Goal: Task Accomplishment & Management: Use online tool/utility

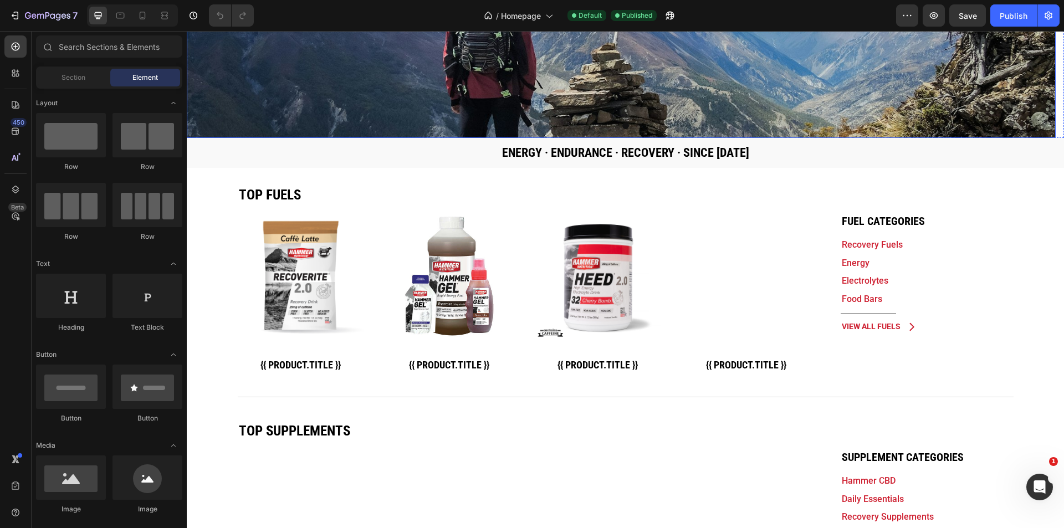
scroll to position [148, 0]
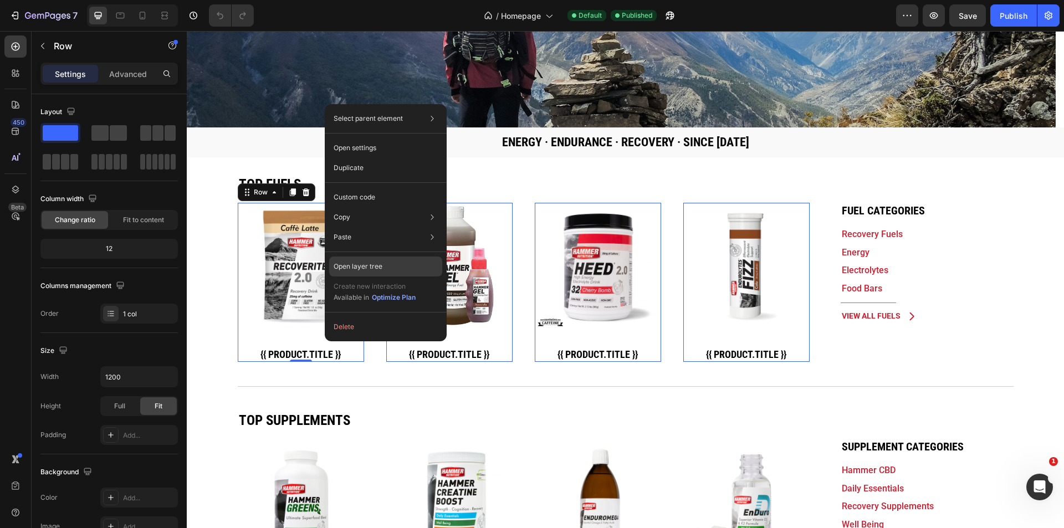
click at [395, 266] on div "Open layer tree" at bounding box center [385, 266] width 113 height 20
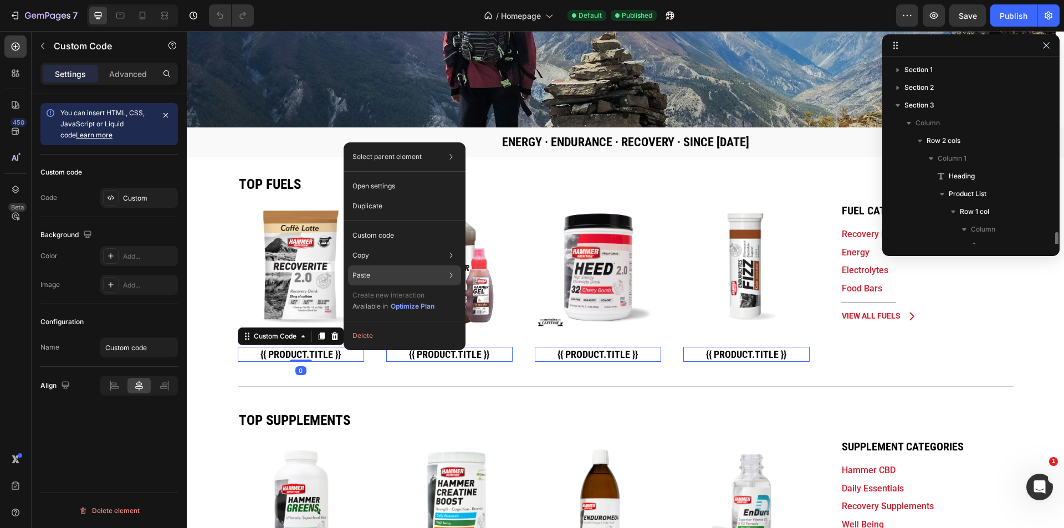
scroll to position [121, 0]
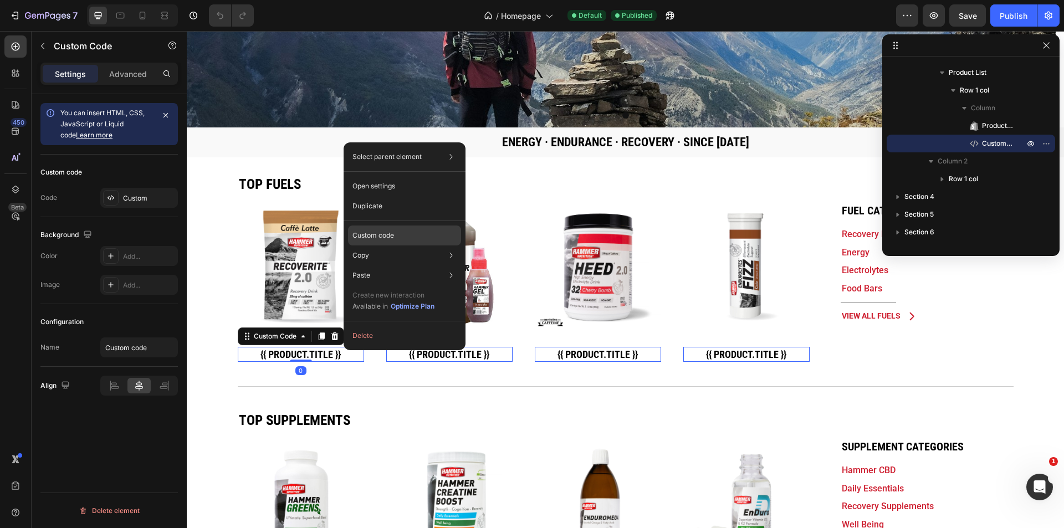
click at [403, 265] on div "Custom code" at bounding box center [404, 275] width 113 height 20
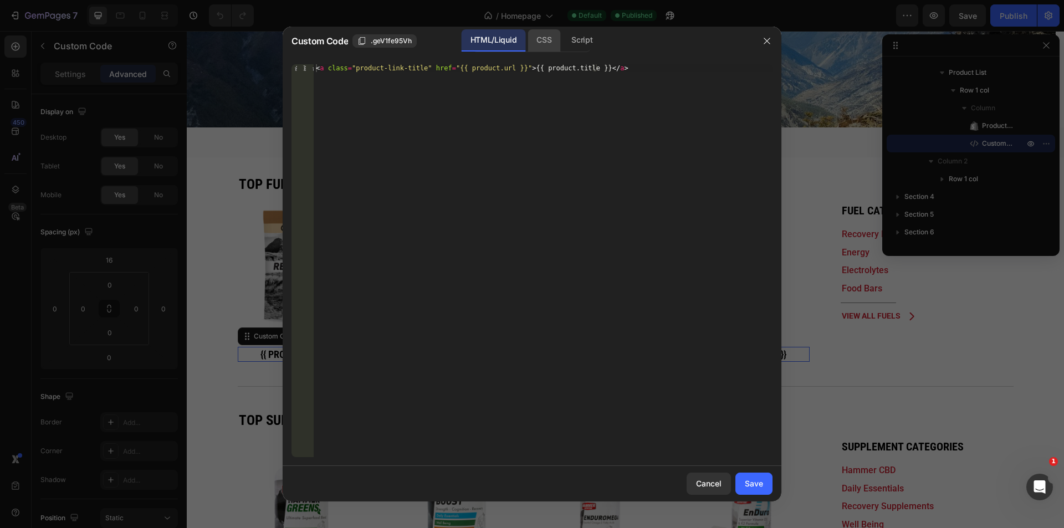
click at [562, 44] on div "CSS" at bounding box center [581, 40] width 39 height 22
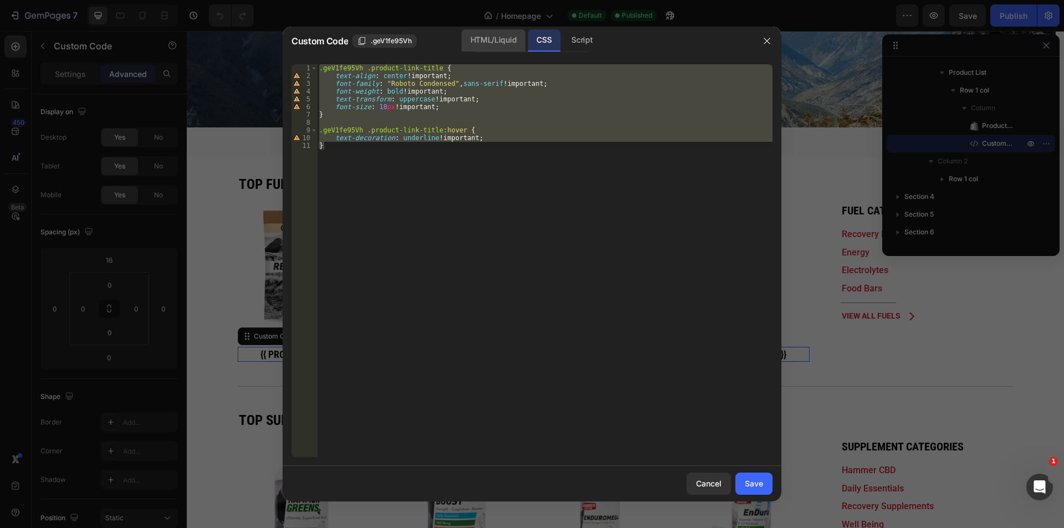
click at [501, 44] on div "HTML/Liquid" at bounding box center [493, 40] width 64 height 22
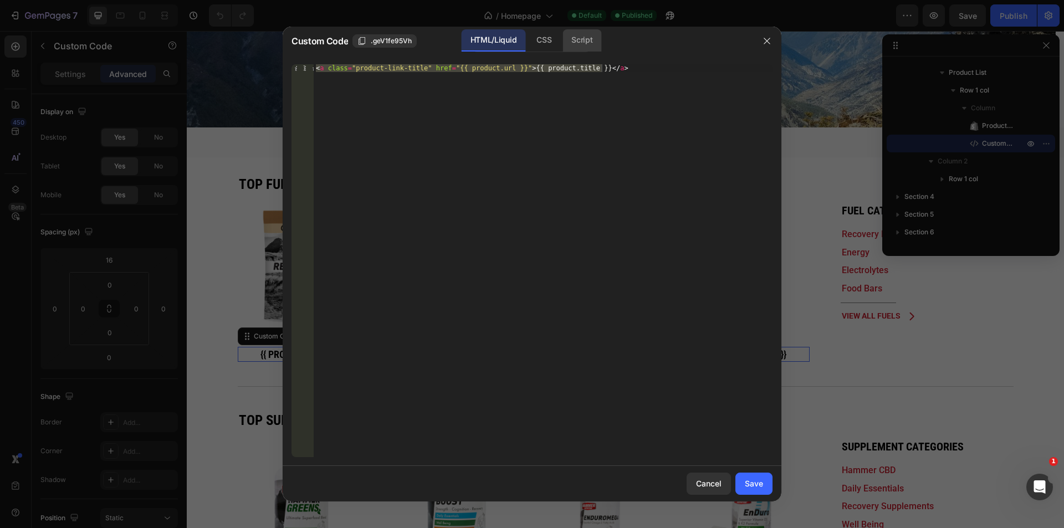
click at [573, 46] on div "Script" at bounding box center [581, 40] width 39 height 22
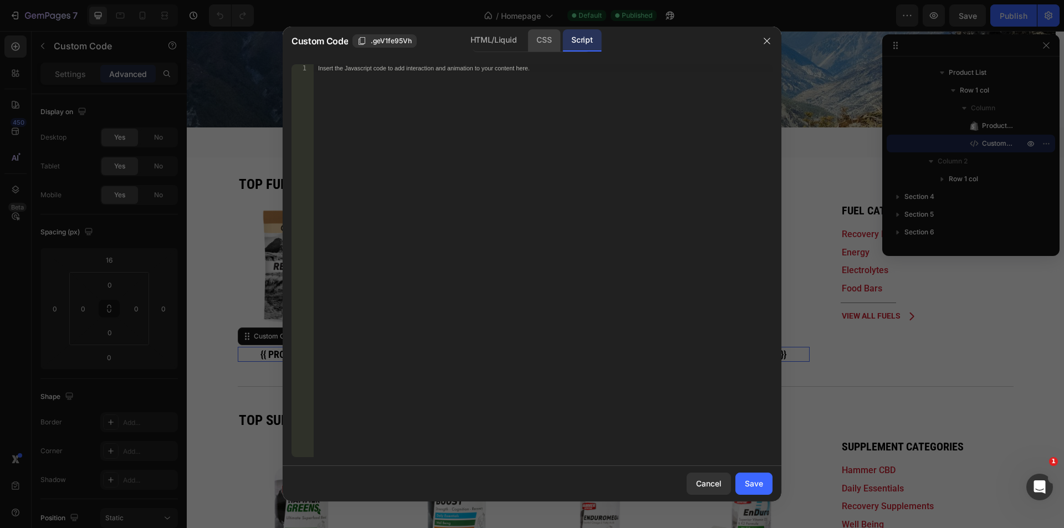
click at [541, 43] on div "CSS" at bounding box center [543, 40] width 33 height 22
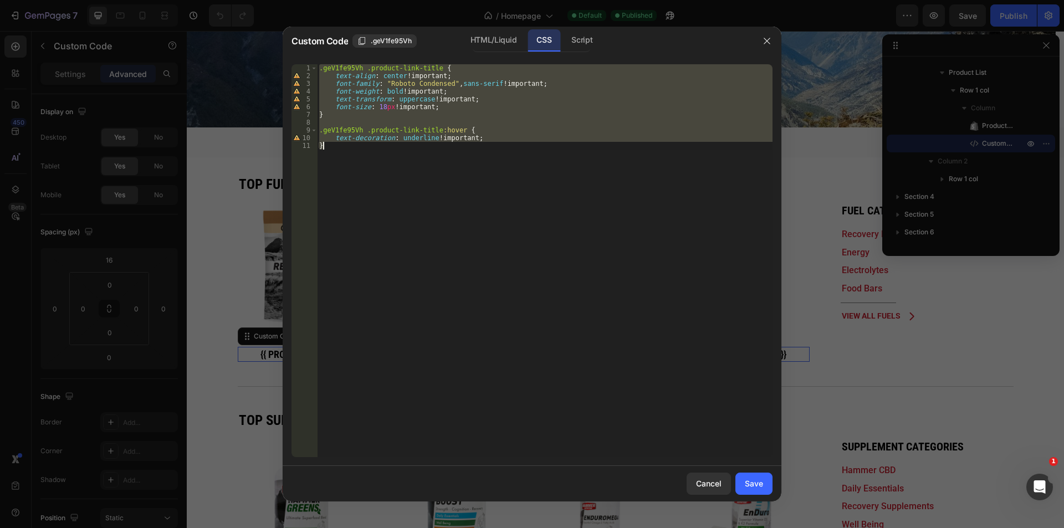
click at [433, 69] on div ".geV1fe95Vh .product-link-title { text-align : center !important ; font-family …" at bounding box center [544, 260] width 455 height 393
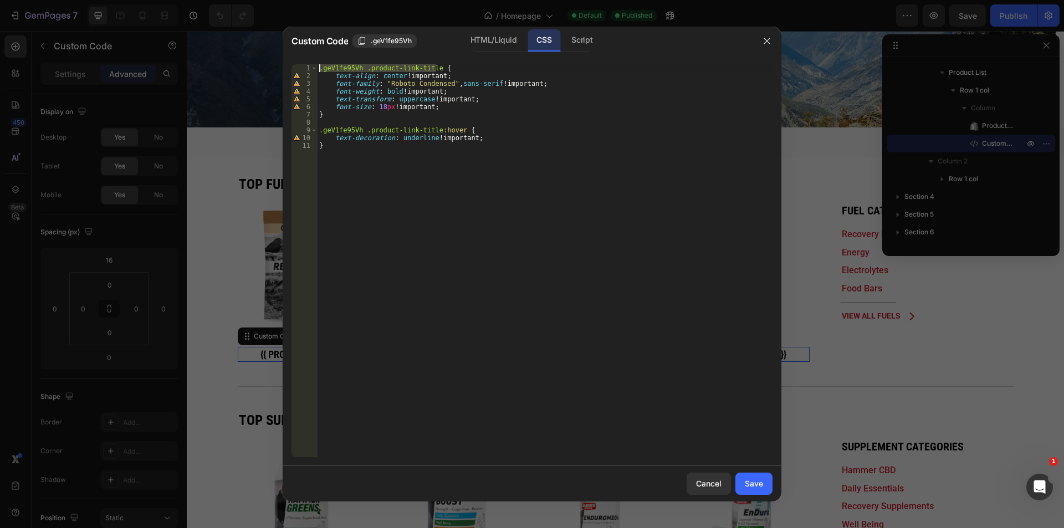
drag, startPoint x: 434, startPoint y: 68, endPoint x: 307, endPoint y: 63, distance: 126.9
click at [307, 63] on div ".geV1fe95Vh .product-link-title { 1 2 3 4 5 6 7 8 9 10 11 .geV1fe95Vh .product-…" at bounding box center [532, 260] width 499 height 411
click at [352, 117] on div ".geV1fe95Vh .product-link-title { text-align : center !important ; font-family …" at bounding box center [544, 268] width 455 height 408
type textarea "}"
paste textarea ".geV1fe95Vh .product-link-title"
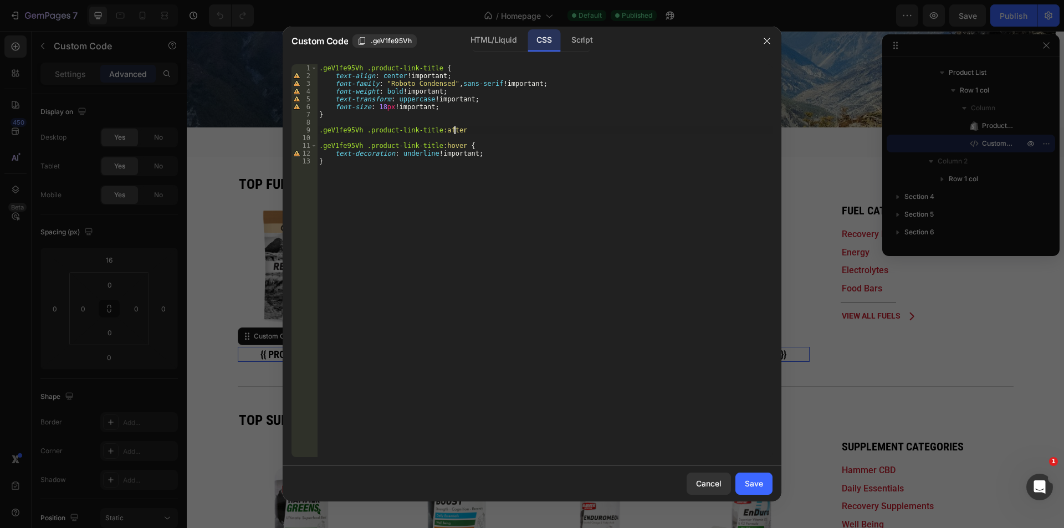
scroll to position [0, 11]
type textarea ".geV1fe95Vh .product-link-title:after {"
type textarea "content: '';"
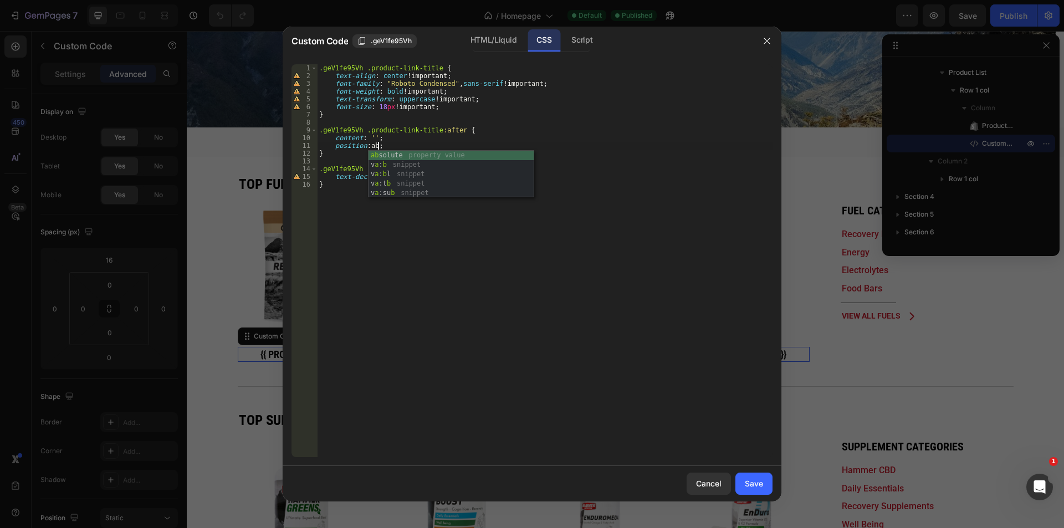
scroll to position [0, 4]
type textarea "position: absolute;"
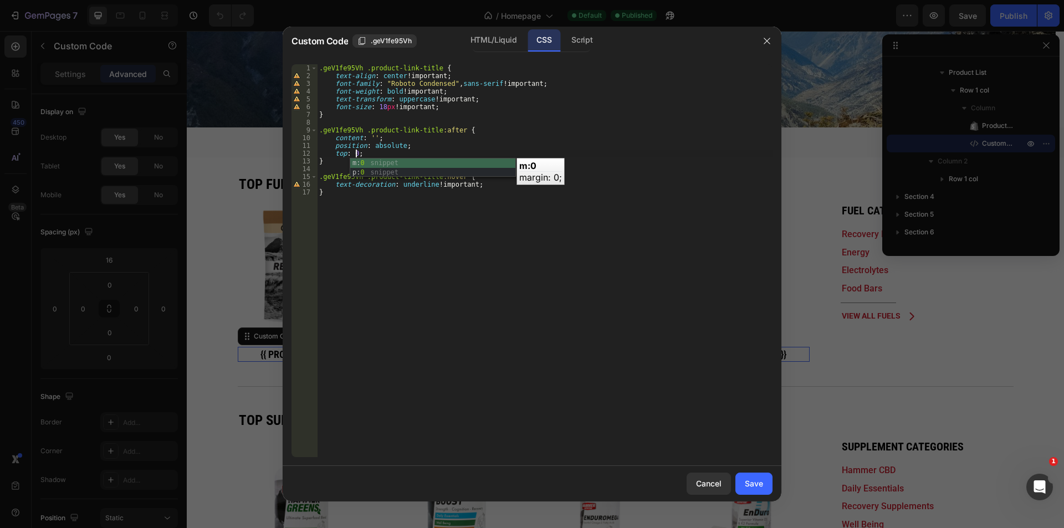
scroll to position [0, 3]
type textarea "top: 0px;"
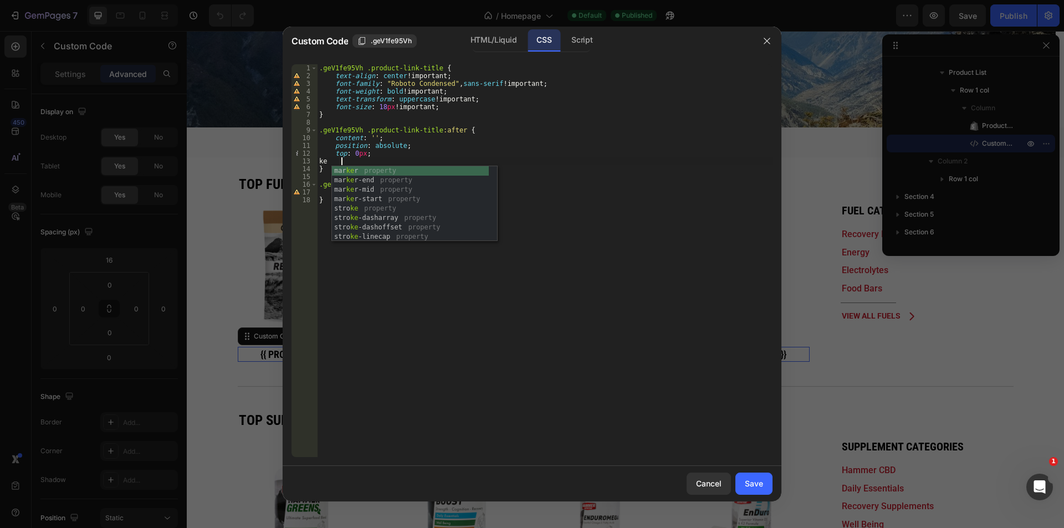
type textarea "k"
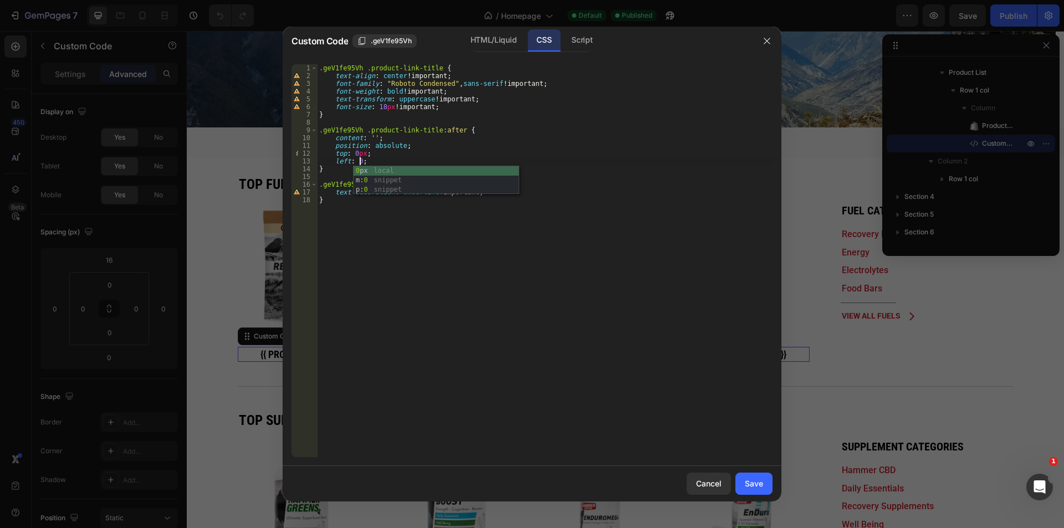
scroll to position [0, 3]
type textarea "left: 0px;"
type textarea "height: 100%;"
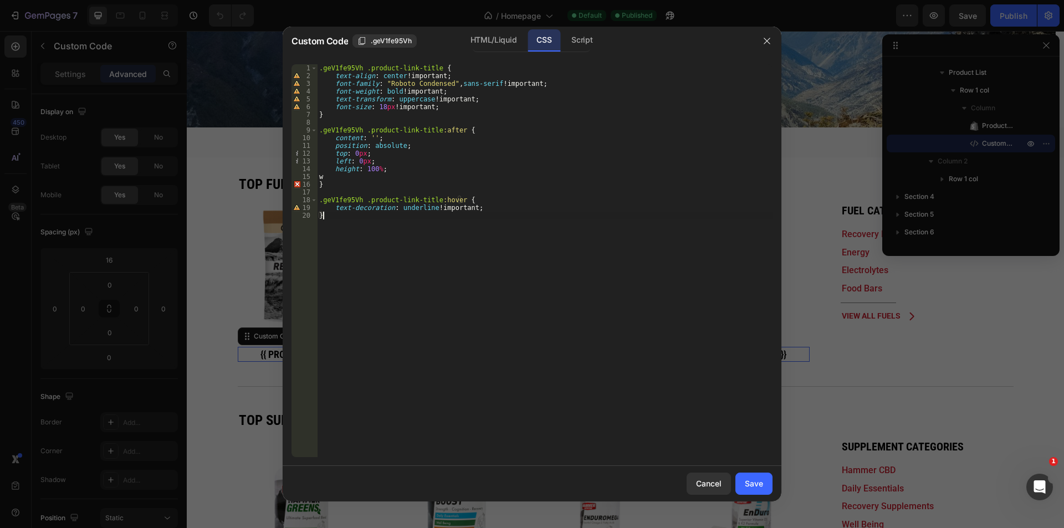
click at [354, 179] on div ".geV1fe95Vh .product-link-title { text-align : center !important ; font-family …" at bounding box center [544, 268] width 455 height 408
type textarea "width: 100%;"
click at [753, 491] on button "Save" at bounding box center [753, 484] width 37 height 22
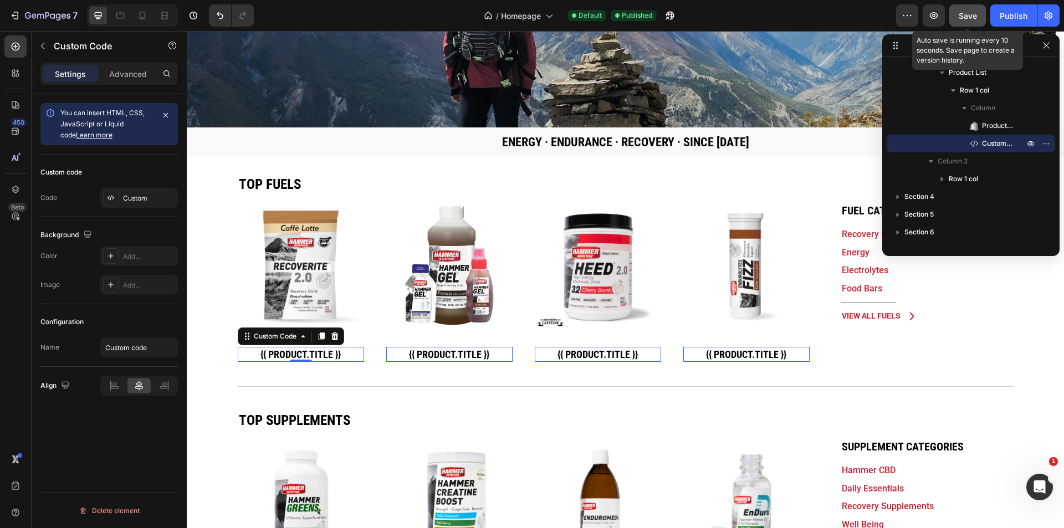
click at [974, 19] on span "Save" at bounding box center [967, 15] width 18 height 9
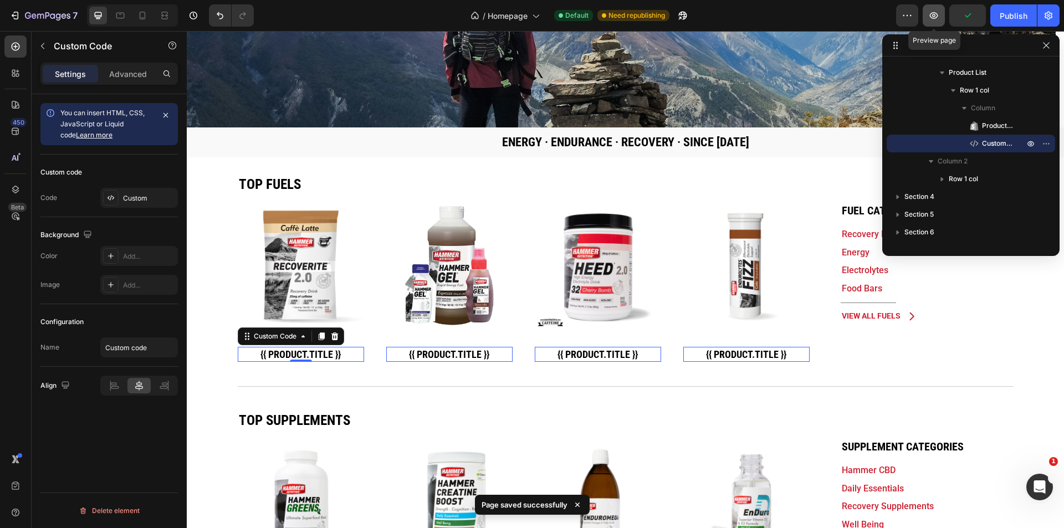
click at [932, 19] on icon "button" at bounding box center [933, 15] width 11 height 11
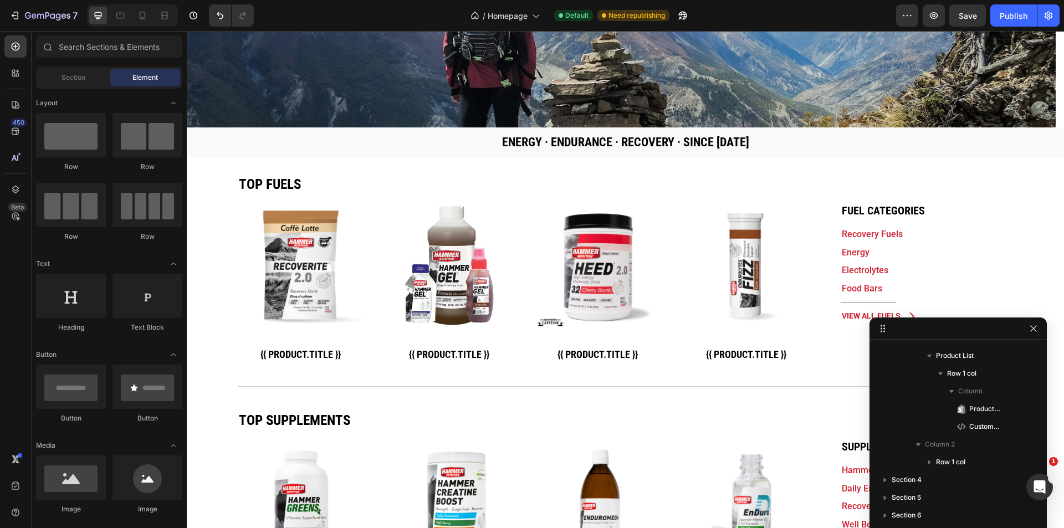
drag, startPoint x: 963, startPoint y: 52, endPoint x: 643, endPoint y: 199, distance: 352.5
click at [900, 175] on div "Top fuels Heading Product Images {{ product.title }} Custom Code Row Product Li…" at bounding box center [626, 268] width 776 height 222
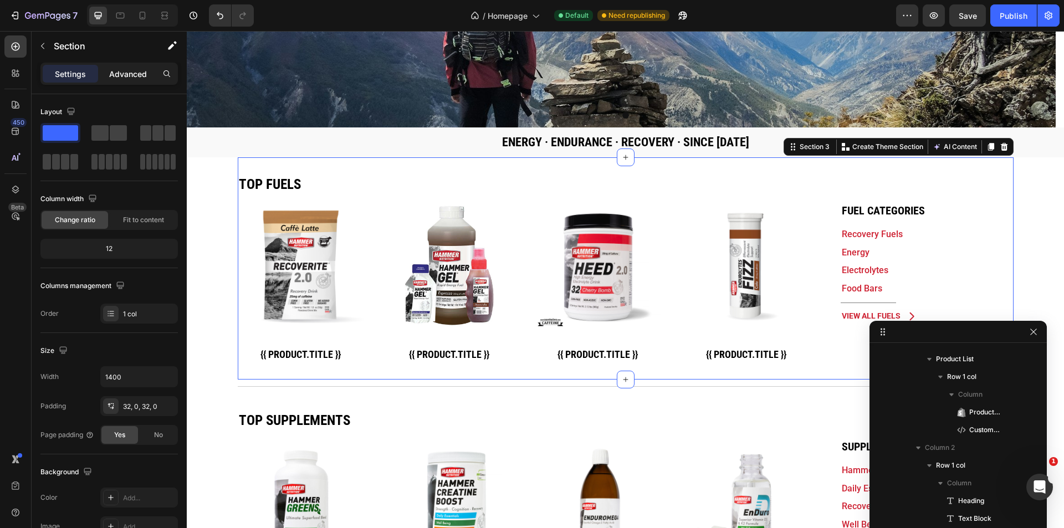
scroll to position [0, 0]
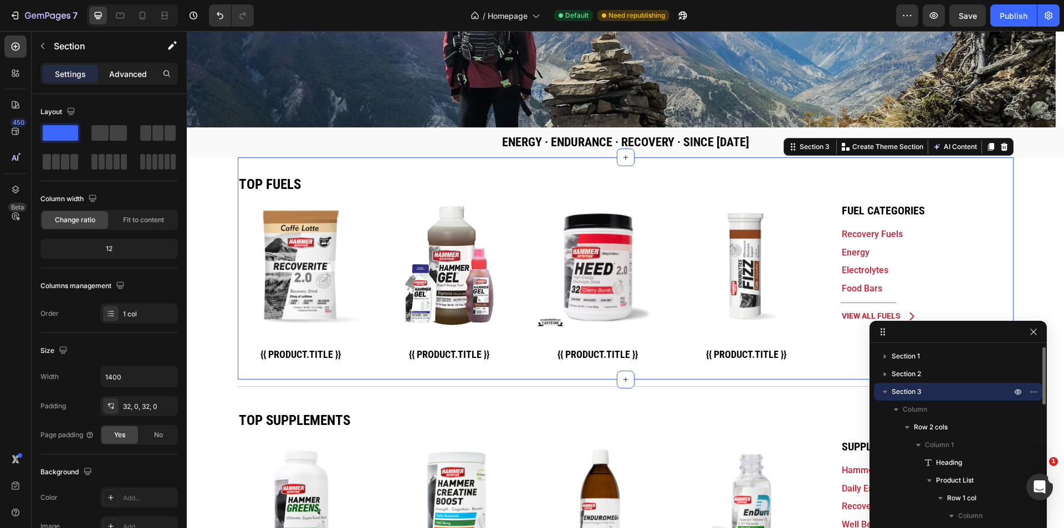
click at [140, 75] on p "Advanced" at bounding box center [128, 74] width 38 height 12
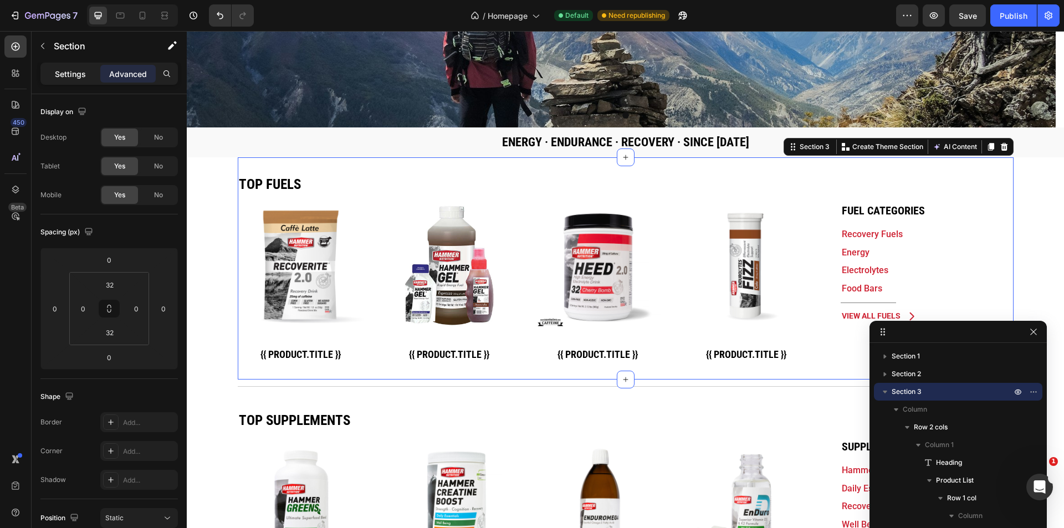
click at [78, 74] on p "Settings" at bounding box center [70, 74] width 31 height 12
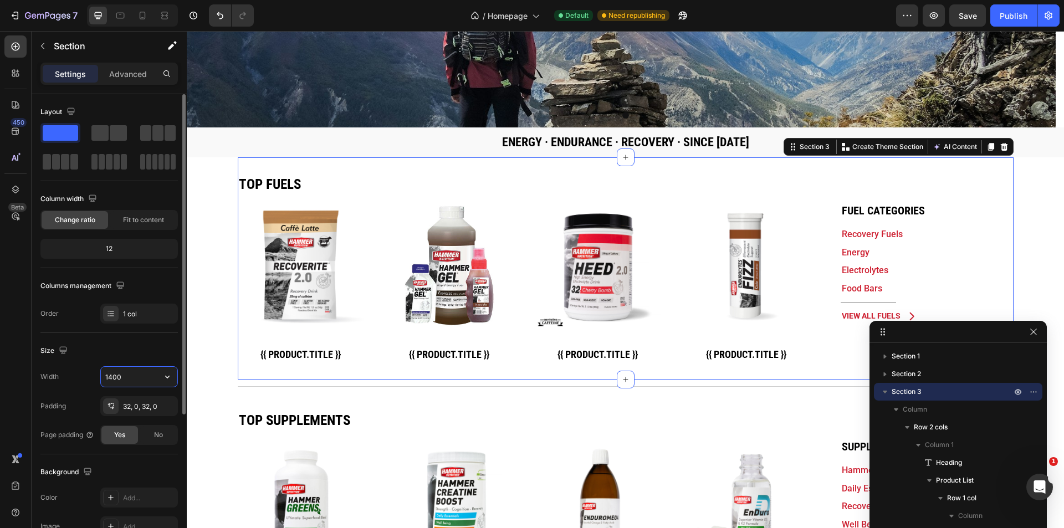
click at [110, 378] on input "1400" at bounding box center [139, 377] width 76 height 20
click at [109, 377] on input "1400" at bounding box center [139, 377] width 76 height 20
click at [112, 377] on input "1400" at bounding box center [139, 377] width 76 height 20
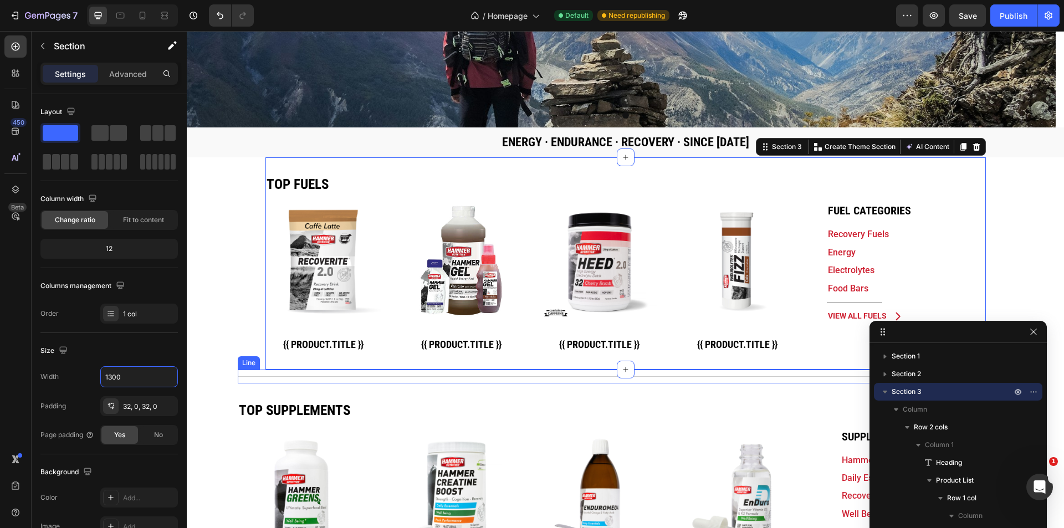
type input "1400"
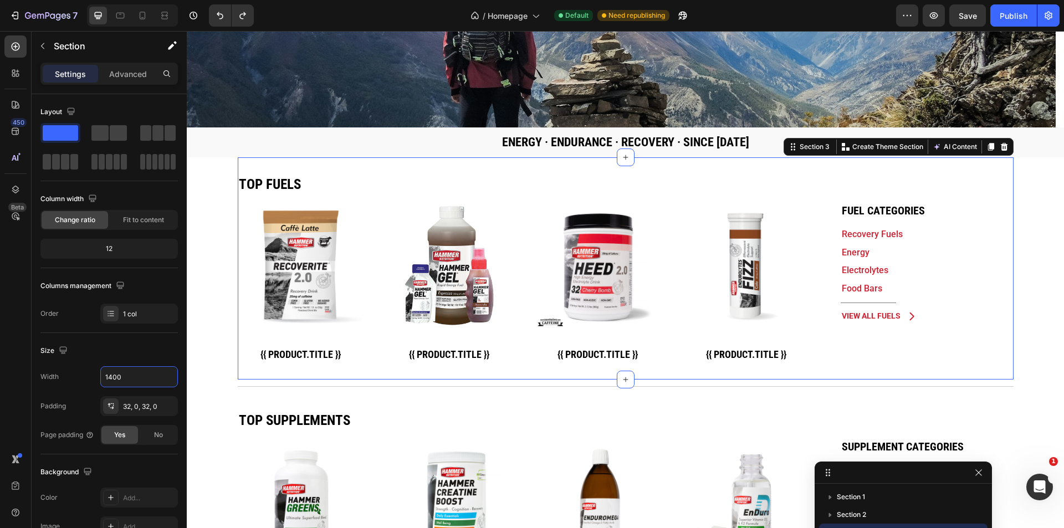
drag, startPoint x: 930, startPoint y: 337, endPoint x: 873, endPoint y: 486, distance: 159.6
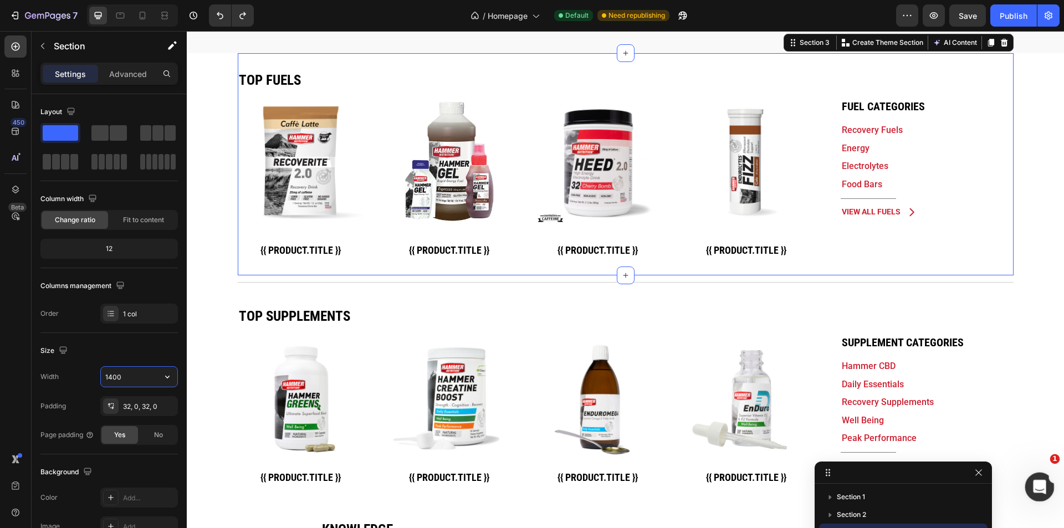
scroll to position [443, 0]
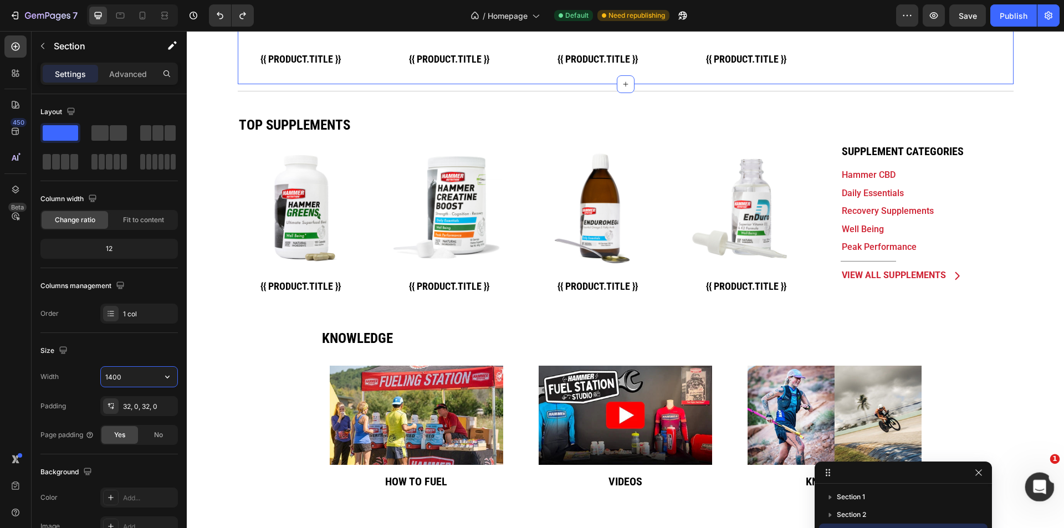
click at [1038, 487] on icon "Open Intercom Messenger" at bounding box center [1038, 485] width 8 height 9
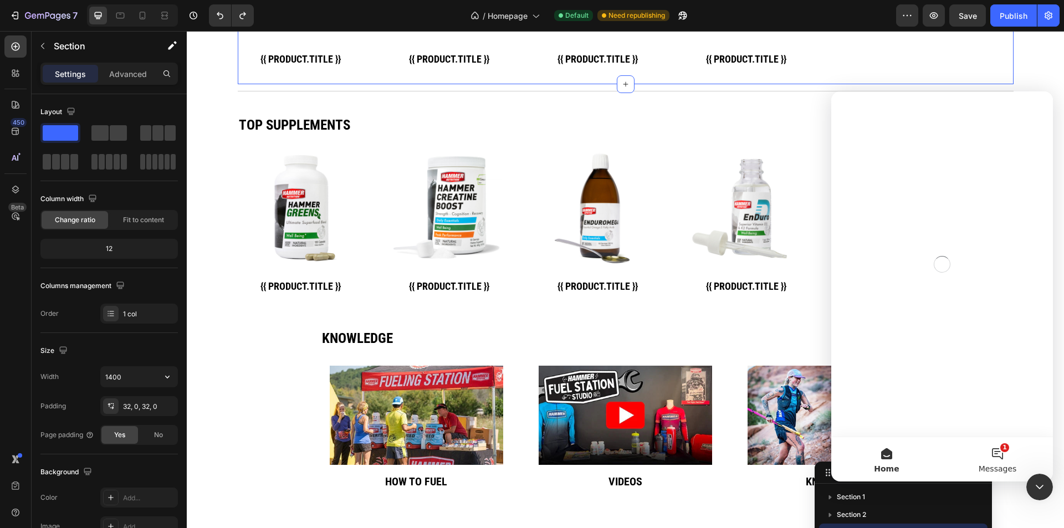
scroll to position [0, 0]
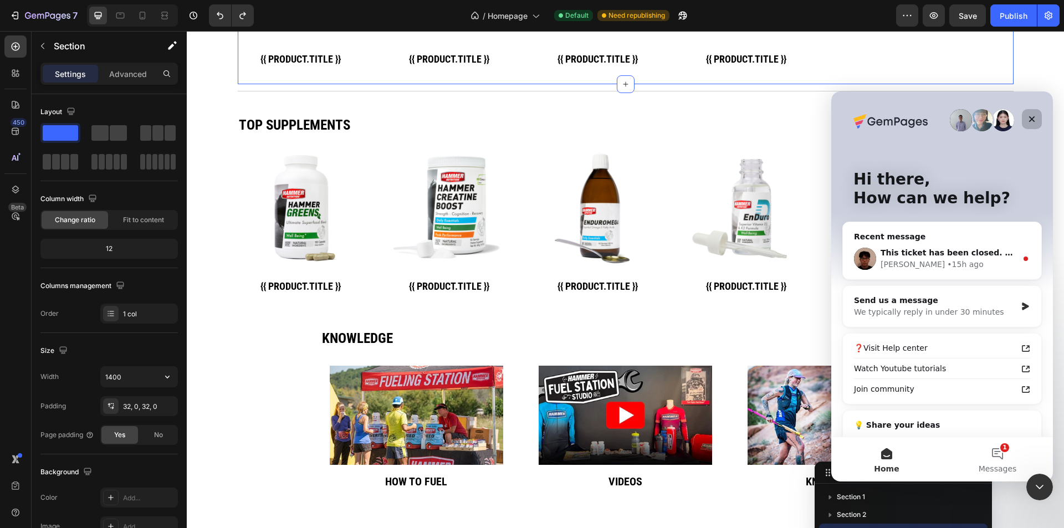
click at [1039, 121] on div "Close" at bounding box center [1032, 119] width 20 height 20
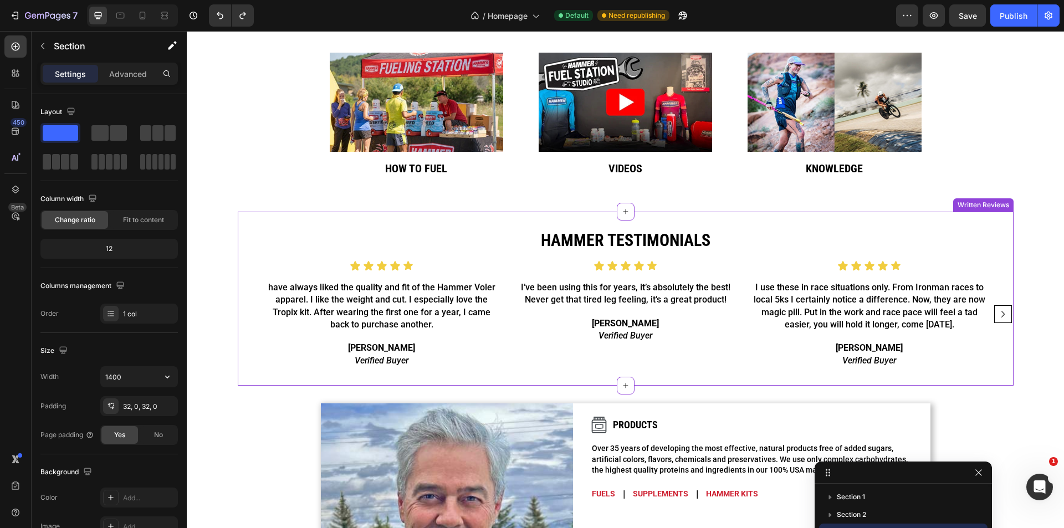
scroll to position [748, 0]
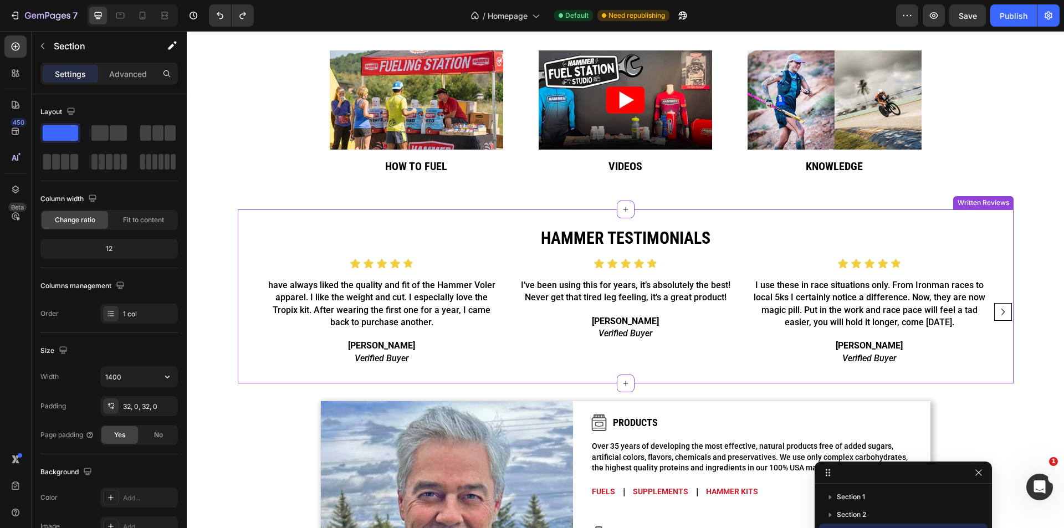
click at [982, 221] on div "HAmmer testimonials Heading Icon Icon Icon Icon Icon Icon List have always like…" at bounding box center [626, 296] width 776 height 174
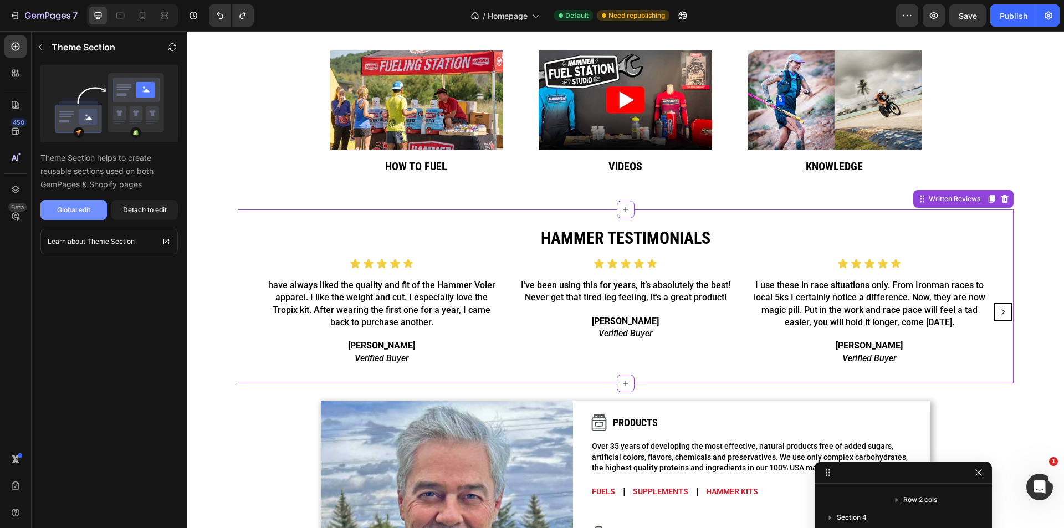
click at [75, 213] on div "Global edit" at bounding box center [73, 210] width 33 height 10
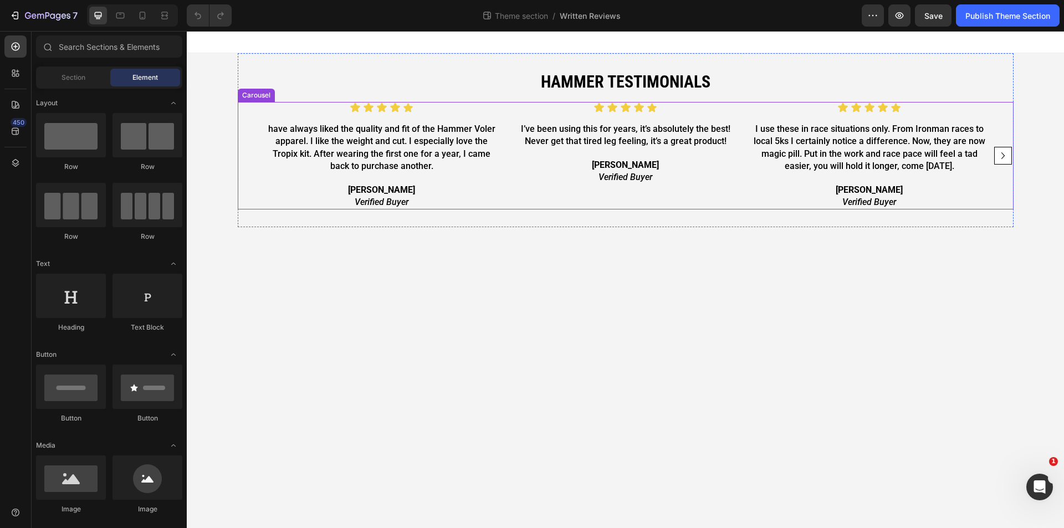
click at [1005, 198] on div "Icon Icon Icon Icon Icon Icon List have always liked the quality and fit of the…" at bounding box center [626, 155] width 776 height 107
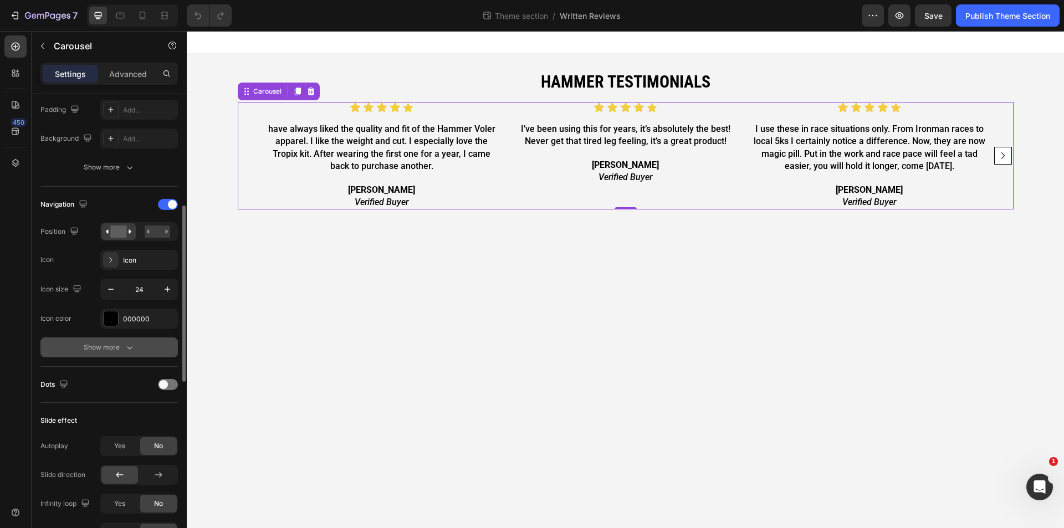
scroll to position [368, 0]
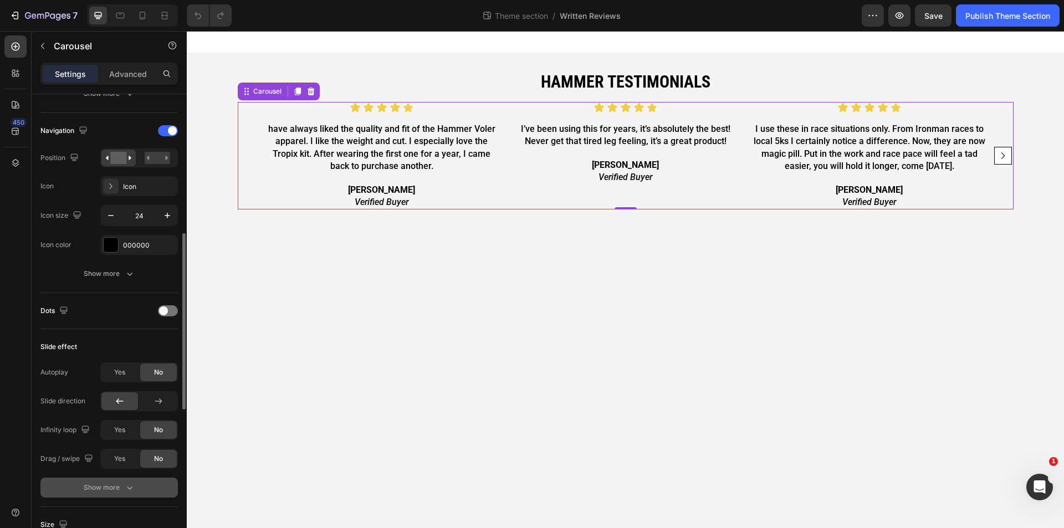
click at [99, 486] on div "Show more" at bounding box center [110, 487] width 52 height 11
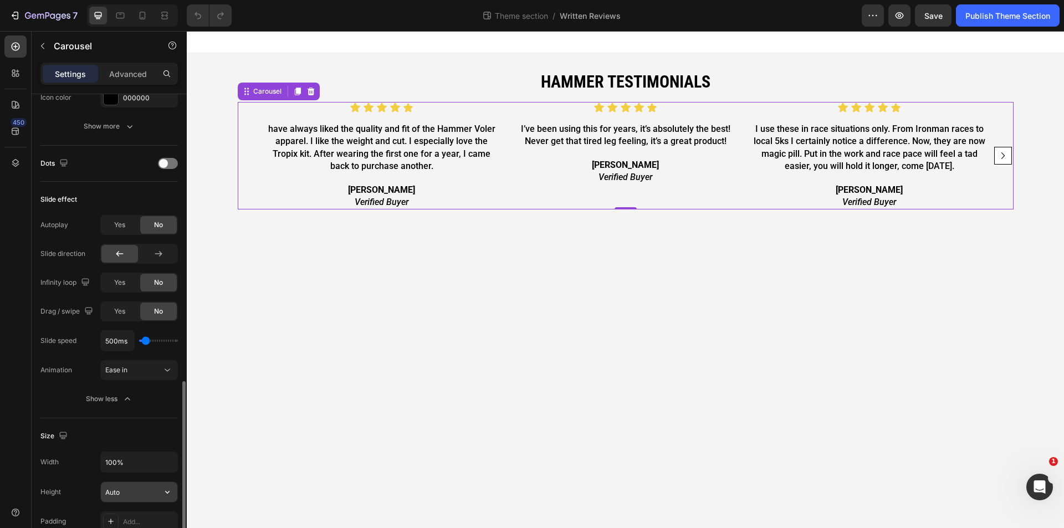
scroll to position [589, 0]
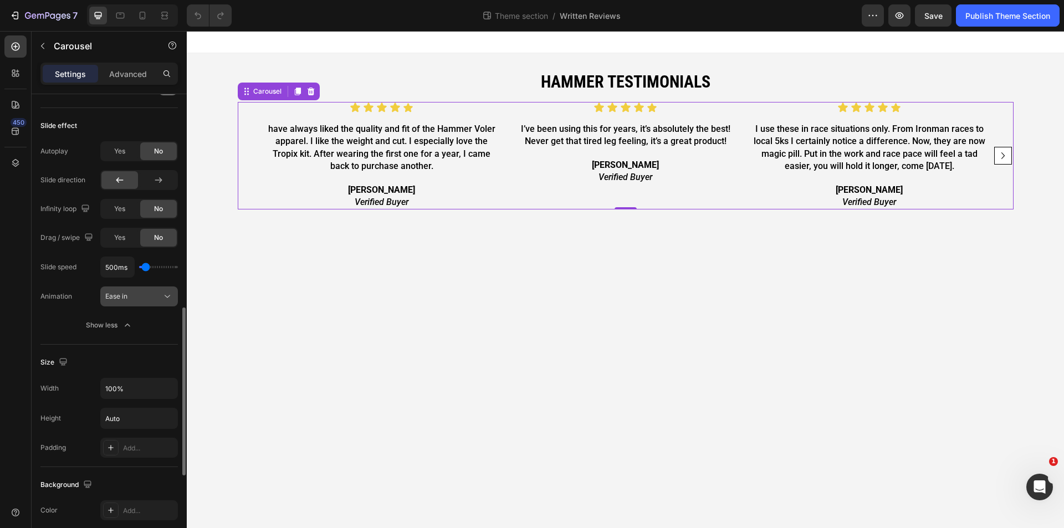
click at [145, 295] on div "Ease in" at bounding box center [133, 296] width 57 height 10
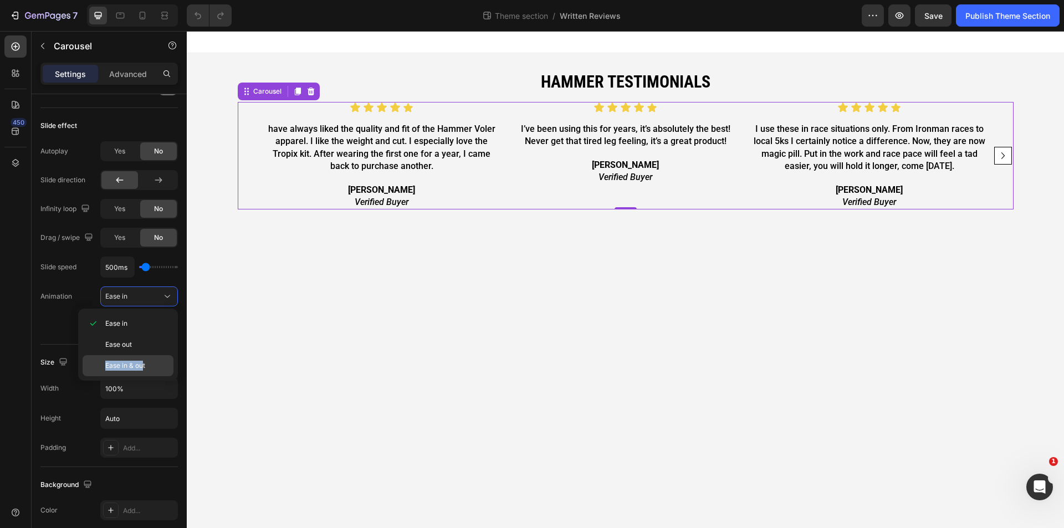
click at [143, 358] on div "Ease in Ease out Ease in & out" at bounding box center [128, 344] width 91 height 63
click at [144, 367] on span "Ease in & out" at bounding box center [125, 366] width 40 height 10
click at [1007, 161] on icon "Carousel Next Arrow" at bounding box center [1002, 155] width 13 height 13
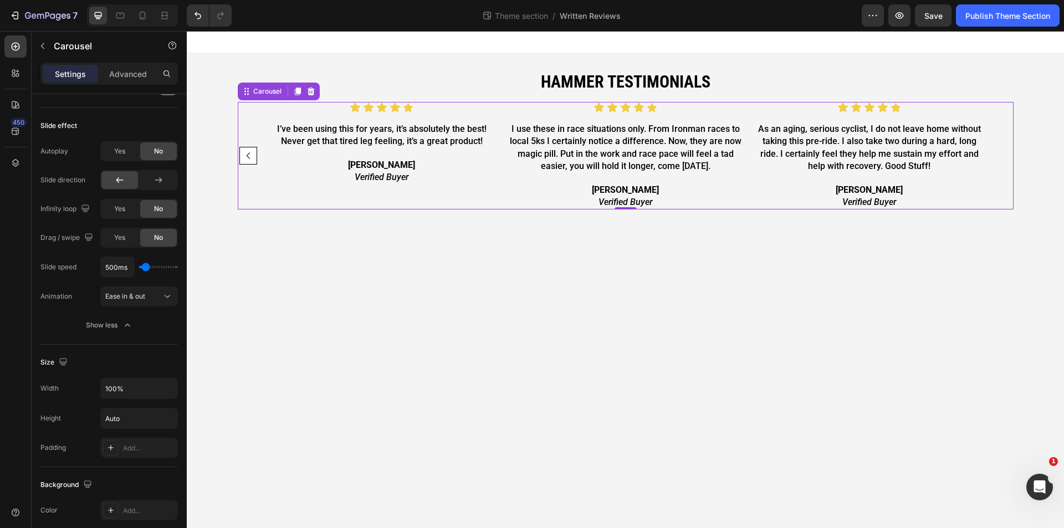
click at [1007, 161] on div "Icon Icon Icon Icon Icon Icon List have always liked the quality and fit of the…" at bounding box center [626, 155] width 776 height 107
click at [249, 157] on icon "Carousel Back Arrow" at bounding box center [248, 155] width 13 height 13
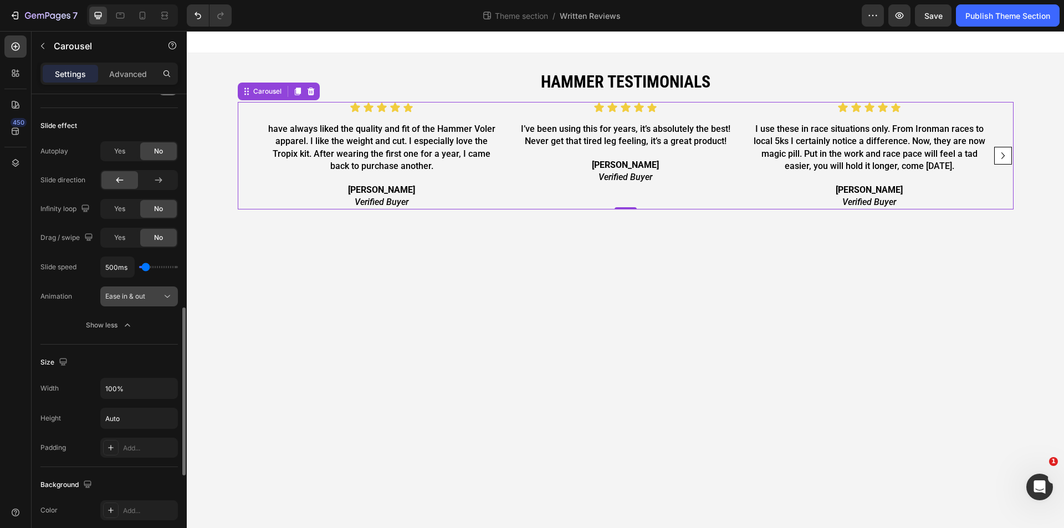
click at [130, 300] on span "Ease in & out" at bounding box center [125, 296] width 40 height 8
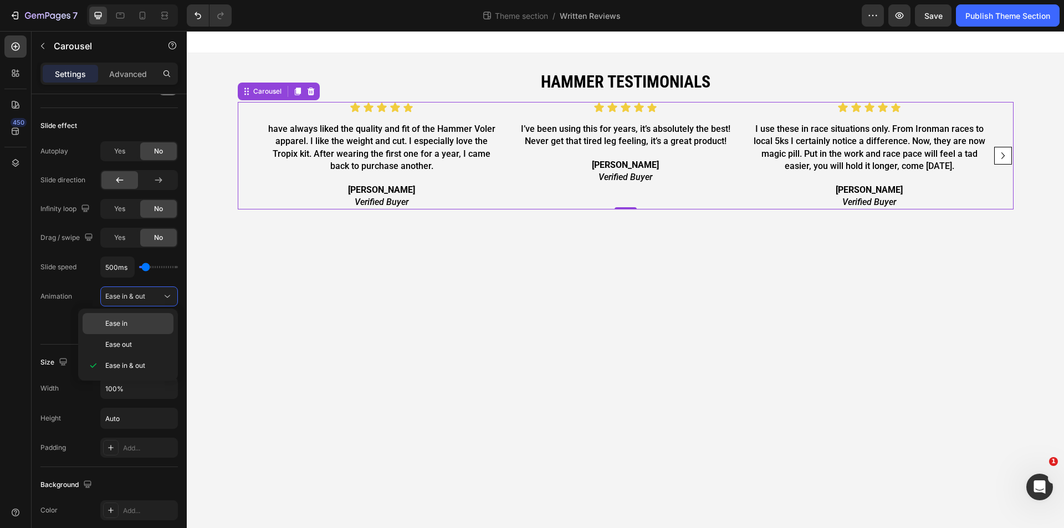
click at [133, 334] on div "Ease in" at bounding box center [128, 344] width 91 height 21
click at [1007, 160] on icon "Carousel Next Arrow" at bounding box center [1002, 155] width 13 height 13
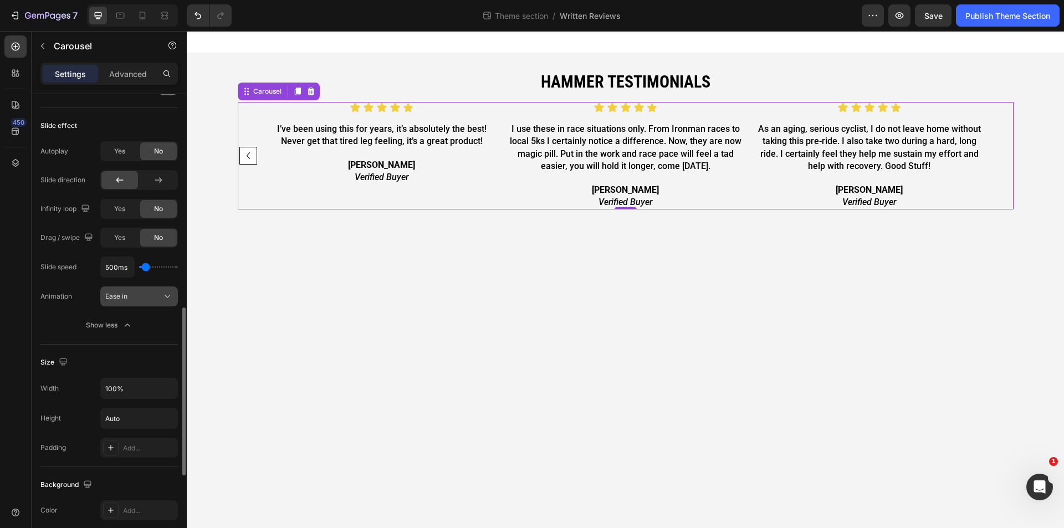
click at [141, 298] on div "Ease in" at bounding box center [133, 296] width 57 height 10
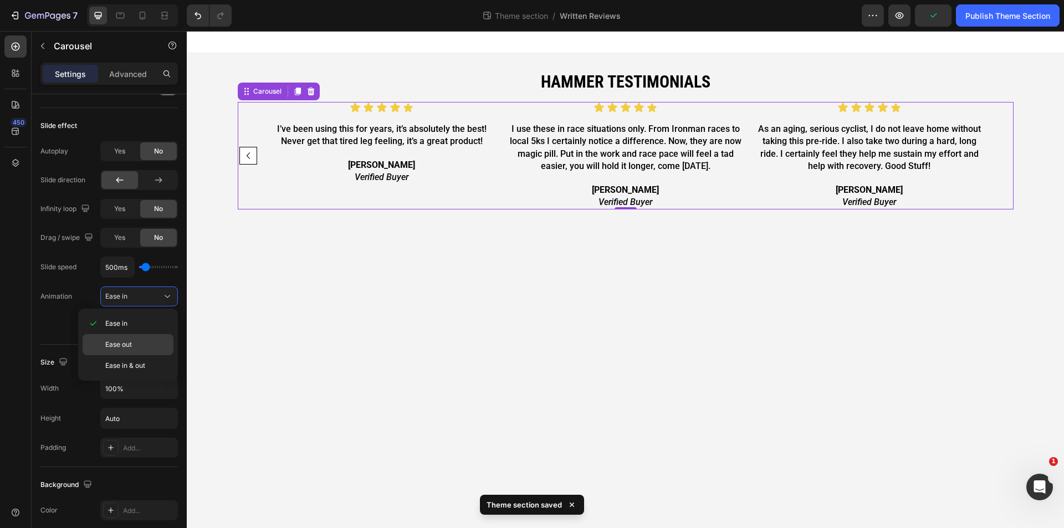
click at [137, 343] on p "Ease out" at bounding box center [136, 345] width 63 height 10
click at [251, 160] on icon "Carousel Back Arrow" at bounding box center [248, 155] width 13 height 13
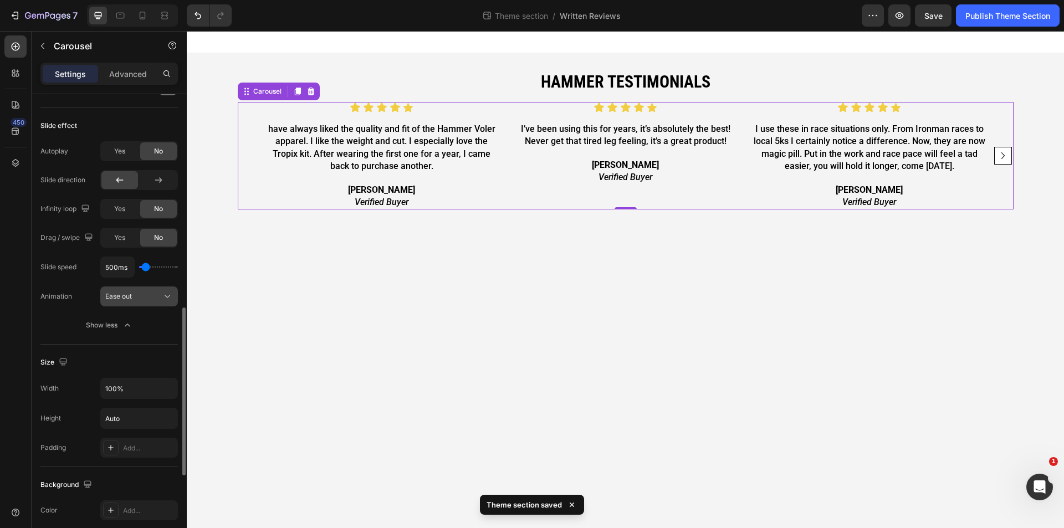
click at [137, 296] on div "Ease out" at bounding box center [133, 296] width 57 height 10
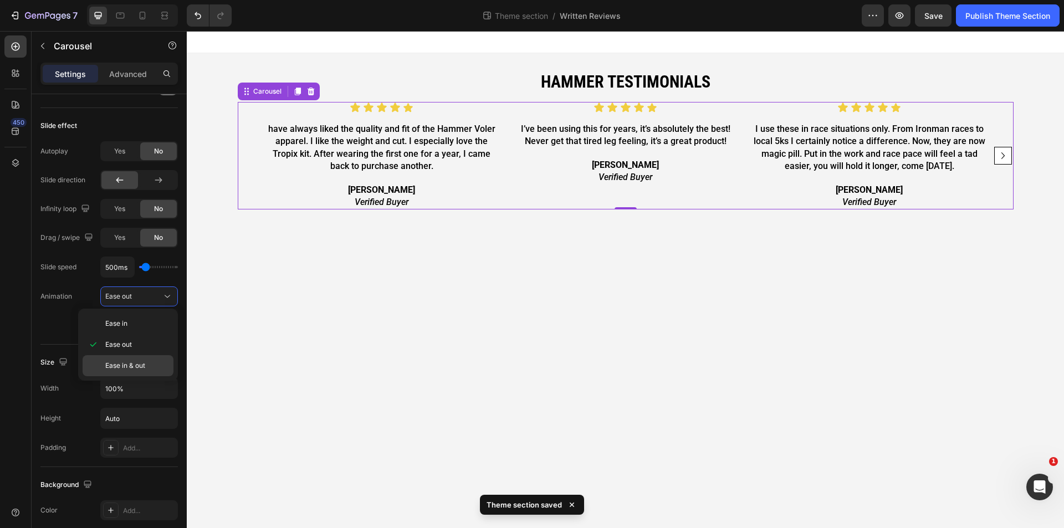
click at [127, 362] on span "Ease in & out" at bounding box center [125, 366] width 40 height 10
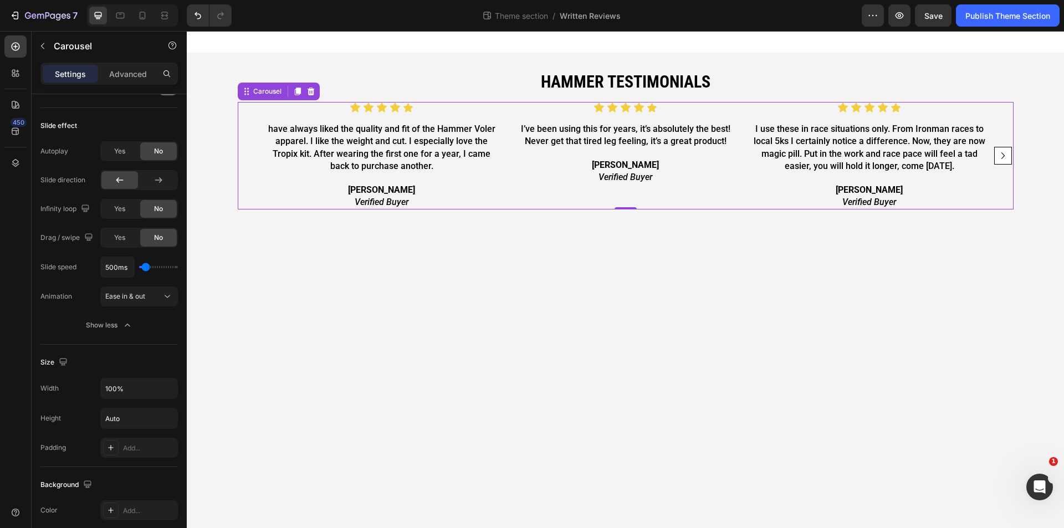
click at [1005, 155] on icon "Carousel Next Arrow" at bounding box center [1002, 155] width 13 height 13
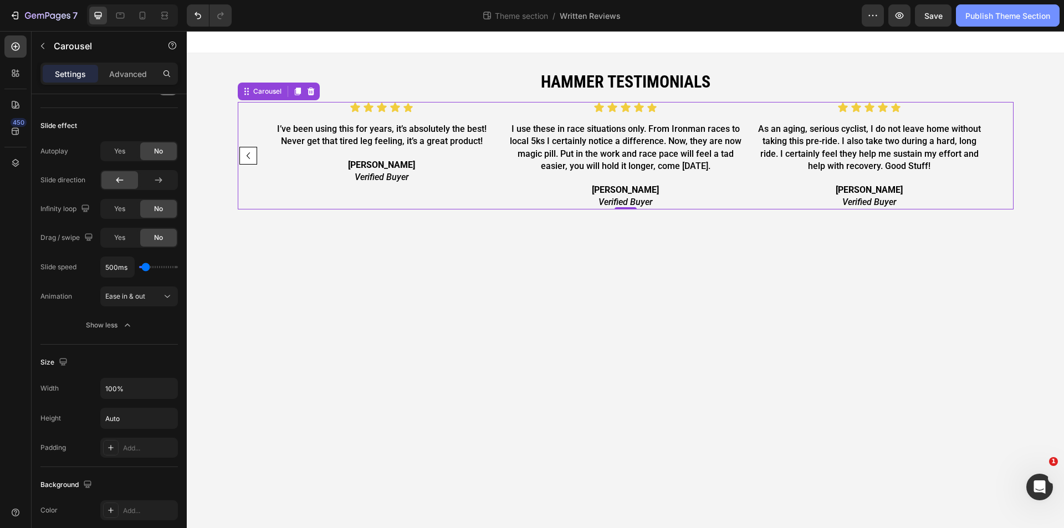
click at [990, 20] on div "Publish Theme Section" at bounding box center [1007, 16] width 85 height 12
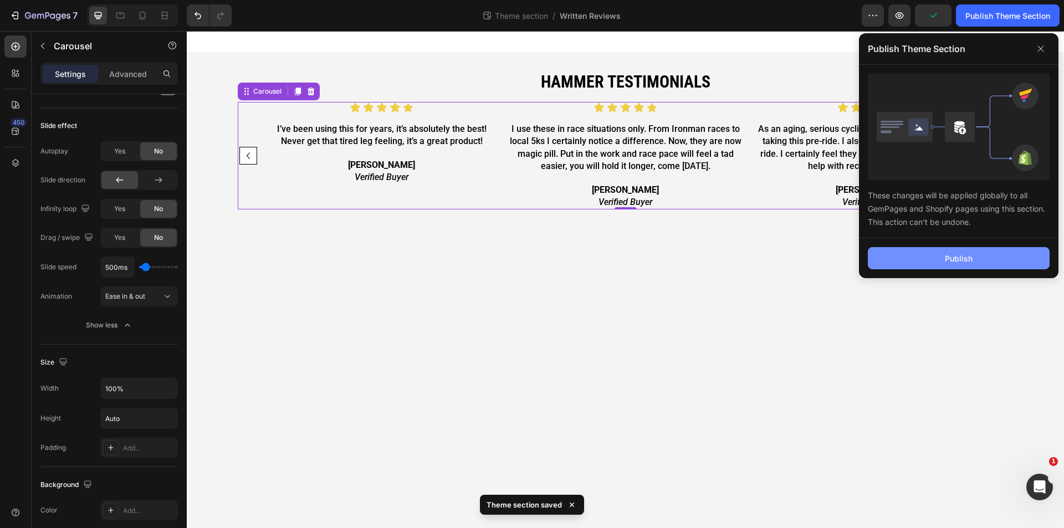
click at [930, 259] on button "Publish" at bounding box center [959, 258] width 182 height 22
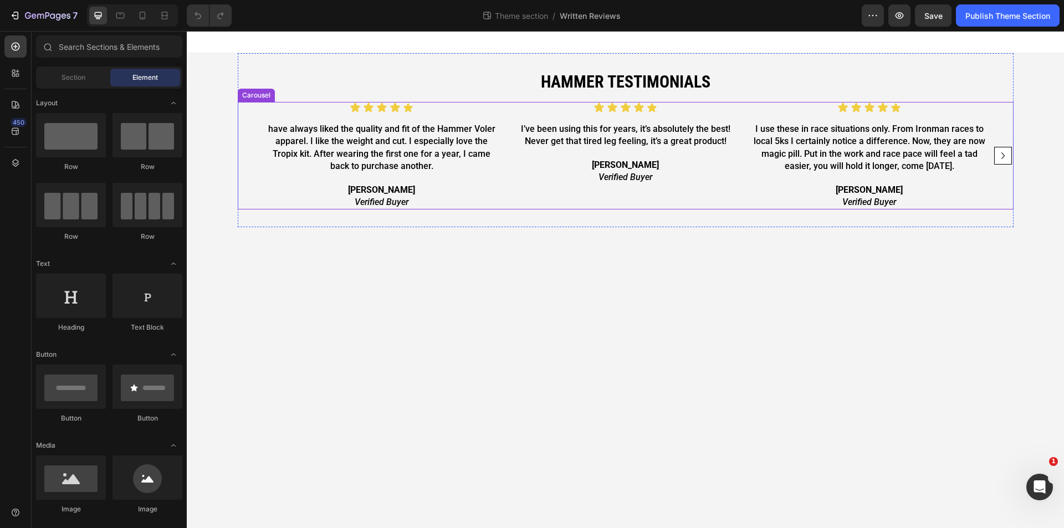
click at [1004, 157] on icon "Carousel Next Arrow" at bounding box center [1002, 155] width 13 height 13
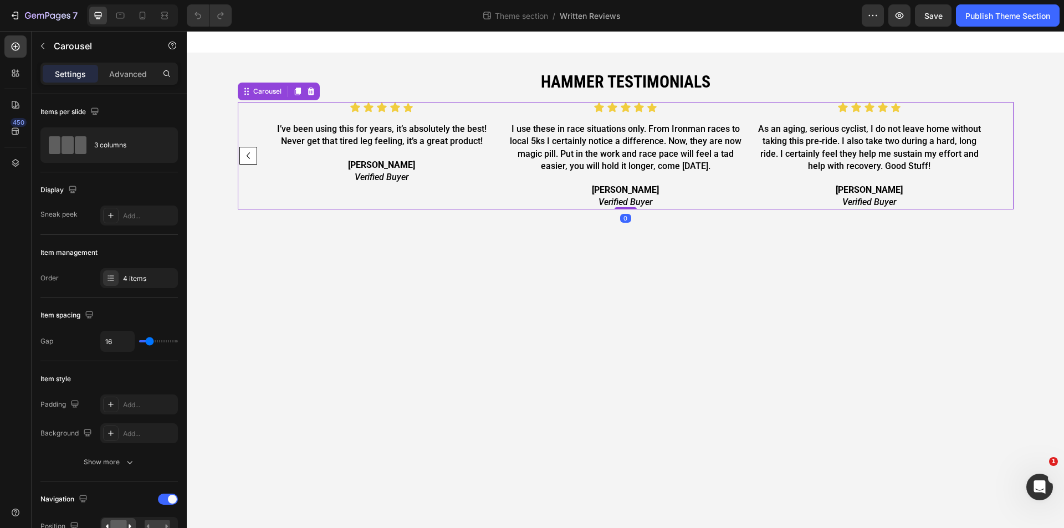
click at [1004, 157] on div "Icon Icon Icon Icon Icon Icon List have always liked the quality and fit of the…" at bounding box center [626, 155] width 776 height 107
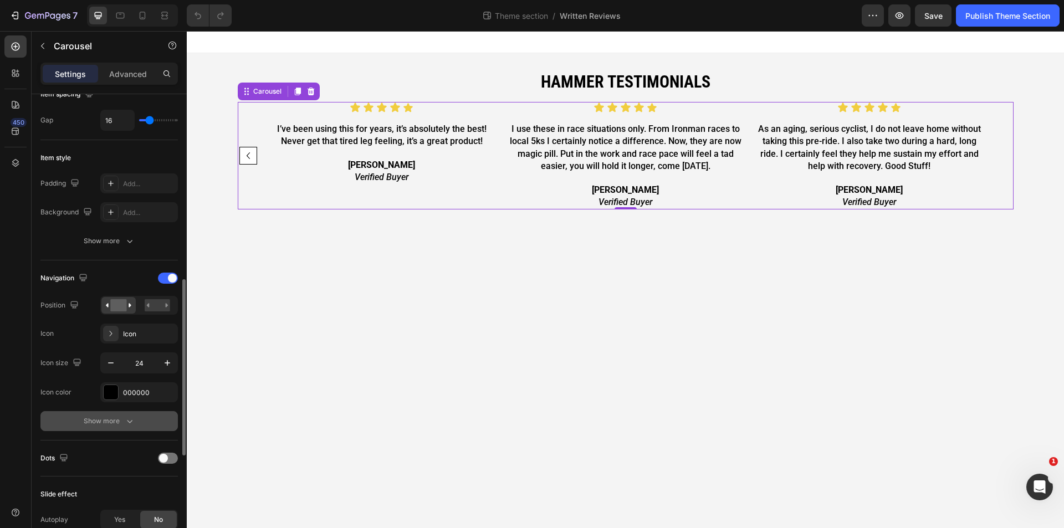
scroll to position [368, 0]
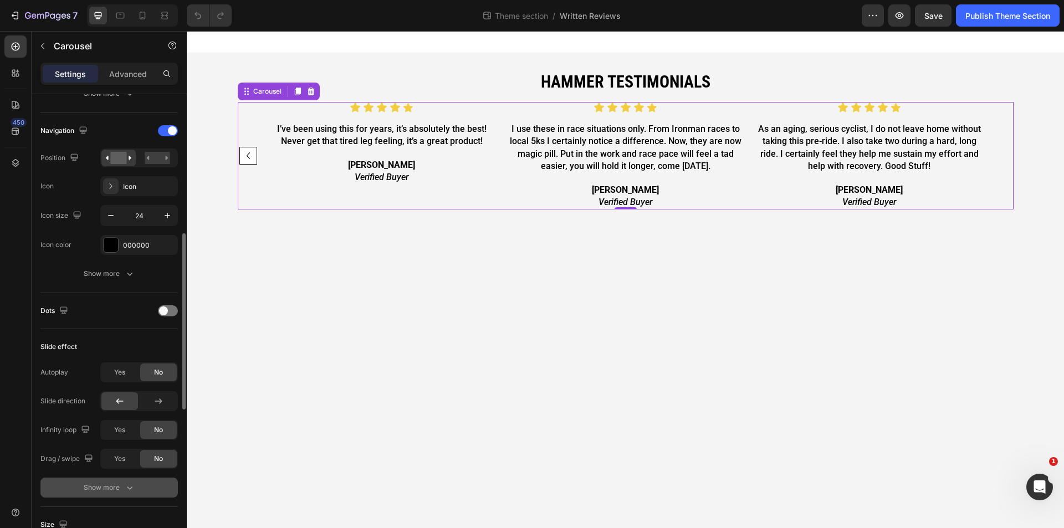
drag, startPoint x: 126, startPoint y: 430, endPoint x: 140, endPoint y: 478, distance: 49.6
click at [126, 430] on div "Yes" at bounding box center [119, 430] width 37 height 18
click at [117, 460] on span "Yes" at bounding box center [119, 459] width 11 height 10
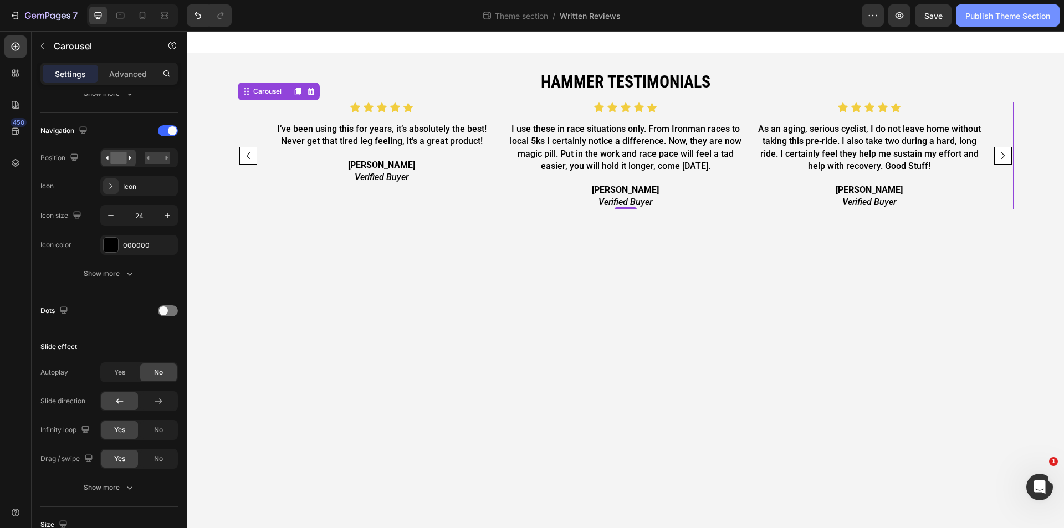
click at [992, 17] on div "Publish Theme Section" at bounding box center [1007, 16] width 85 height 12
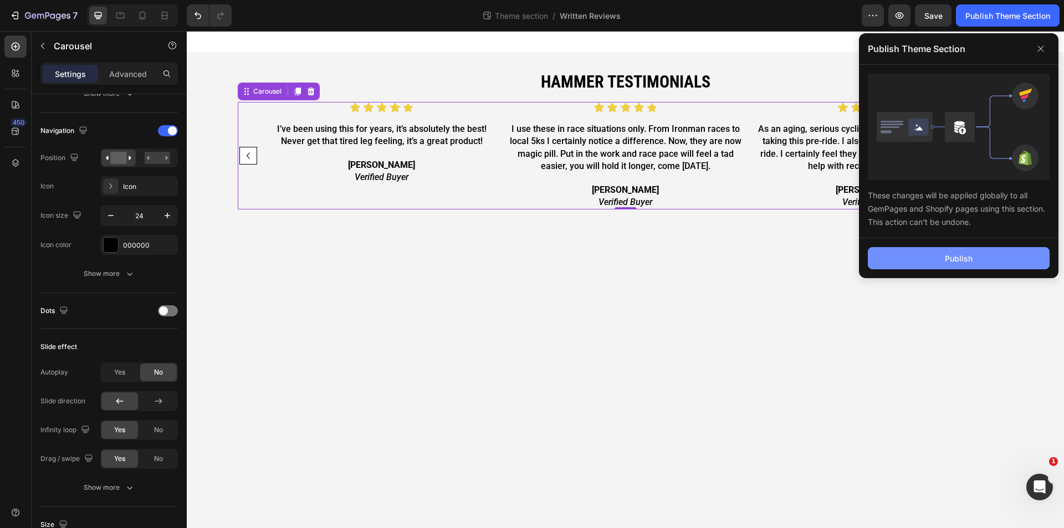
click at [960, 260] on div "Publish" at bounding box center [959, 259] width 28 height 12
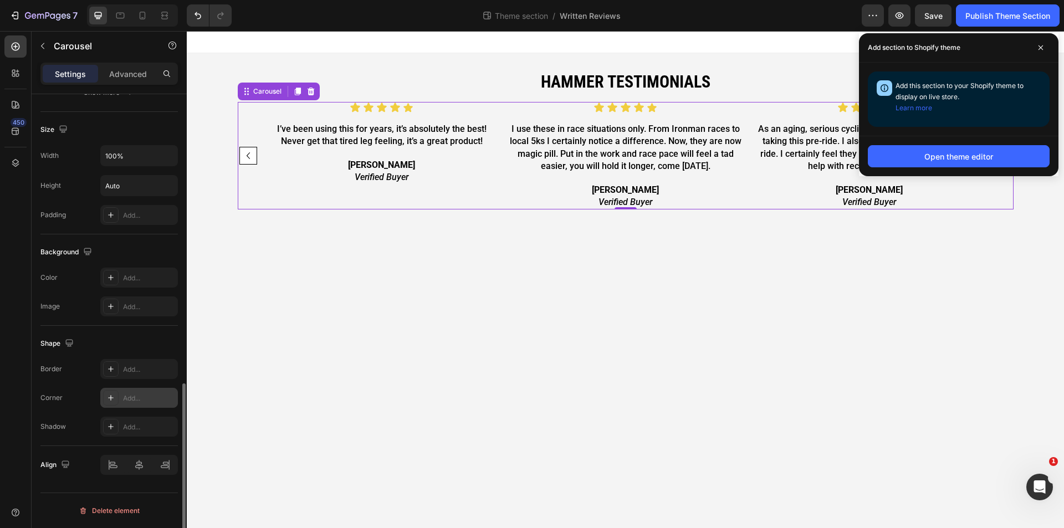
scroll to position [542, 0]
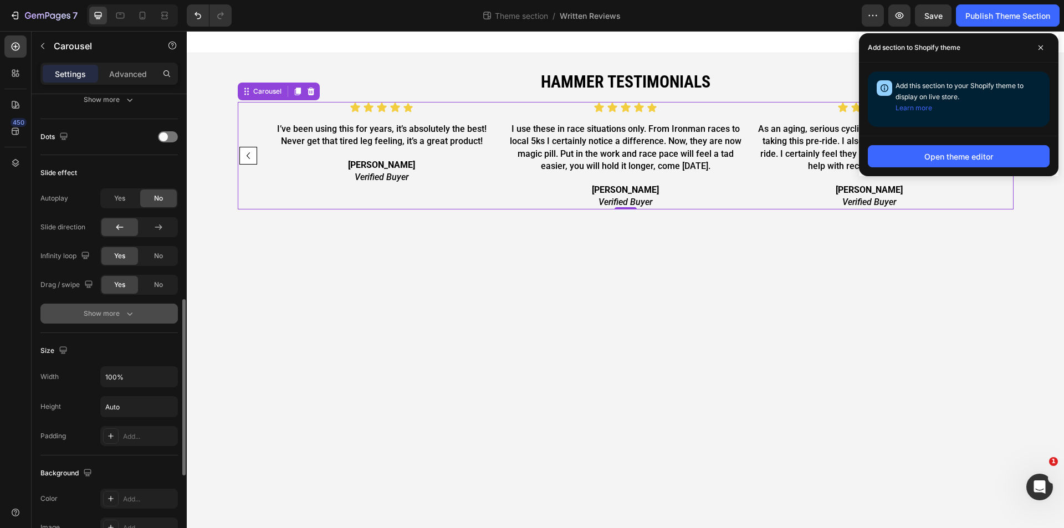
click at [120, 316] on div "Show more" at bounding box center [110, 313] width 52 height 11
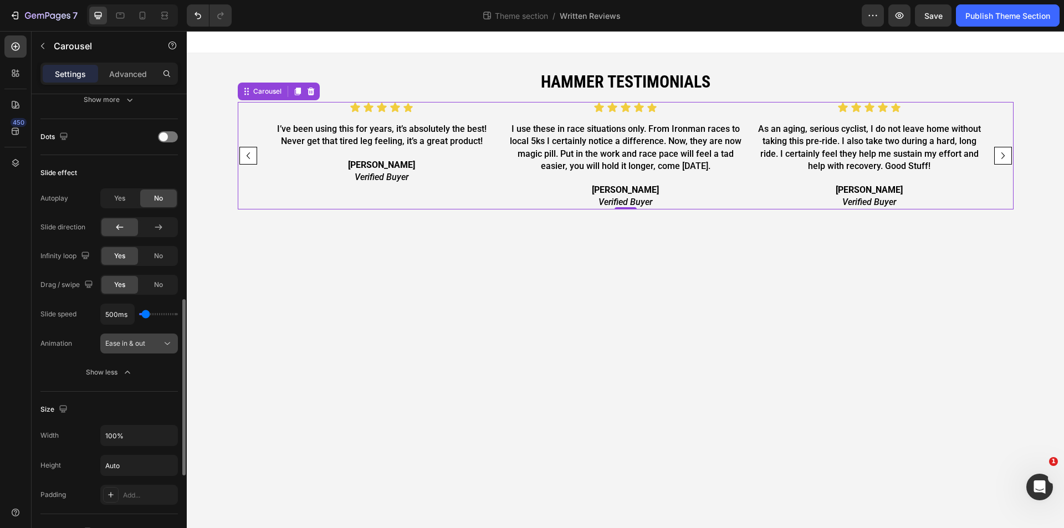
click at [162, 337] on button "Ease in & out" at bounding box center [139, 344] width 78 height 20
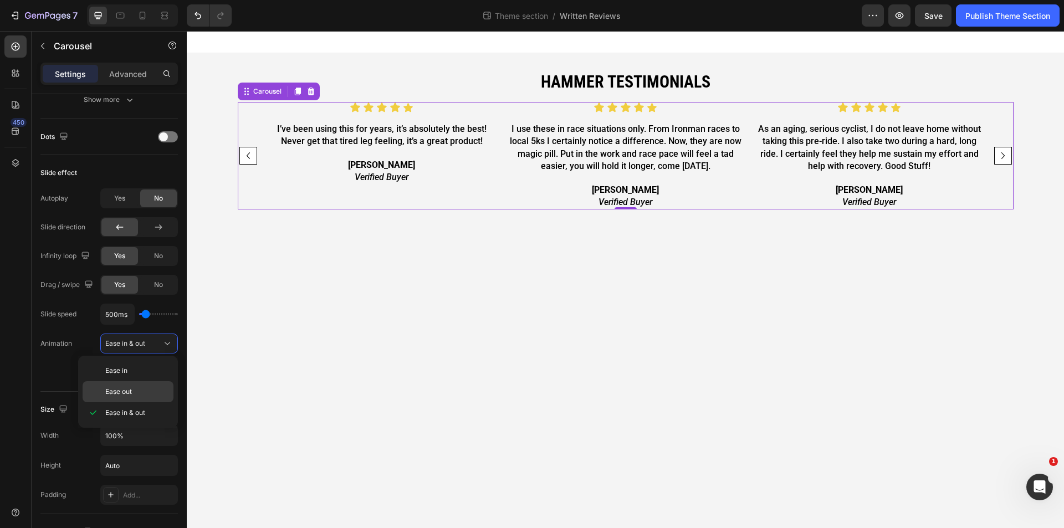
click at [151, 396] on p "Ease out" at bounding box center [136, 392] width 63 height 10
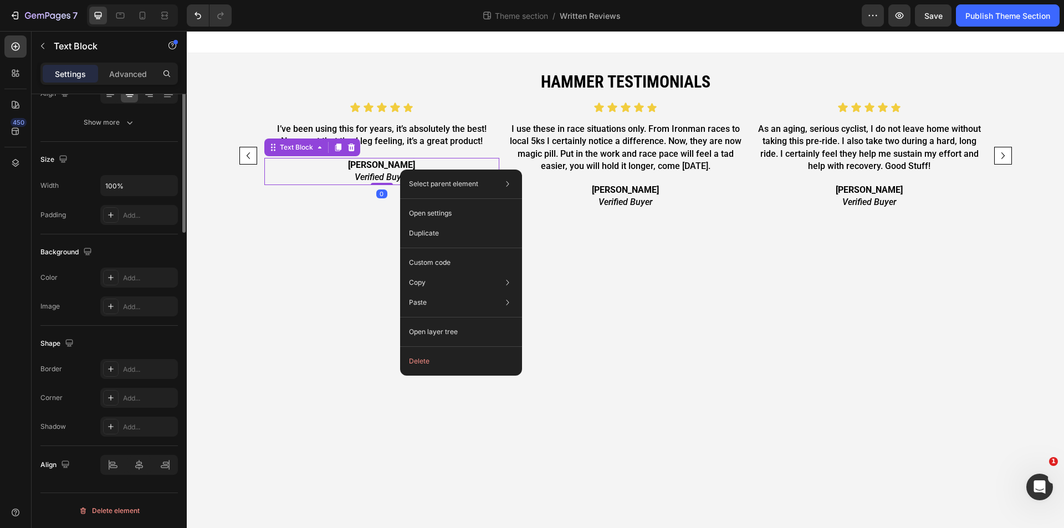
scroll to position [0, 0]
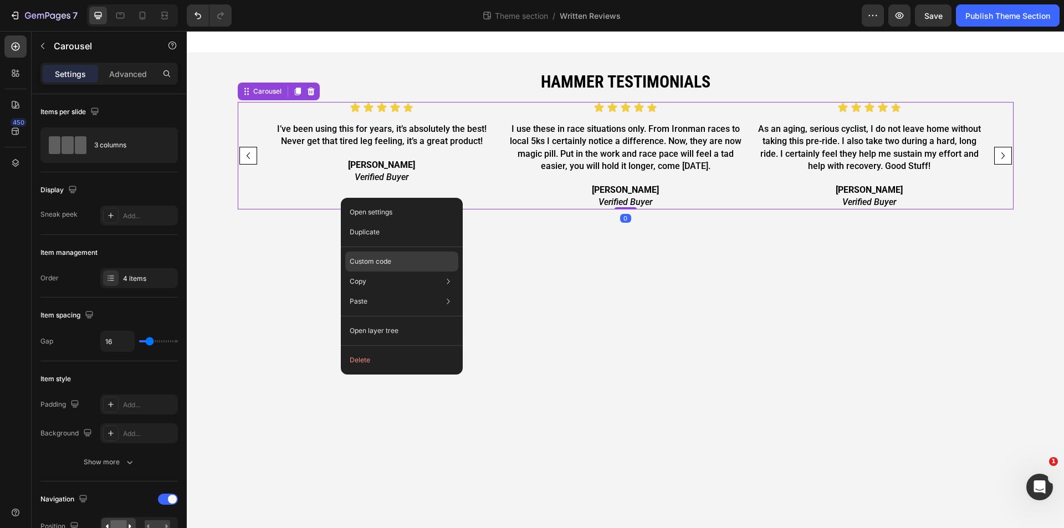
click at [387, 291] on div "Custom code" at bounding box center [401, 301] width 113 height 20
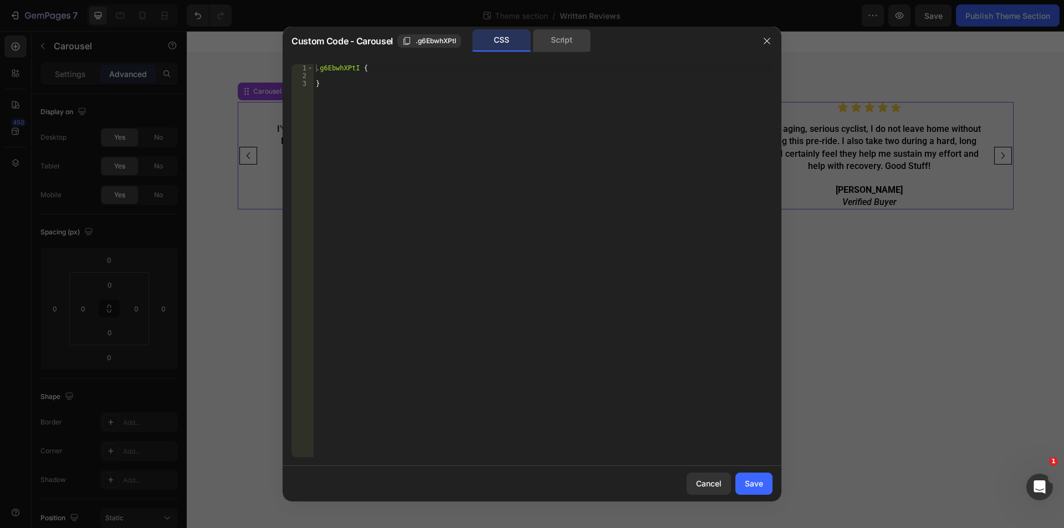
click at [548, 42] on div "Script" at bounding box center [561, 40] width 58 height 22
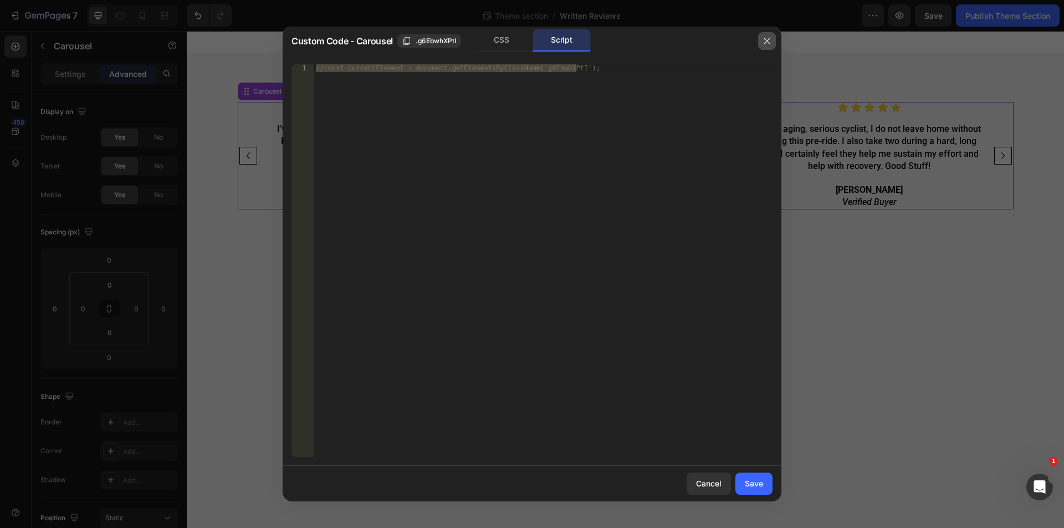
click at [767, 43] on icon "button" at bounding box center [766, 41] width 9 height 9
click at [767, 43] on div at bounding box center [625, 42] width 877 height 22
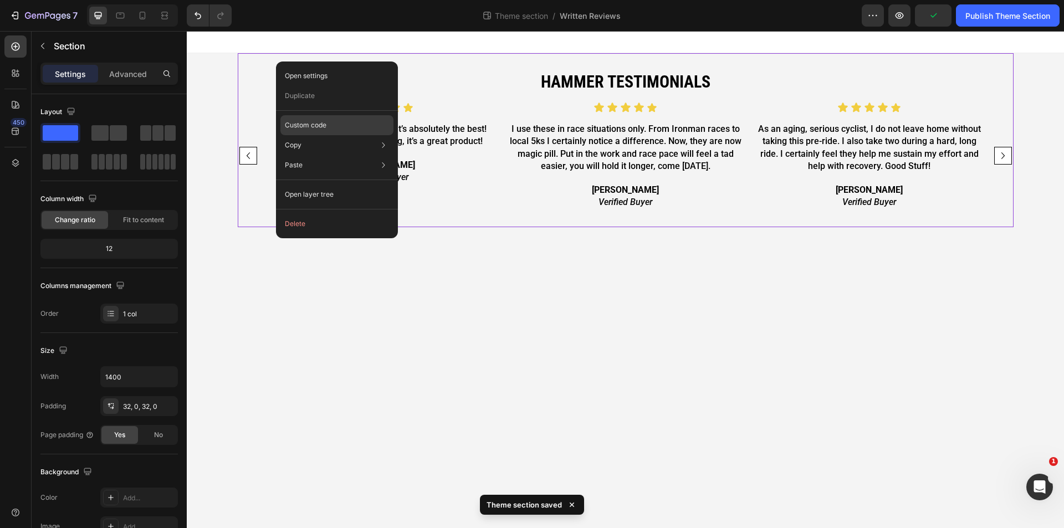
click at [335, 155] on div "Custom code" at bounding box center [336, 165] width 113 height 20
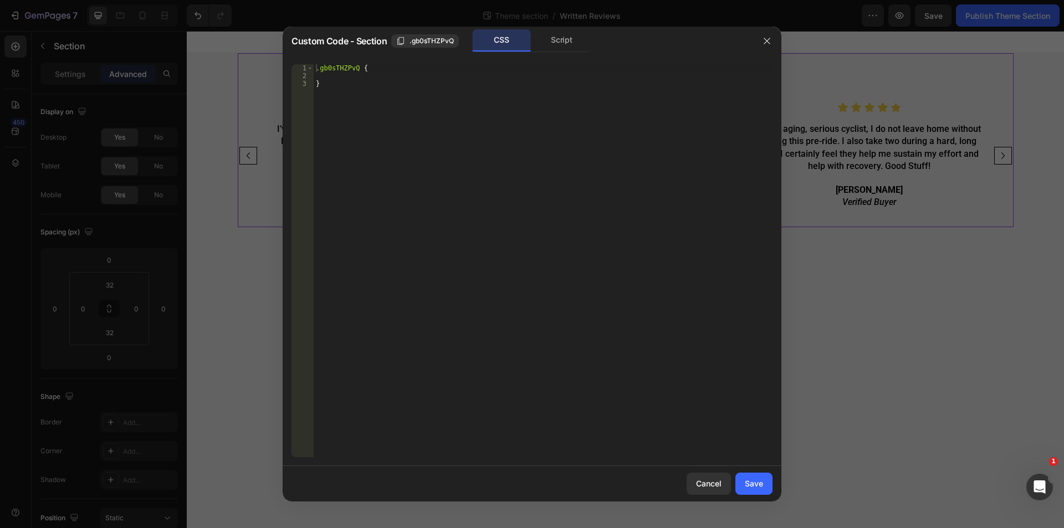
drag, startPoint x: 765, startPoint y: 42, endPoint x: 597, endPoint y: 2, distance: 172.5
click at [765, 42] on icon "button" at bounding box center [766, 41] width 9 height 9
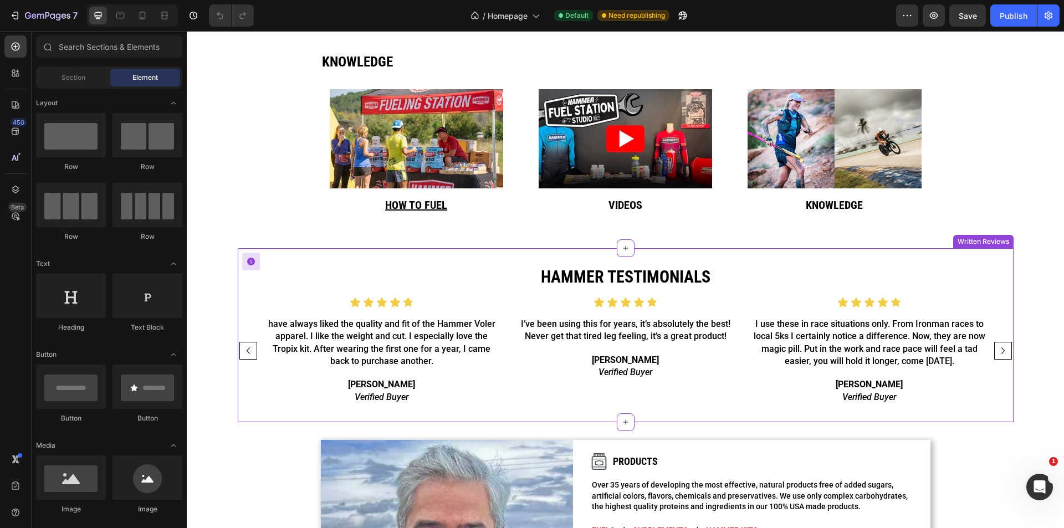
scroll to position [665, 0]
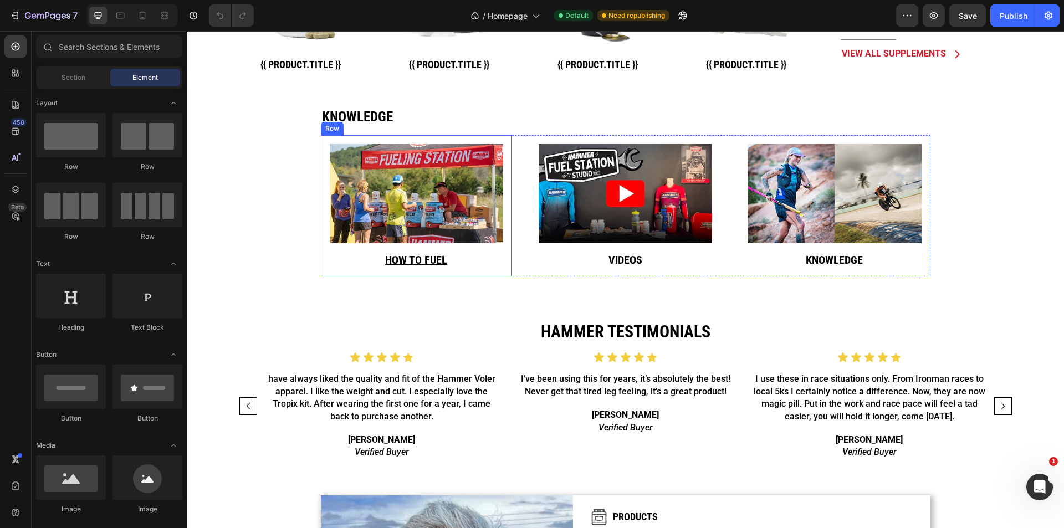
click at [473, 247] on div "Image How to fuel Heading" at bounding box center [416, 206] width 173 height 124
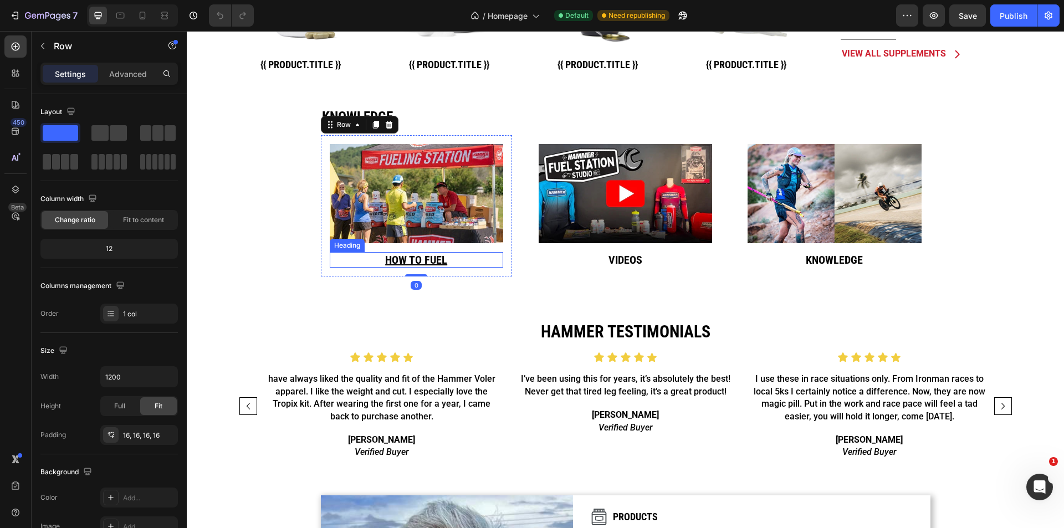
click at [473, 261] on h2 "How to fuel" at bounding box center [416, 260] width 173 height 16
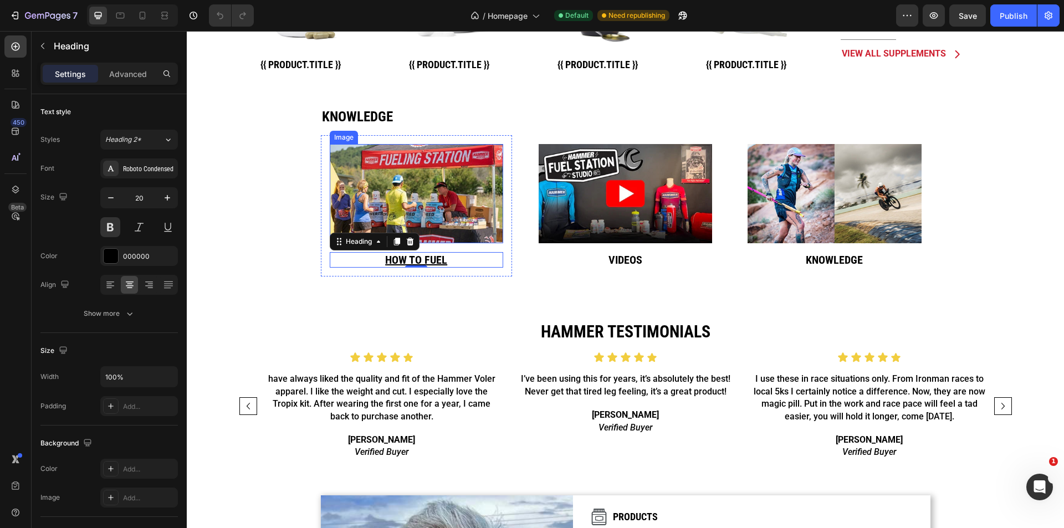
click at [455, 188] on img at bounding box center [416, 193] width 173 height 99
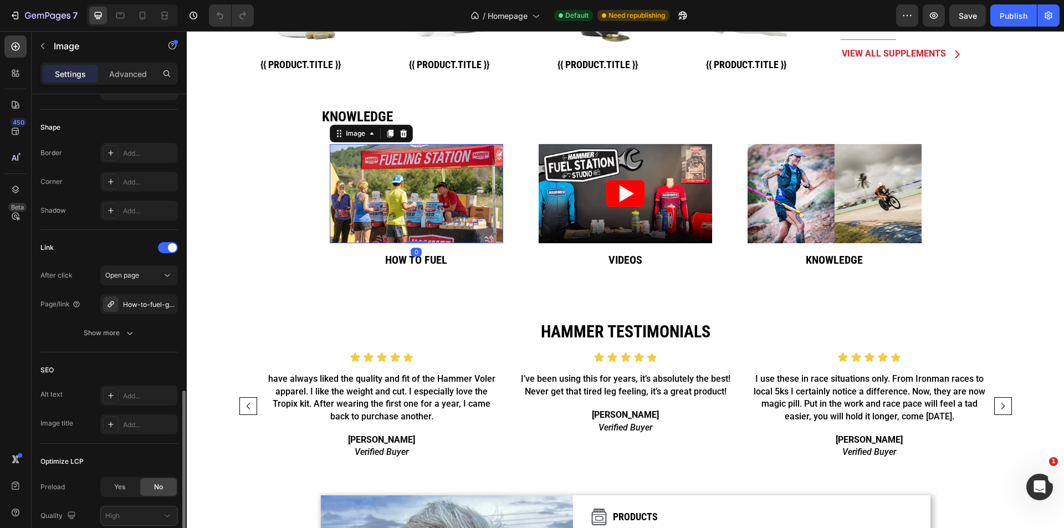
scroll to position [442, 0]
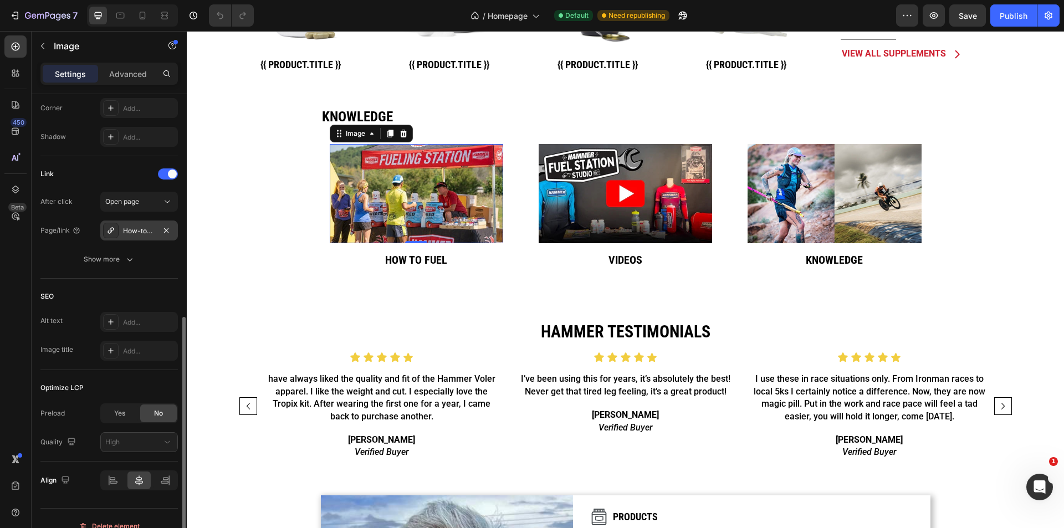
click at [138, 232] on div "How-to-fuel-guides" at bounding box center [139, 231] width 32 height 10
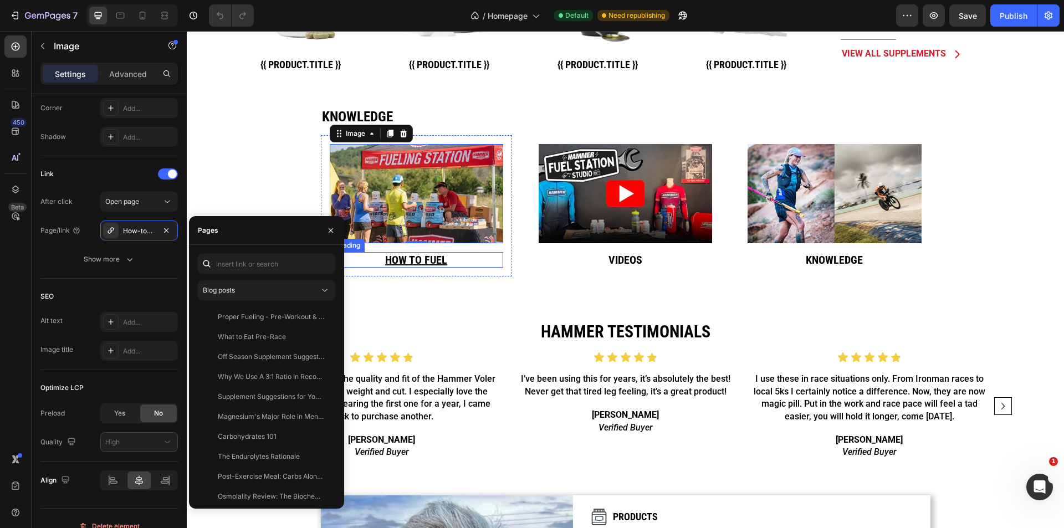
click at [475, 264] on h2 "How to fuel" at bounding box center [416, 260] width 173 height 16
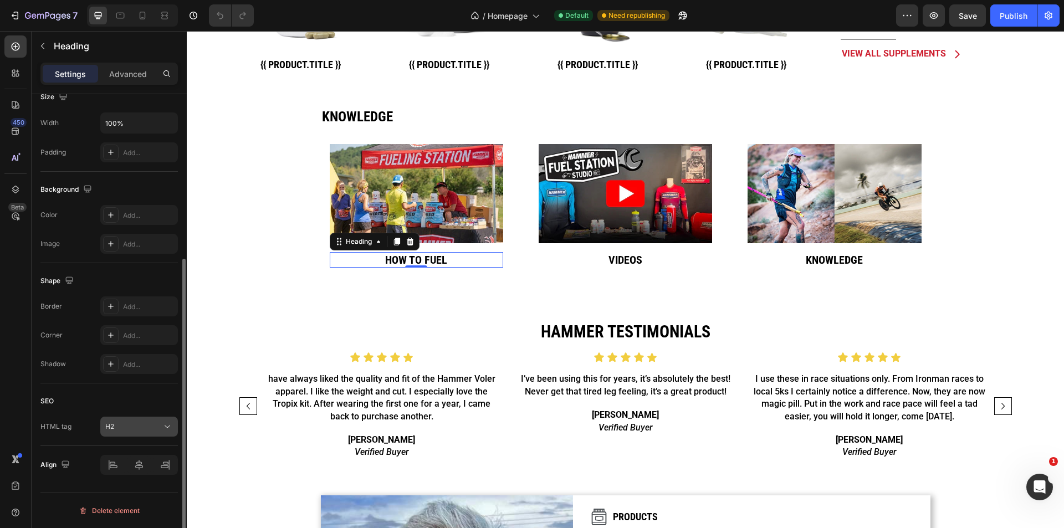
scroll to position [0, 0]
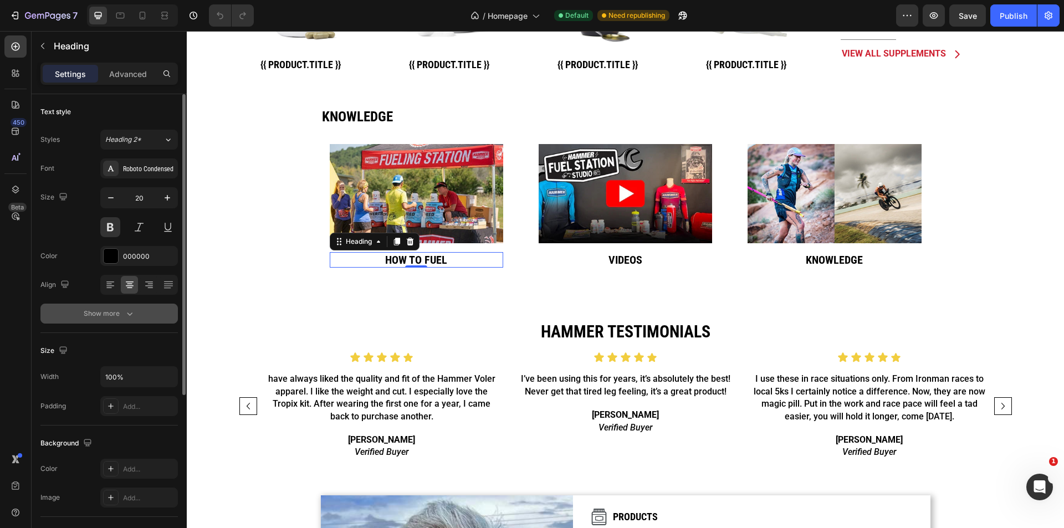
click at [120, 318] on div "Show more" at bounding box center [110, 313] width 52 height 11
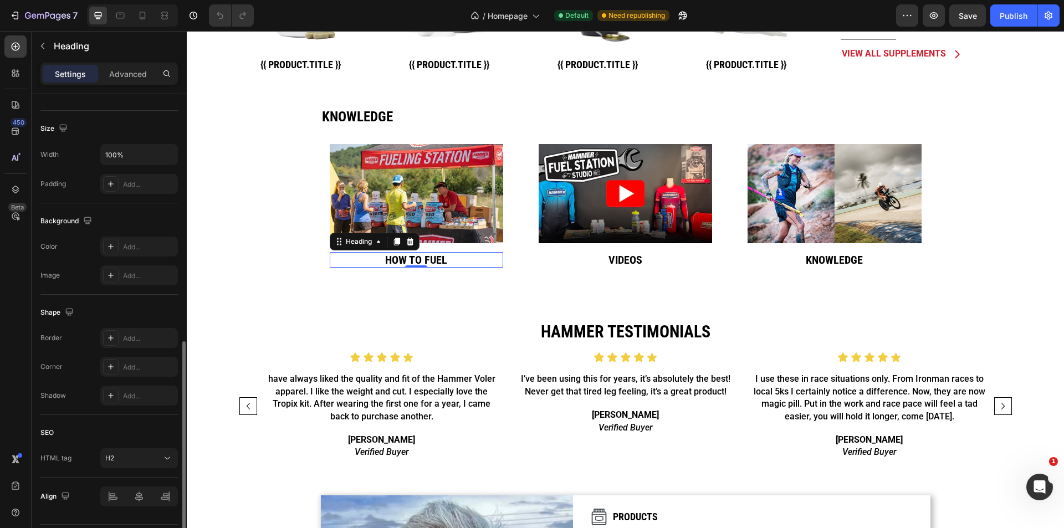
scroll to position [400, 0]
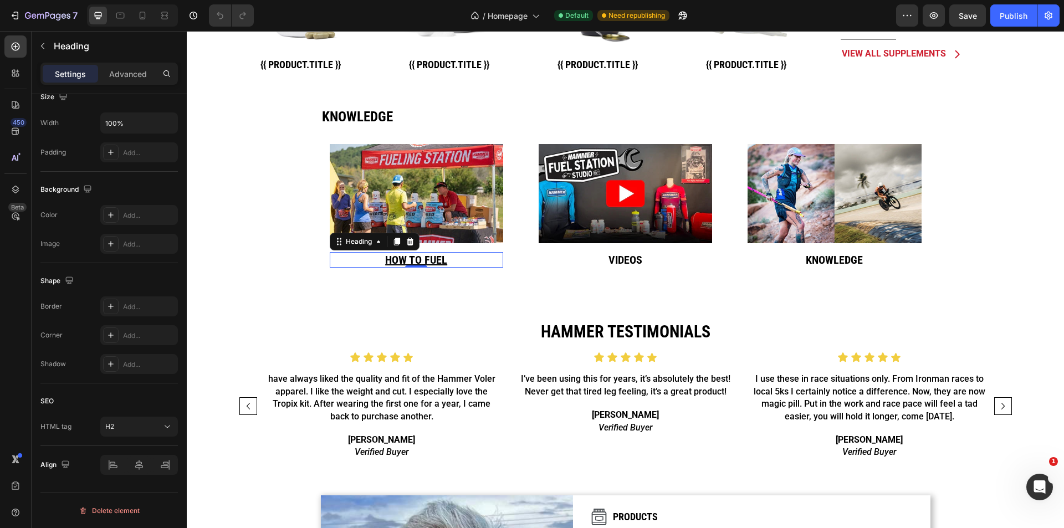
click at [456, 264] on h2 "How to fuel" at bounding box center [416, 260] width 173 height 16
click at [456, 264] on p "How to fuel" at bounding box center [416, 259] width 171 height 13
drag, startPoint x: 456, startPoint y: 264, endPoint x: 377, endPoint y: 261, distance: 78.7
click at [377, 261] on p "How to fuel" at bounding box center [416, 259] width 171 height 13
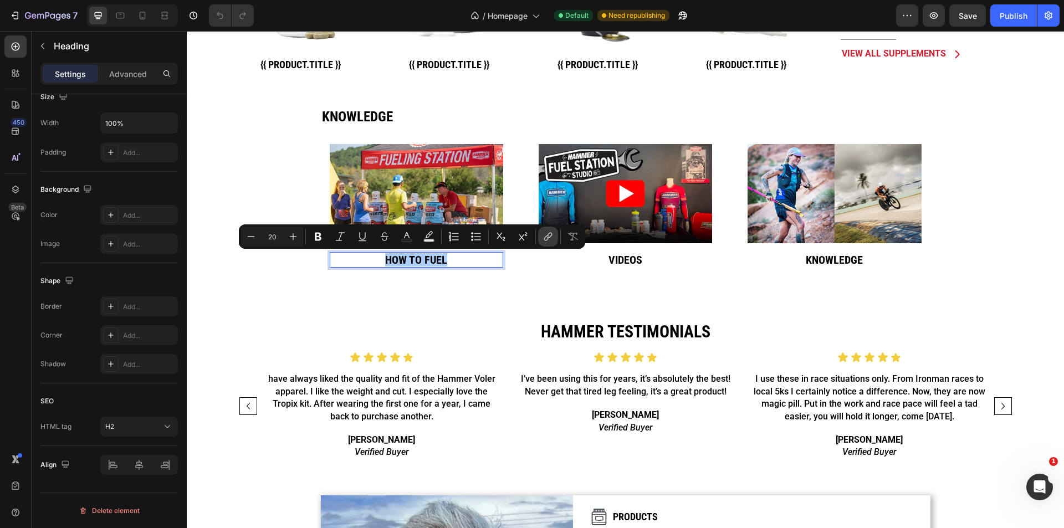
click at [553, 246] on button "link" at bounding box center [548, 237] width 20 height 20
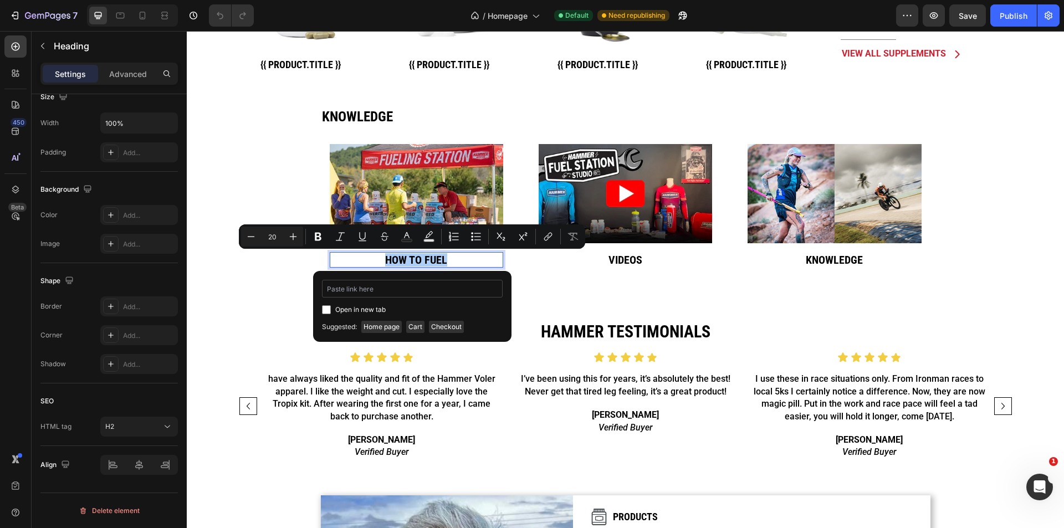
click at [360, 290] on input "Editor contextual toolbar" at bounding box center [412, 289] width 181 height 18
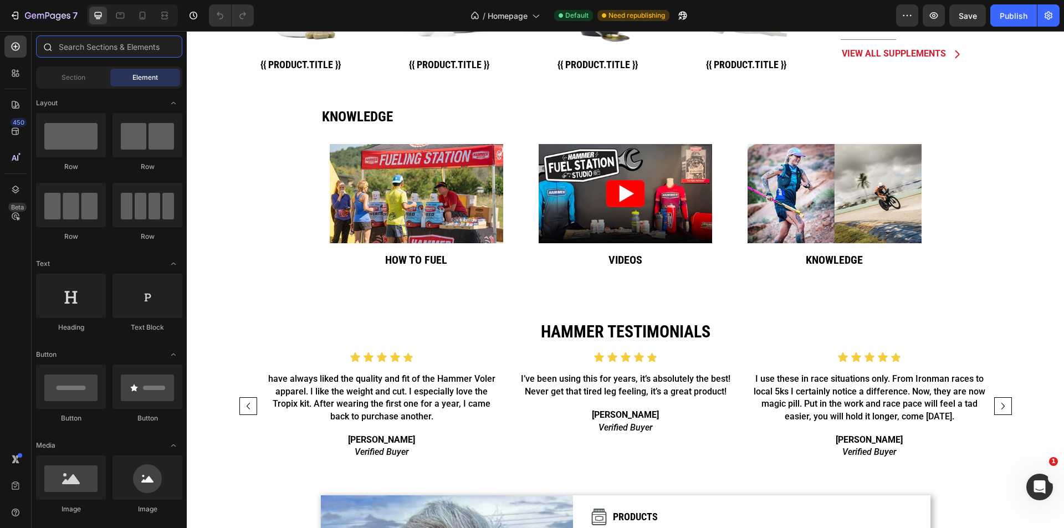
click at [119, 45] on input "text" at bounding box center [109, 46] width 146 height 22
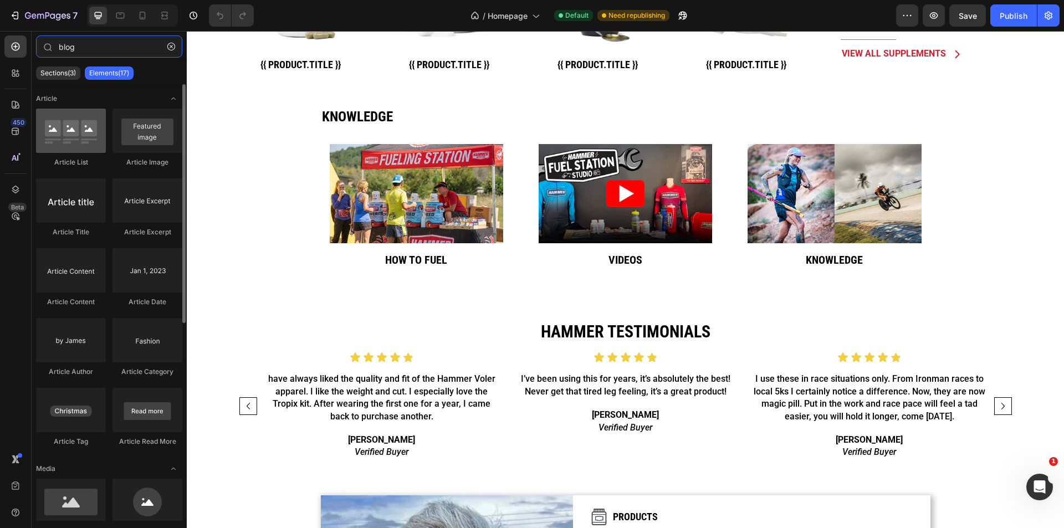
type input "blog"
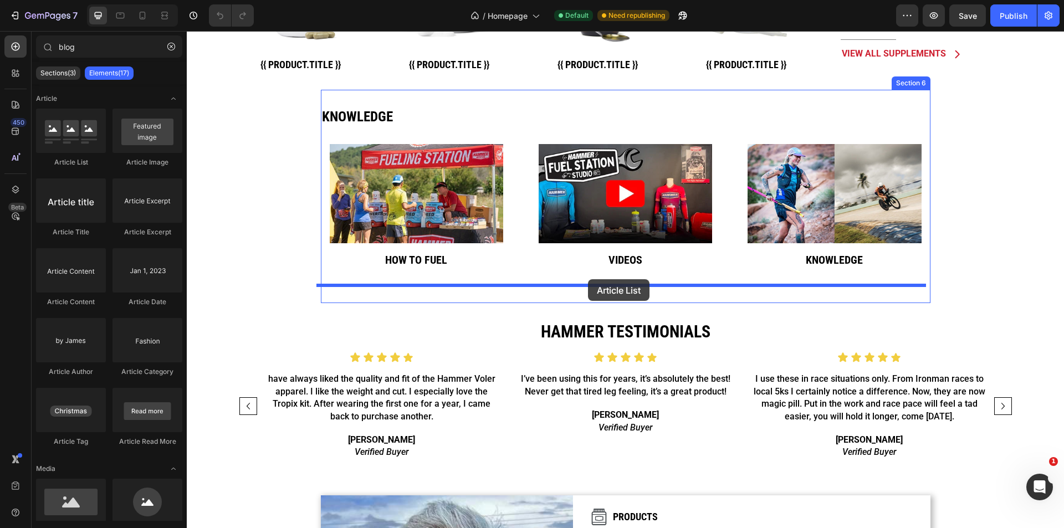
drag, startPoint x: 372, startPoint y: 246, endPoint x: 588, endPoint y: 279, distance: 218.6
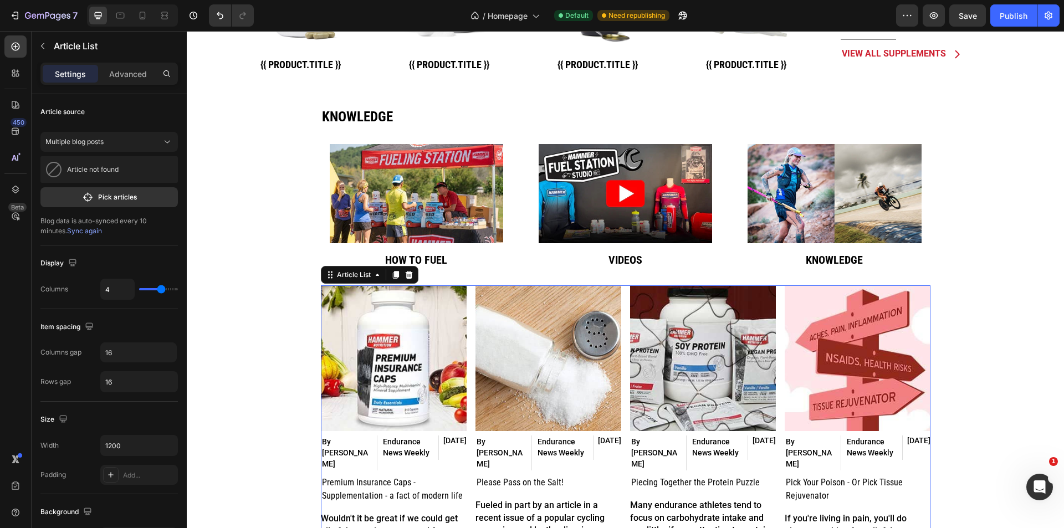
click at [465, 417] on div "Article Image By Mark Bata Article Author Endurance News Weekly Article Categor…" at bounding box center [625, 419] width 609 height 269
click at [97, 198] on button "Pick articles" at bounding box center [108, 197] width 137 height 20
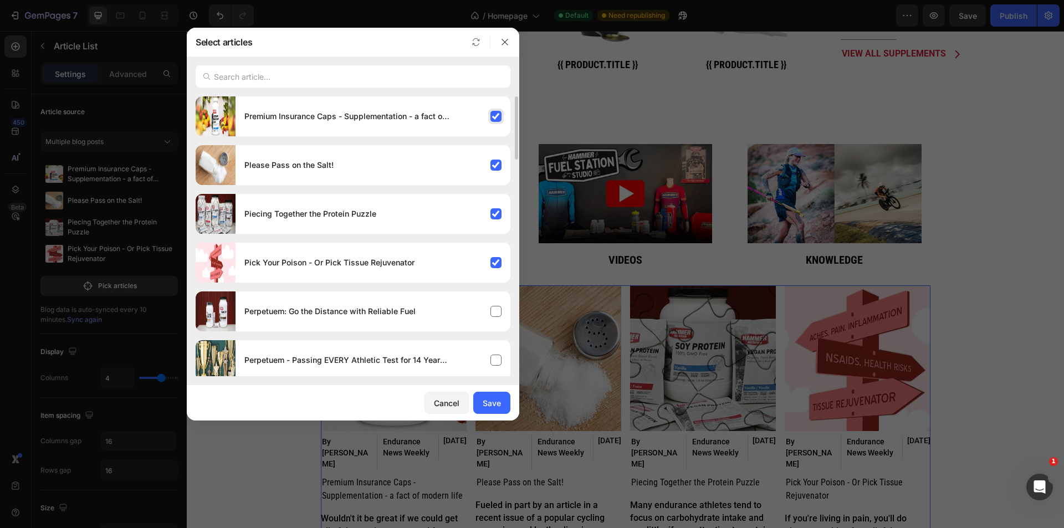
click at [500, 119] on div "Premium Insurance Caps - Supplementation - a fact of modern life" at bounding box center [372, 116] width 275 height 31
click at [500, 163] on div "Please Pass on the Salt!" at bounding box center [372, 165] width 275 height 31
click at [492, 218] on div "Piecing Together the Protein Puzzle" at bounding box center [372, 213] width 275 height 31
click at [495, 268] on div "Pick Your Poison - Or Pick Tissue Rejuvenator" at bounding box center [372, 262] width 275 height 31
click at [398, 76] on input "text" at bounding box center [353, 76] width 315 height 22
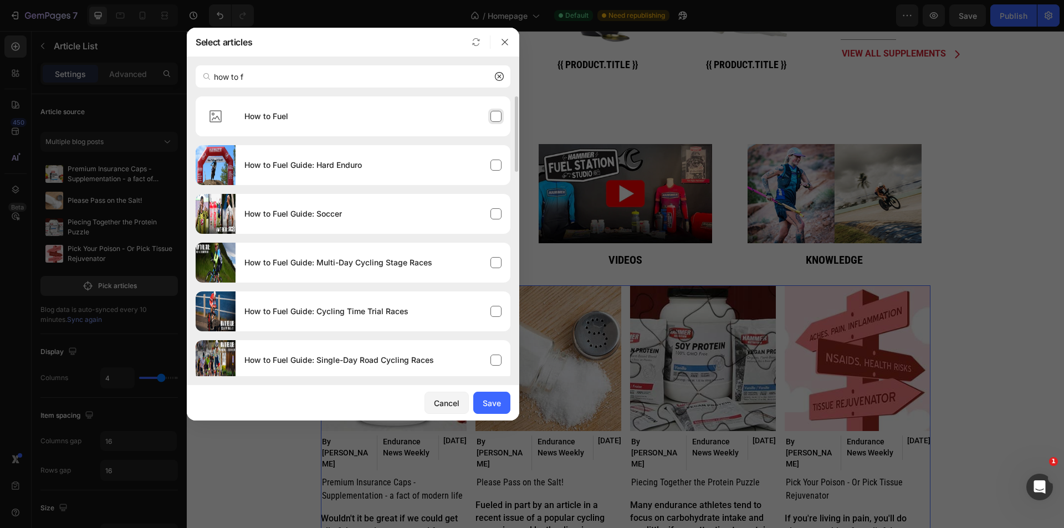
click at [500, 115] on div "How to Fuel" at bounding box center [372, 116] width 275 height 31
click at [418, 68] on input "how to f" at bounding box center [353, 76] width 315 height 22
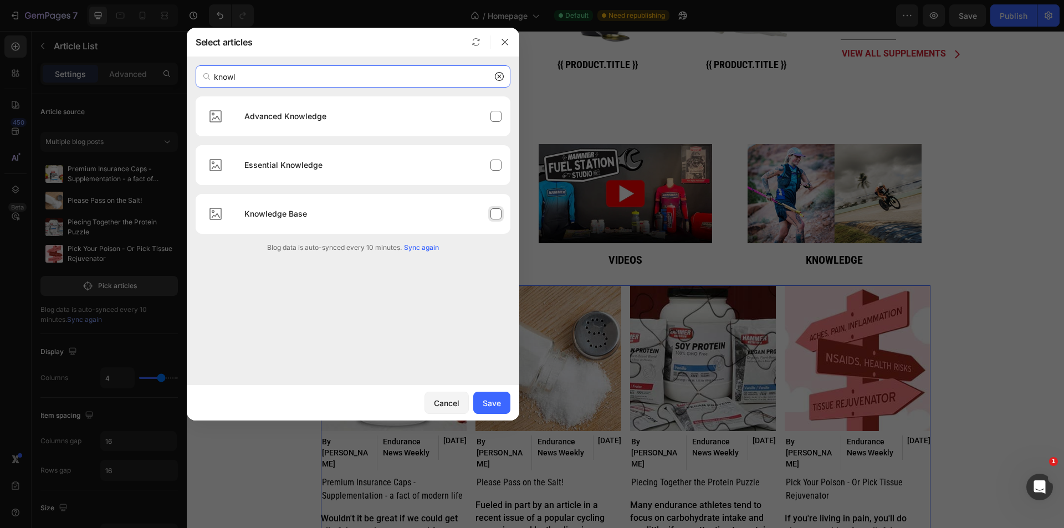
type input "knowl"
click at [482, 214] on div "Knowledge Base" at bounding box center [372, 213] width 275 height 31
click at [500, 76] on icon at bounding box center [499, 76] width 9 height 9
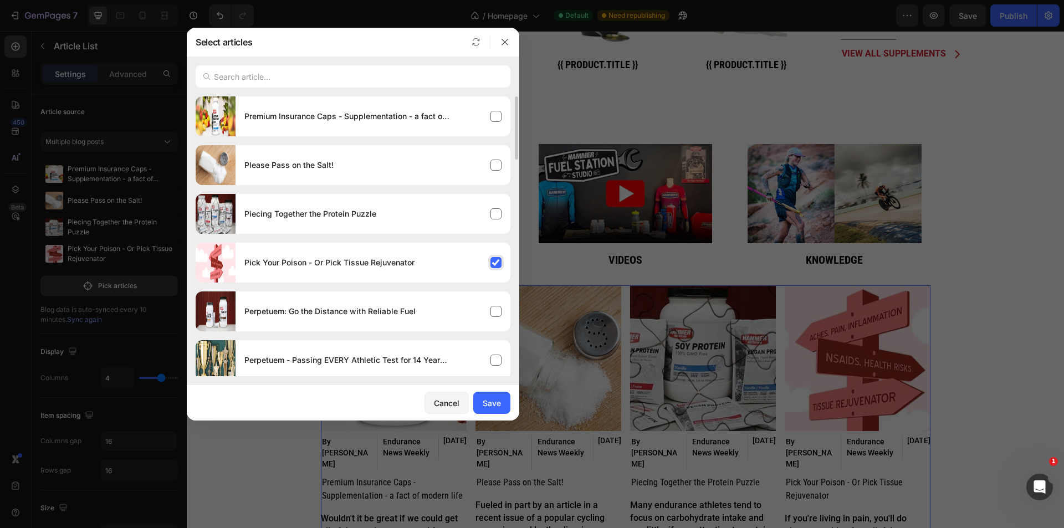
click at [495, 260] on div "Pick Your Poison - Or Pick Tissue Rejuvenator" at bounding box center [372, 262] width 275 height 31
click at [412, 78] on input "text" at bounding box center [353, 76] width 315 height 22
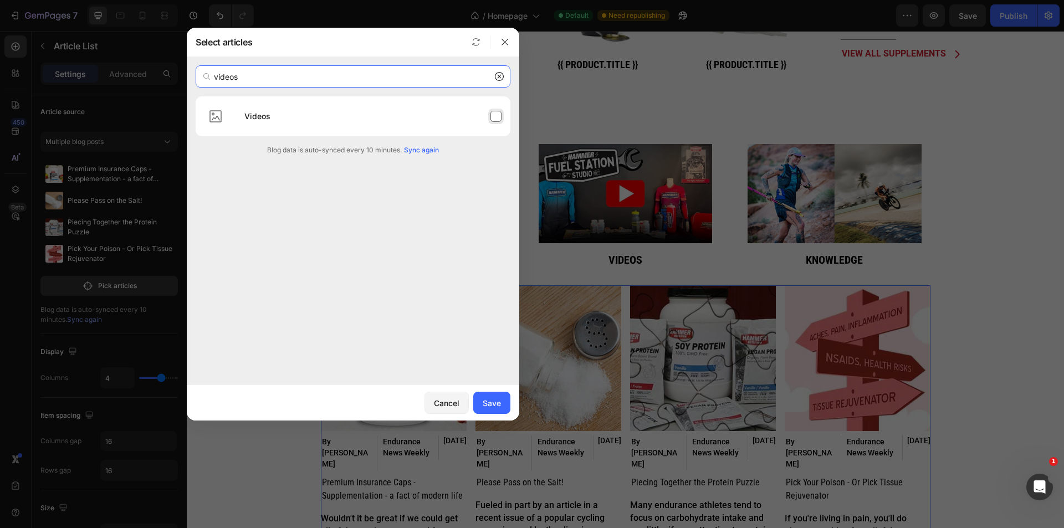
type input "videos"
click at [484, 117] on div "Videos" at bounding box center [372, 116] width 275 height 31
click at [501, 403] on button "Save" at bounding box center [491, 403] width 37 height 22
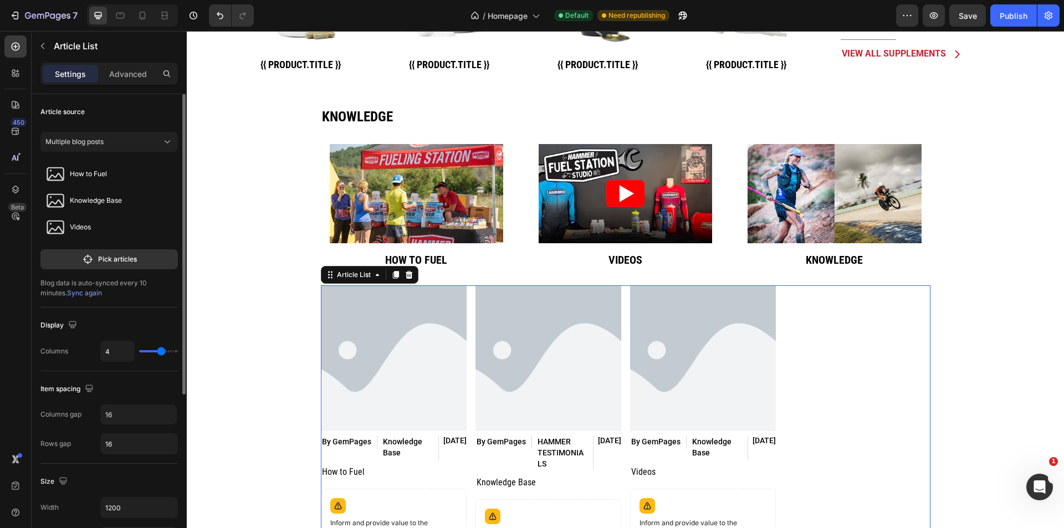
type input "3"
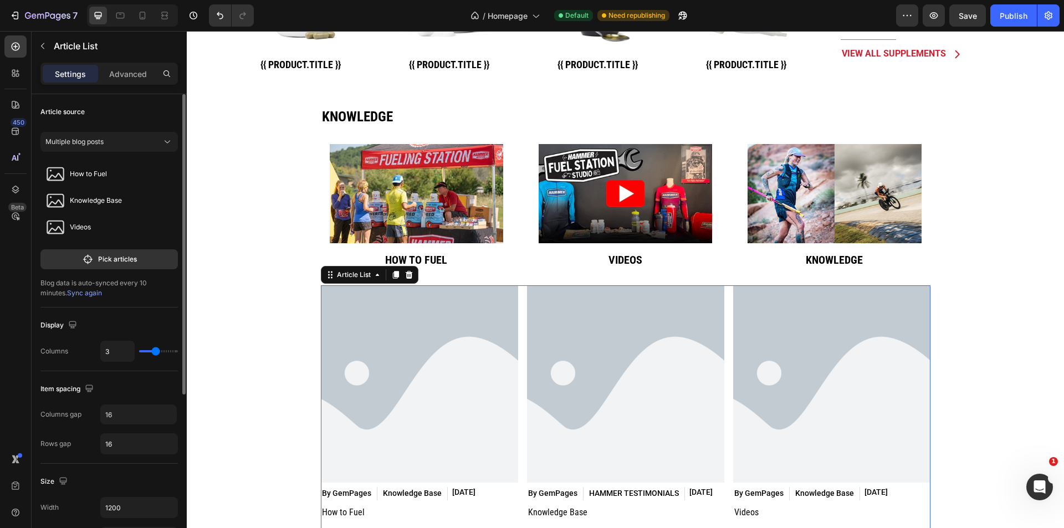
drag, startPoint x: 161, startPoint y: 352, endPoint x: 153, endPoint y: 351, distance: 7.8
type input "3"
click at [153, 351] on input "range" at bounding box center [158, 351] width 39 height 2
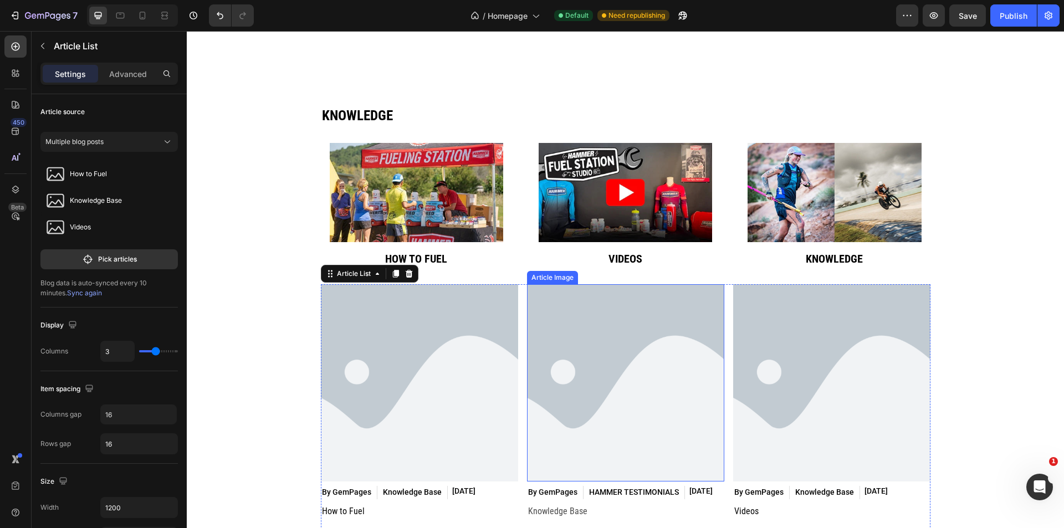
scroll to position [813, 0]
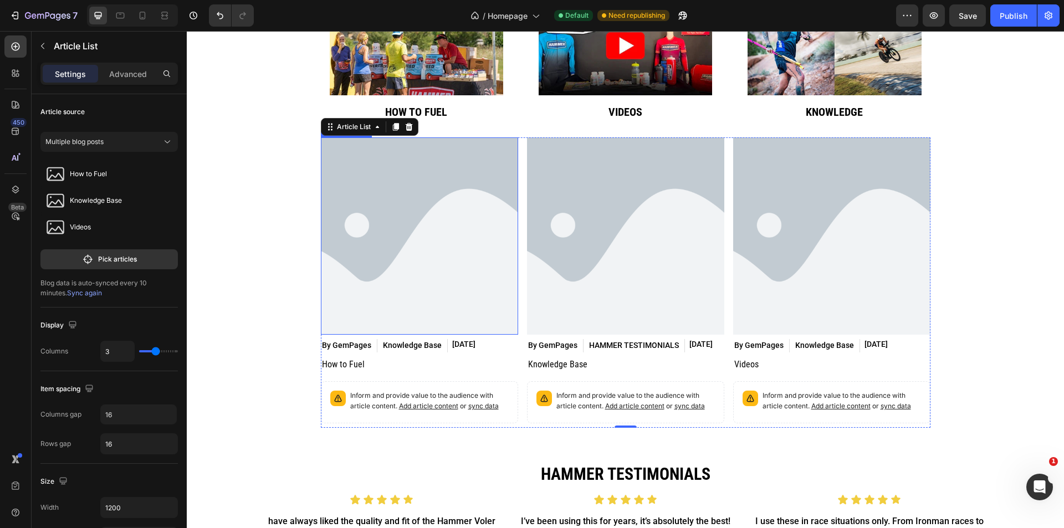
click at [452, 256] on img at bounding box center [419, 235] width 197 height 197
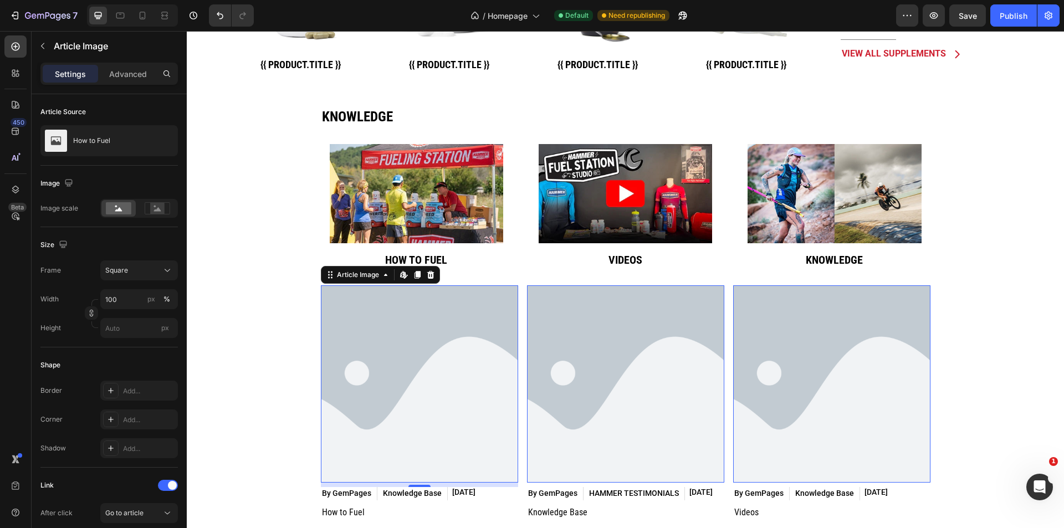
scroll to position [738, 0]
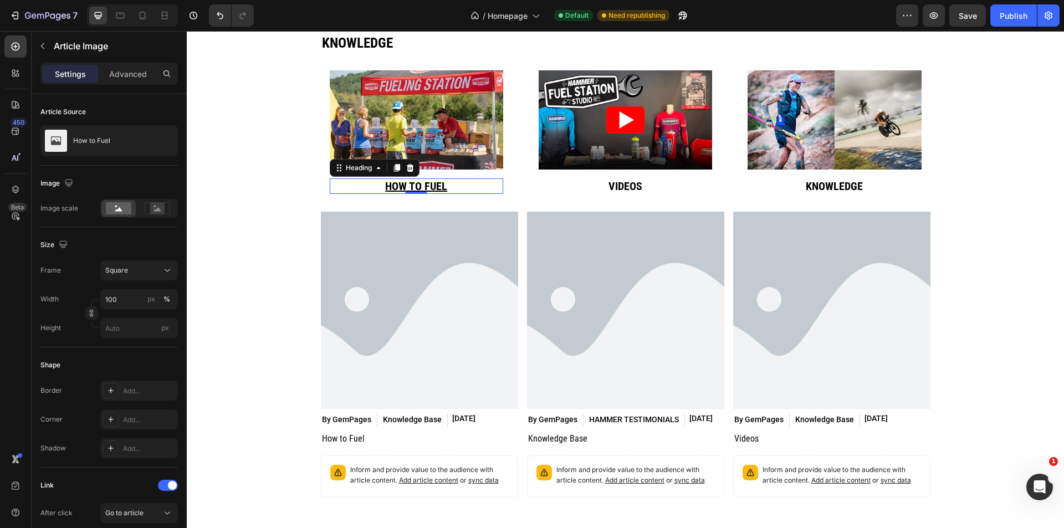
click at [467, 188] on p "How to fuel" at bounding box center [416, 185] width 171 height 13
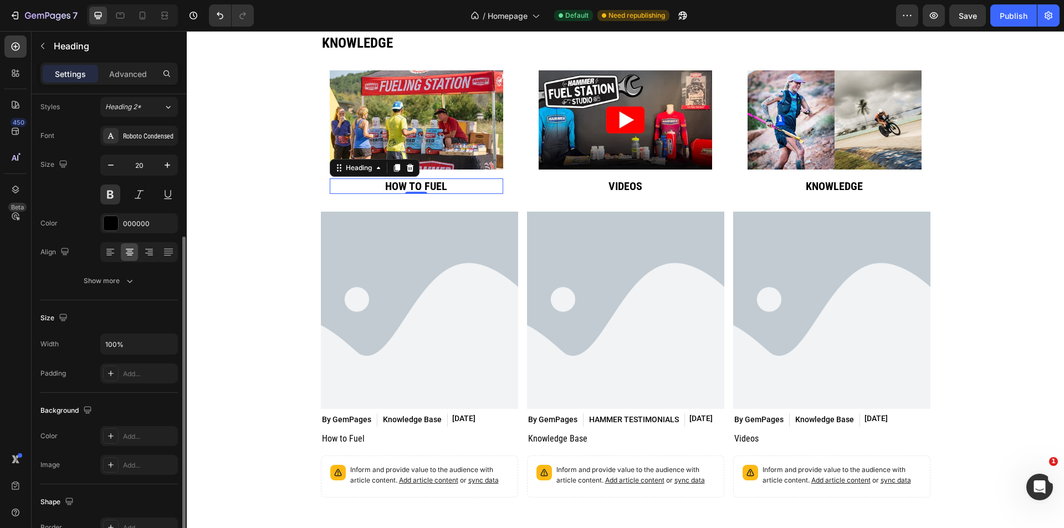
scroll to position [0, 0]
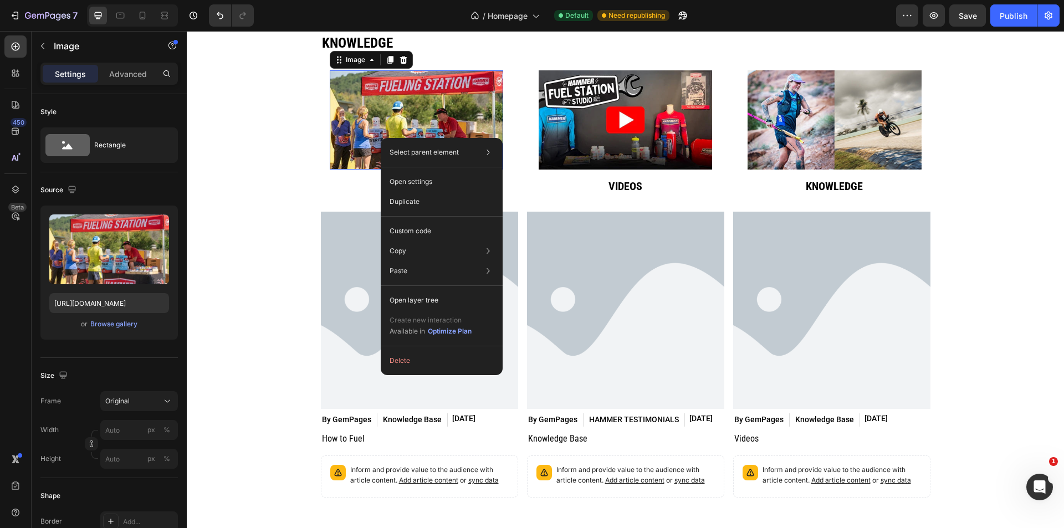
click at [412, 11] on div "/ Homepage Default Need republishing" at bounding box center [579, 15] width 633 height 22
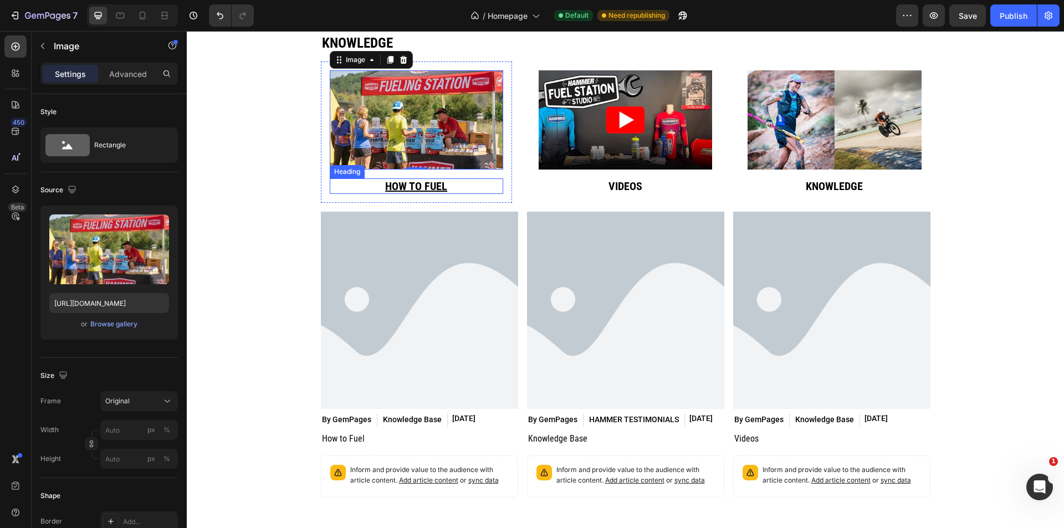
click at [457, 184] on p "How to fuel" at bounding box center [416, 185] width 171 height 13
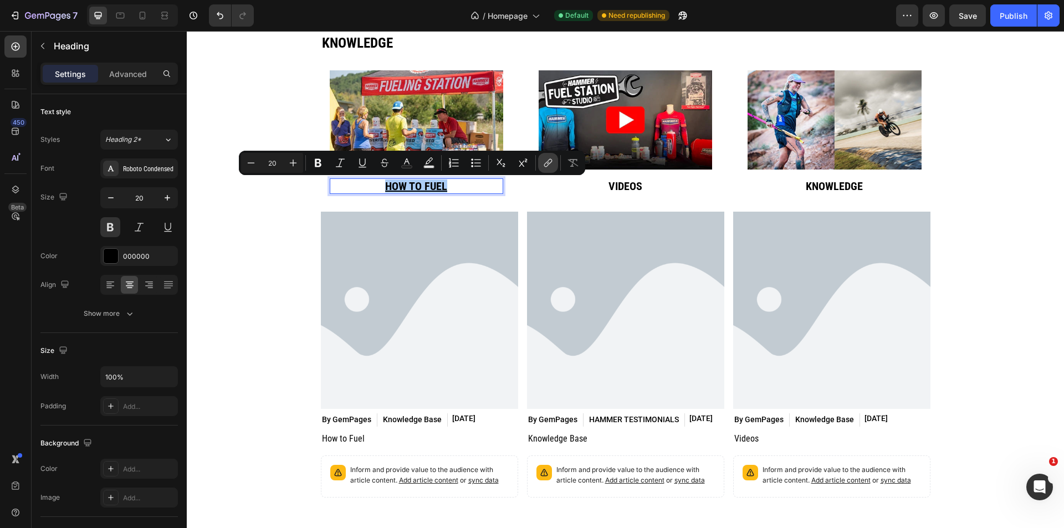
click at [541, 168] on button "link" at bounding box center [548, 163] width 20 height 20
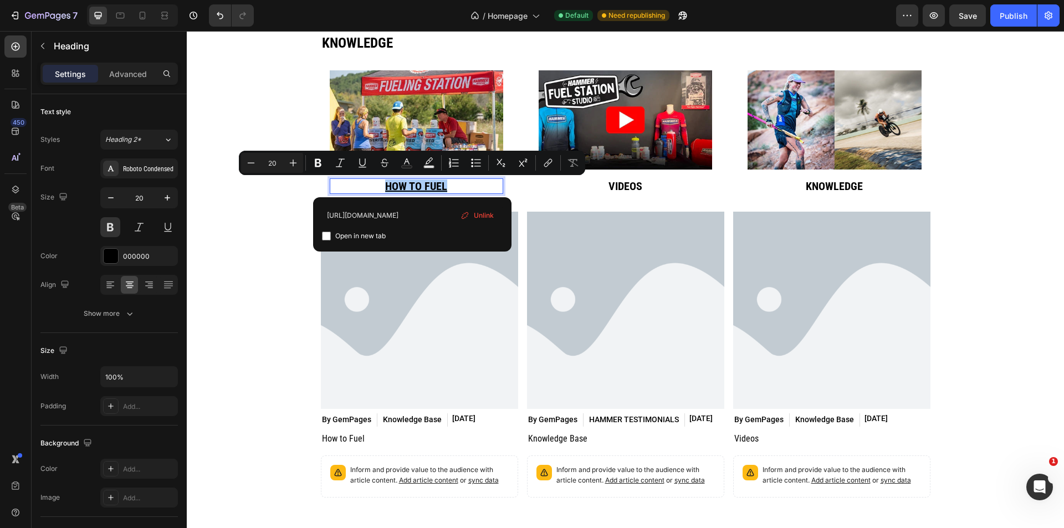
drag, startPoint x: 554, startPoint y: 245, endPoint x: 255, endPoint y: 214, distance: 300.8
type input "/blogs/how-to-fuel-guides"
click at [432, 217] on input "/blogs/how-to-fuel-guides" at bounding box center [412, 215] width 181 height 18
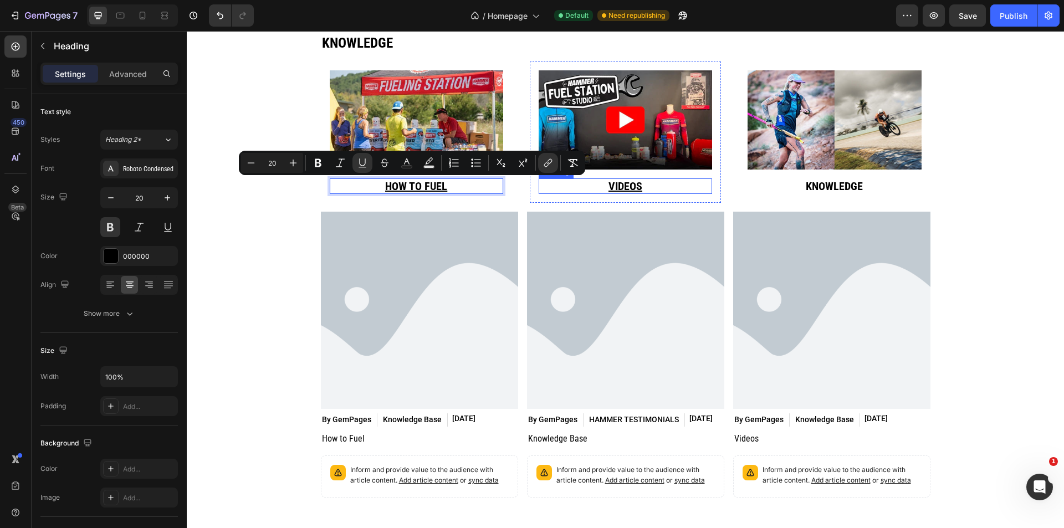
click at [583, 196] on div "Image Videos Heading Row" at bounding box center [625, 131] width 191 height 141
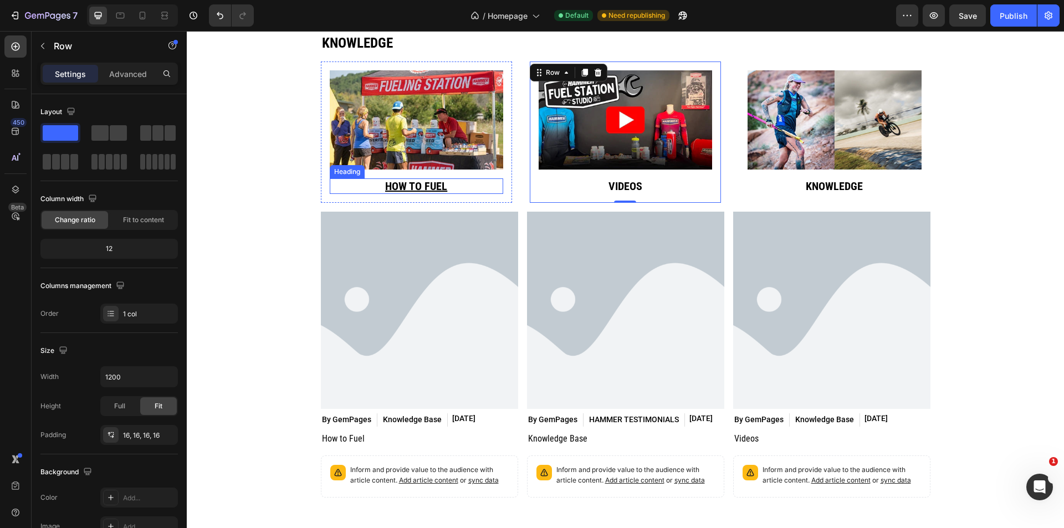
click at [476, 191] on p "⁠⁠⁠⁠⁠⁠⁠ How to fuel" at bounding box center [416, 185] width 171 height 13
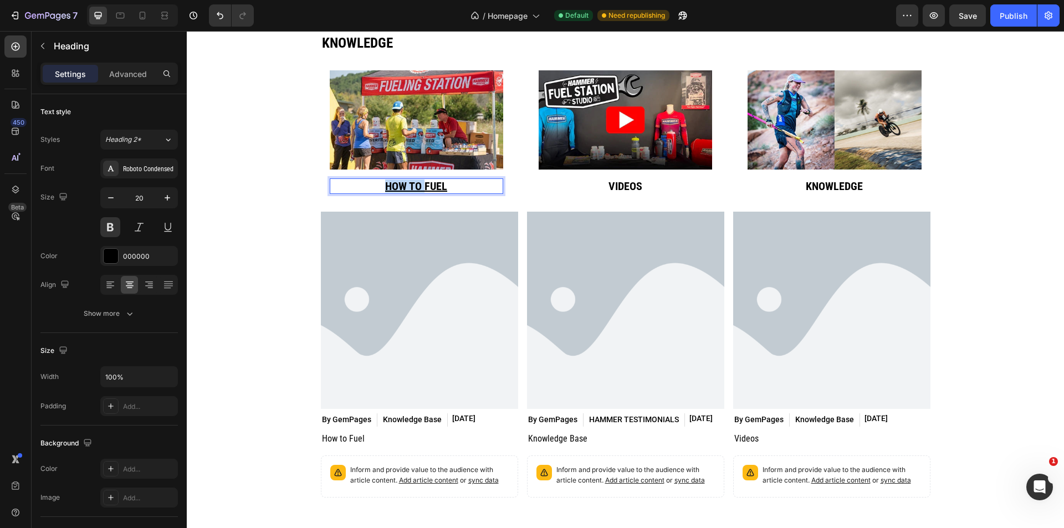
click at [476, 191] on p "How to fuel" at bounding box center [416, 185] width 171 height 13
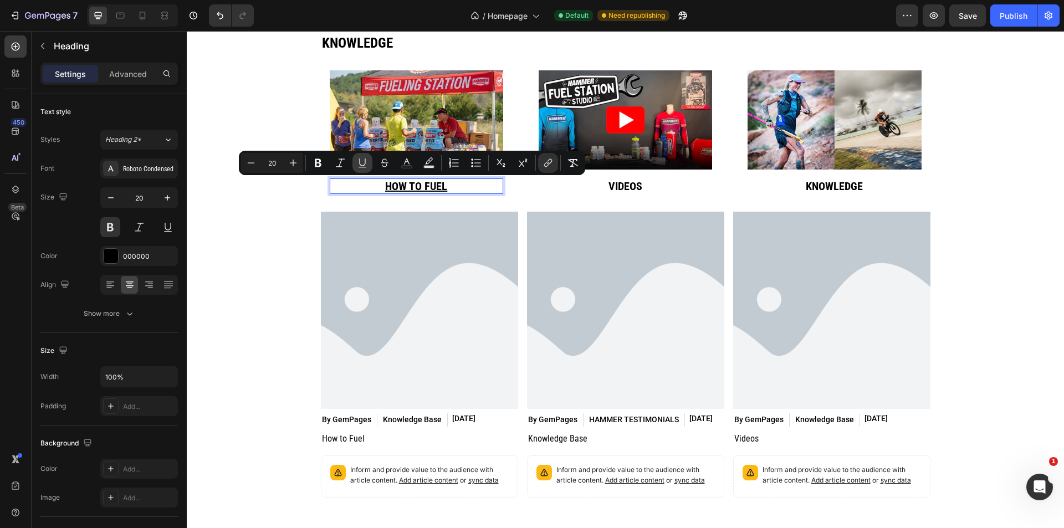
click at [366, 164] on icon "Editor contextual toolbar" at bounding box center [362, 162] width 11 height 11
click at [517, 202] on div "Image How to fuel Heading 0 Row Image Videos Heading Row Image Knowledge Headin…" at bounding box center [625, 131] width 609 height 141
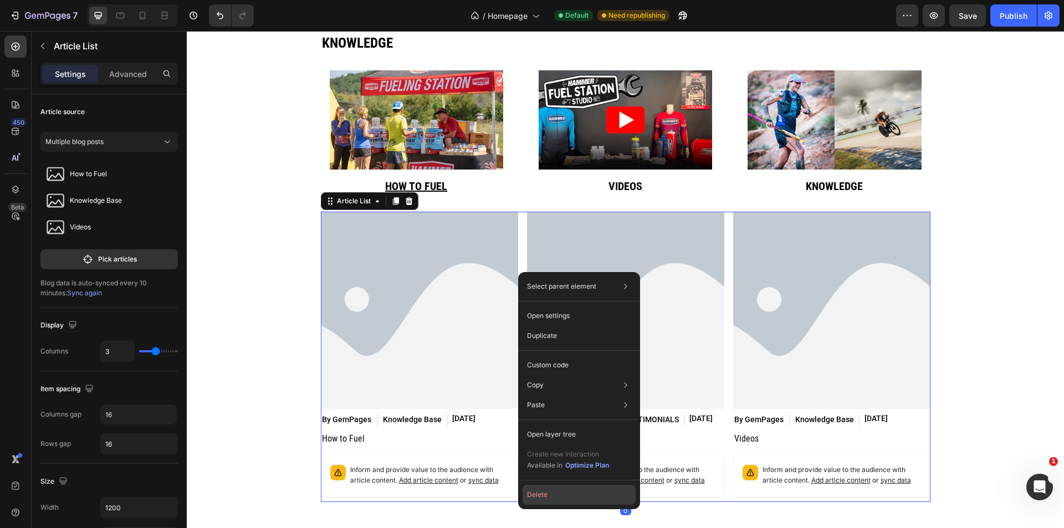
click at [558, 490] on button "Delete" at bounding box center [578, 495] width 113 height 20
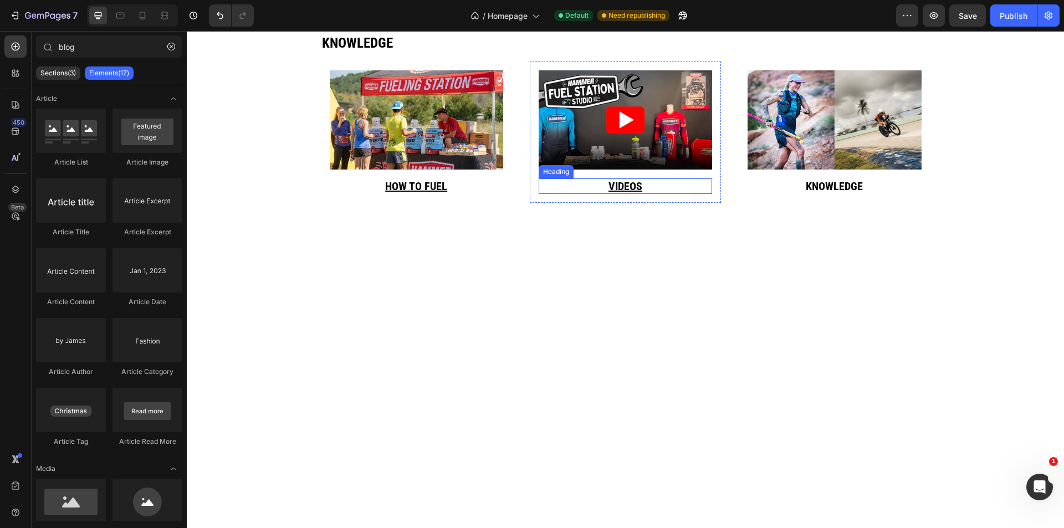
click at [677, 189] on h2 "Videos" at bounding box center [624, 186] width 173 height 16
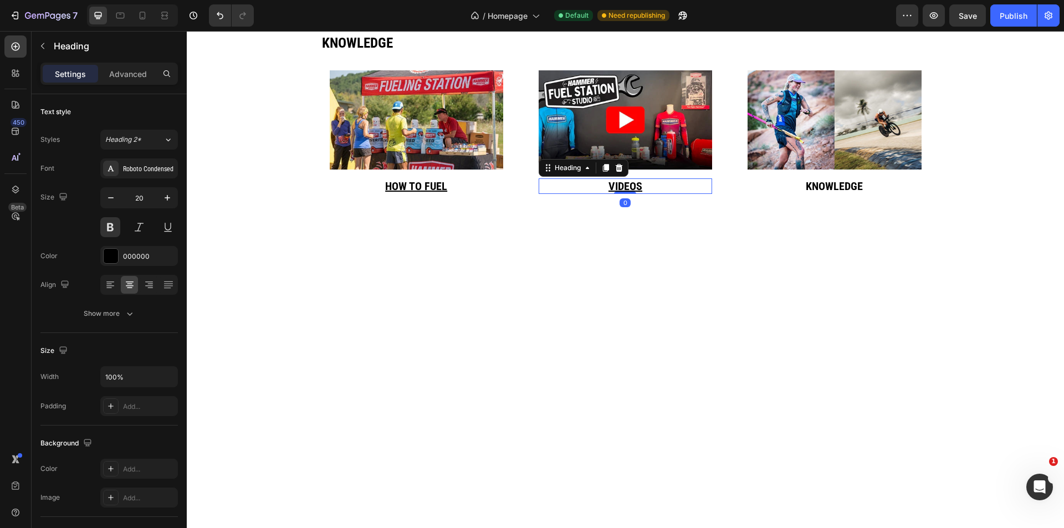
click at [677, 189] on h2 "Videos" at bounding box center [624, 186] width 173 height 16
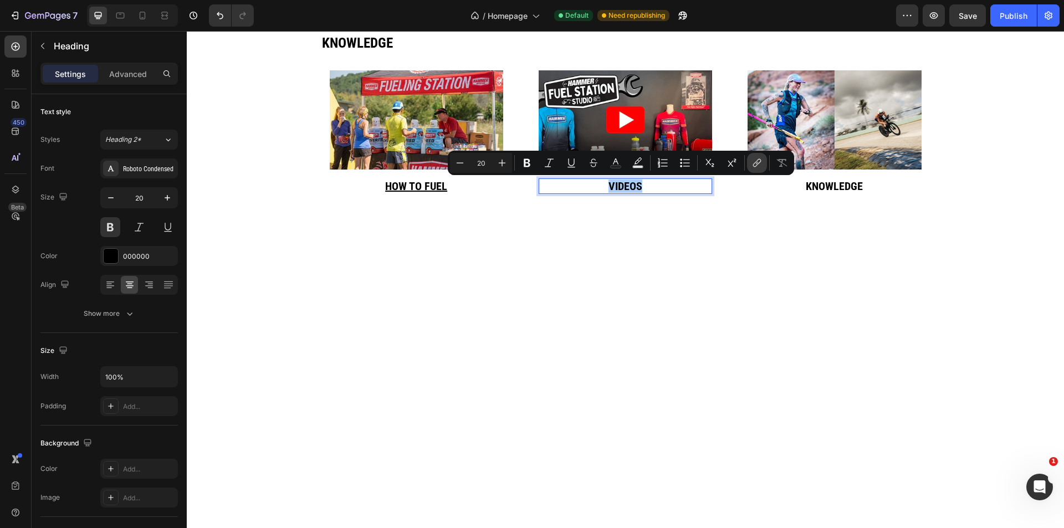
click at [757, 169] on button "link" at bounding box center [757, 163] width 20 height 20
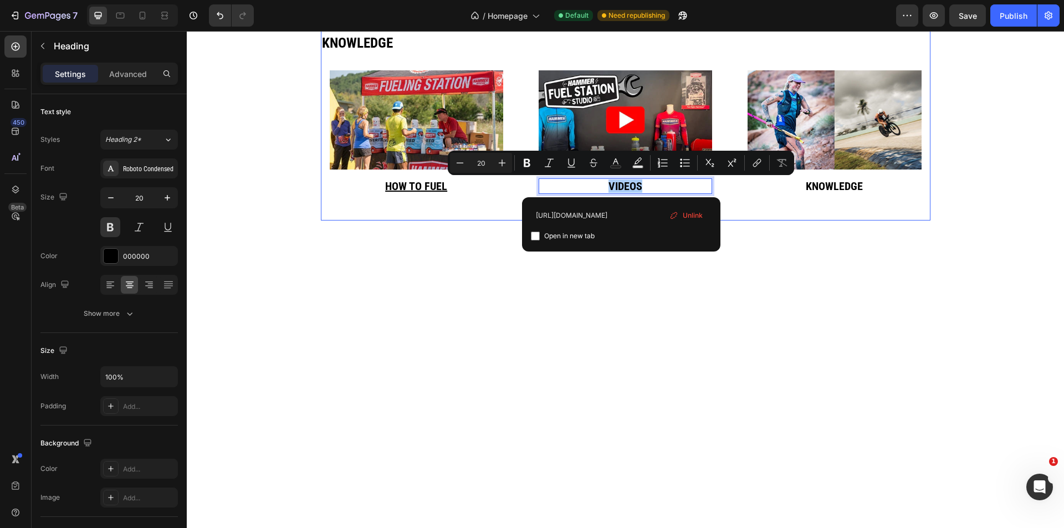
drag, startPoint x: 802, startPoint y: 247, endPoint x: 461, endPoint y: 224, distance: 342.0
type input "/blogs/videos"
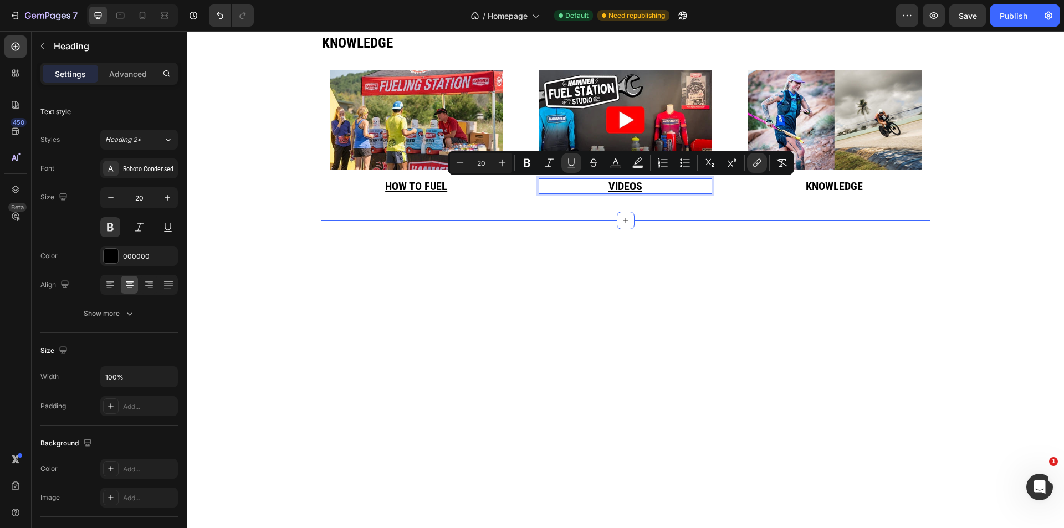
click at [747, 214] on div "Knowledge Heading Image ⁠⁠⁠⁠⁠⁠⁠ How to fuel Heading Row Image Videos Heading 0 …" at bounding box center [625, 118] width 609 height 204
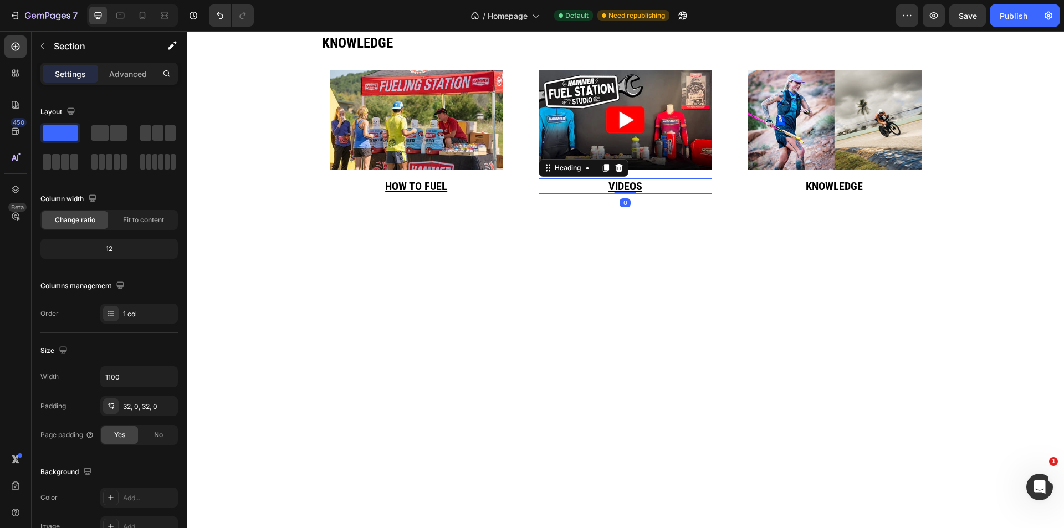
click at [674, 183] on p "⁠⁠⁠⁠⁠⁠⁠ Videos" at bounding box center [625, 185] width 171 height 13
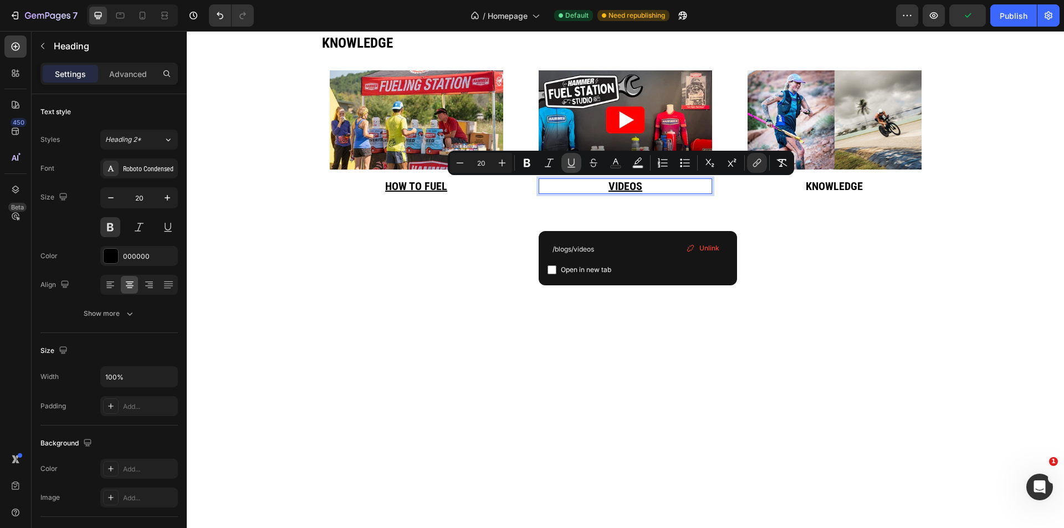
click at [575, 162] on icon "Editor contextual toolbar" at bounding box center [571, 162] width 11 height 11
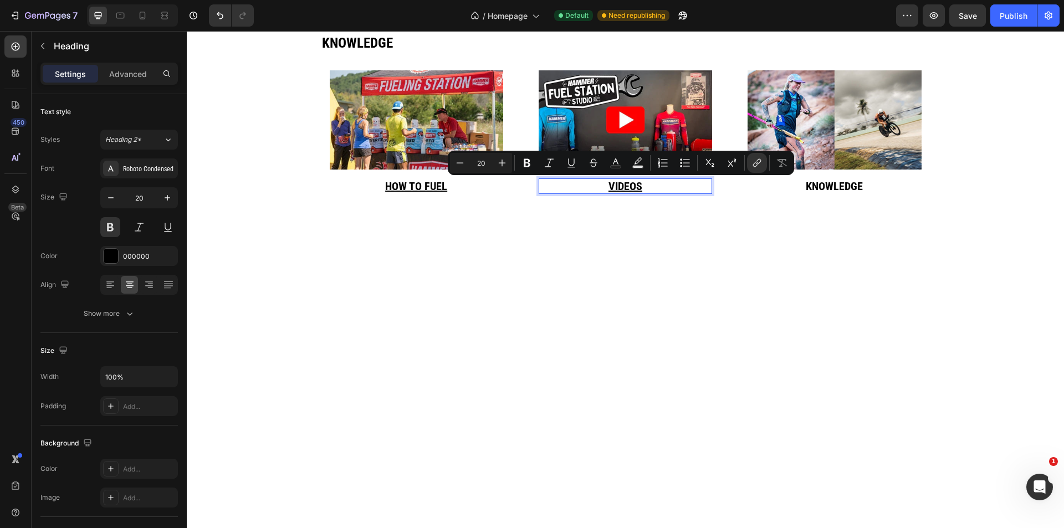
click at [665, 188] on p "Videos" at bounding box center [625, 185] width 171 height 13
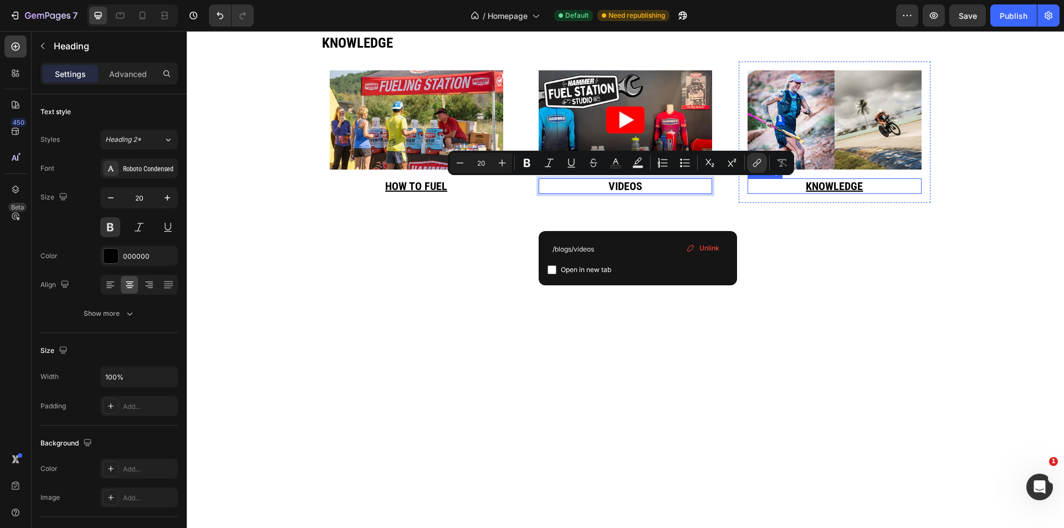
click at [780, 186] on h2 "Knowledge" at bounding box center [833, 186] width 173 height 16
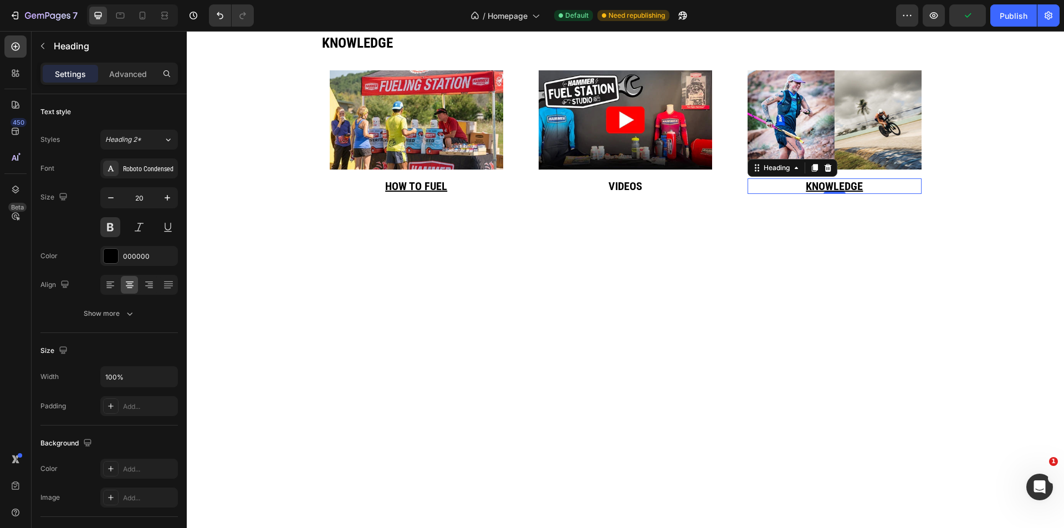
click at [872, 191] on h2 "Knowledge" at bounding box center [833, 186] width 173 height 16
click at [872, 191] on p "Knowledge" at bounding box center [833, 185] width 171 height 13
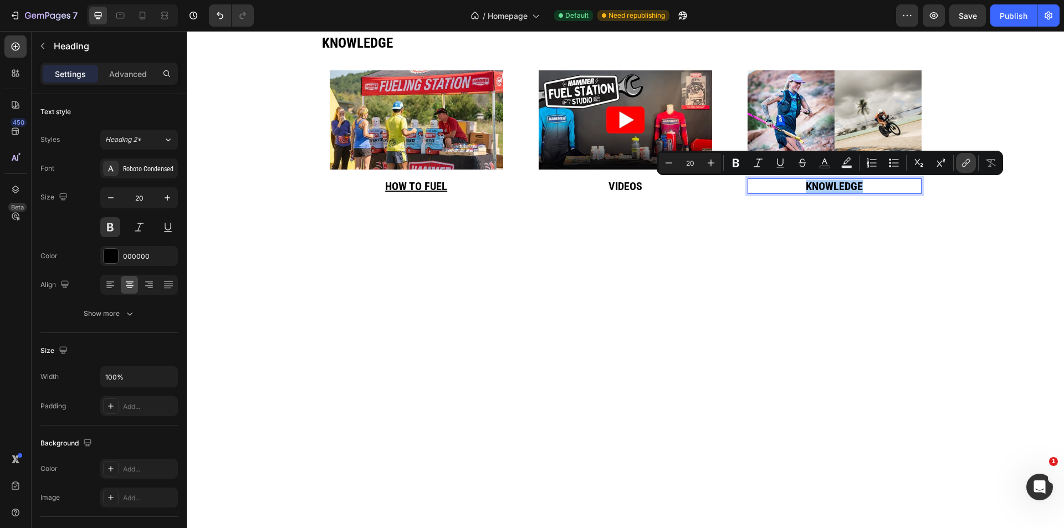
click at [963, 168] on icon "Editor contextual toolbar" at bounding box center [965, 162] width 11 height 11
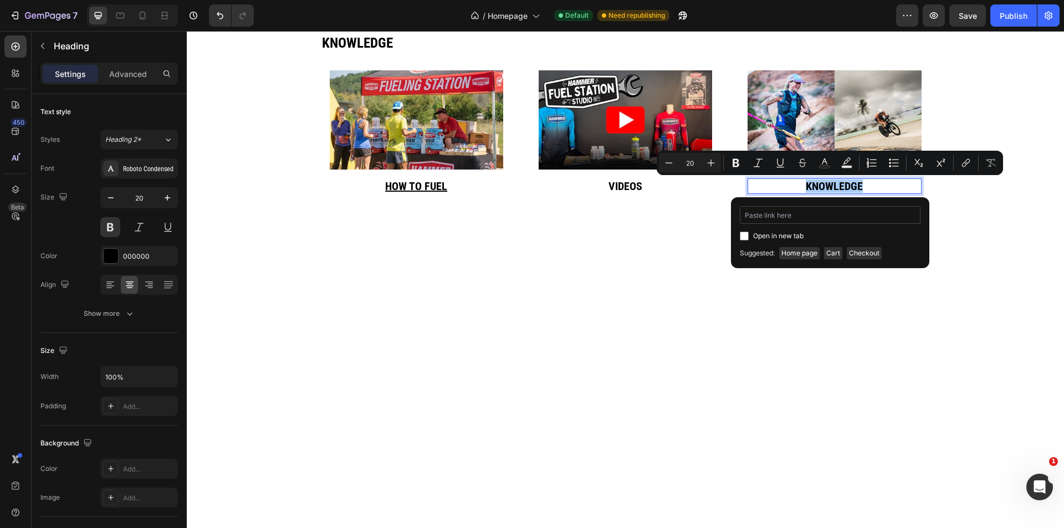
type input "https://z2bwn2-z0.myshopify.com/blogs/knowledge-base"
drag, startPoint x: 981, startPoint y: 245, endPoint x: 623, endPoint y: 217, distance: 359.6
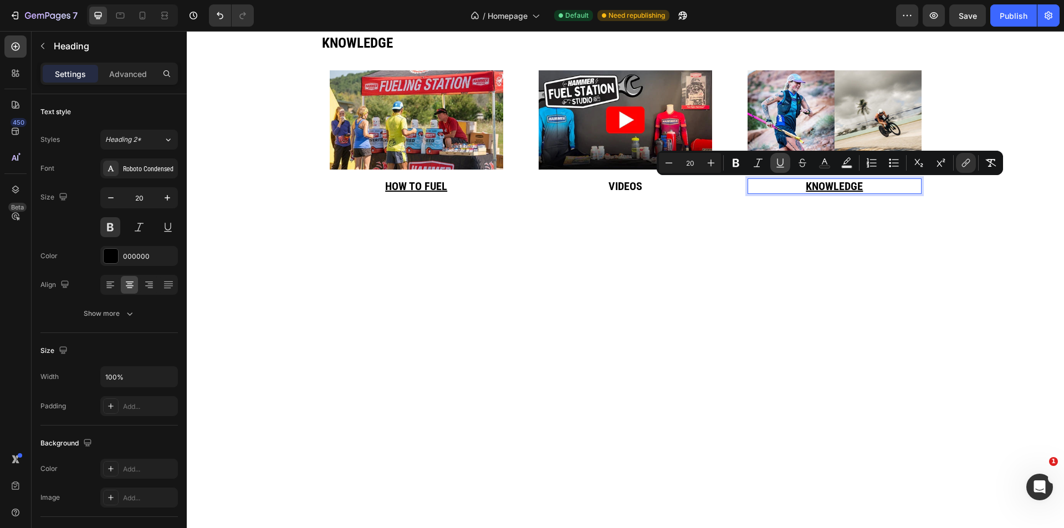
drag, startPoint x: 784, startPoint y: 162, endPoint x: 690, endPoint y: 104, distance: 110.4
click at [784, 162] on icon "Editor contextual toolbar" at bounding box center [779, 162] width 11 height 11
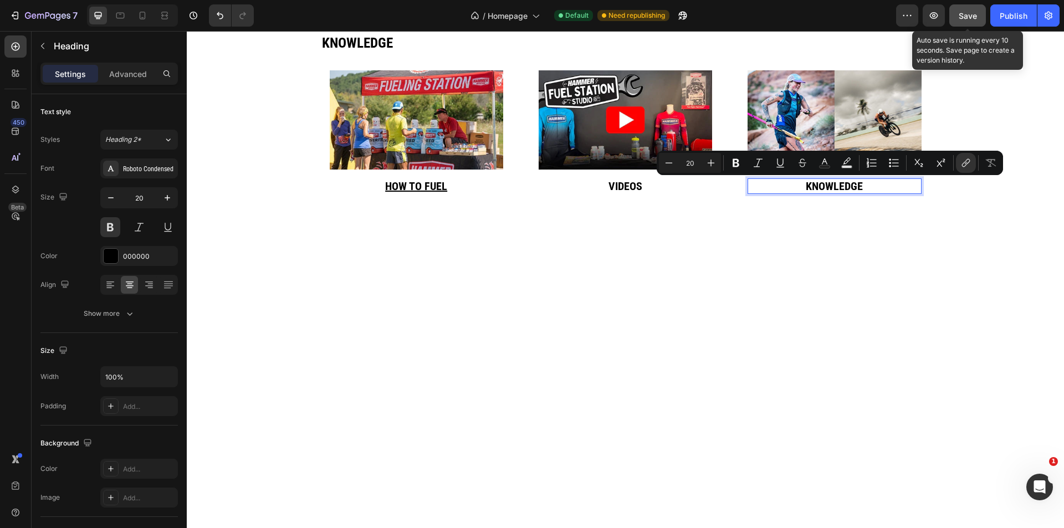
click at [964, 18] on span "Save" at bounding box center [967, 15] width 18 height 9
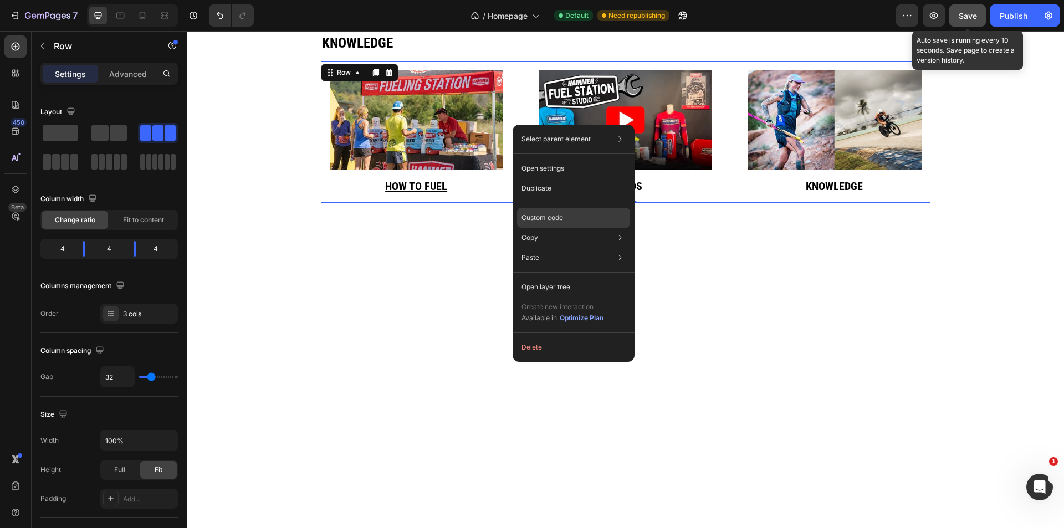
click at [556, 248] on div "Custom code" at bounding box center [573, 258] width 113 height 20
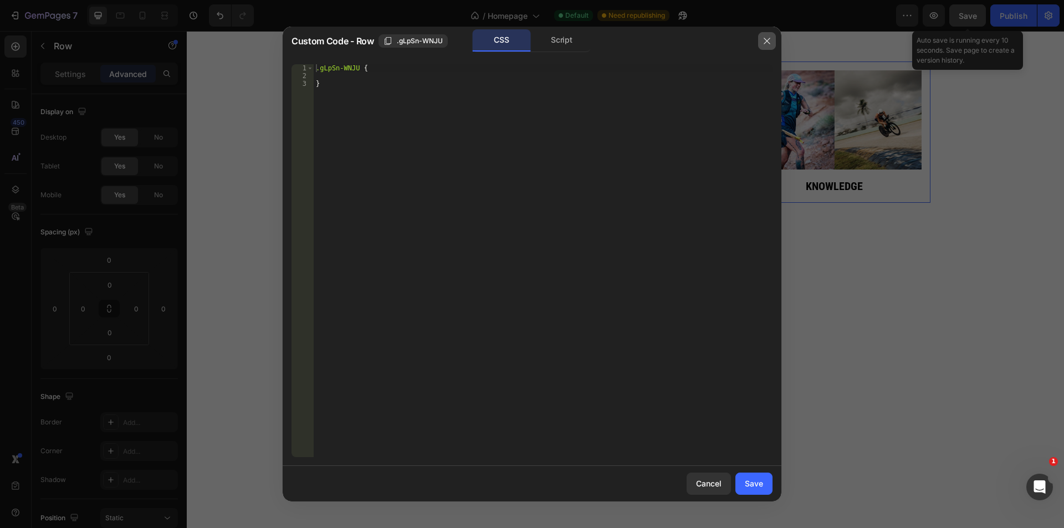
click at [771, 43] on button "button" at bounding box center [767, 41] width 18 height 18
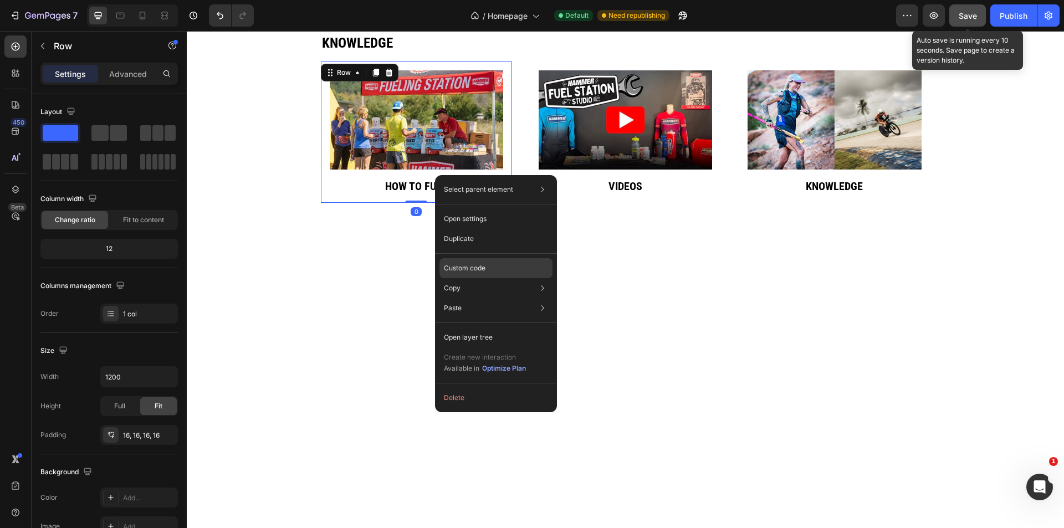
click at [485, 272] on p "Custom code" at bounding box center [465, 268] width 42 height 10
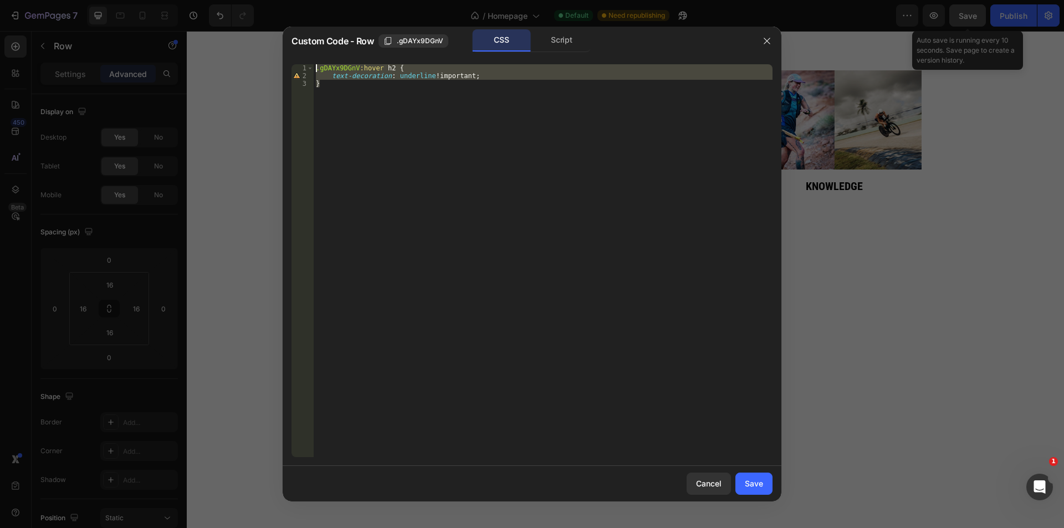
drag, startPoint x: 373, startPoint y: 87, endPoint x: 229, endPoint y: 47, distance: 149.5
click at [229, 47] on div "Custom Code - Row .gDAYx9DGnV CSS Script } 1 2 3 .gDAYx9DGnV :hover h2 { text-d…" at bounding box center [532, 264] width 1064 height 528
click at [392, 64] on div ".gDAYx9DGnV :hover h2 { text-decoration : underline !important ; }" at bounding box center [543, 260] width 459 height 393
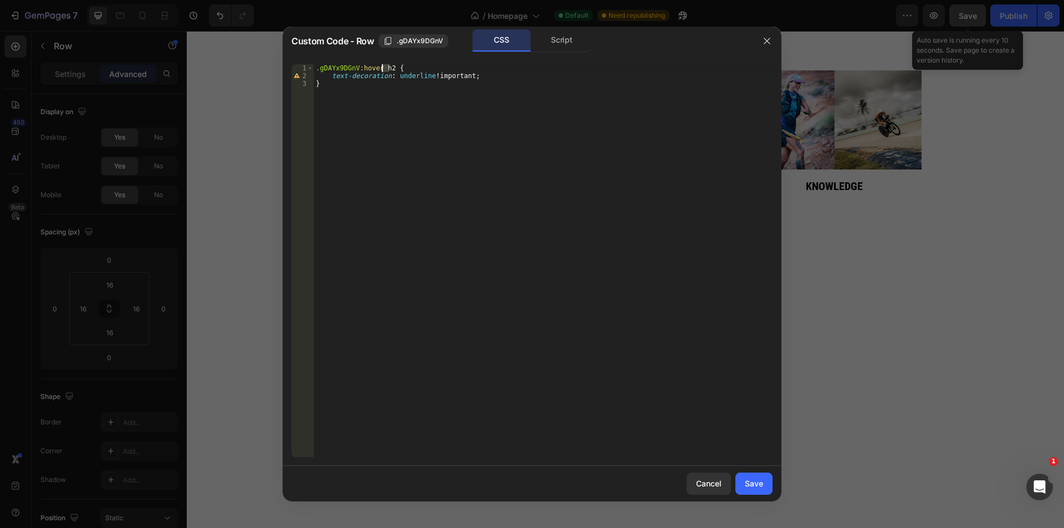
drag, startPoint x: 388, startPoint y: 68, endPoint x: 382, endPoint y: 68, distance: 6.7
click at [382, 68] on div ".gDAYx9DGnV :hover h2 { text-decoration : underline !important ; }" at bounding box center [543, 268] width 459 height 408
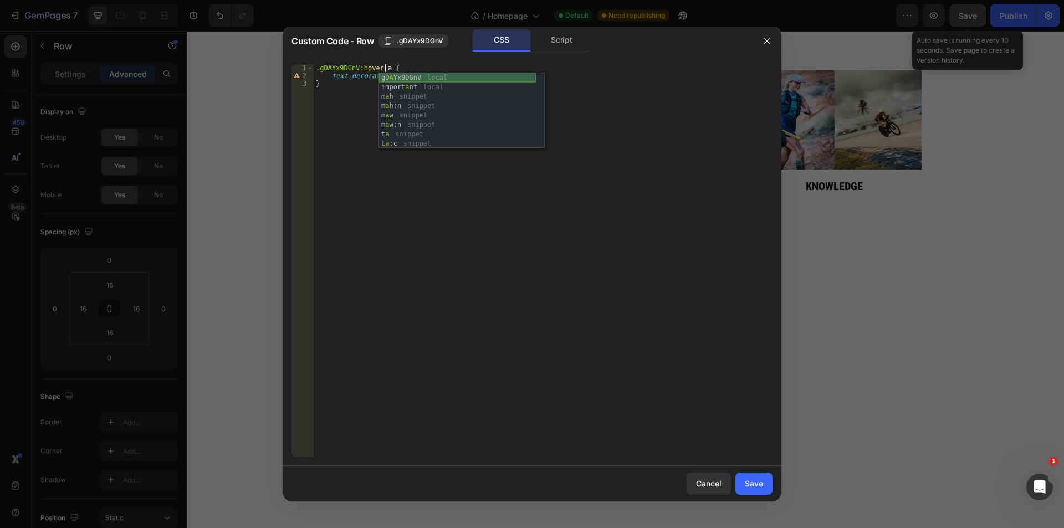
scroll to position [0, 6]
click at [355, 115] on div ".gDAYx9DGnV :hover a { text-decoration : underline !important ; }" at bounding box center [543, 268] width 459 height 408
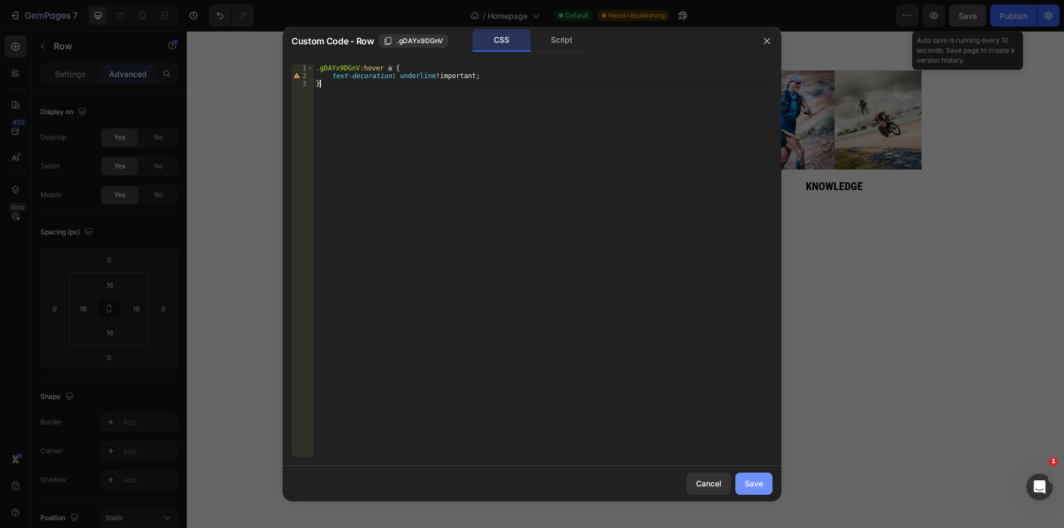
type textarea "}"
click at [763, 483] on button "Save" at bounding box center [753, 484] width 37 height 22
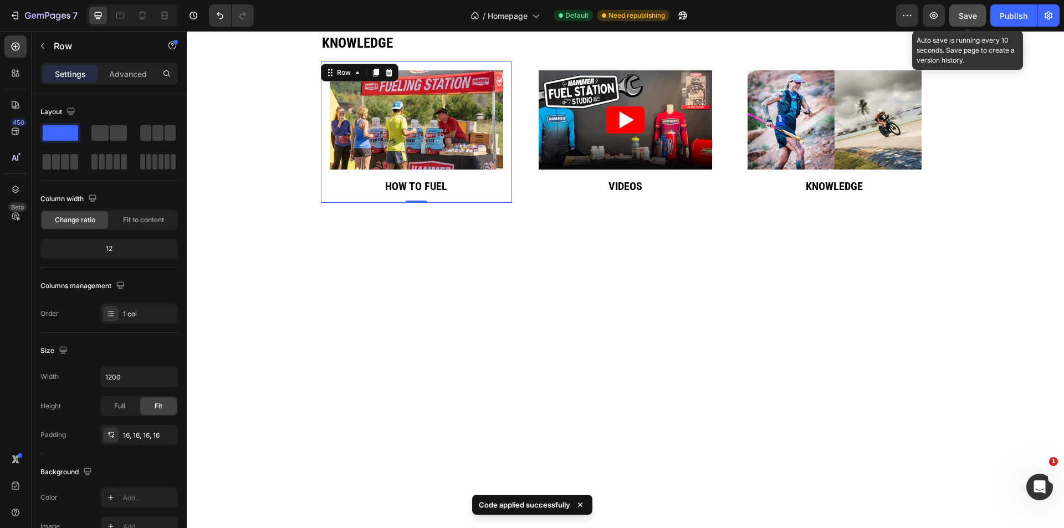
click at [973, 12] on span "Save" at bounding box center [967, 15] width 18 height 9
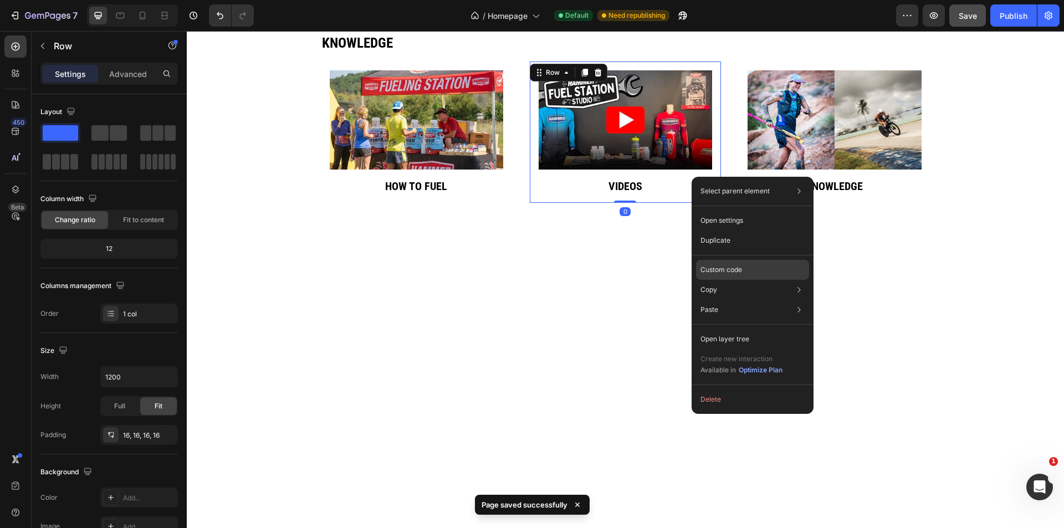
click at [752, 300] on div "Custom code" at bounding box center [752, 310] width 113 height 20
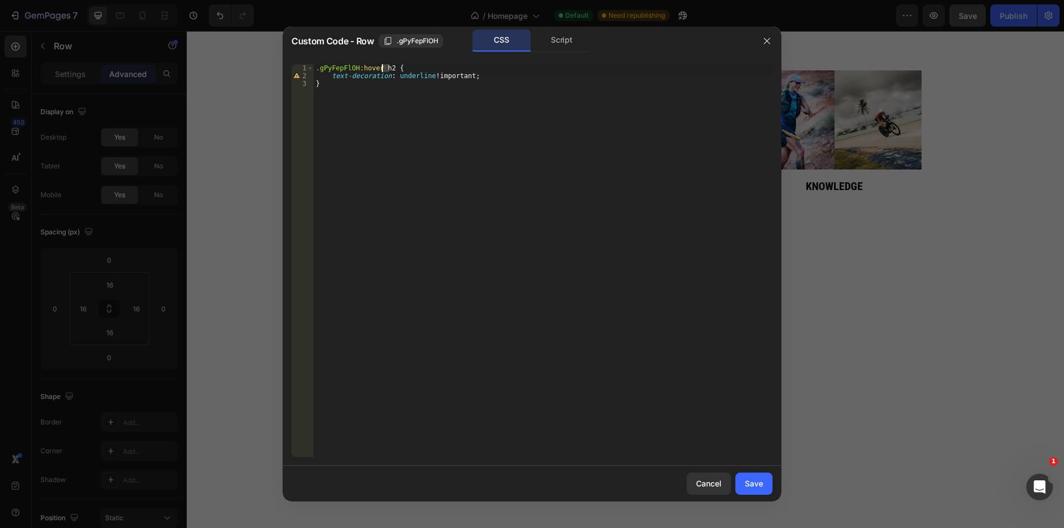
click at [383, 68] on div ".gPyFepFlOH :hover h2 { text-decoration : underline !important ; }" at bounding box center [543, 268] width 459 height 408
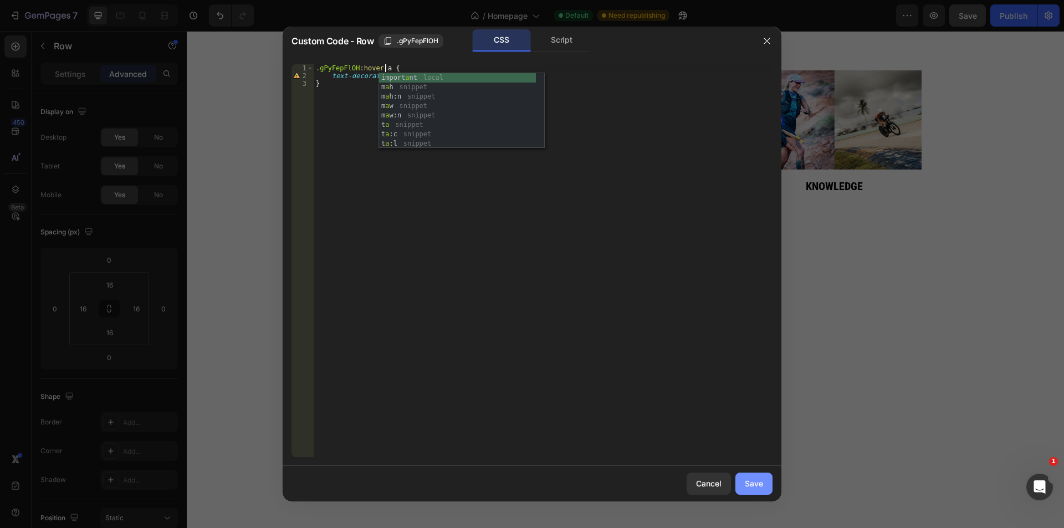
type textarea ".gPyFepFlOH:hover a {"
click at [762, 487] on div "Save" at bounding box center [754, 484] width 18 height 12
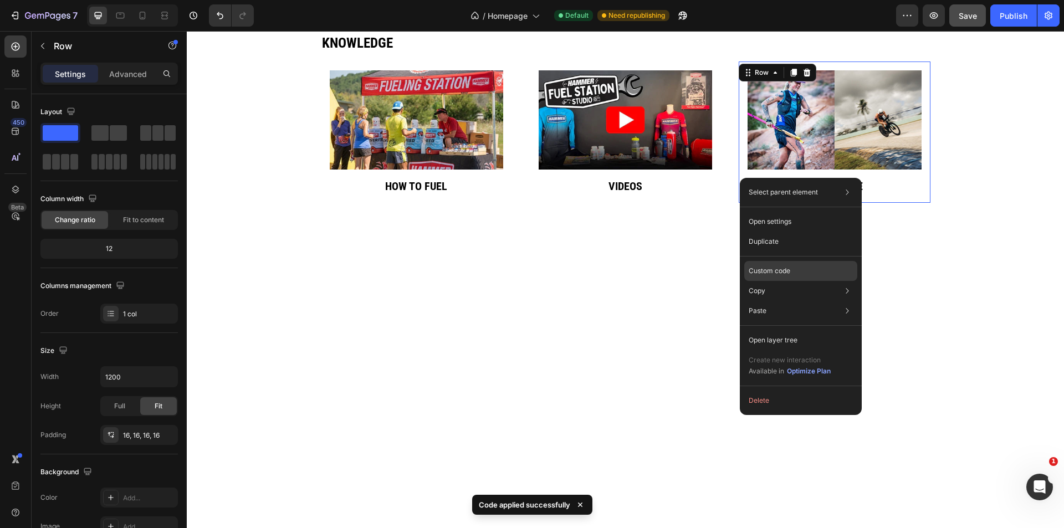
click at [797, 301] on div "Custom code" at bounding box center [800, 311] width 113 height 20
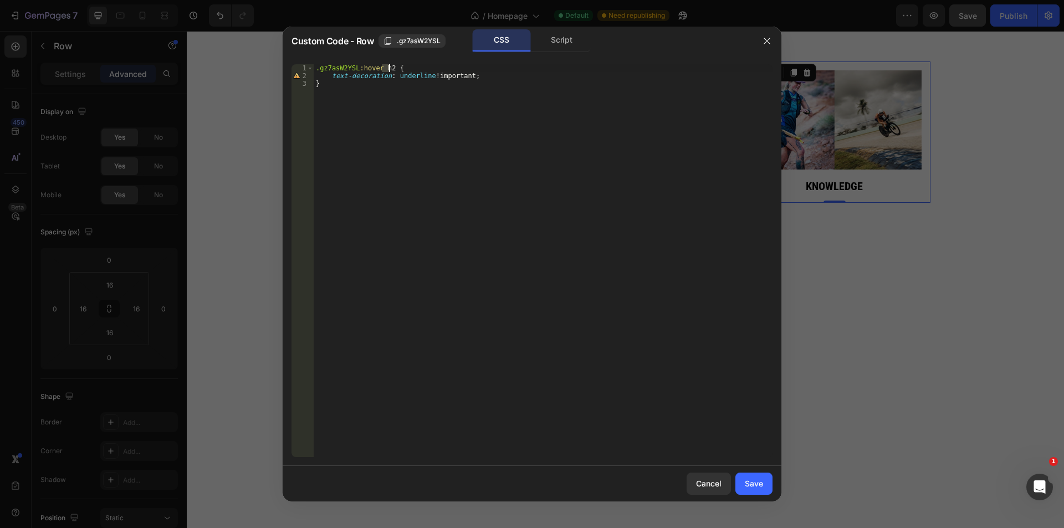
click at [387, 70] on div ".gz7asW2YSL :hover h2 { text-decoration : underline !important ; }" at bounding box center [543, 268] width 459 height 408
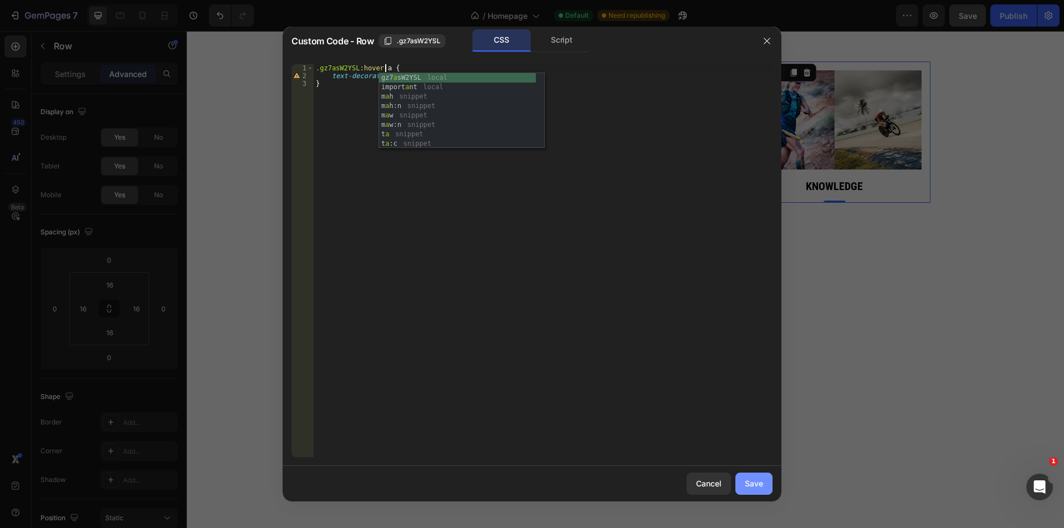
type textarea ".gz7asW2YSL:hover a {"
click at [764, 491] on button "Save" at bounding box center [753, 484] width 37 height 22
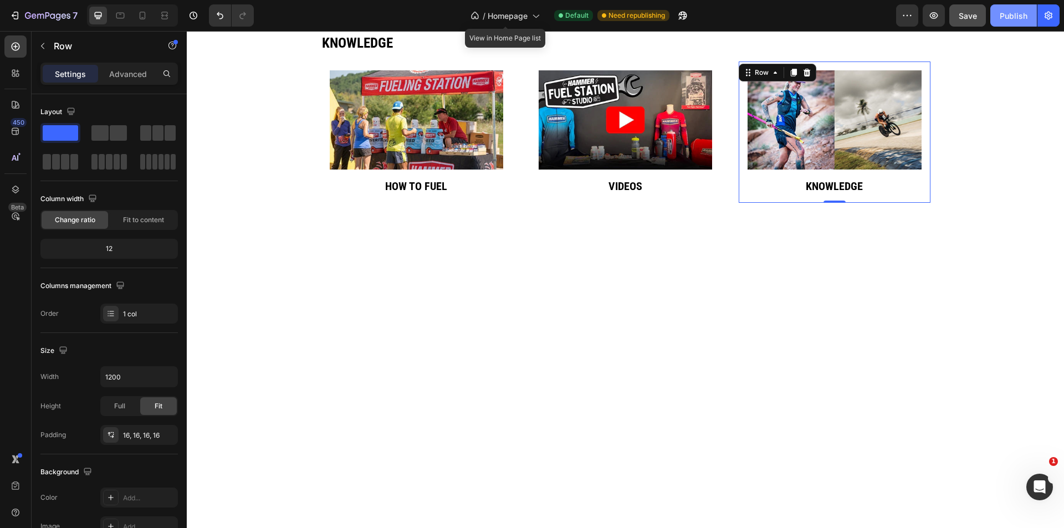
click at [1009, 16] on div "Publish" at bounding box center [1013, 16] width 28 height 12
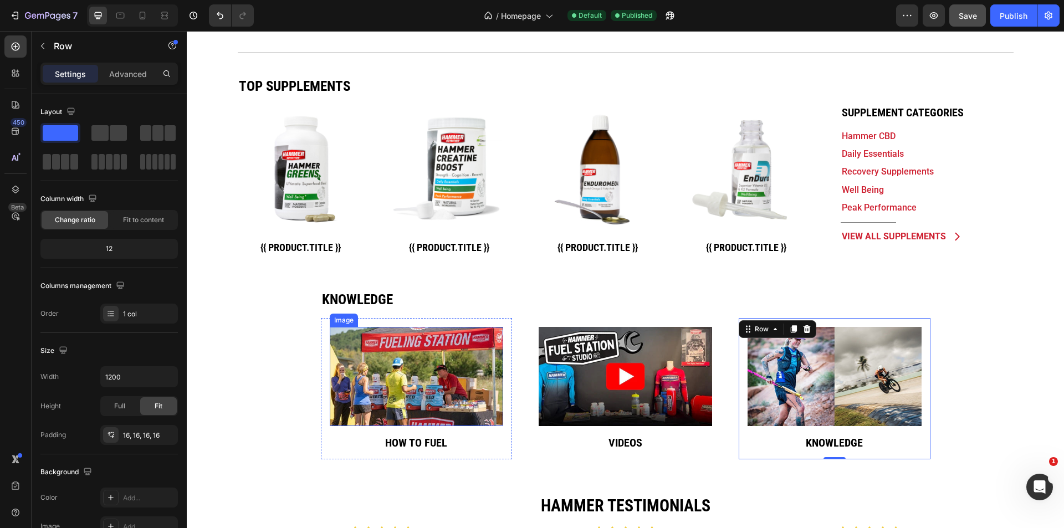
scroll to position [222, 0]
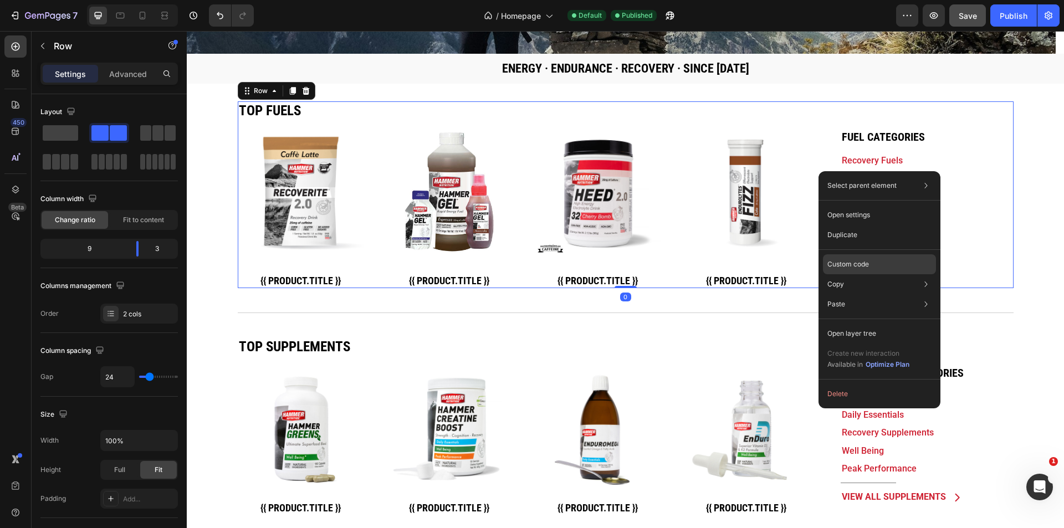
click at [854, 263] on p "Custom code" at bounding box center [848, 264] width 42 height 10
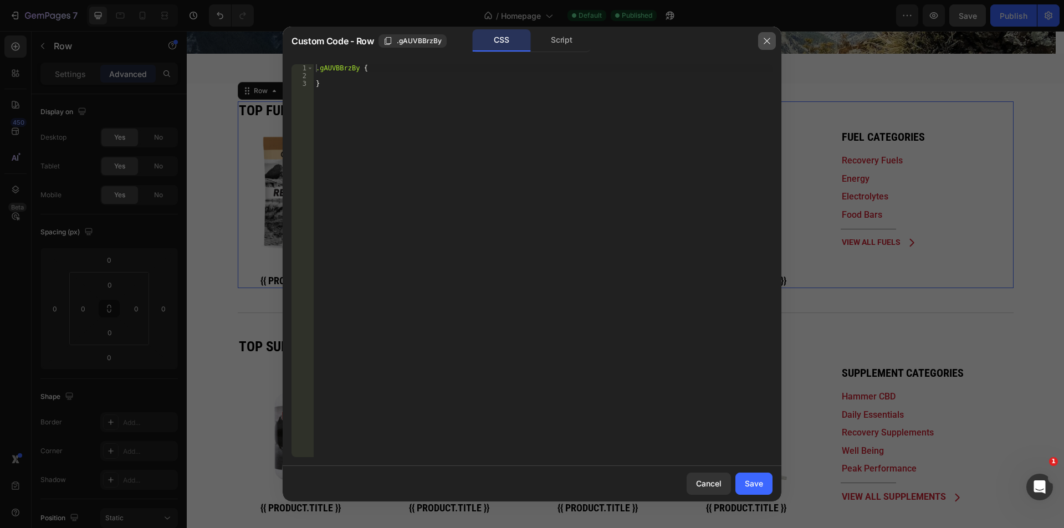
click at [766, 42] on icon "button" at bounding box center [766, 41] width 9 height 9
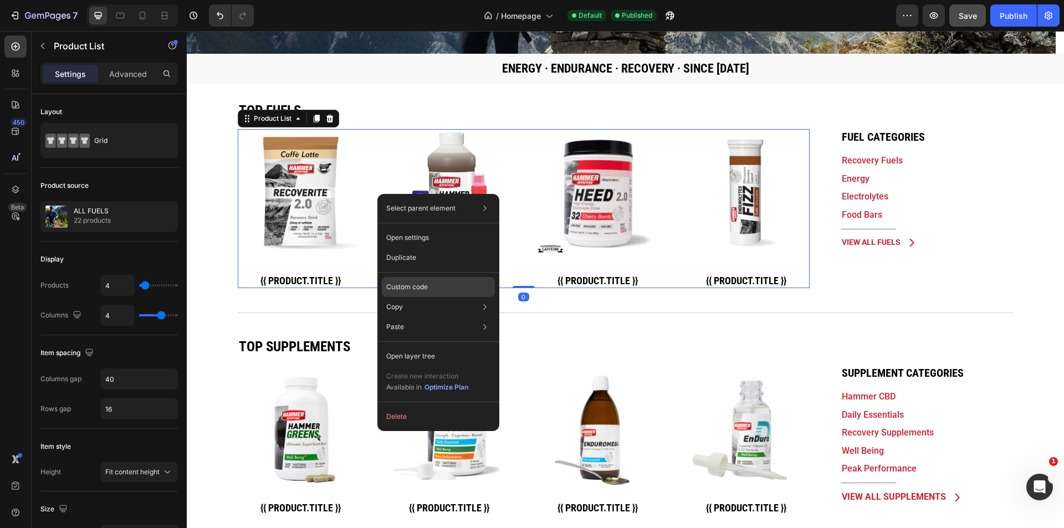
click at [434, 317] on div "Custom code" at bounding box center [438, 327] width 113 height 20
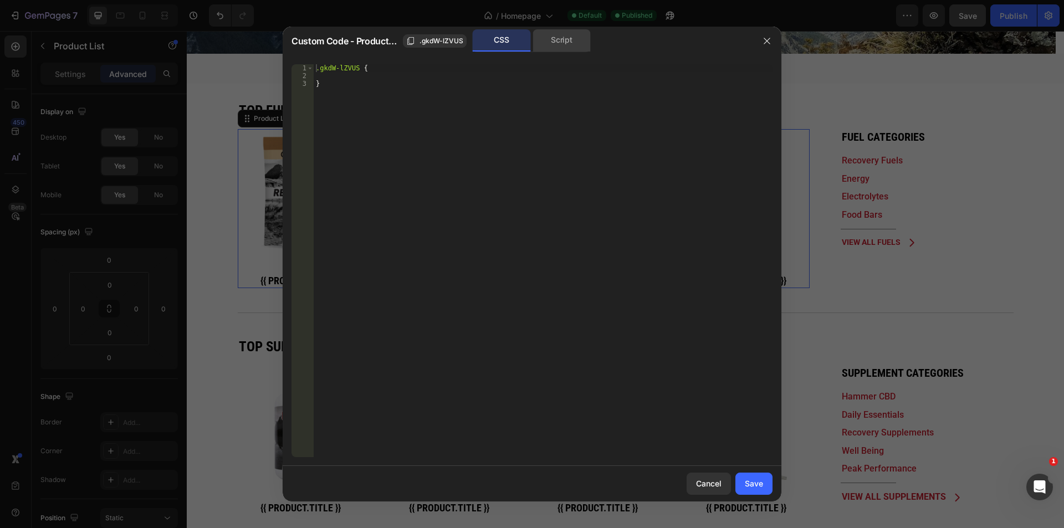
click at [553, 47] on div "Script" at bounding box center [561, 40] width 58 height 22
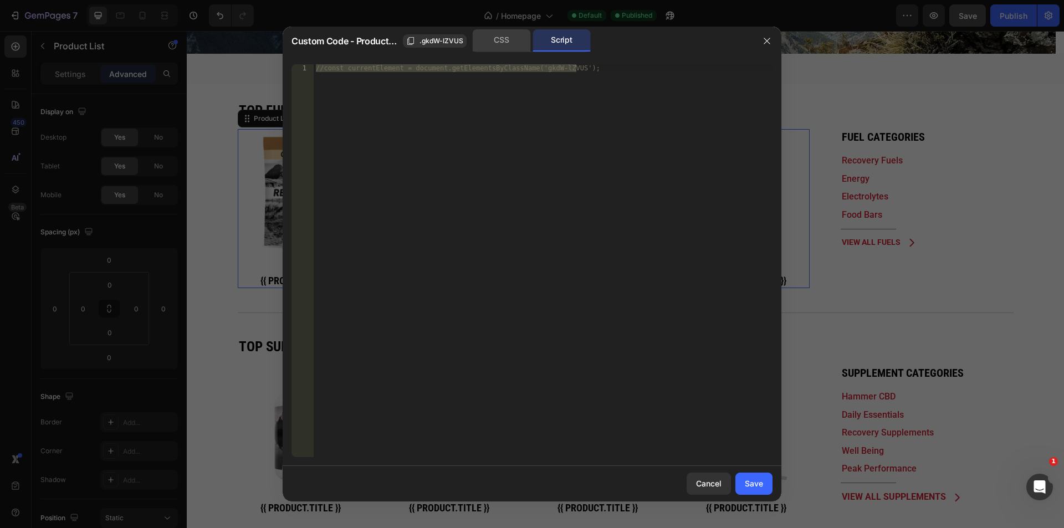
click at [510, 47] on div "CSS" at bounding box center [502, 40] width 58 height 22
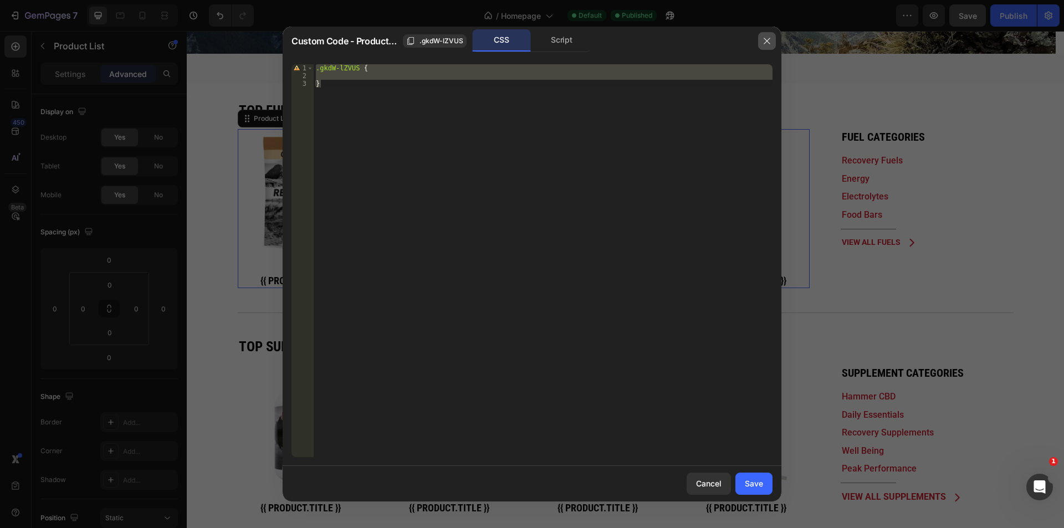
drag, startPoint x: 765, startPoint y: 42, endPoint x: 510, endPoint y: 45, distance: 255.4
click at [765, 42] on icon "button" at bounding box center [766, 41] width 6 height 6
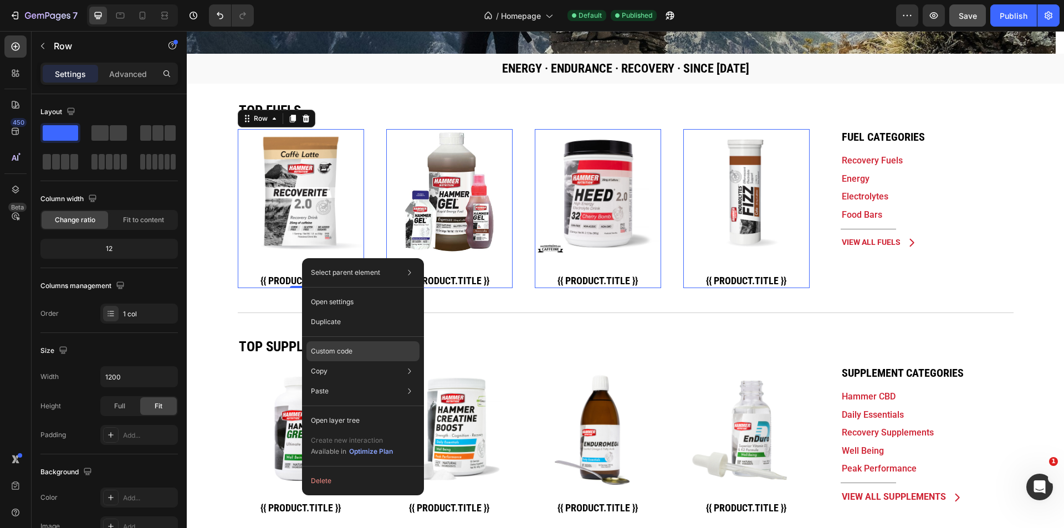
click at [365, 381] on div "Custom code" at bounding box center [362, 391] width 113 height 20
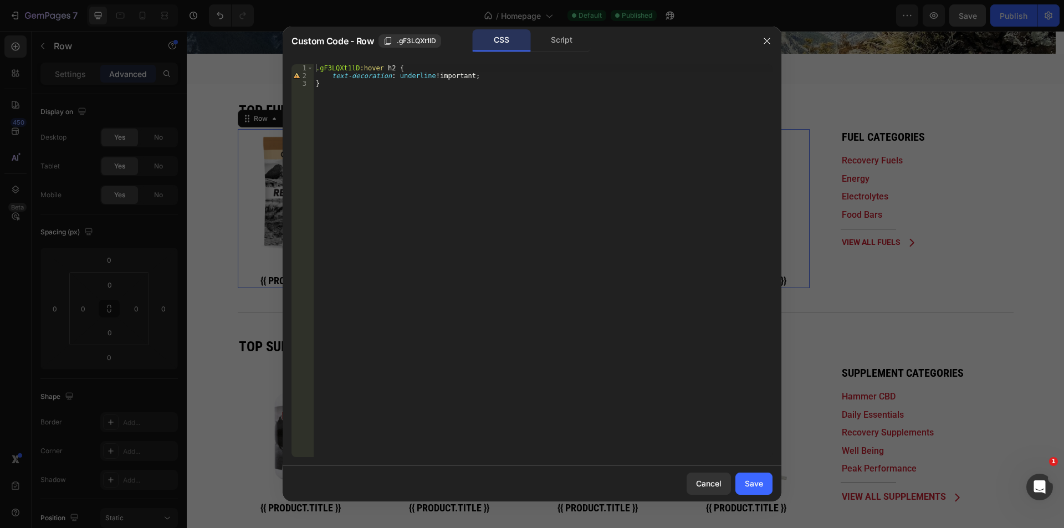
type textarea "}"
click at [499, 145] on div ".gF3LQXt1lD :hover h2 { text-decoration : underline !important ; }" at bounding box center [543, 268] width 459 height 408
click at [770, 40] on icon "button" at bounding box center [766, 41] width 9 height 9
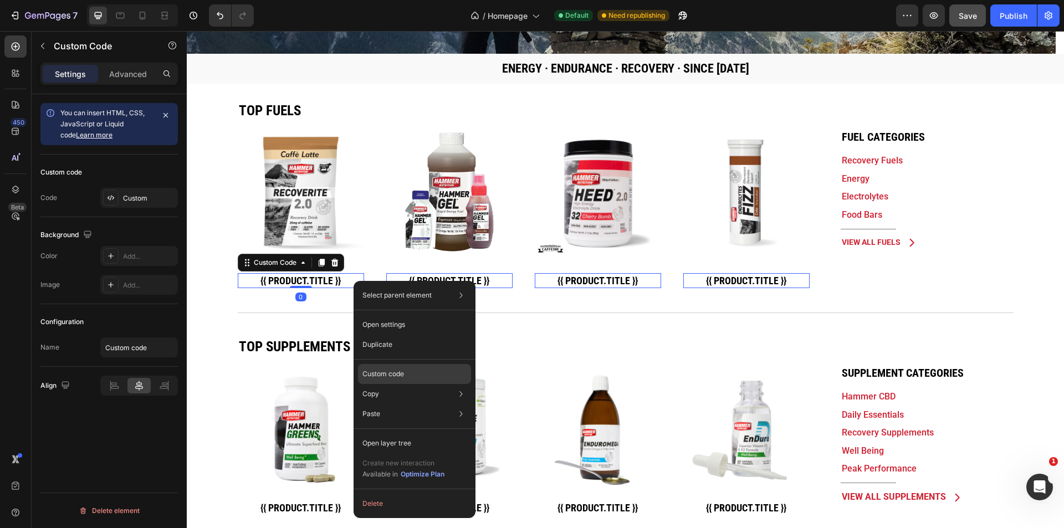
click at [401, 376] on p "Custom code" at bounding box center [383, 374] width 42 height 10
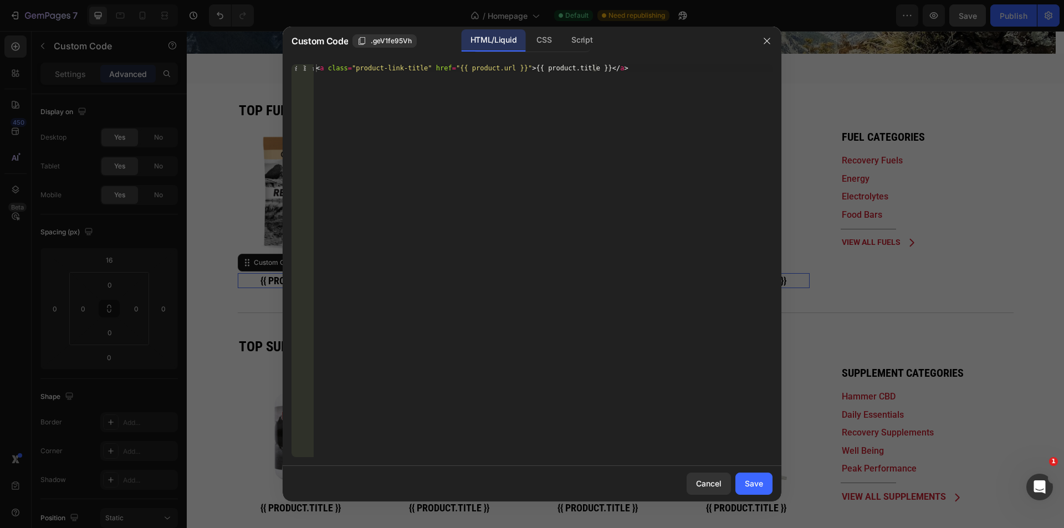
click at [544, 103] on div "< a class = "product-link-title" href = "{{ product.url }}" > {{ product.title …" at bounding box center [543, 268] width 459 height 408
click at [562, 49] on div "CSS" at bounding box center [581, 40] width 39 height 22
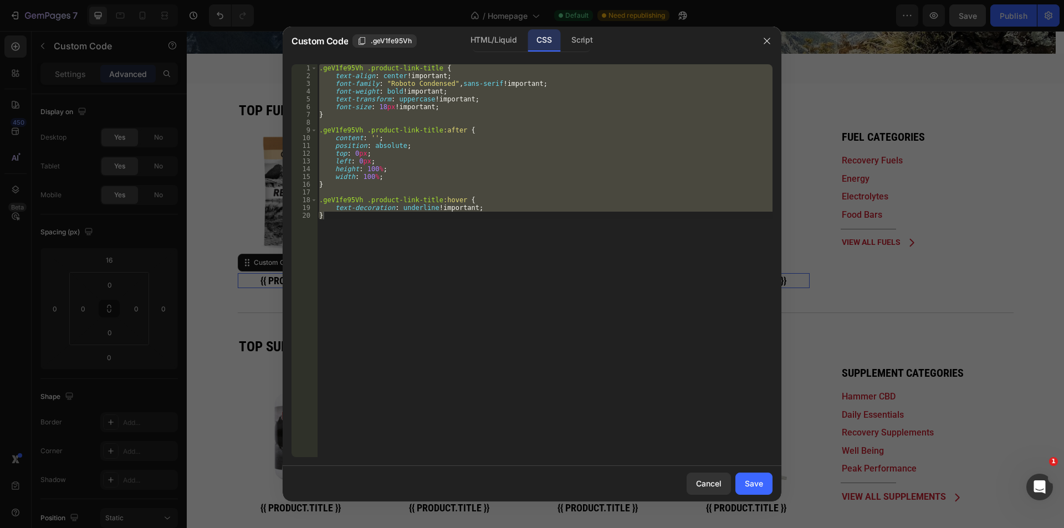
type textarea "text-decoration: underline !important; }"
click at [534, 123] on div ".geV1fe95Vh .product-link-title { text-align : center !important ; font-family …" at bounding box center [544, 260] width 455 height 393
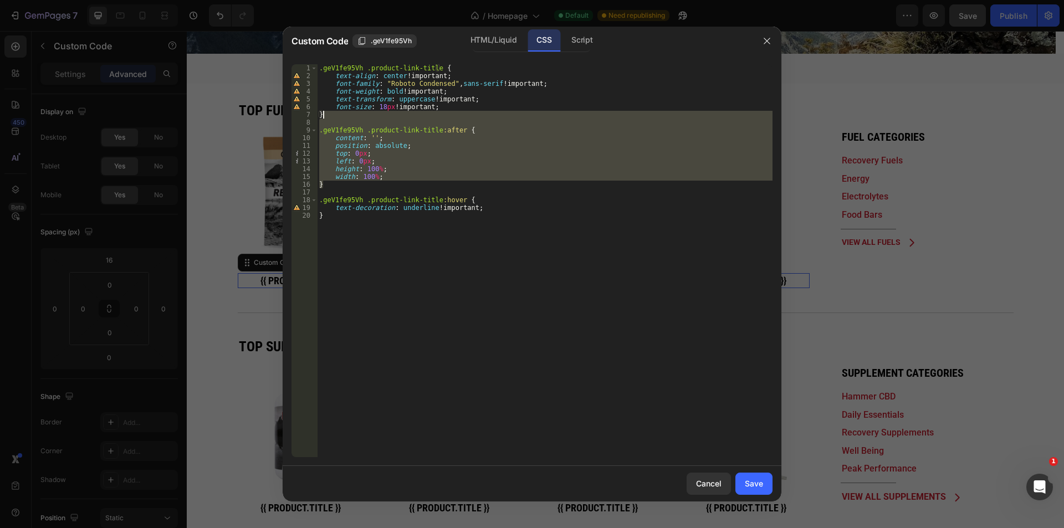
drag, startPoint x: 331, startPoint y: 184, endPoint x: 345, endPoint y: 114, distance: 72.3
click at [345, 114] on div ".geV1fe95Vh .product-link-title { text-align : center !important ; font-family …" at bounding box center [544, 268] width 455 height 408
type textarea "}"
click at [768, 39] on icon "button" at bounding box center [766, 41] width 6 height 6
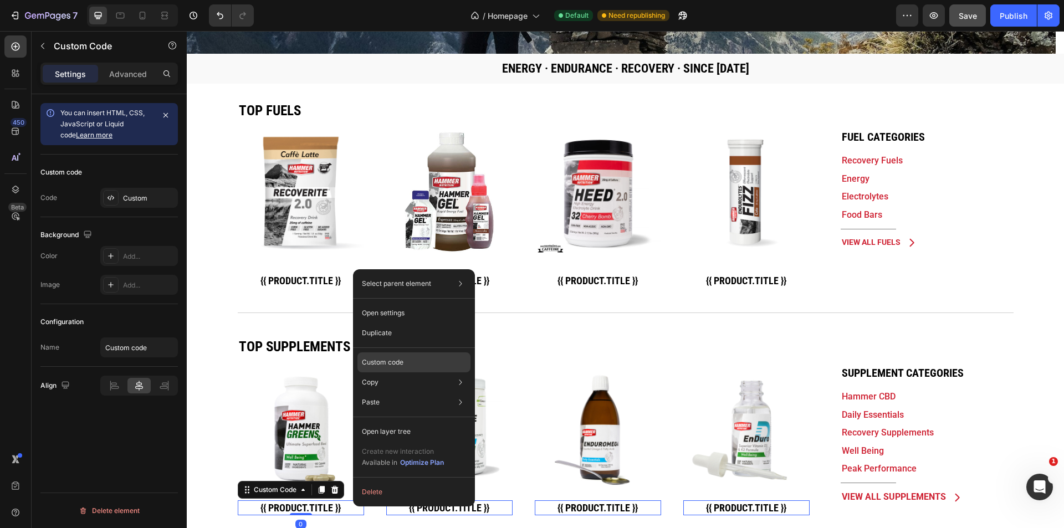
click at [417, 392] on div "Custom code" at bounding box center [413, 402] width 113 height 20
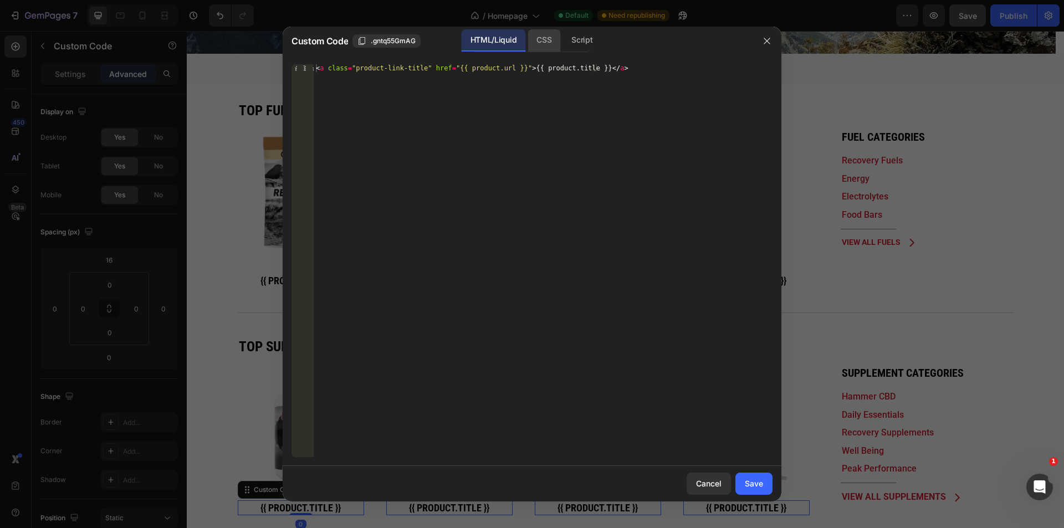
click at [562, 43] on div "CSS" at bounding box center [581, 40] width 39 height 22
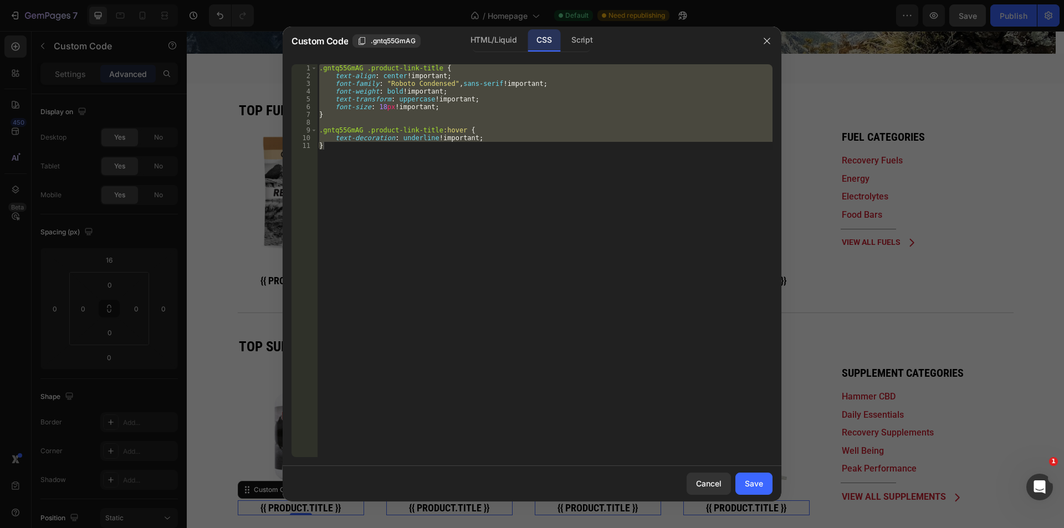
click at [460, 89] on div ".gntq55GmAG .product-link-title { text-align : center !important ; font-family …" at bounding box center [544, 260] width 455 height 393
type textarea "font-weight: bold !important;"
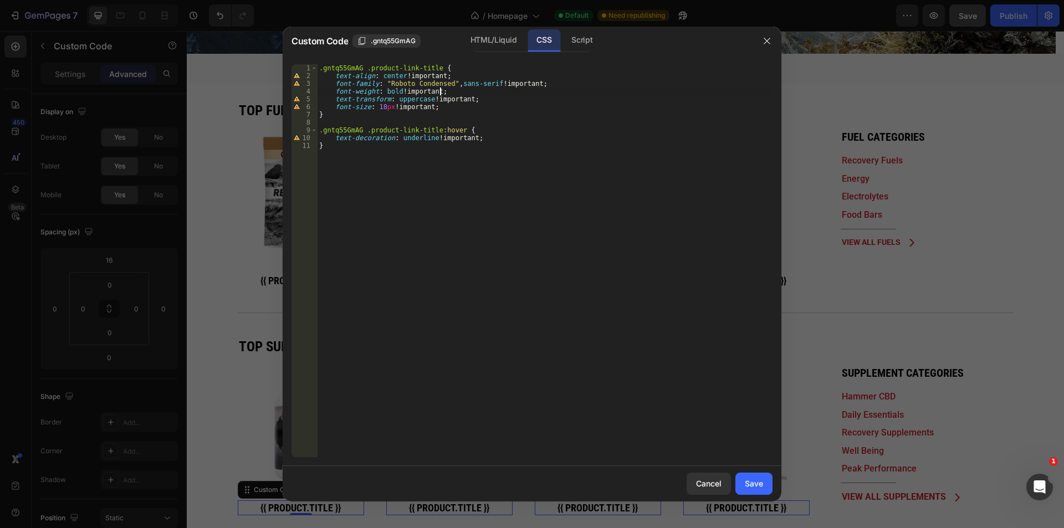
click at [360, 119] on div ".gntq55GmAG .product-link-title { text-align : center !important ; font-family …" at bounding box center [544, 268] width 455 height 408
click at [362, 115] on div ".gntq55GmAG .product-link-title { text-align : center !important ; font-family …" at bounding box center [544, 268] width 455 height 408
paste textarea ".gntq55GmAG .product-link-title:hover {"
click at [337, 197] on div ".gntq55GmAG .product-link-title { text-align : center !important ; font-family …" at bounding box center [544, 268] width 455 height 408
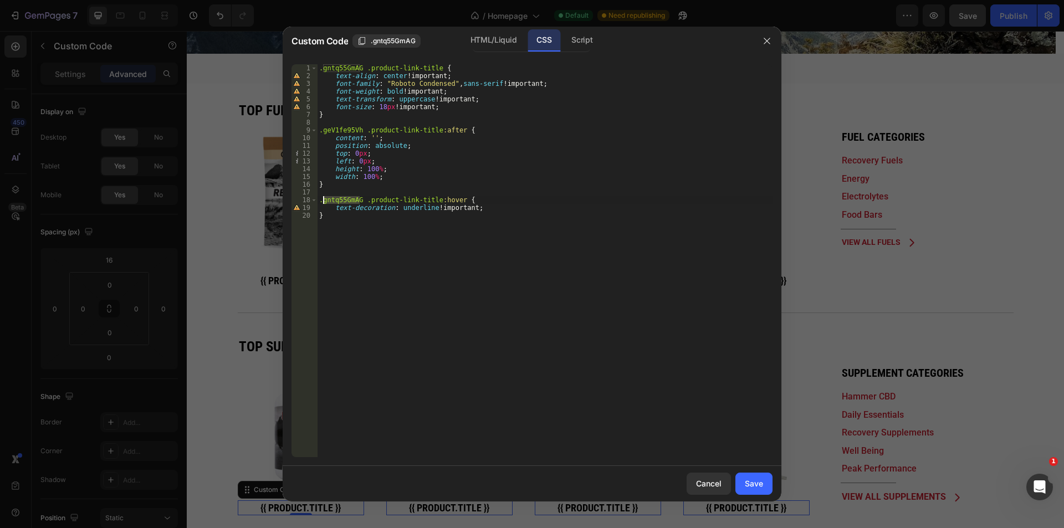
click at [340, 131] on div ".gntq55GmAG .product-link-title { text-align : center !important ; font-family …" at bounding box center [544, 268] width 455 height 408
paste textarea "ntq55GmAG"
type textarea ".gntq55GmAG .product-link-title:after {"
click at [748, 488] on div "Save" at bounding box center [754, 484] width 18 height 12
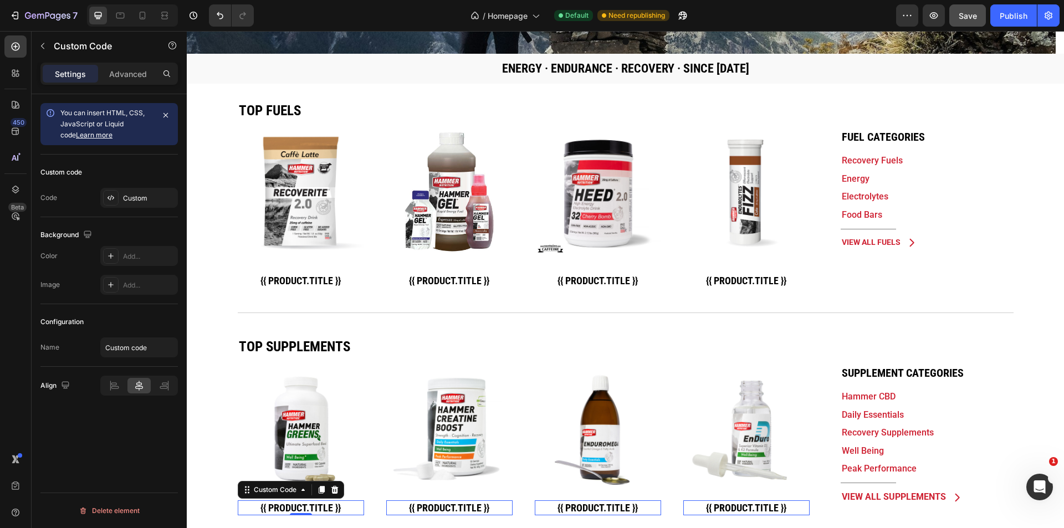
click at [1002, 16] on div "Publish" at bounding box center [1013, 16] width 28 height 12
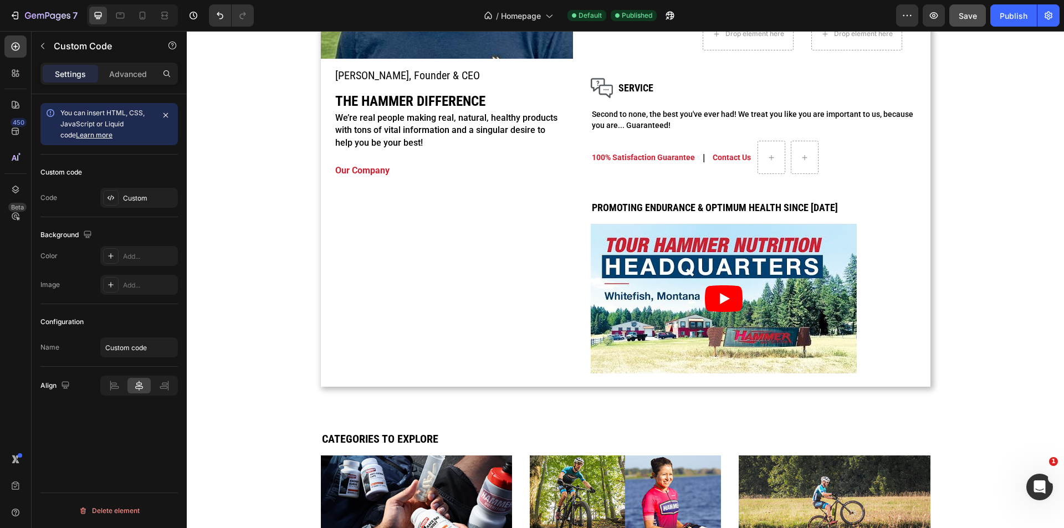
scroll to position [1330, 0]
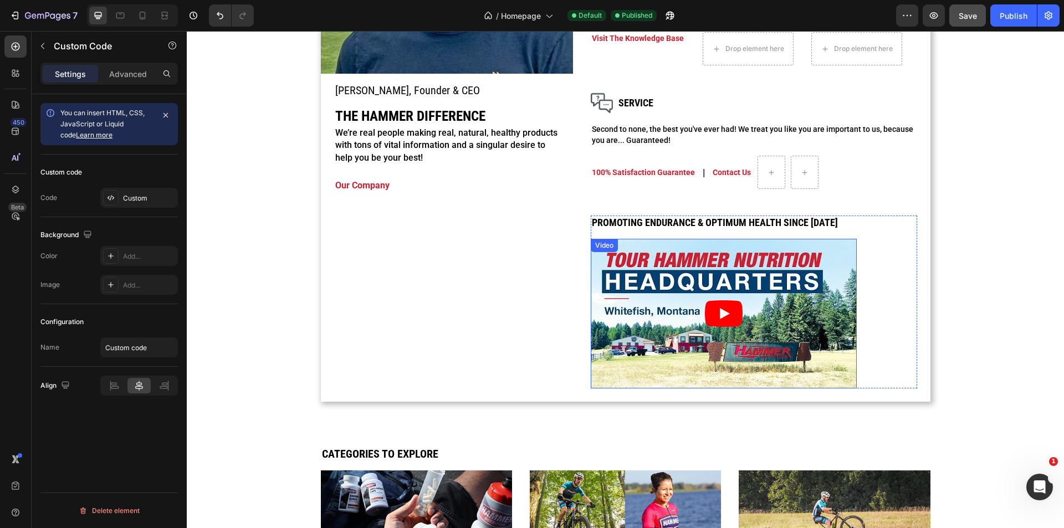
click at [782, 352] on article at bounding box center [724, 314] width 266 height 150
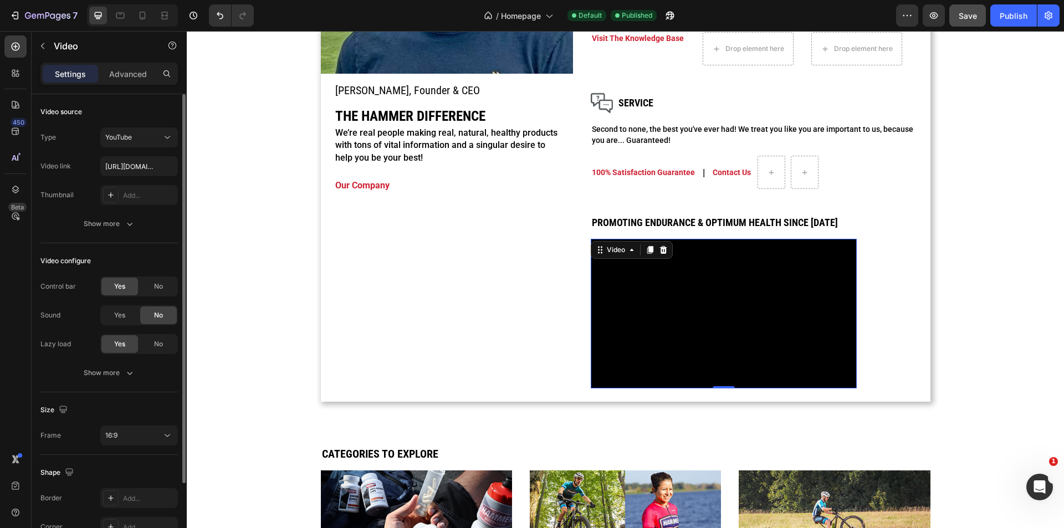
scroll to position [91, 0]
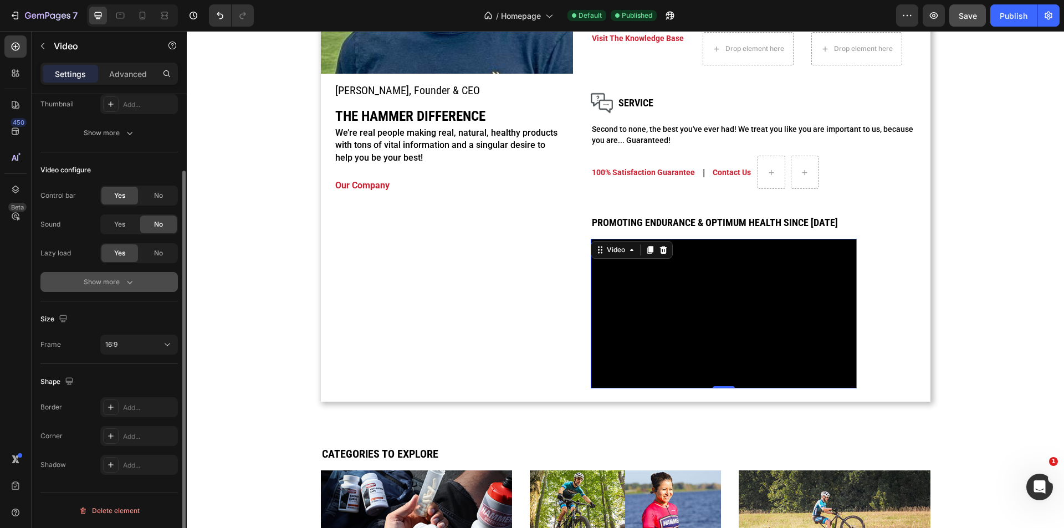
click at [131, 280] on icon "button" at bounding box center [129, 281] width 11 height 11
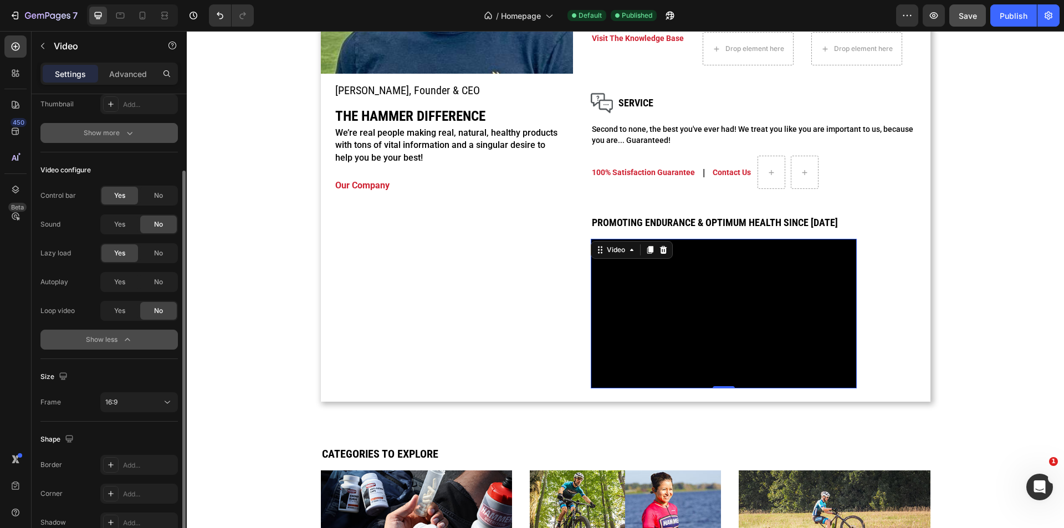
scroll to position [0, 0]
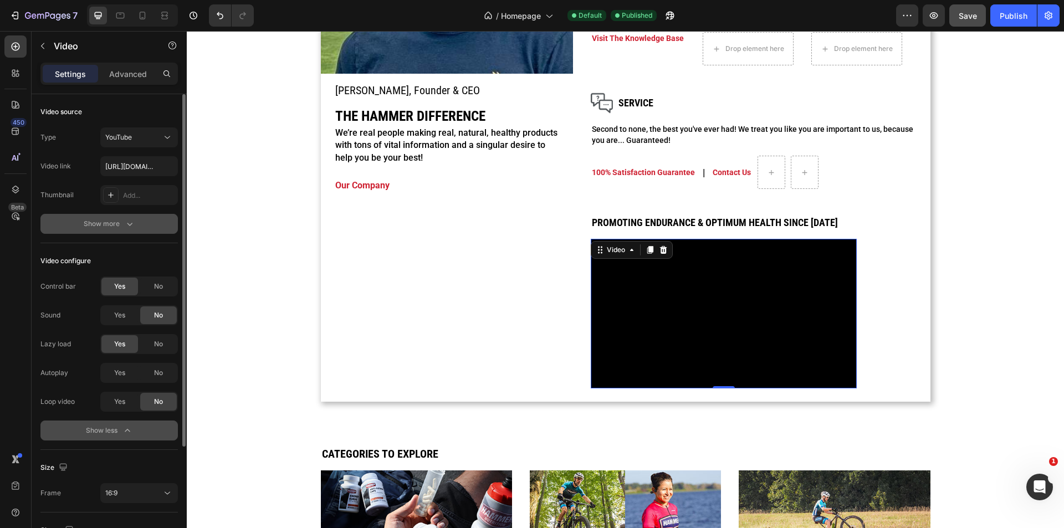
click at [119, 222] on div "Show more" at bounding box center [110, 223] width 52 height 11
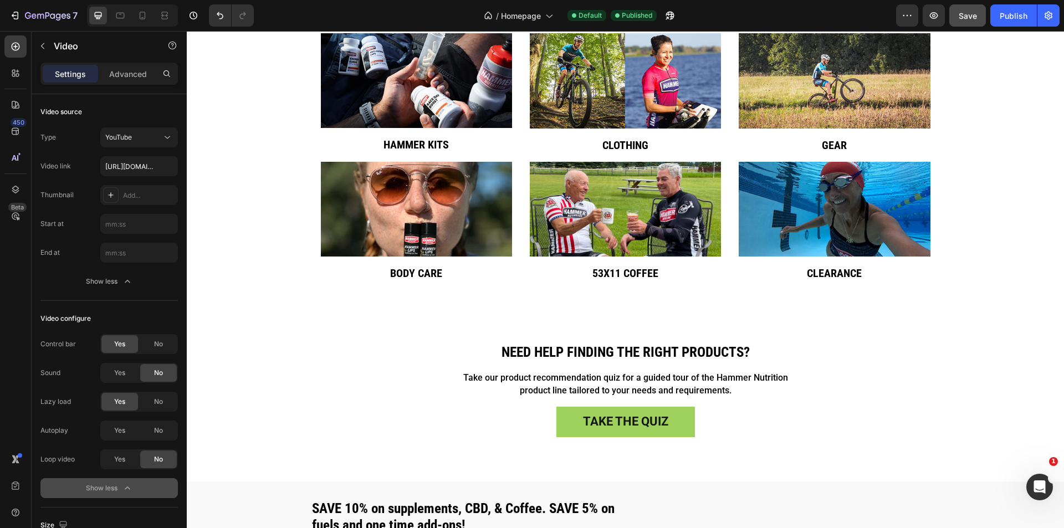
scroll to position [1846, 0]
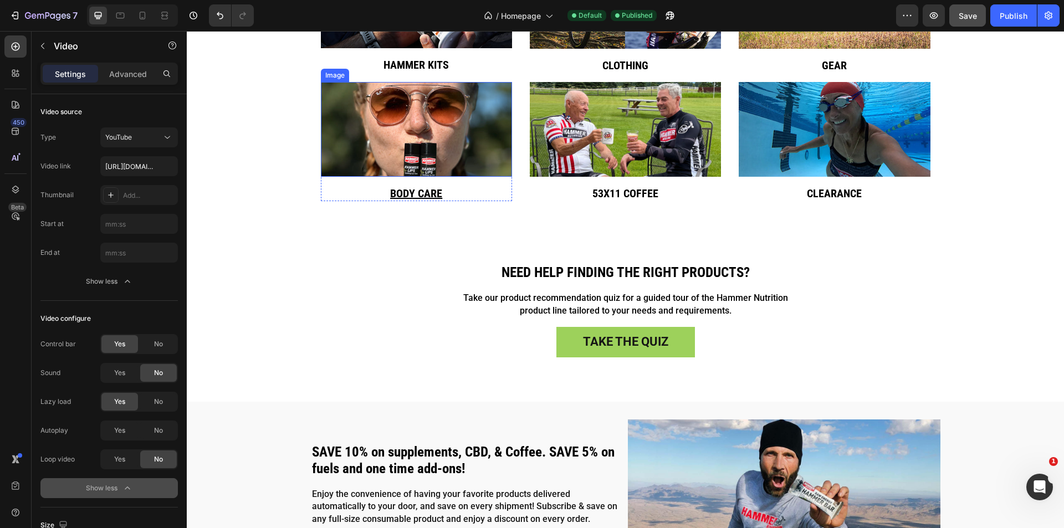
click at [454, 154] on img at bounding box center [416, 129] width 191 height 95
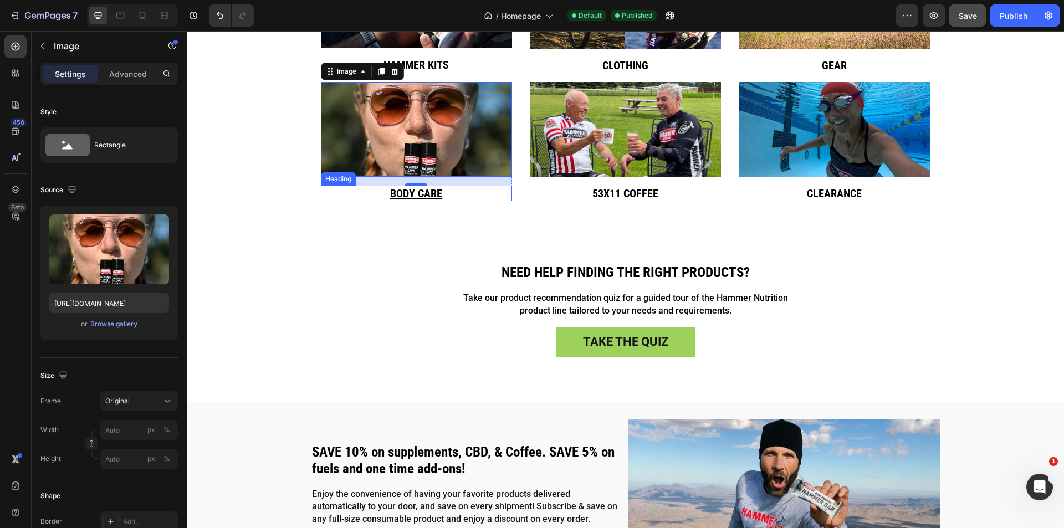
click at [477, 193] on h2 "BOdy care" at bounding box center [416, 194] width 191 height 16
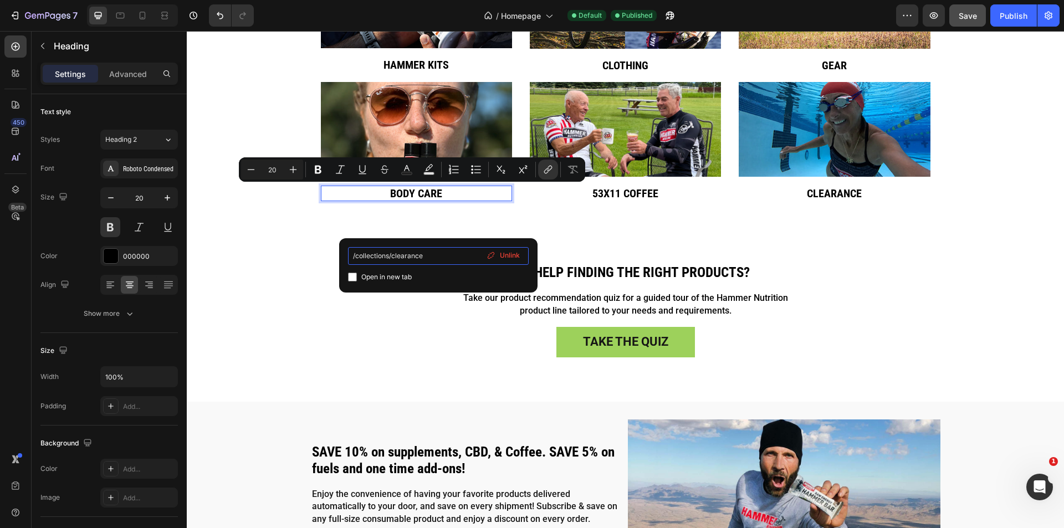
click at [432, 256] on input "/collections/clearance" at bounding box center [438, 256] width 181 height 18
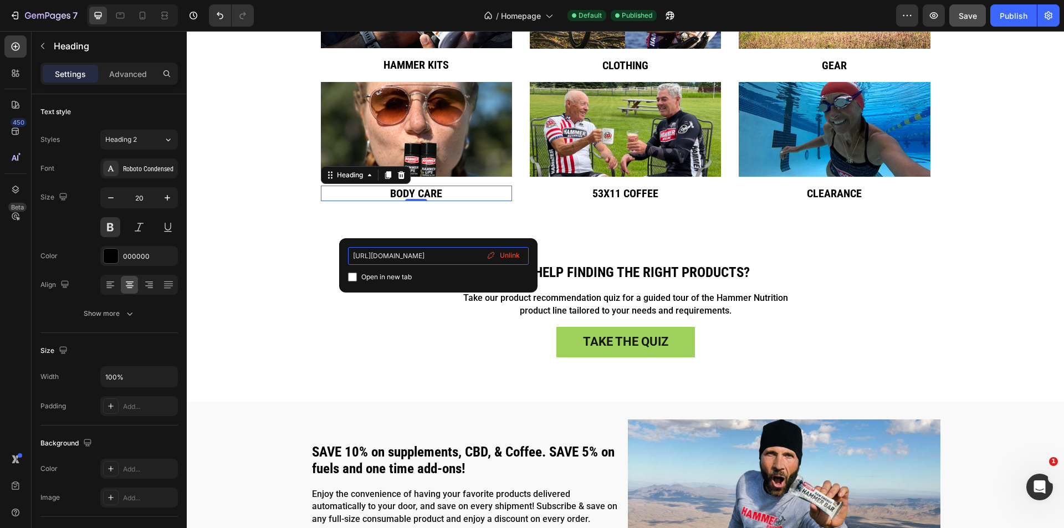
scroll to position [0, 0]
drag, startPoint x: 404, startPoint y: 256, endPoint x: 179, endPoint y: 256, distance: 225.5
click at [179, 0] on div "7 Version history / Homepage Default Published Preview Save Publish 450 Beta bl…" at bounding box center [532, 0] width 1064 height 0
type input "/collections/body-care"
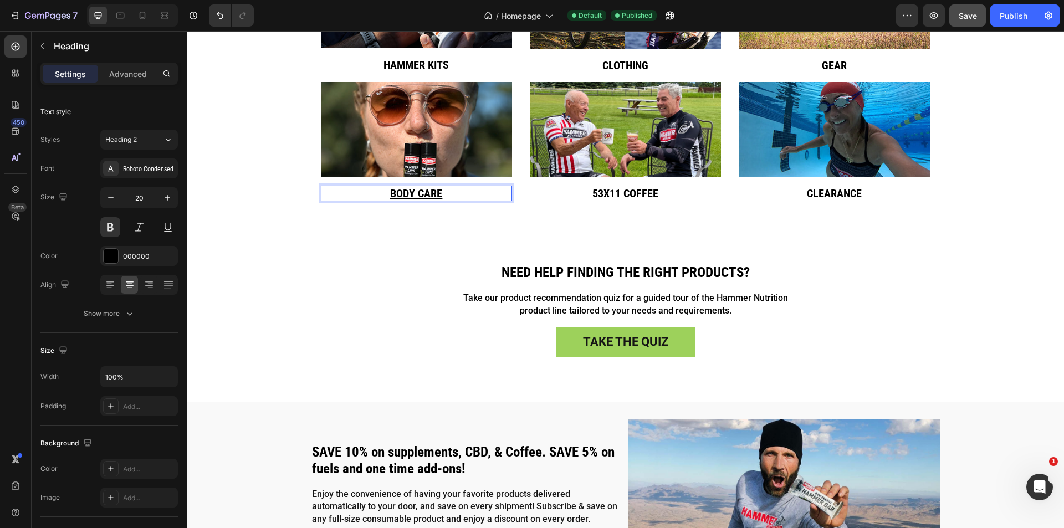
click at [455, 193] on p "BOdy care" at bounding box center [416, 193] width 189 height 13
click at [415, 192] on u "BOdy care" at bounding box center [416, 193] width 52 height 13
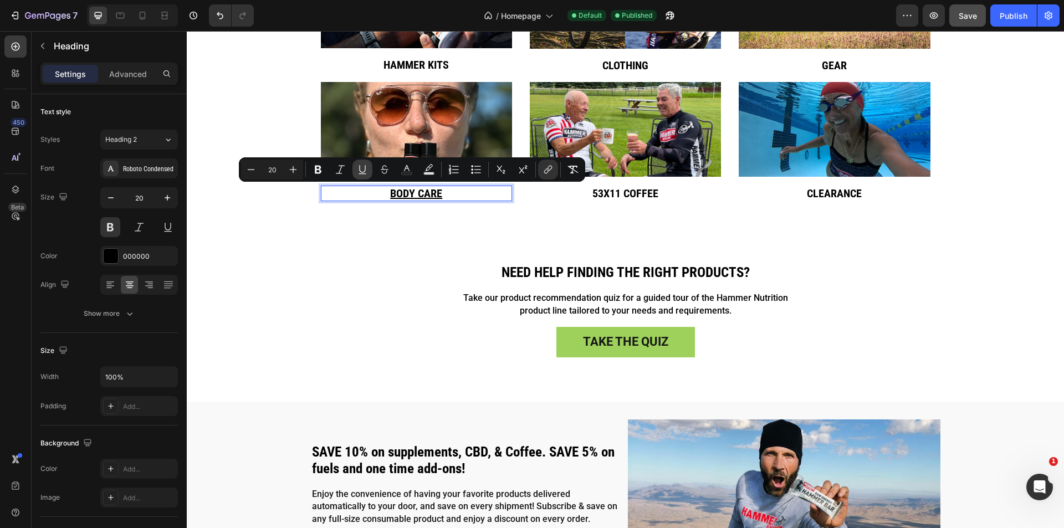
click at [364, 172] on icon "Editor contextual toolbar" at bounding box center [362, 169] width 11 height 11
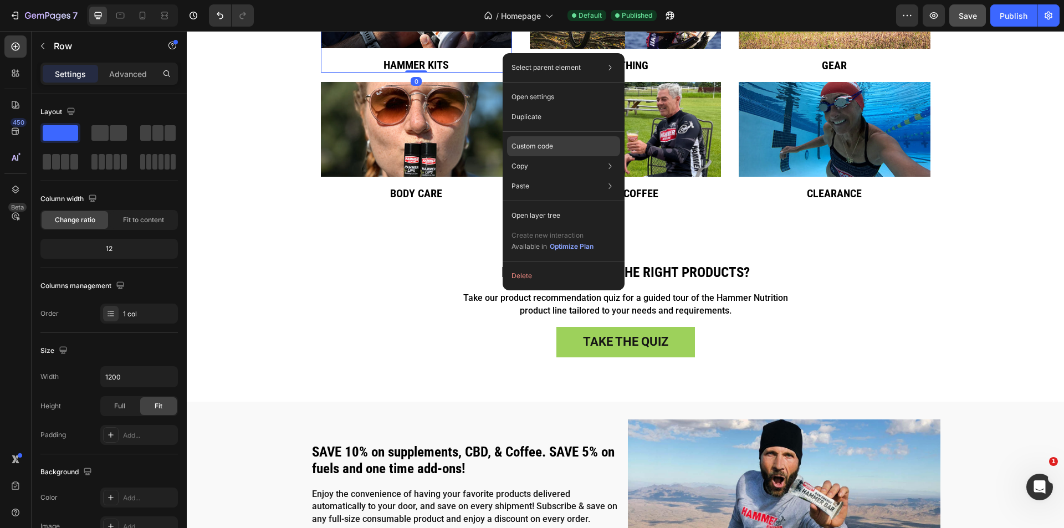
click at [543, 145] on p "Custom code" at bounding box center [532, 146] width 42 height 10
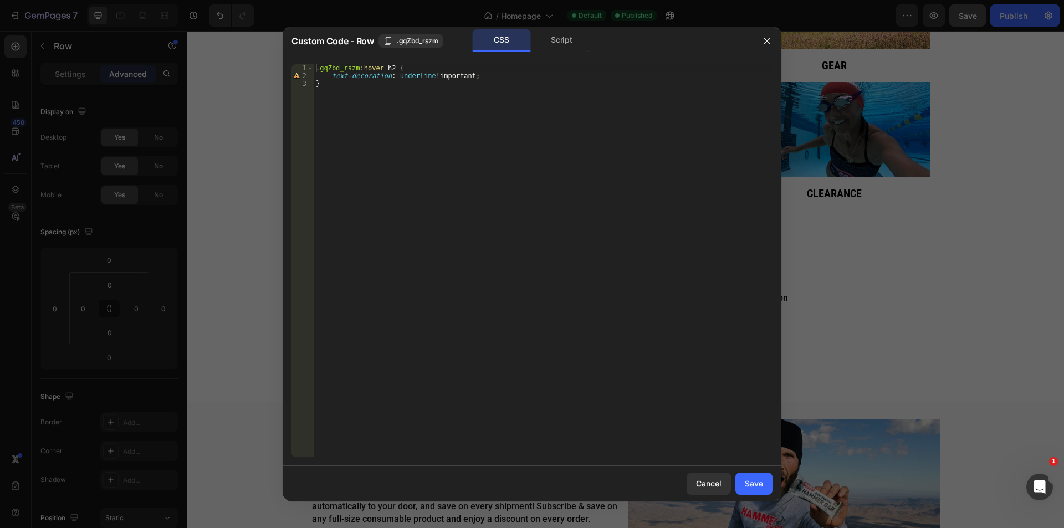
click at [386, 67] on div ".gqZbd_rszm :hover h2 { text-decoration : underline !important ; }" at bounding box center [543, 268] width 459 height 408
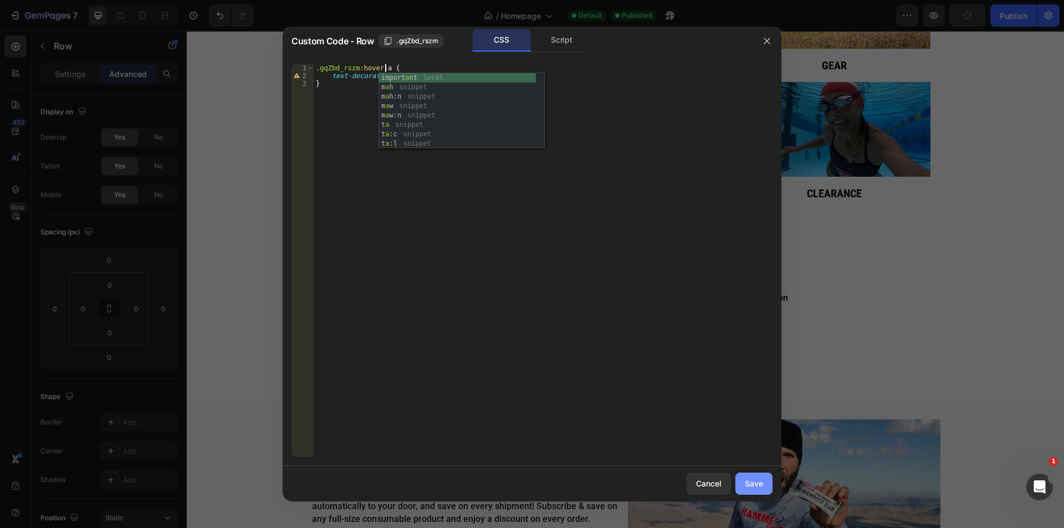
type textarea ".gqZbd_rszm:hover a {"
click at [761, 489] on div "Save" at bounding box center [754, 484] width 18 height 12
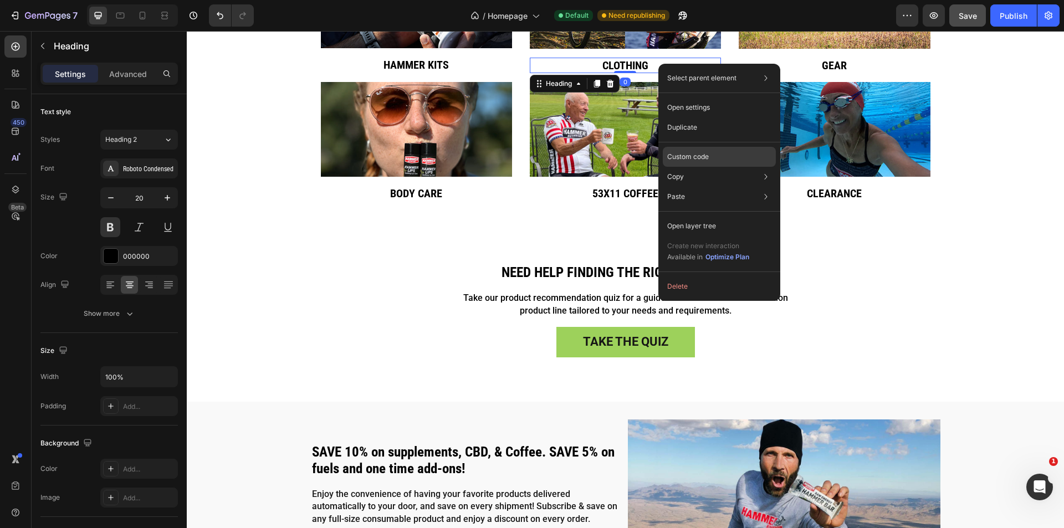
click at [721, 187] on div "Custom code" at bounding box center [719, 197] width 113 height 20
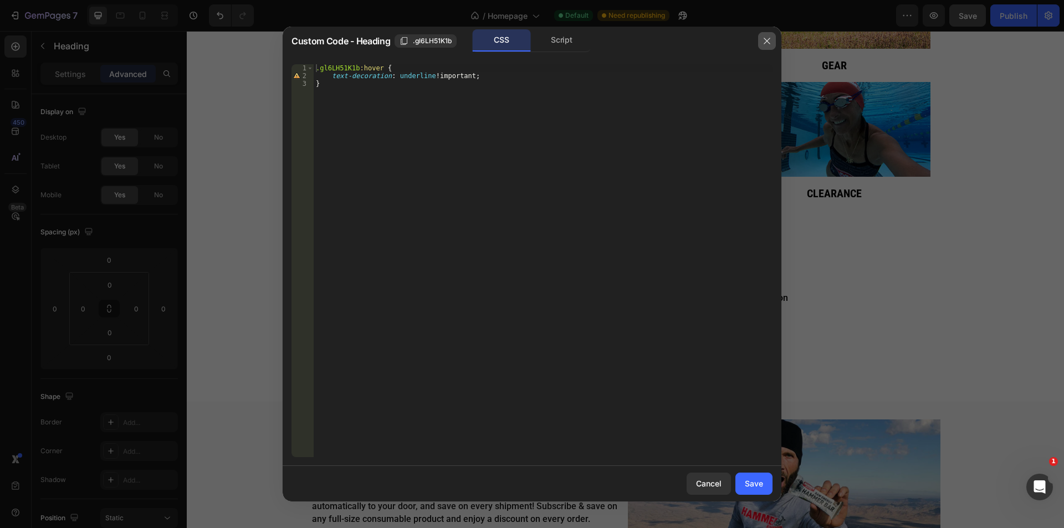
click at [769, 43] on icon "button" at bounding box center [766, 41] width 6 height 6
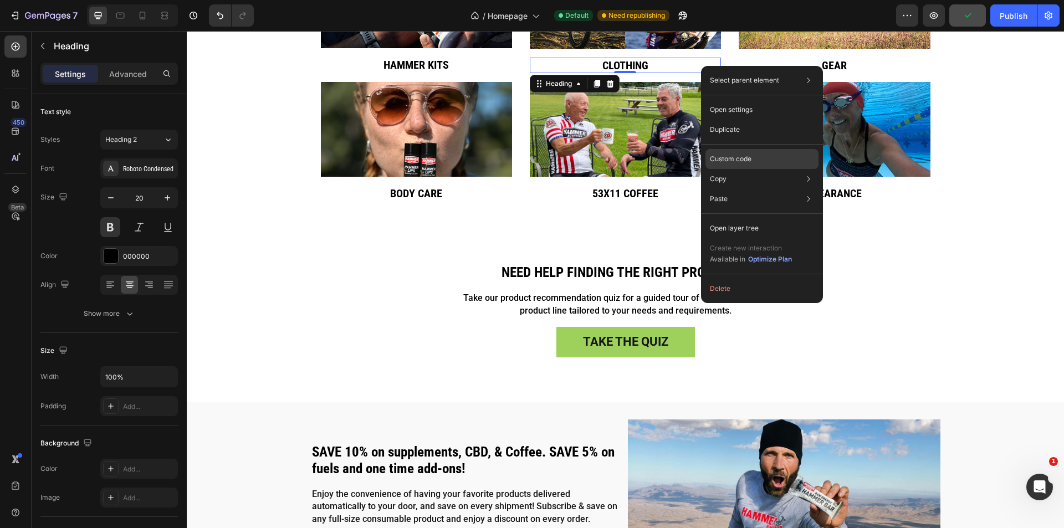
click at [744, 160] on p "Custom code" at bounding box center [731, 159] width 42 height 10
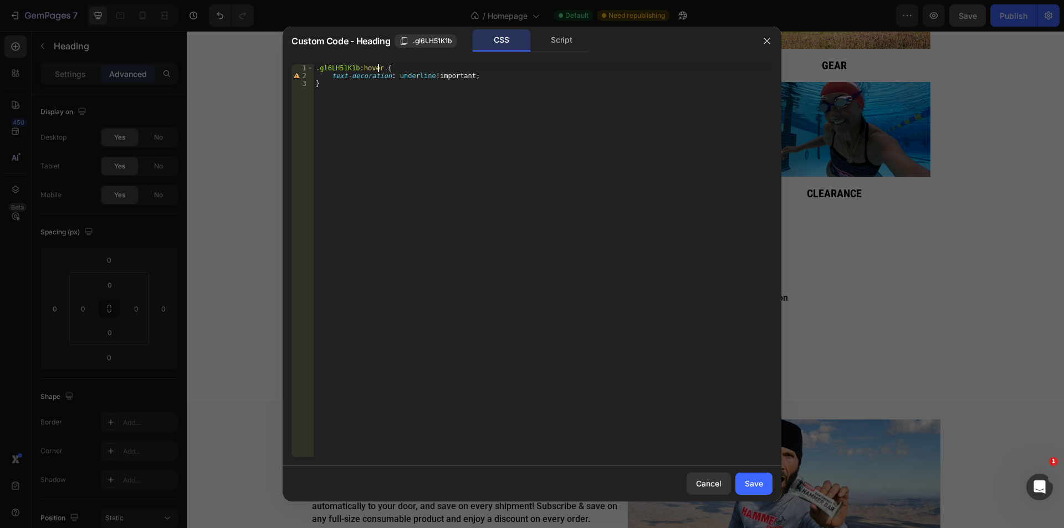
click at [379, 67] on div ".gl6LH51K1b :hover { text-decoration : underline !important ; }" at bounding box center [543, 268] width 459 height 408
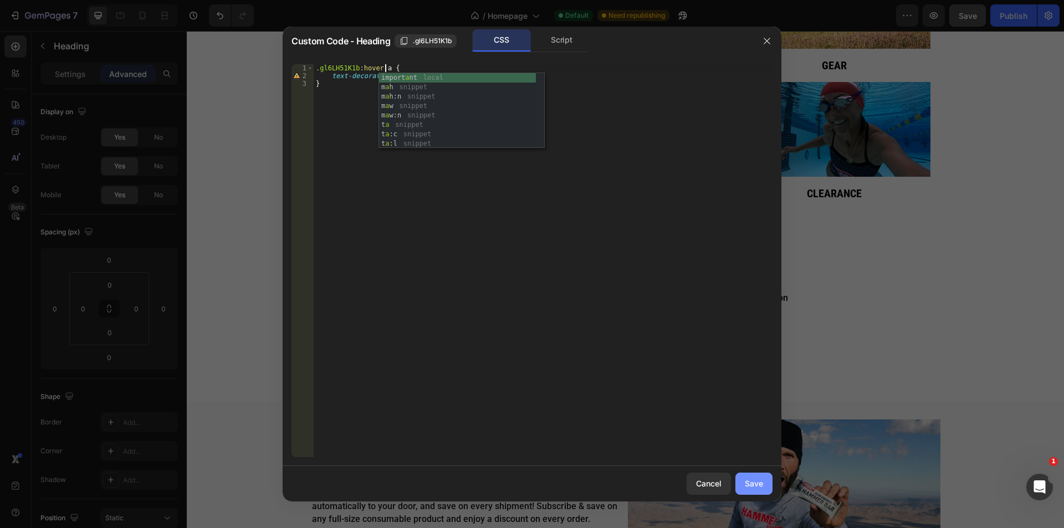
type textarea ".gl6LH51K1b:hover a {"
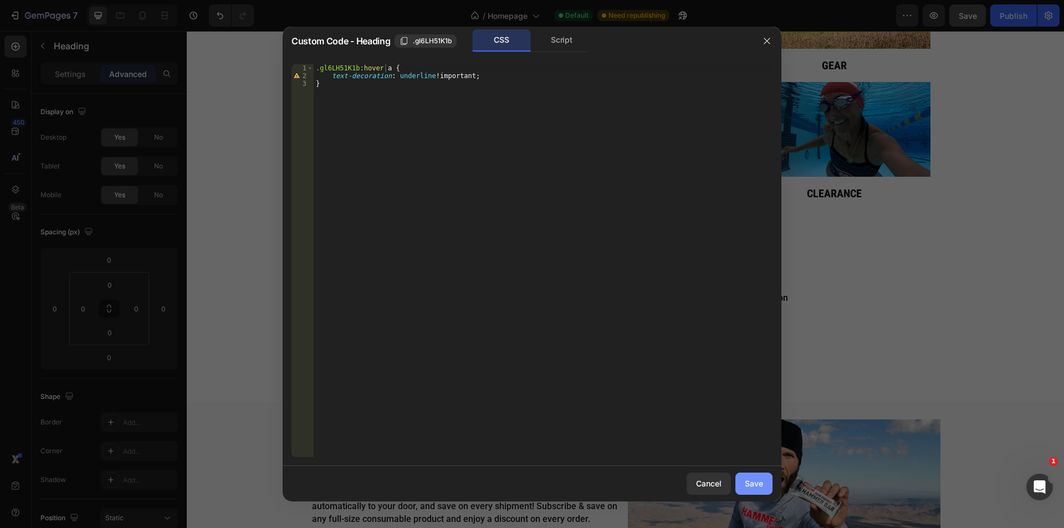
drag, startPoint x: 750, startPoint y: 481, endPoint x: 710, endPoint y: 70, distance: 412.5
click at [750, 481] on div "Save" at bounding box center [754, 484] width 18 height 12
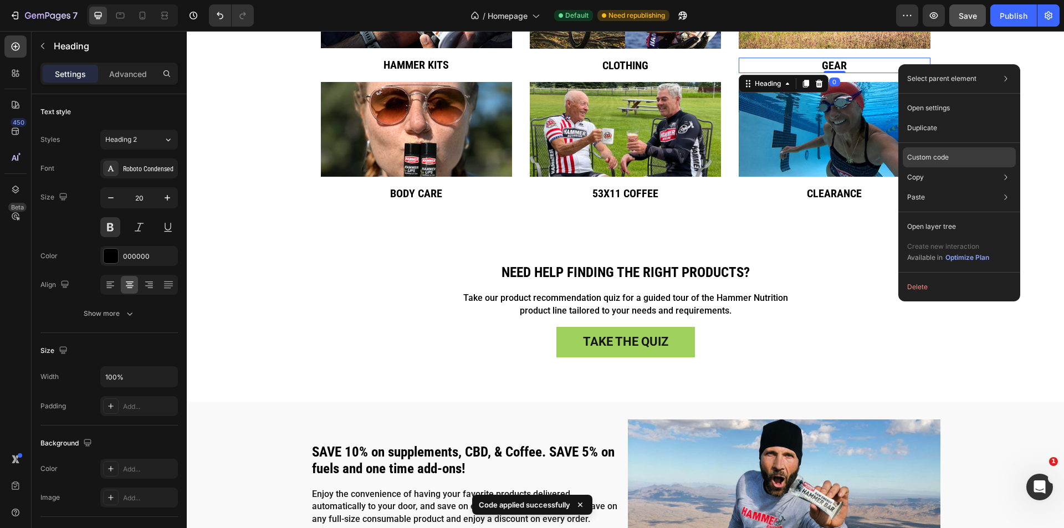
click at [937, 156] on p "Custom code" at bounding box center [928, 157] width 42 height 10
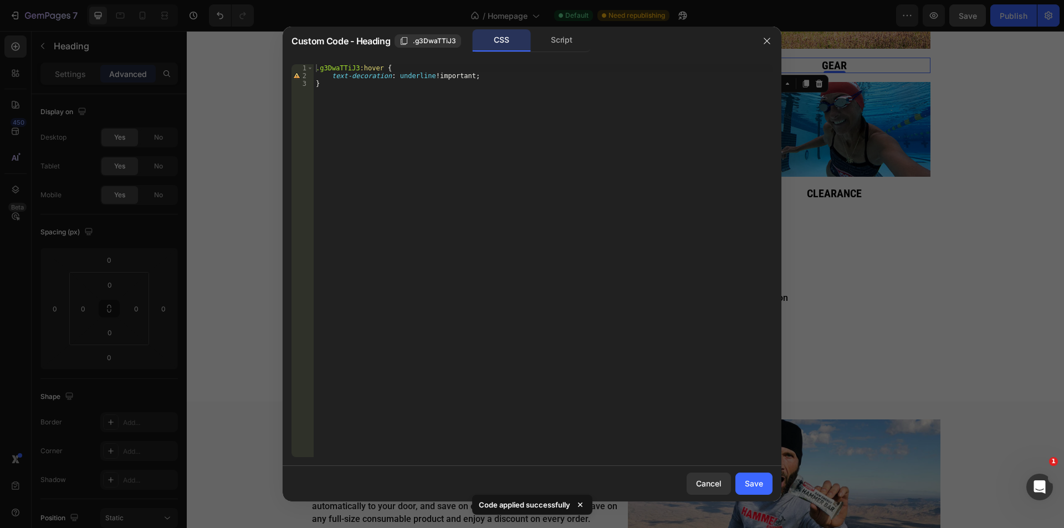
click at [380, 66] on div ".g3DwaTTiJ3 :hover { text-decoration : underline !important ; }" at bounding box center [543, 268] width 459 height 408
type textarea ".g3DwaTTiJ3:hover a {"
drag, startPoint x: 767, startPoint y: 483, endPoint x: 687, endPoint y: 266, distance: 230.6
click at [767, 483] on button "Save" at bounding box center [753, 484] width 37 height 22
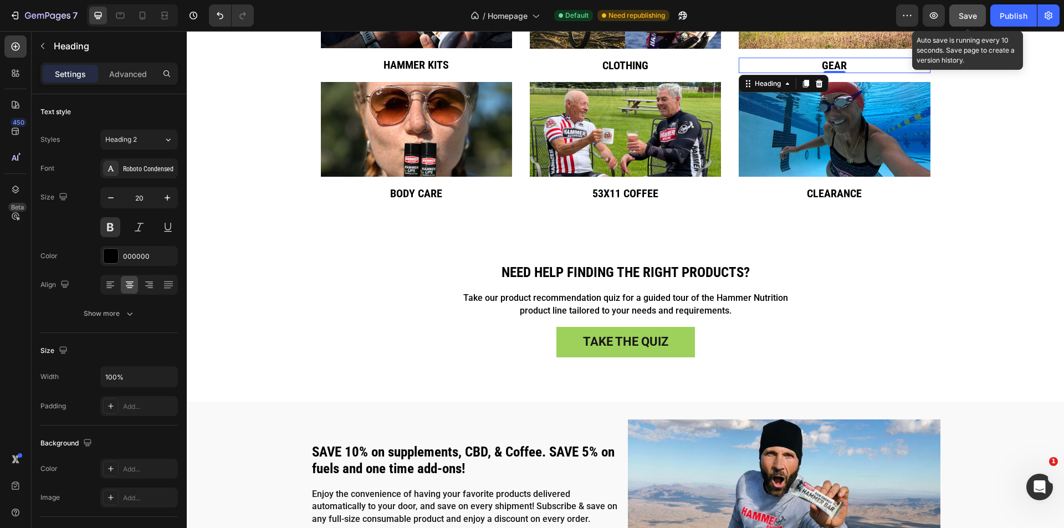
click at [977, 18] on button "Save" at bounding box center [967, 15] width 37 height 22
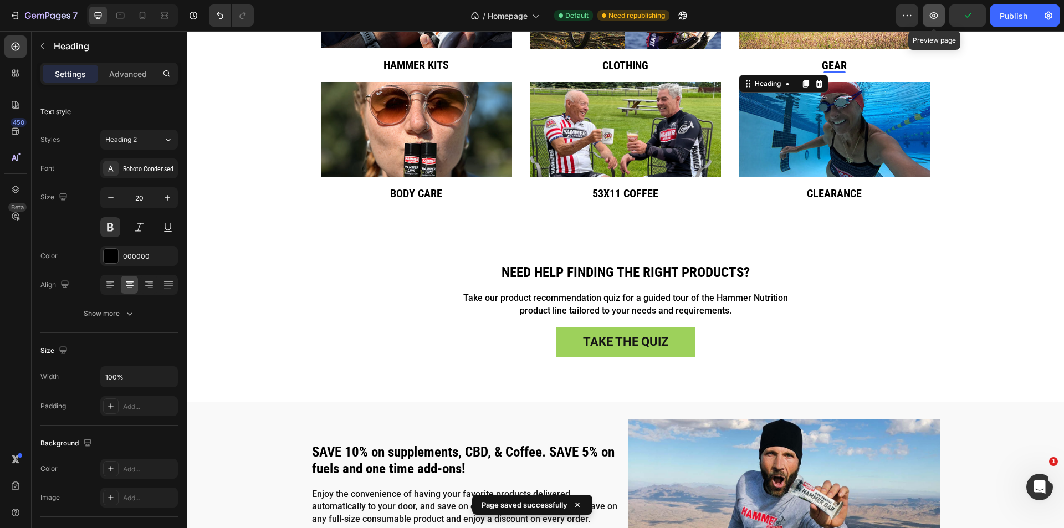
click at [933, 18] on icon "button" at bounding box center [933, 15] width 11 height 11
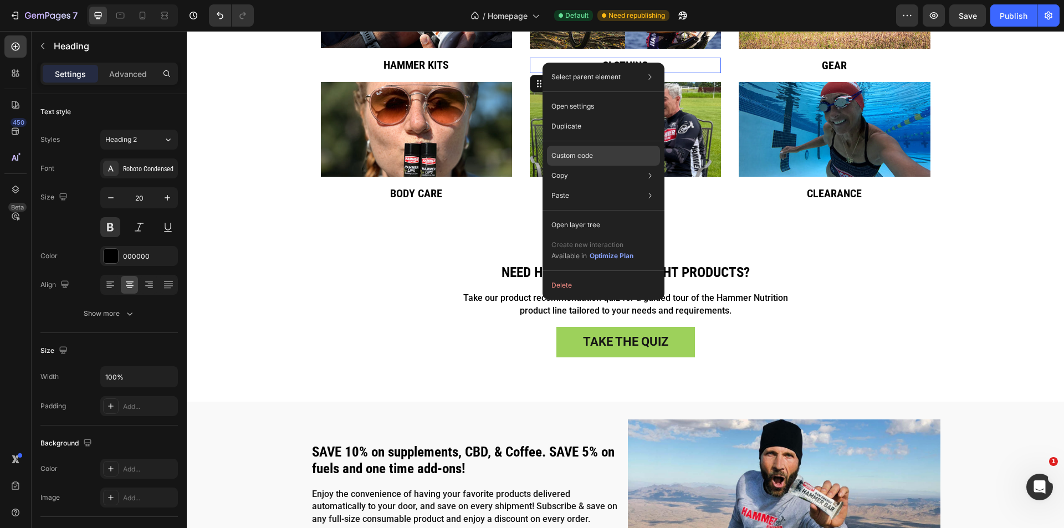
click at [597, 186] on div "Custom code" at bounding box center [603, 196] width 113 height 20
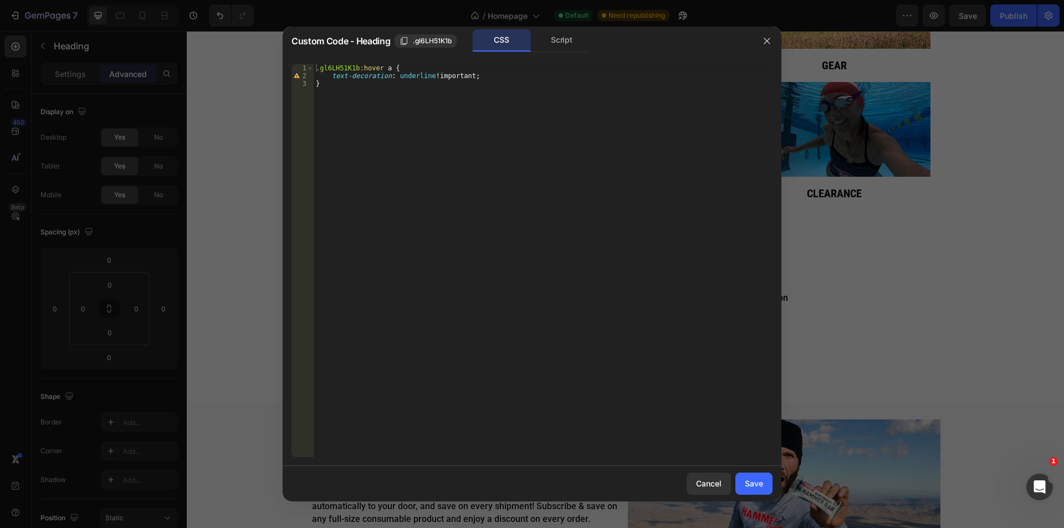
click at [389, 70] on div ".gl6LH51K1b :hover a { text-decoration : underline !important ; }" at bounding box center [543, 268] width 459 height 408
type textarea ".gl6LH51K1b:hover {"
drag, startPoint x: 755, startPoint y: 485, endPoint x: 527, endPoint y: 53, distance: 488.2
click at [755, 485] on div "Save" at bounding box center [754, 484] width 18 height 12
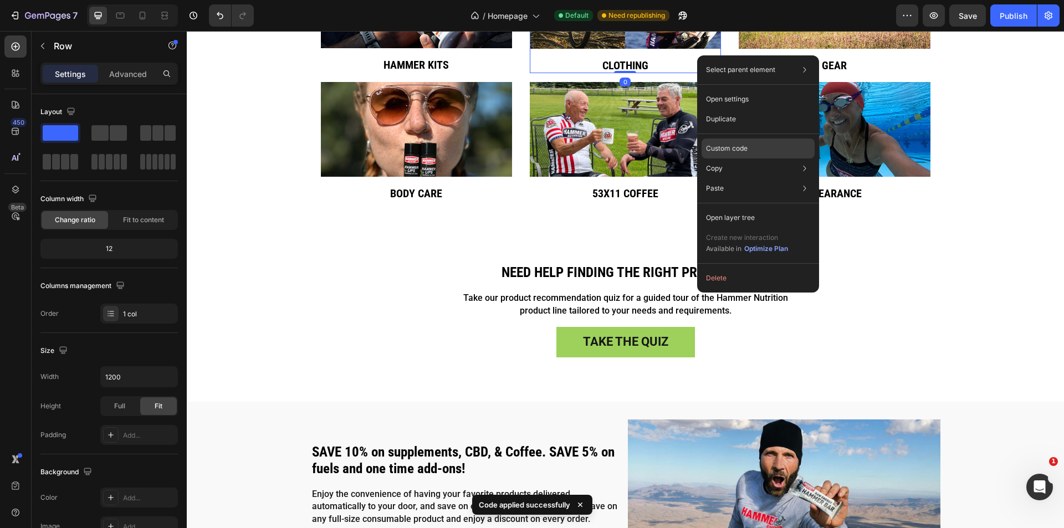
click at [746, 178] on div "Custom code" at bounding box center [757, 188] width 113 height 20
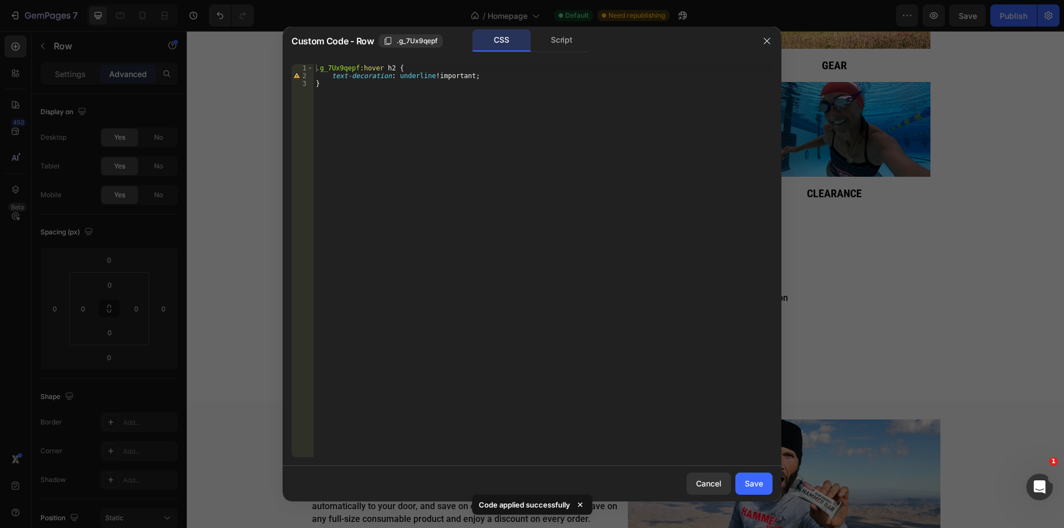
click at [384, 66] on div ".g_7Ux9qepf :hover h2 { text-decoration : underline !important ; }" at bounding box center [543, 268] width 459 height 408
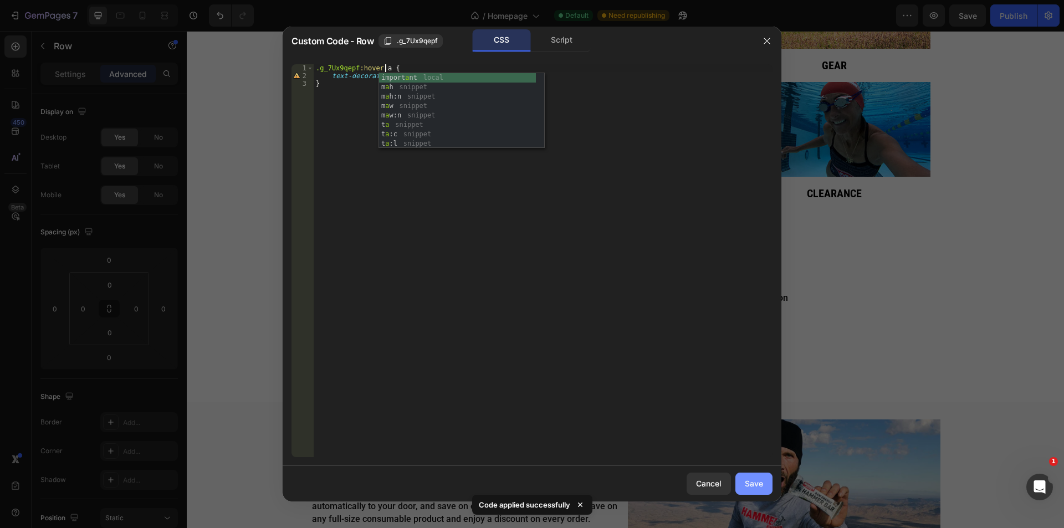
type textarea ".g_7Ux9qepf:hover a {"
click at [745, 483] on div "Save" at bounding box center [754, 484] width 18 height 12
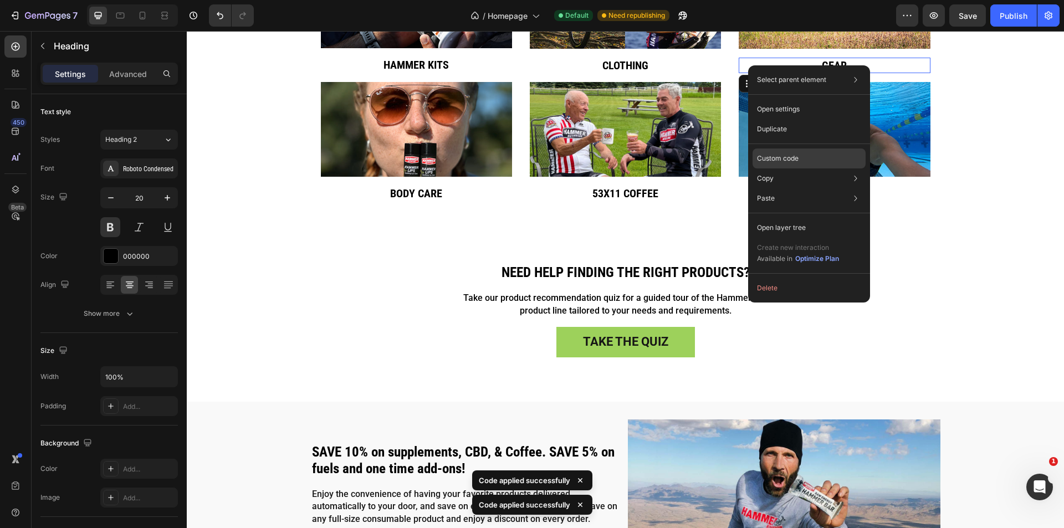
click at [796, 156] on p "Custom code" at bounding box center [778, 158] width 42 height 10
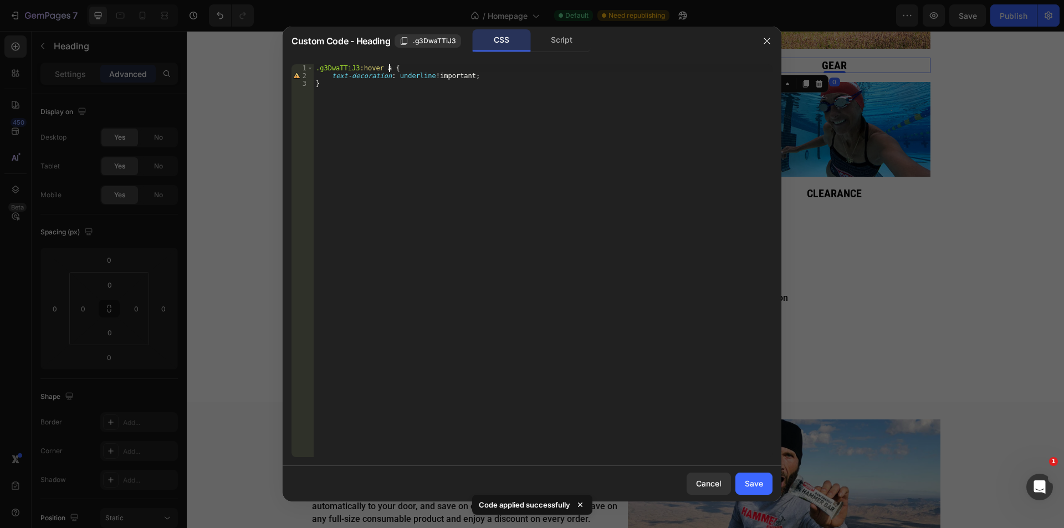
click at [388, 67] on div ".g3DwaTTiJ3 :hover a { text-decoration : underline !important ; }" at bounding box center [543, 268] width 459 height 408
type textarea ".g3DwaTTiJ3:hover {"
click at [761, 481] on div "Save" at bounding box center [754, 484] width 18 height 12
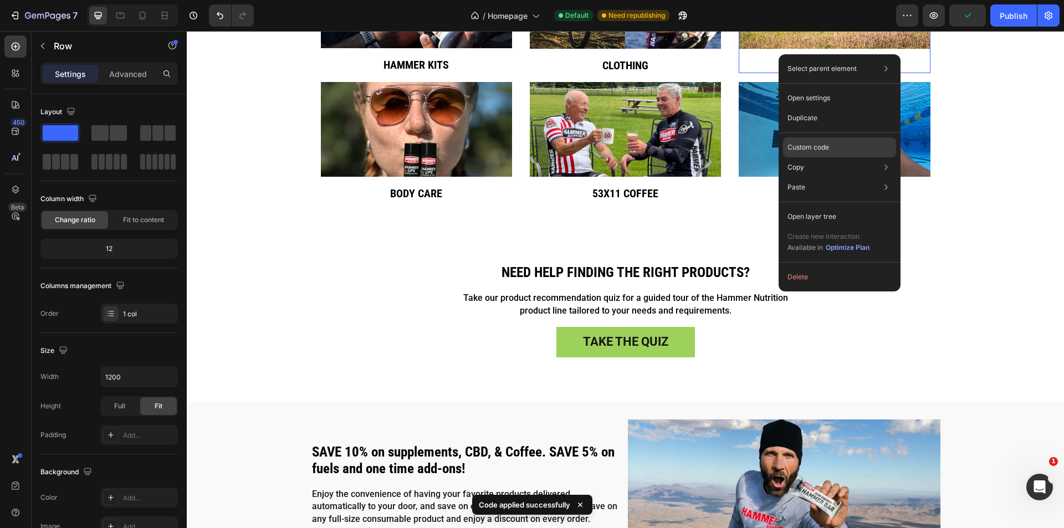
click at [815, 149] on p "Custom code" at bounding box center [808, 147] width 42 height 10
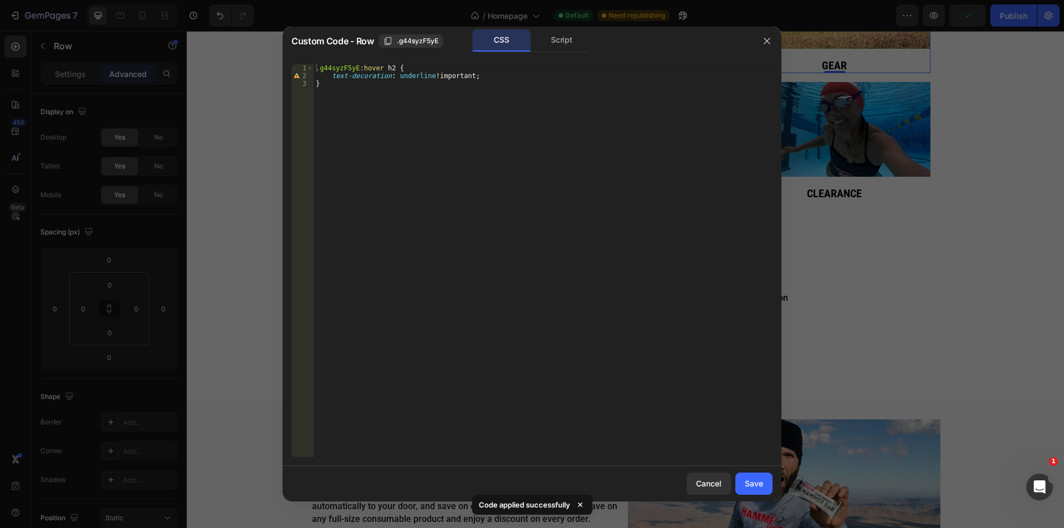
click at [383, 66] on div ".g44syzF5yE :hover h2 { text-decoration : underline !important ; }" at bounding box center [543, 268] width 459 height 408
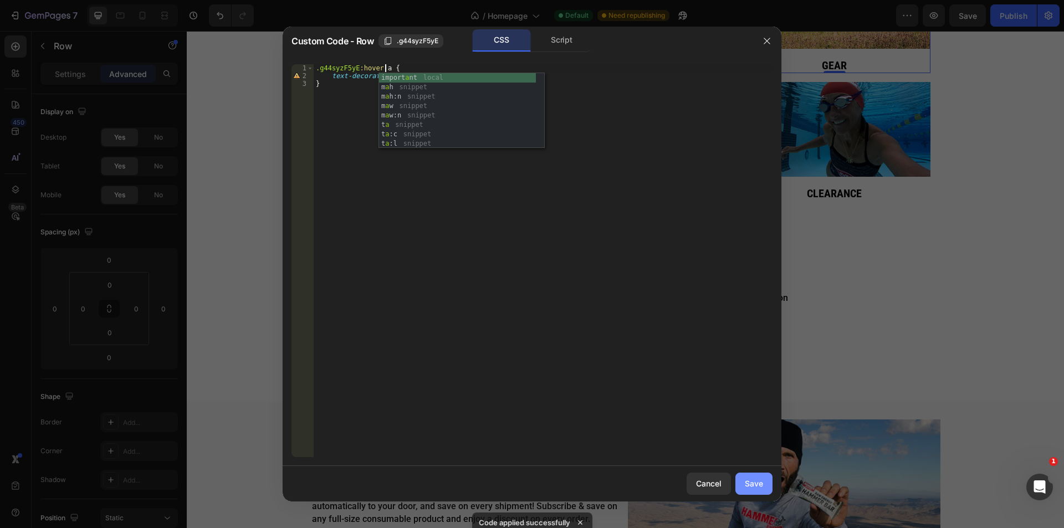
type textarea ".g44syzF5yE:hover a {"
click at [754, 484] on div "Save" at bounding box center [754, 484] width 18 height 12
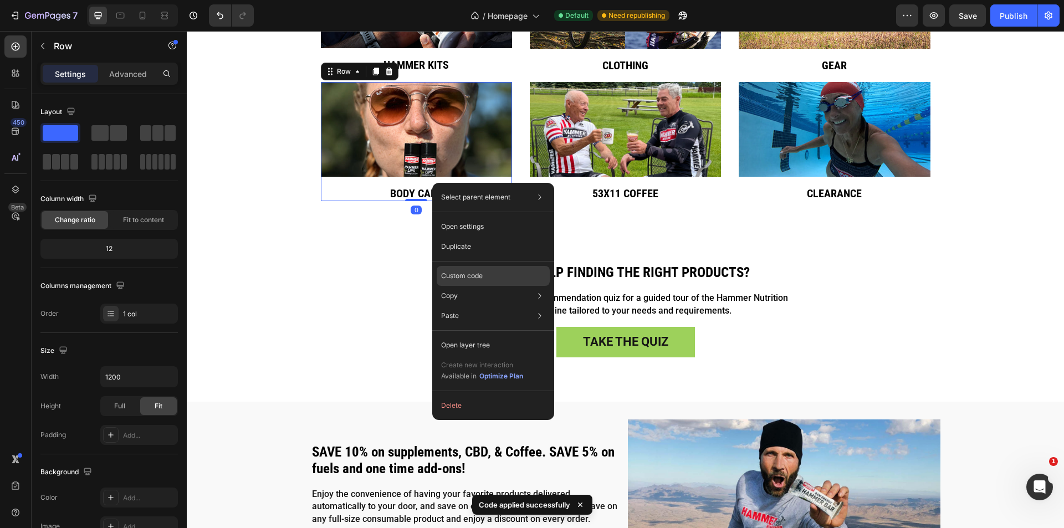
click at [488, 306] on div "Custom code" at bounding box center [493, 316] width 113 height 20
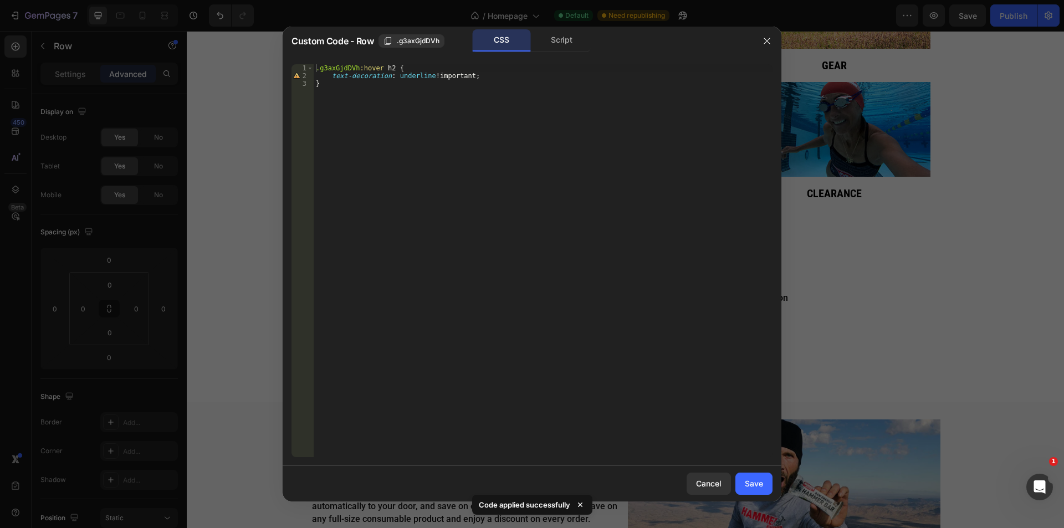
click at [383, 69] on div ".g3axGjdDVh :hover h2 { text-decoration : underline !important ; }" at bounding box center [543, 268] width 459 height 408
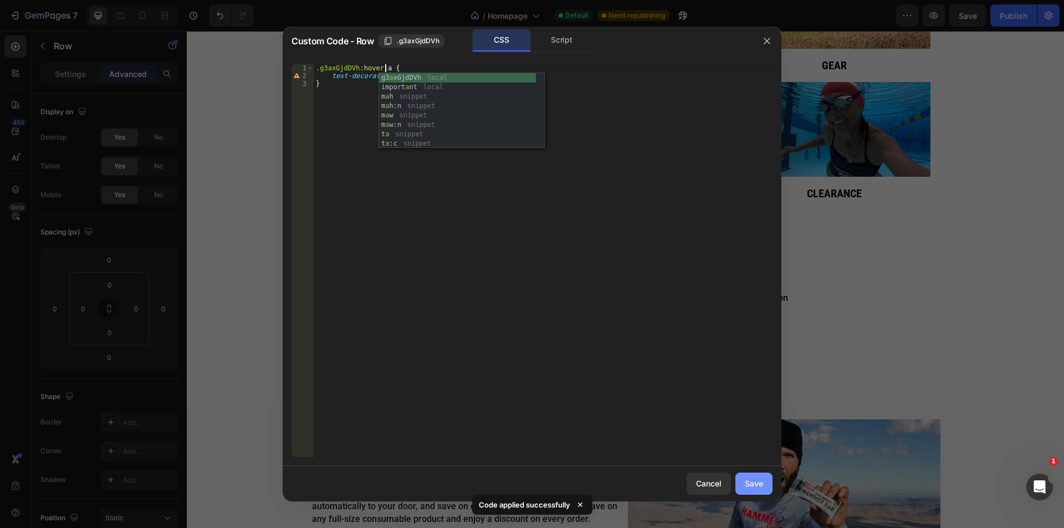
type textarea ".g3axGjdDVh:hover a {"
drag, startPoint x: 760, startPoint y: 488, endPoint x: 551, endPoint y: 372, distance: 238.8
click at [760, 488] on div "Save" at bounding box center [754, 484] width 18 height 12
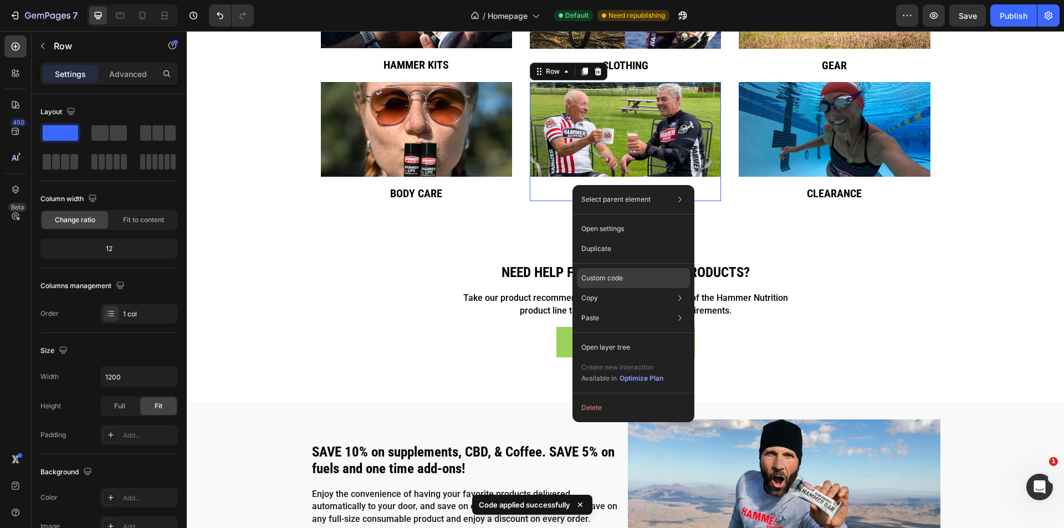
click at [623, 308] on div "Custom code" at bounding box center [633, 318] width 113 height 20
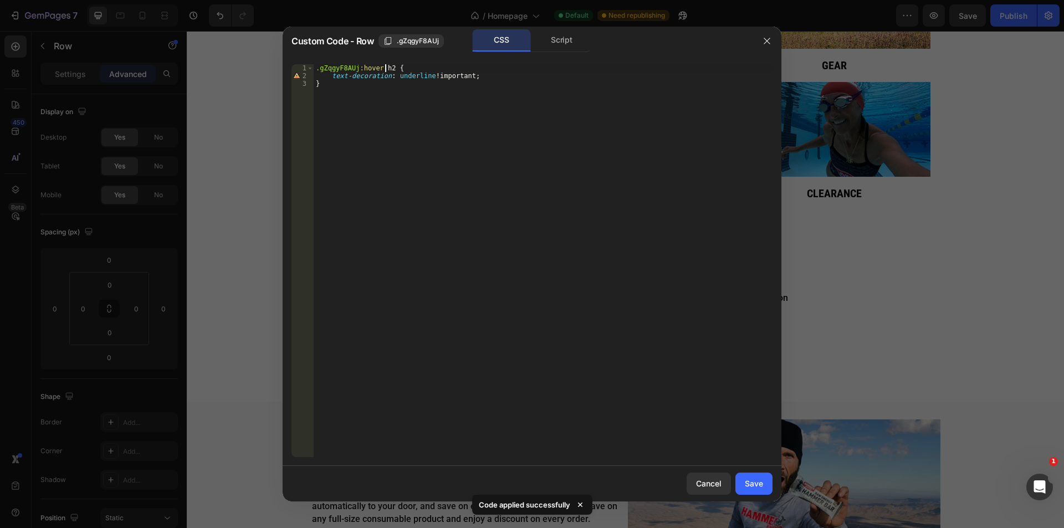
click at [383, 69] on div ".gZqgyF8AUj :hover h2 { text-decoration : underline !important ; }" at bounding box center [543, 268] width 459 height 408
click at [384, 69] on div ".gZqgyF8AUj :hover h2 { text-decoration : underline !important ; }" at bounding box center [543, 268] width 459 height 408
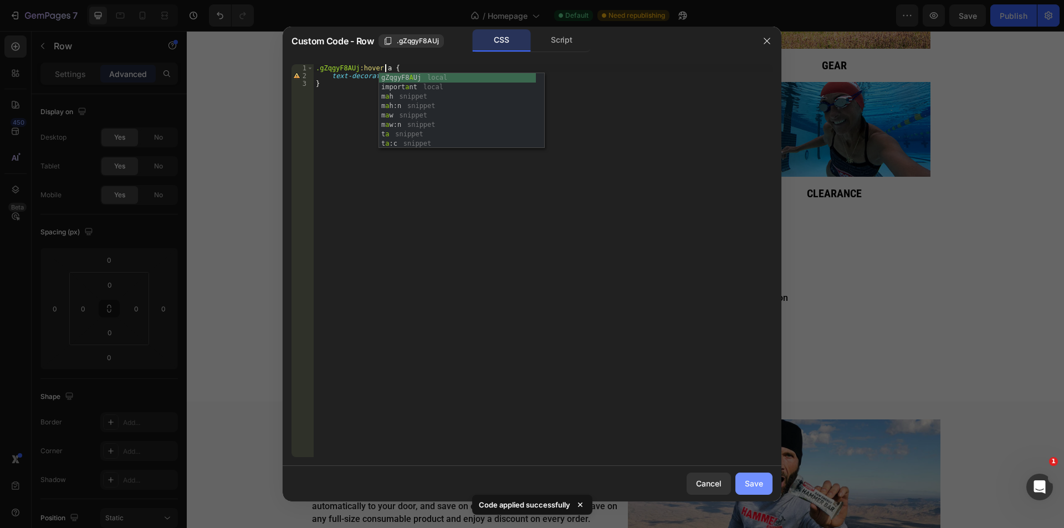
type textarea ".gZqgyF8AUj:hover a {"
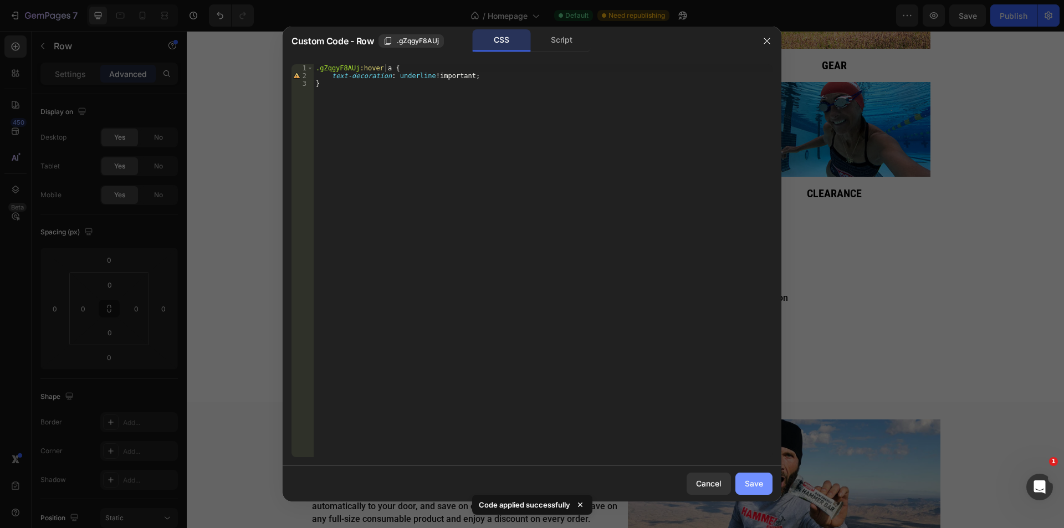
click at [748, 478] on div "Save" at bounding box center [754, 484] width 18 height 12
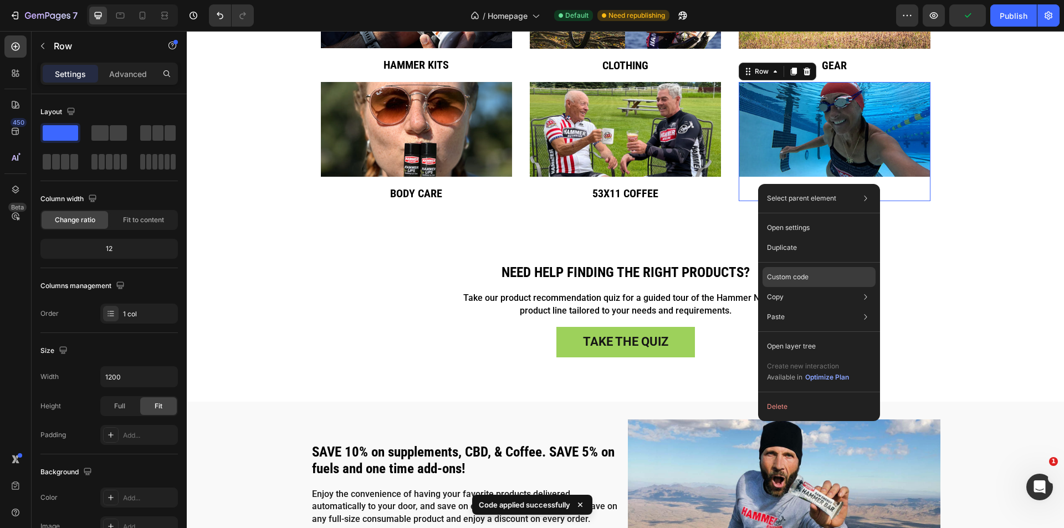
click at [814, 307] on div "Custom code" at bounding box center [818, 317] width 113 height 20
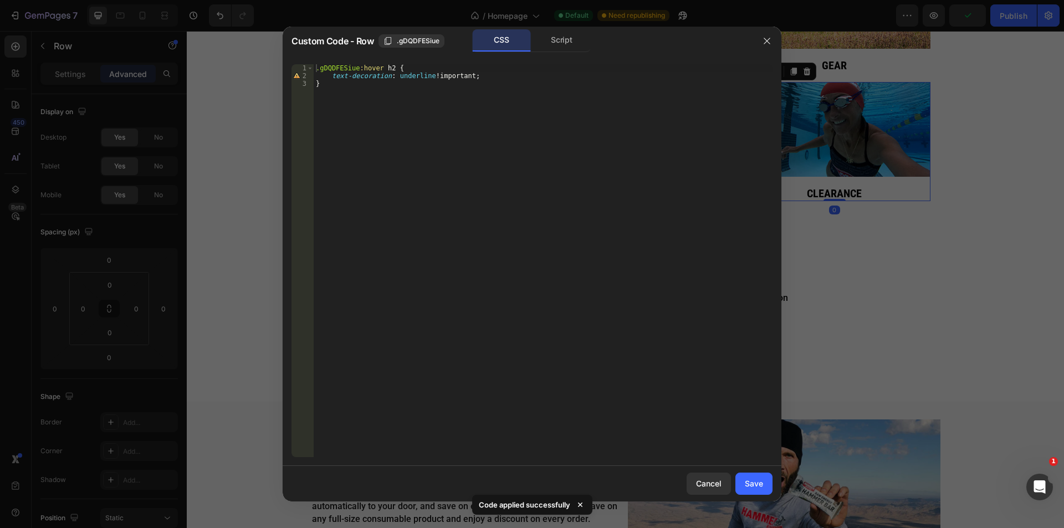
click at [387, 66] on div ".gDQDFESiue :hover h2 { text-decoration : underline !important ; }" at bounding box center [543, 268] width 459 height 408
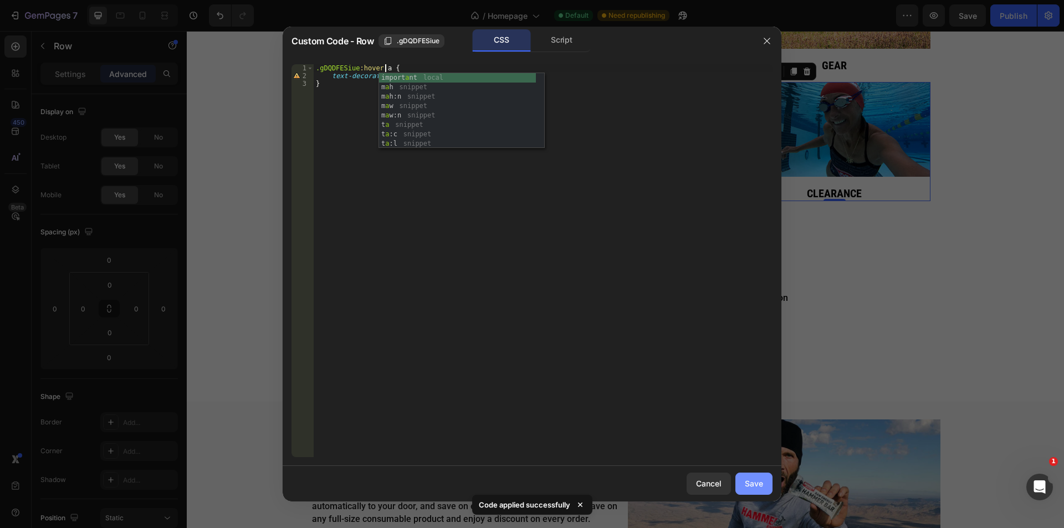
type textarea ".gDQDFESiue:hover a {"
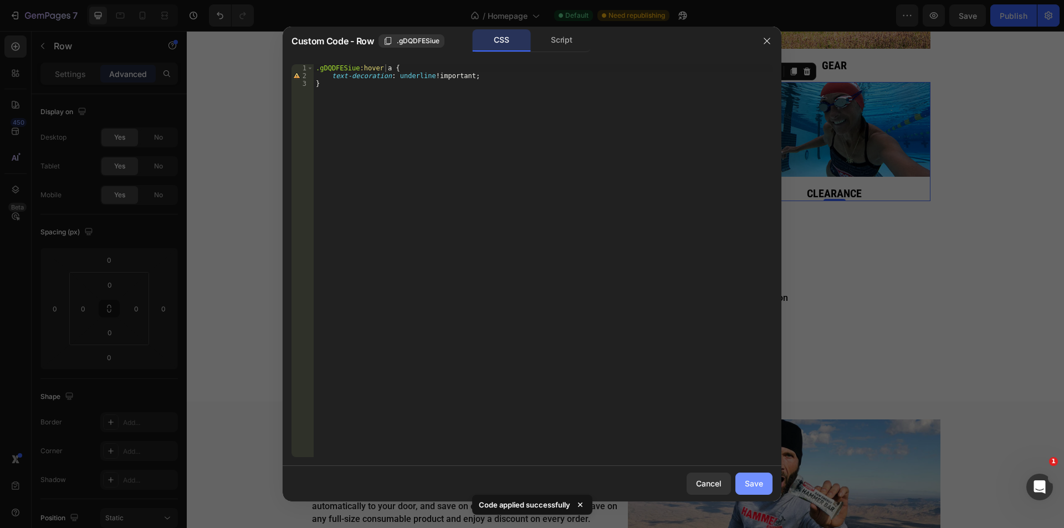
drag, startPoint x: 771, startPoint y: 481, endPoint x: 828, endPoint y: 68, distance: 417.2
click at [771, 481] on button "Save" at bounding box center [753, 484] width 37 height 22
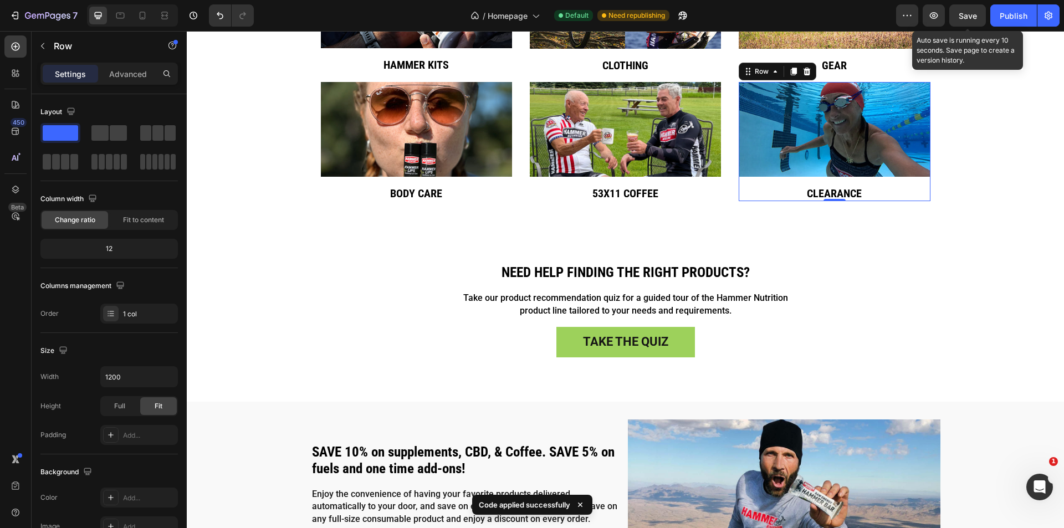
click at [971, 15] on span "Save" at bounding box center [967, 15] width 18 height 9
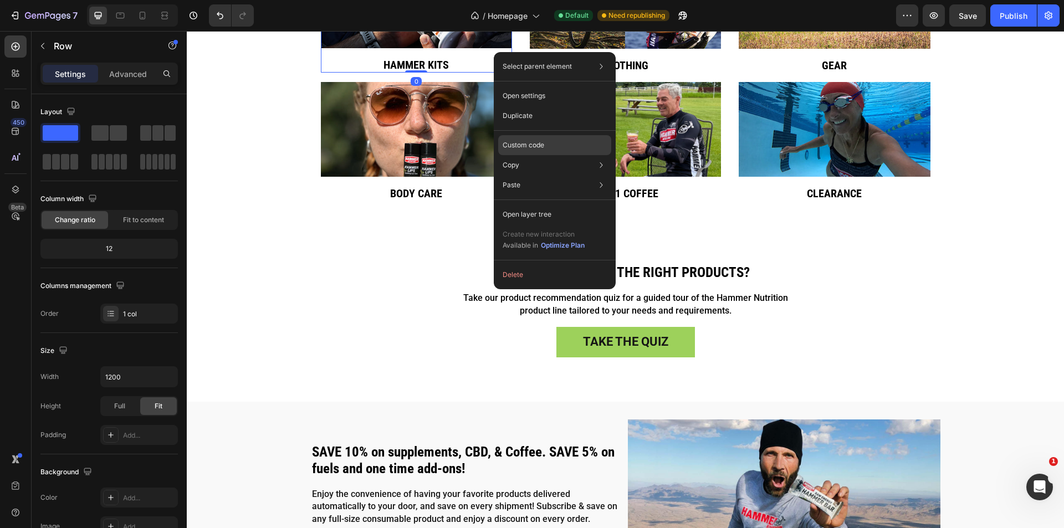
click at [540, 148] on p "Custom code" at bounding box center [523, 145] width 42 height 10
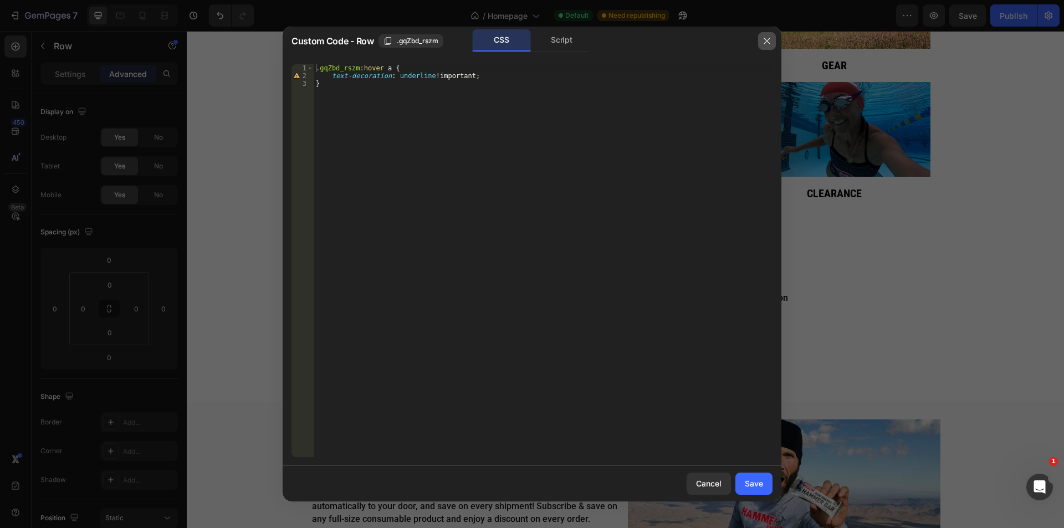
click at [771, 41] on button "button" at bounding box center [767, 41] width 18 height 18
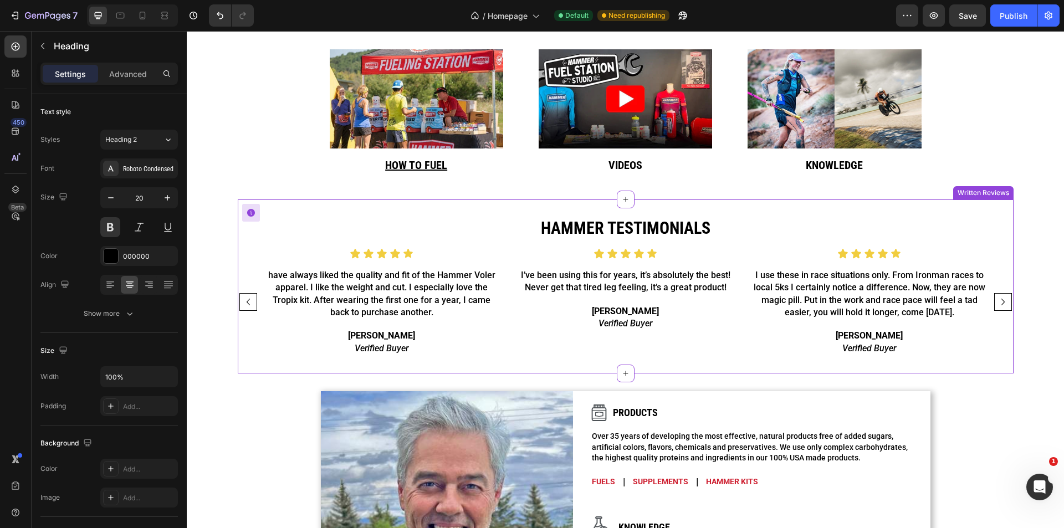
scroll to position [517, 0]
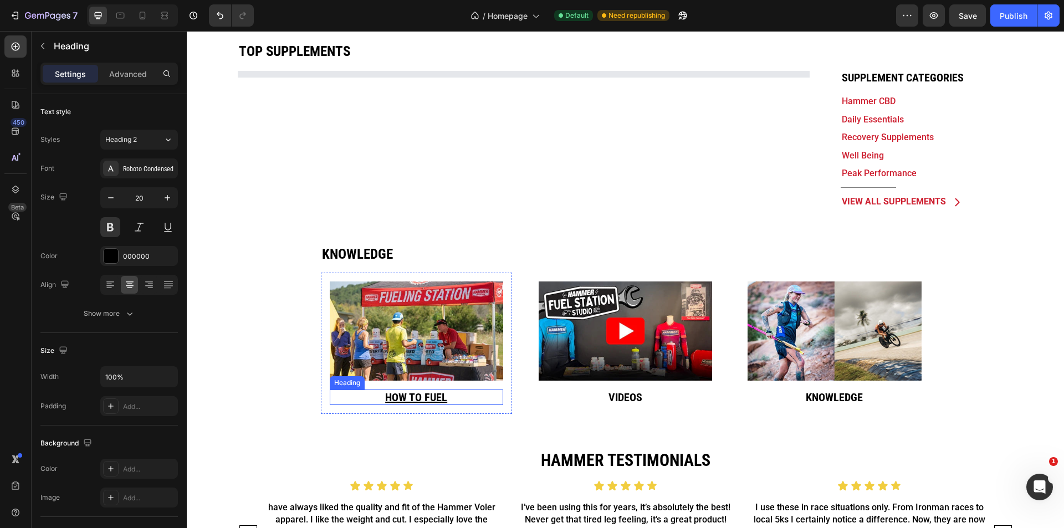
drag, startPoint x: 456, startPoint y: 397, endPoint x: 474, endPoint y: 397, distance: 17.7
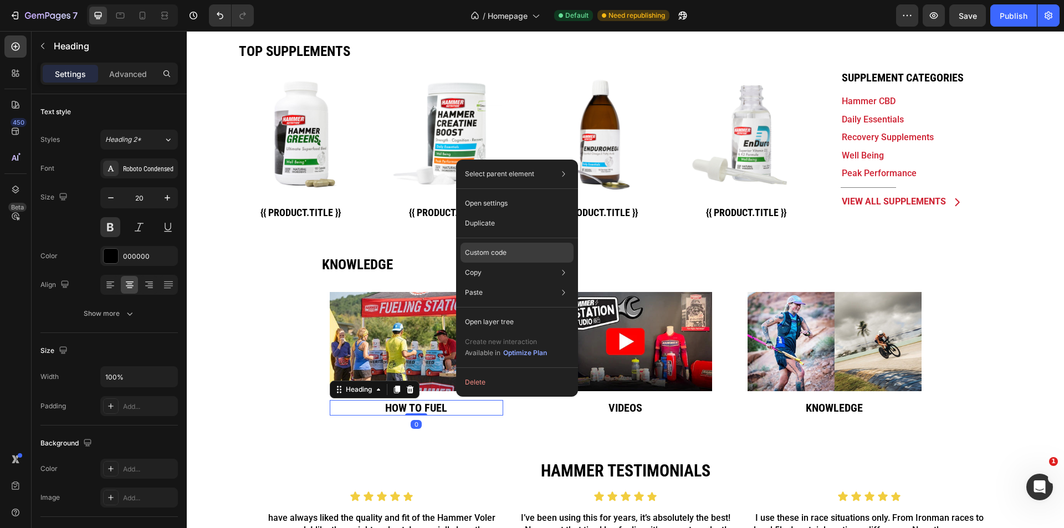
click at [499, 253] on p "Custom code" at bounding box center [486, 253] width 42 height 10
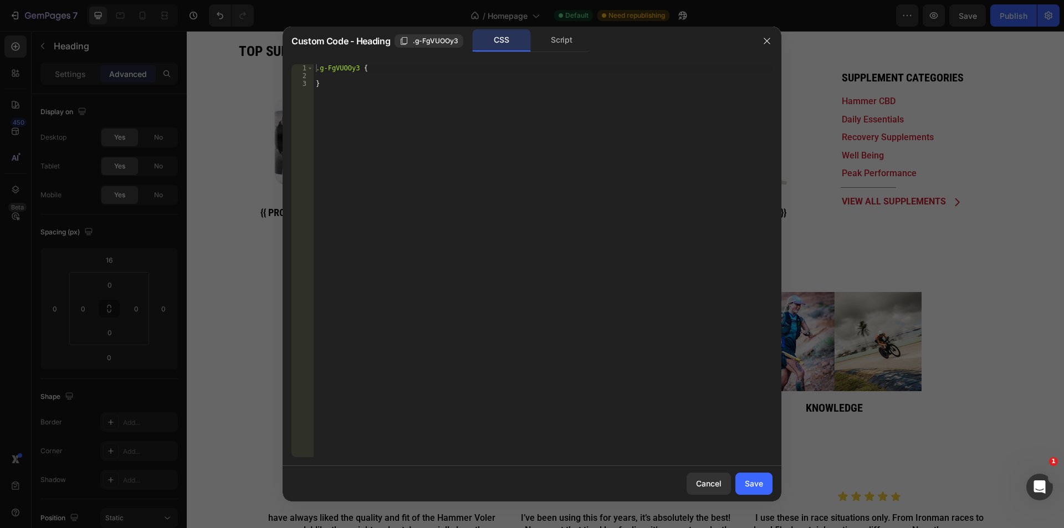
click at [549, 116] on div ".g-FgVUOOy3 { }" at bounding box center [543, 268] width 459 height 408
type textarea "}"
click at [771, 41] on button "button" at bounding box center [767, 41] width 18 height 18
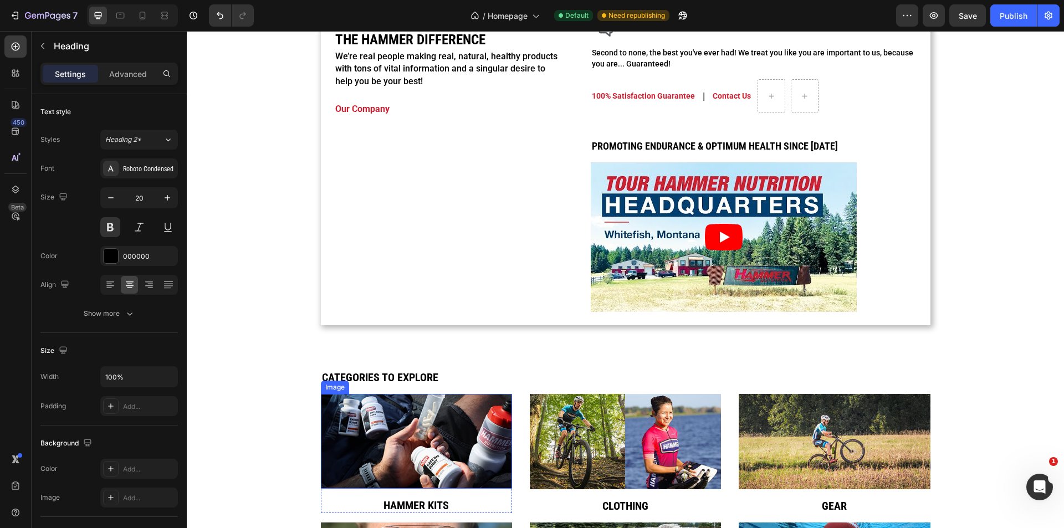
scroll to position [1477, 0]
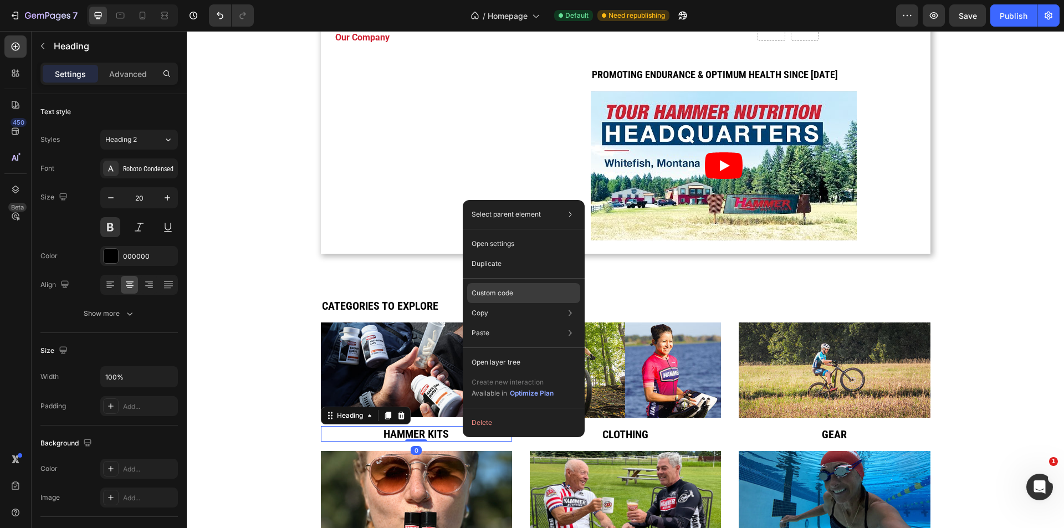
click at [504, 293] on p "Custom code" at bounding box center [492, 293] width 42 height 10
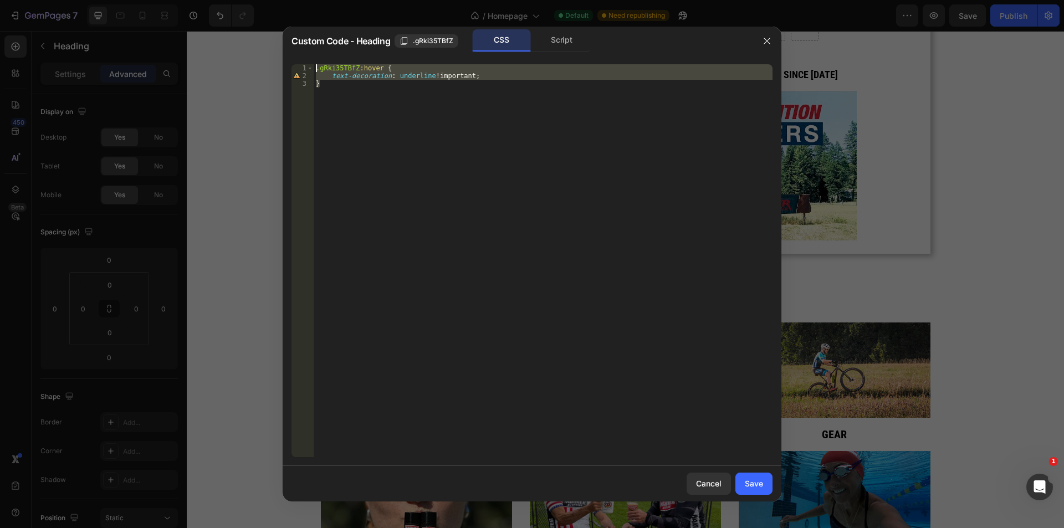
click at [280, 68] on div "Custom Code - Heading .gRki35TBfZ CSS Script } 1 2 3 .gRki35TBfZ :hover { text-…" at bounding box center [532, 264] width 1064 height 528
type textarea ".gRki35TBfZ:hover { text-decoration: underline !important;"
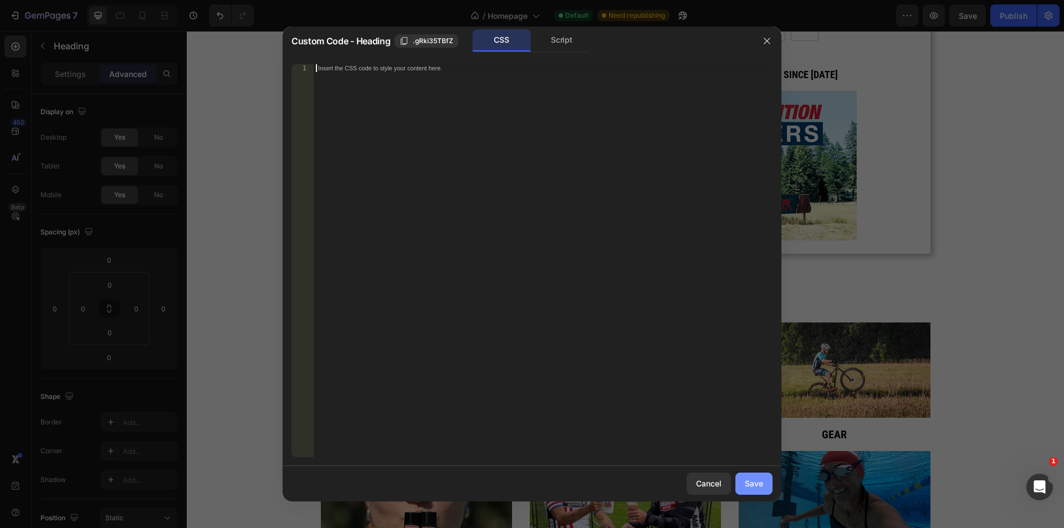
click at [755, 490] on button "Save" at bounding box center [753, 484] width 37 height 22
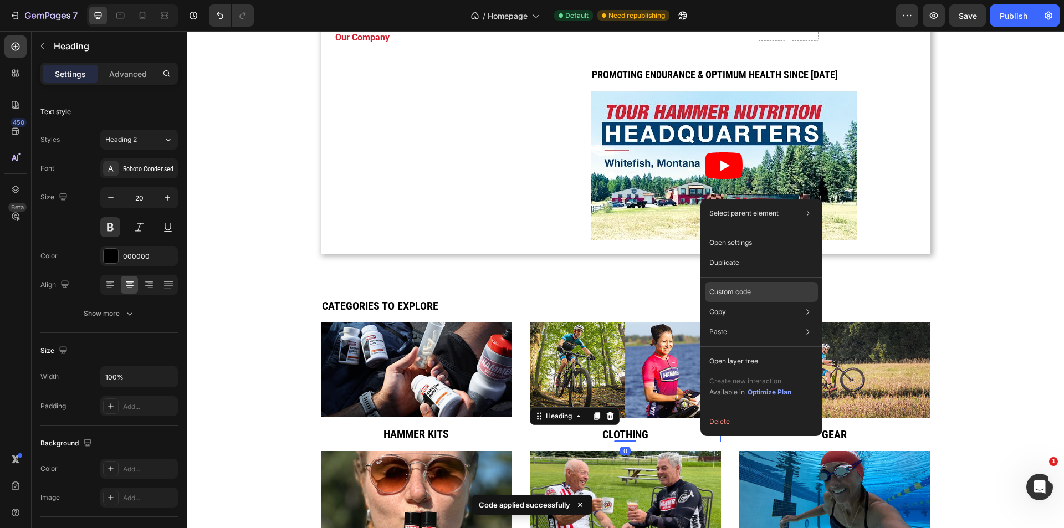
click at [740, 294] on p "Custom code" at bounding box center [730, 292] width 42 height 10
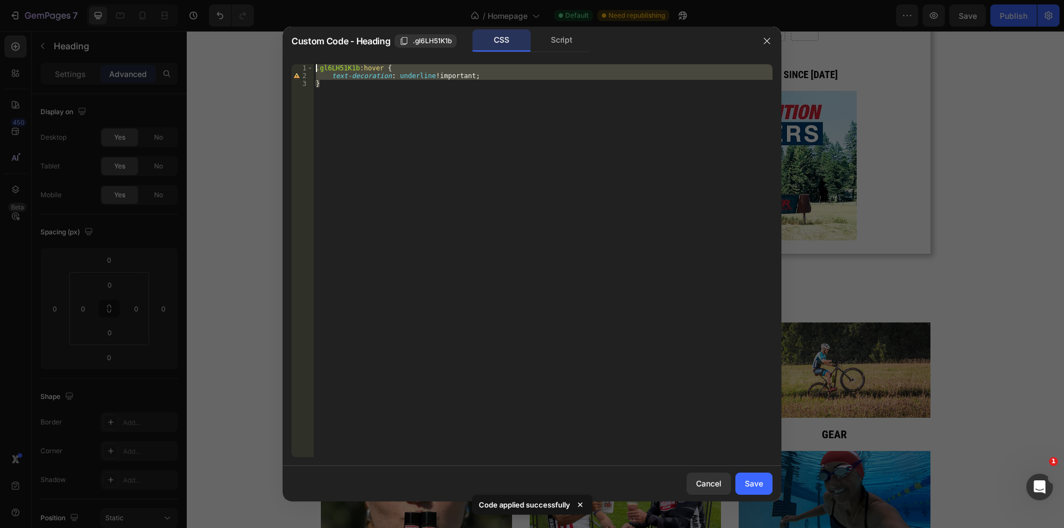
drag, startPoint x: 509, startPoint y: 224, endPoint x: 240, endPoint y: 55, distance: 317.1
click at [240, 55] on div "Custom Code - Heading .gl6LH51K1b CSS Script } 1 2 3 .gl6LH51K1b :hover { text-…" at bounding box center [532, 264] width 1064 height 528
type textarea ".gl6LH51K1b:hover { text-decoration: underline !important;"
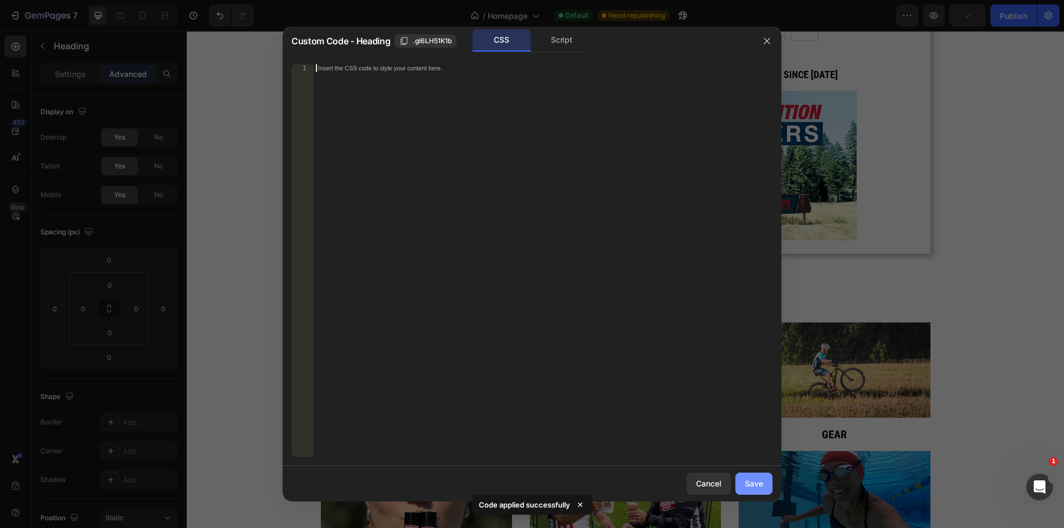
drag, startPoint x: 747, startPoint y: 483, endPoint x: 702, endPoint y: 415, distance: 81.1
click at [747, 483] on div "Save" at bounding box center [754, 484] width 18 height 12
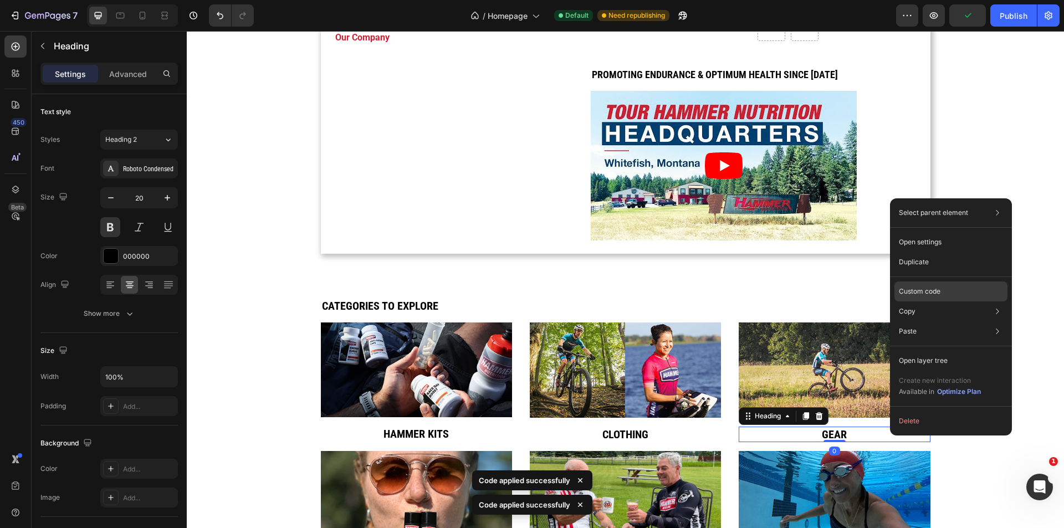
click at [900, 288] on p "Custom code" at bounding box center [920, 291] width 42 height 10
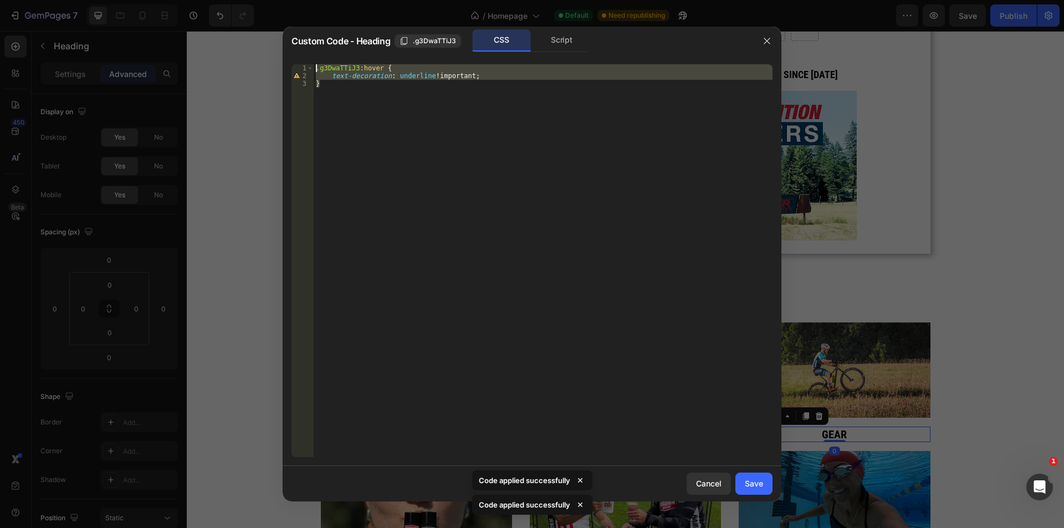
drag, startPoint x: 568, startPoint y: 224, endPoint x: 188, endPoint y: 27, distance: 428.4
click at [188, 27] on div "Custom Code - Heading .g3DwaTTiJ3 CSS Script } 1 2 3 .g3DwaTTiJ3 :hover { text-…" at bounding box center [532, 264] width 1064 height 528
type textarea ".g3DwaTTiJ3:hover { text-decoration: underline !important;"
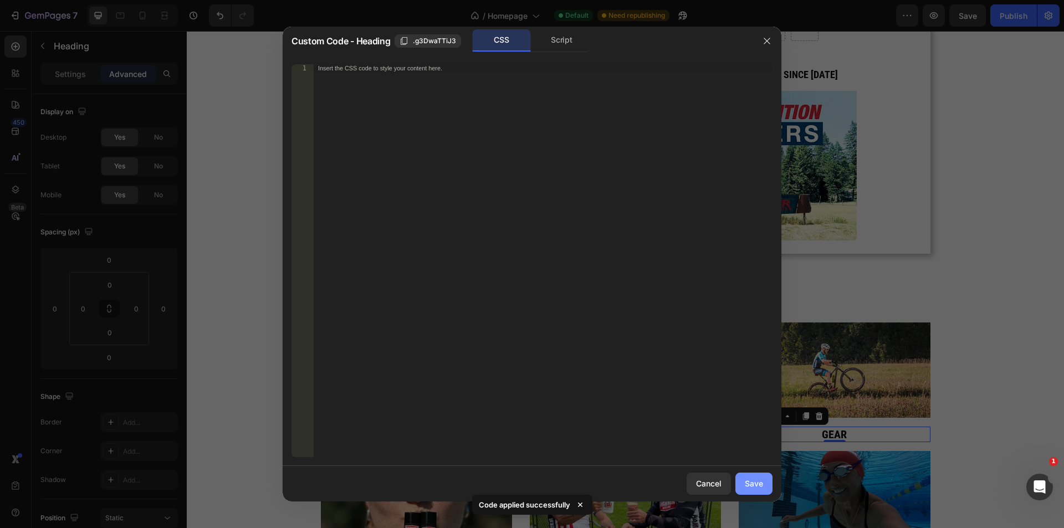
click at [757, 480] on div "Save" at bounding box center [754, 484] width 18 height 12
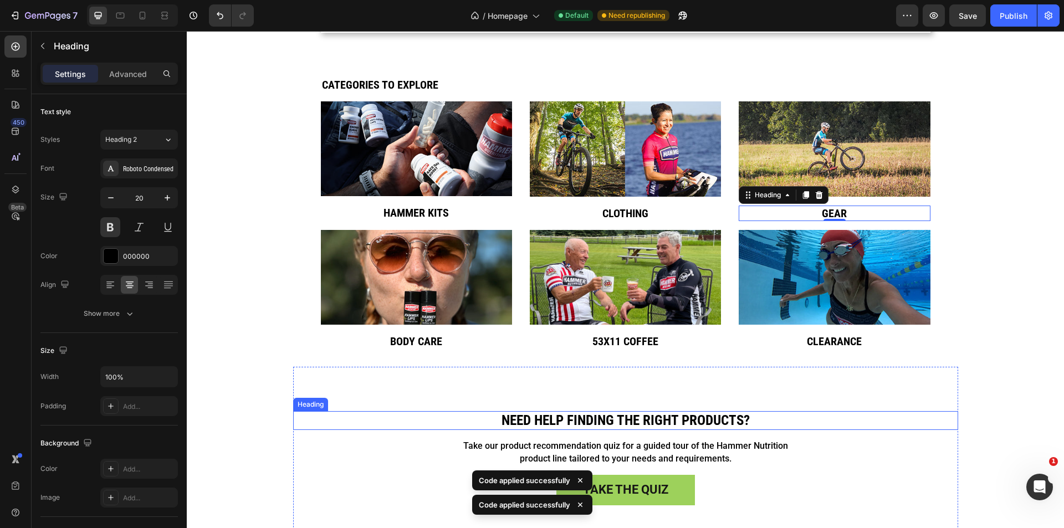
scroll to position [1699, 0]
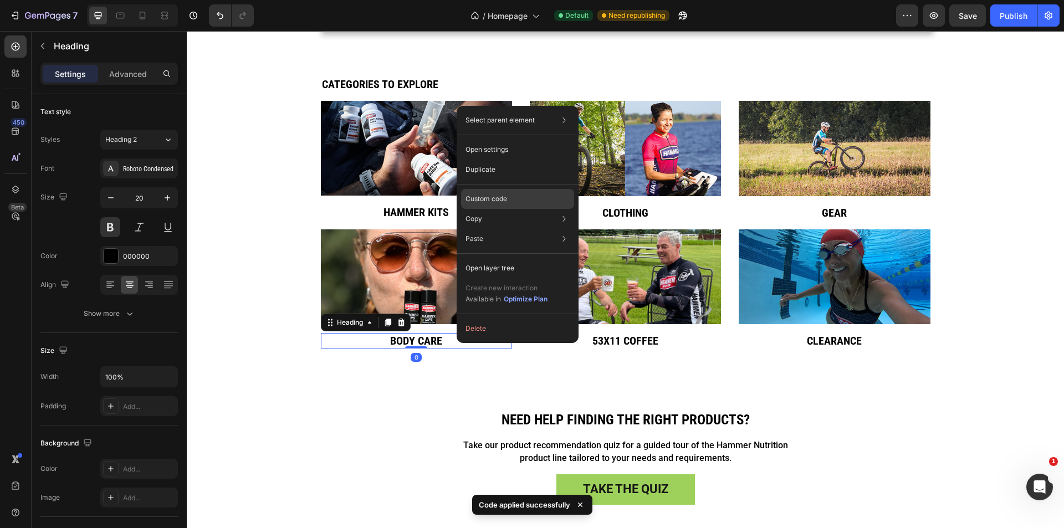
click at [537, 229] on div "Custom code" at bounding box center [517, 239] width 113 height 20
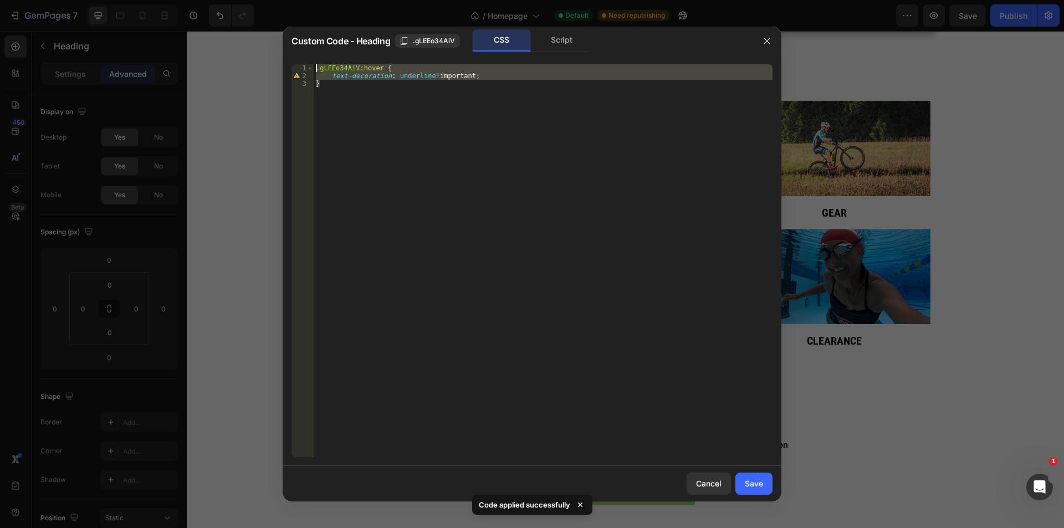
click at [187, 0] on html "7 Version history / Homepage Default Need republishing Preview Save Publish 450…" at bounding box center [532, 0] width 1064 height 0
type textarea ".gLEEo34AiV:hover { text-decoration: underline !important;"
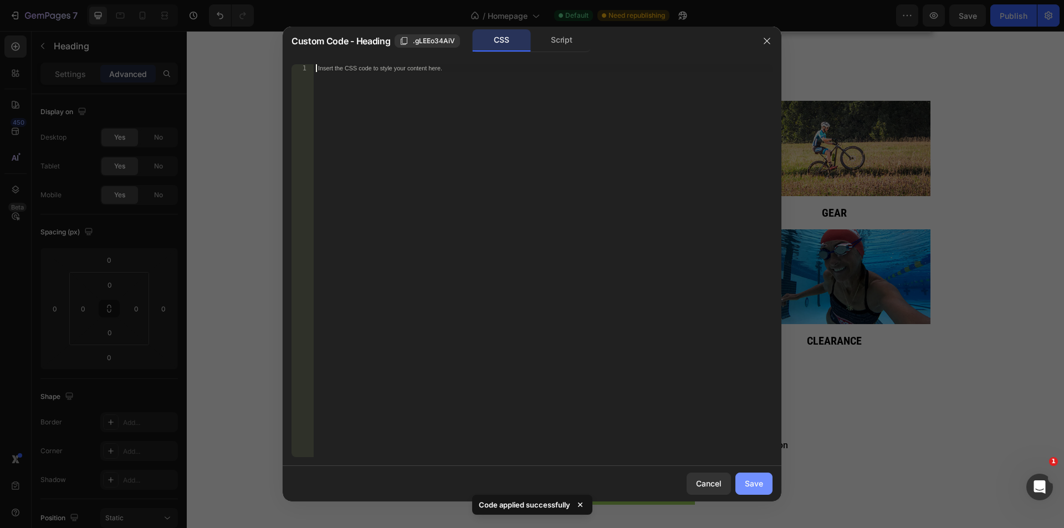
click at [769, 491] on button "Save" at bounding box center [753, 484] width 37 height 22
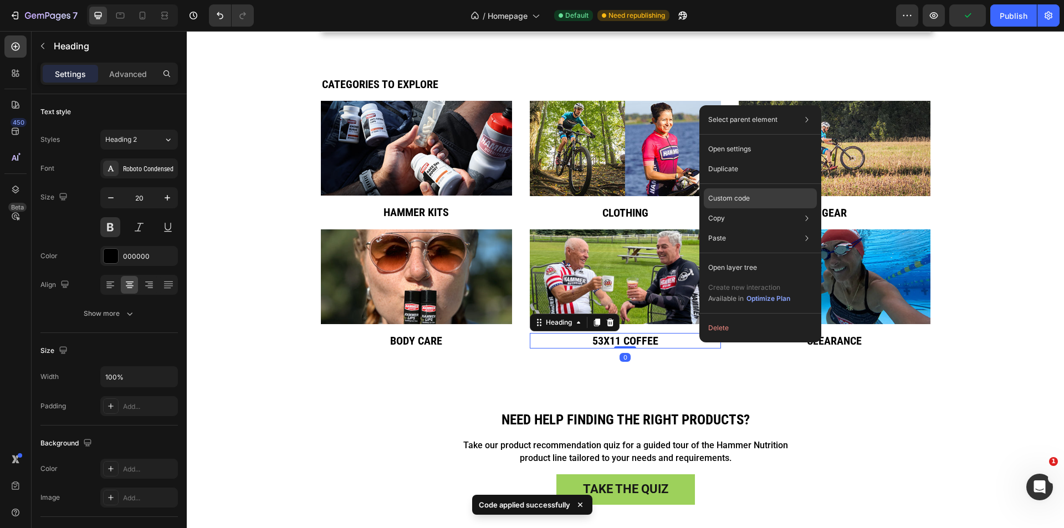
click at [738, 197] on p "Custom code" at bounding box center [729, 198] width 42 height 10
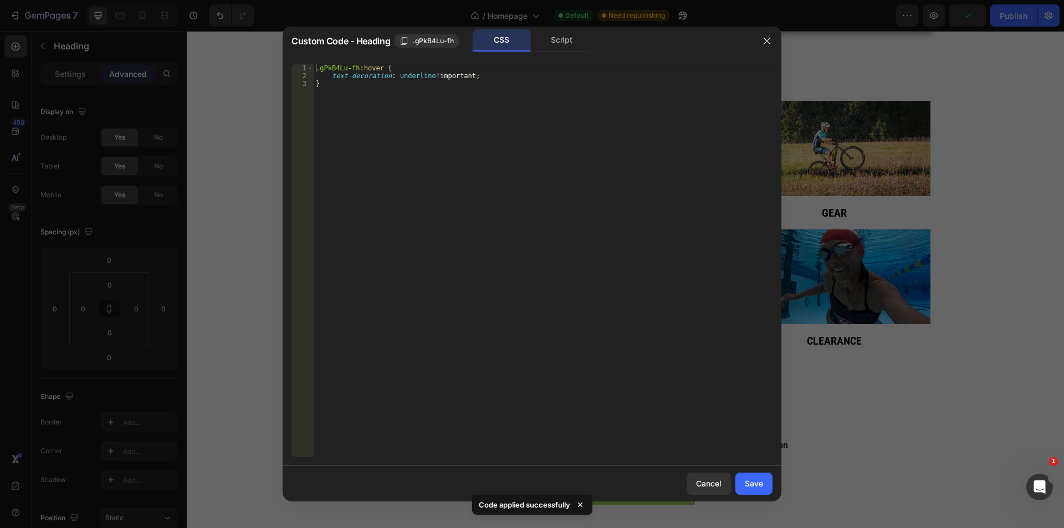
click at [186, 0] on html "7 Version history / Homepage Default Need republishing Preview Publish 450 Beta…" at bounding box center [532, 0] width 1064 height 0
type textarea ".gPkB4Lu-fh:hover { text-decoration: underline !important;"
drag, startPoint x: 760, startPoint y: 488, endPoint x: 712, endPoint y: 312, distance: 181.4
click at [760, 488] on div "Save" at bounding box center [754, 484] width 18 height 12
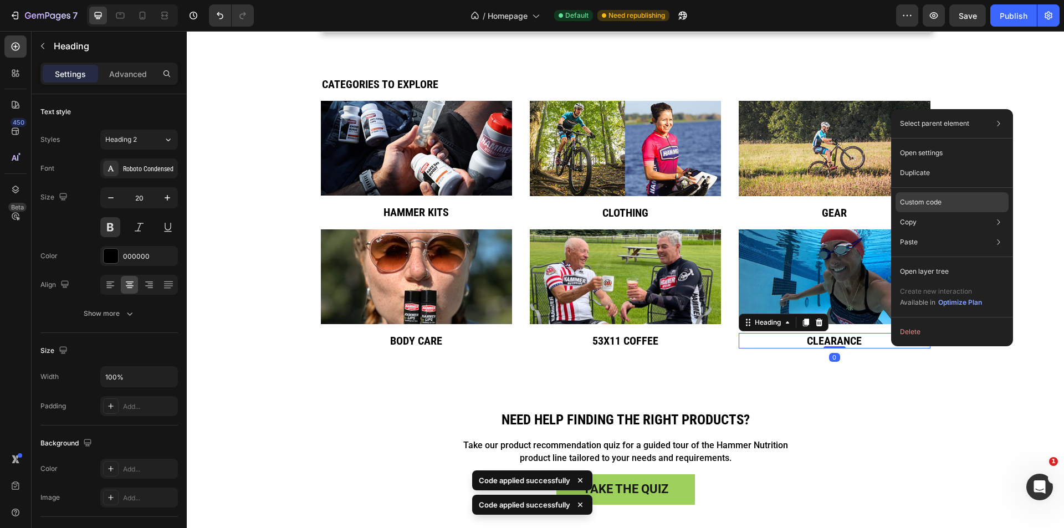
click at [932, 202] on p "Custom code" at bounding box center [921, 202] width 42 height 10
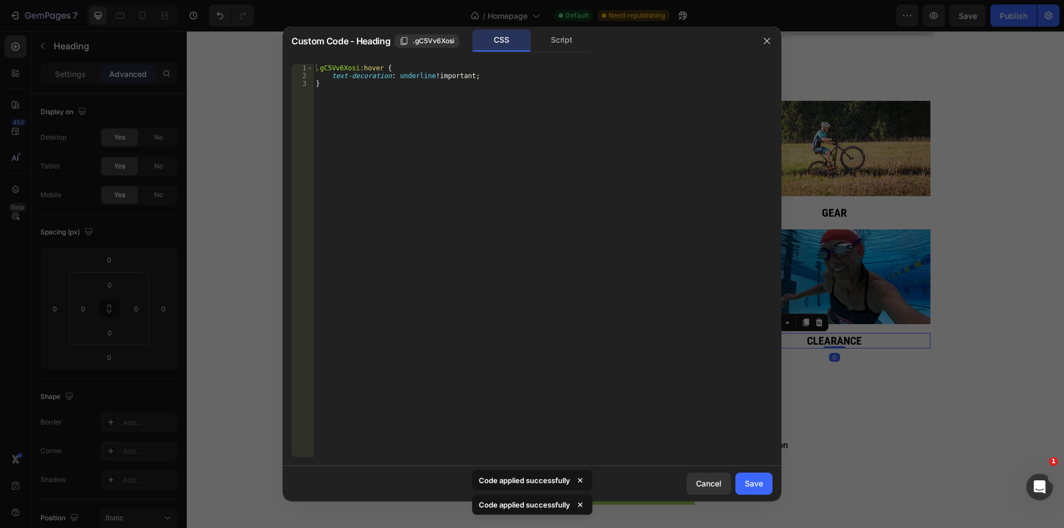
click at [120, 0] on html "7 Version history / Homepage Default Need republishing Preview Save Publish 450…" at bounding box center [532, 0] width 1064 height 0
type textarea ".gC5Vv6Xosi:hover { text-decoration: underline !important;"
click at [966, 21] on div at bounding box center [532, 264] width 1064 height 528
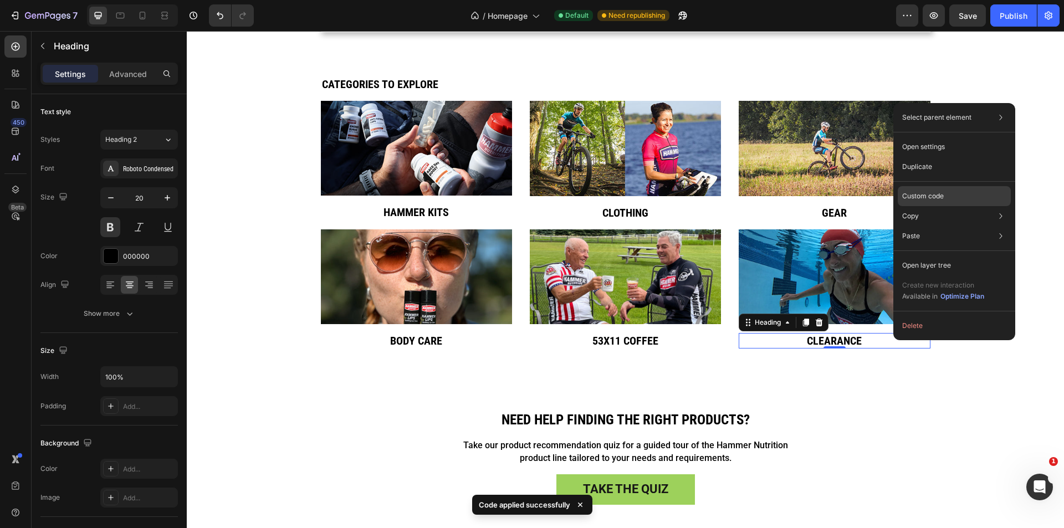
click at [938, 197] on p "Custom code" at bounding box center [923, 196] width 42 height 10
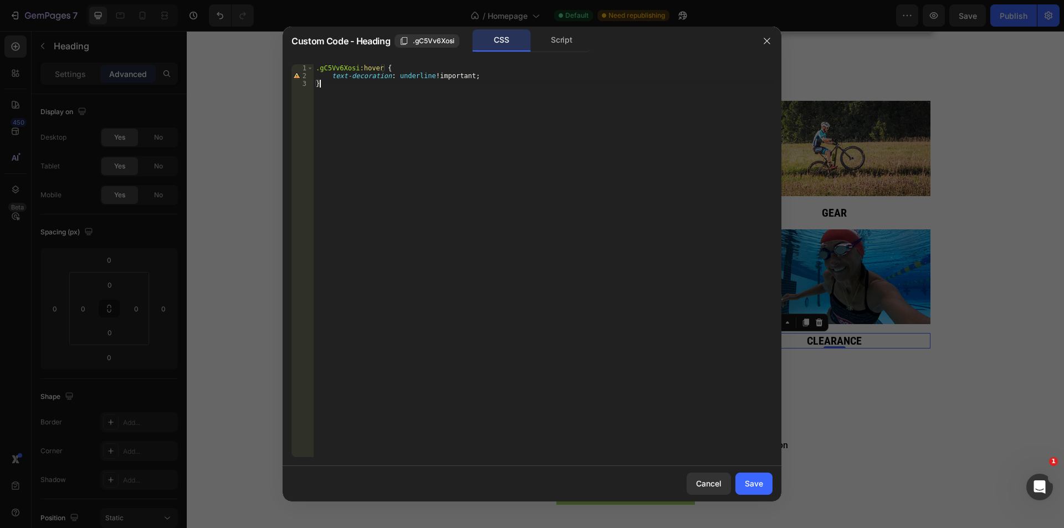
drag, startPoint x: 290, startPoint y: 74, endPoint x: 199, endPoint y: 19, distance: 106.4
click at [199, 19] on div "Custom Code - Heading .gC5Vv6Xosi CSS Script } 1 2 3 .gC5Vv6Xosi :hover { text-…" at bounding box center [532, 264] width 1064 height 528
type textarea ".gC5Vv6Xosi:hover { text-decoration: underline !important;"
drag, startPoint x: 762, startPoint y: 492, endPoint x: 579, endPoint y: 453, distance: 187.0
click at [762, 492] on button "Save" at bounding box center [753, 484] width 37 height 22
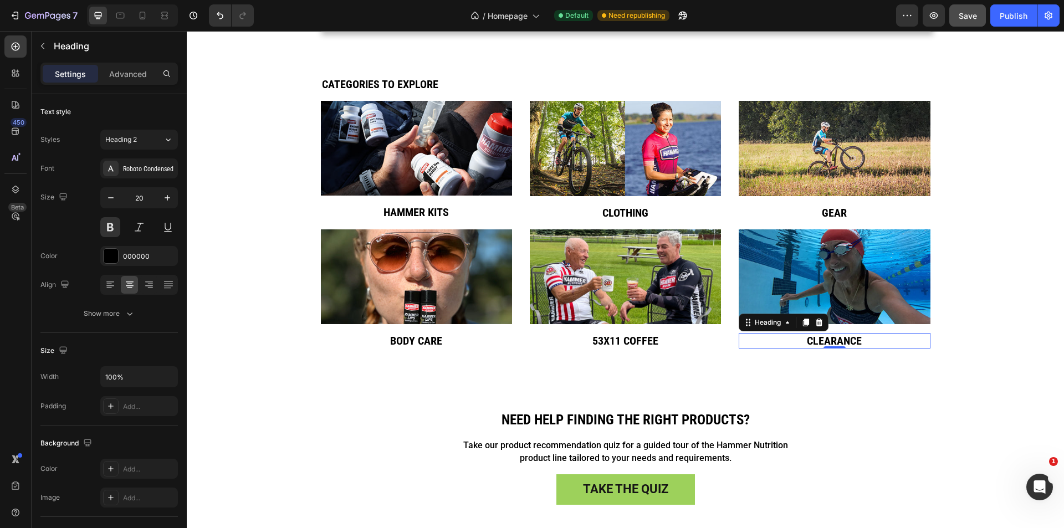
click at [971, 11] on button "Save" at bounding box center [967, 15] width 37 height 22
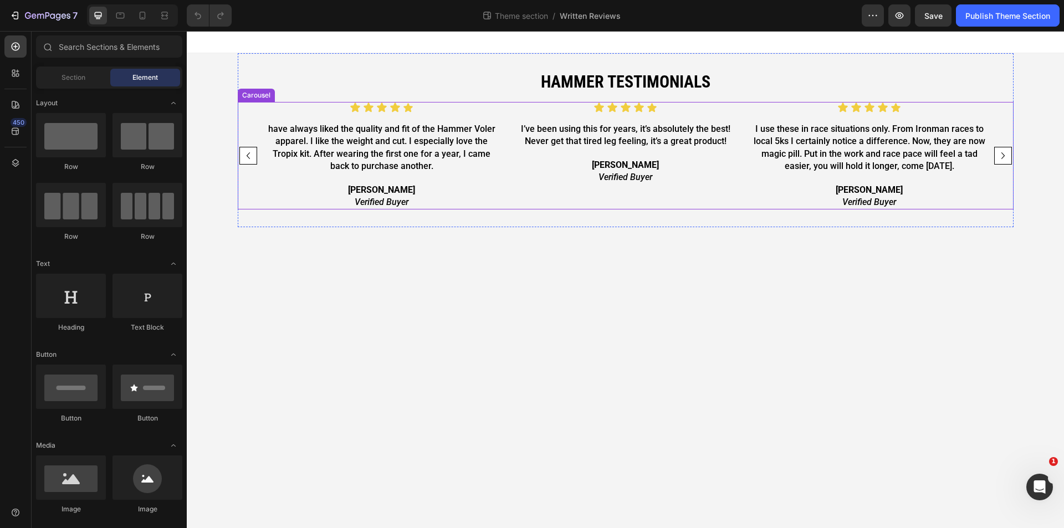
click at [506, 177] on div "Icon Icon Icon Icon Icon Icon List have always liked the quality and fit of the…" at bounding box center [625, 155] width 722 height 107
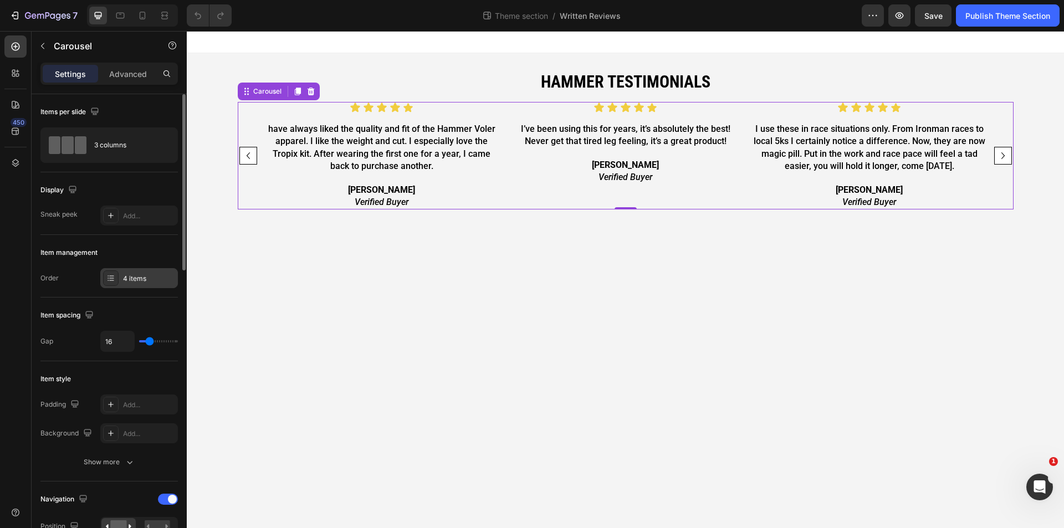
click at [135, 280] on div "4 items" at bounding box center [149, 279] width 52 height 10
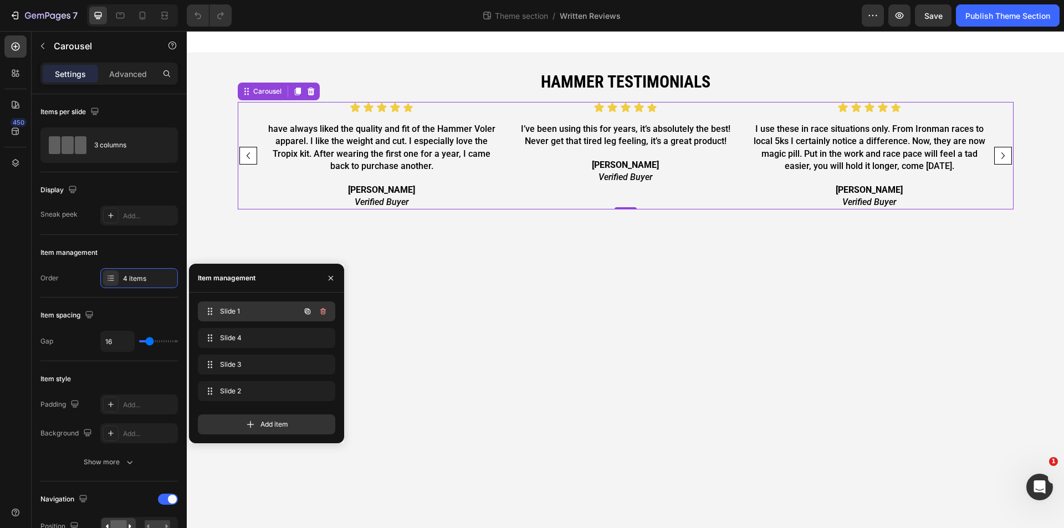
click at [239, 310] on span "Slide 1" at bounding box center [251, 311] width 63 height 10
click at [325, 181] on div "Icon Icon Icon Icon Icon Icon List have always liked the quality and fit of the…" at bounding box center [381, 155] width 235 height 107
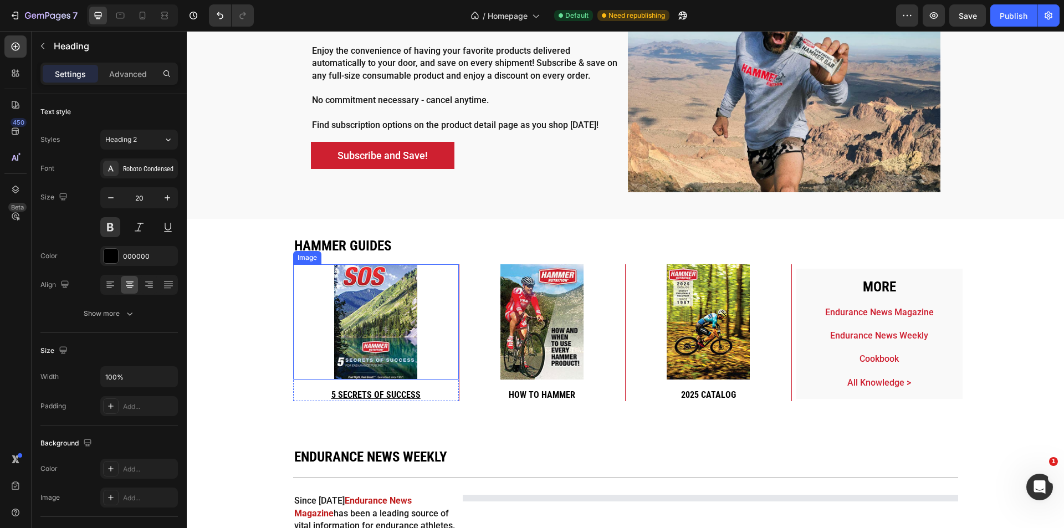
scroll to position [2438, 0]
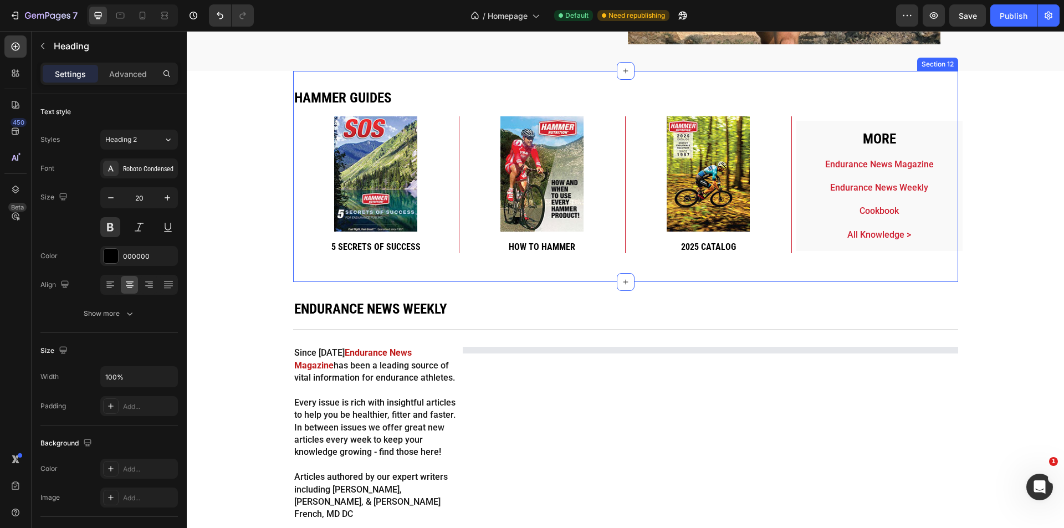
click at [383, 280] on div "Hammer guides Heading Image 5 secrets of success Heading Row Image How to hamme…" at bounding box center [625, 177] width 665 height 212
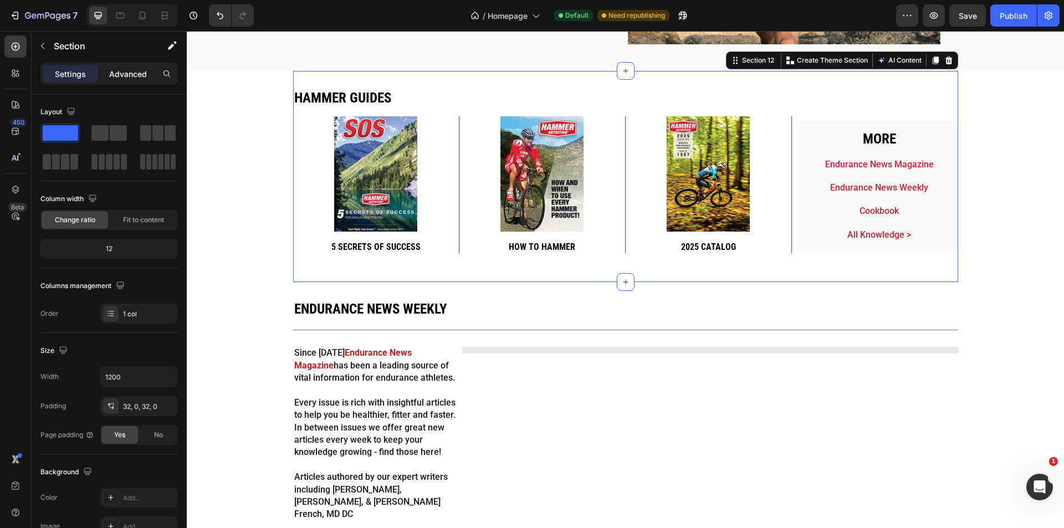
click at [136, 73] on p "Advanced" at bounding box center [128, 74] width 38 height 12
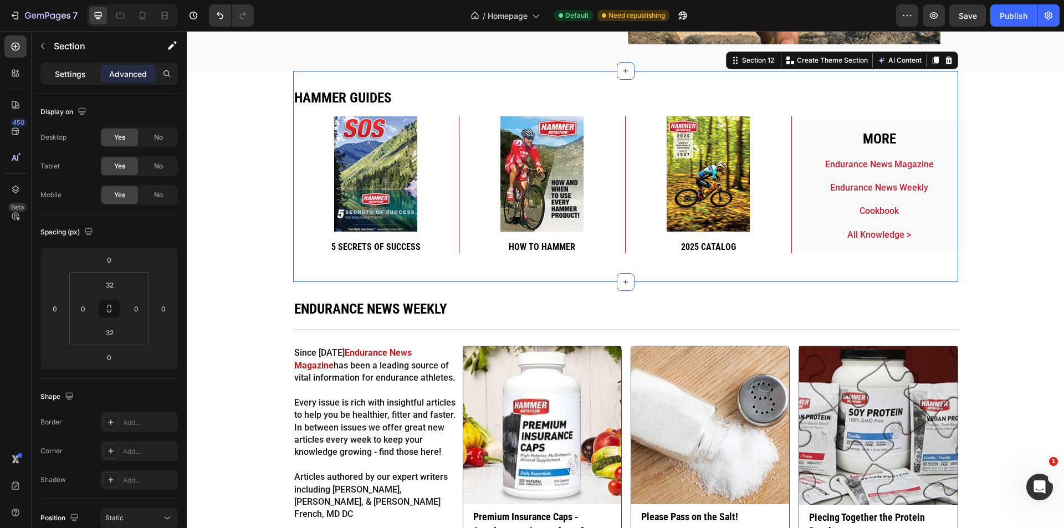
click at [89, 70] on div "Settings" at bounding box center [70, 74] width 55 height 18
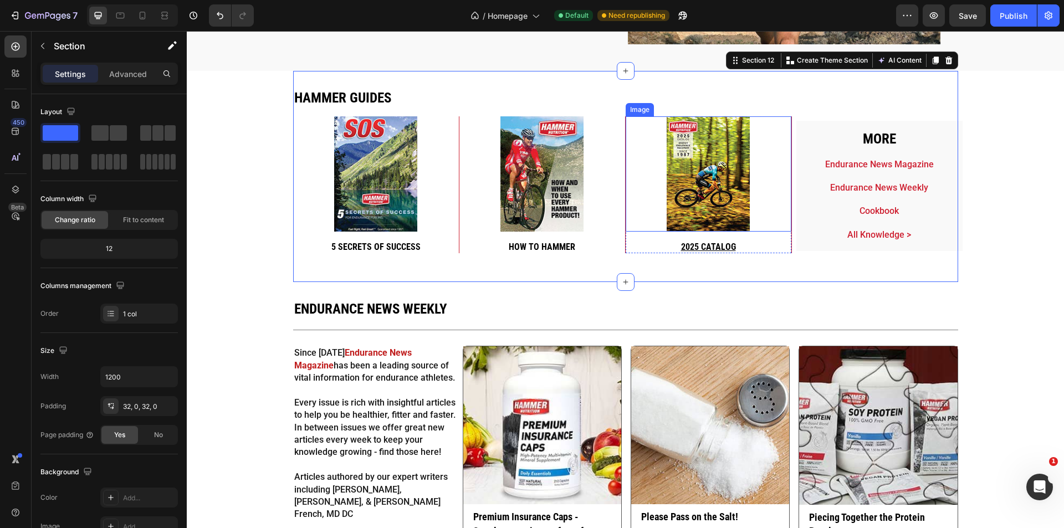
click at [708, 201] on img at bounding box center [707, 174] width 83 height 116
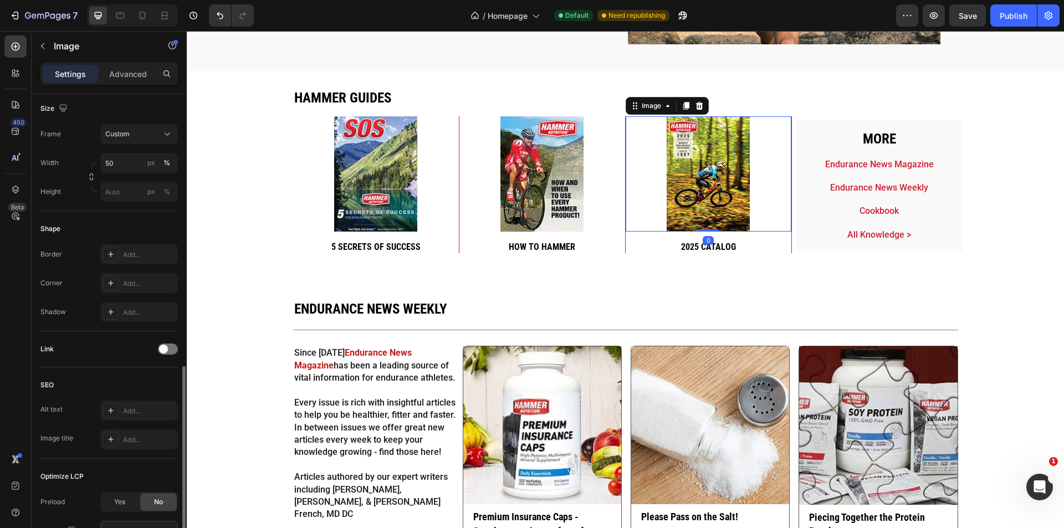
scroll to position [368, 0]
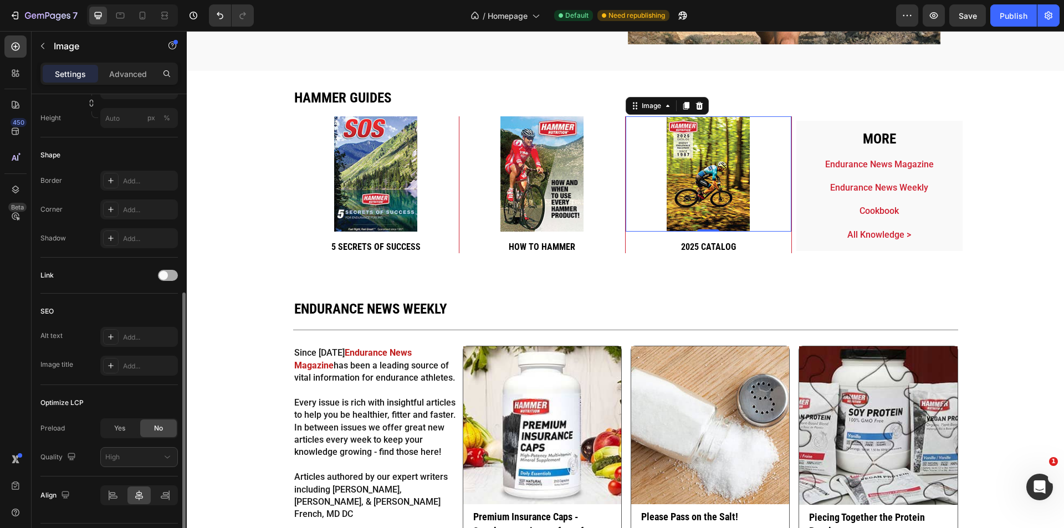
click at [168, 280] on div at bounding box center [168, 275] width 20 height 11
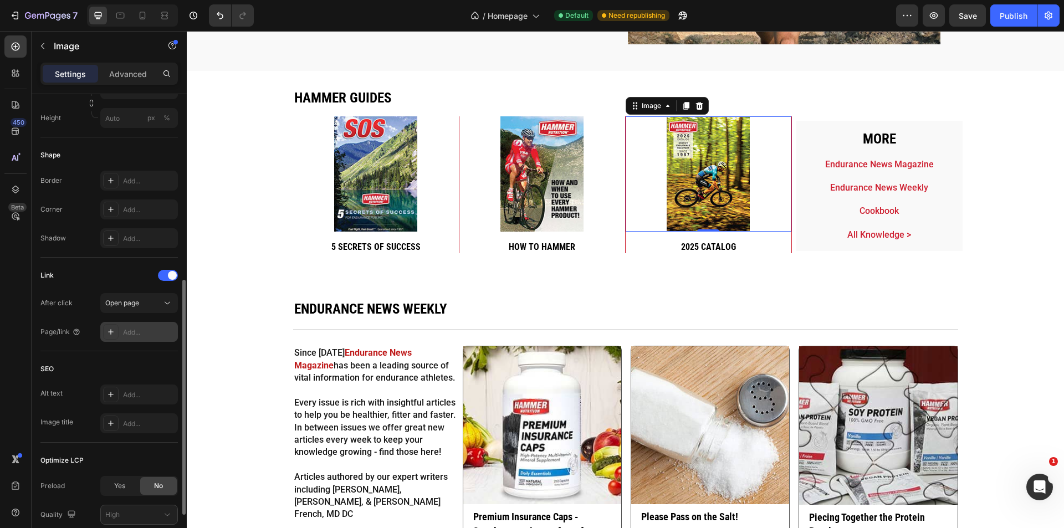
click at [147, 331] on div "Add..." at bounding box center [149, 332] width 52 height 10
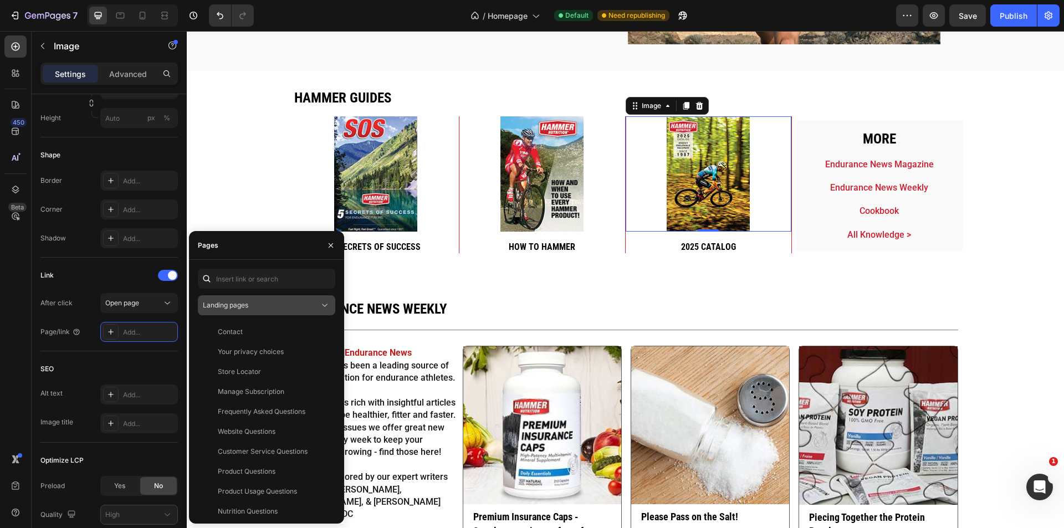
click at [301, 303] on div "Landing pages" at bounding box center [261, 305] width 116 height 10
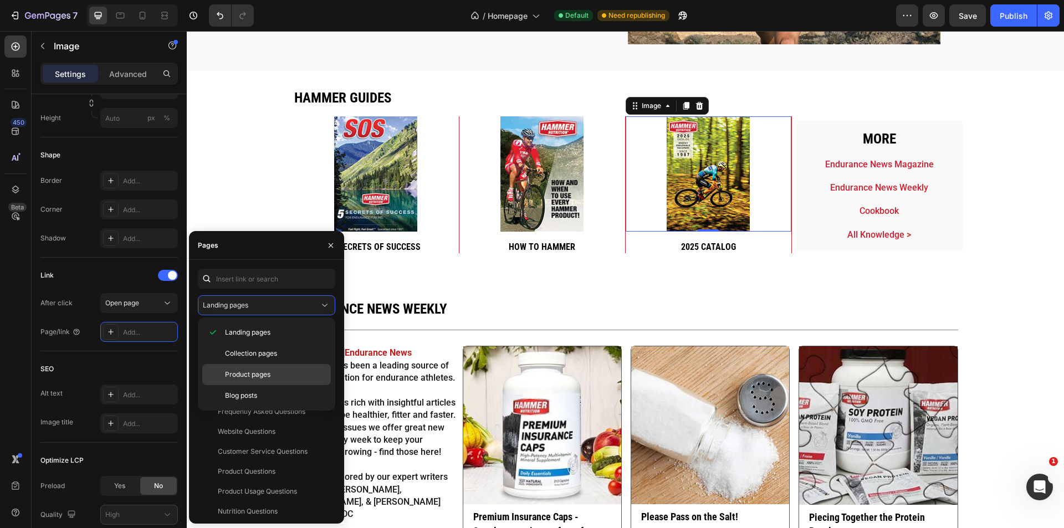
click at [281, 376] on p "Product pages" at bounding box center [275, 375] width 101 height 10
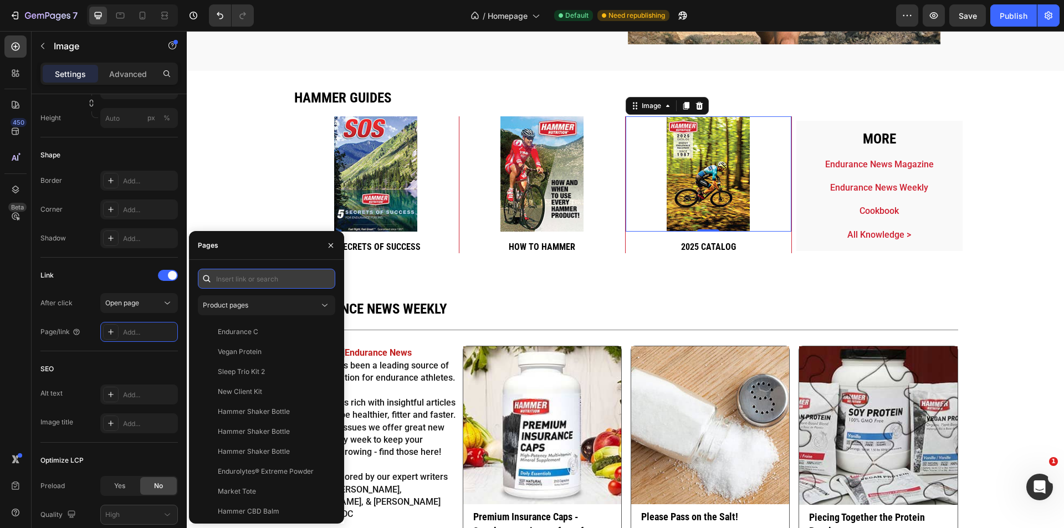
click at [263, 280] on input "text" at bounding box center [266, 279] width 137 height 20
click at [250, 279] on input "hammernu" at bounding box center [266, 279] width 137 height 20
click at [242, 278] on input "hammernu" at bounding box center [266, 279] width 137 height 20
type input "hammer nu"
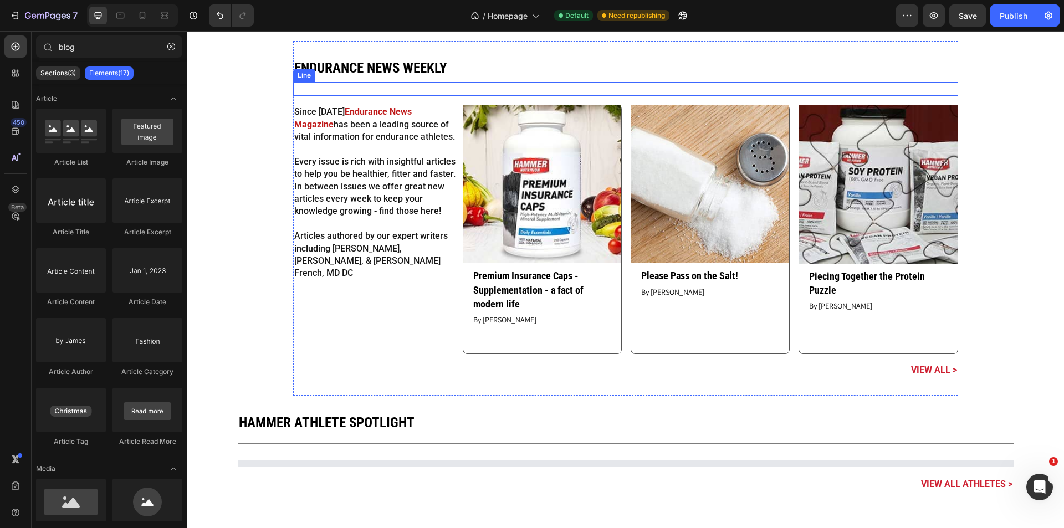
scroll to position [2807, 0]
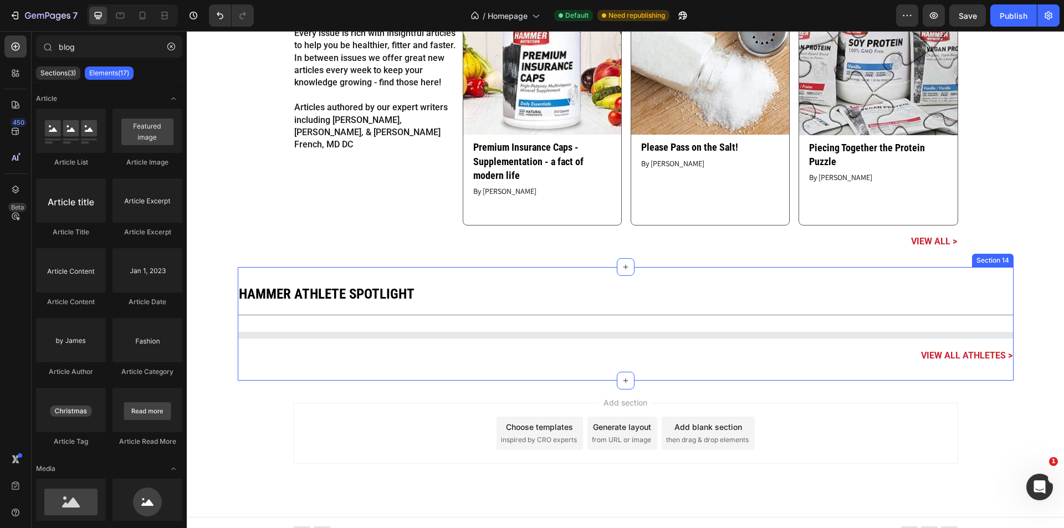
click at [267, 375] on div "Hammer Athlete Spotlight Heading Title Line Article List View all Athletes > Te…" at bounding box center [626, 324] width 776 height 114
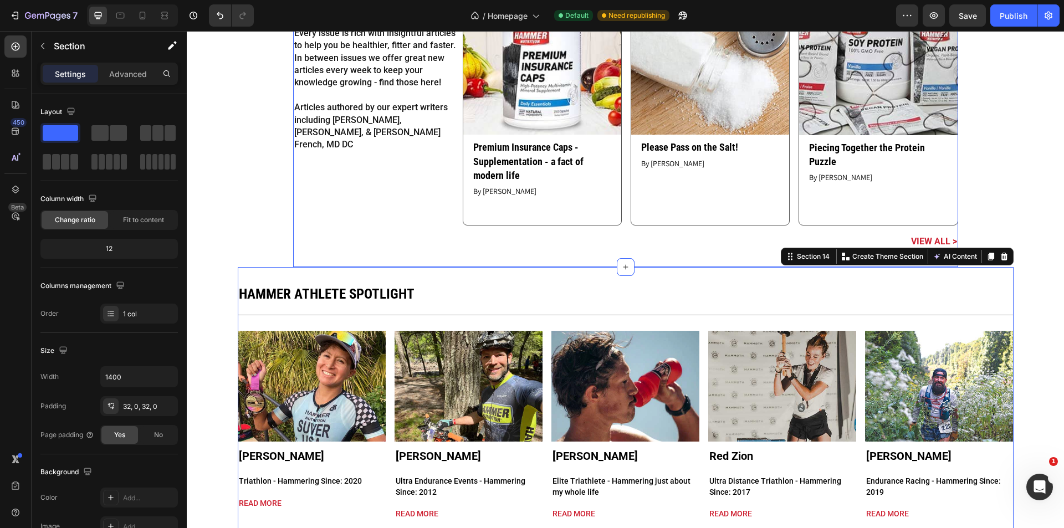
click at [342, 259] on div "Endurance news weekly Heading Title Line Since 1993 Endurance News Magazine has…" at bounding box center [625, 89] width 665 height 354
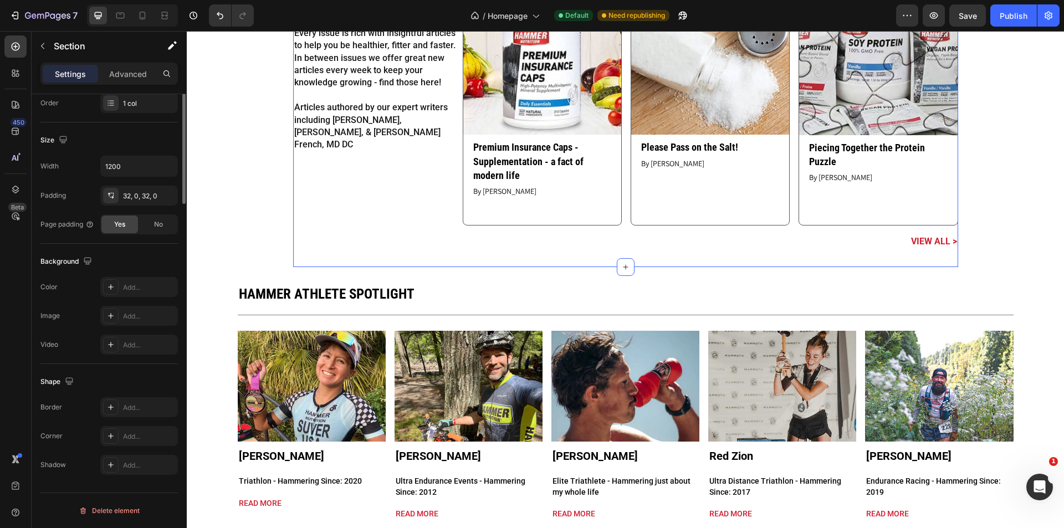
scroll to position [0, 0]
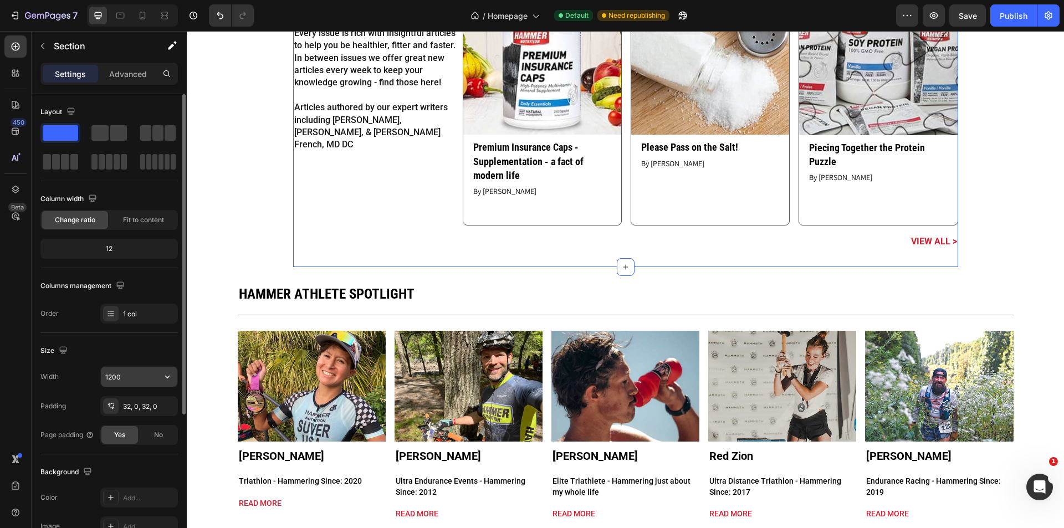
click at [122, 379] on input "1200" at bounding box center [139, 377] width 76 height 20
click at [113, 379] on input "1200" at bounding box center [139, 377] width 76 height 20
click at [107, 377] on input "1200" at bounding box center [139, 377] width 76 height 20
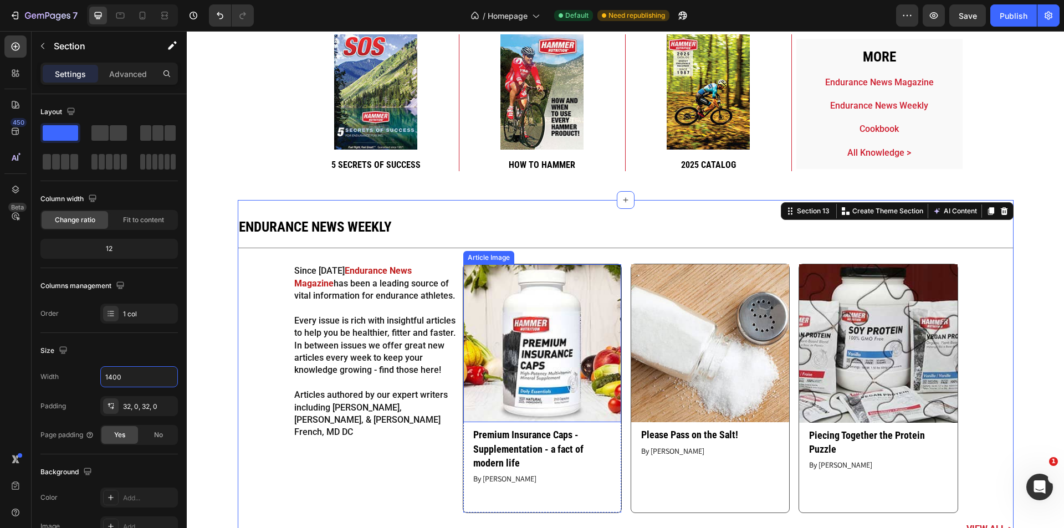
scroll to position [2364, 0]
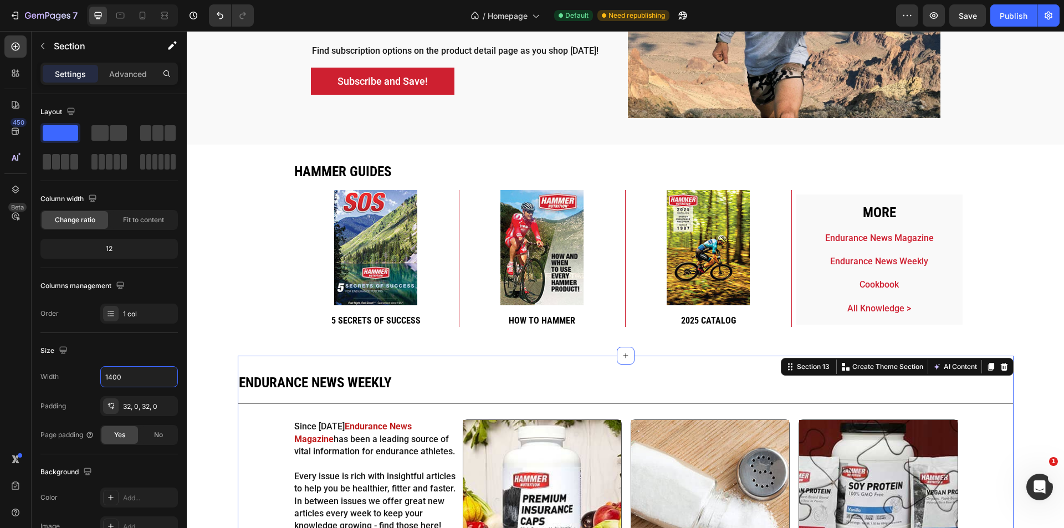
type input "1400"
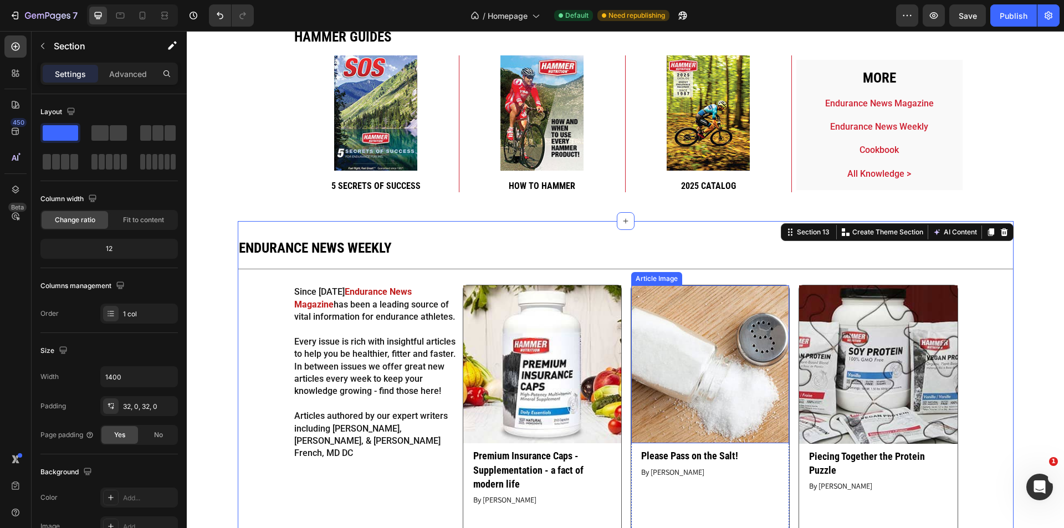
scroll to position [2511, 0]
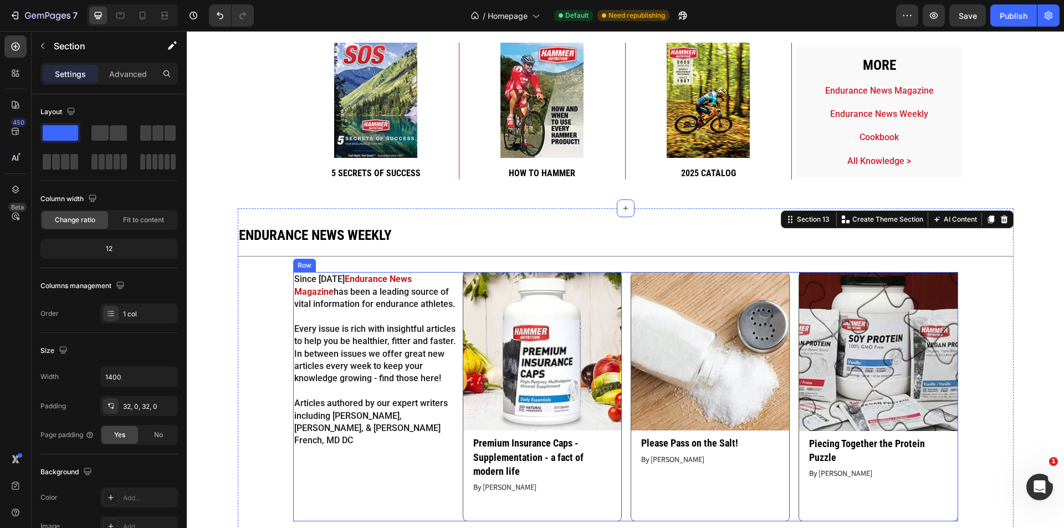
click at [334, 495] on div "Since 1993 Endurance News Magazine has been a leading source of vital informati…" at bounding box center [375, 396] width 165 height 249
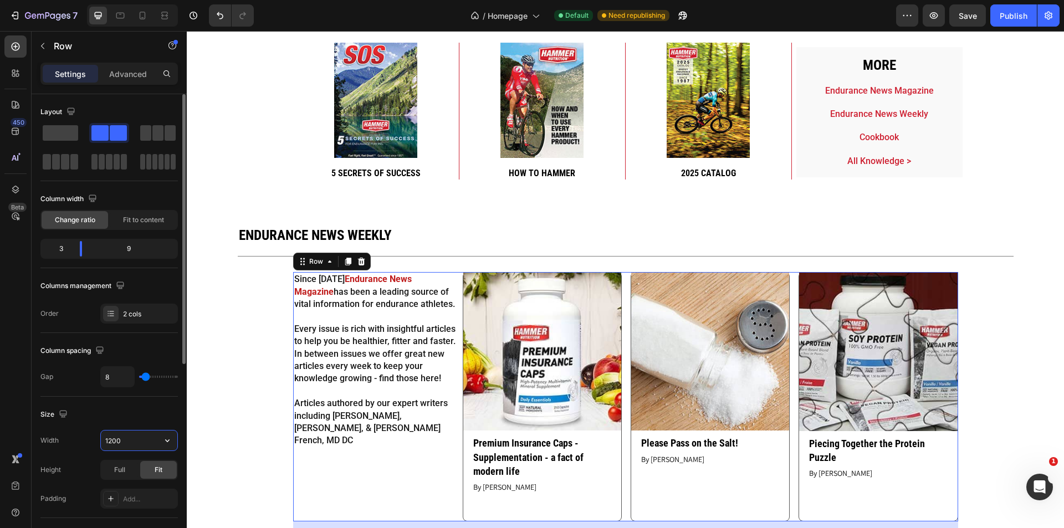
click at [150, 440] on input "1200" at bounding box center [139, 440] width 76 height 20
click at [172, 443] on icon "button" at bounding box center [167, 440] width 11 height 11
drag, startPoint x: 126, startPoint y: 491, endPoint x: 84, endPoint y: 361, distance: 136.8
click at [126, 491] on p "Full 100%" at bounding box center [136, 490] width 63 height 10
type input "100%"
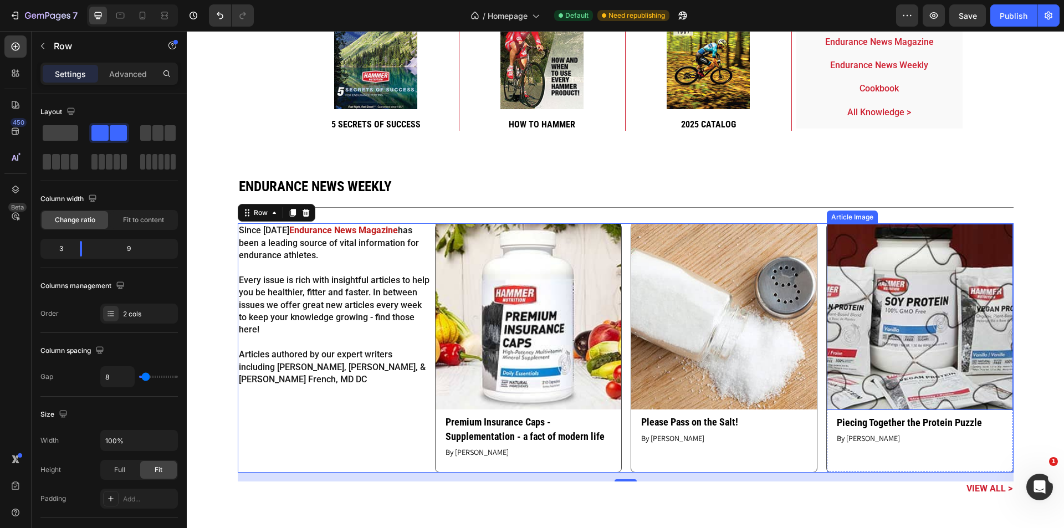
scroll to position [2585, 0]
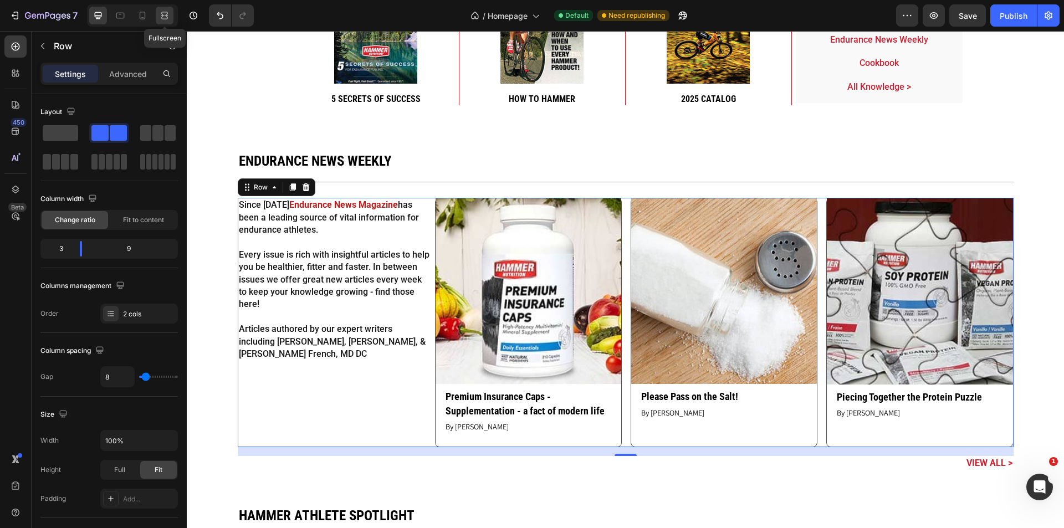
click at [165, 15] on icon at bounding box center [164, 15] width 11 height 11
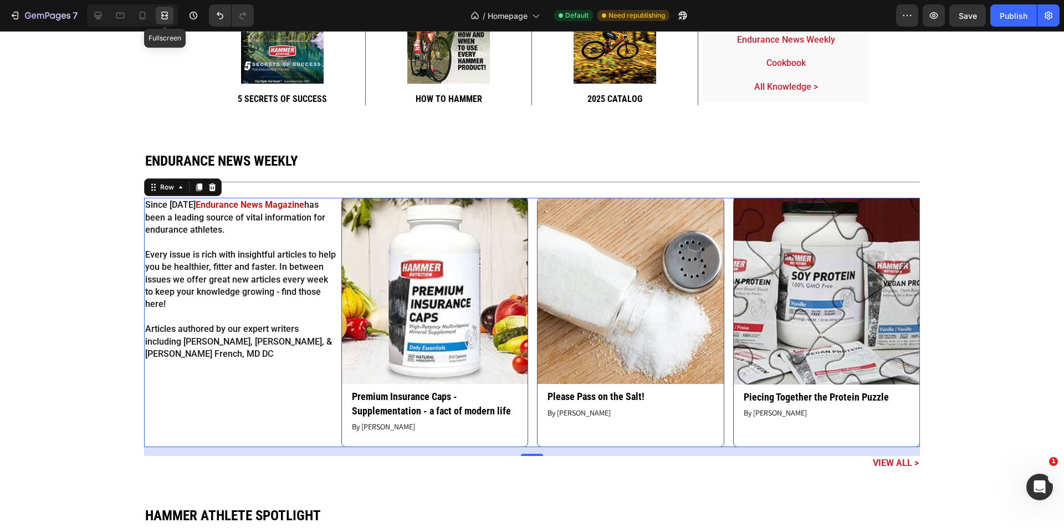
click at [165, 15] on icon at bounding box center [164, 15] width 11 height 11
click at [302, 422] on div "Since 1993 Endurance News Magazine has been a leading source of vital informati…" at bounding box center [240, 322] width 193 height 249
click at [101, 13] on icon at bounding box center [98, 15] width 11 height 11
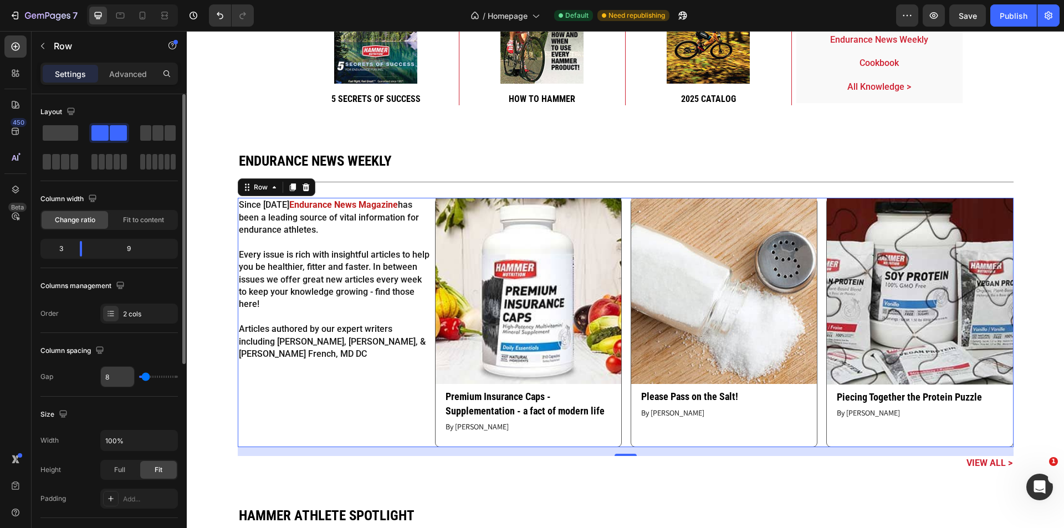
click at [123, 381] on input "8" at bounding box center [117, 377] width 33 height 20
type input "9"
type input "10"
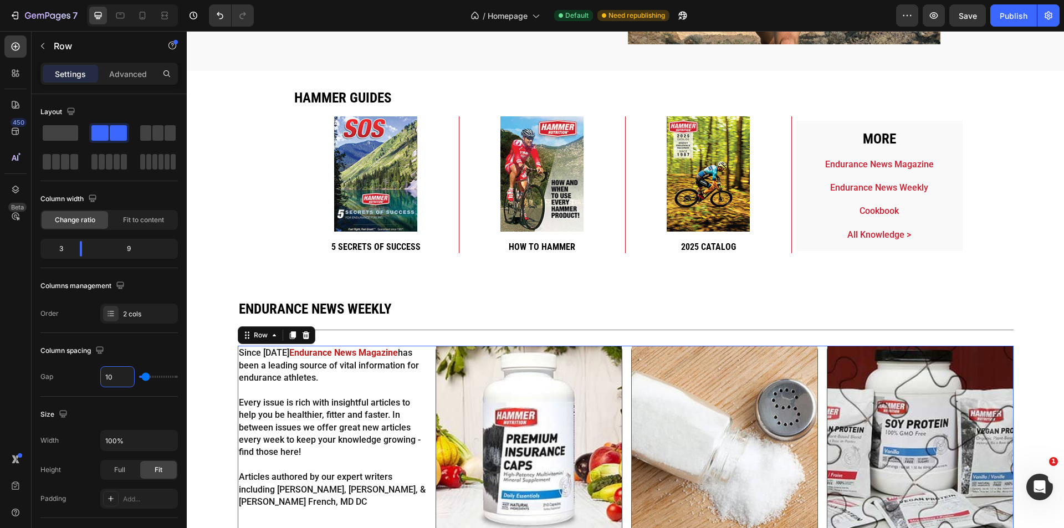
scroll to position [2364, 0]
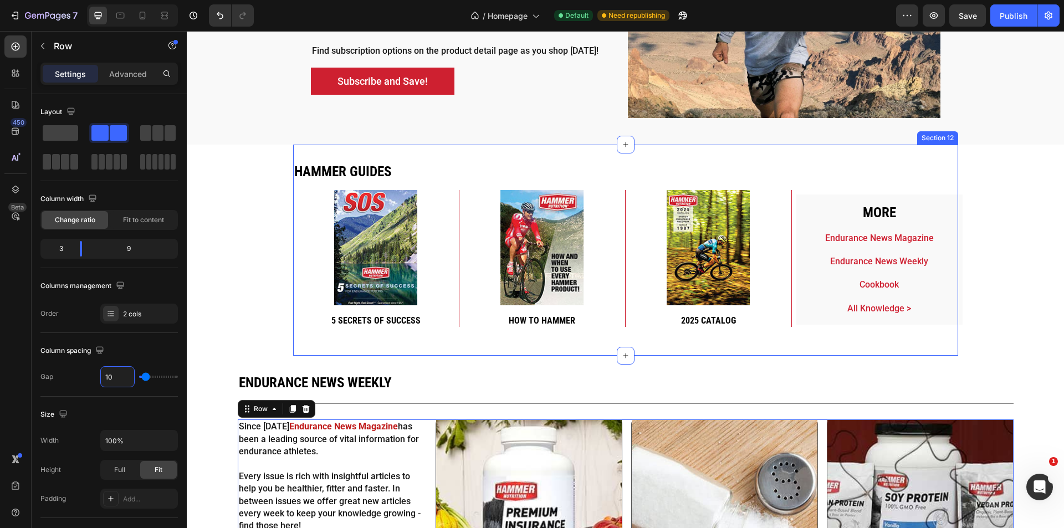
click at [341, 355] on div "Hammer guides Heading Image 5 secrets of success Heading Row Image How to hamme…" at bounding box center [625, 251] width 665 height 212
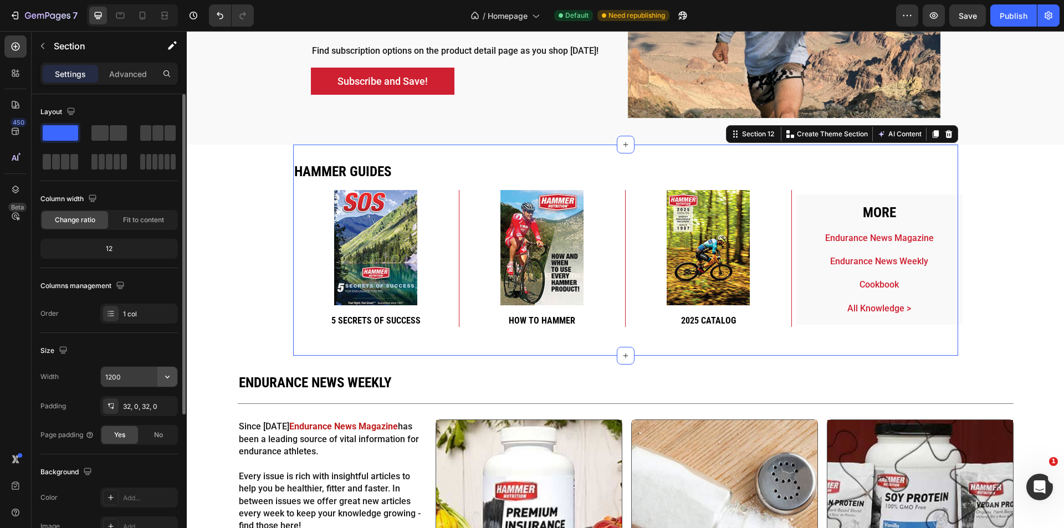
click at [165, 381] on icon "button" at bounding box center [167, 376] width 11 height 11
click at [124, 379] on input "1200" at bounding box center [139, 377] width 76 height 20
click at [110, 377] on input "1200" at bounding box center [139, 377] width 76 height 20
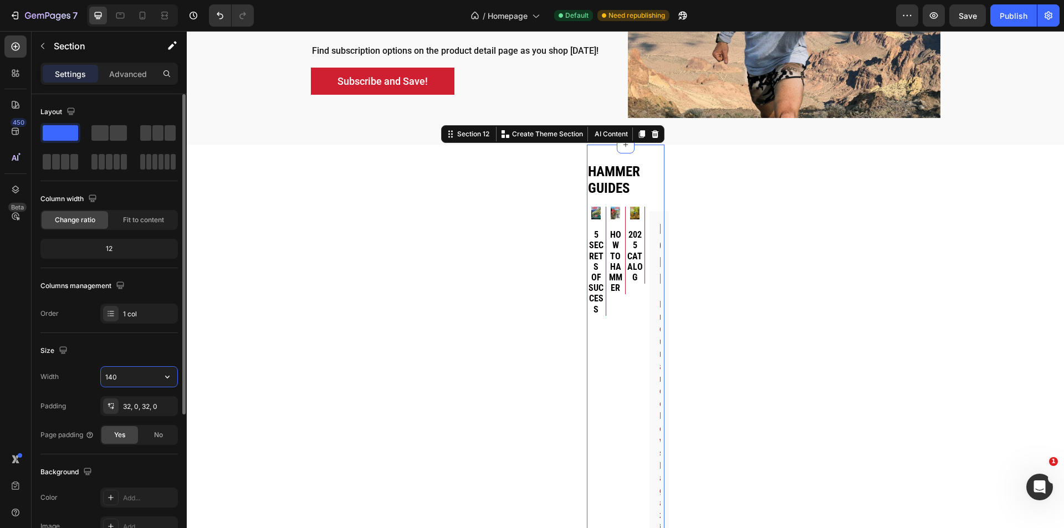
type input "1400"
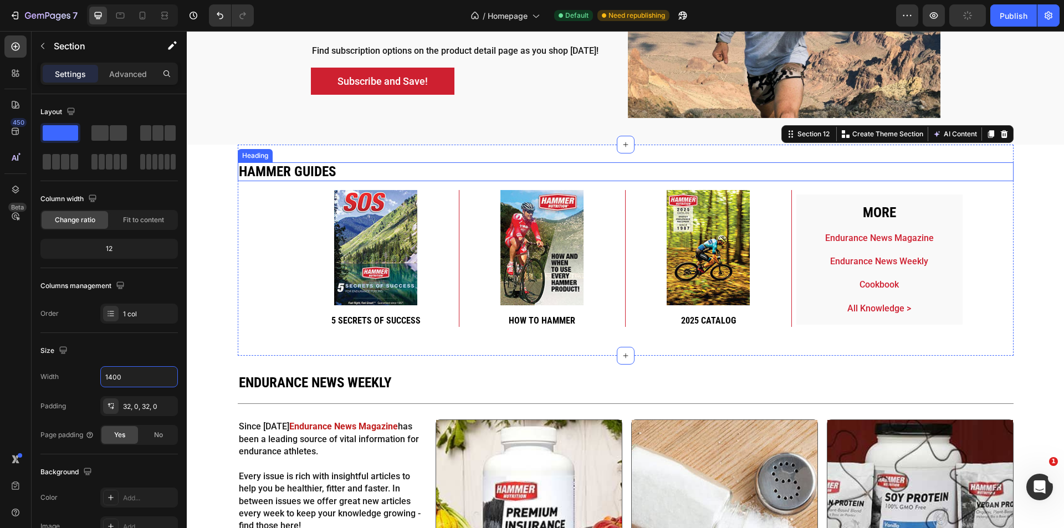
click at [521, 161] on div "Hammer guides Heading Image 5 secrets of success Heading Row Image How to hamme…" at bounding box center [626, 251] width 776 height 212
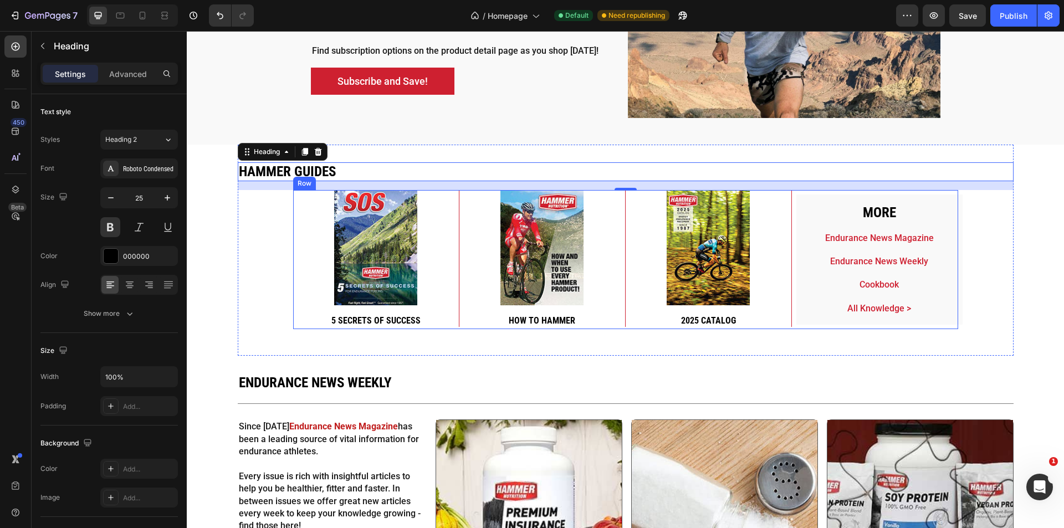
click at [792, 306] on div "More Heading Endurance News Magazine Text Block Endurance News Weekly Text Bloc…" at bounding box center [875, 260] width 166 height 140
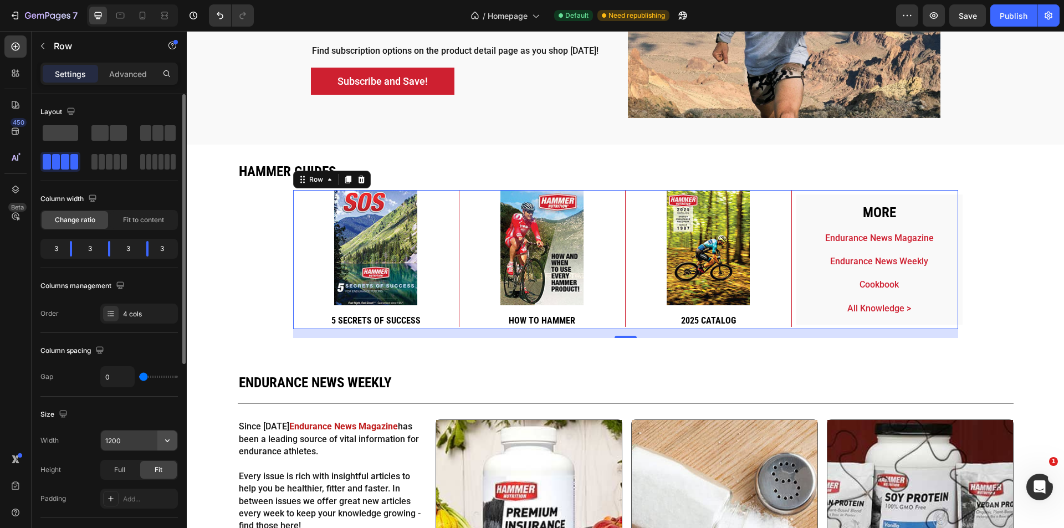
click at [168, 440] on icon "button" at bounding box center [167, 440] width 4 height 3
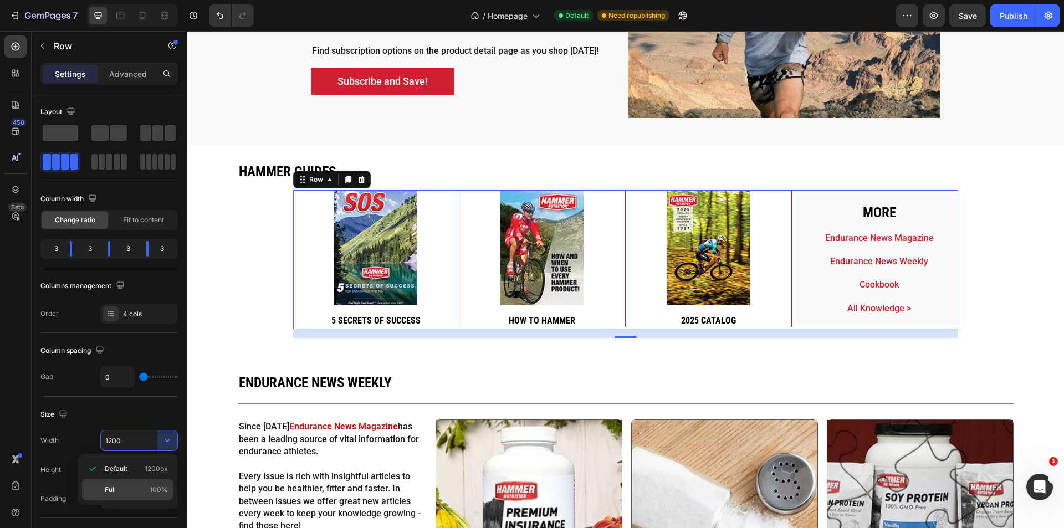
click at [146, 493] on p "Full 100%" at bounding box center [136, 490] width 63 height 10
type input "100%"
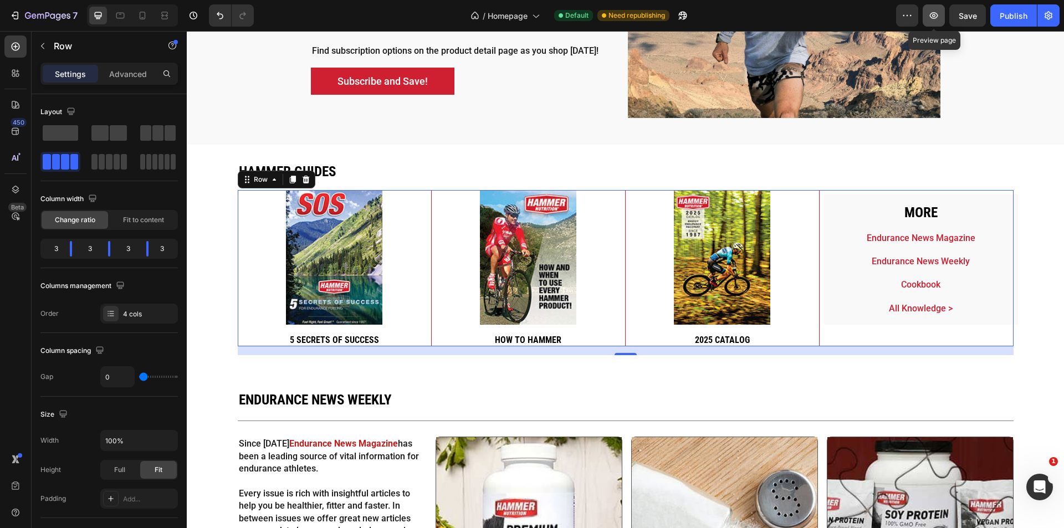
click at [927, 13] on button "button" at bounding box center [933, 15] width 22 height 22
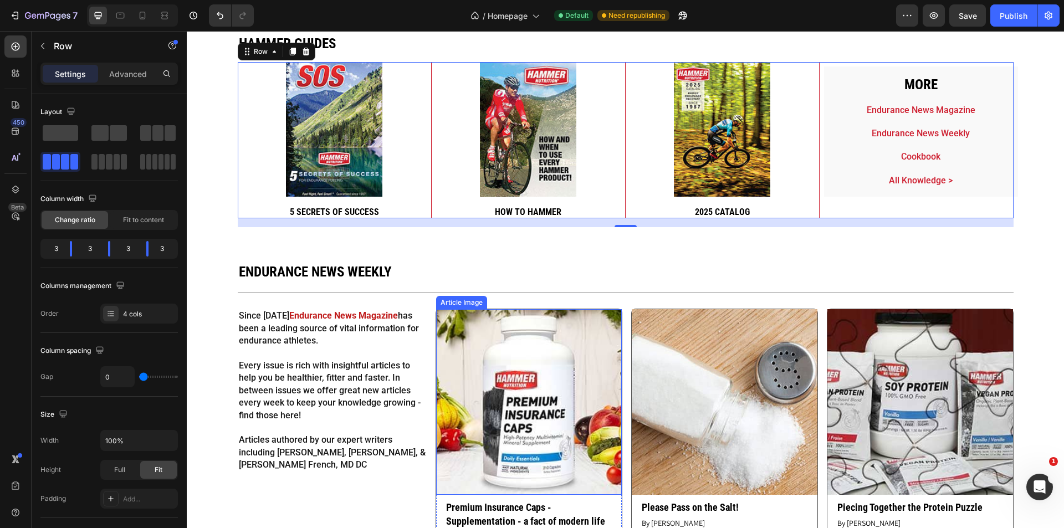
scroll to position [2511, 0]
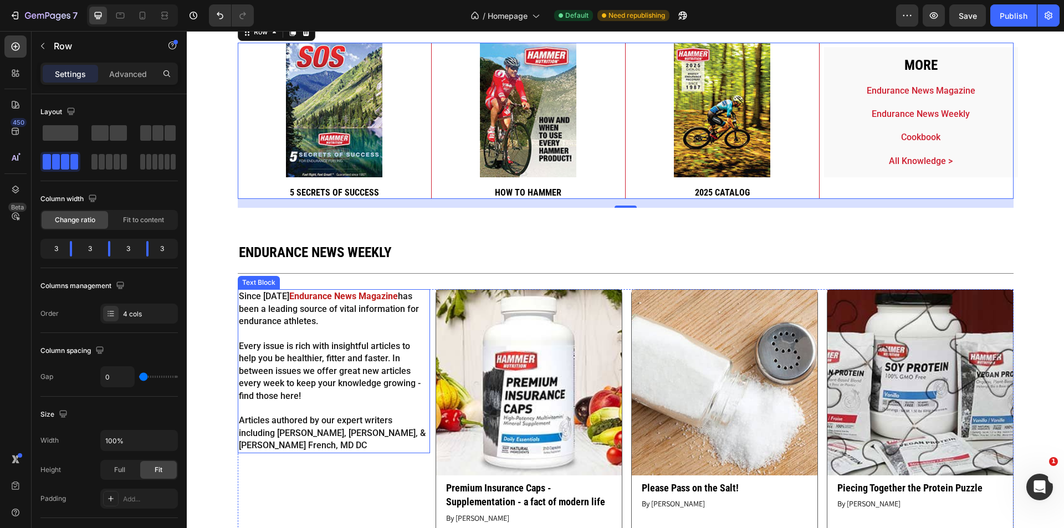
click at [325, 331] on p at bounding box center [334, 334] width 191 height 12
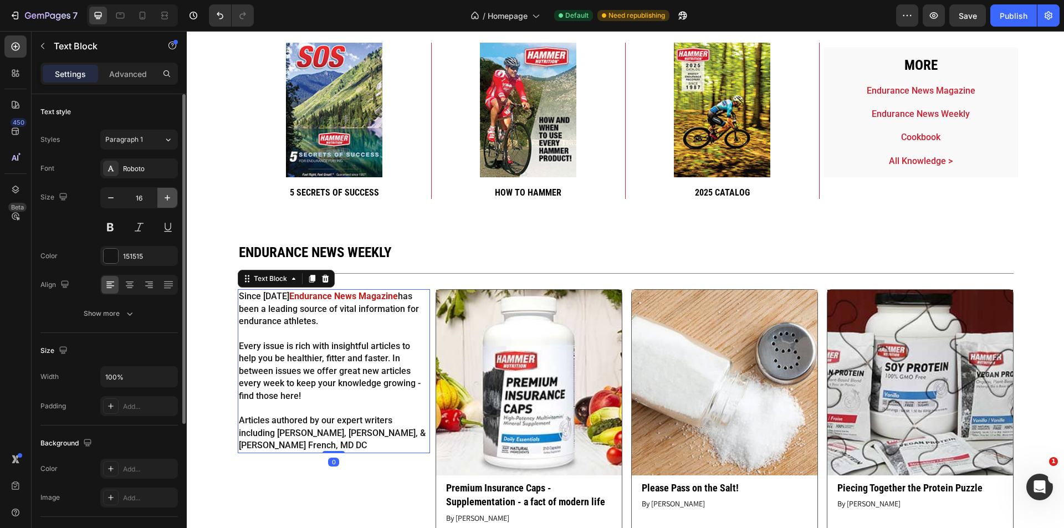
click at [163, 199] on icon "button" at bounding box center [167, 197] width 11 height 11
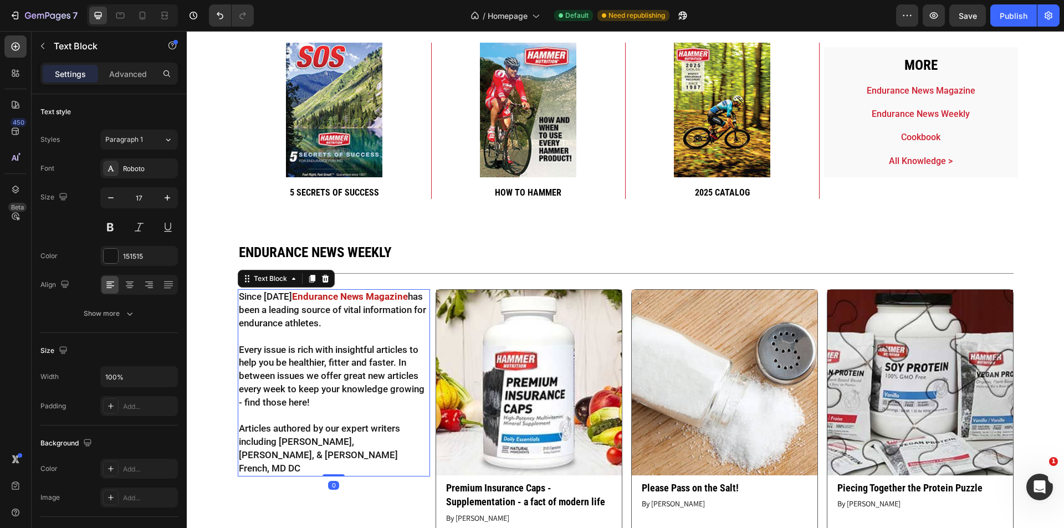
type input "18"
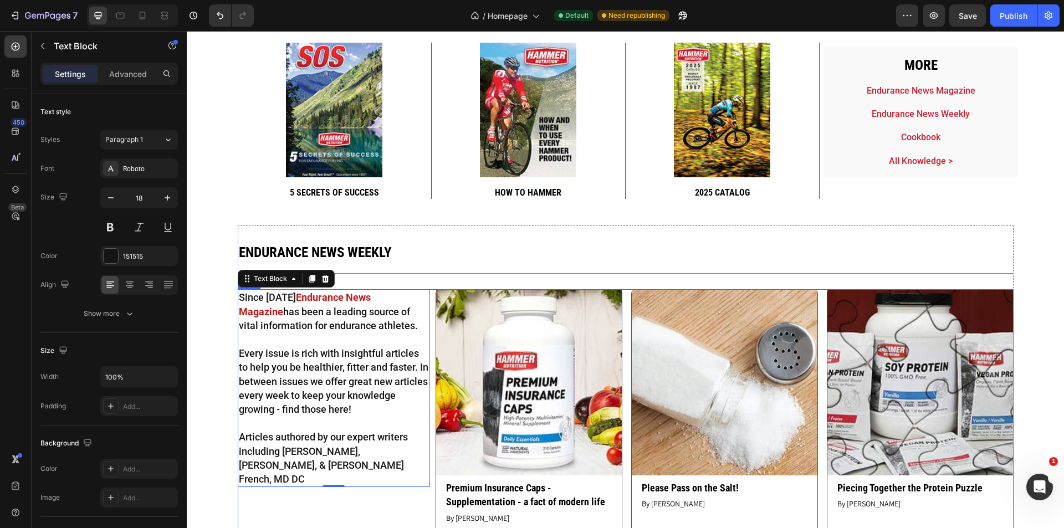
click at [384, 514] on div "Since 1993 Endurance News Magazine has been a leading source of vital informati…" at bounding box center [334, 413] width 193 height 249
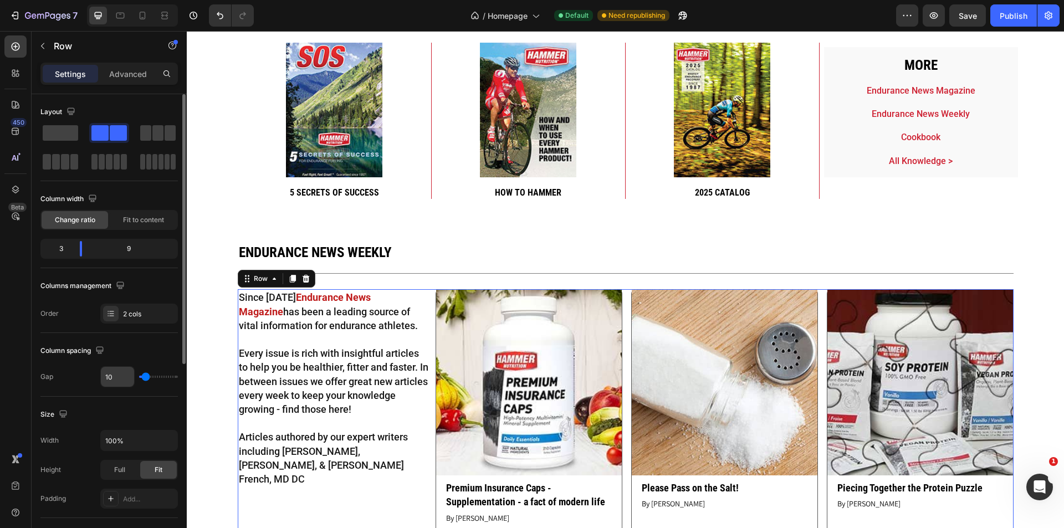
click at [117, 382] on input "10" at bounding box center [117, 377] width 33 height 20
type input "11"
type input "12"
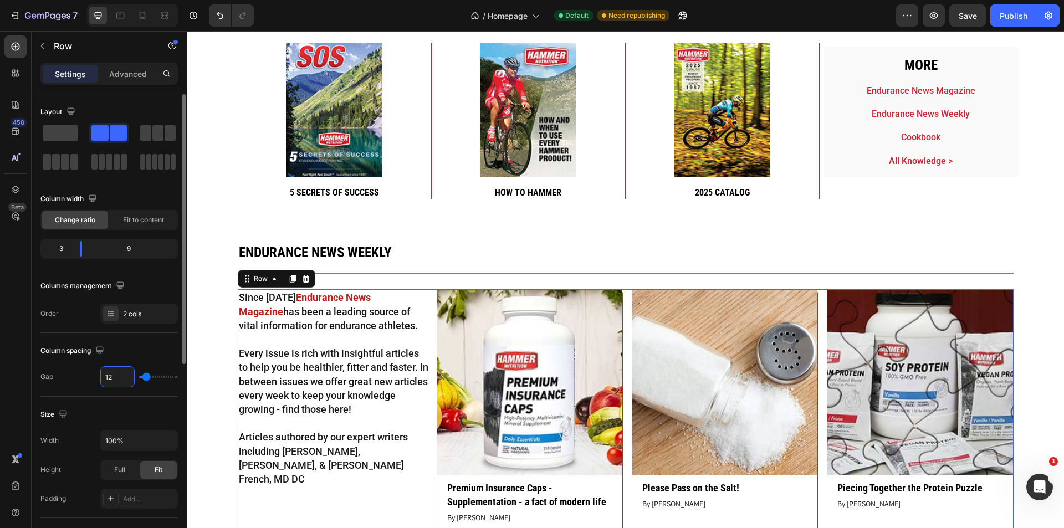
type input "13"
type input "14"
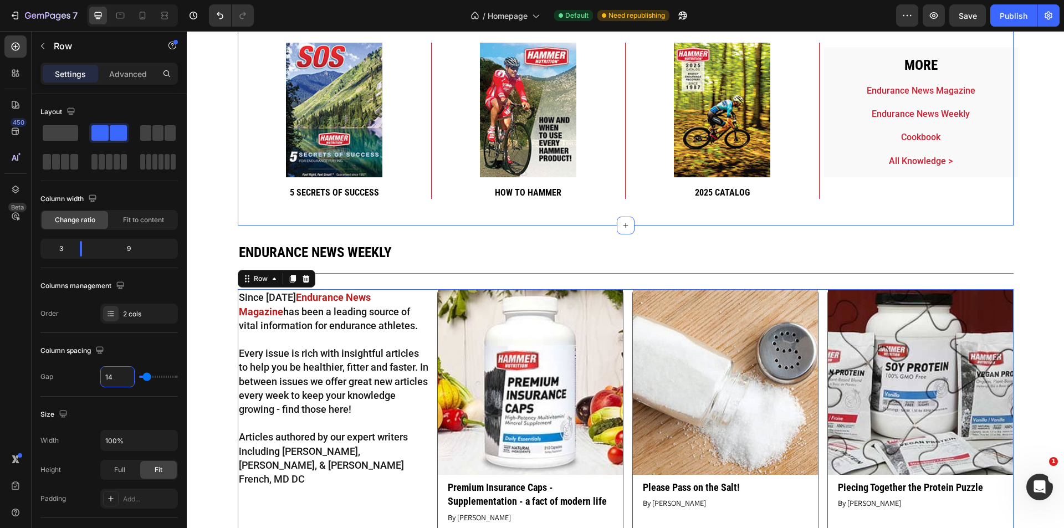
click at [969, 18] on span "Save" at bounding box center [967, 15] width 18 height 9
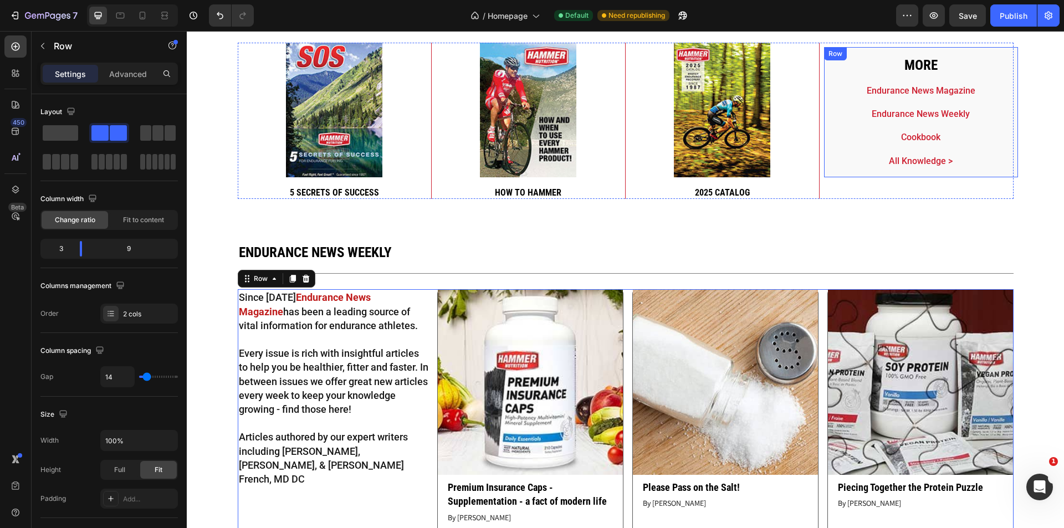
click at [838, 173] on div "More Heading Endurance News Magazine Text Block Endurance News Weekly Text Bloc…" at bounding box center [921, 112] width 194 height 131
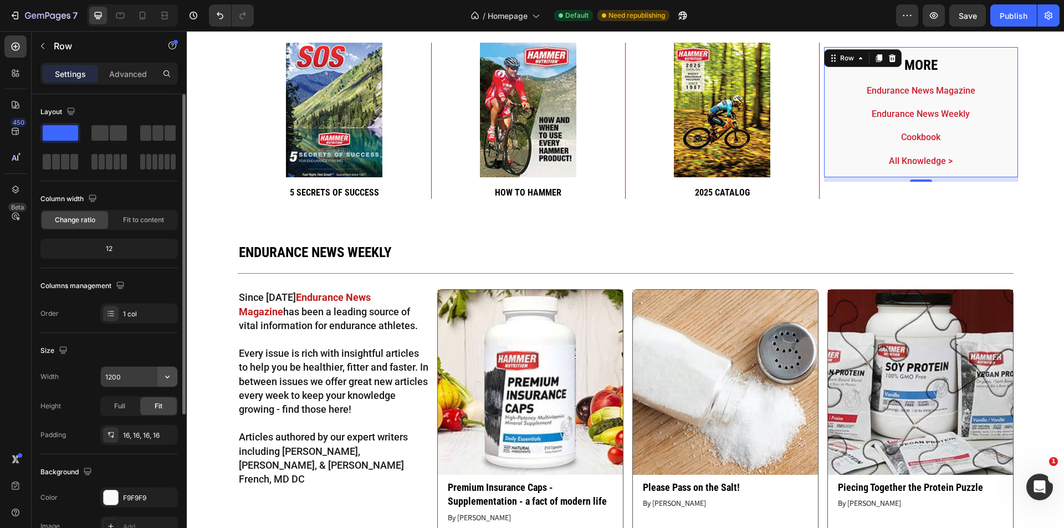
click at [167, 378] on icon "button" at bounding box center [167, 377] width 4 height 3
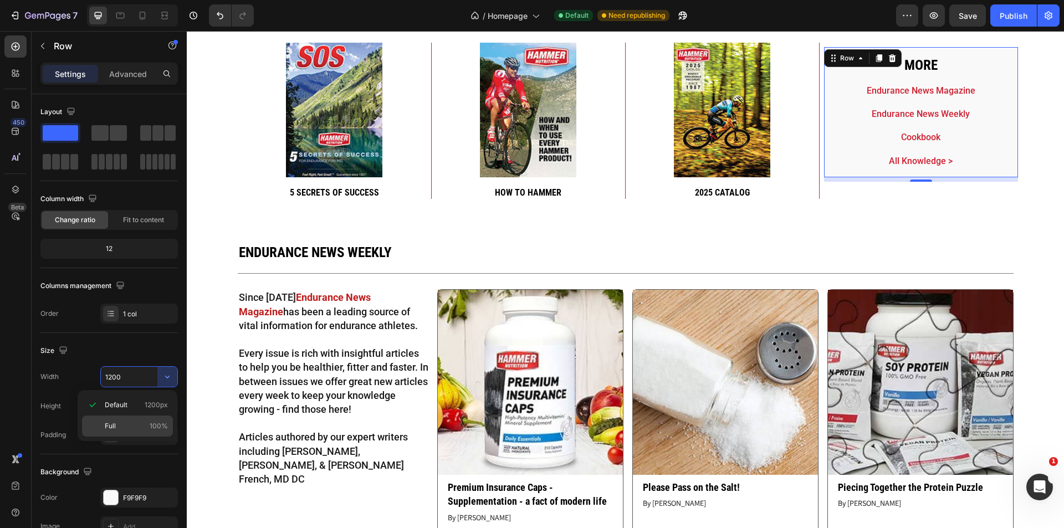
click at [126, 422] on p "Full 100%" at bounding box center [136, 426] width 63 height 10
type input "100%"
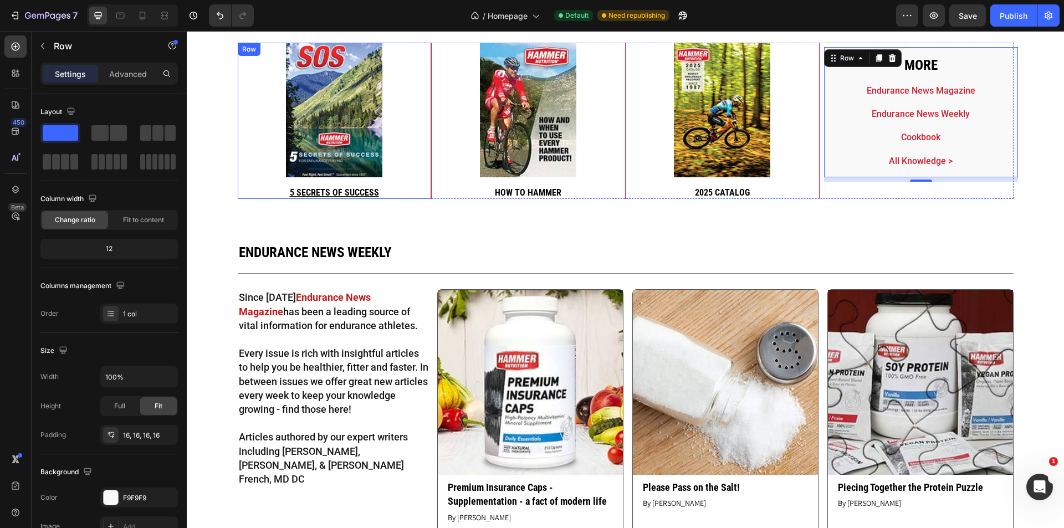
click at [409, 184] on div "Image 5 secrets of success Heading" at bounding box center [334, 121] width 193 height 157
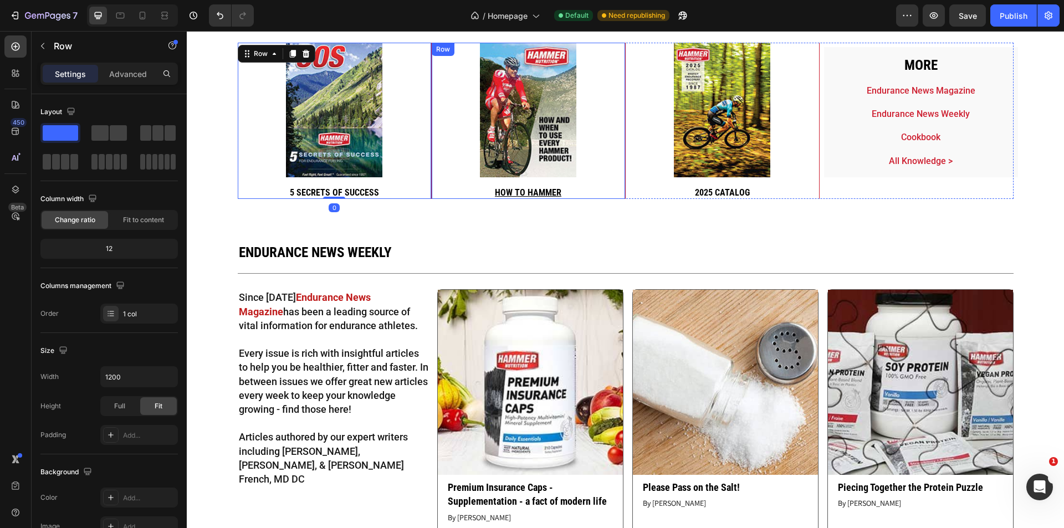
click at [598, 184] on div "Image How to hammer Heading" at bounding box center [528, 121] width 193 height 157
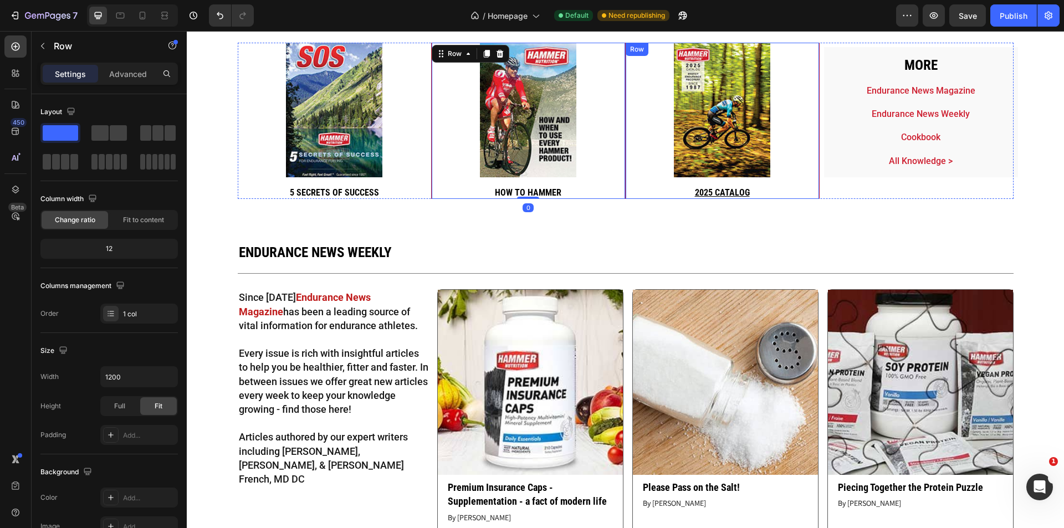
click at [768, 184] on div "Image 2025 catalog Heading" at bounding box center [721, 121] width 193 height 157
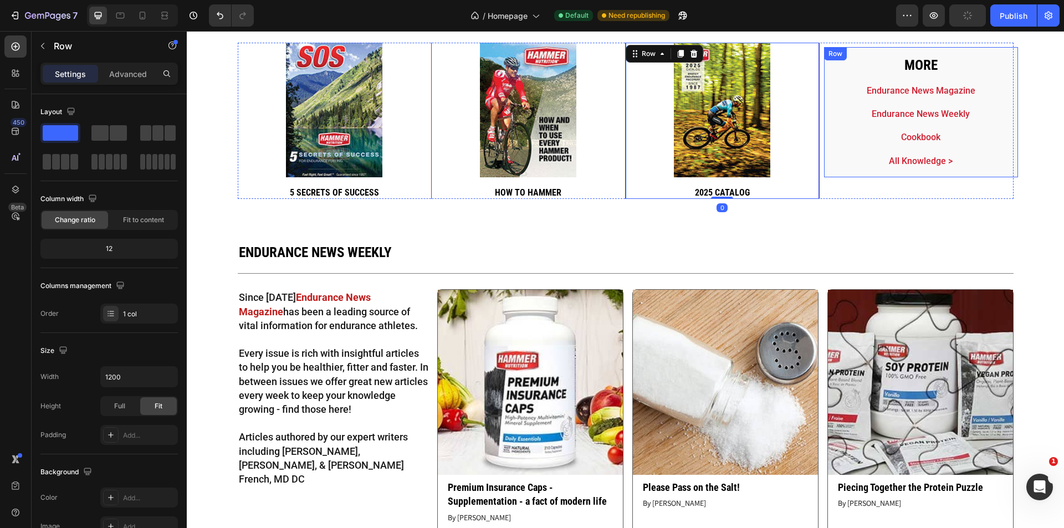
click at [964, 171] on div "More Heading Endurance News Magazine Text Block Endurance News Weekly Text Bloc…" at bounding box center [921, 112] width 194 height 131
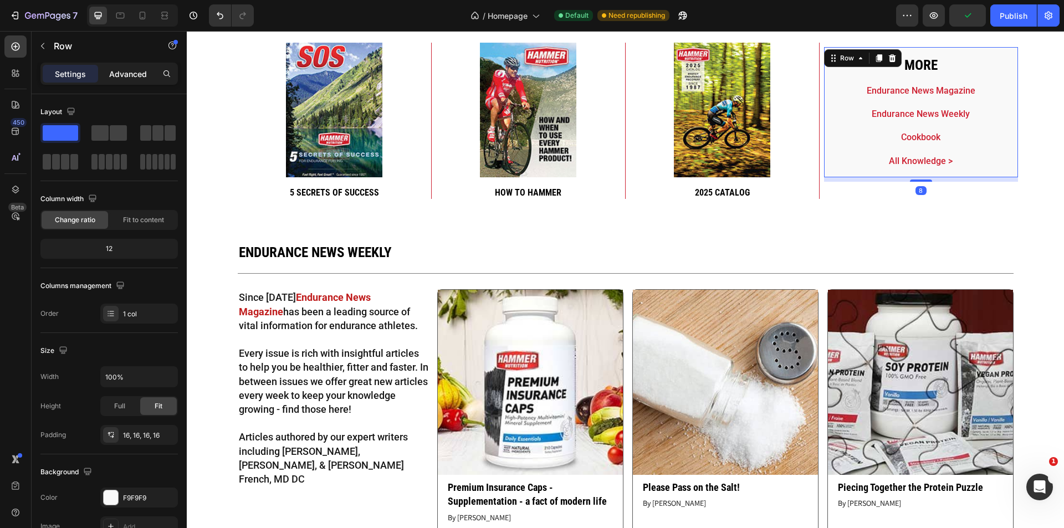
click at [122, 72] on p "Advanced" at bounding box center [128, 74] width 38 height 12
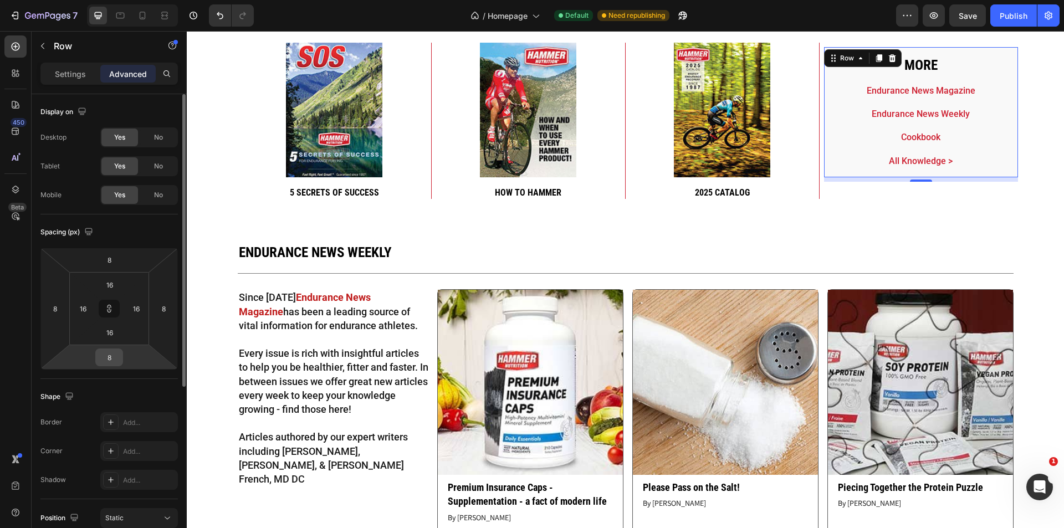
click at [115, 357] on input "8" at bounding box center [109, 357] width 22 height 17
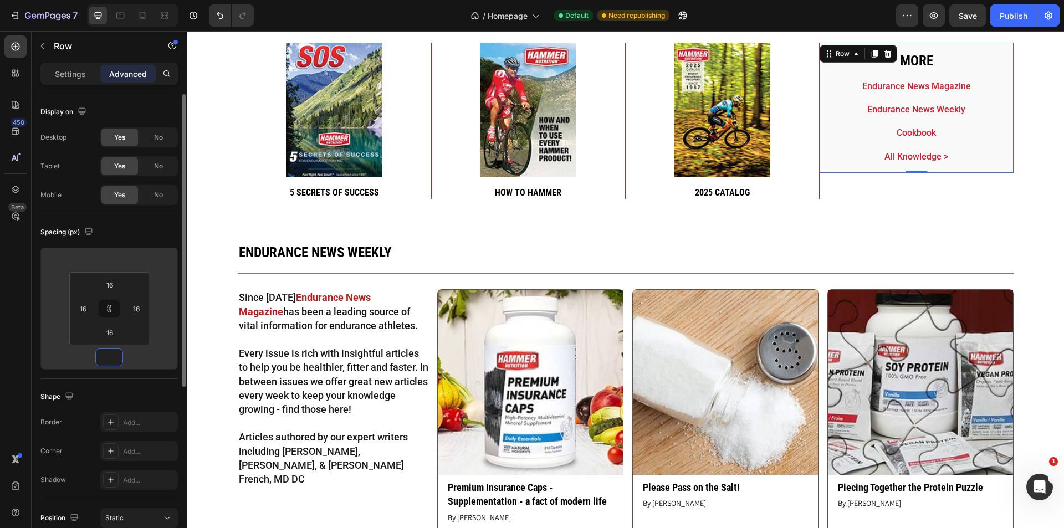
click at [147, 231] on div "Spacing (px)" at bounding box center [108, 232] width 137 height 18
type input "1"
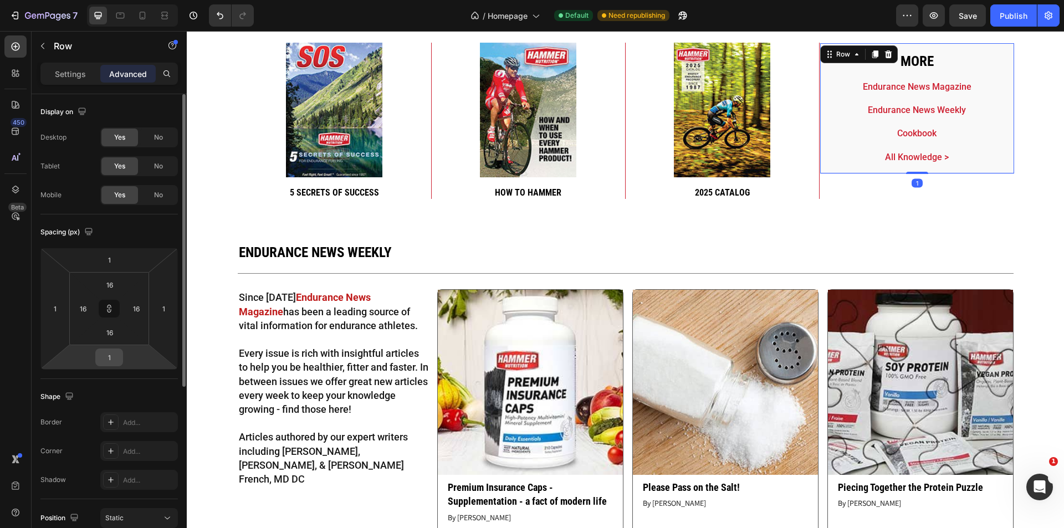
click at [116, 366] on div "1" at bounding box center [109, 357] width 28 height 18
click at [111, 358] on input "1" at bounding box center [109, 357] width 22 height 17
type input "0"
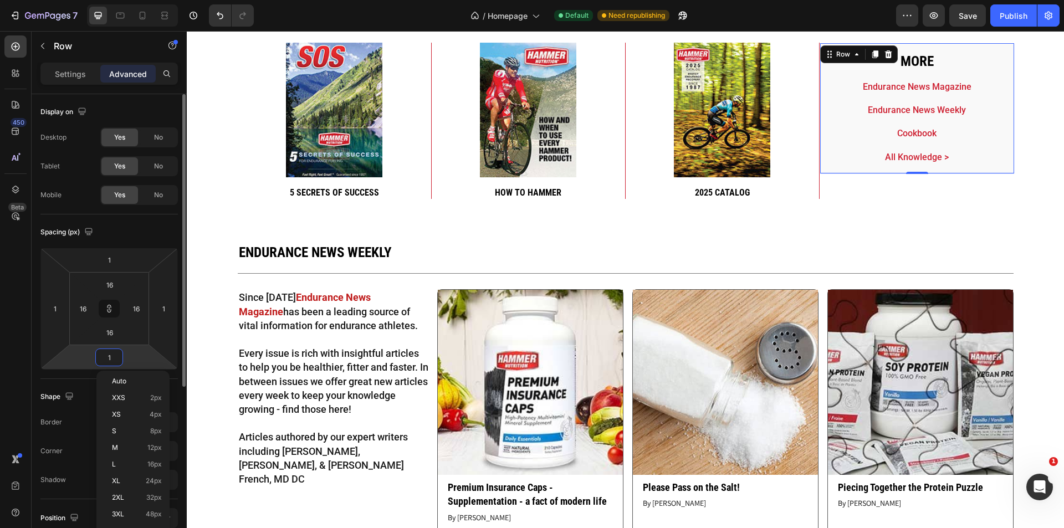
type input "0"
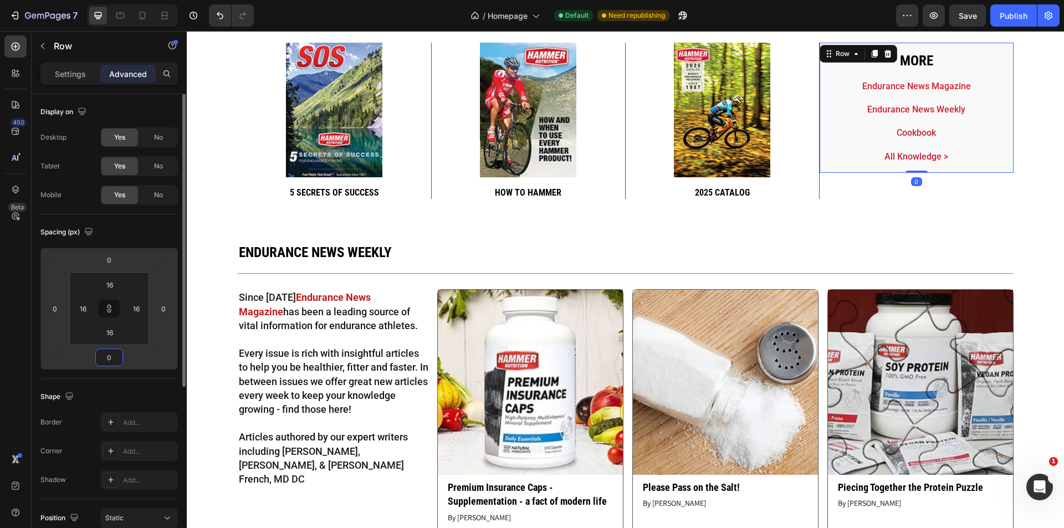
type input "0"
click at [156, 235] on div "Spacing (px)" at bounding box center [108, 232] width 137 height 18
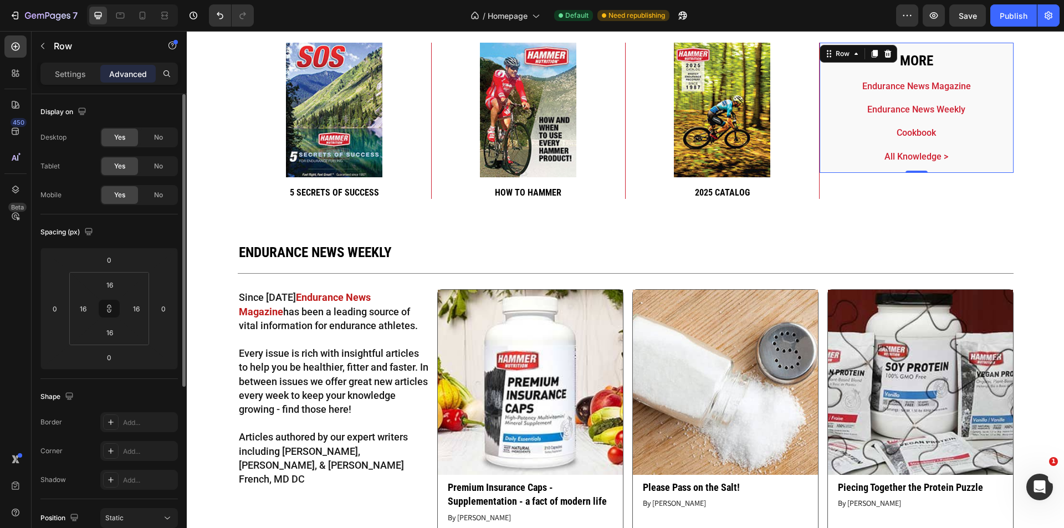
click at [153, 229] on div "Spacing (px)" at bounding box center [108, 232] width 137 height 18
click at [863, 183] on div "More Heading Endurance News Magazine Text Block Endurance News Weekly Text Bloc…" at bounding box center [916, 121] width 194 height 157
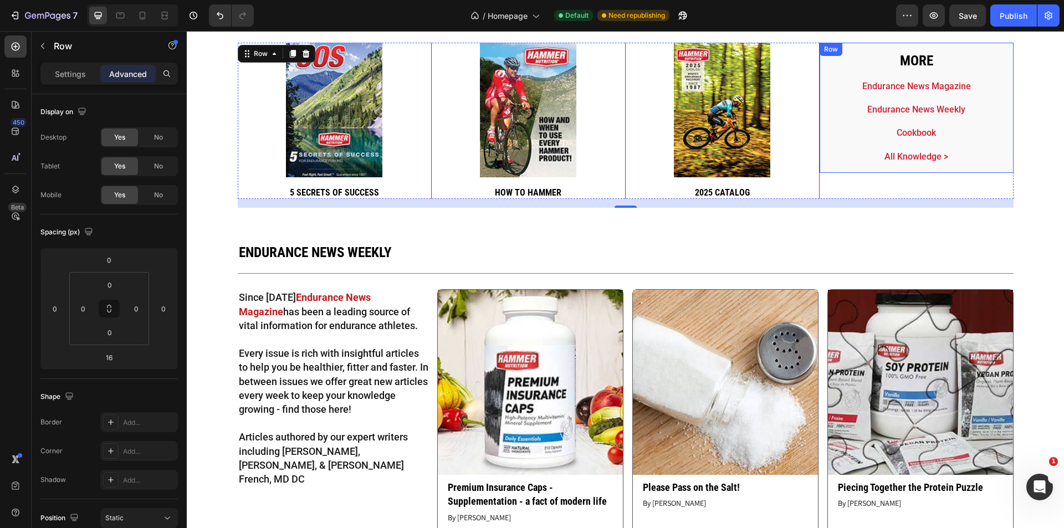
click at [819, 165] on div "More Heading Endurance News Magazine Text Block Endurance News Weekly Text Bloc…" at bounding box center [916, 108] width 194 height 131
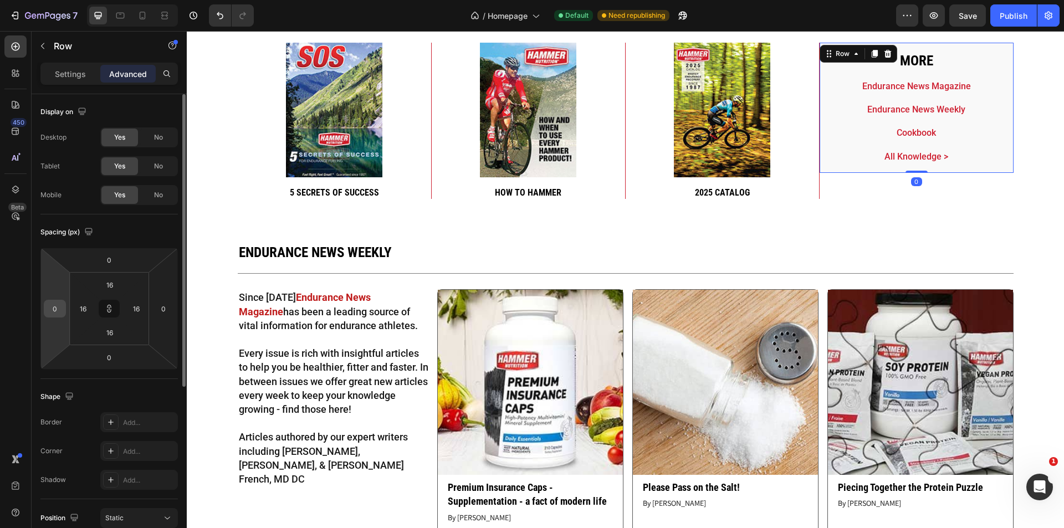
click at [61, 310] on input "0" at bounding box center [55, 308] width 17 height 17
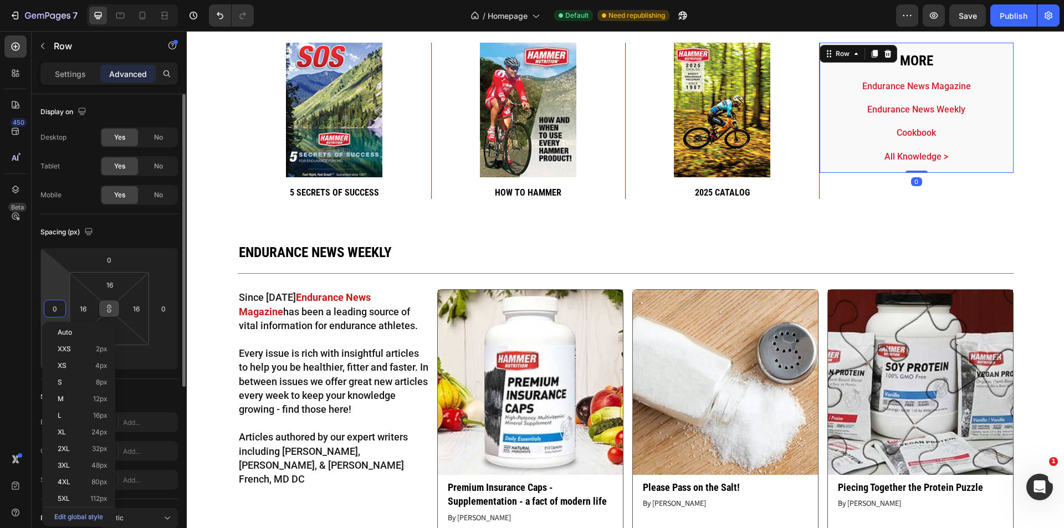
click at [111, 303] on button at bounding box center [109, 309] width 21 height 18
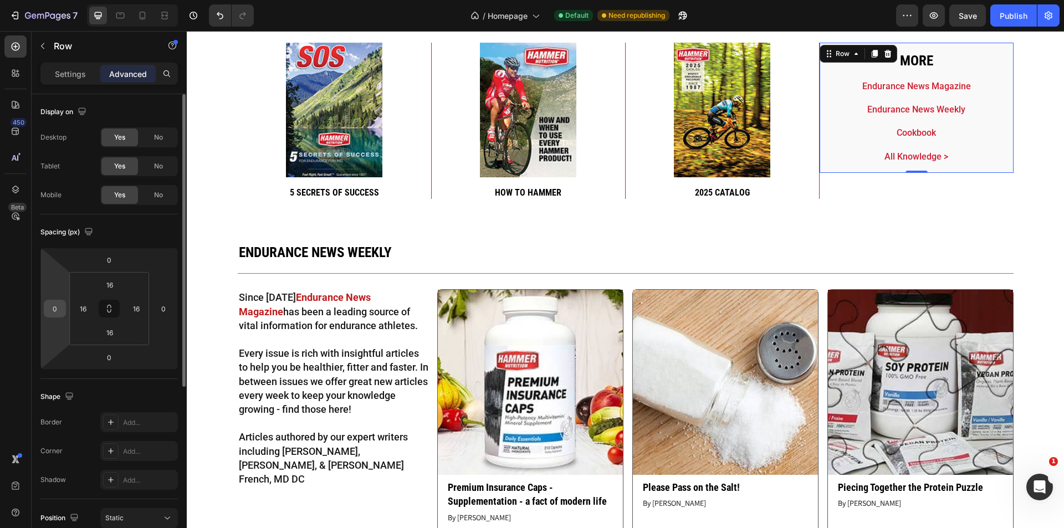
click at [53, 308] on input "0" at bounding box center [55, 308] width 17 height 17
type input "15"
click at [146, 227] on div "Spacing (px)" at bounding box center [108, 232] width 137 height 18
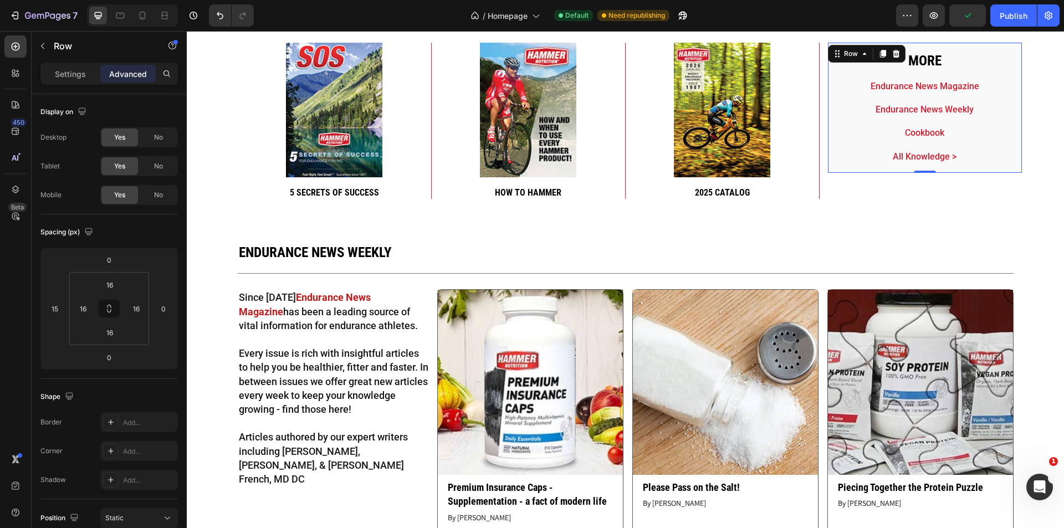
click at [837, 168] on div "More Heading Endurance News Magazine Text Block Endurance News Weekly Text Bloc…" at bounding box center [925, 108] width 194 height 131
drag, startPoint x: 66, startPoint y: 82, endPoint x: 65, endPoint y: 89, distance: 6.7
click at [66, 84] on div "Settings Advanced" at bounding box center [108, 74] width 137 height 22
click at [71, 75] on p "Settings" at bounding box center [70, 74] width 31 height 12
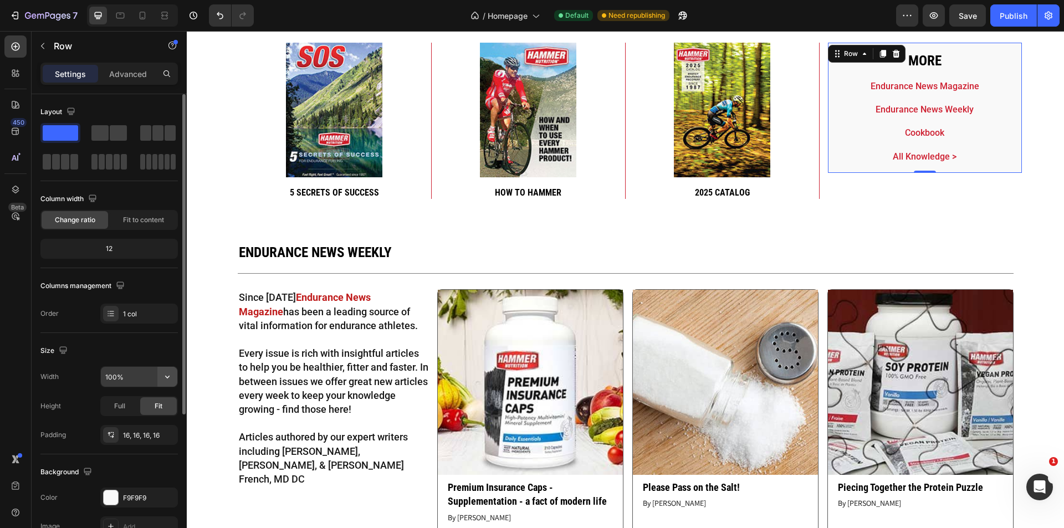
click at [169, 373] on icon "button" at bounding box center [167, 376] width 11 height 11
click at [115, 64] on div "Settings Advanced" at bounding box center [108, 74] width 137 height 22
click at [119, 73] on p "Advanced" at bounding box center [128, 74] width 38 height 12
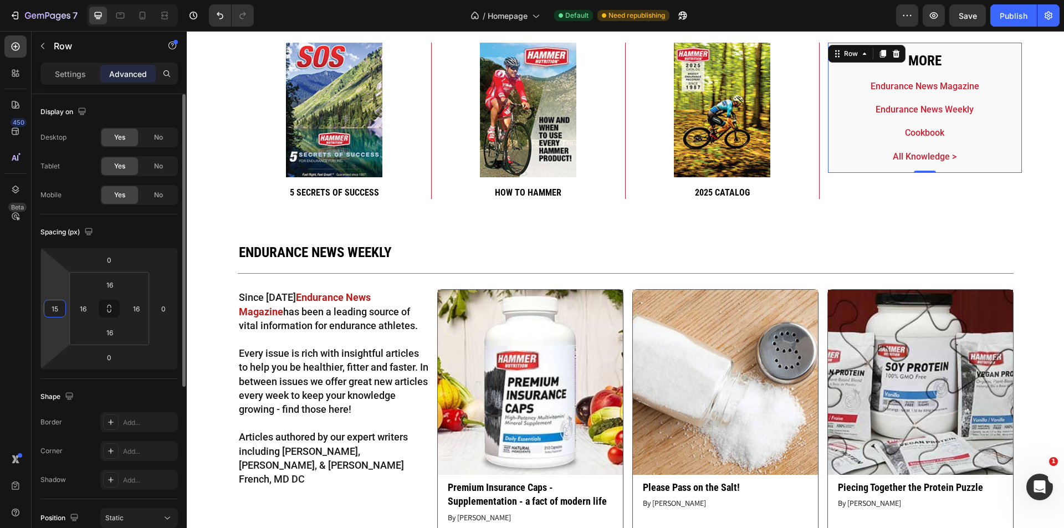
click at [58, 307] on input "15" at bounding box center [55, 308] width 17 height 17
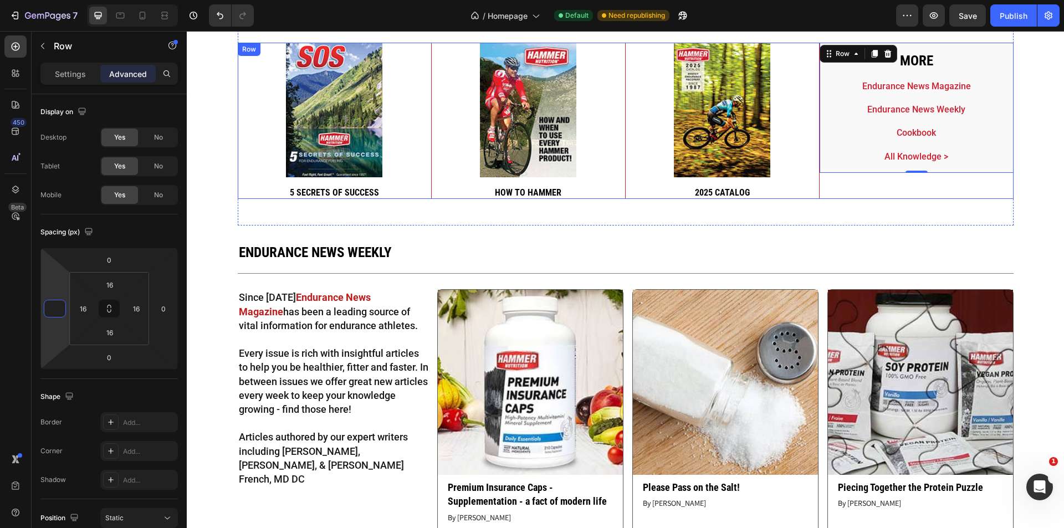
click at [848, 191] on div "More Heading Endurance News Magazine Text Block Endurance News Weekly Text Bloc…" at bounding box center [916, 121] width 194 height 157
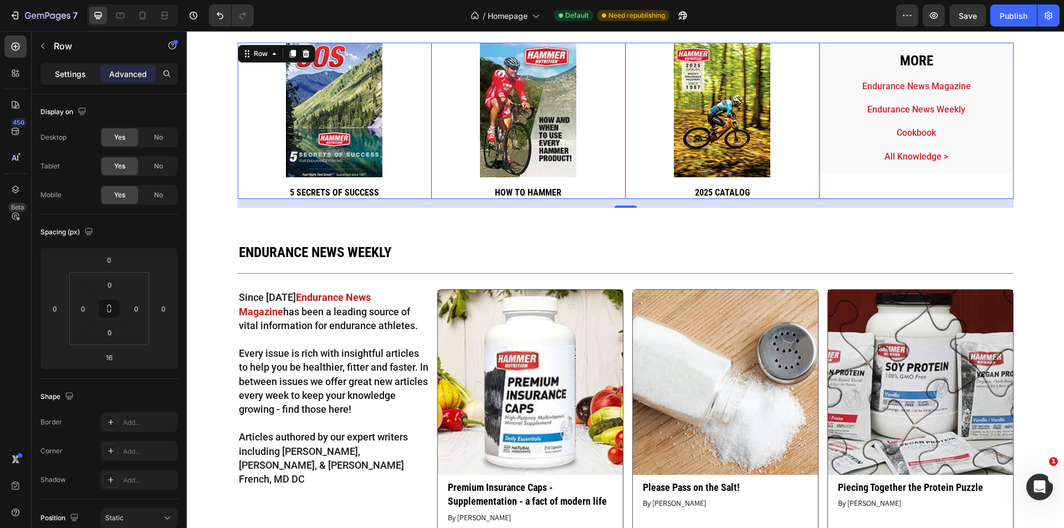
click at [74, 78] on p "Settings" at bounding box center [70, 74] width 31 height 12
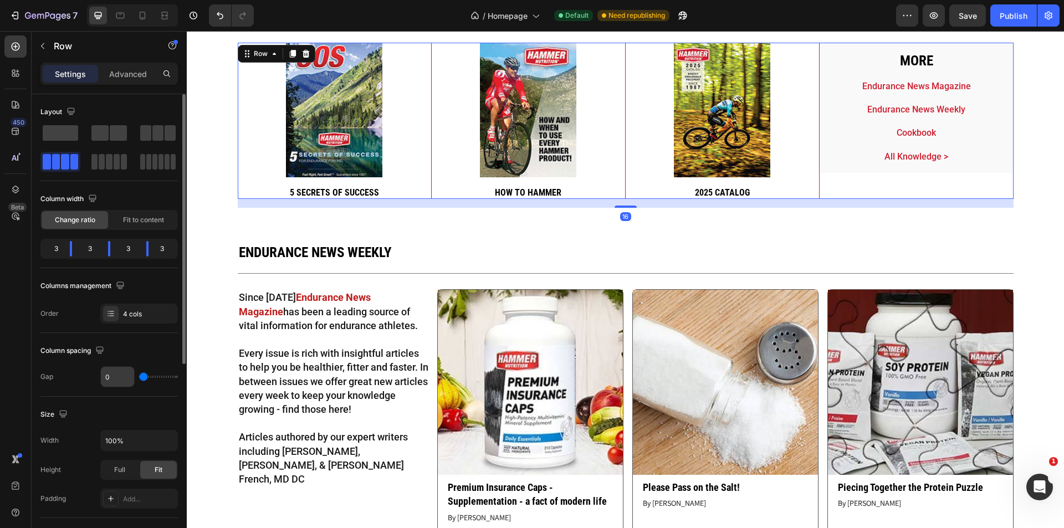
click at [108, 379] on input "0" at bounding box center [117, 377] width 33 height 20
type input "1"
type input "15"
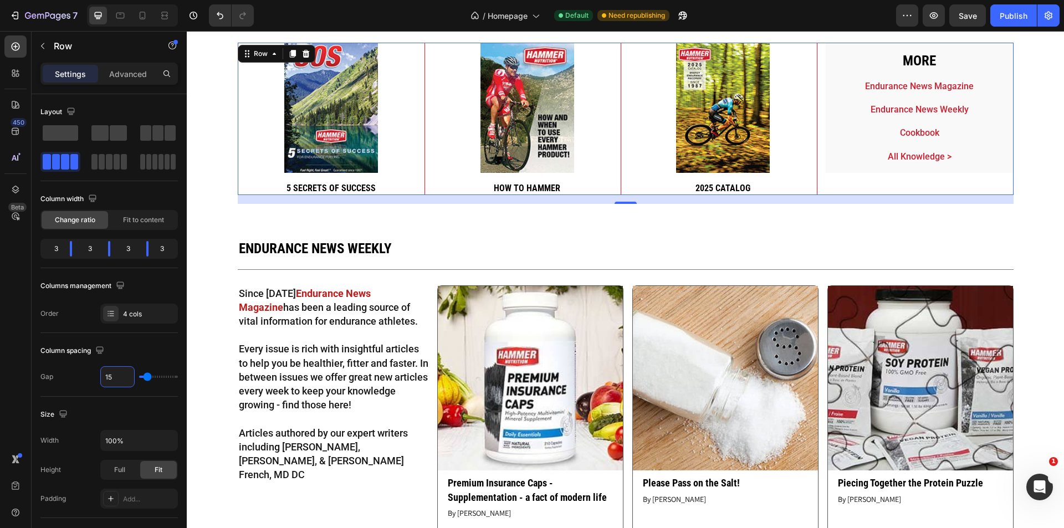
type input "15"
click at [878, 189] on div "More Heading Endurance News Magazine Text Block Endurance News Weekly Text Bloc…" at bounding box center [919, 119] width 188 height 152
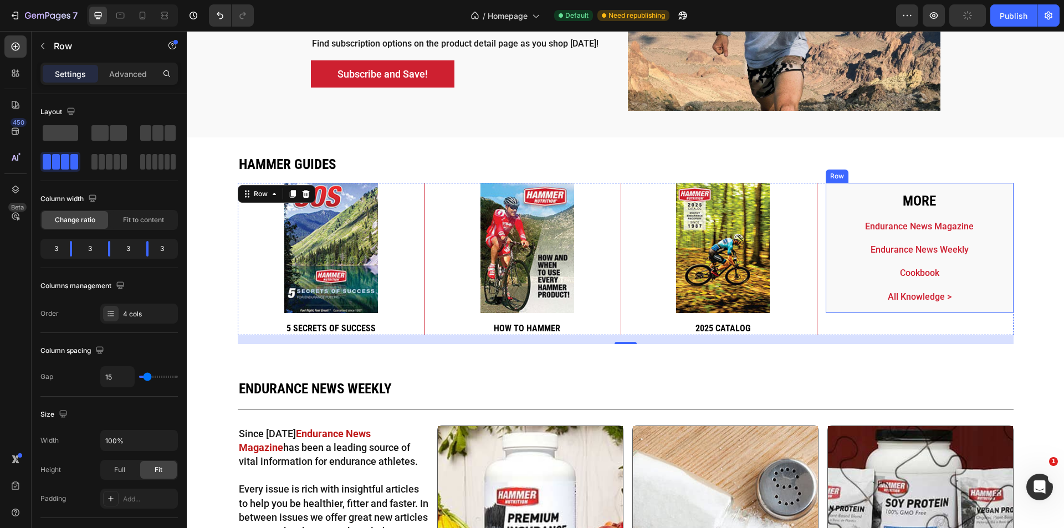
scroll to position [2364, 0]
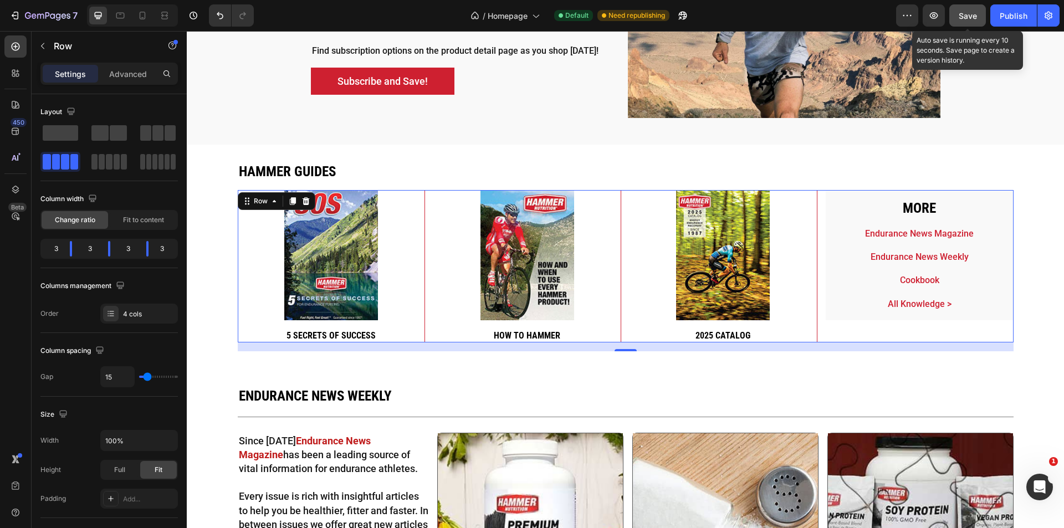
drag, startPoint x: 965, startPoint y: 17, endPoint x: 627, endPoint y: 79, distance: 343.5
click at [965, 17] on span "Save" at bounding box center [967, 15] width 18 height 9
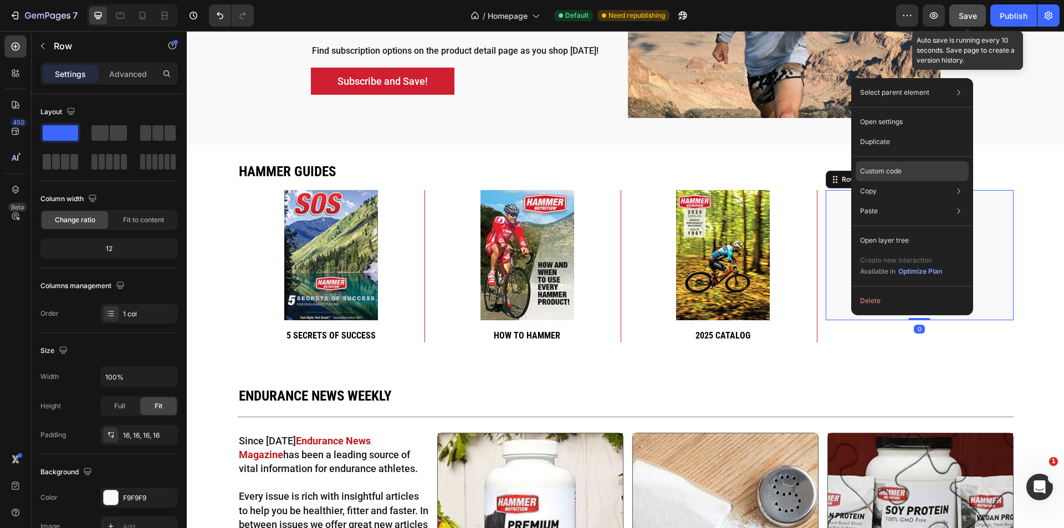
click at [921, 201] on div "Custom code" at bounding box center [911, 211] width 113 height 20
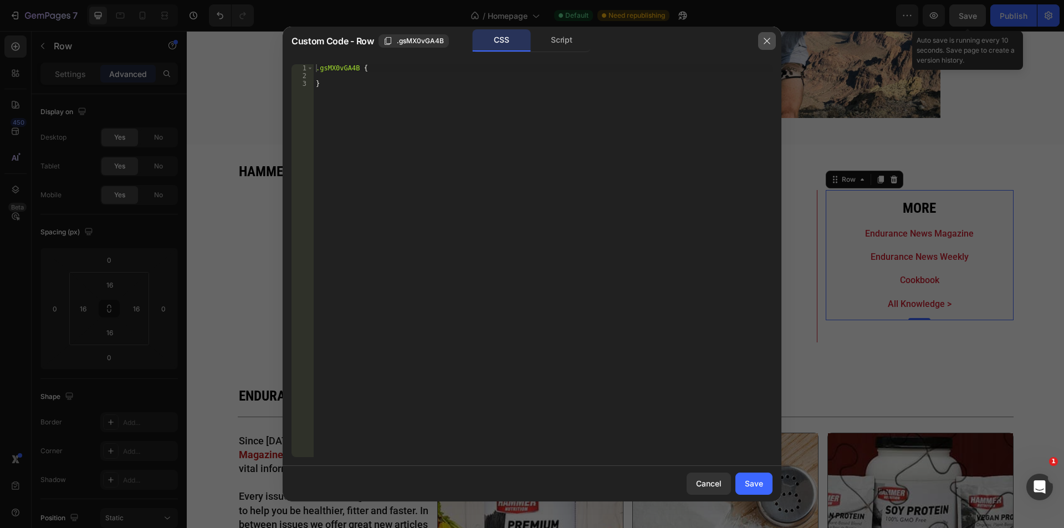
click at [766, 39] on icon "button" at bounding box center [766, 41] width 9 height 9
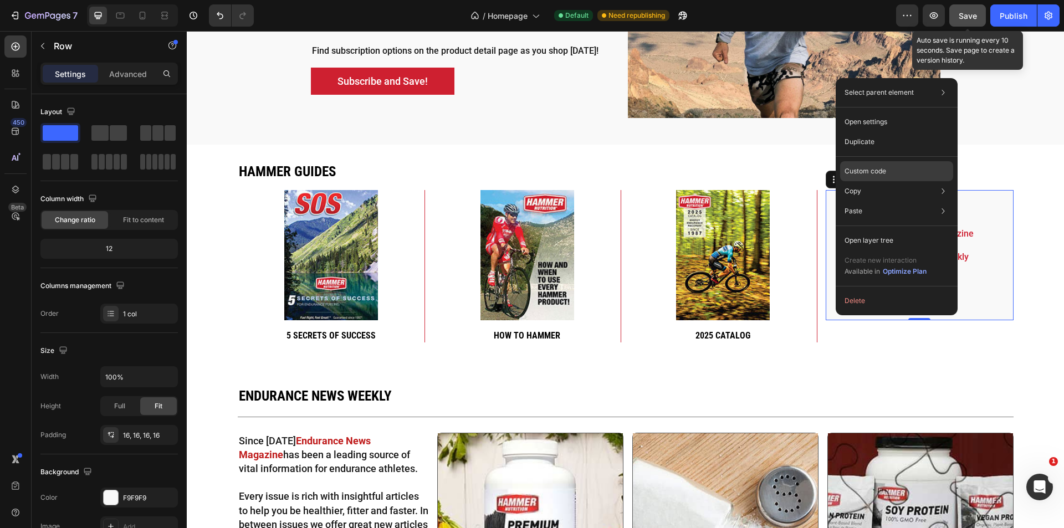
click at [895, 201] on div "Custom code" at bounding box center [896, 211] width 113 height 20
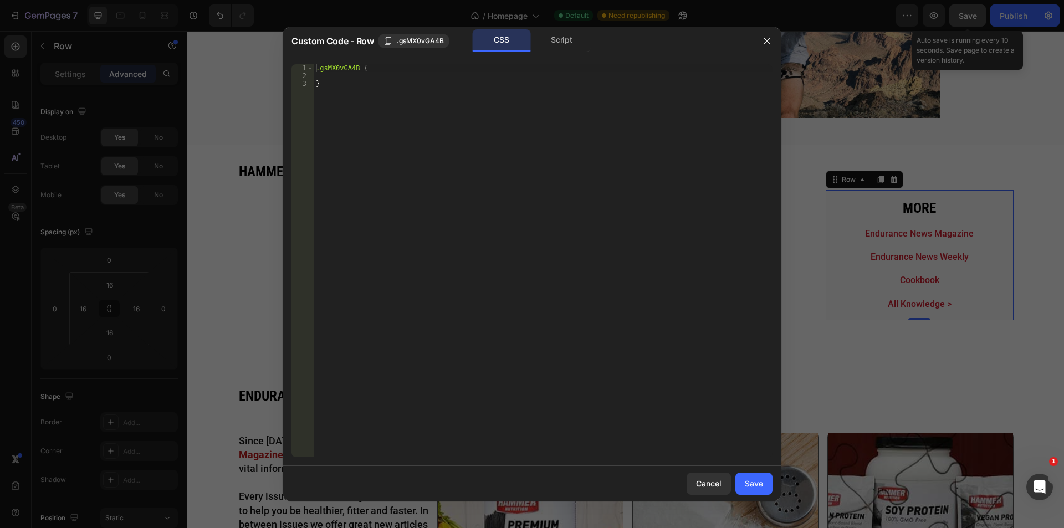
type textarea "}"
click at [474, 229] on div ".gsMX0vGA4B { }" at bounding box center [543, 268] width 459 height 408
drag, startPoint x: 344, startPoint y: 157, endPoint x: 307, endPoint y: 95, distance: 71.8
click at [307, 95] on div "@media 1 2 3 4 5 .gsMX0vGA4B { } @ media הההההההההההההההההההההההההההההההההההההה…" at bounding box center [531, 260] width 481 height 393
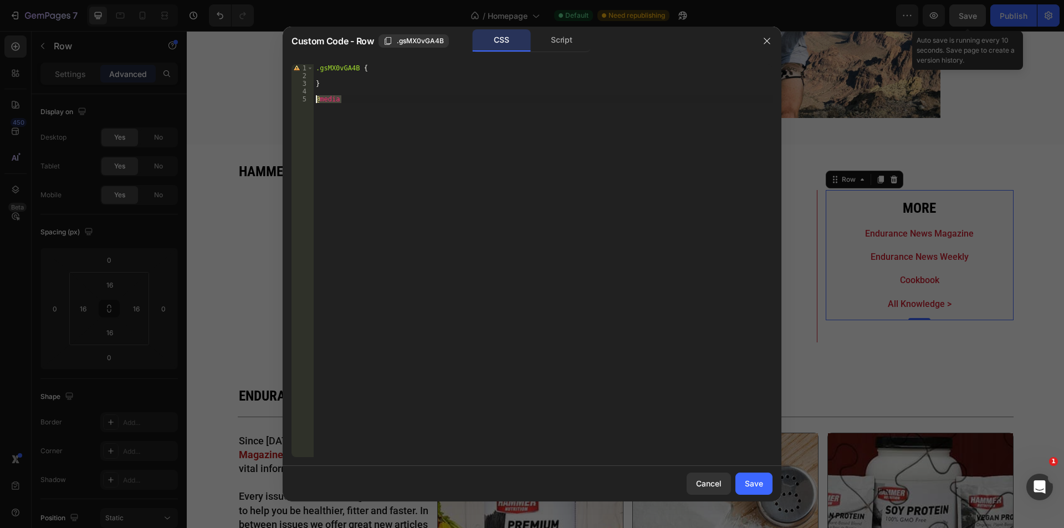
paste textarea "}"
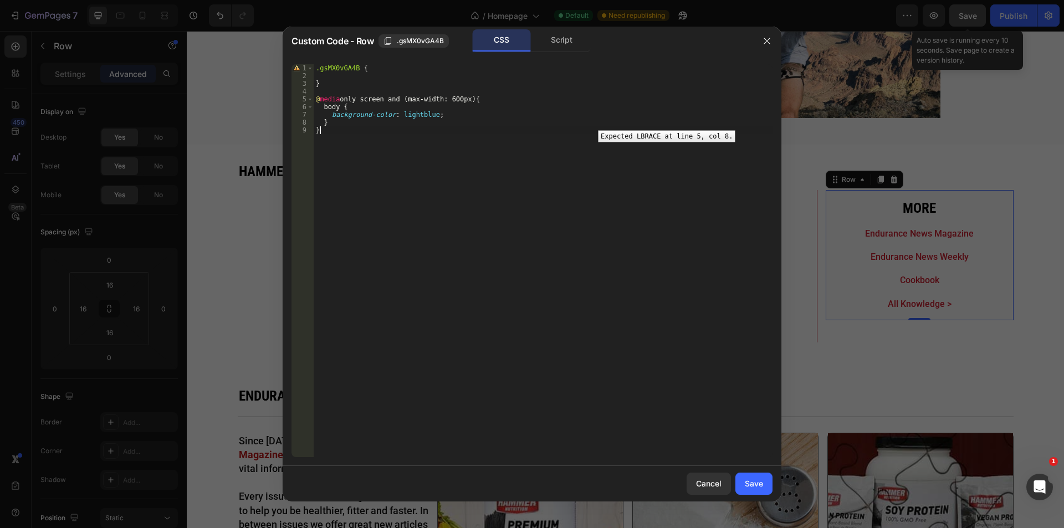
scroll to position [0, 0]
click at [416, 97] on div ".gsMX0vGA4B { } @ media only screen and (max-width: 600px) { body { background-…" at bounding box center [543, 268] width 459 height 408
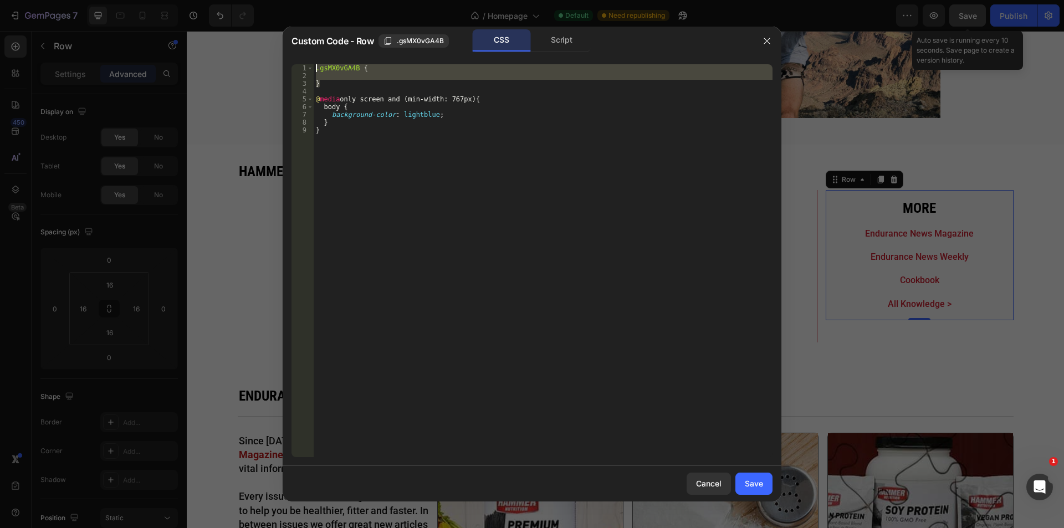
drag, startPoint x: 324, startPoint y: 82, endPoint x: 312, endPoint y: 56, distance: 28.5
click at [312, 56] on div "@media only screen and (min-width: 767px) { 1 2 3 4 5 6 7 8 9 .gsMX0vGA4B { } @…" at bounding box center [532, 260] width 499 height 411
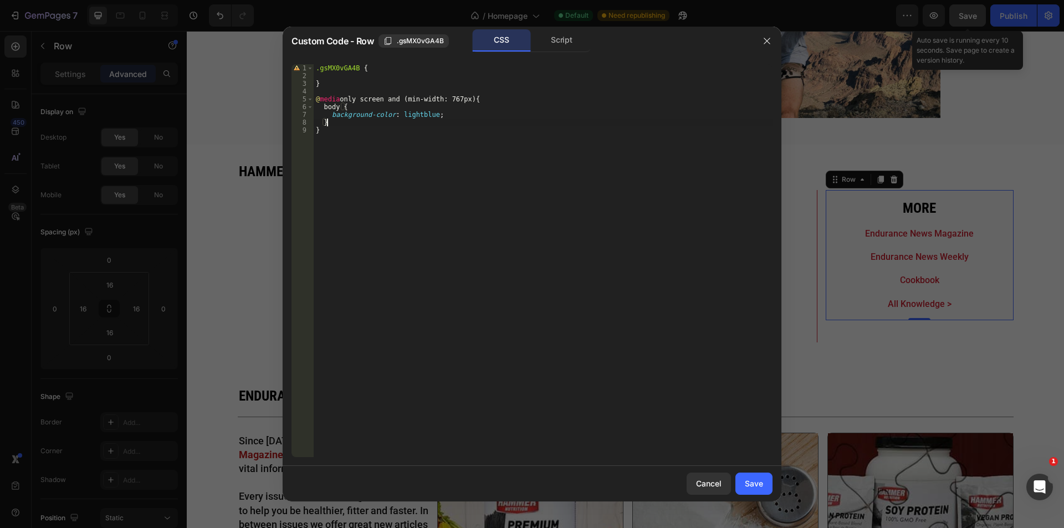
drag, startPoint x: 322, startPoint y: 120, endPoint x: 288, endPoint y: 99, distance: 40.6
click at [288, 99] on div ".gsMX0vGA4B { 1 2 3 4 5 6 7 8 9 .gsMX0vGA4B { } @ media only screen and (min-wi…" at bounding box center [532, 260] width 499 height 411
paste textarea "}"
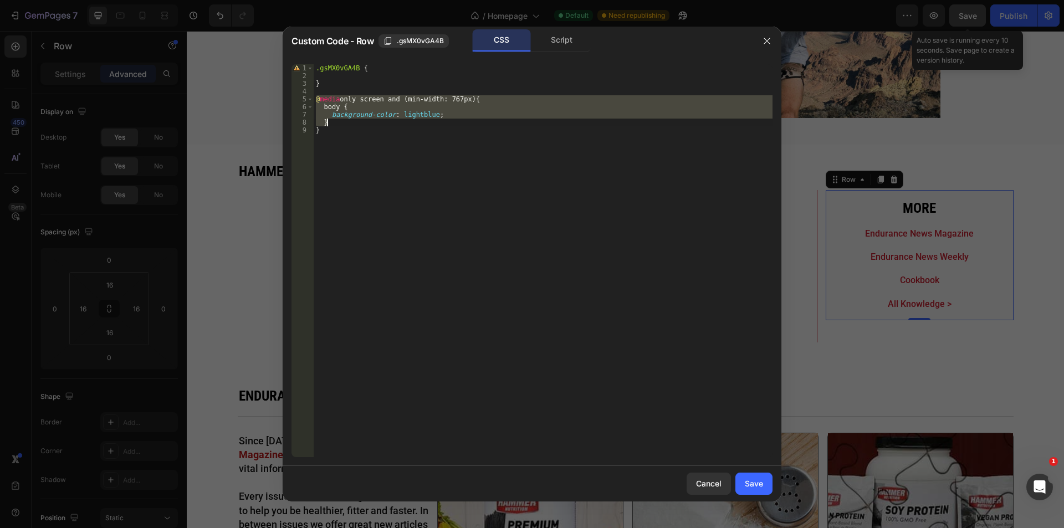
click at [331, 125] on div ".gsMX0vGA4B { } @ media only screen and (min-width: 767px) { body { background-…" at bounding box center [543, 260] width 459 height 393
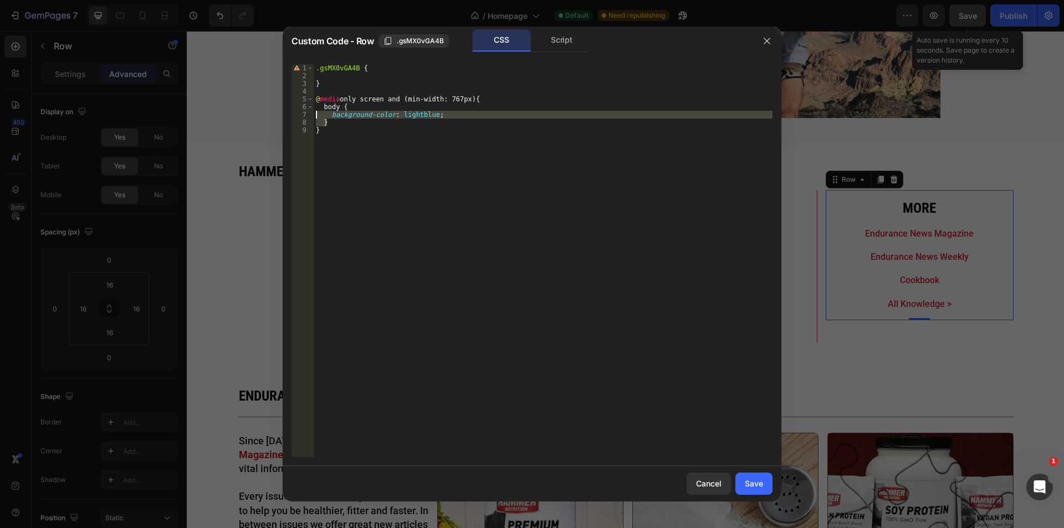
drag, startPoint x: 333, startPoint y: 122, endPoint x: 298, endPoint y: 111, distance: 36.6
click at [298, 111] on div "} 1 2 3 4 5 6 7 8 9 .gsMX0vGA4B { } @ media only screen and (min-width: 767px) …" at bounding box center [531, 260] width 481 height 393
click at [298, 111] on div "7" at bounding box center [302, 115] width 22 height 8
click at [333, 118] on div ".gsMX0vGA4B { } @ media only screen and (min-width: 767px) { body { background-…" at bounding box center [543, 260] width 459 height 393
drag, startPoint x: 337, startPoint y: 124, endPoint x: 312, endPoint y: 105, distance: 31.2
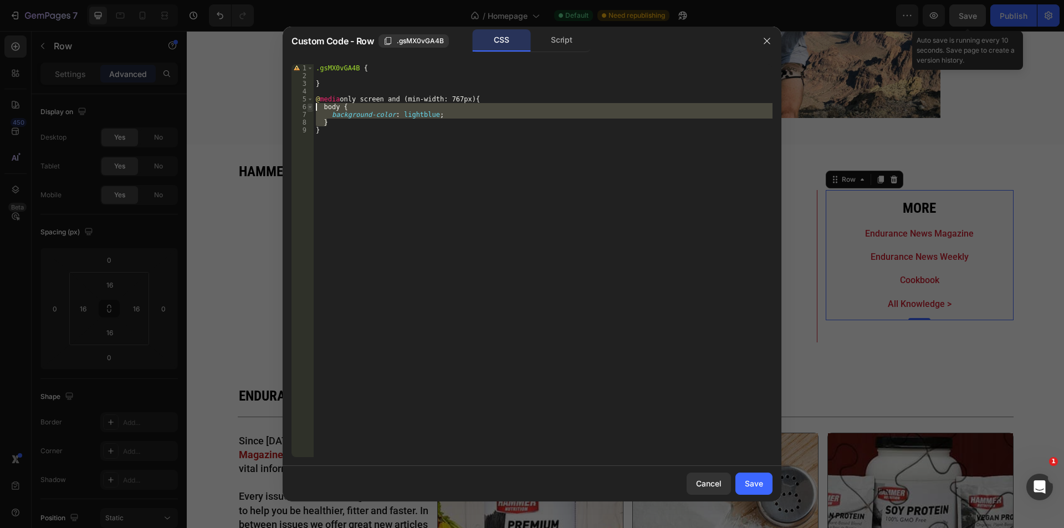
click at [312, 105] on div "background-color: lightblue; 1 2 3 4 5 6 7 8 9 .gsMX0vGA4B { } @ media only scr…" at bounding box center [531, 260] width 481 height 393
paste textarea "}"
drag, startPoint x: 319, startPoint y: 117, endPoint x: 309, endPoint y: 107, distance: 14.1
click at [309, 107] on div "} 1 2 3 4 5 6 7 8 9 .gsMX0vGA4B { } @ media only screen and (min-width: 767px) …" at bounding box center [531, 260] width 481 height 393
drag, startPoint x: 323, startPoint y: 125, endPoint x: 310, endPoint y: 107, distance: 22.2
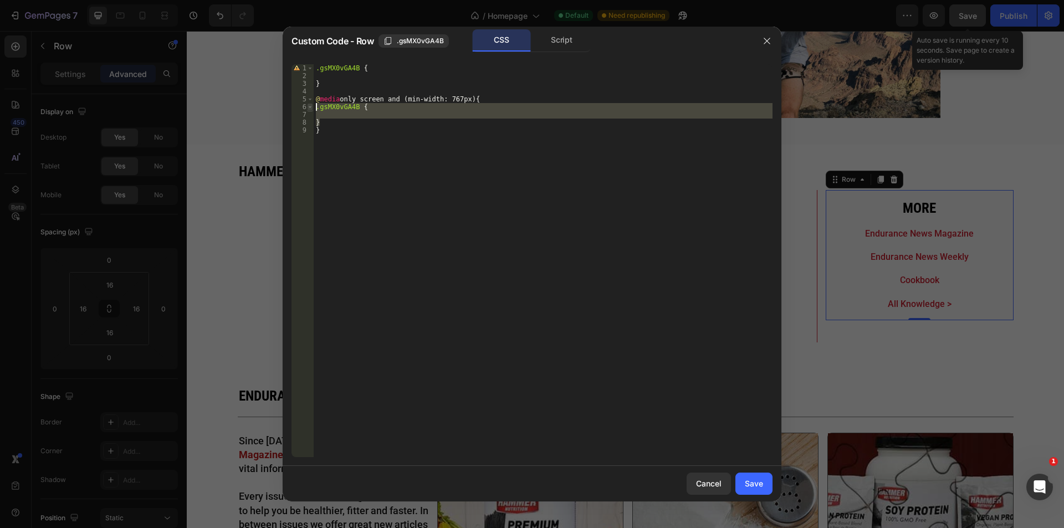
click at [310, 107] on div ".gsMX0vGA4B { 1 2 3 4 5 6 7 8 9 .gsMX0vGA4B { } @ media only screen and (min-wi…" at bounding box center [531, 260] width 481 height 393
type textarea ".gsMX0vGA4B {"
click at [384, 115] on div ".gsMX0vGA4B { } @ media only screen and (min-width: 767px) { .gsMX0vGA4B { } }" at bounding box center [543, 260] width 459 height 393
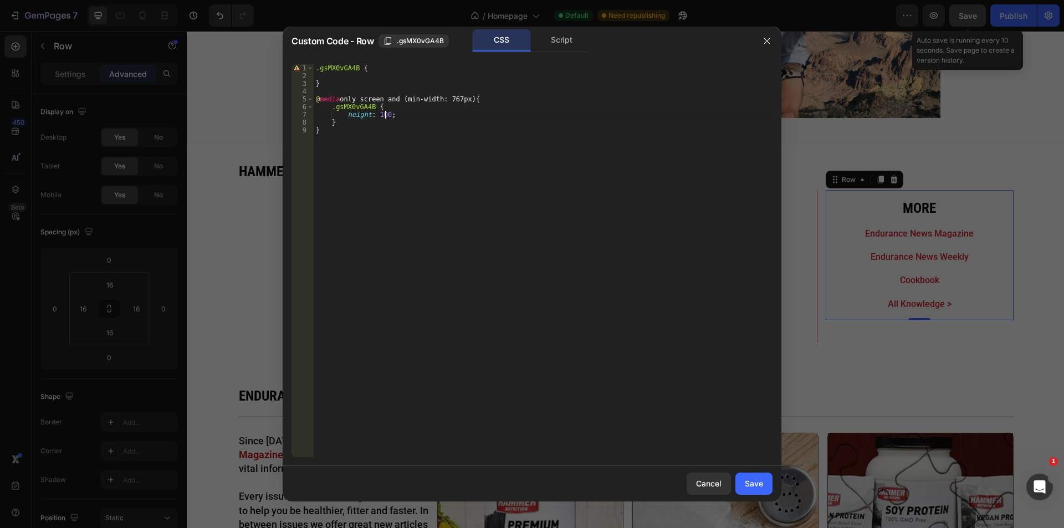
scroll to position [0, 5]
type textarea "height: 100%;"
type textarea "place-items:center;"
drag, startPoint x: 750, startPoint y: 486, endPoint x: 874, endPoint y: 336, distance: 194.7
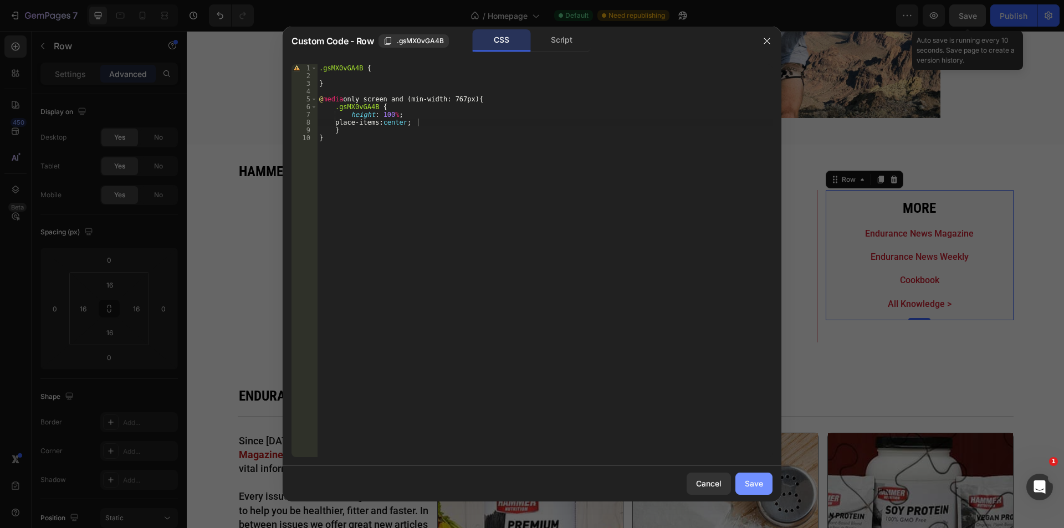
click at [750, 486] on div "Save" at bounding box center [754, 484] width 18 height 12
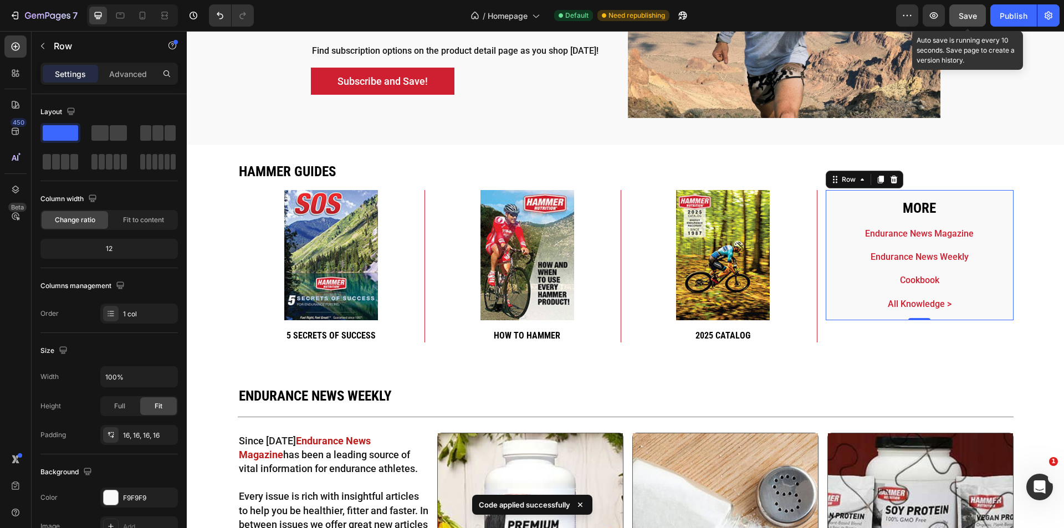
drag, startPoint x: 969, startPoint y: 11, endPoint x: 558, endPoint y: 62, distance: 413.7
click at [969, 11] on span "Save" at bounding box center [967, 15] width 18 height 9
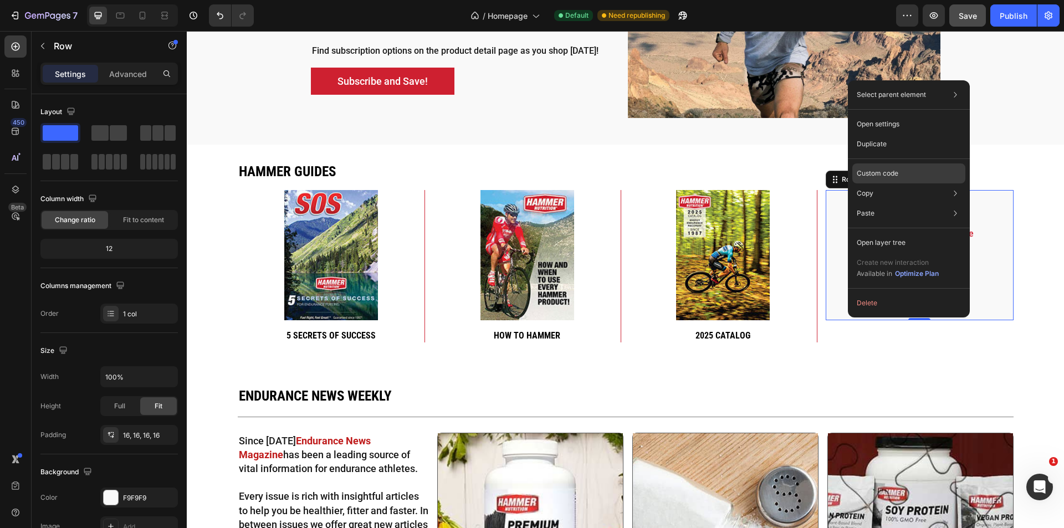
click at [895, 203] on div "Custom code" at bounding box center [908, 213] width 113 height 20
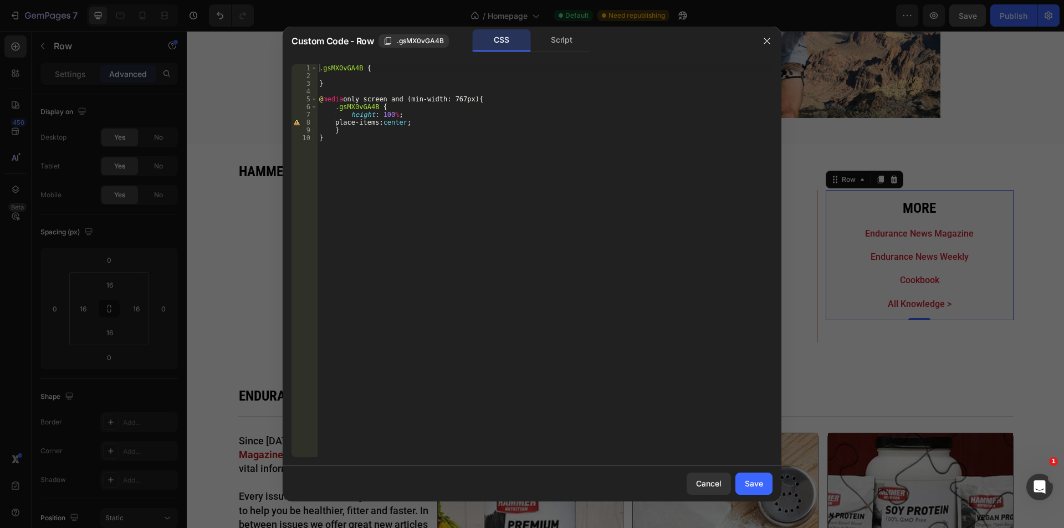
click at [393, 112] on div ".gsMX0vGA4B { } @ media only screen and (min-width: 767px) { .gsMX0vGA4B { heig…" at bounding box center [544, 268] width 455 height 408
type textarea "height: 100% !;"
drag, startPoint x: 748, startPoint y: 480, endPoint x: 472, endPoint y: 368, distance: 298.0
click at [748, 480] on div "Save" at bounding box center [754, 484] width 18 height 12
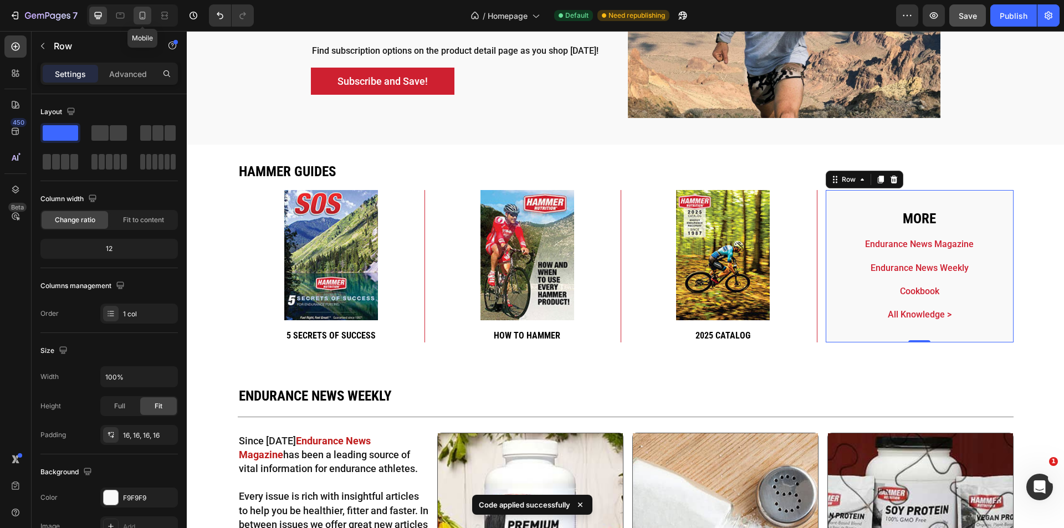
click at [144, 17] on icon at bounding box center [142, 15] width 11 height 11
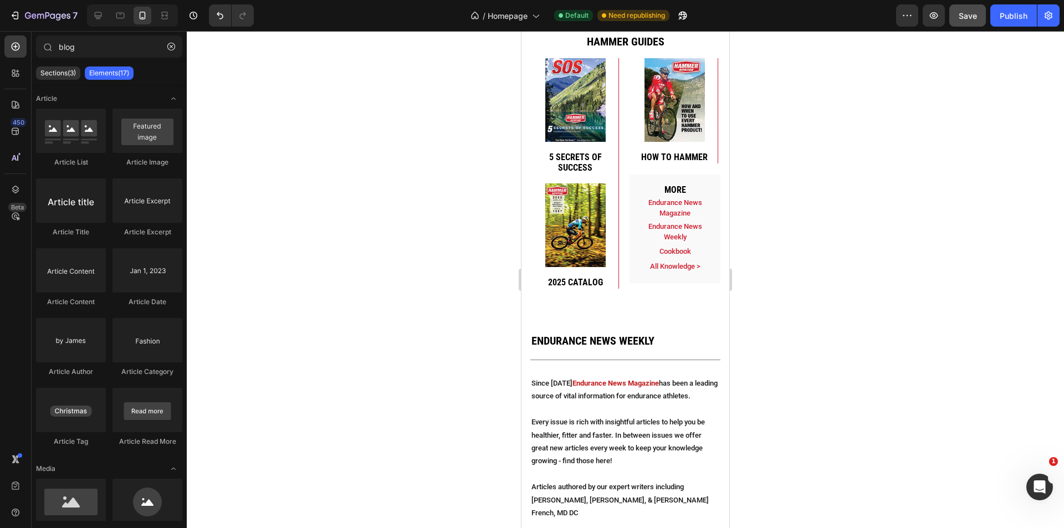
scroll to position [2593, 0]
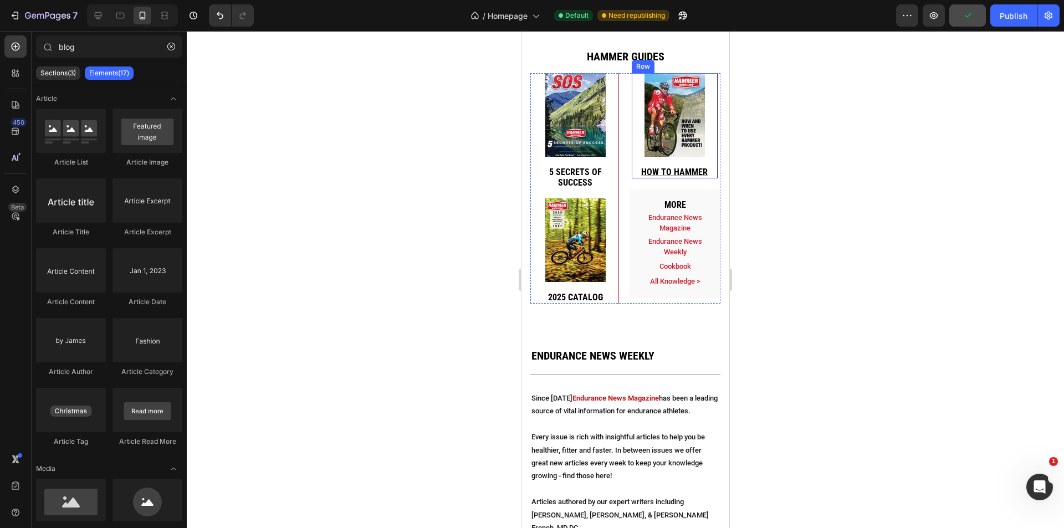
click at [701, 158] on div "Image How to hammer Heading" at bounding box center [675, 125] width 86 height 105
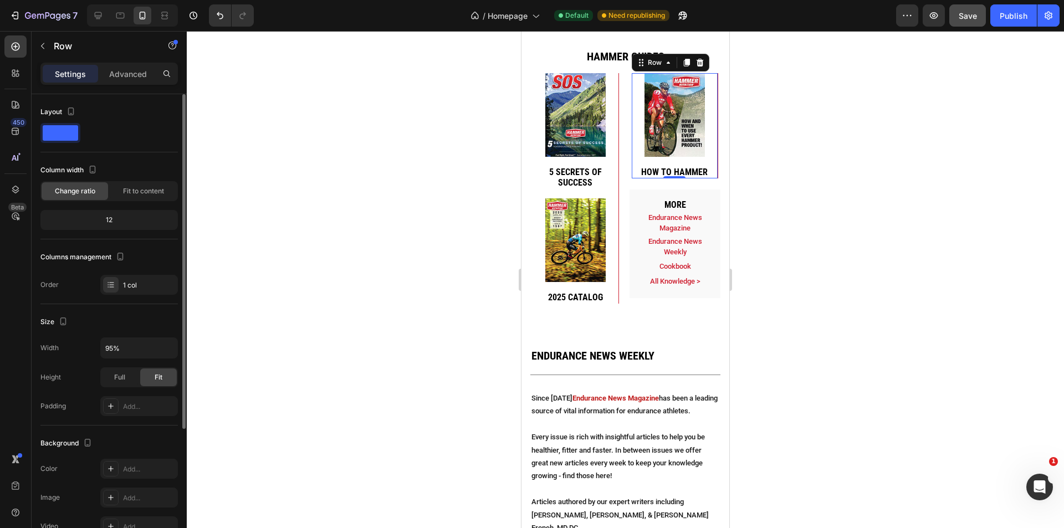
scroll to position [147, 0]
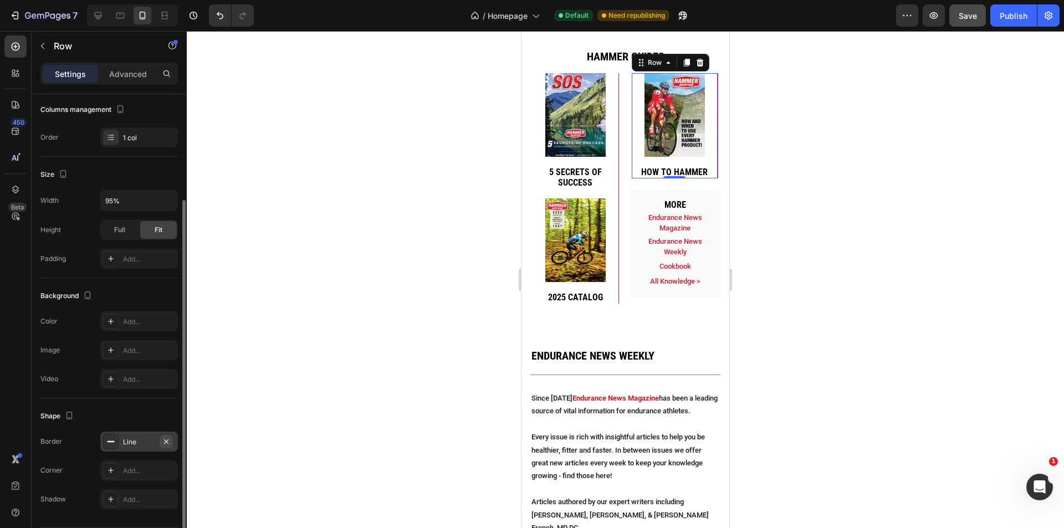
click at [167, 439] on icon "button" at bounding box center [166, 441] width 9 height 9
click at [143, 293] on div "Background" at bounding box center [108, 296] width 137 height 18
click at [645, 319] on div "Hammer guides Heading Image 5 secrets of success Heading Row Image How to hamme…" at bounding box center [625, 180] width 190 height 299
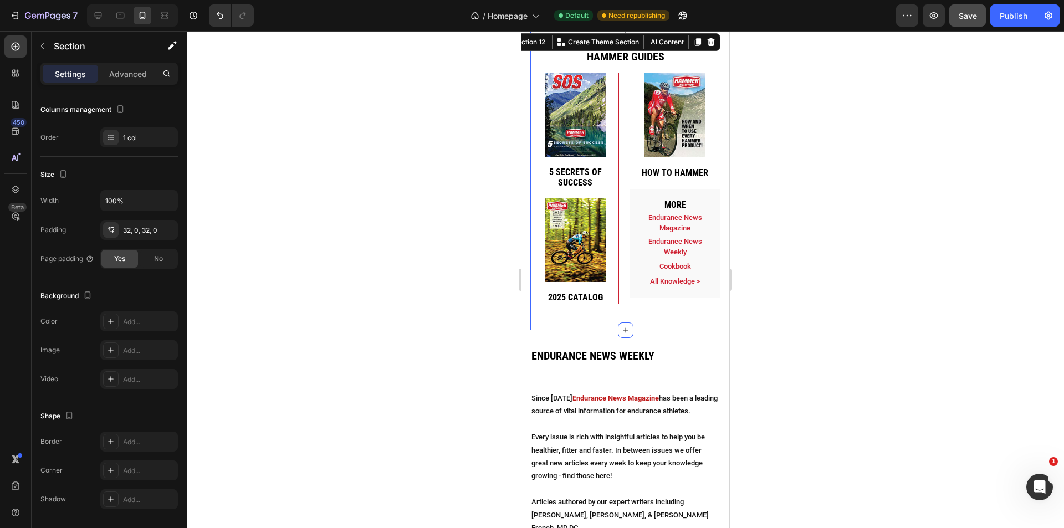
scroll to position [0, 0]
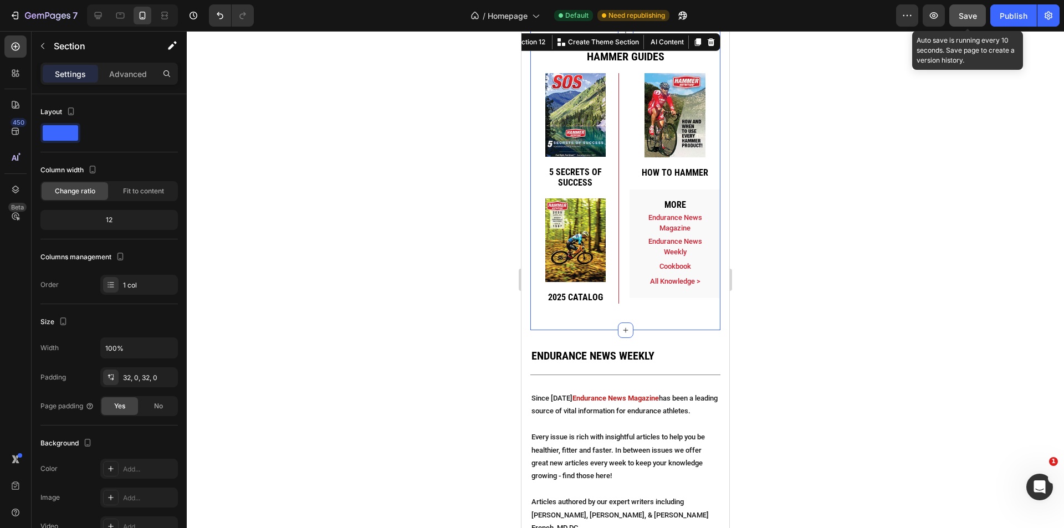
click at [965, 14] on span "Save" at bounding box center [967, 15] width 18 height 9
click at [97, 19] on icon at bounding box center [98, 15] width 11 height 11
type input "1400"
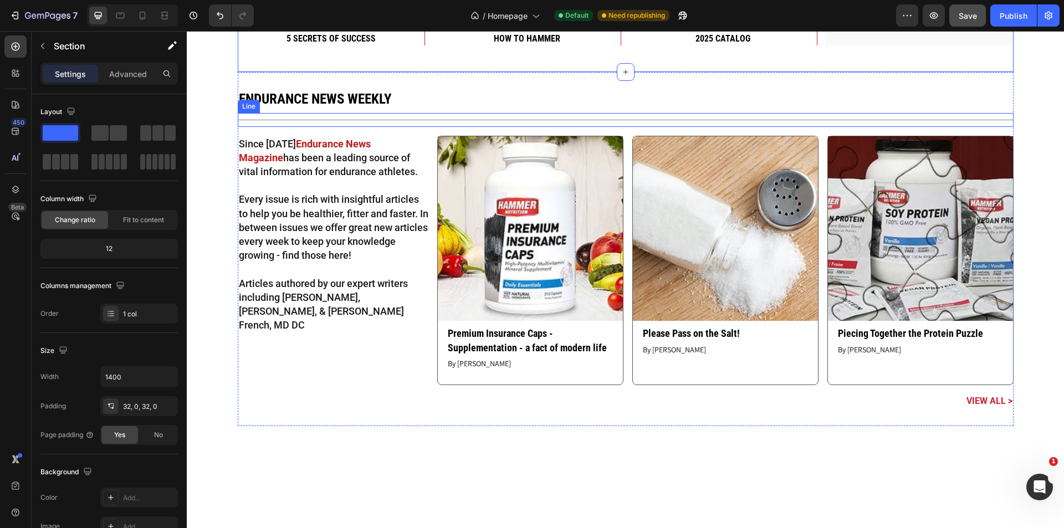
scroll to position [2687, 0]
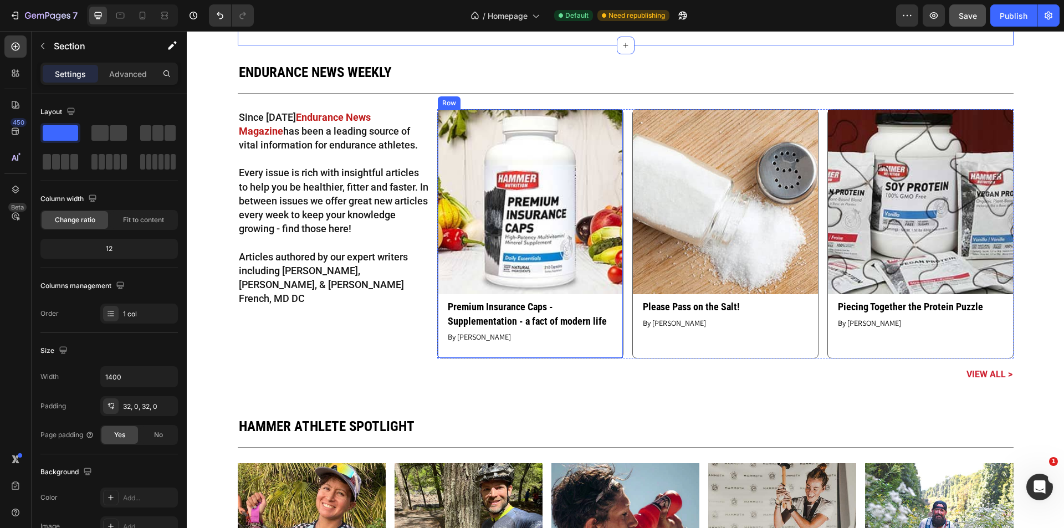
click at [590, 296] on div "Article Image Premium Insurance Caps - Supplementation - a fact of modern life …" at bounding box center [530, 234] width 185 height 248
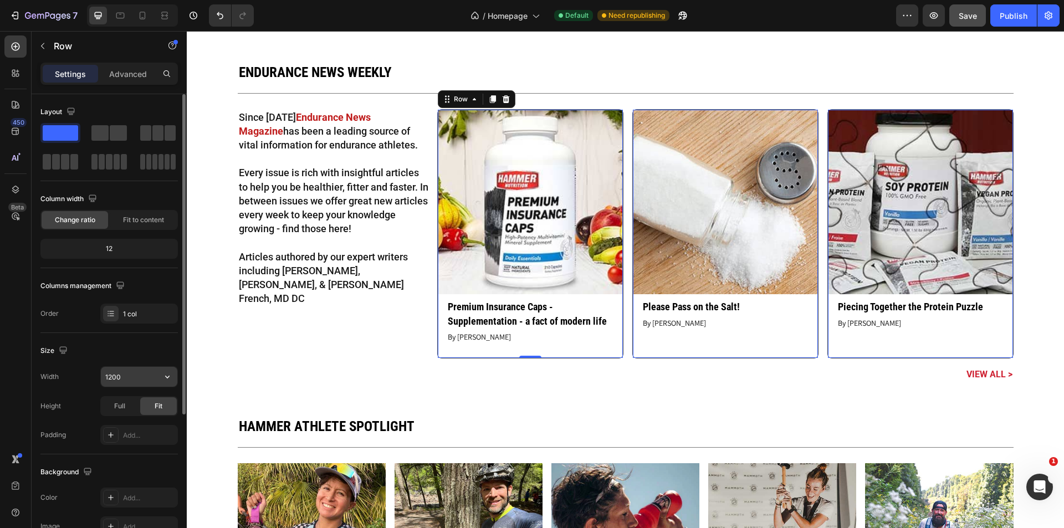
scroll to position [211, 0]
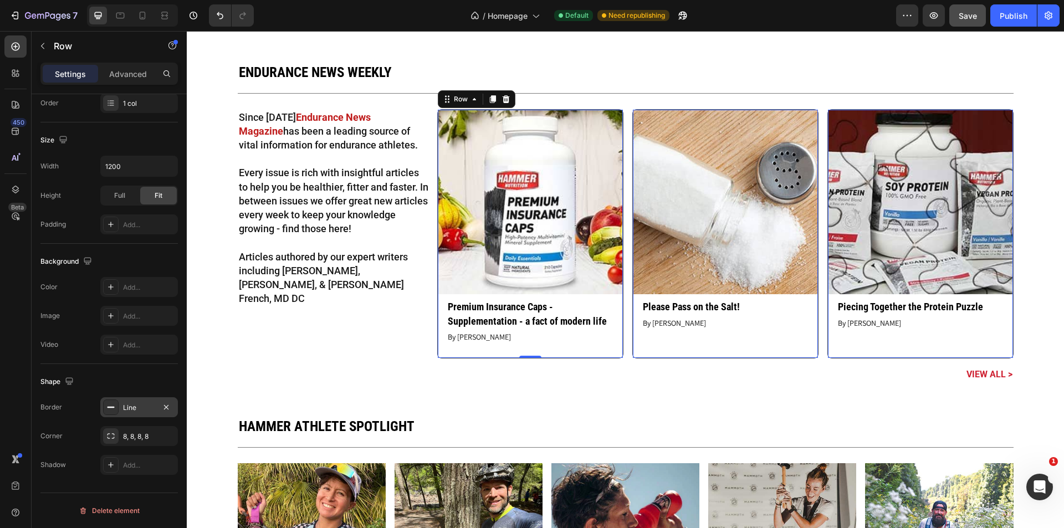
click at [135, 404] on div "Line" at bounding box center [139, 408] width 32 height 10
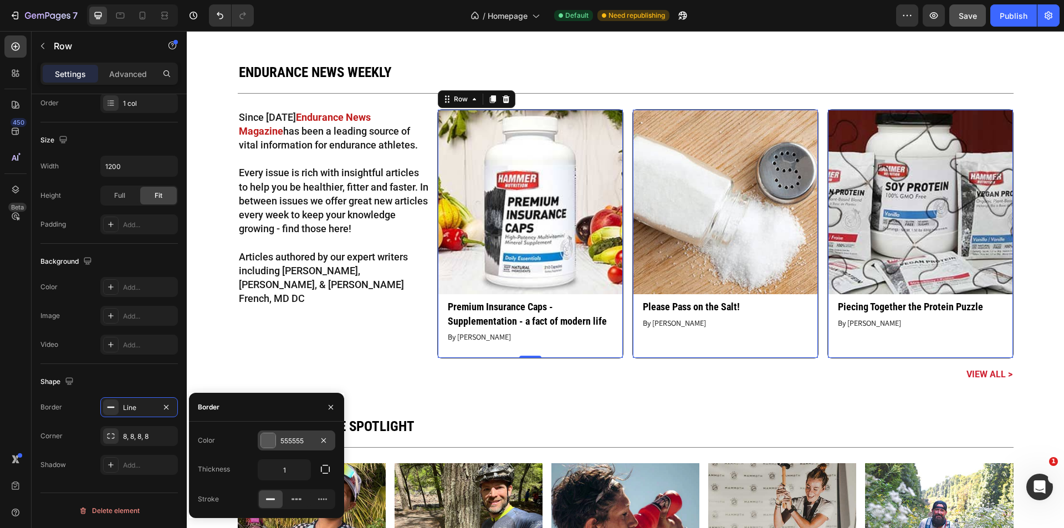
click at [293, 441] on div "555555" at bounding box center [296, 441] width 32 height 10
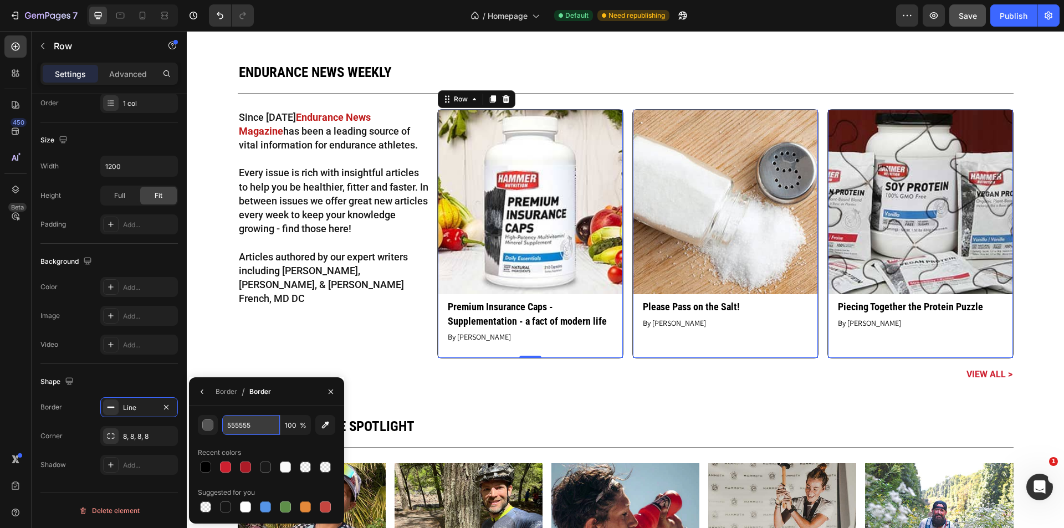
click at [254, 426] on input "555555" at bounding box center [251, 425] width 58 height 20
paste input "#a9a9a9"
click at [292, 408] on div "#a9a9a9 100 % Recent colors Suggested for you" at bounding box center [266, 464] width 155 height 117
type input "A9A9A9"
click at [335, 394] on button "button" at bounding box center [331, 392] width 18 height 18
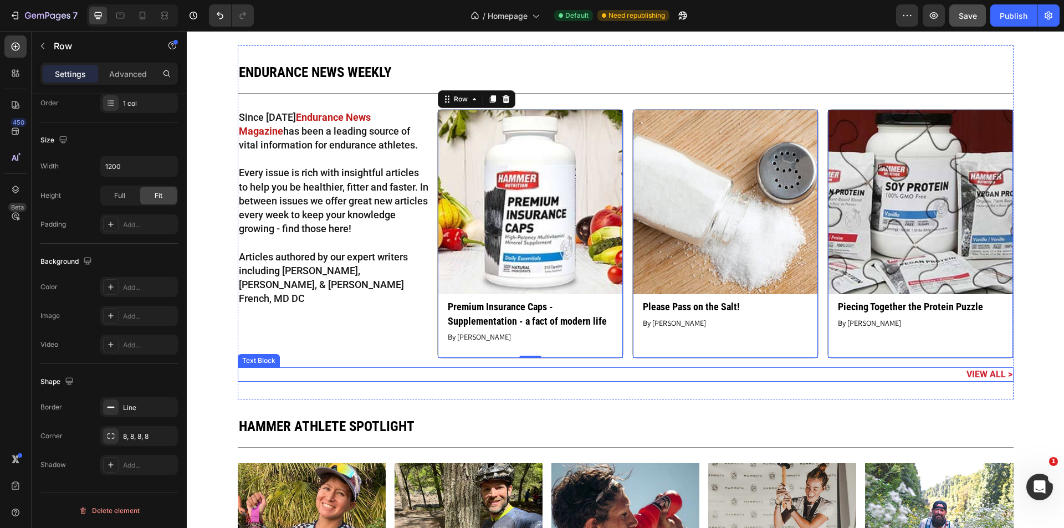
click at [540, 363] on div "Endurance news weekly Heading Title Line Since 1993 Endurance News Magazine has…" at bounding box center [626, 222] width 776 height 319
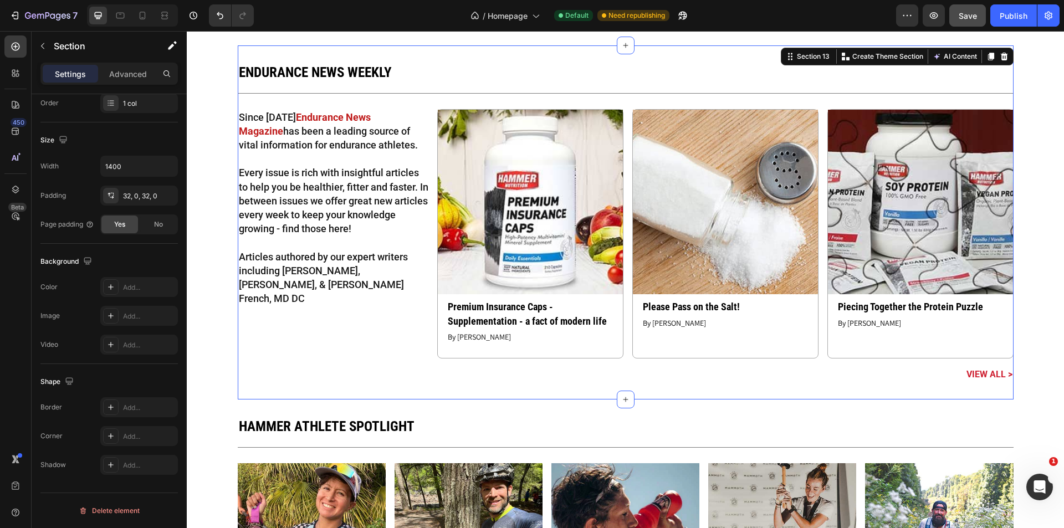
scroll to position [0, 0]
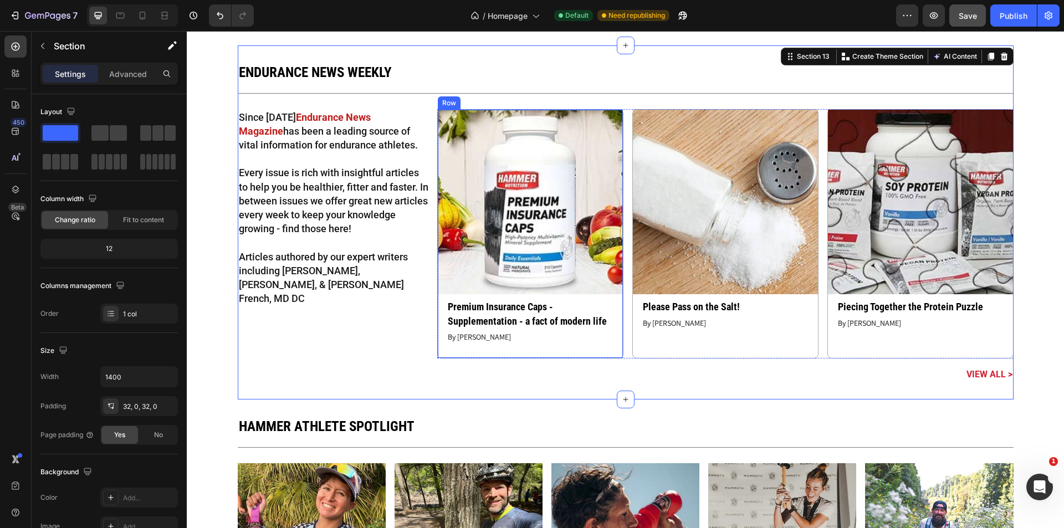
click at [603, 351] on div "Article Image Premium Insurance Caps - Supplementation - a fact of modern life …" at bounding box center [530, 234] width 185 height 248
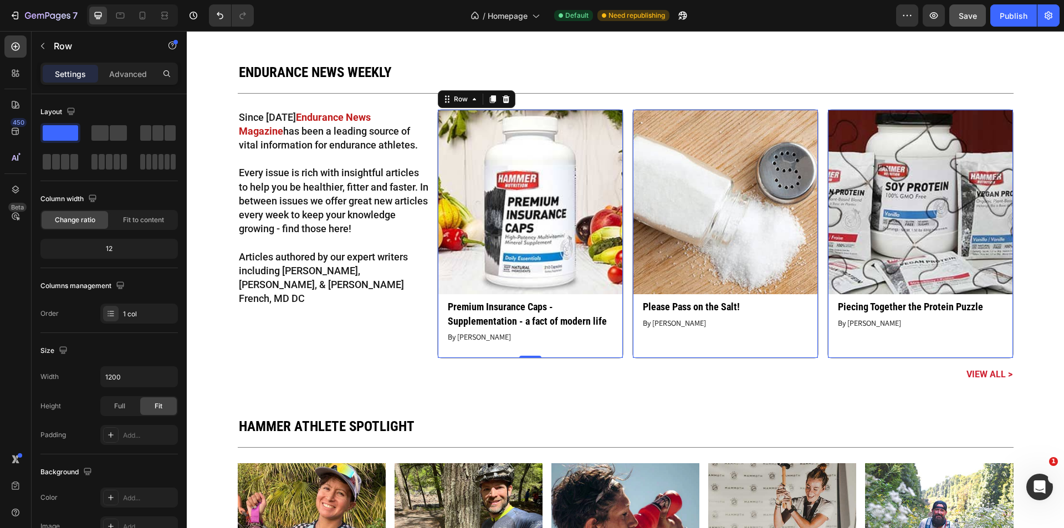
click at [527, 352] on div "Article Image Premium Insurance Caps - Supplementation - a fact of modern life …" at bounding box center [530, 234] width 185 height 248
click at [114, 70] on p "Advanced" at bounding box center [128, 74] width 38 height 12
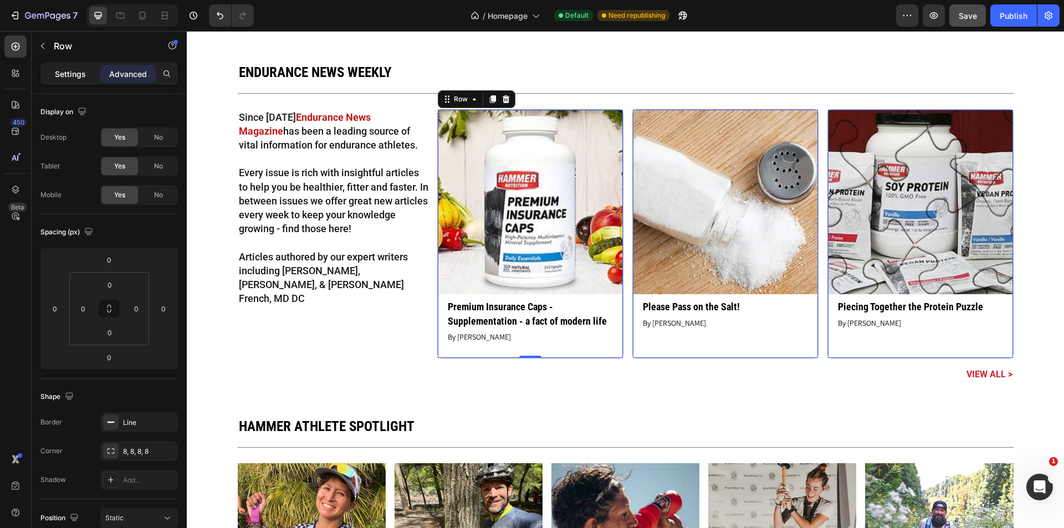
click at [64, 76] on p "Settings" at bounding box center [70, 74] width 31 height 12
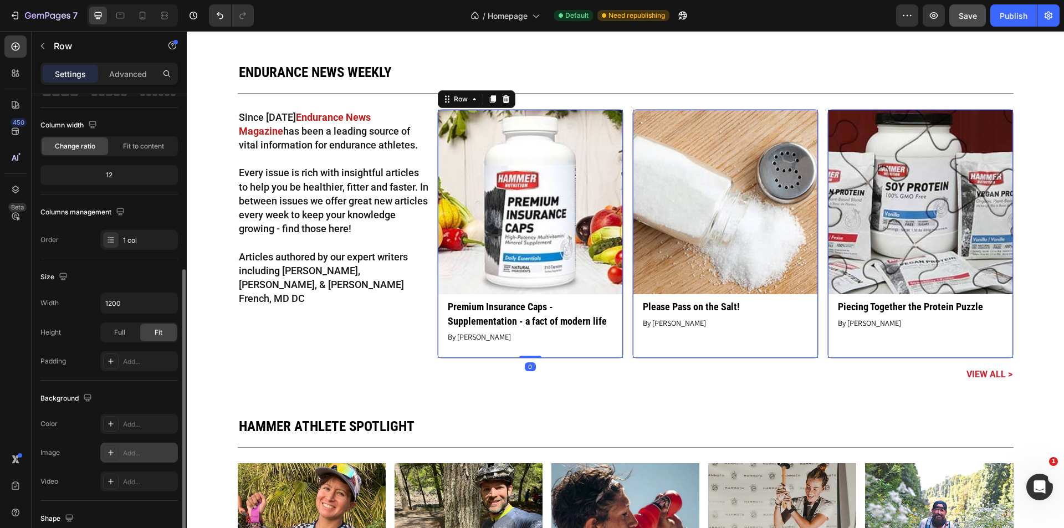
scroll to position [147, 0]
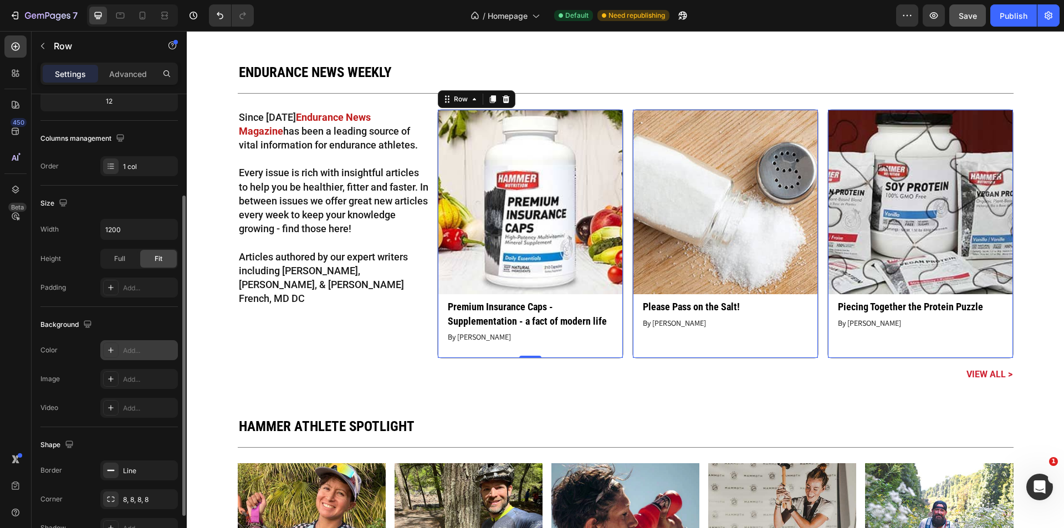
click at [136, 348] on div "Add..." at bounding box center [149, 351] width 52 height 10
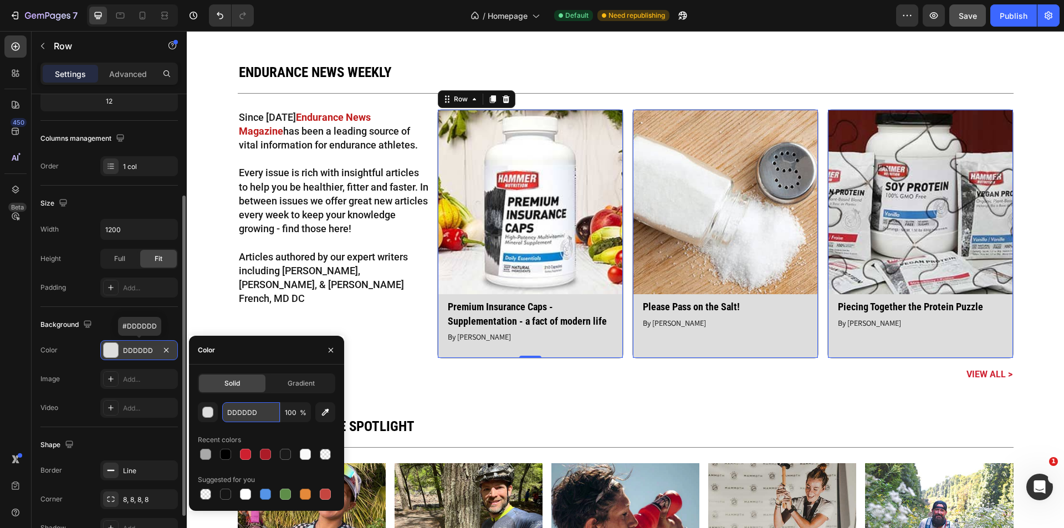
click at [256, 418] on input "DDDDDD" at bounding box center [251, 412] width 58 height 20
paste input "#f9f9f9"
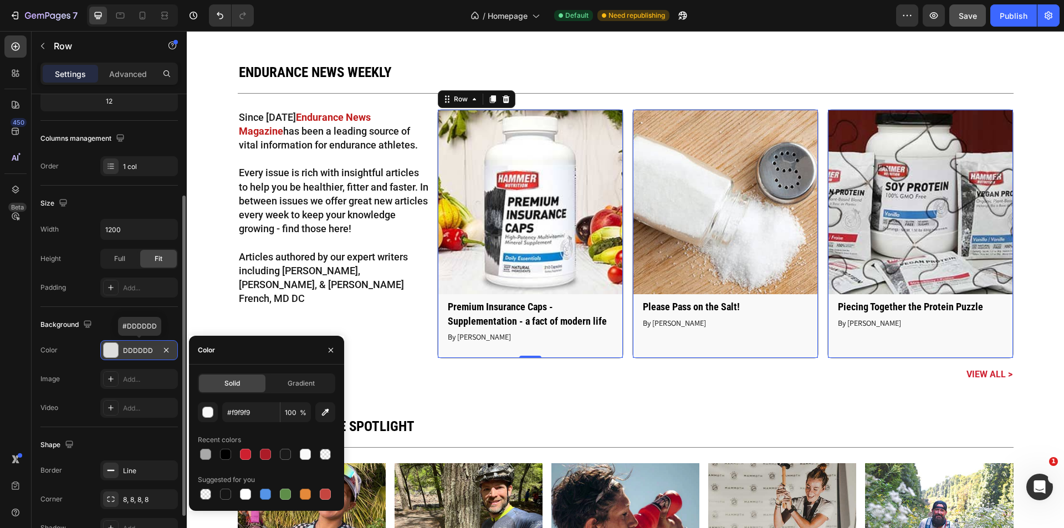
click at [282, 368] on div "Solid Gradient #f9f9f9 100 % Recent colors Suggested for you" at bounding box center [266, 438] width 155 height 146
type input "F9F9F9"
drag, startPoint x: 331, startPoint y: 354, endPoint x: 151, endPoint y: 325, distance: 181.9
click at [331, 354] on icon "button" at bounding box center [330, 350] width 9 height 9
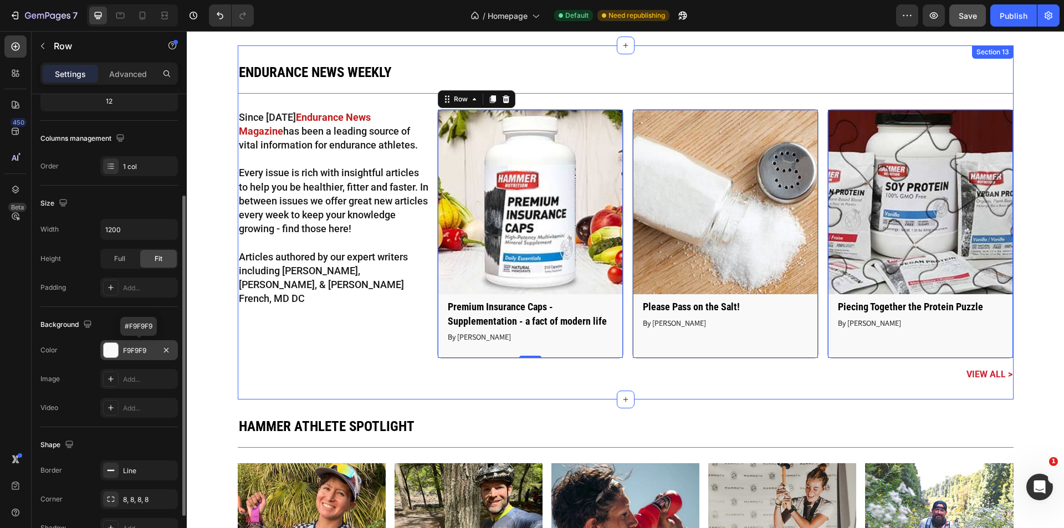
click at [510, 387] on div "Endurance news weekly Heading Title Line Since 1993 Endurance News Magazine has…" at bounding box center [626, 222] width 776 height 354
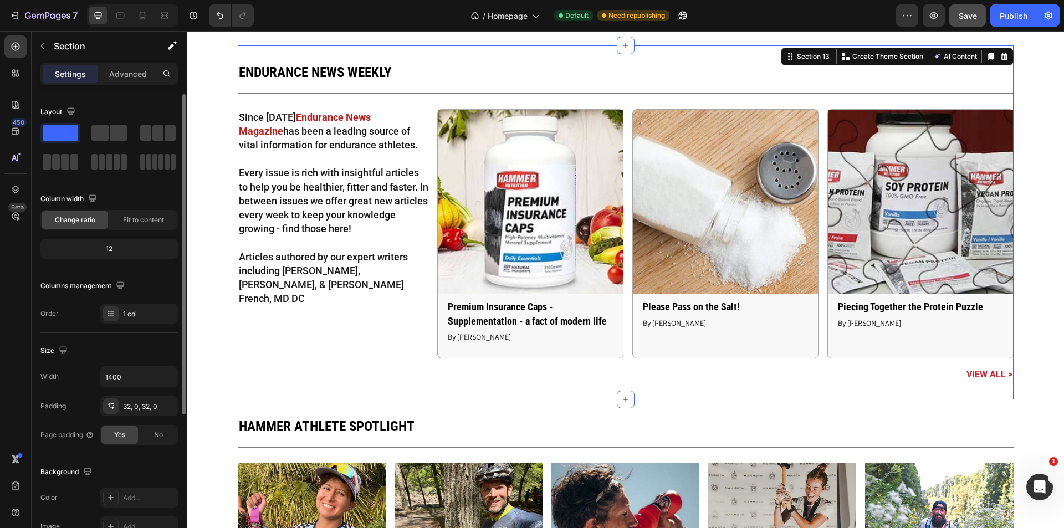
scroll to position [211, 0]
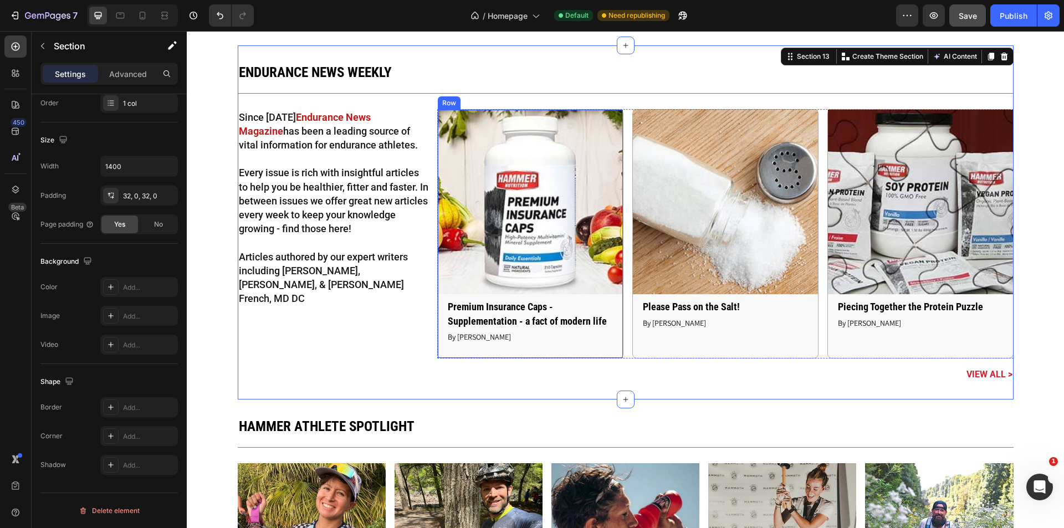
click at [531, 350] on div "Article Image Premium Insurance Caps - Supplementation - a fact of modern life …" at bounding box center [530, 234] width 185 height 248
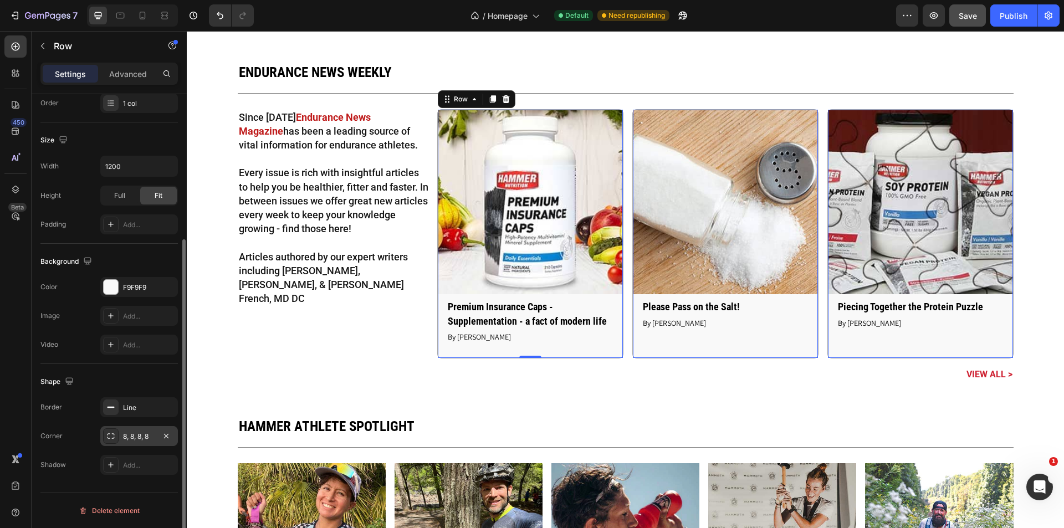
click at [144, 434] on div "8, 8, 8, 8" at bounding box center [139, 437] width 32 height 10
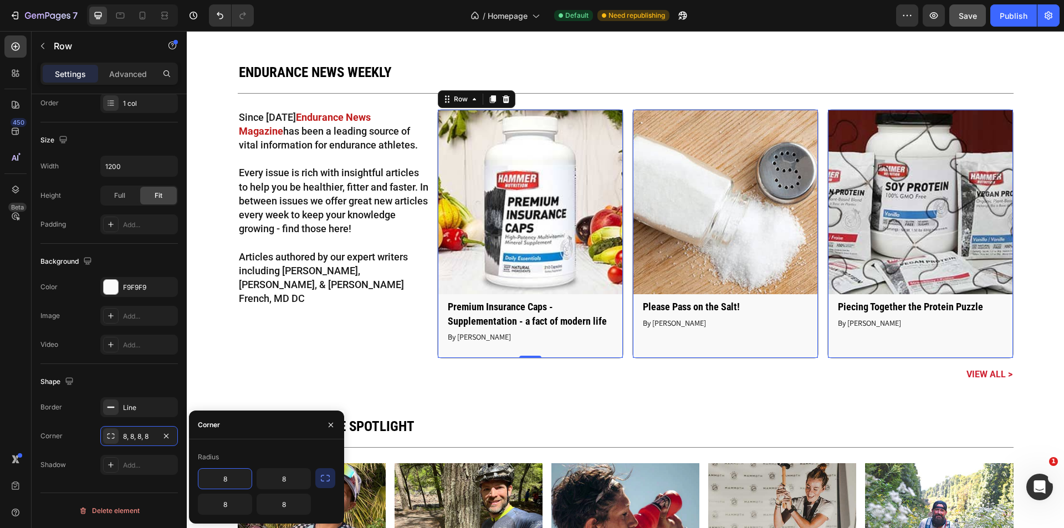
click at [233, 482] on input "8" at bounding box center [224, 479] width 53 height 20
type input "4"
click at [148, 378] on div "Shape" at bounding box center [108, 382] width 137 height 18
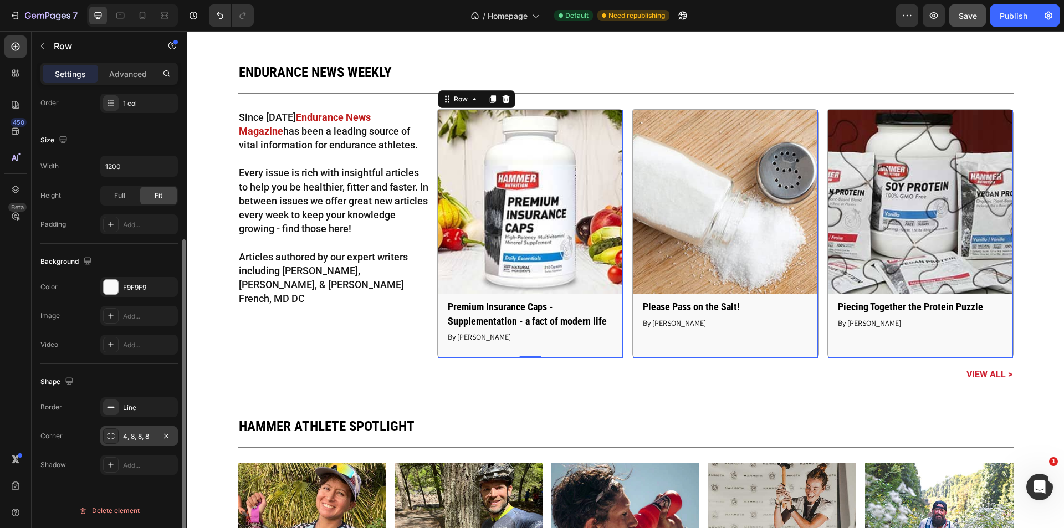
click at [144, 432] on div "4, 8, 8, 8" at bounding box center [139, 437] width 32 height 10
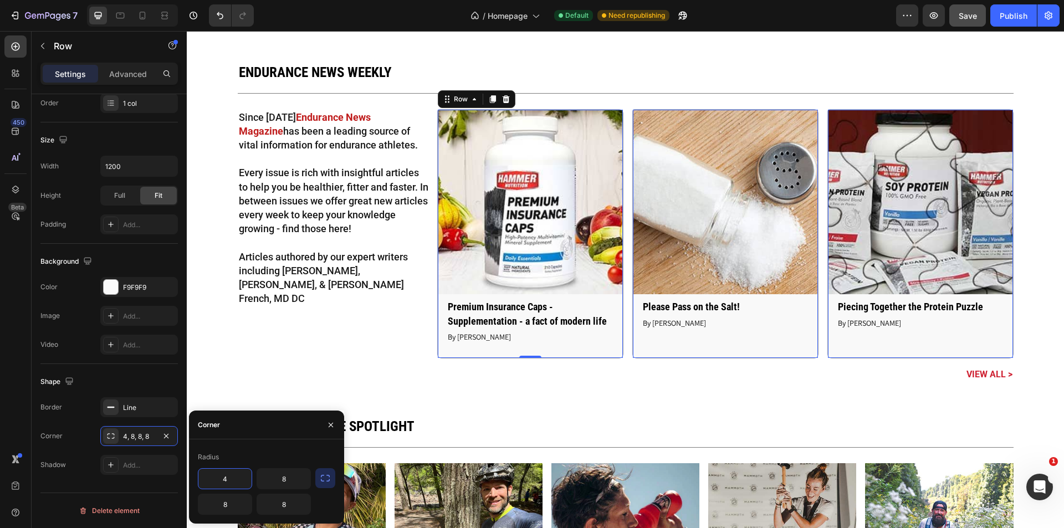
click at [329, 483] on icon "button" at bounding box center [325, 478] width 11 height 11
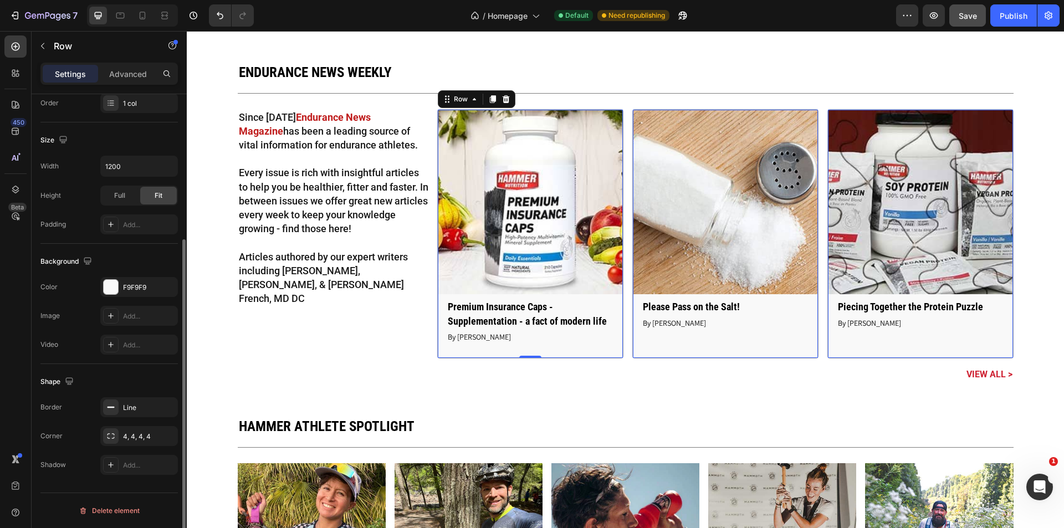
click at [133, 379] on div "Shape" at bounding box center [108, 382] width 137 height 18
click at [595, 386] on div "Endurance news weekly Heading Title Line Since 1993 Endurance News Magazine has…" at bounding box center [626, 222] width 776 height 354
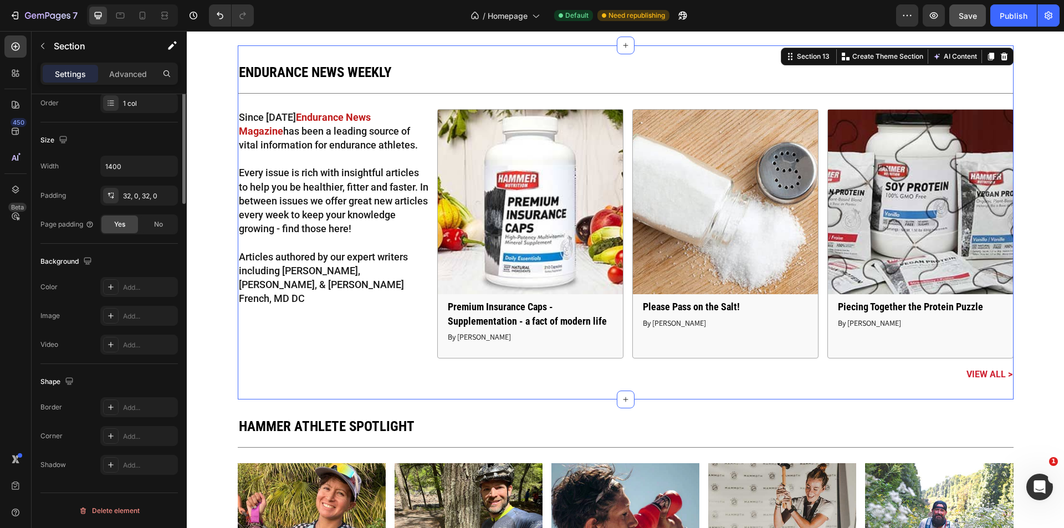
scroll to position [0, 0]
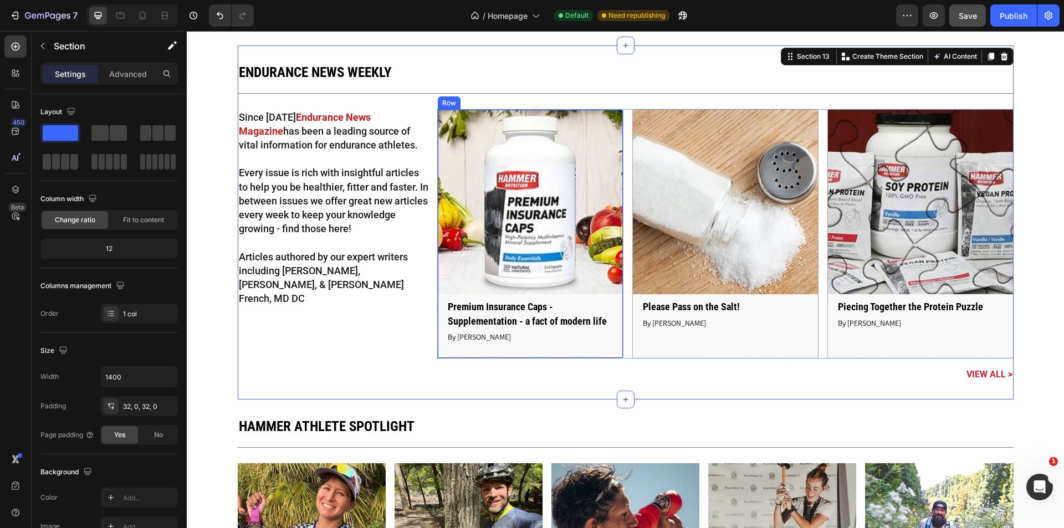
click at [596, 350] on div "Article Image Premium Insurance Caps - Supplementation - a fact of modern life …" at bounding box center [530, 234] width 185 height 248
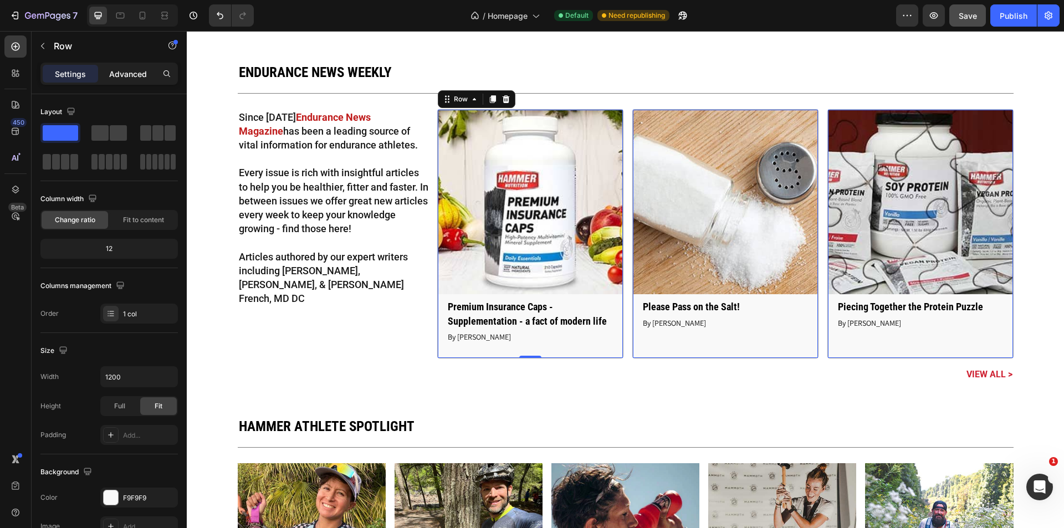
click at [135, 74] on p "Advanced" at bounding box center [128, 74] width 38 height 12
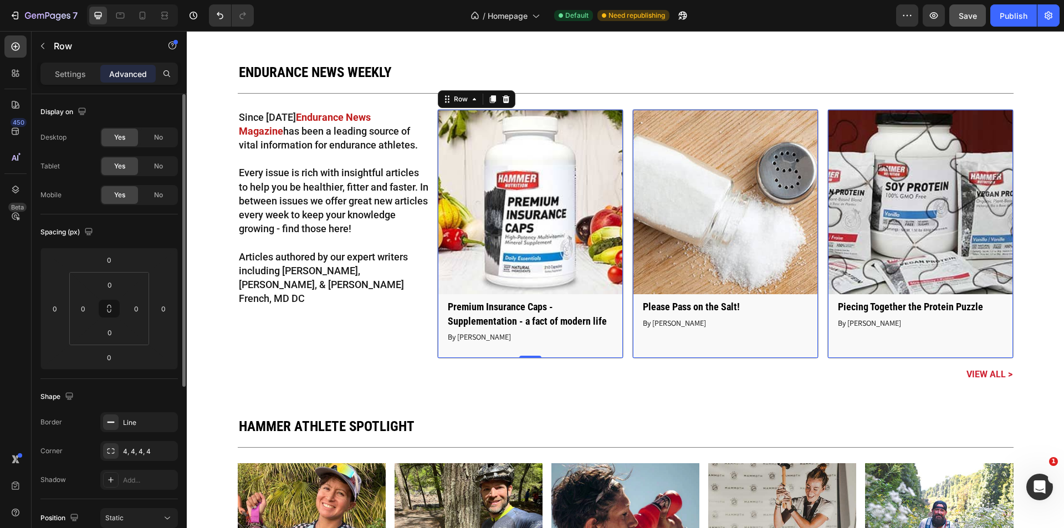
scroll to position [274, 0]
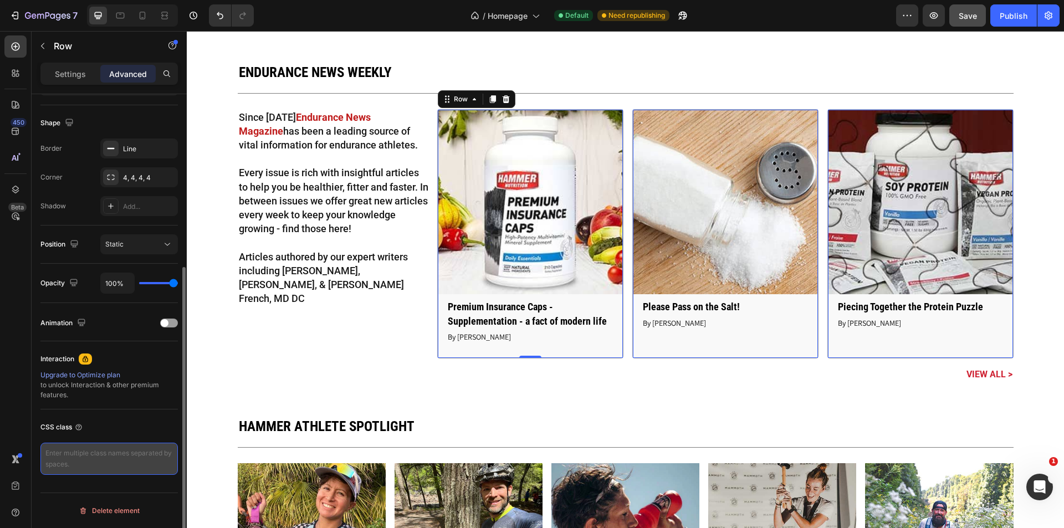
click at [93, 452] on textarea at bounding box center [108, 459] width 137 height 32
click at [136, 466] on textarea at bounding box center [108, 459] width 137 height 32
click at [111, 459] on textarea "news" at bounding box center [108, 459] width 137 height 32
type textarea "news-weekly-wrapper"
click at [138, 428] on div "CSS class" at bounding box center [108, 427] width 137 height 18
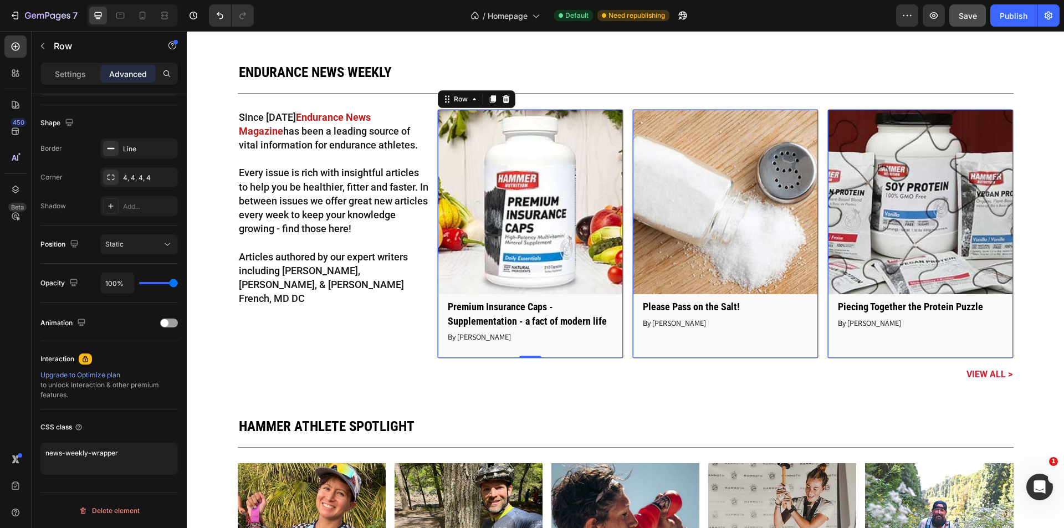
click at [623, 347] on div "Article Image Please Pass on the Salt! Article Title By Mark Bata Article Author" at bounding box center [530, 234] width 185 height 248
click at [623, 346] on div "Article Image Piecing Together the Protein Puzzle Article Title By Mark Bata Ar…" at bounding box center [530, 234] width 185 height 248
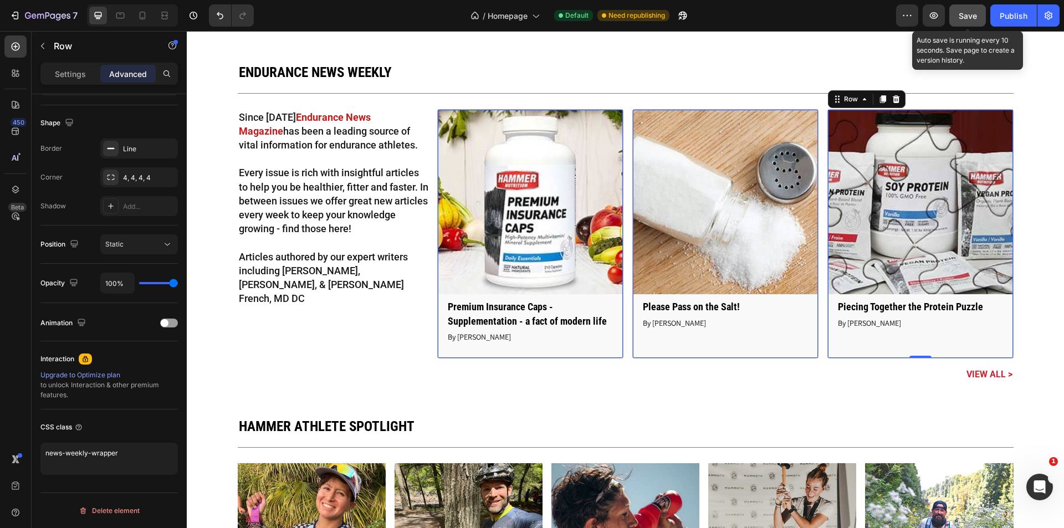
click at [963, 14] on span "Save" at bounding box center [967, 15] width 18 height 9
click at [961, 14] on span "Save" at bounding box center [967, 15] width 18 height 9
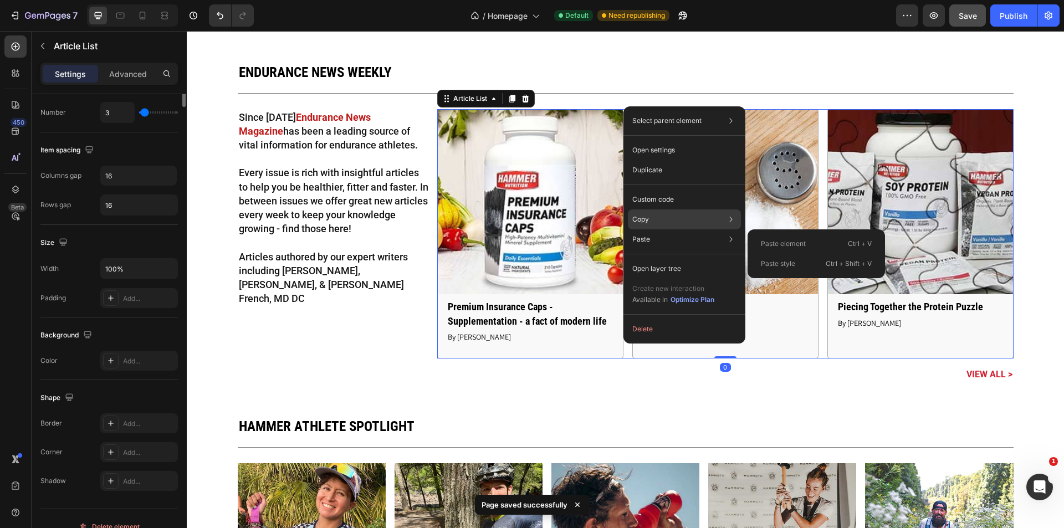
scroll to position [0, 0]
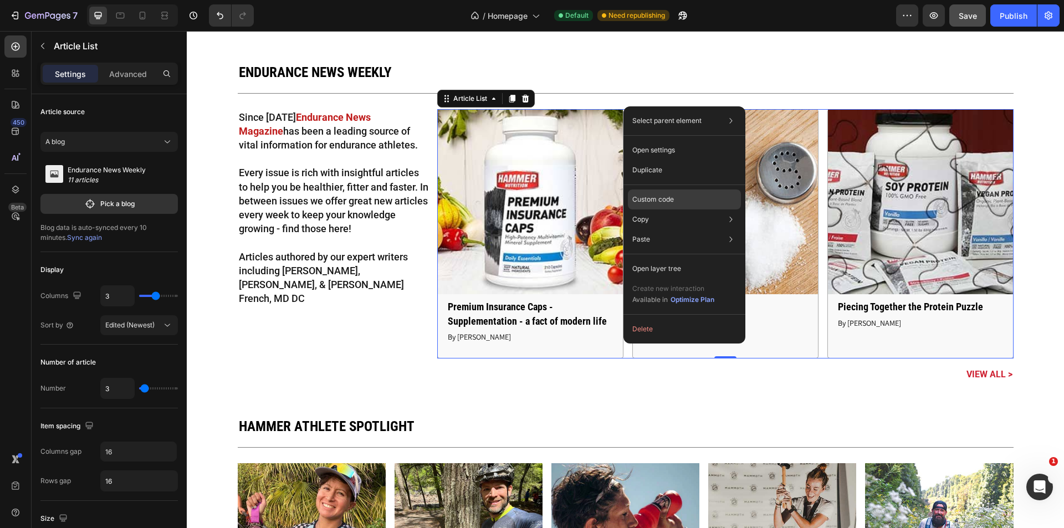
click at [664, 202] on p "Custom code" at bounding box center [653, 199] width 42 height 10
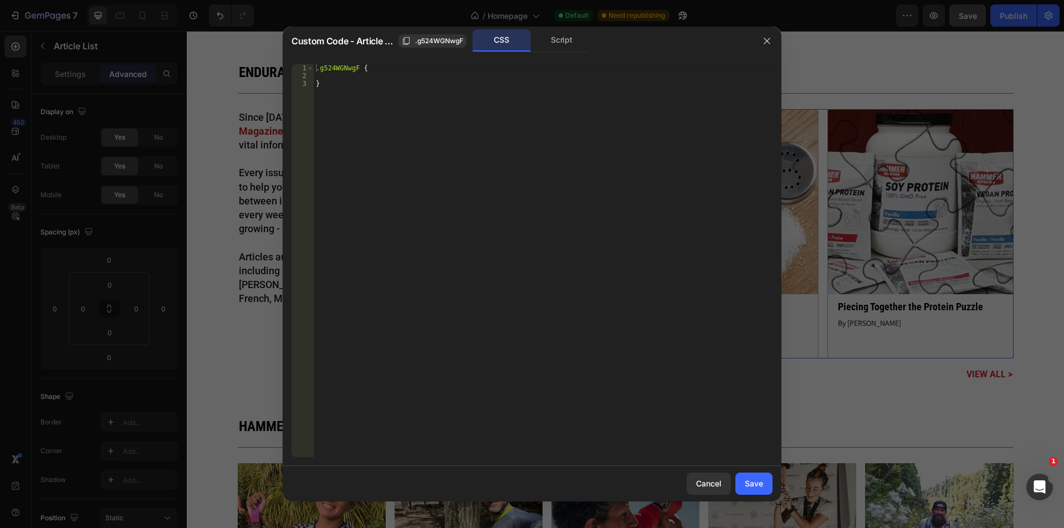
click at [463, 131] on div ".g524WGNwgF { }" at bounding box center [543, 268] width 459 height 408
type textarea "}"
paste textarea "news-weekly-wrapper"
type textarea ".news-weekly-wrapper {"
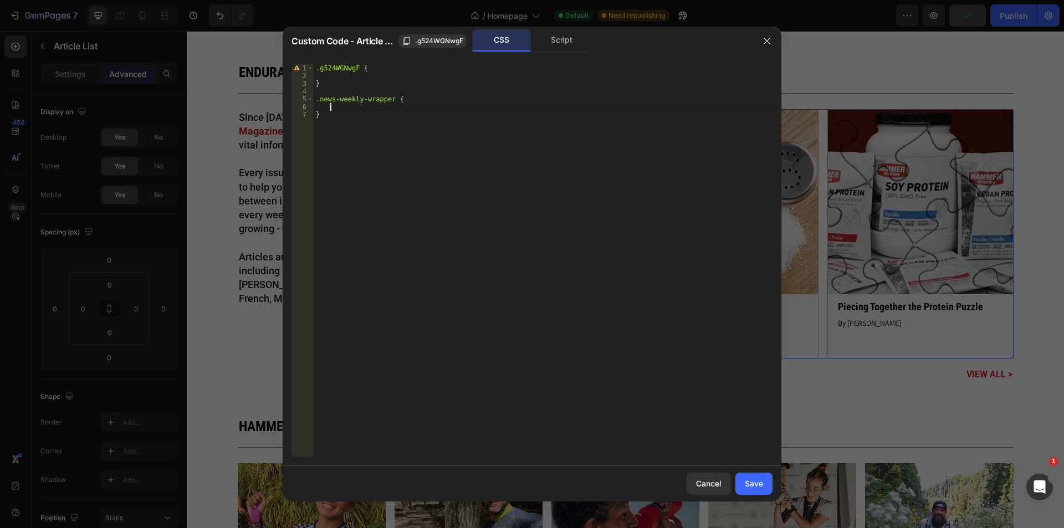
scroll to position [0, 1]
click at [442, 264] on div ".g524WGNwgF { } .news-weekly-wrapper { }" at bounding box center [543, 268] width 459 height 408
type textarea "}"
click at [396, 109] on div ".g524WGNwgF { } .news-weekly-wrapper { }" at bounding box center [543, 268] width 459 height 408
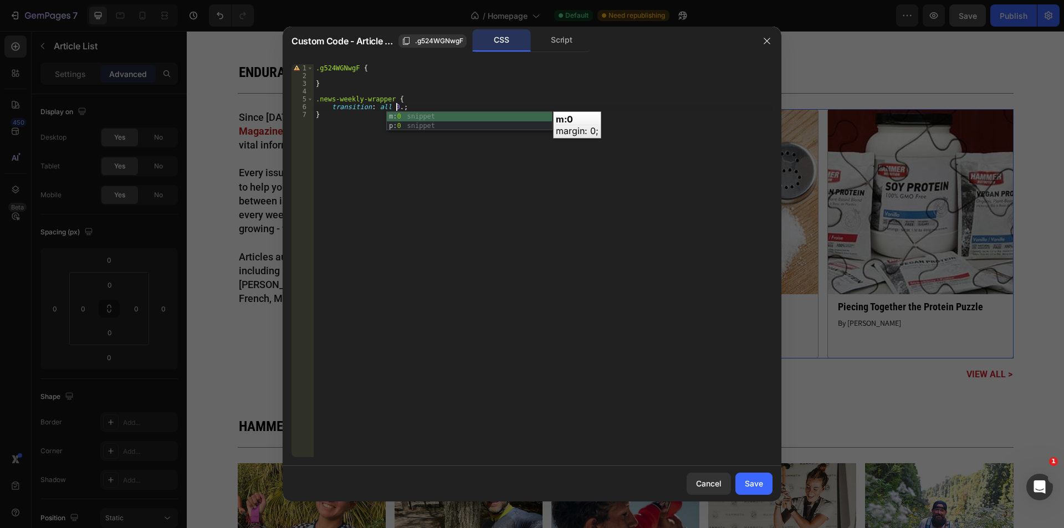
scroll to position [0, 7]
click at [519, 191] on div ".g524WGNwgF { } .news-weekly-wrapper { transition : all 0.2 s ; }" at bounding box center [543, 268] width 459 height 408
type textarea "}"
paste textarea "news-weekly-wrapper"
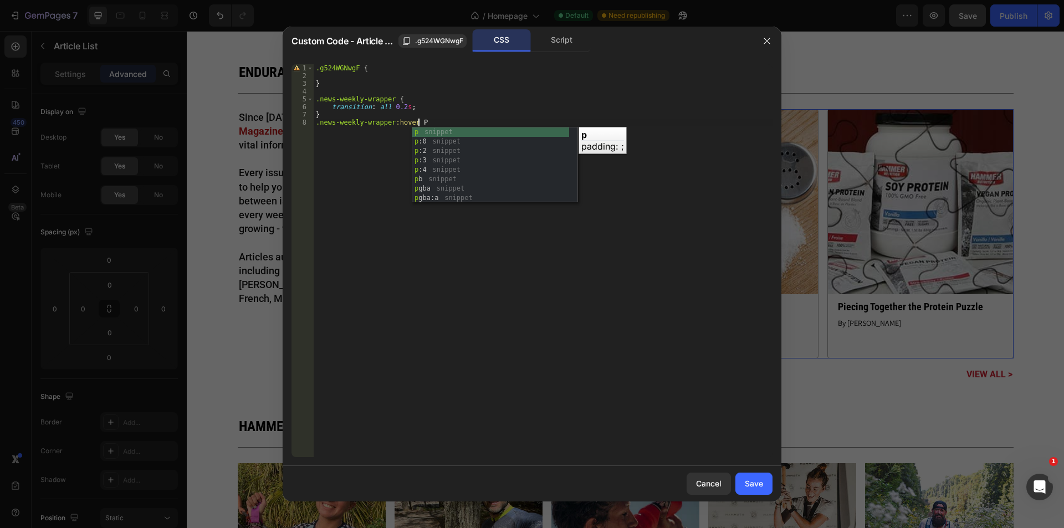
scroll to position [0, 8]
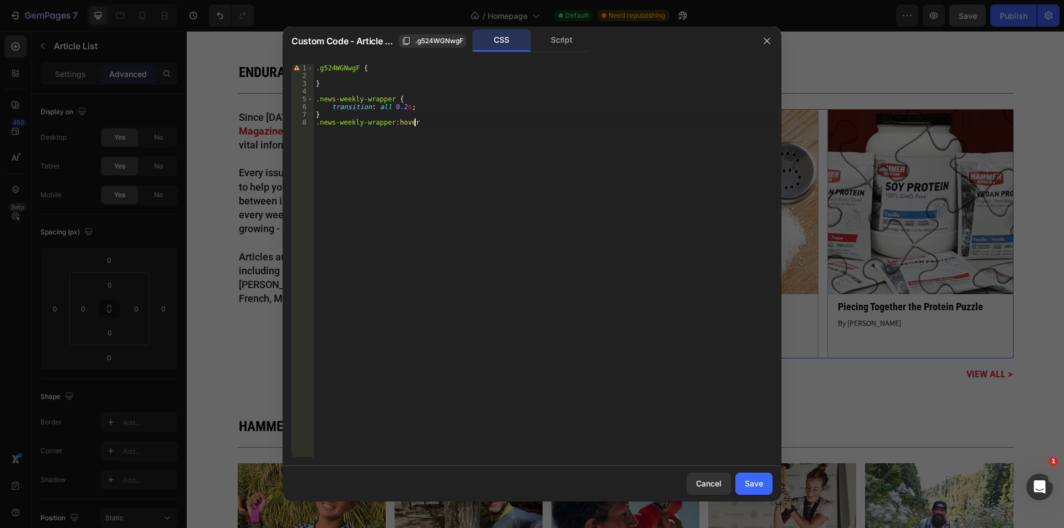
type textarea ".news-weekly-wrapper:hover {"
click at [372, 132] on div ".g524WGNwgF { } .news-weekly-wrapper { transition : all 0.2 s ; } .news-weekly-…" at bounding box center [544, 268] width 455 height 408
paste textarea "box-shadow: 0 0 12px #00000040;"
type textarea "box-shadow: 0 0 12px #00000040;"
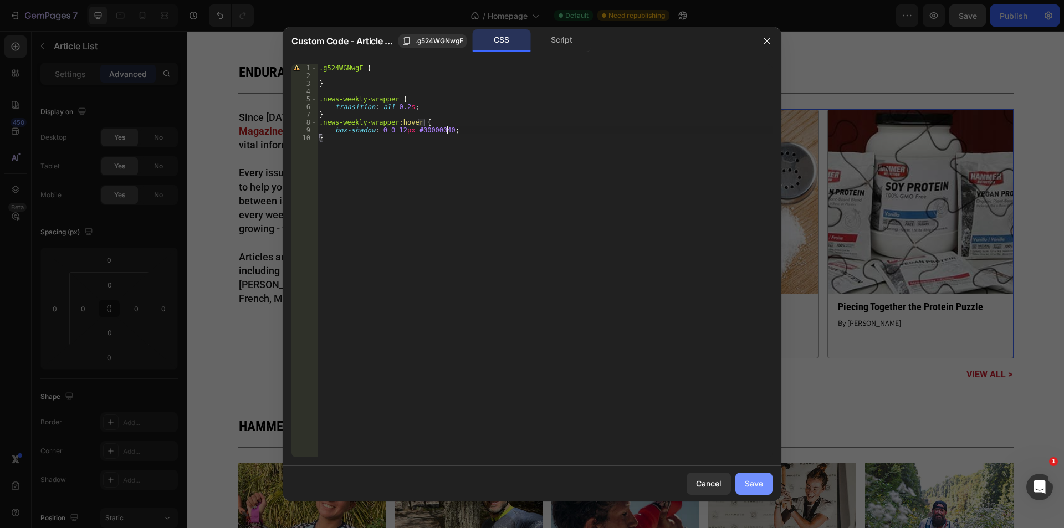
click at [756, 487] on div "Save" at bounding box center [754, 484] width 18 height 12
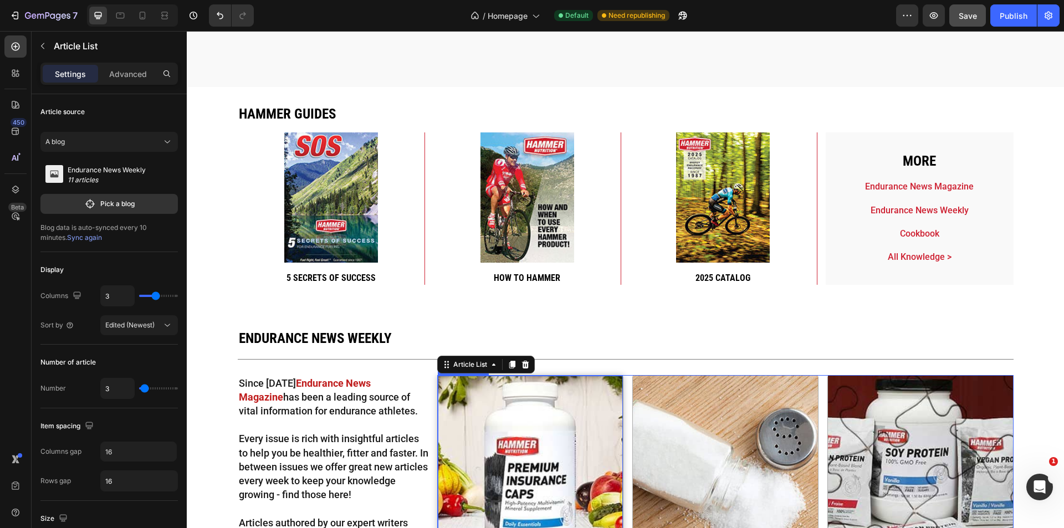
scroll to position [2637, 0]
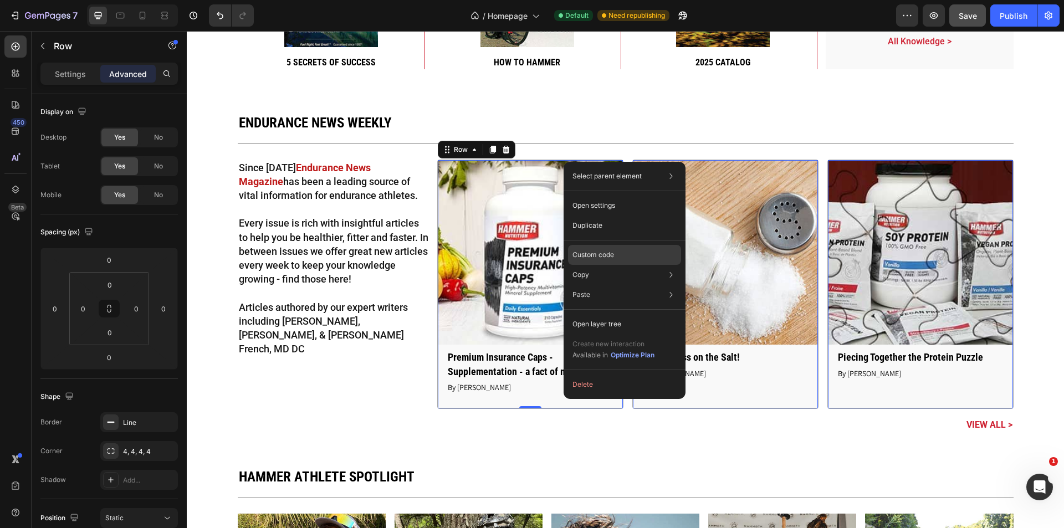
click at [623, 285] on div "Custom code" at bounding box center [624, 295] width 113 height 20
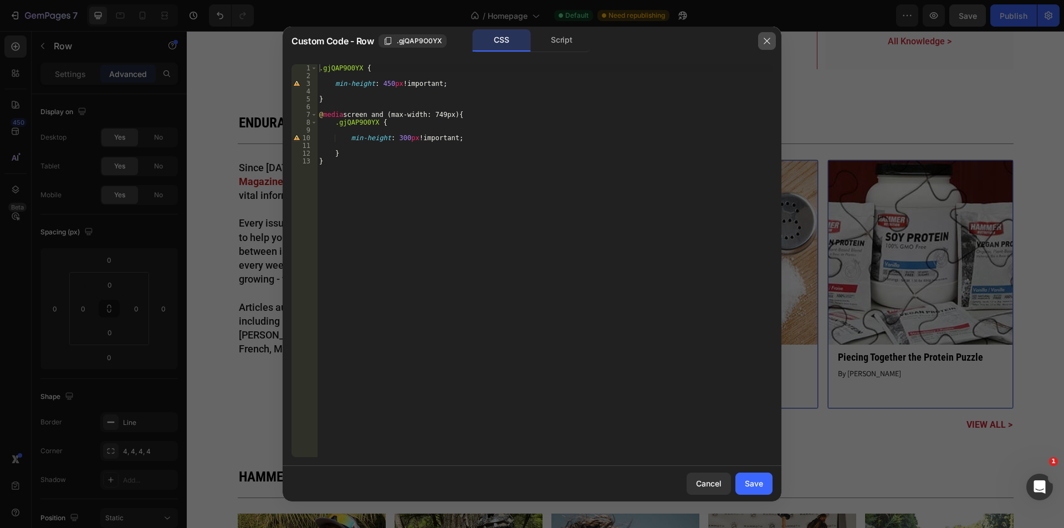
drag, startPoint x: 766, startPoint y: 41, endPoint x: 555, endPoint y: 48, distance: 211.2
click at [766, 41] on icon "button" at bounding box center [766, 41] width 9 height 9
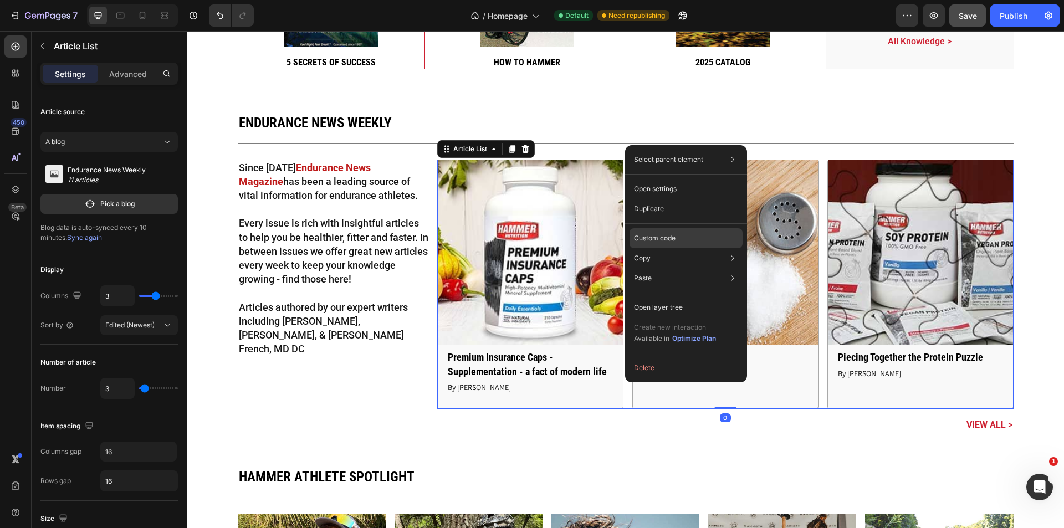
click at [683, 268] on div "Custom code" at bounding box center [685, 278] width 113 height 20
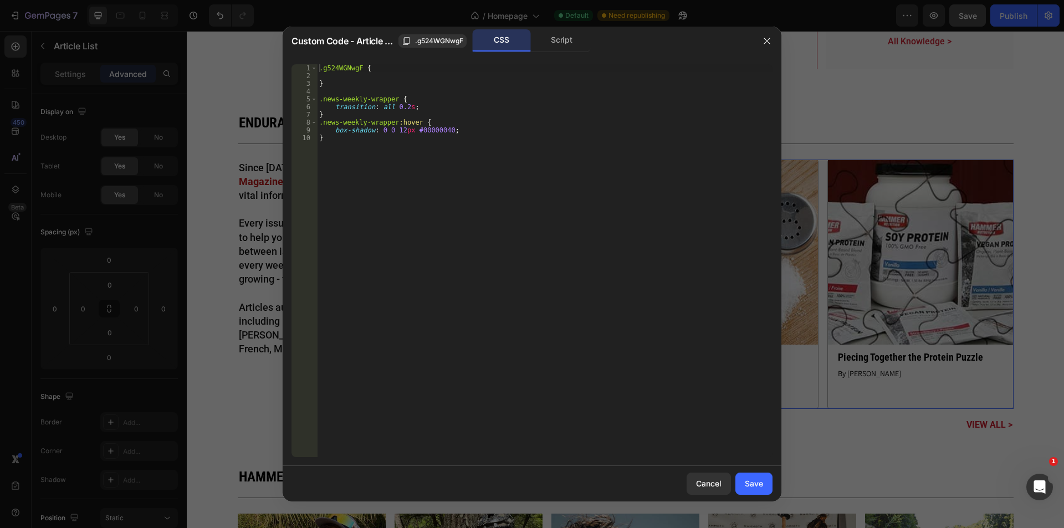
click at [446, 202] on div ".g524WGNwgF { } .news-weekly-wrapper { transition : all 0.2 s ; } .news-weekly-…" at bounding box center [544, 268] width 455 height 408
drag, startPoint x: 409, startPoint y: 131, endPoint x: 443, endPoint y: 131, distance: 34.3
click at [443, 131] on div ".g524WGNwgF { } .news-weekly-wrapper { transition : all 0.2 s ; } .news-weekly-…" at bounding box center [544, 268] width 455 height 408
type textarea "box-shadow: 0 0 12px rgba(0,0,0,0.25) !important;"
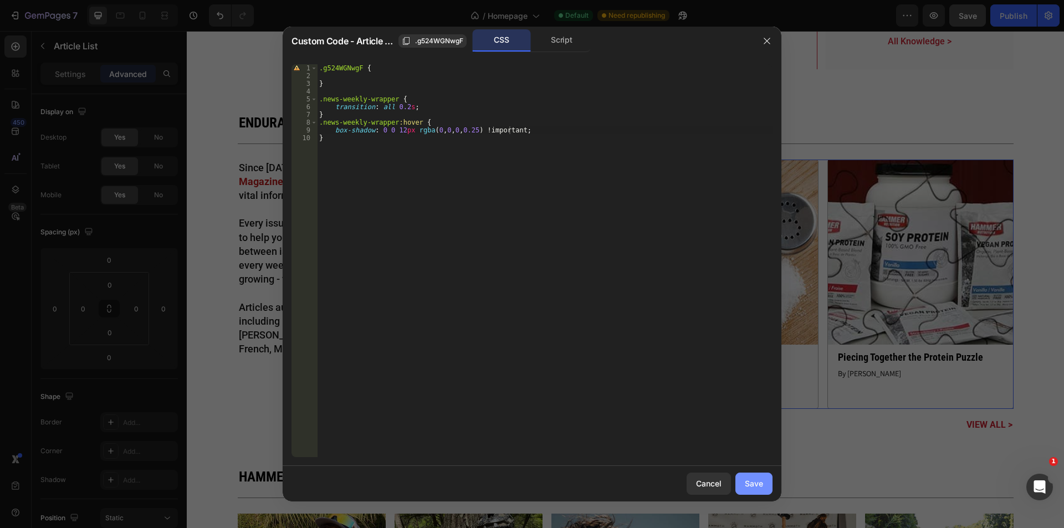
drag, startPoint x: 752, startPoint y: 482, endPoint x: 791, endPoint y: 32, distance: 452.1
click at [752, 482] on div "Save" at bounding box center [754, 484] width 18 height 12
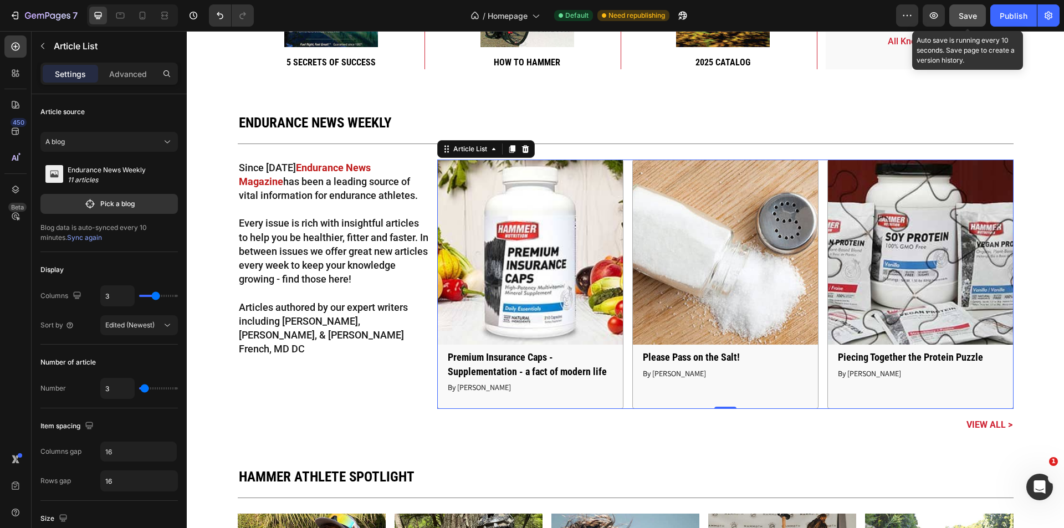
click at [962, 12] on span "Save" at bounding box center [967, 15] width 18 height 9
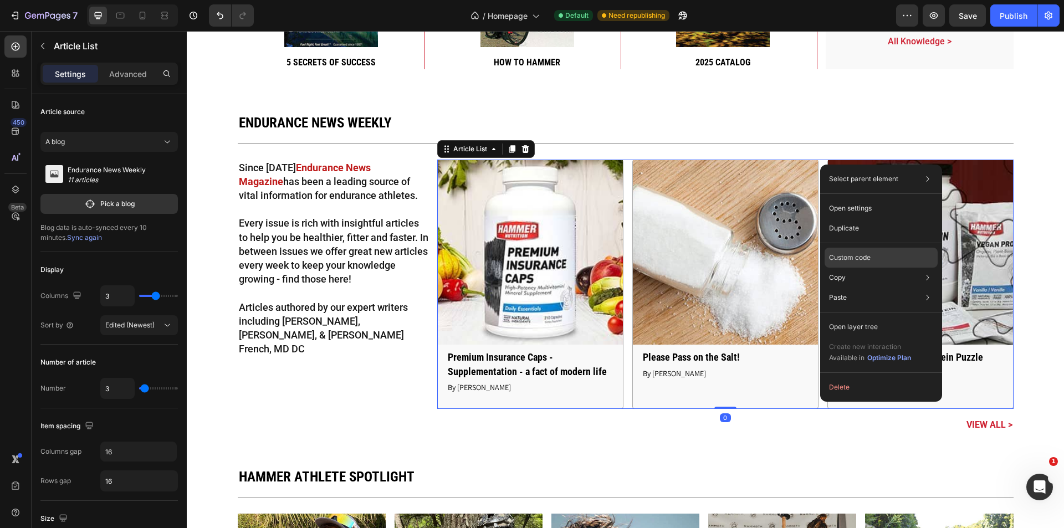
click at [869, 259] on p "Custom code" at bounding box center [850, 258] width 42 height 10
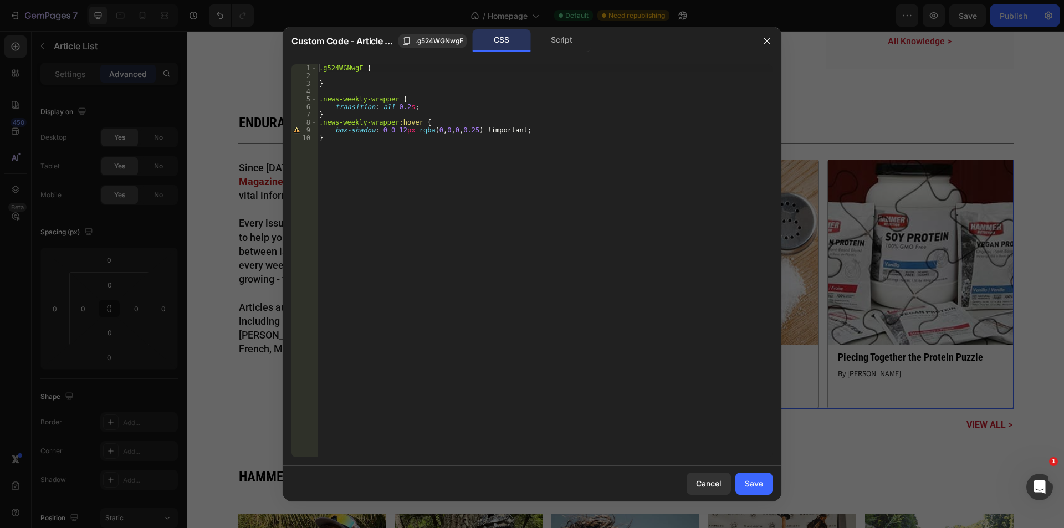
click at [523, 117] on div ".g524WGNwgF { } .news-weekly-wrapper { transition : all 0.2 s ; } .news-weekly-…" at bounding box center [544, 268] width 455 height 408
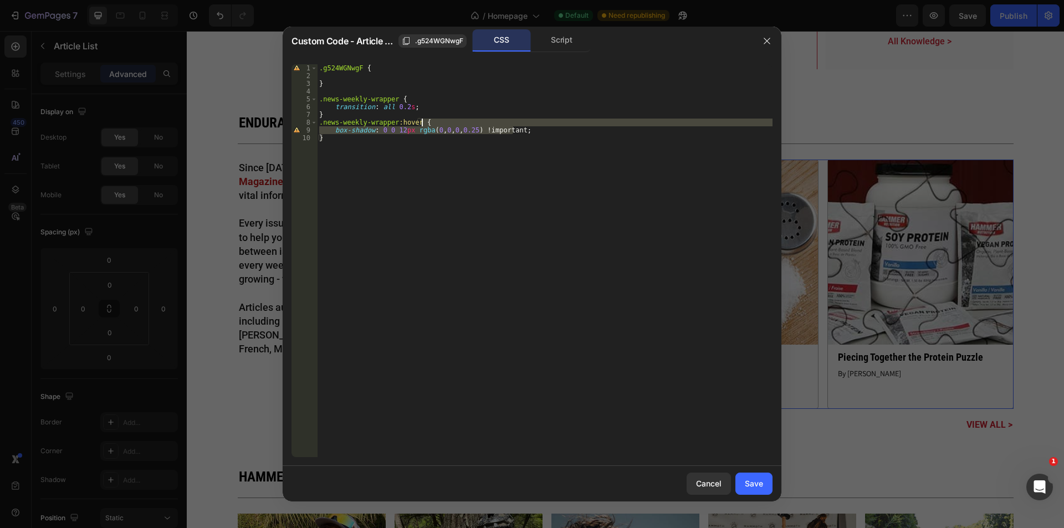
drag, startPoint x: 547, startPoint y: 129, endPoint x: 548, endPoint y: 121, distance: 7.2
click at [548, 121] on div ".g524WGNwgF { } .news-weekly-wrapper { transition : all 0.2 s ; } .news-weekly-…" at bounding box center [544, 268] width 455 height 408
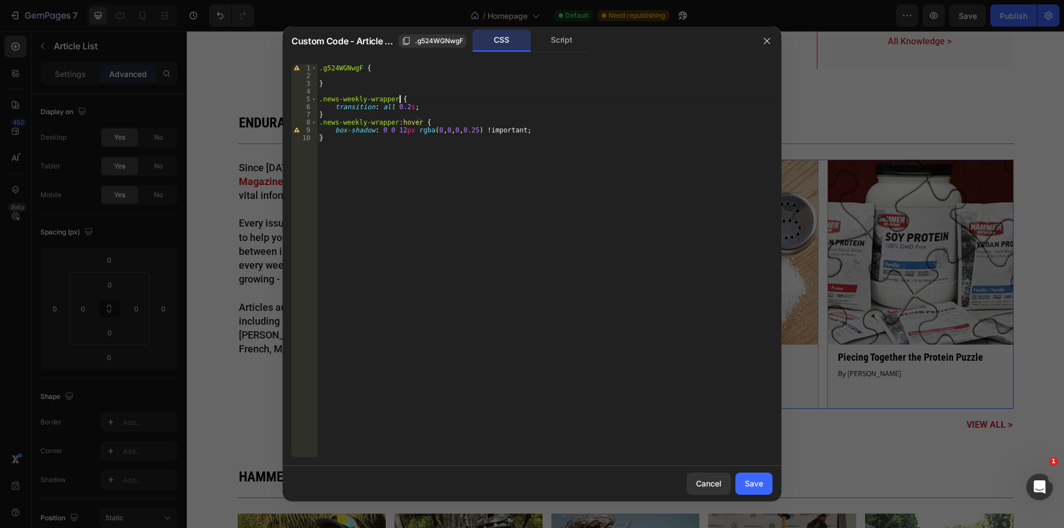
click at [456, 97] on div ".g524WGNwgF { } .news-weekly-wrapper { transition : all 0.2 s ; } .news-weekly-…" at bounding box center [544, 268] width 455 height 408
paste textarea "box-shadow: 0 0 12px rgba(0,0,0,0.25) !important;"
drag, startPoint x: 456, startPoint y: 106, endPoint x: 465, endPoint y: 106, distance: 8.9
click at [465, 106] on div ".g524WGNwgF { } .news-weekly-wrapper { box-shadow : 0 0 12 px rgba ( 0 , 0 , 0 …" at bounding box center [544, 268] width 455 height 408
drag, startPoint x: 499, startPoint y: 105, endPoint x: 459, endPoint y: 106, distance: 39.9
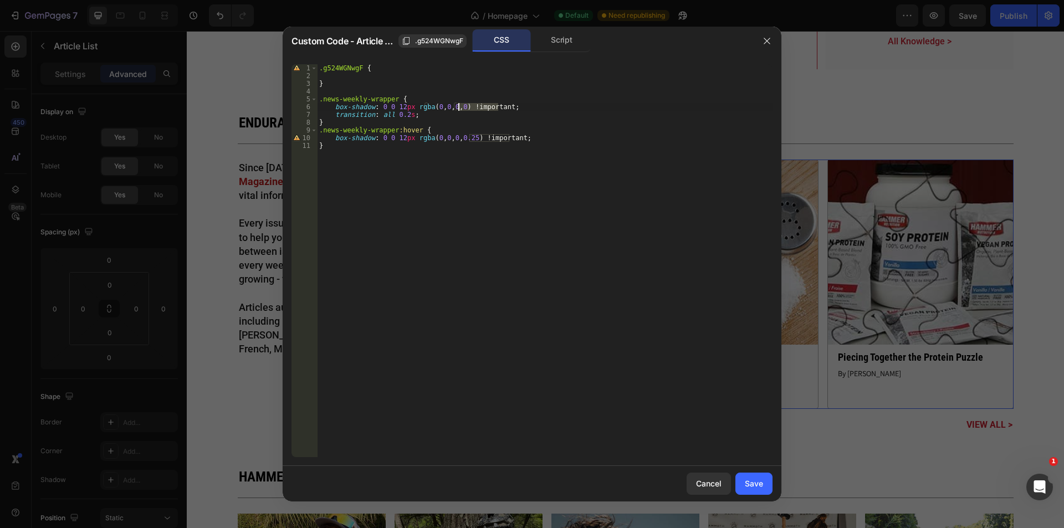
click at [459, 106] on div ".g524WGNwgF { } .news-weekly-wrapper { box-shadow : 0 0 12 px rgba ( 0 , 0 , 0 …" at bounding box center [544, 268] width 455 height 408
type textarea "box-shadow: 0 0 12px rgba(0,0,0,0);"
drag, startPoint x: 752, startPoint y: 485, endPoint x: 603, endPoint y: 419, distance: 162.2
click at [752, 485] on div "Save" at bounding box center [754, 484] width 18 height 12
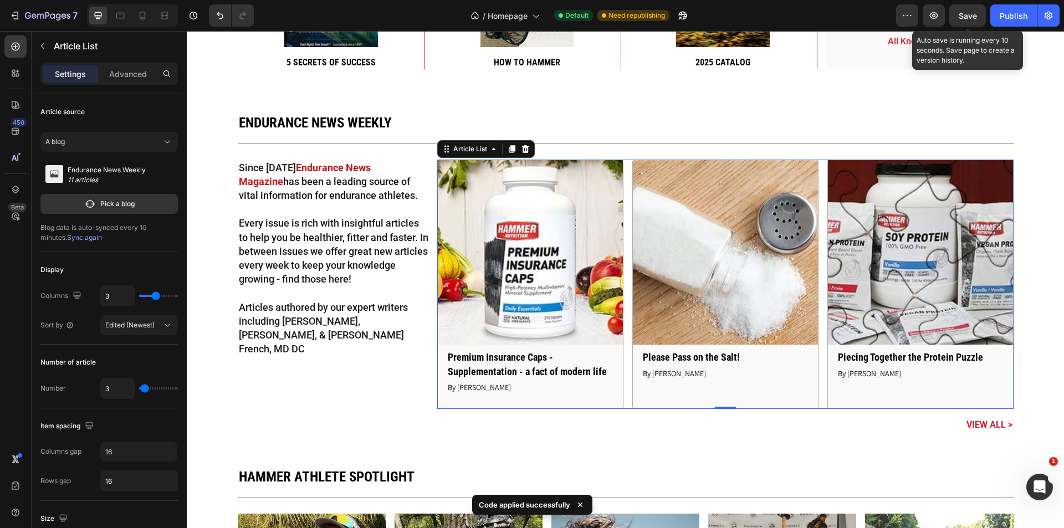
click at [972, 17] on span "Save" at bounding box center [967, 15] width 18 height 9
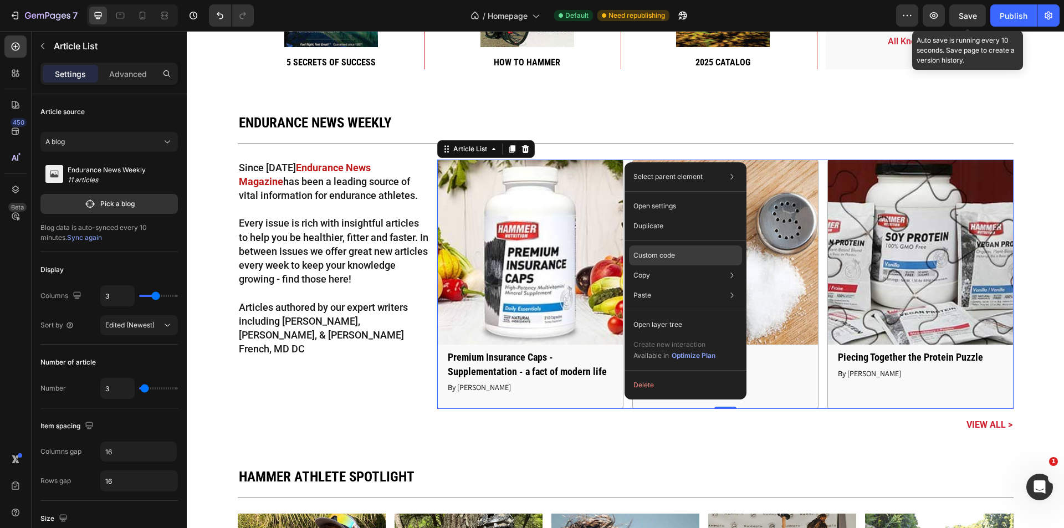
click at [685, 285] on div "Custom code" at bounding box center [685, 295] width 113 height 20
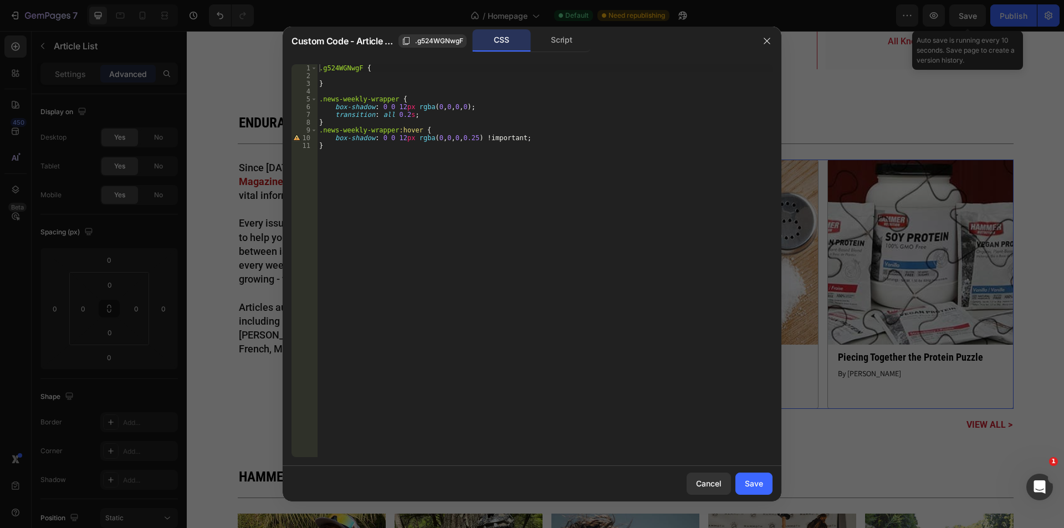
click at [407, 115] on div ".g524WGNwgF { } .news-weekly-wrapper { box-shadow : 0 0 12 px rgba ( 0 , 0 , 0 …" at bounding box center [544, 268] width 455 height 408
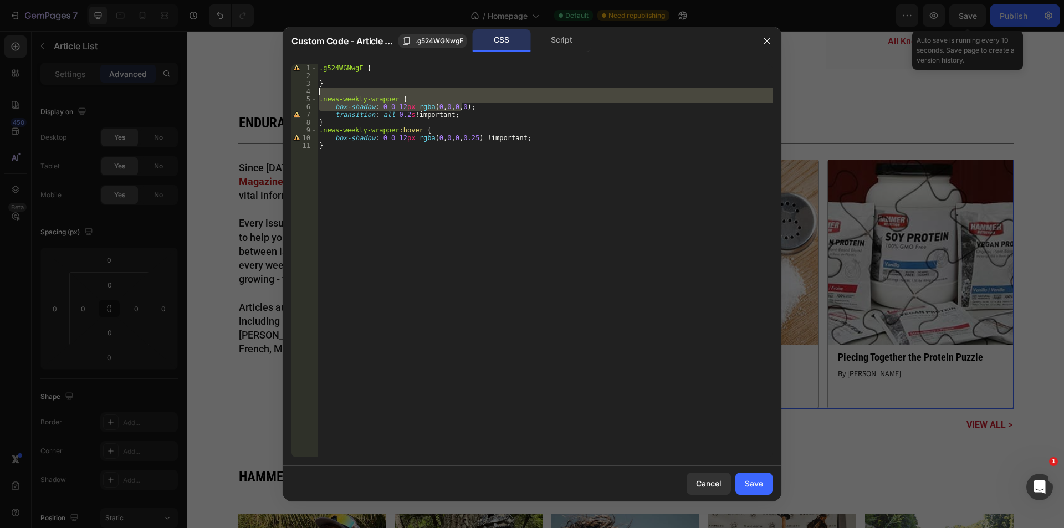
drag, startPoint x: 486, startPoint y: 106, endPoint x: 491, endPoint y: 93, distance: 13.7
click at [491, 93] on div ".g524WGNwgF { } .news-weekly-wrapper { box-shadow : 0 0 12 px rgba ( 0 , 0 , 0 …" at bounding box center [544, 268] width 455 height 408
type textarea ".news-weekly-wrapper {"
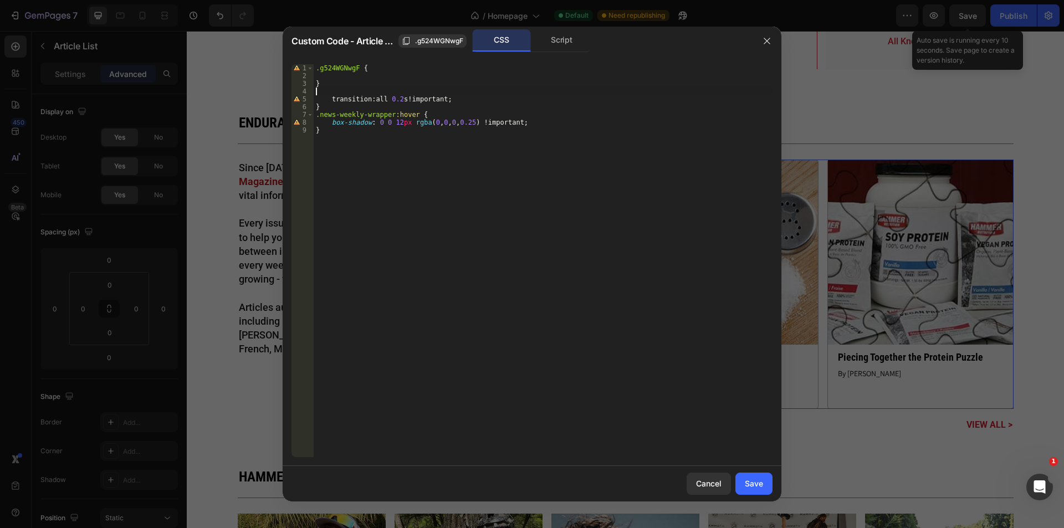
scroll to position [0, 0]
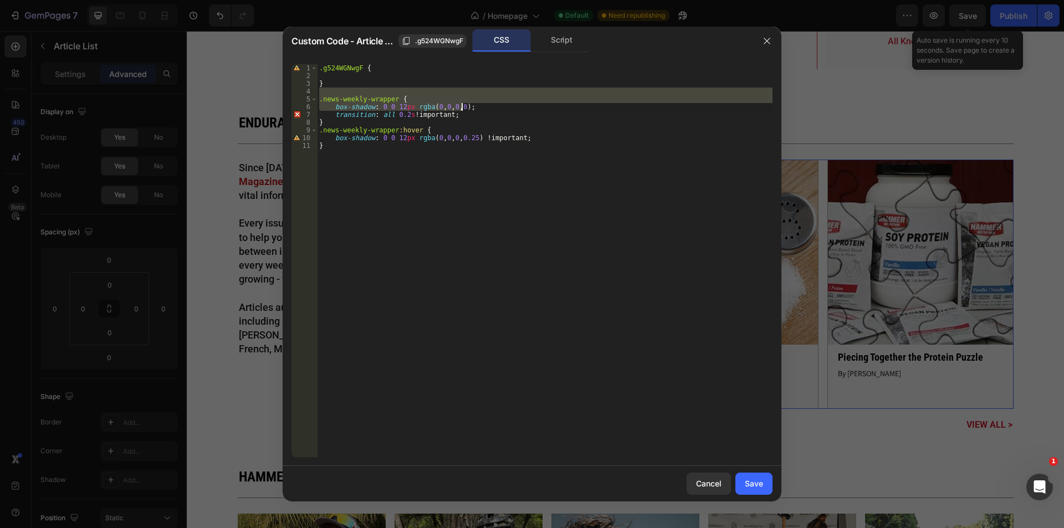
click at [486, 104] on div ".g524WGNwgF { } .news-weekly-wrapper { box-shadow : 0 0 12 px rgba ( 0 , 0 , 0 …" at bounding box center [544, 260] width 455 height 393
drag, startPoint x: 485, startPoint y: 105, endPoint x: 496, endPoint y: 112, distance: 13.7
click at [487, 100] on div ".g524WGNwgF { } .news-weekly-wrapper { box-shadow : 0 0 12 px rgba ( 0 , 0 , 0 …" at bounding box center [544, 268] width 455 height 408
type textarea ".news-weekly-wrapper {"
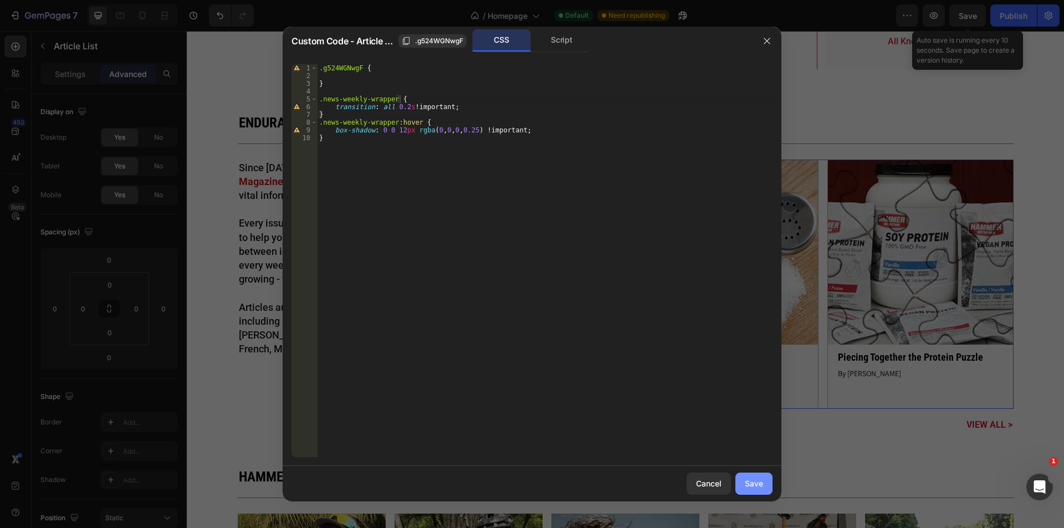
click at [756, 477] on button "Save" at bounding box center [753, 484] width 37 height 22
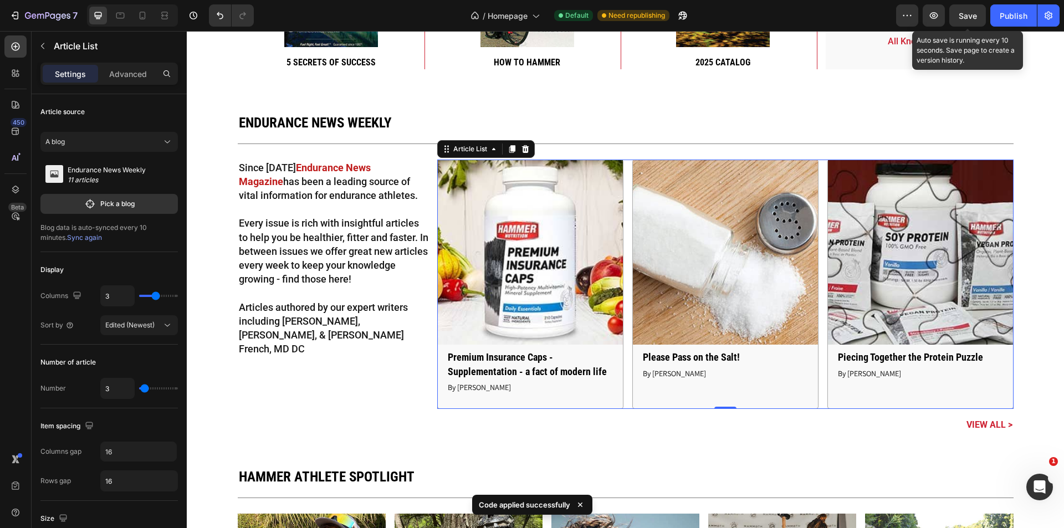
click at [973, 18] on span "Save" at bounding box center [967, 15] width 18 height 9
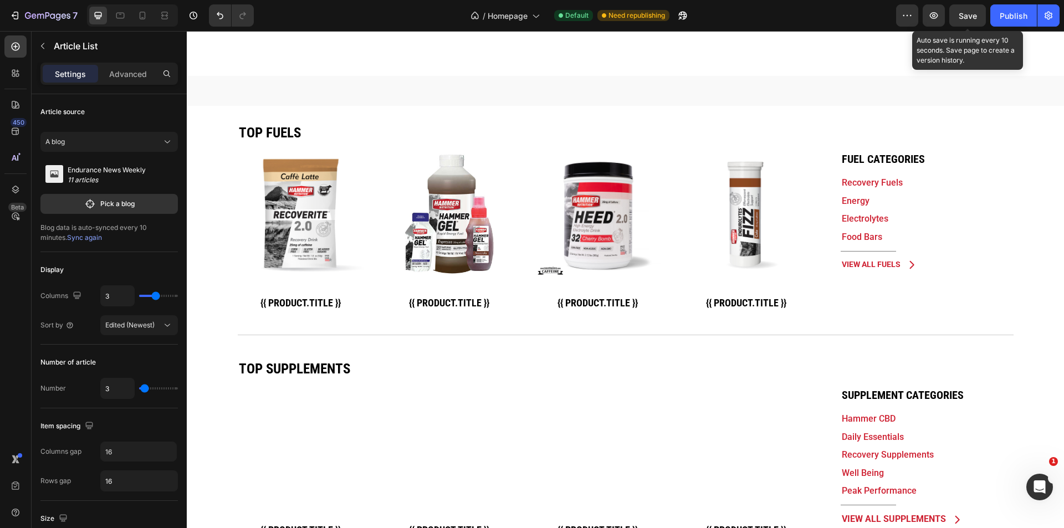
scroll to position [495, 0]
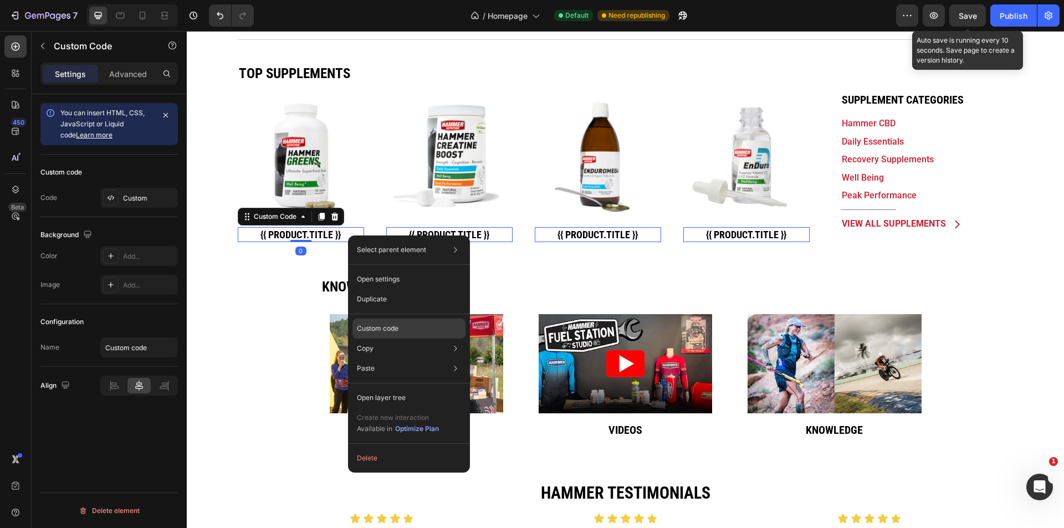
click at [403, 358] on div "Custom code" at bounding box center [408, 368] width 113 height 20
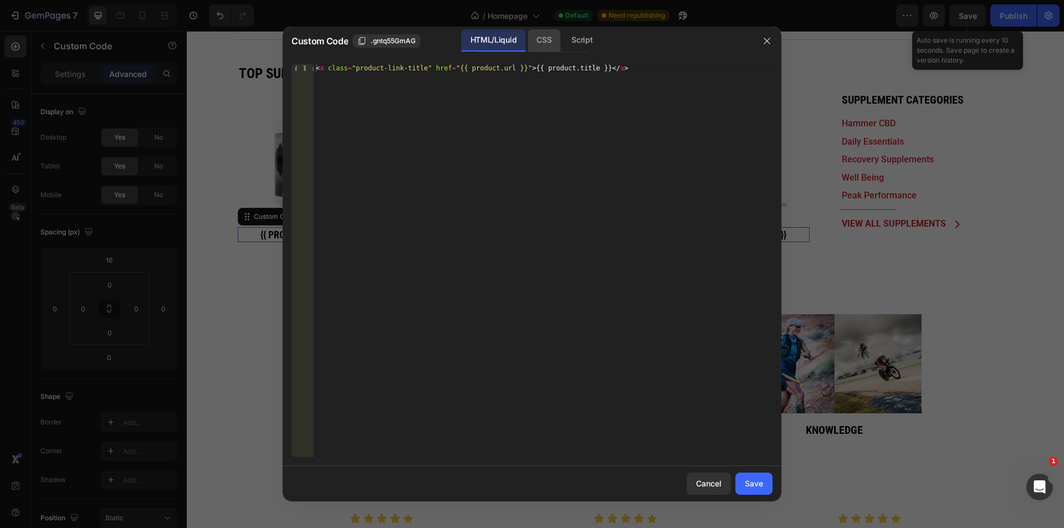
click at [562, 49] on div "CSS" at bounding box center [581, 40] width 39 height 22
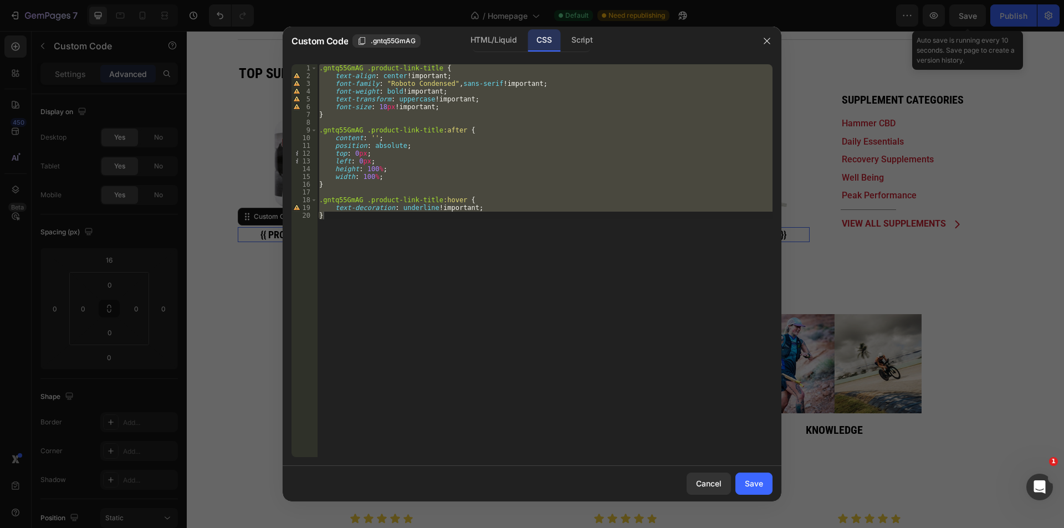
click at [363, 253] on div ".gntq55GmAG .product-link-title { text-align : center !important ; font-family …" at bounding box center [544, 260] width 455 height 393
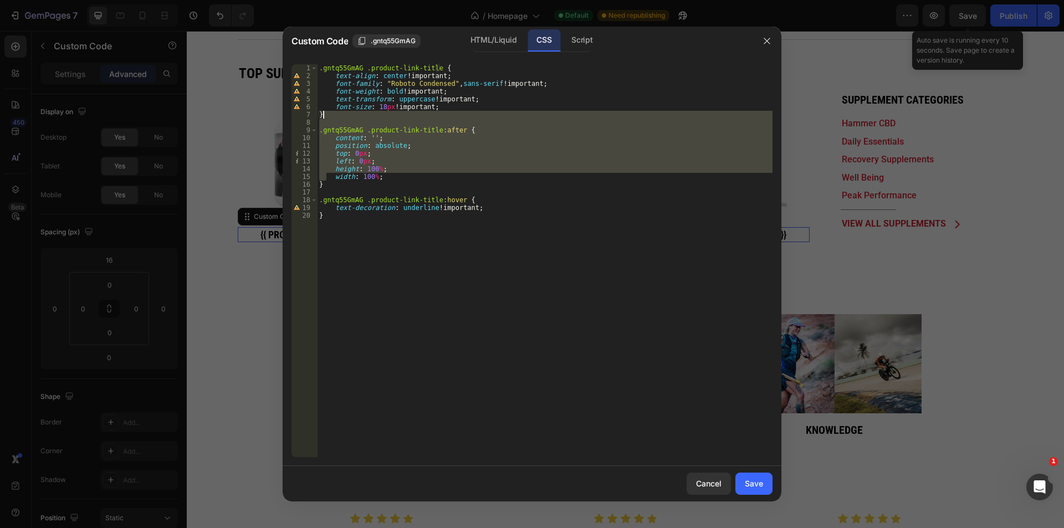
drag, startPoint x: 328, startPoint y: 180, endPoint x: 336, endPoint y: 115, distance: 65.3
click at [336, 115] on div ".gntq55GmAG .product-link-title { text-align : center !important ; font-family …" at bounding box center [544, 268] width 455 height 408
click at [322, 184] on div ".gntq55GmAG .product-link-title { text-align : center !important ; font-family …" at bounding box center [544, 268] width 455 height 408
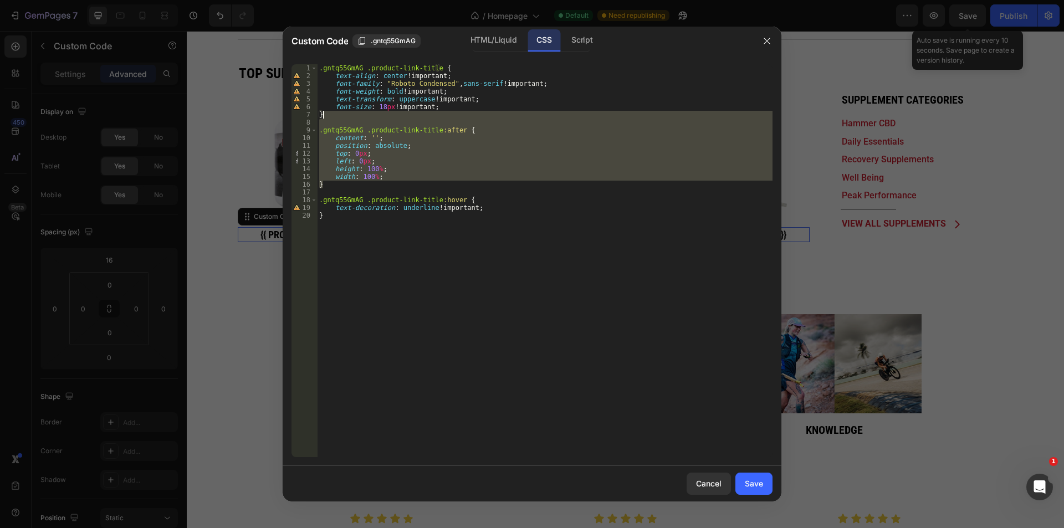
drag, startPoint x: 332, startPoint y: 148, endPoint x: 338, endPoint y: 116, distance: 33.2
click at [338, 116] on div ".gntq55GmAG .product-link-title { text-align : center !important ; font-family …" at bounding box center [544, 268] width 455 height 408
type textarea "}"
click at [768, 40] on icon "button" at bounding box center [766, 41] width 9 height 9
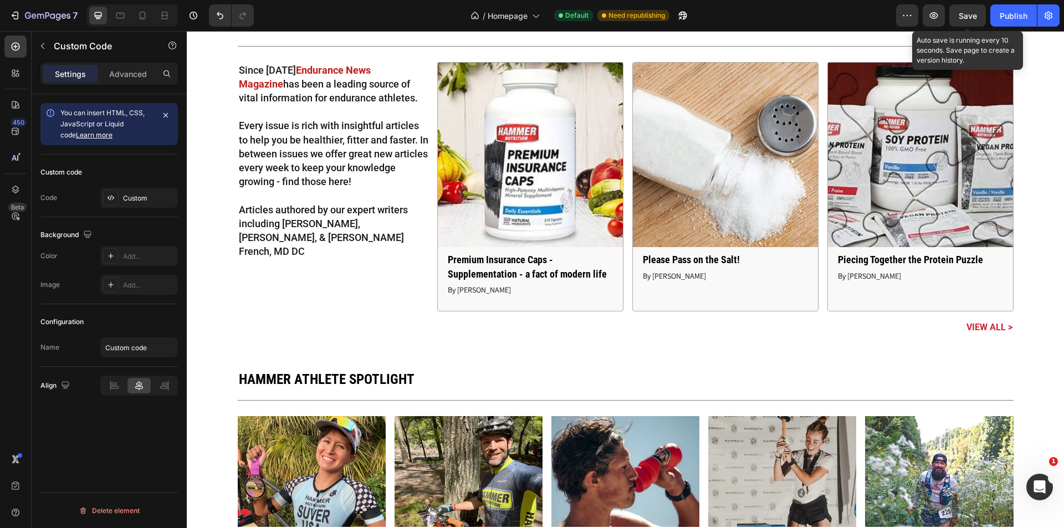
scroll to position [2784, 0]
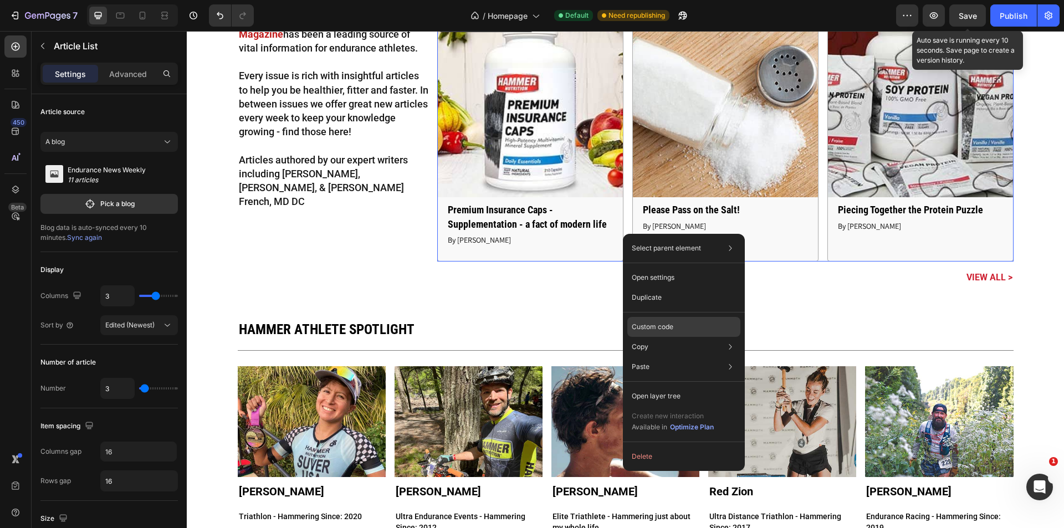
click at [663, 329] on p "Custom code" at bounding box center [653, 327] width 42 height 10
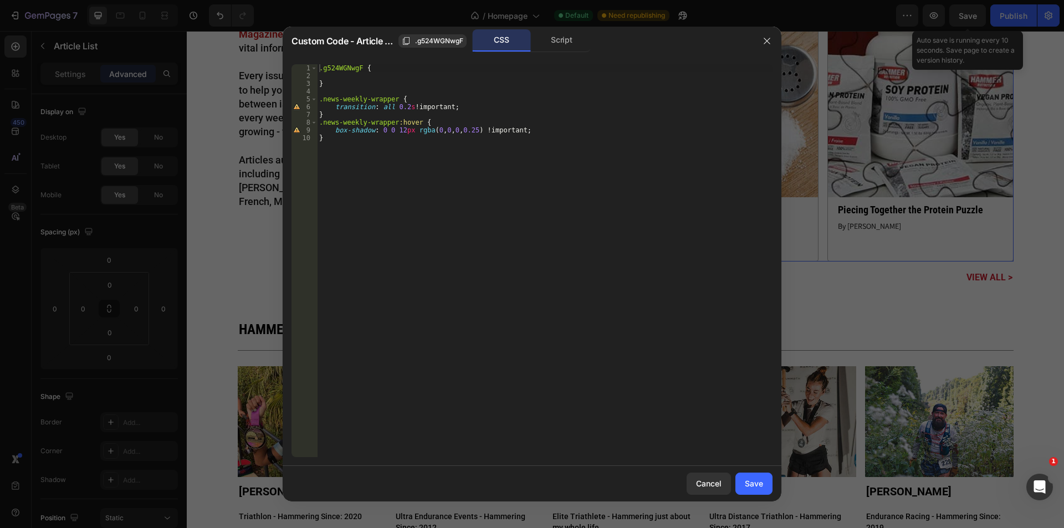
type textarea "}"
click at [365, 185] on div ".g524WGNwgF { } .news-weekly-wrapper { transition : all 0.2 s !important ; } .n…" at bounding box center [544, 268] width 455 height 408
paste textarea "}"
click at [428, 206] on div ".g524WGNwgF { } .news-weekly-wrapper { transition : all 0.2 s !important ; } .n…" at bounding box center [544, 268] width 455 height 408
drag, startPoint x: 414, startPoint y: 122, endPoint x: 317, endPoint y: 125, distance: 97.0
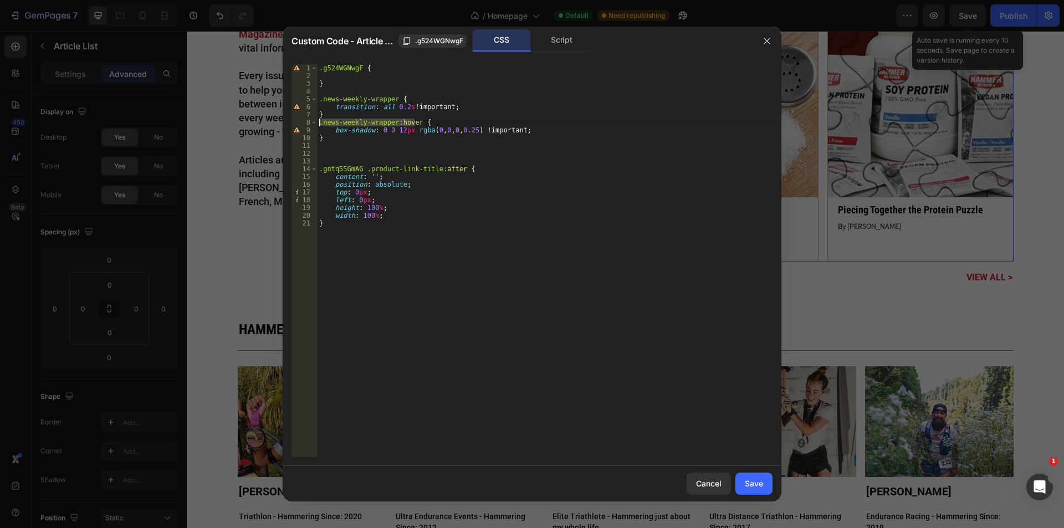
click at [317, 125] on div ".g524WGNwgF { } .news-weekly-wrapper { transition : all 0.2 s !important ; } .n…" at bounding box center [544, 268] width 455 height 408
drag, startPoint x: 454, startPoint y: 170, endPoint x: 320, endPoint y: 170, distance: 134.1
click at [320, 170] on div ".g524WGNwgF { } .news-weekly-wrapper { transition : all 0.2 s !important ; } .n…" at bounding box center [544, 268] width 455 height 408
click at [478, 236] on div ".g524WGNwgF { } .news-weekly-wrapper { transition : all 0.2 s !important ; } .n…" at bounding box center [544, 268] width 455 height 408
drag, startPoint x: 363, startPoint y: 169, endPoint x: 432, endPoint y: 166, distance: 69.3
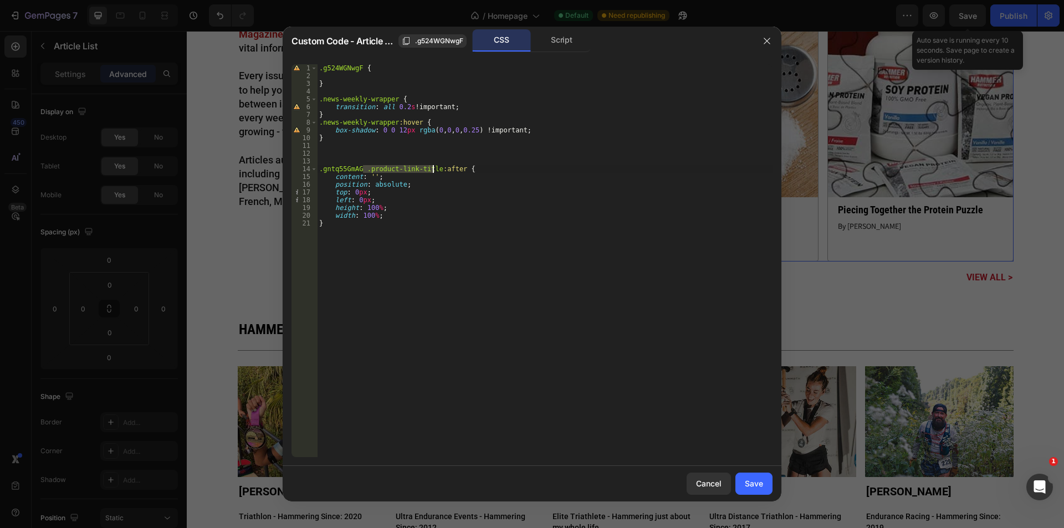
click at [432, 166] on div ".g524WGNwgF { } .news-weekly-wrapper { transition : all 0.2 s !important ; } .n…" at bounding box center [544, 268] width 455 height 408
drag, startPoint x: 358, startPoint y: 169, endPoint x: 289, endPoint y: 169, distance: 69.2
click at [289, 169] on div ".gntq55GmAG a:after { 1 2 3 4 5 6 7 8 9 10 11 12 13 14 15 16 17 18 19 20 21 .g5…" at bounding box center [532, 260] width 499 height 411
paste textarea "news-weekly-wrapper:hover"
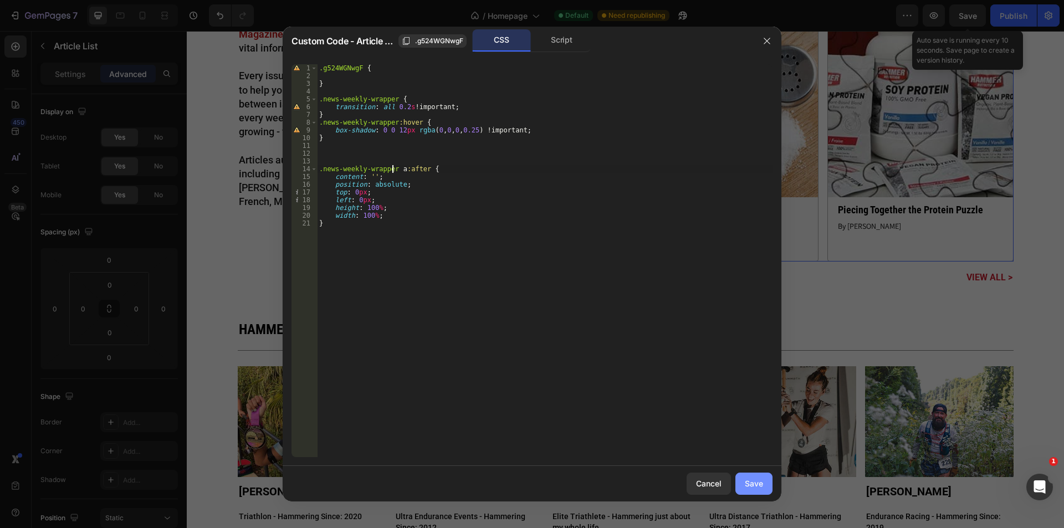
type textarea ".news-weekly-wrapper a:after {"
click at [760, 487] on div "Save" at bounding box center [754, 484] width 18 height 12
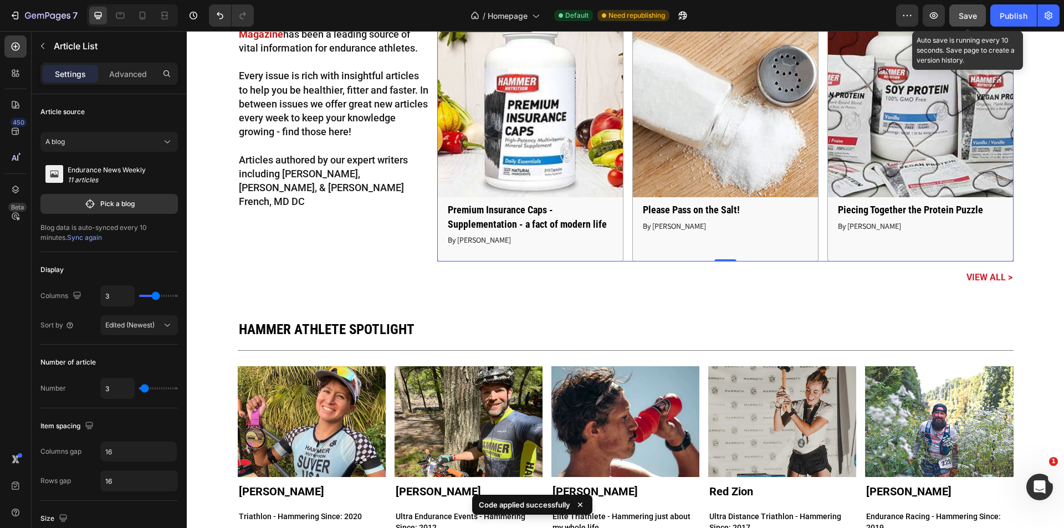
click at [962, 16] on span "Save" at bounding box center [967, 15] width 18 height 9
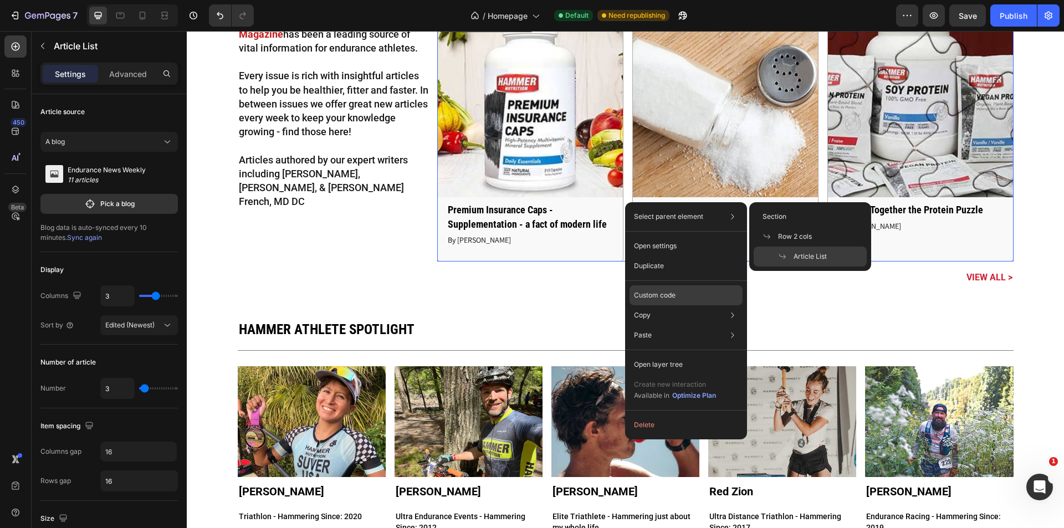
click at [659, 296] on p "Custom code" at bounding box center [655, 295] width 42 height 10
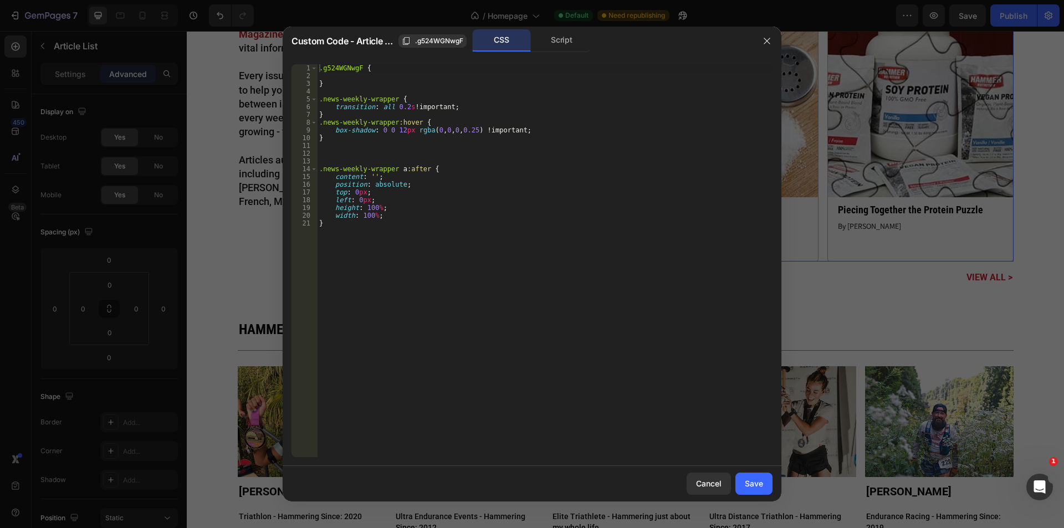
type textarea "}"
click at [453, 243] on div ".g524WGNwgF { } .news-weekly-wrapper { transition : all 0.2 s !important ; } .n…" at bounding box center [544, 268] width 455 height 408
click at [359, 156] on div ".g524WGNwgF { } .news-weekly-wrapper { transition : all 0.2 s !important ; } .n…" at bounding box center [544, 268] width 455 height 408
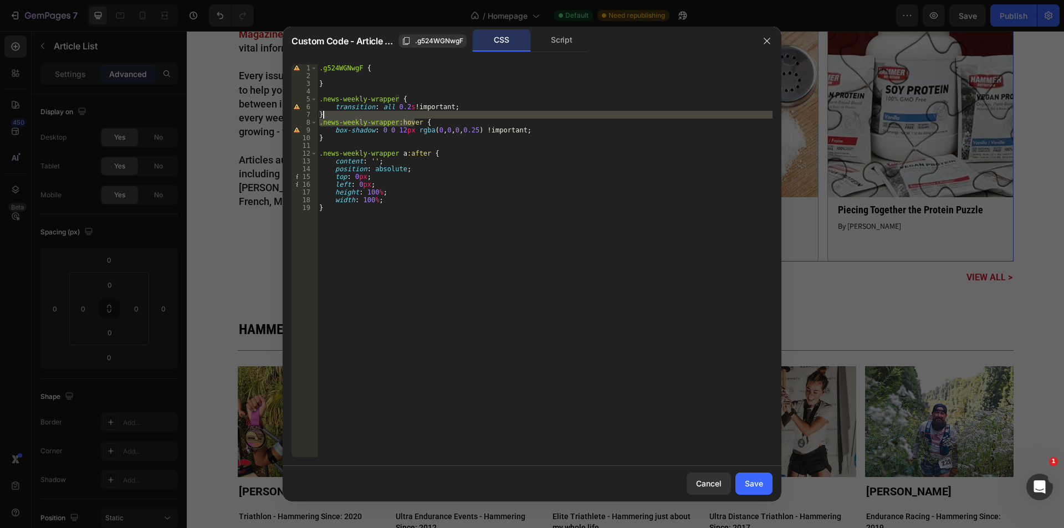
drag, startPoint x: 415, startPoint y: 121, endPoint x: 415, endPoint y: 115, distance: 6.1
click at [415, 115] on div ".g524WGNwgF { } .news-weekly-wrapper { transition : all 0.2 s !important ; } .n…" at bounding box center [544, 268] width 455 height 408
click at [365, 137] on div ".g524WGNwgF { } .news-weekly-wrapper { transition : all 0.2 s !important ; } .n…" at bounding box center [544, 268] width 455 height 408
paste textarea ".news-weekly-wrapper:hover"
click at [423, 137] on div ".g524WGNwgF { } .news-weekly-wrapper { transition : all 0.2 s !important ; } .n…" at bounding box center [544, 268] width 455 height 408
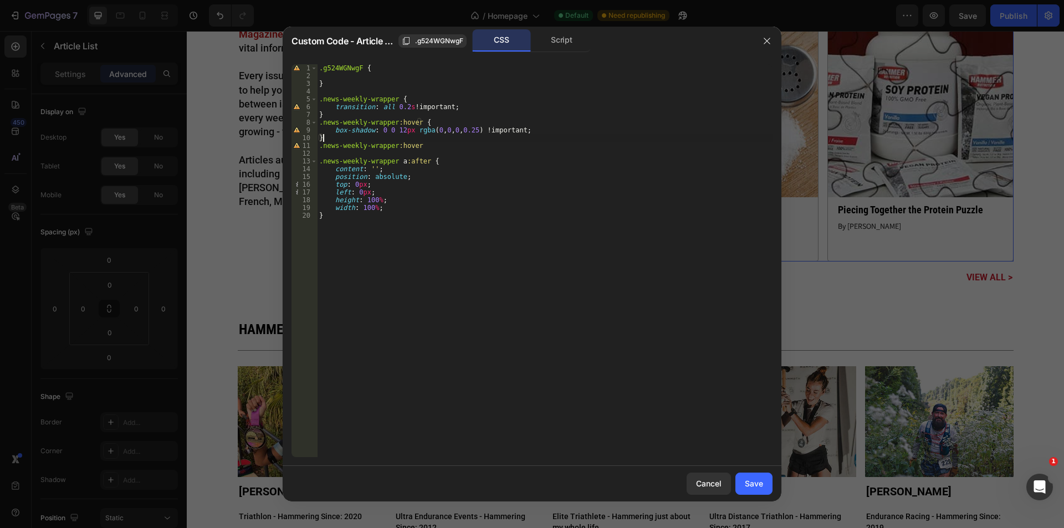
type textarea "}"
click at [427, 150] on div ".g524WGNwgF { } .news-weekly-wrapper { transition : all 0.2 s !important ; } .n…" at bounding box center [544, 268] width 455 height 408
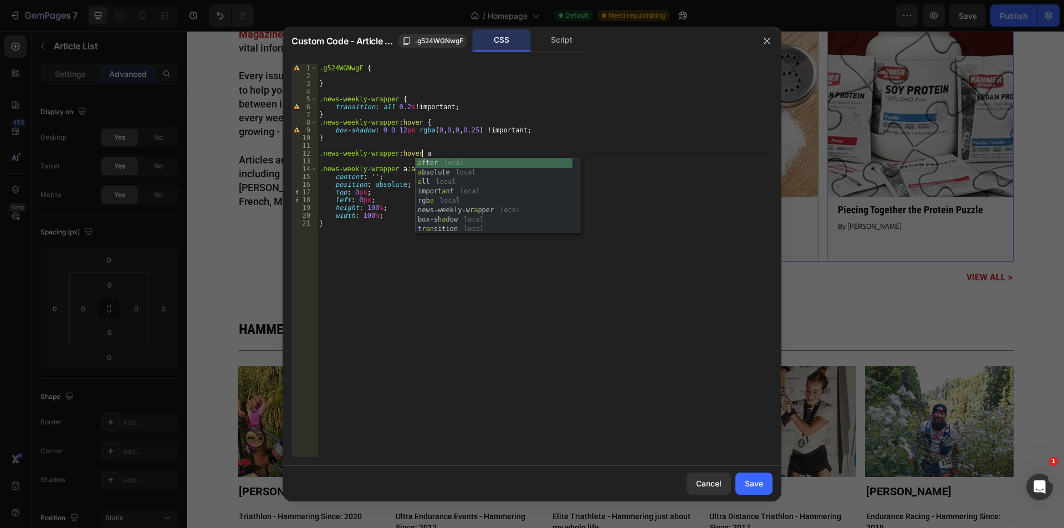
type textarea ".news-weekly-wrapper:hover a {"
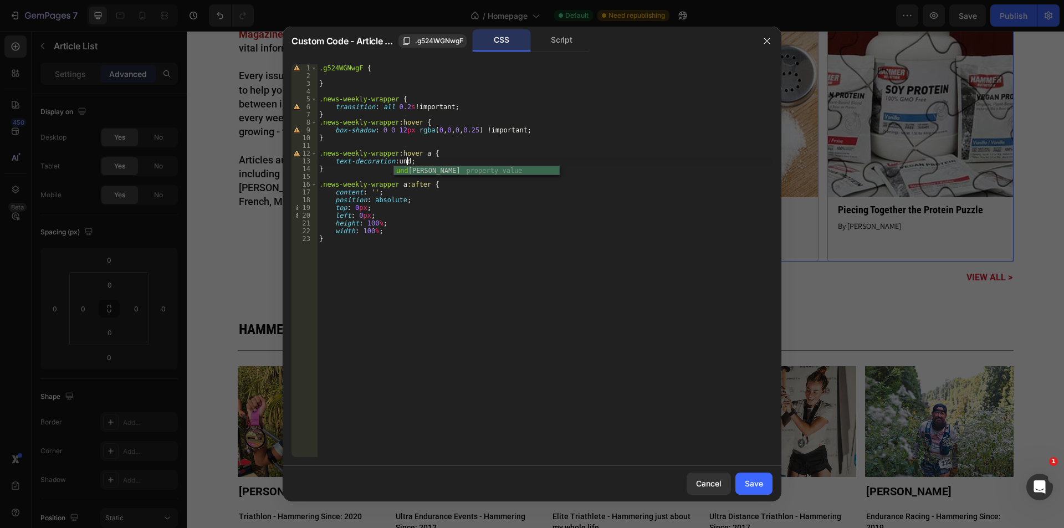
scroll to position [0, 7]
type textarea "text-decoration: underline !;"
drag, startPoint x: 751, startPoint y: 490, endPoint x: 619, endPoint y: 267, distance: 259.3
click at [751, 490] on button "Save" at bounding box center [753, 484] width 37 height 22
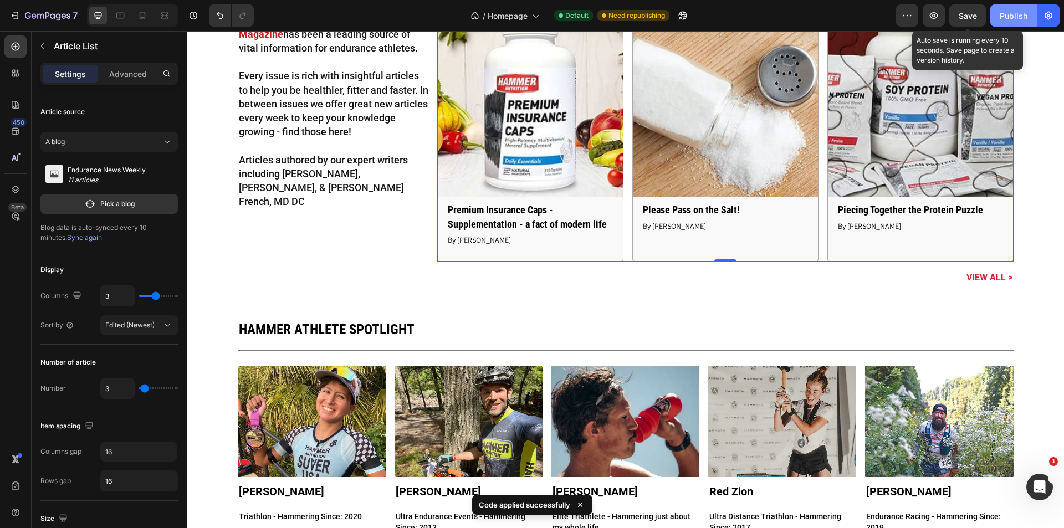
click at [1002, 14] on div "Publish" at bounding box center [1013, 16] width 28 height 12
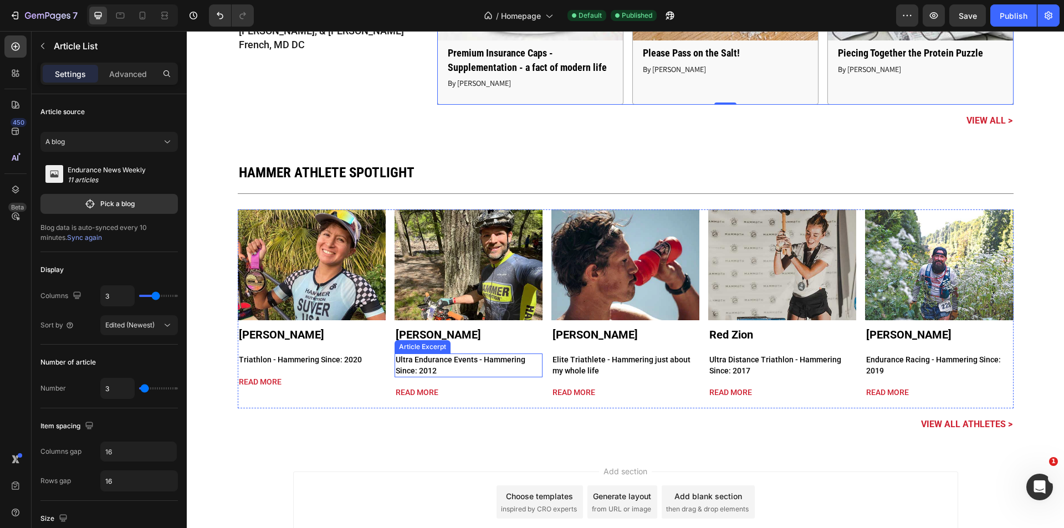
scroll to position [3006, 0]
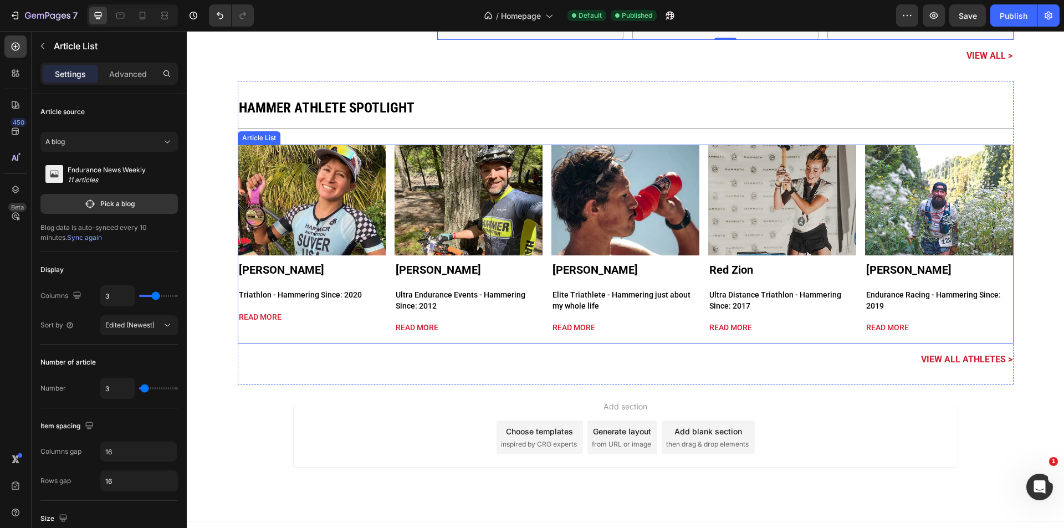
click at [655, 339] on div "Article Image Gabrielle Suver Article Title Triathlon - Hammering Since: 2020 A…" at bounding box center [626, 244] width 776 height 199
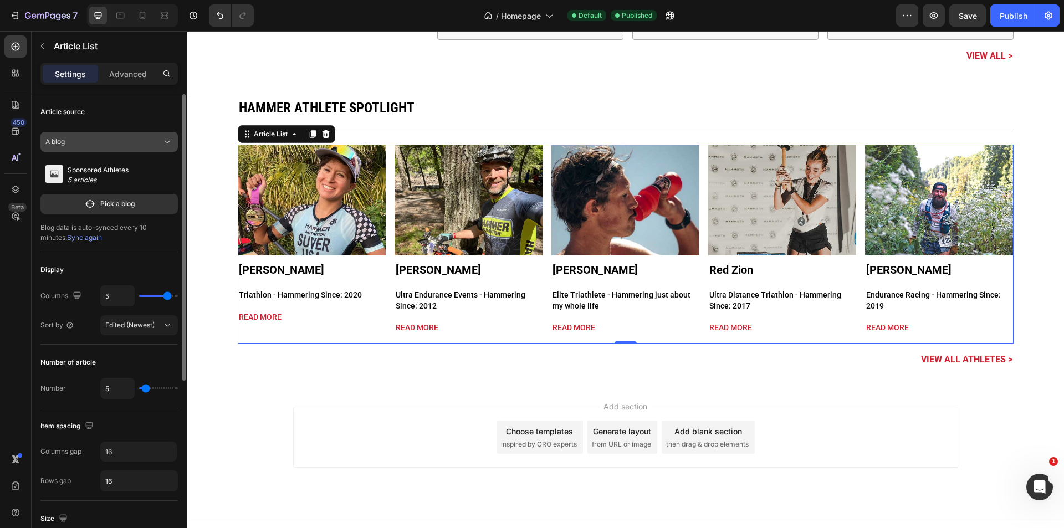
click at [144, 134] on button "A blog" at bounding box center [108, 142] width 137 height 20
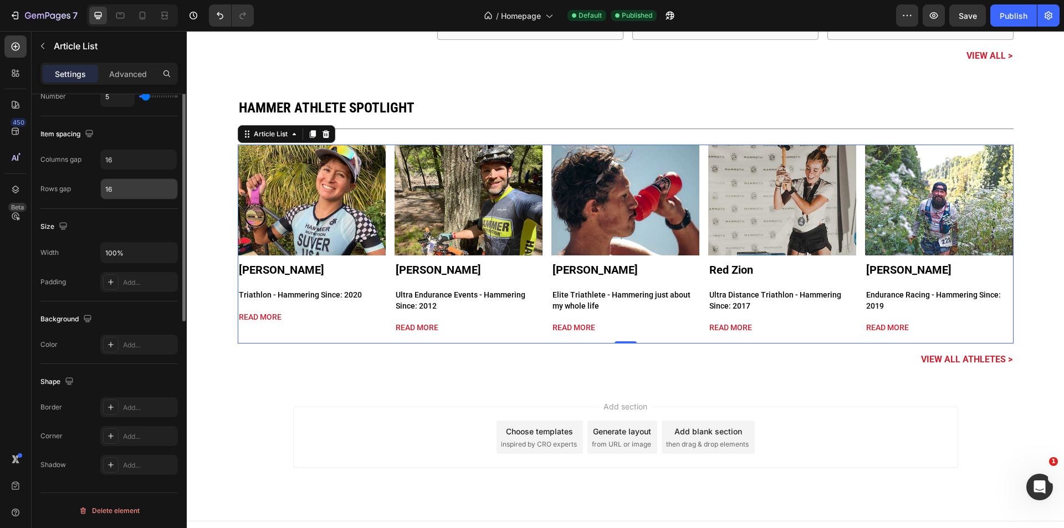
scroll to position [0, 0]
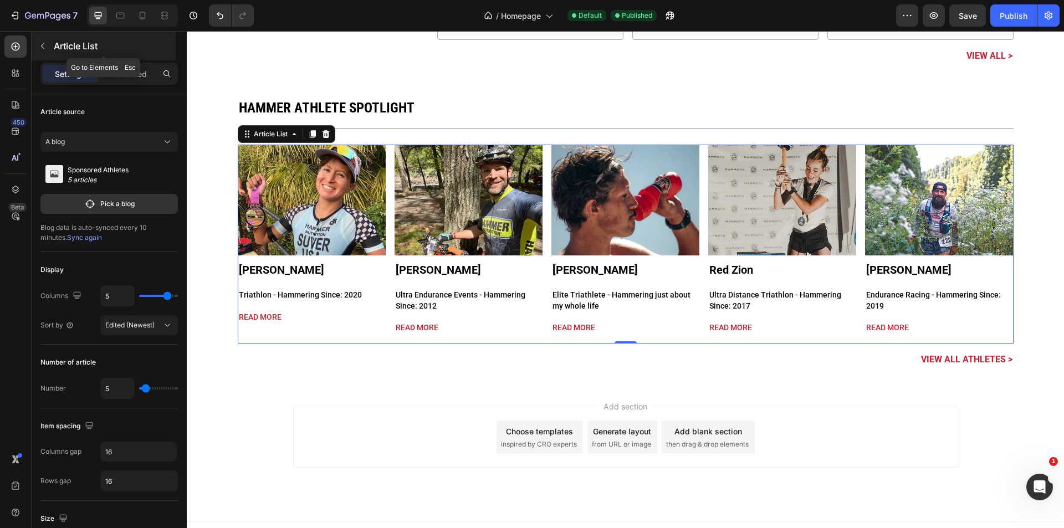
click at [53, 43] on div "Article List" at bounding box center [104, 46] width 144 height 29
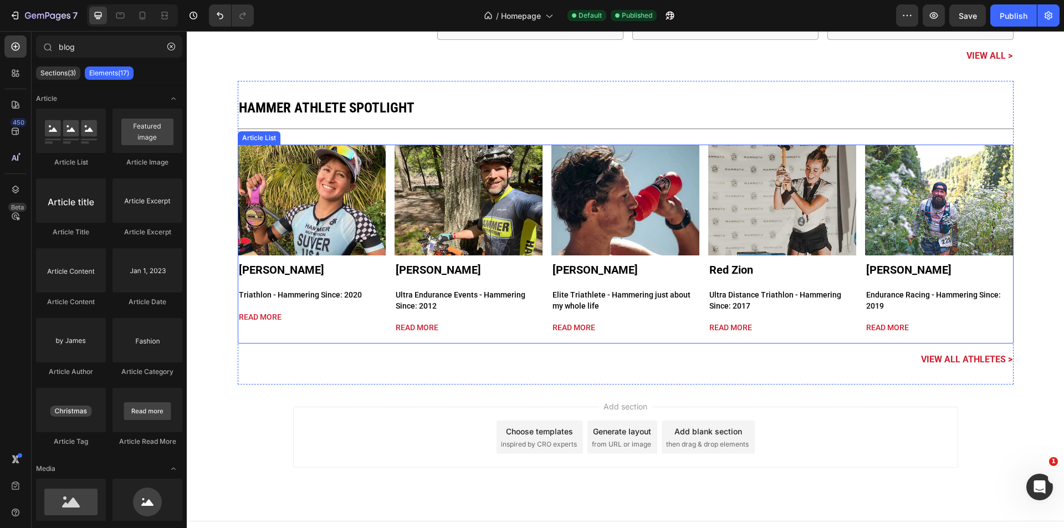
click at [370, 330] on div "Article Image Gabrielle Suver Article Title Triathlon - Hammering Since: 2020 A…" at bounding box center [312, 240] width 148 height 190
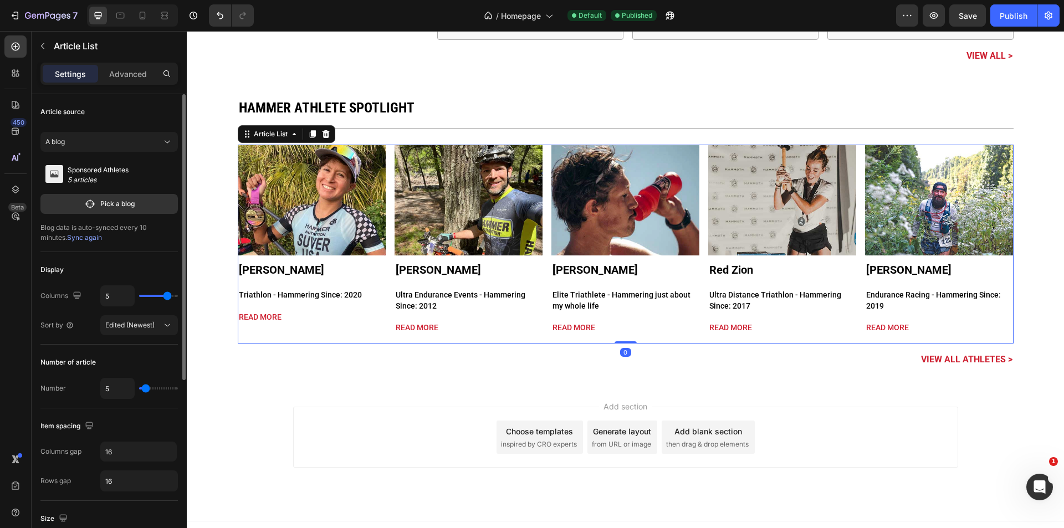
click at [107, 172] on p "Sponsored Athletes" at bounding box center [98, 170] width 61 height 10
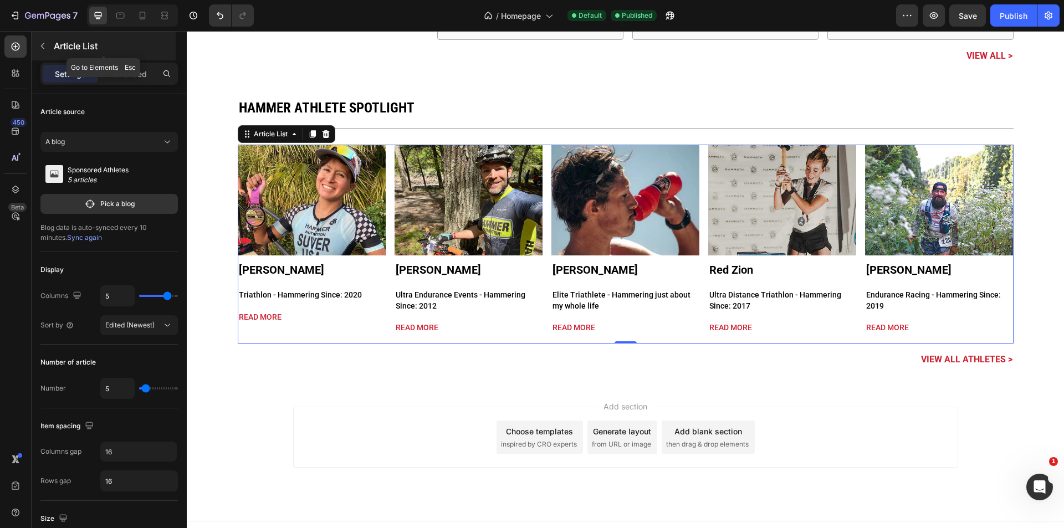
click at [48, 35] on div "Article List" at bounding box center [104, 46] width 144 height 29
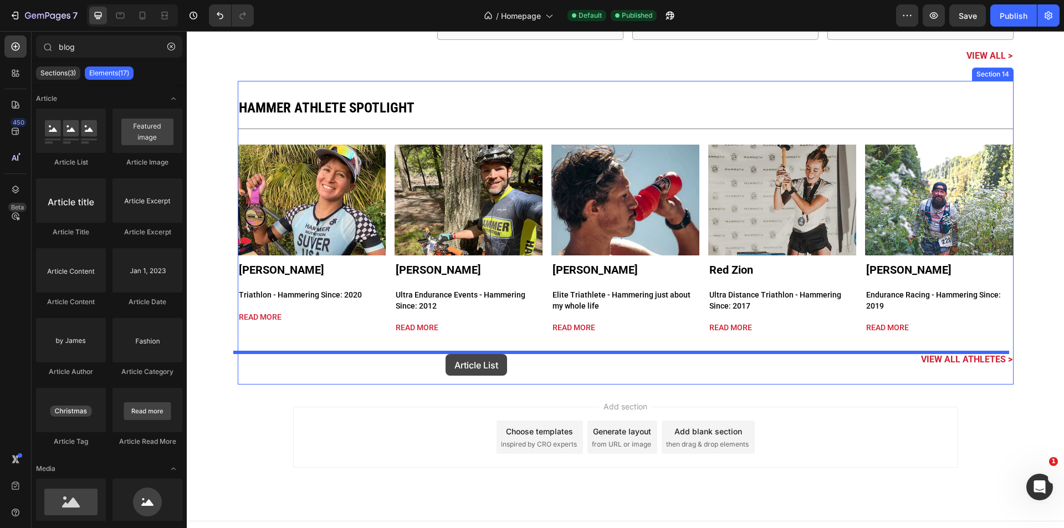
drag, startPoint x: 268, startPoint y: 185, endPoint x: 445, endPoint y: 354, distance: 244.9
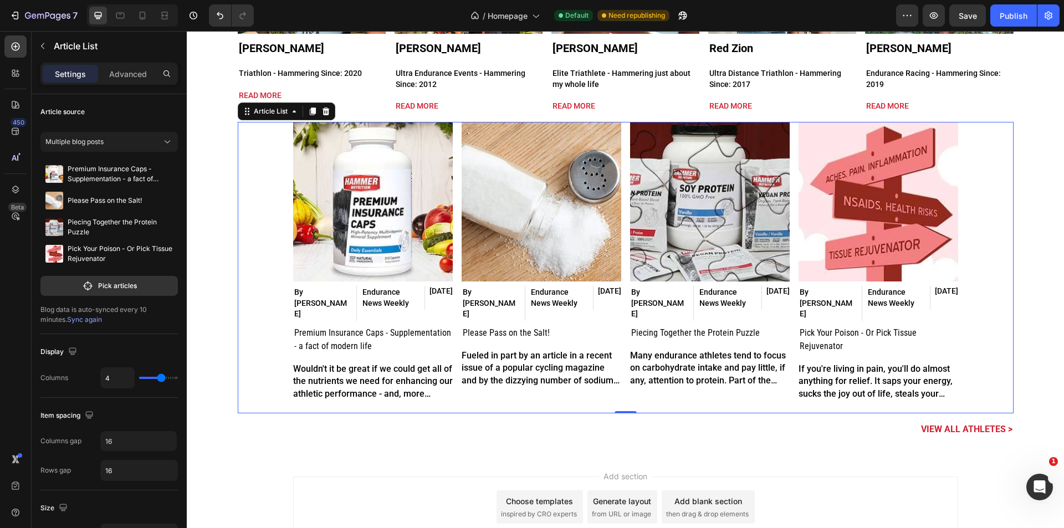
click at [454, 308] on div "Article Image By Mark Bata Article Author Endurance News Weekly Article Categor…" at bounding box center [625, 263] width 665 height 283
type input "6"
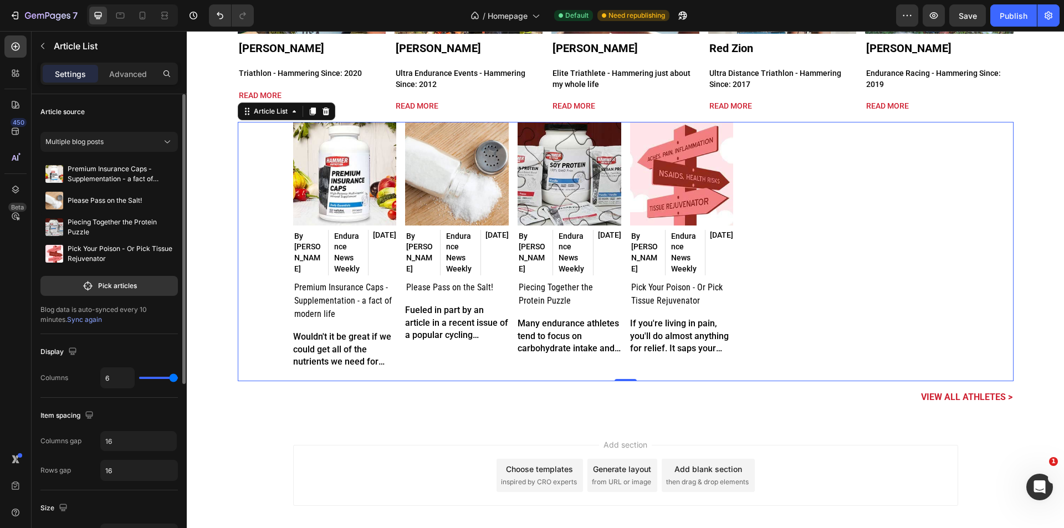
drag, startPoint x: 162, startPoint y: 376, endPoint x: 8, endPoint y: 347, distance: 157.3
type input "6"
click at [178, 378] on input "range" at bounding box center [158, 378] width 39 height 2
type input "5"
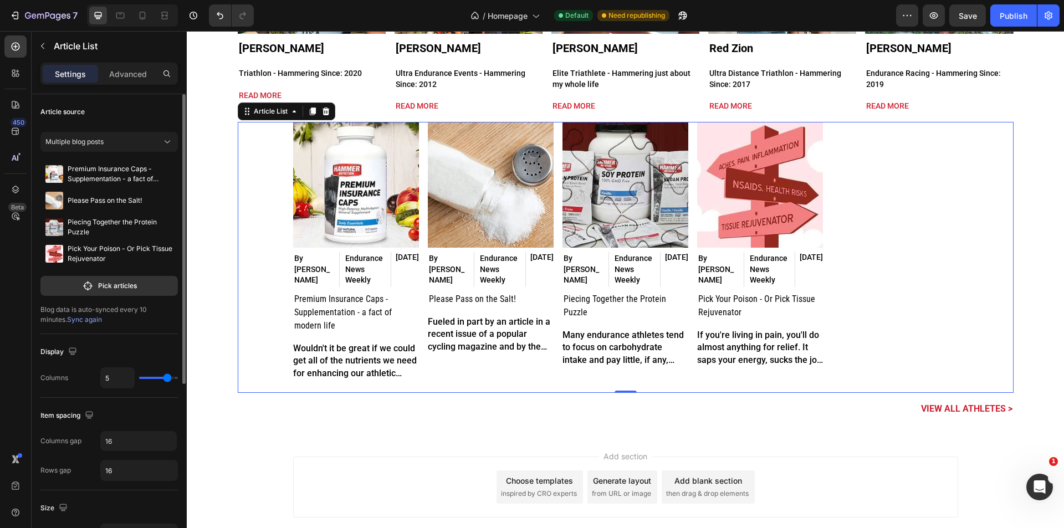
type input "4"
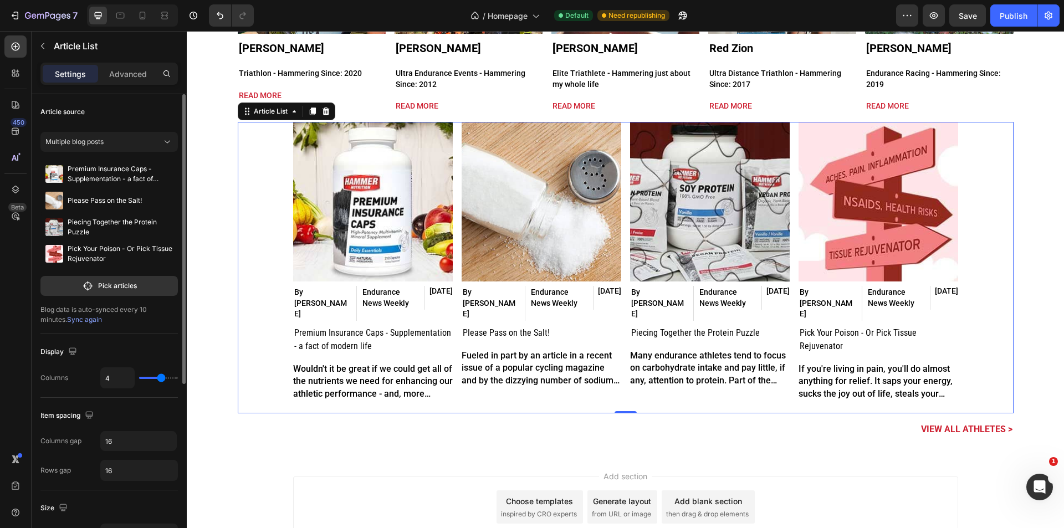
drag, startPoint x: 173, startPoint y: 378, endPoint x: 164, endPoint y: 378, distance: 9.4
type input "4"
click at [164, 378] on input "range" at bounding box center [158, 378] width 39 height 2
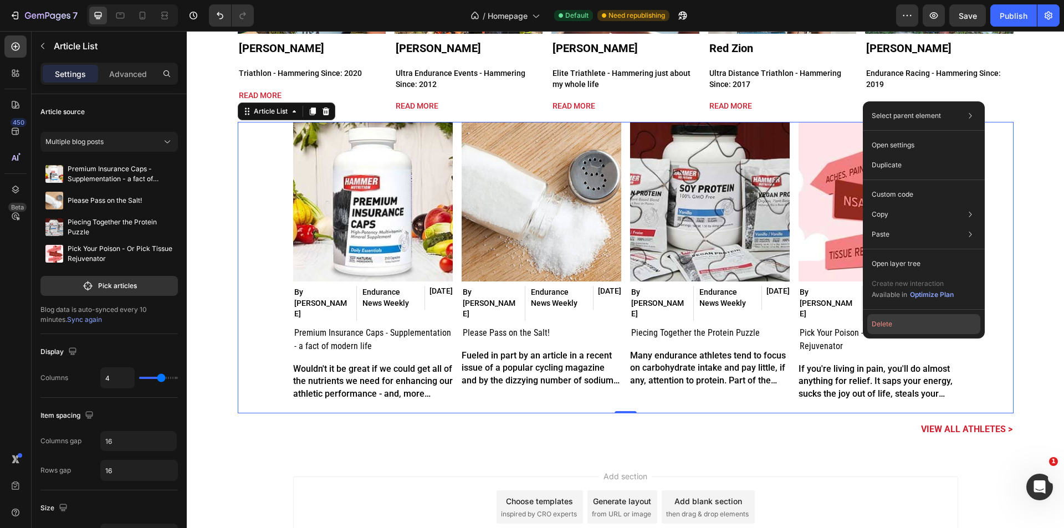
click at [955, 322] on button "Delete" at bounding box center [923, 324] width 113 height 20
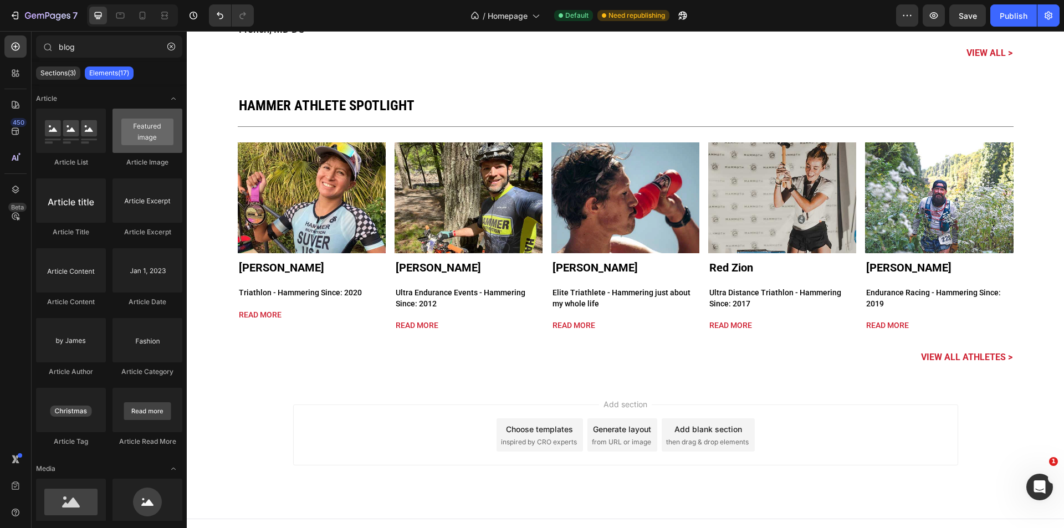
scroll to position [3023, 0]
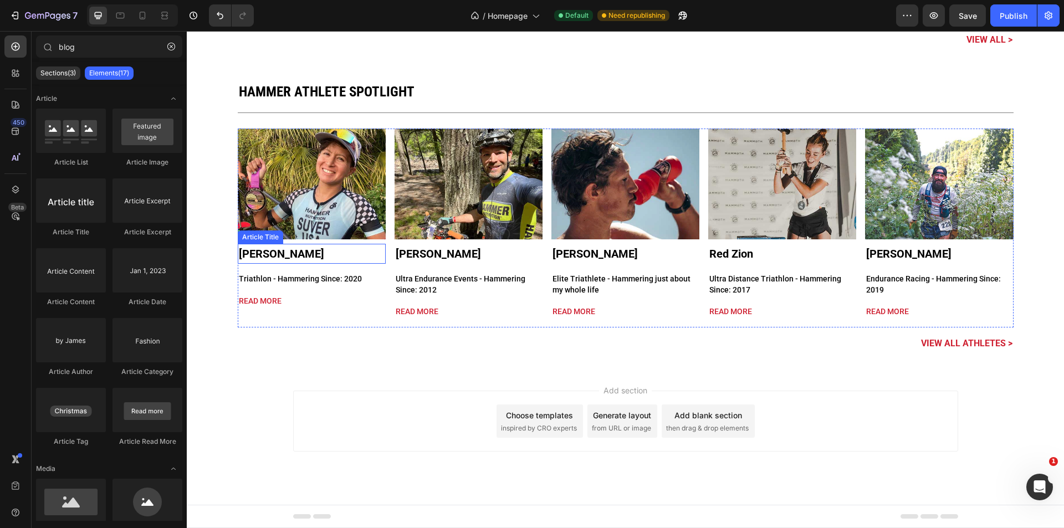
click at [367, 244] on h1 "Gabrielle Suver" at bounding box center [312, 254] width 148 height 20
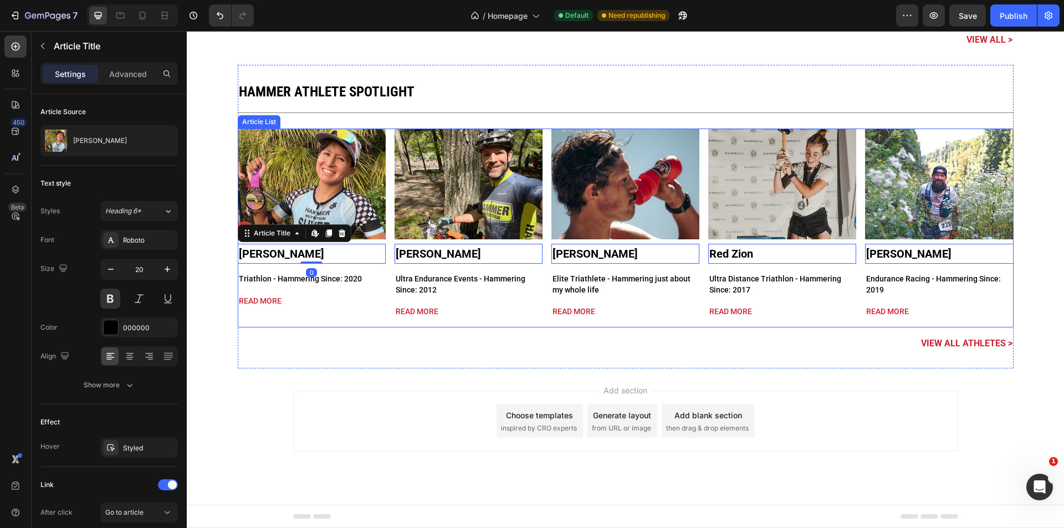
click at [370, 242] on div "Article Image Gabrielle Suver Article Title Edit content in Shopify 0 Triathlon…" at bounding box center [312, 224] width 148 height 190
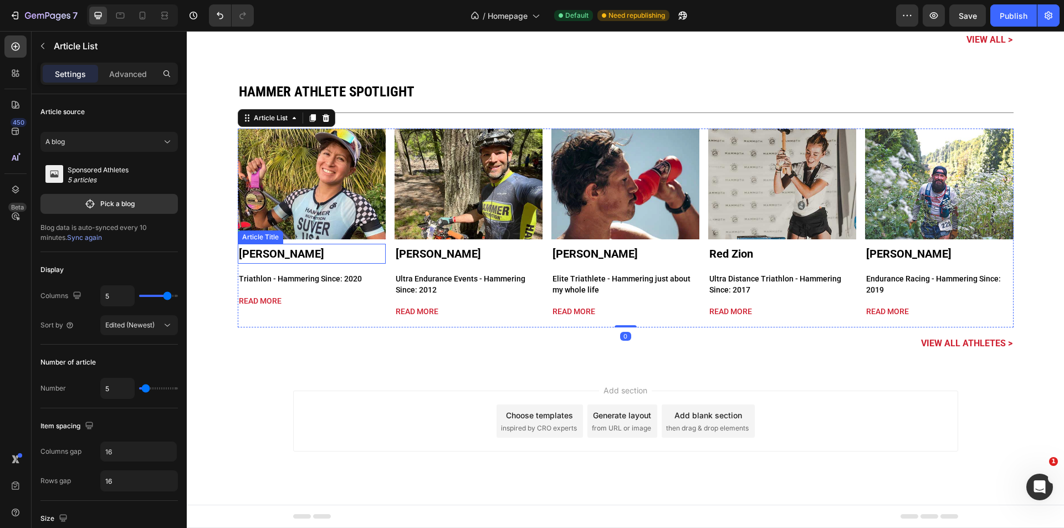
click at [371, 254] on h1 "Gabrielle Suver" at bounding box center [312, 254] width 148 height 20
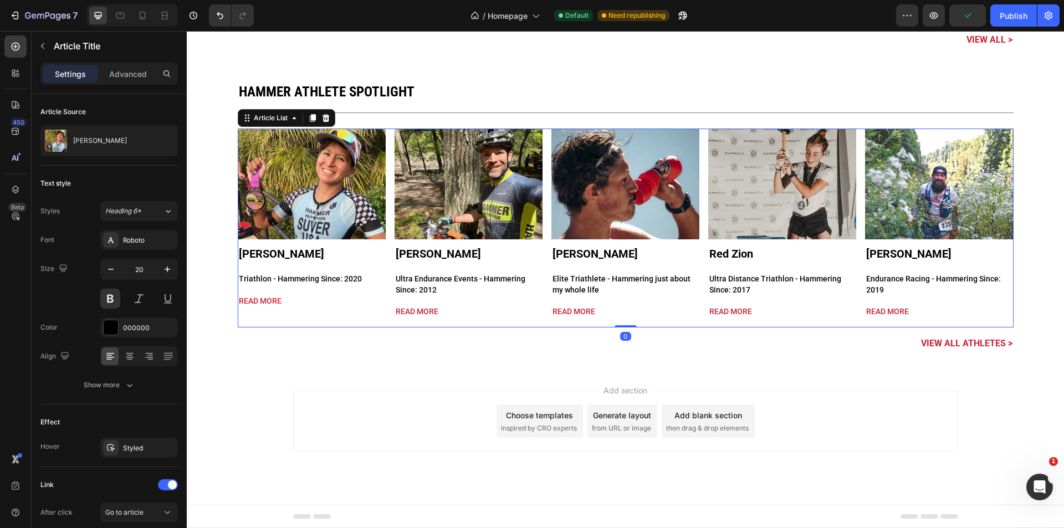
click at [371, 240] on div "Article Image Gabrielle Suver Article Title Triathlon - Hammering Since: 2020 A…" at bounding box center [312, 224] width 148 height 190
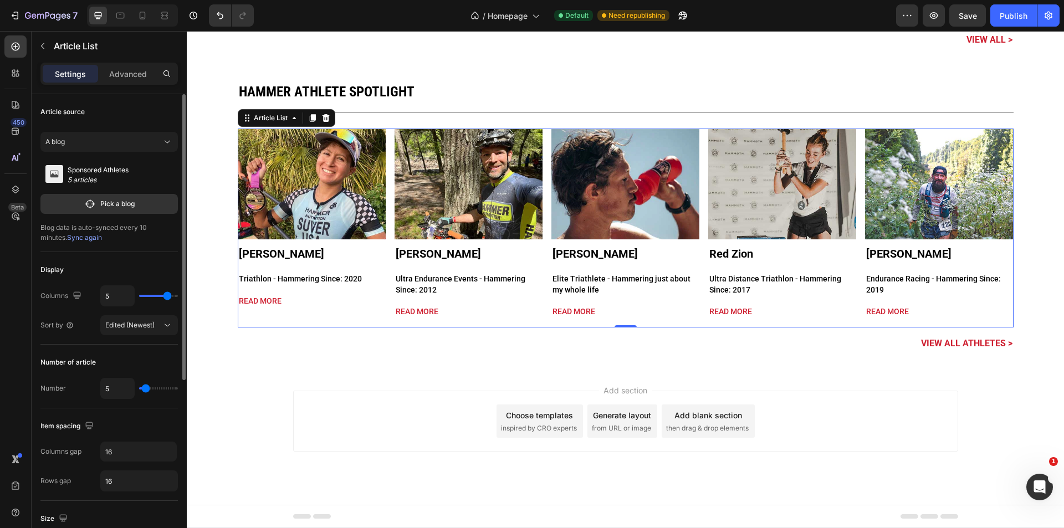
click at [106, 171] on p "Sponsored Athletes" at bounding box center [98, 170] width 61 height 10
click at [105, 200] on p "Pick a blog" at bounding box center [117, 204] width 34 height 10
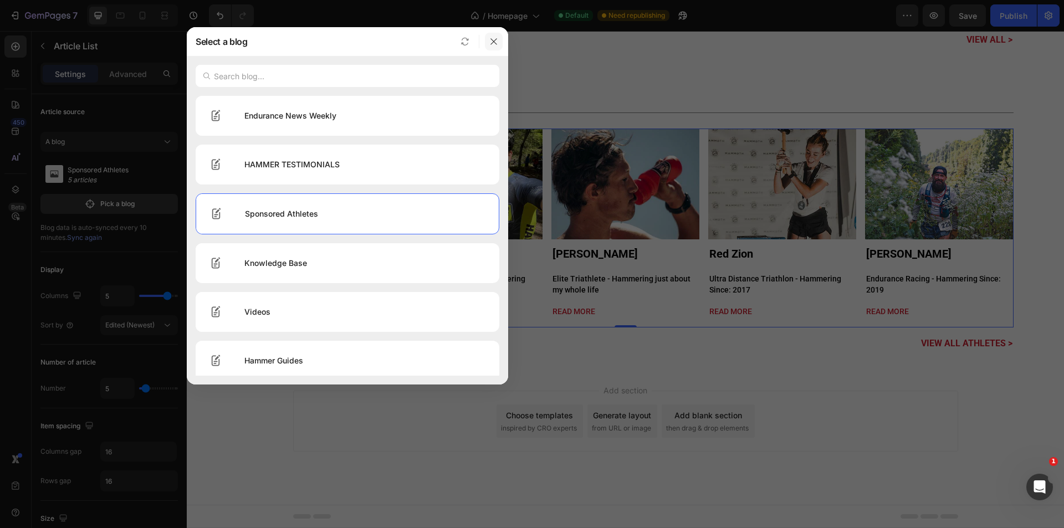
click at [496, 42] on icon "button" at bounding box center [493, 41] width 9 height 9
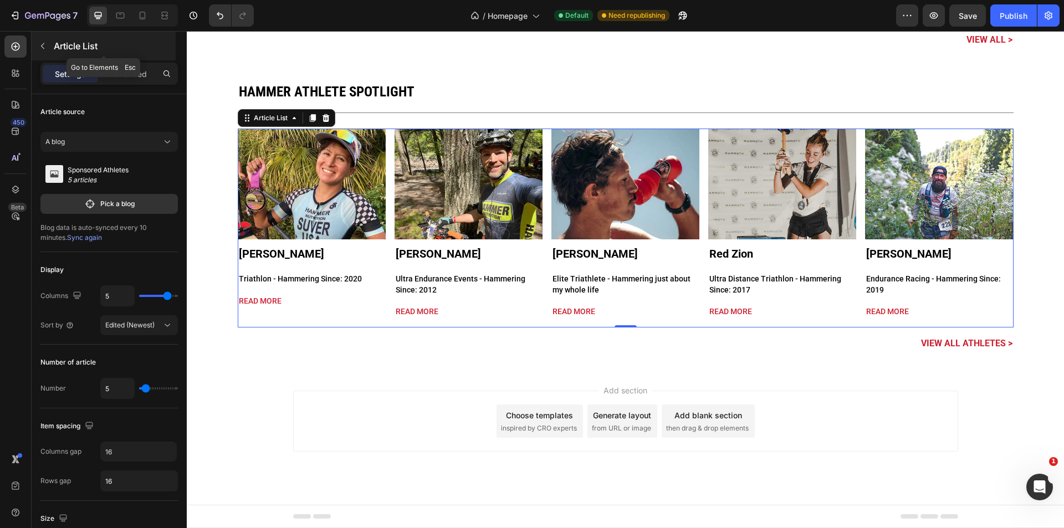
click at [39, 52] on button "button" at bounding box center [43, 46] width 18 height 18
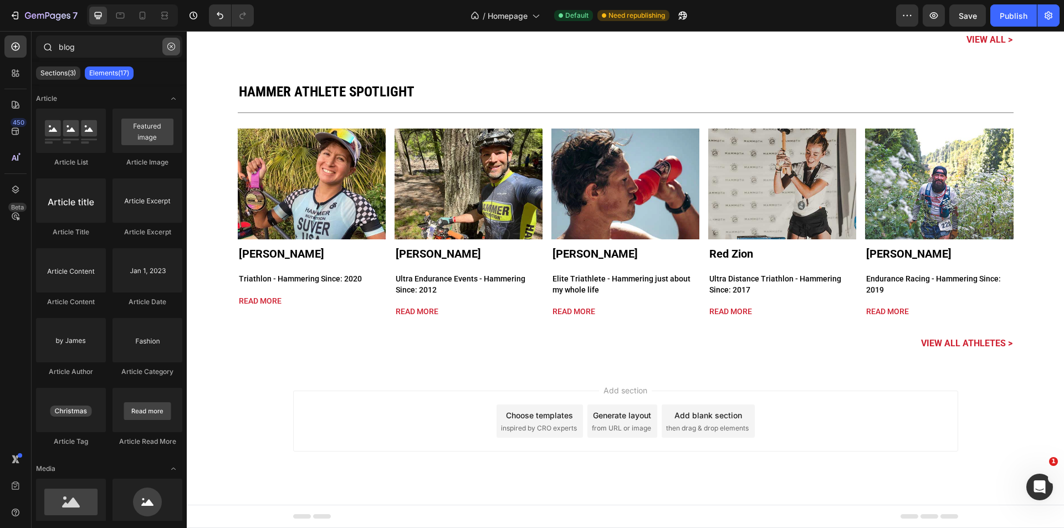
click at [173, 42] on button "button" at bounding box center [171, 47] width 18 height 18
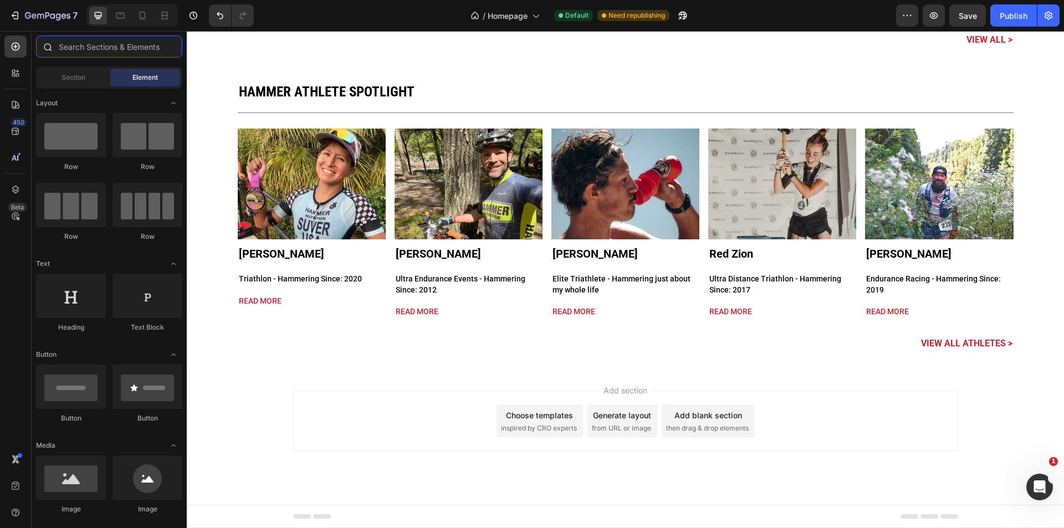
click at [107, 42] on input "text" at bounding box center [109, 46] width 146 height 22
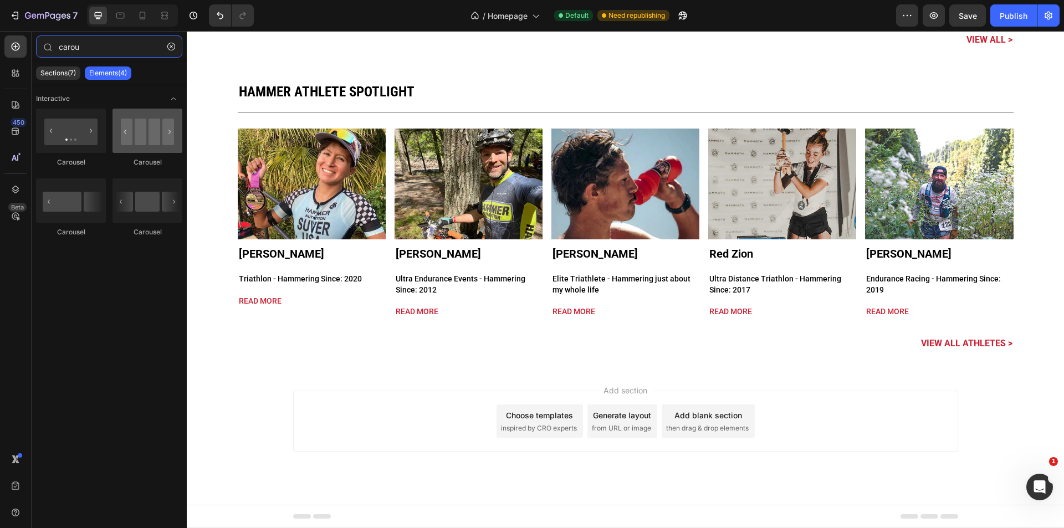
type input "carou"
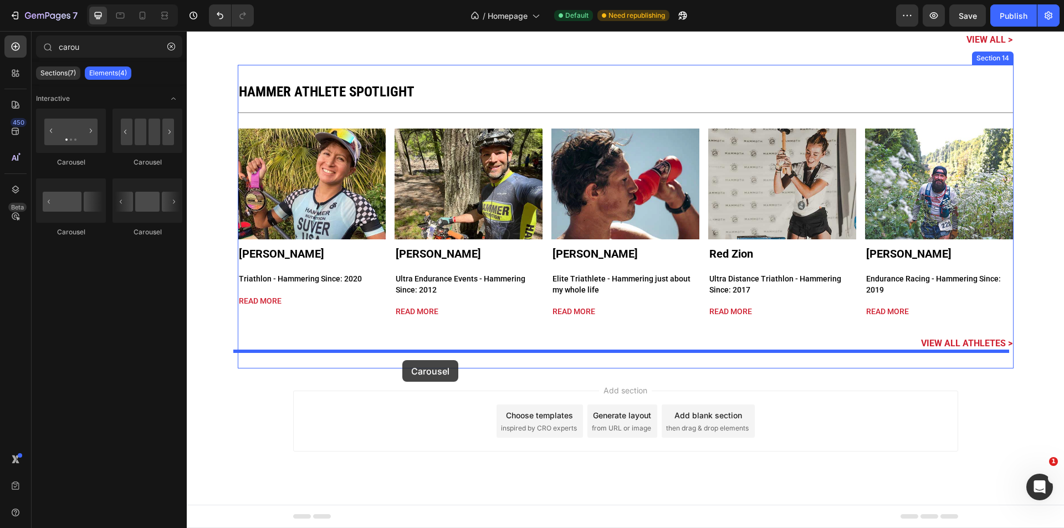
drag, startPoint x: 340, startPoint y: 253, endPoint x: 402, endPoint y: 360, distance: 124.4
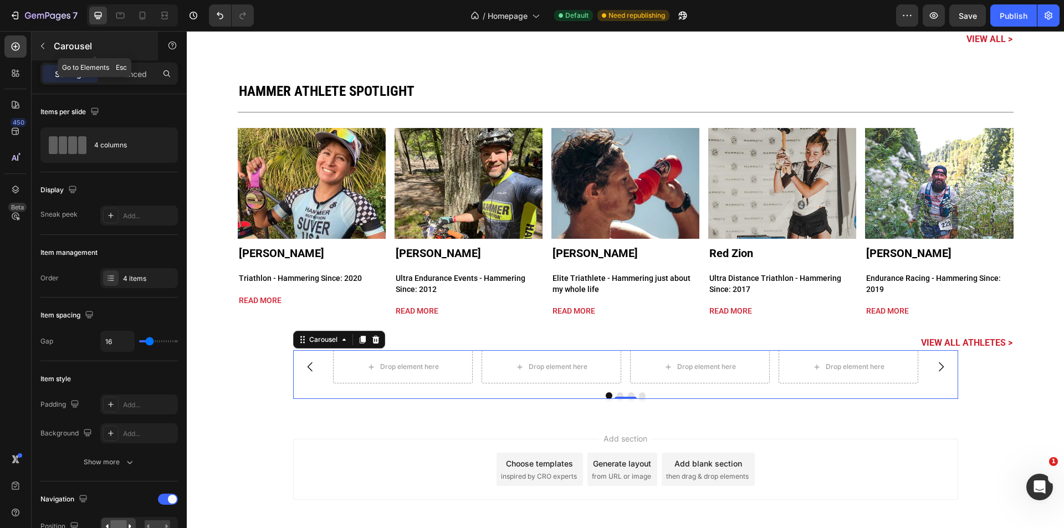
click at [66, 43] on p "Carousel" at bounding box center [101, 45] width 94 height 13
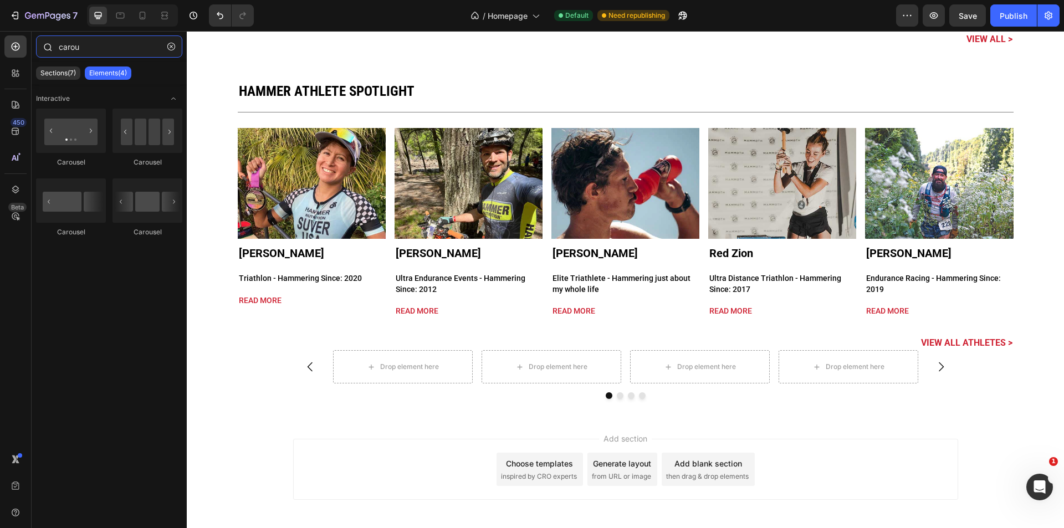
click at [101, 47] on input "carou" at bounding box center [109, 46] width 146 height 22
click at [168, 48] on icon "button" at bounding box center [171, 47] width 8 height 8
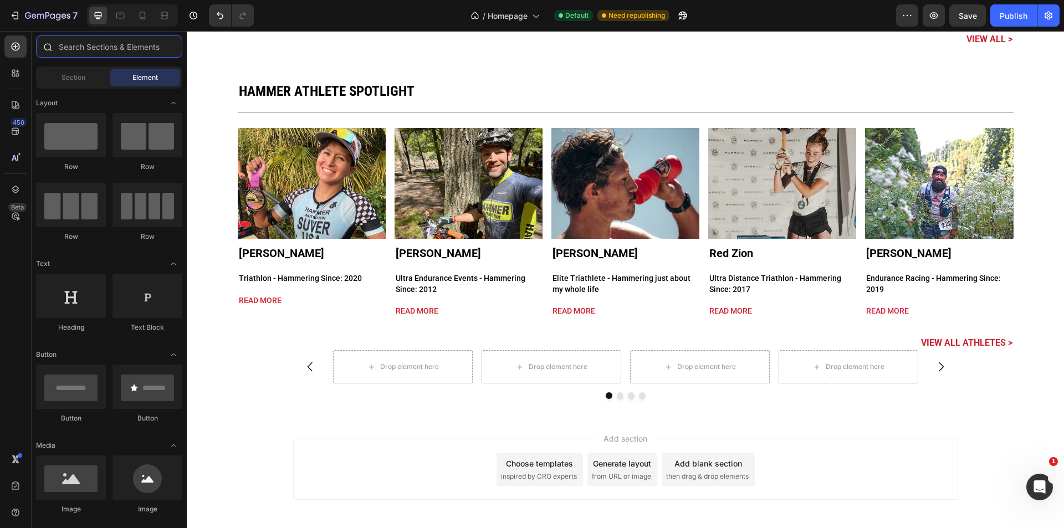
click at [110, 45] on input "text" at bounding box center [109, 46] width 146 height 22
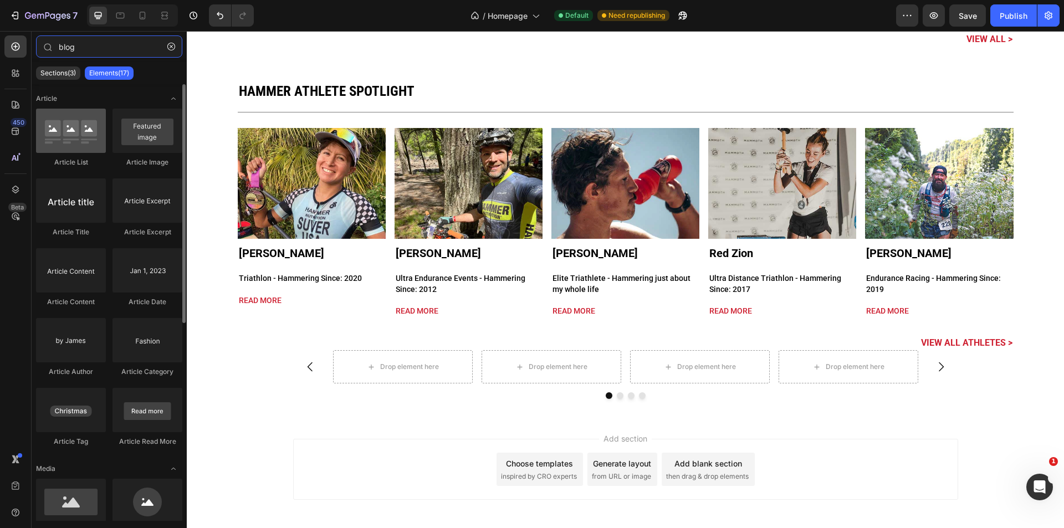
type input "blog"
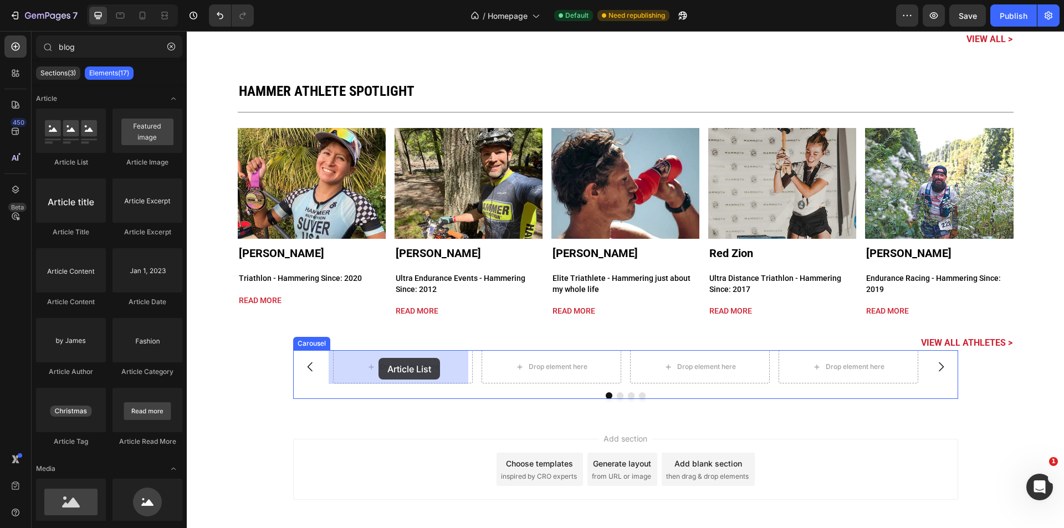
drag, startPoint x: 265, startPoint y: 176, endPoint x: 378, endPoint y: 358, distance: 214.5
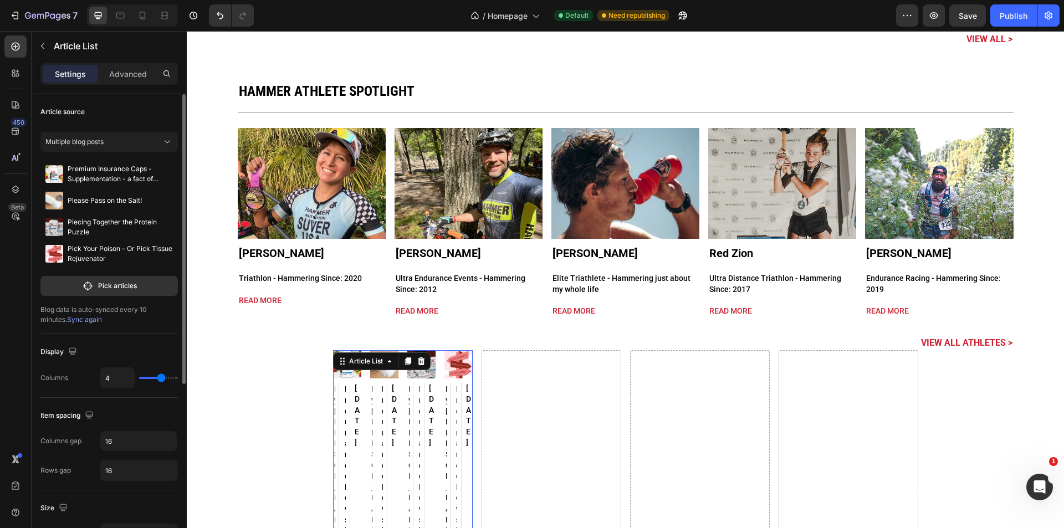
type input "1"
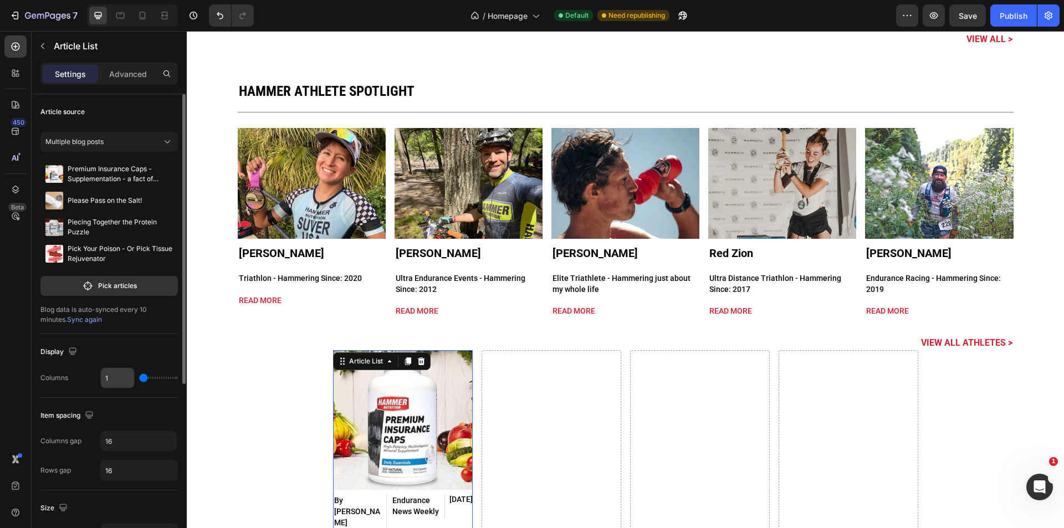
drag, startPoint x: 165, startPoint y: 379, endPoint x: 120, endPoint y: 385, distance: 44.7
type input "1"
click at [139, 379] on input "range" at bounding box center [158, 378] width 39 height 2
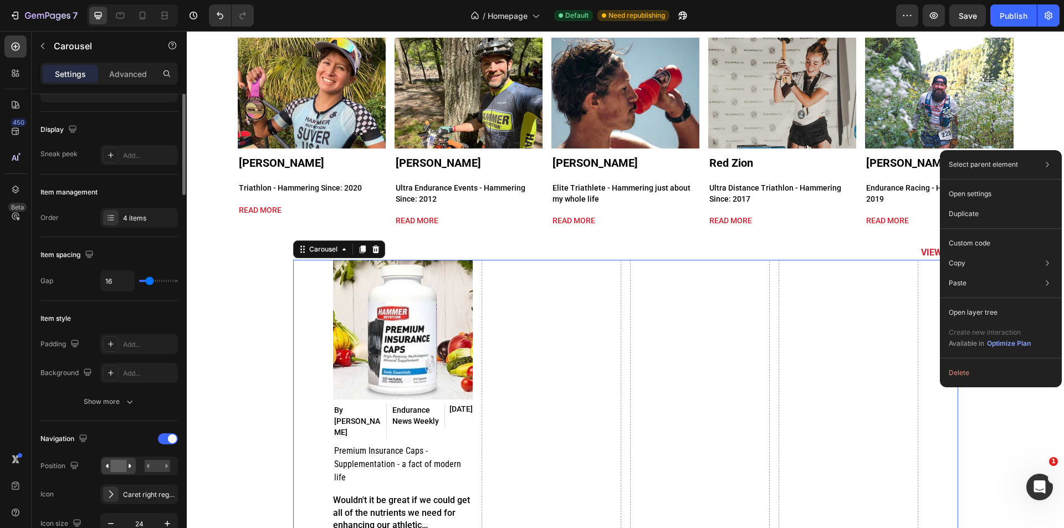
scroll to position [0, 0]
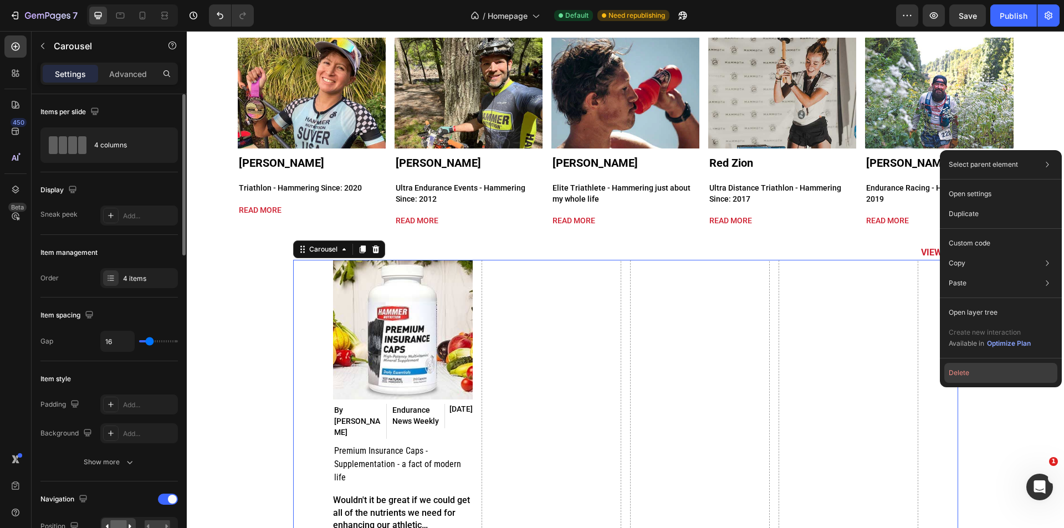
drag, startPoint x: 968, startPoint y: 377, endPoint x: 779, endPoint y: 346, distance: 191.4
click at [968, 377] on button "Delete" at bounding box center [1000, 373] width 113 height 20
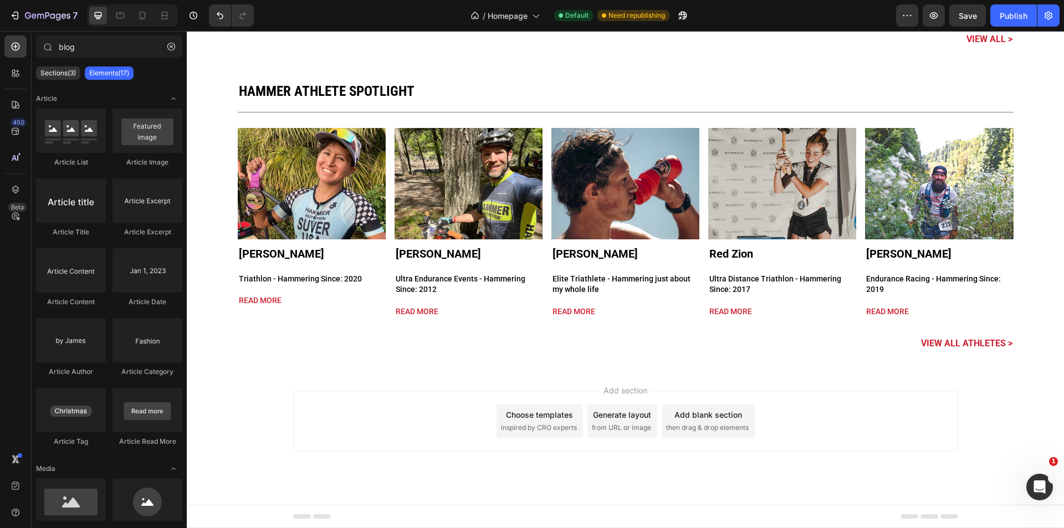
scroll to position [3023, 0]
click at [218, 17] on icon "Undo/Redo" at bounding box center [219, 15] width 11 height 11
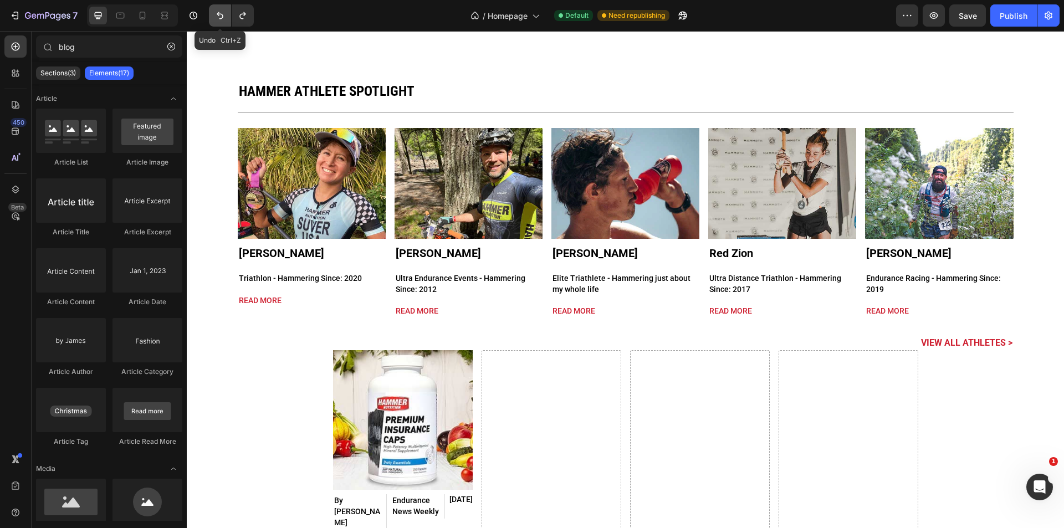
scroll to position [3113, 0]
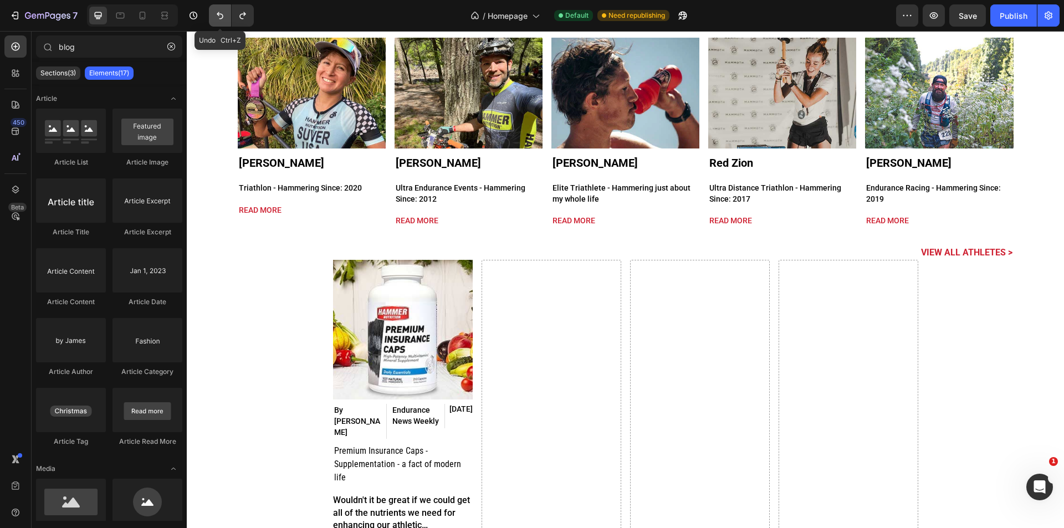
click at [218, 17] on icon "Undo/Redo" at bounding box center [219, 15] width 11 height 11
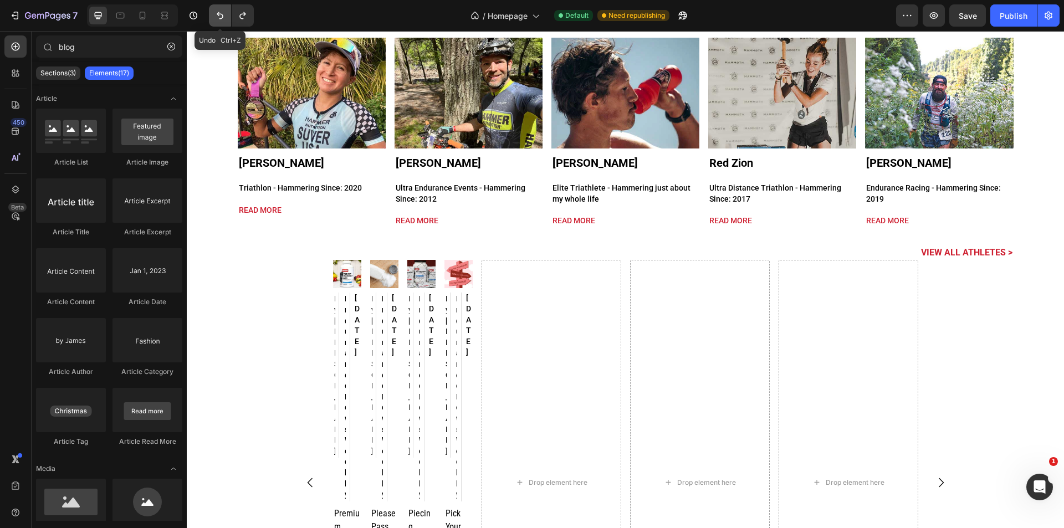
click at [218, 17] on icon "Undo/Redo" at bounding box center [219, 15] width 11 height 11
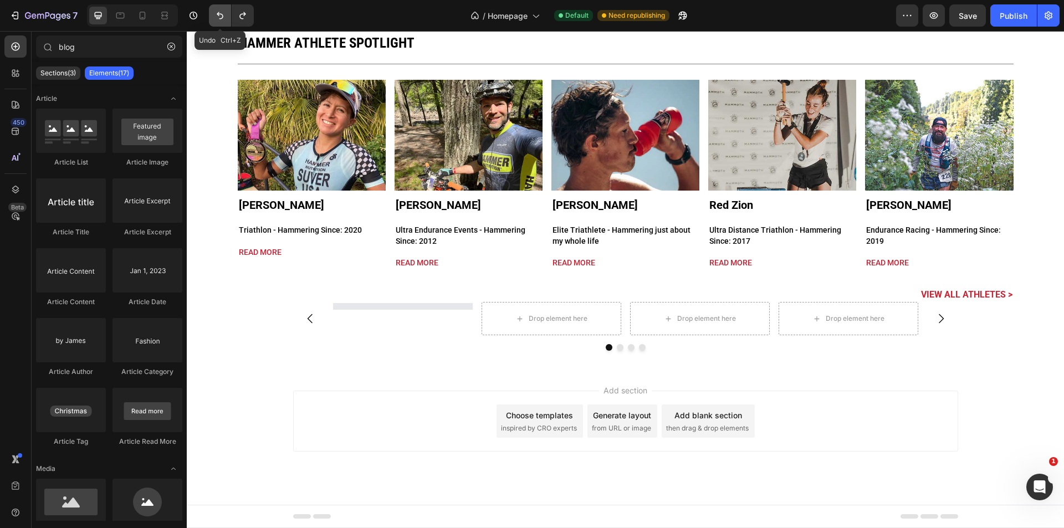
click at [218, 17] on icon "Undo/Redo" at bounding box center [219, 15] width 11 height 11
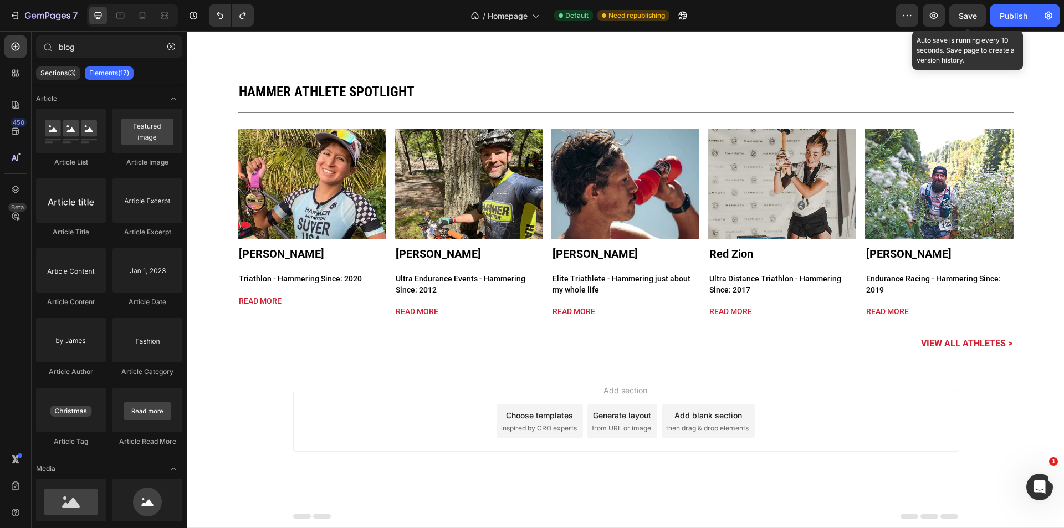
click at [963, 12] on span "Save" at bounding box center [967, 15] width 18 height 9
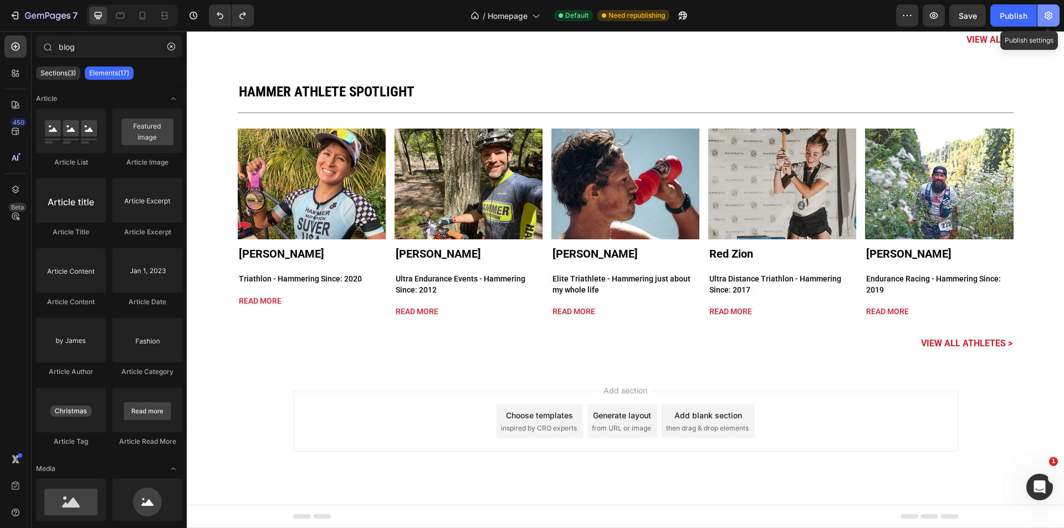
click at [1046, 20] on button "button" at bounding box center [1048, 15] width 22 height 22
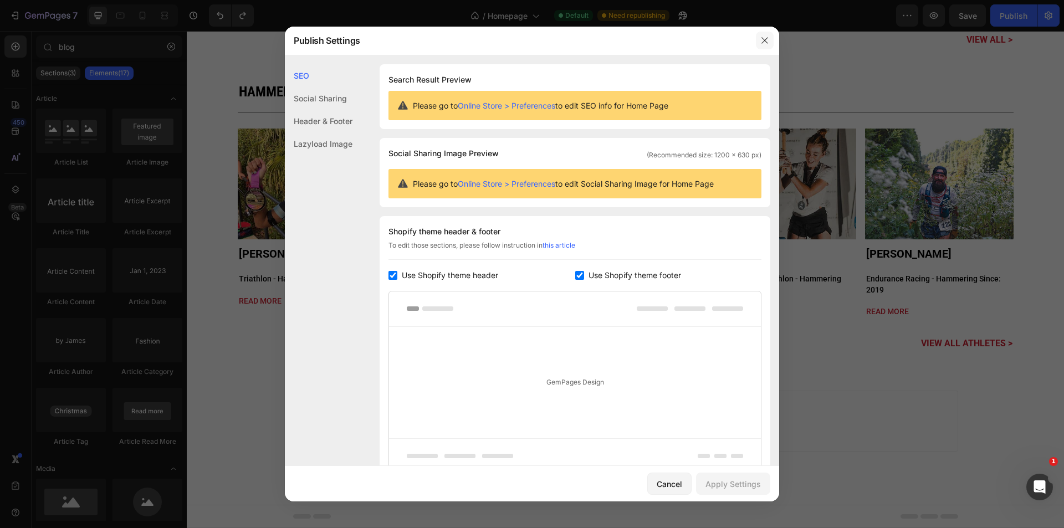
drag, startPoint x: 762, startPoint y: 39, endPoint x: 575, endPoint y: 8, distance: 189.3
click at [762, 39] on icon "button" at bounding box center [764, 40] width 9 height 9
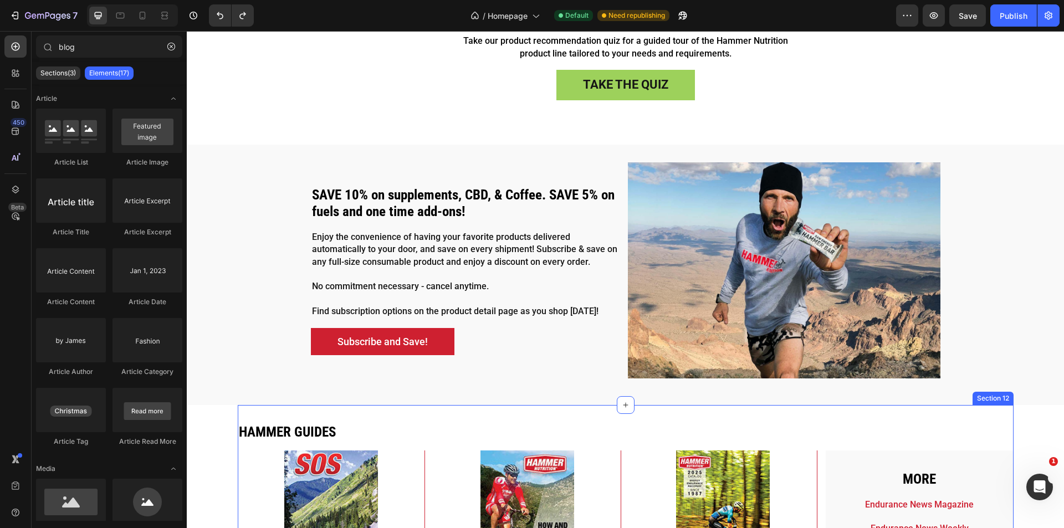
scroll to position [2086, 0]
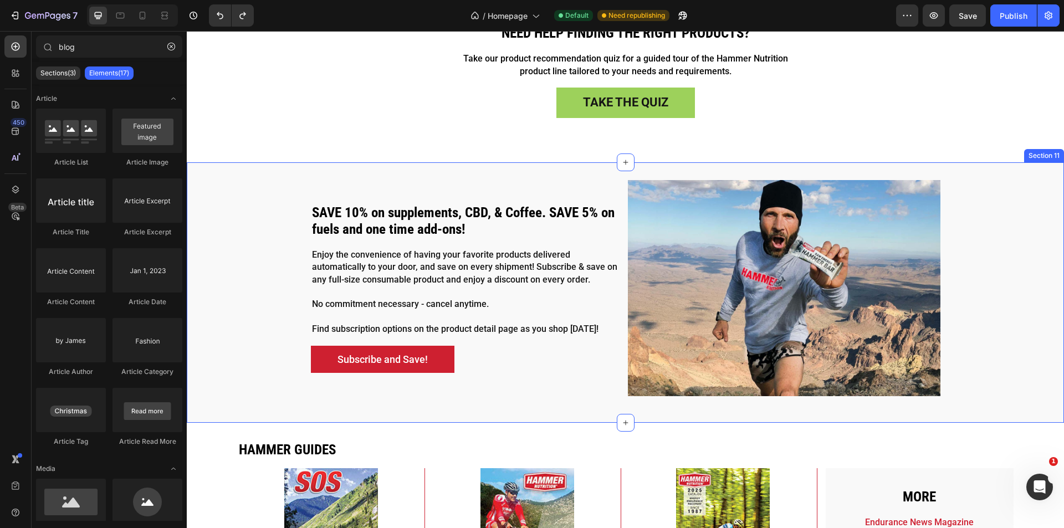
click at [285, 392] on div "SAVE 10% on supplements, CBD, & Coffee. SAVE 5% on fuels and one time add-ons! …" at bounding box center [625, 292] width 877 height 225
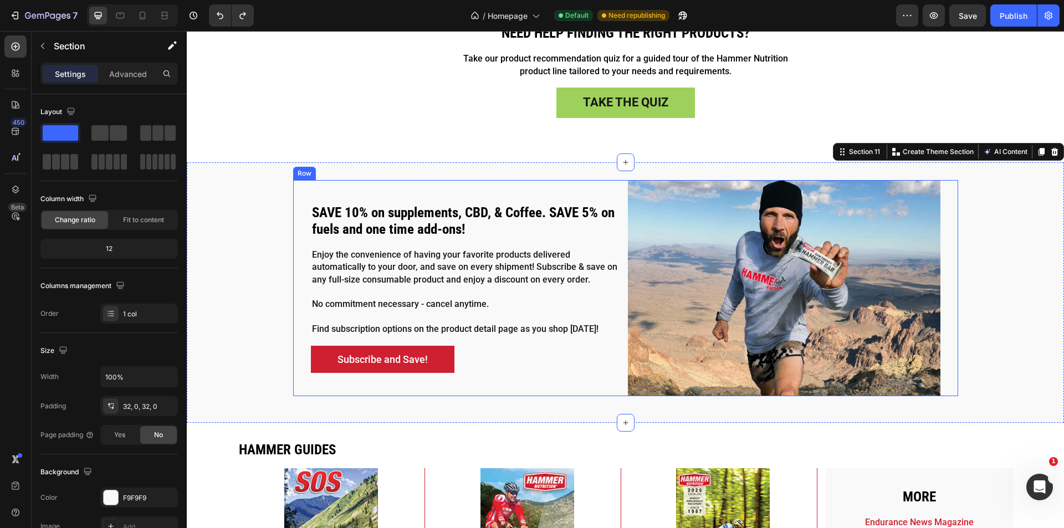
click at [311, 386] on div "SAVE 10% on supplements, CBD, & Coffee. SAVE 5% on fuels and one time add-ons! …" at bounding box center [467, 288] width 312 height 216
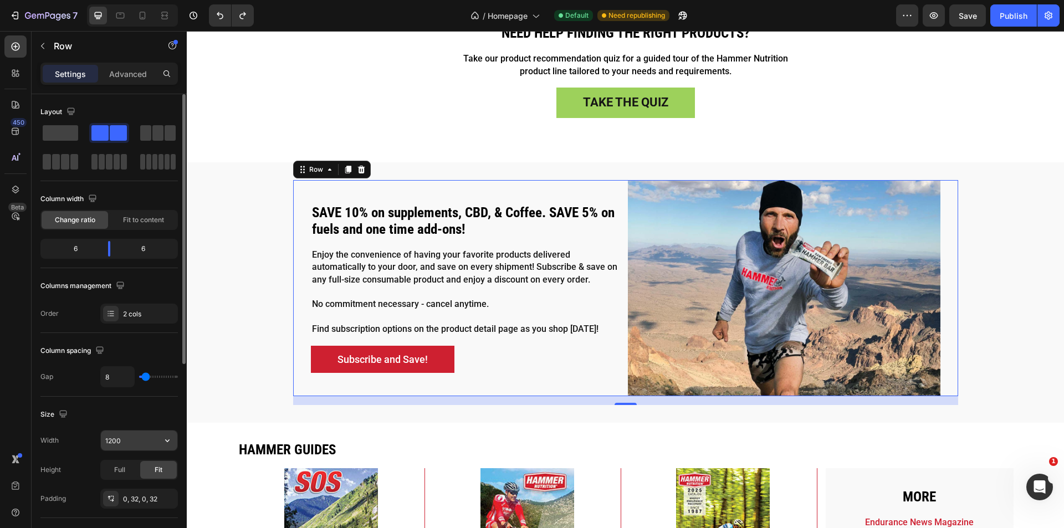
click at [115, 443] on input "1200" at bounding box center [139, 440] width 76 height 20
click at [110, 442] on input "1200" at bounding box center [139, 440] width 76 height 20
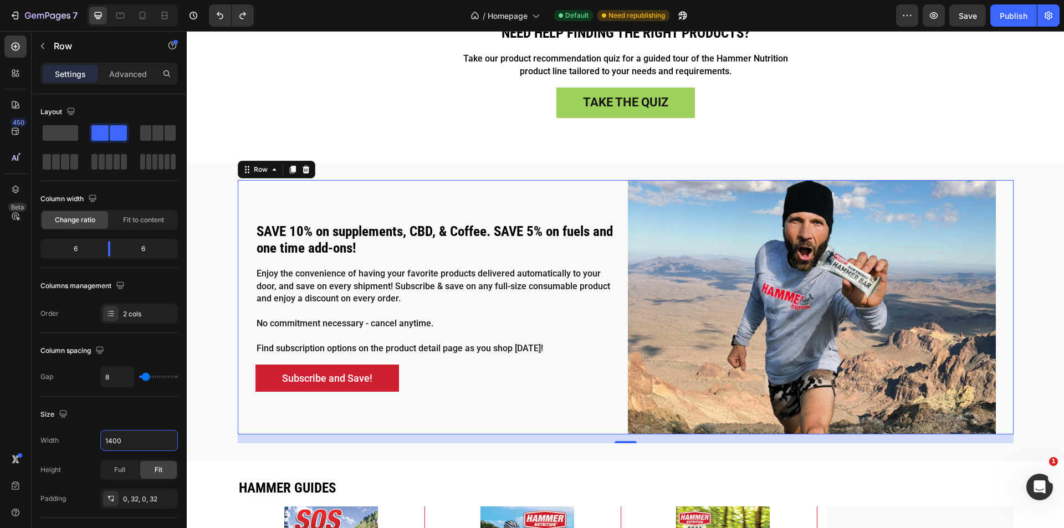
click at [297, 195] on div "SAVE 10% on supplements, CBD, & Coffee. SAVE 5% on fuels and one time add-ons! …" at bounding box center [439, 307] width 368 height 254
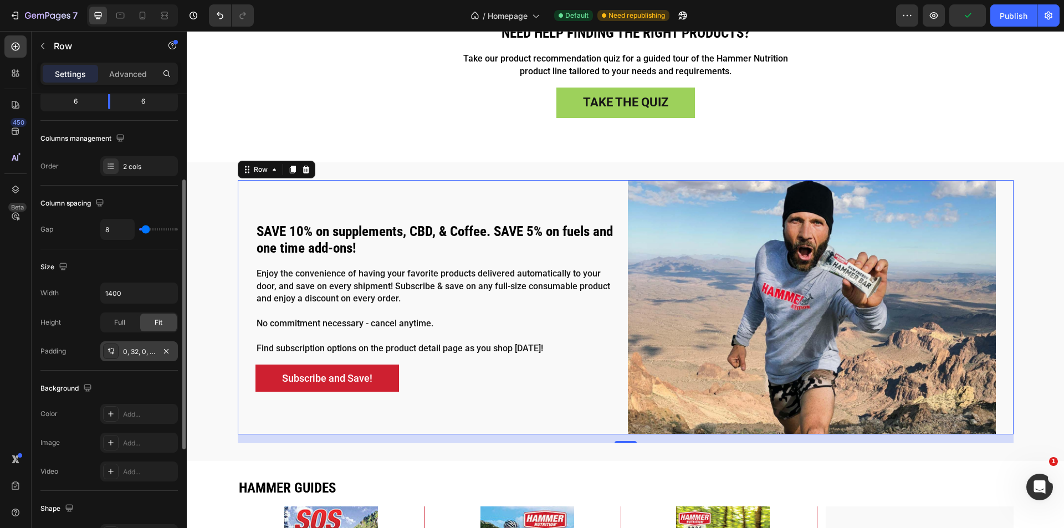
click at [129, 355] on div "0, 32, 0, 32" at bounding box center [139, 352] width 32 height 10
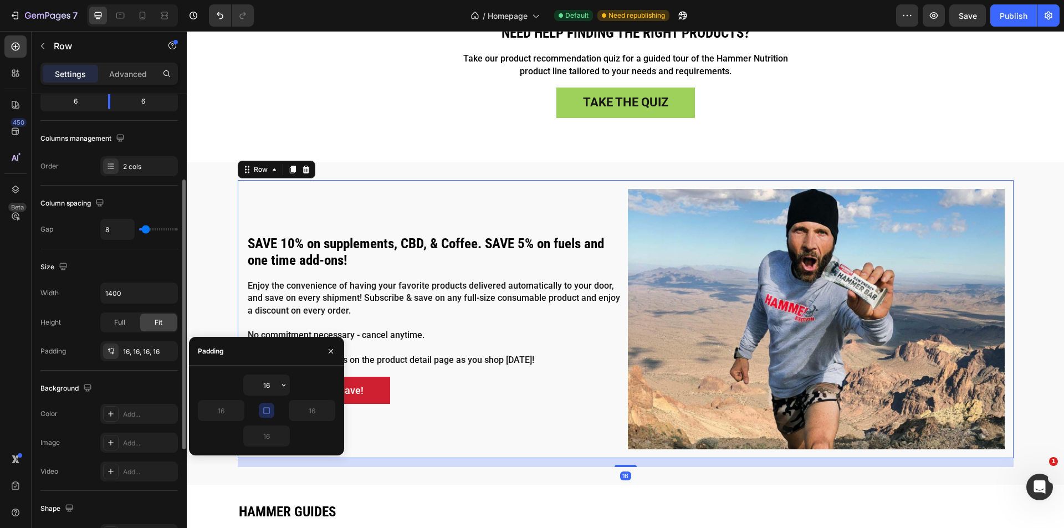
click at [155, 372] on div "Background The changes might be hidden by the video. Color Add... Image Add... …" at bounding box center [108, 431] width 137 height 120
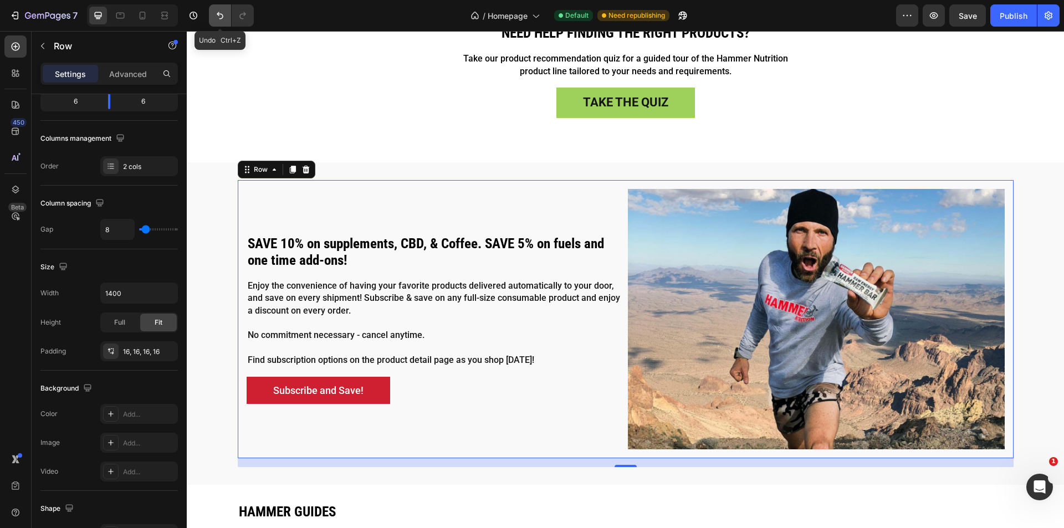
click at [218, 15] on icon "Undo/Redo" at bounding box center [220, 15] width 7 height 7
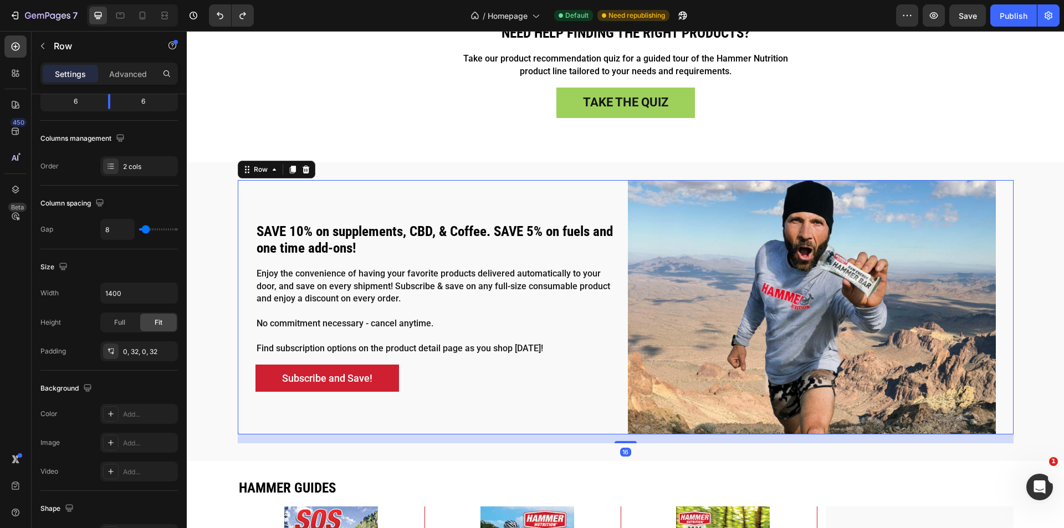
click at [317, 264] on div "SAVE 10% on supplements, CBD, & Coffee. SAVE 5% on fuels and one time add-ons! …" at bounding box center [439, 307] width 368 height 254
click at [329, 205] on div "SAVE 10% on supplements, CBD, & Coffee. SAVE 5% on fuels and one time add-ons! …" at bounding box center [439, 307] width 368 height 254
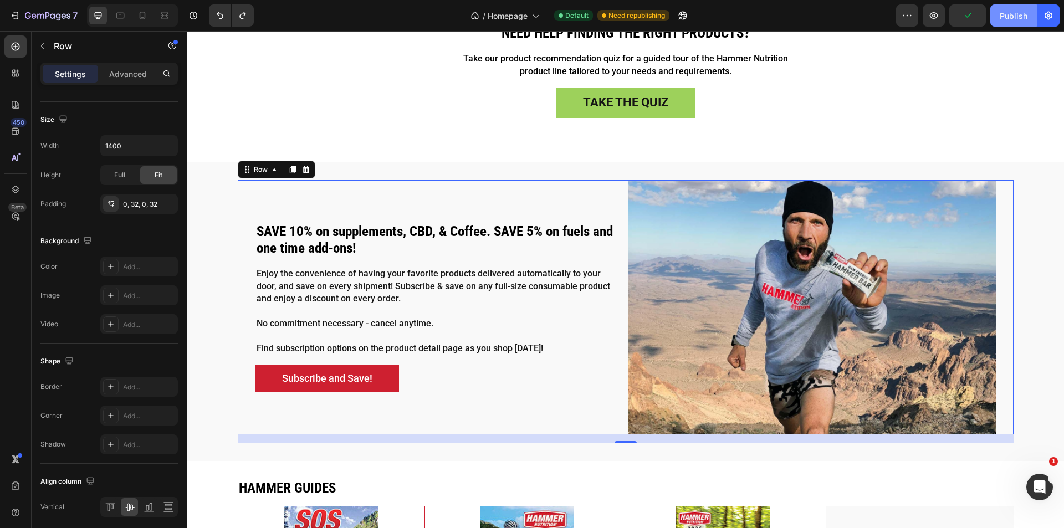
click at [1010, 14] on div "Publish" at bounding box center [1013, 16] width 28 height 12
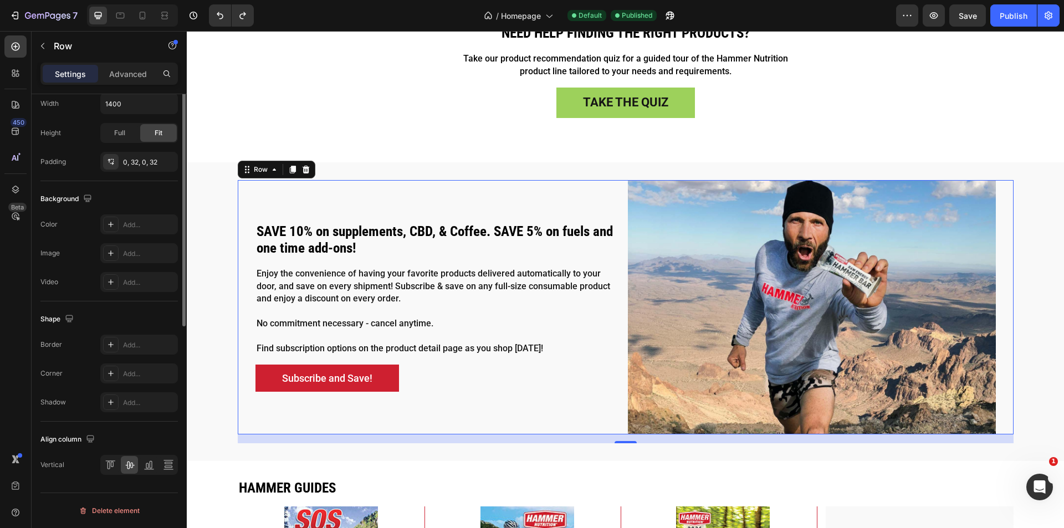
scroll to position [189, 0]
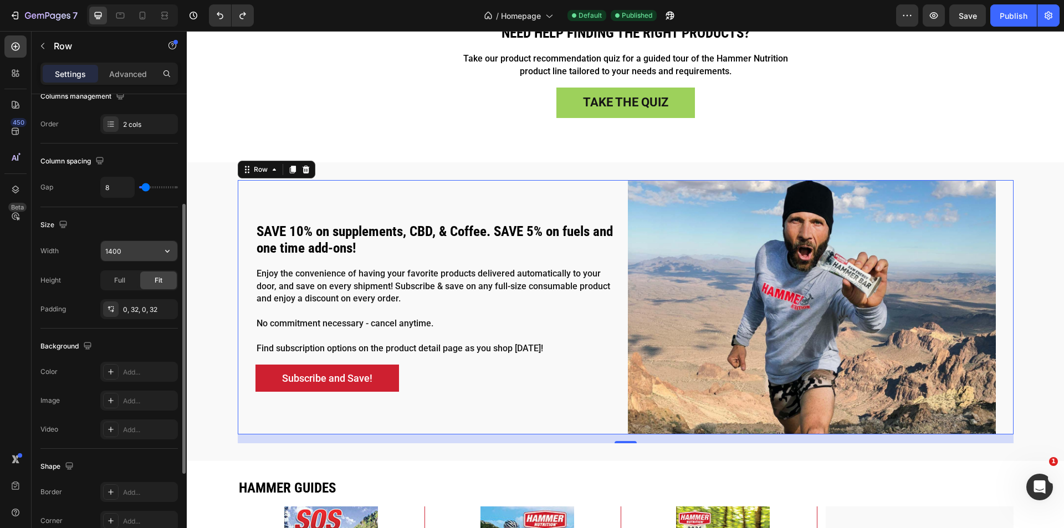
click at [122, 248] on input "1400" at bounding box center [139, 251] width 76 height 20
click at [108, 255] on input "1400" at bounding box center [139, 251] width 76 height 20
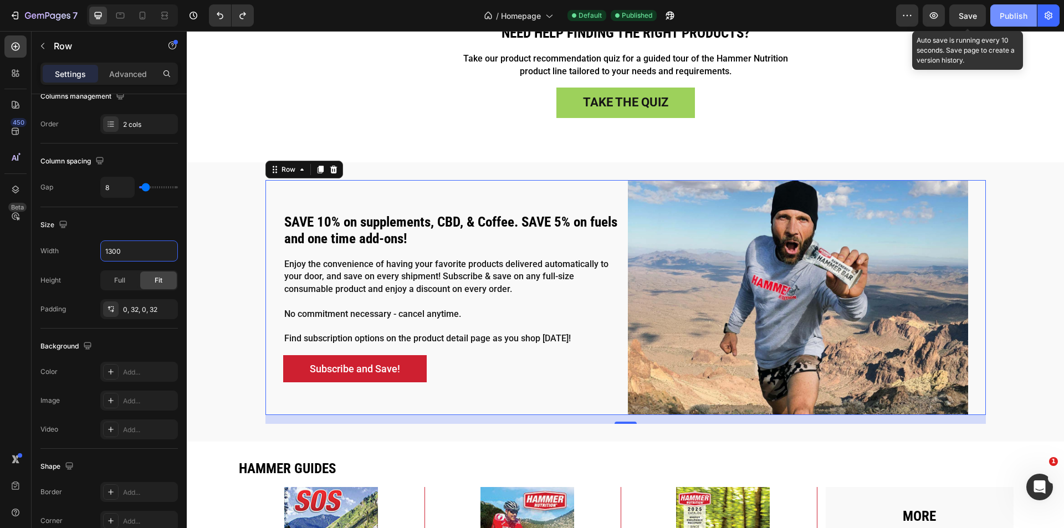
click at [1019, 14] on div "Publish" at bounding box center [1013, 16] width 28 height 12
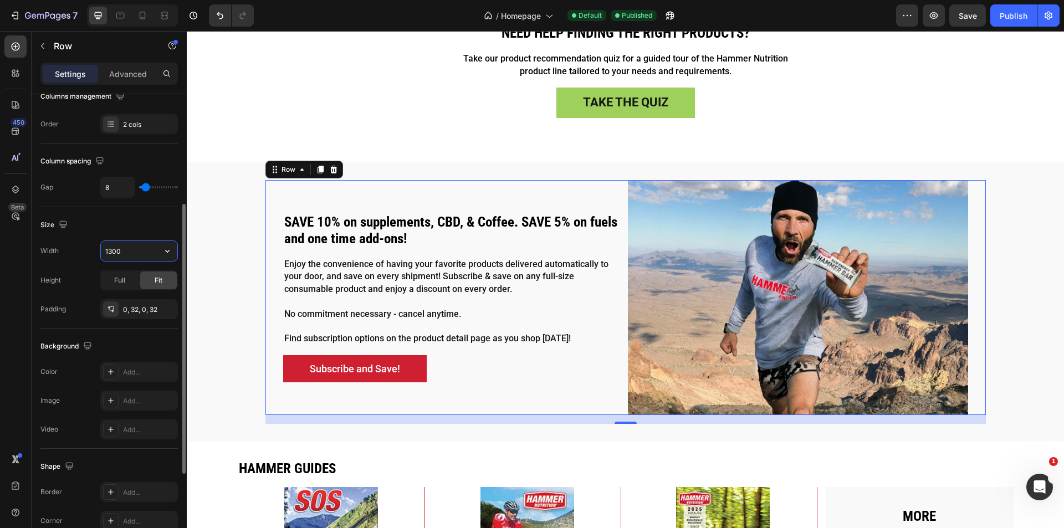
click at [117, 253] on input "1300" at bounding box center [139, 251] width 76 height 20
click at [112, 249] on input "1300" at bounding box center [139, 251] width 76 height 20
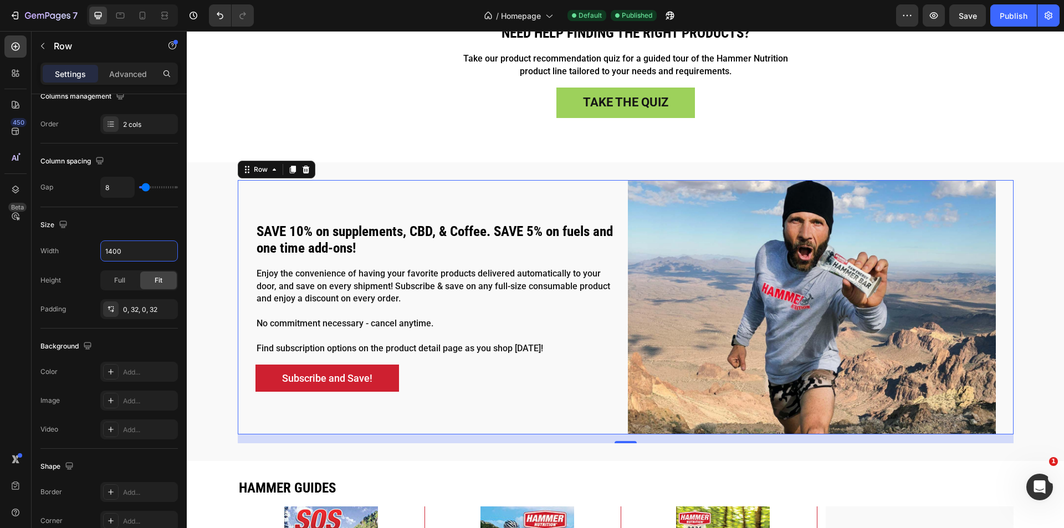
type input "1400"
click at [451, 359] on div "Subscribe and Save! Button" at bounding box center [439, 374] width 368 height 36
click at [278, 263] on div "Text Block" at bounding box center [276, 259] width 42 height 13
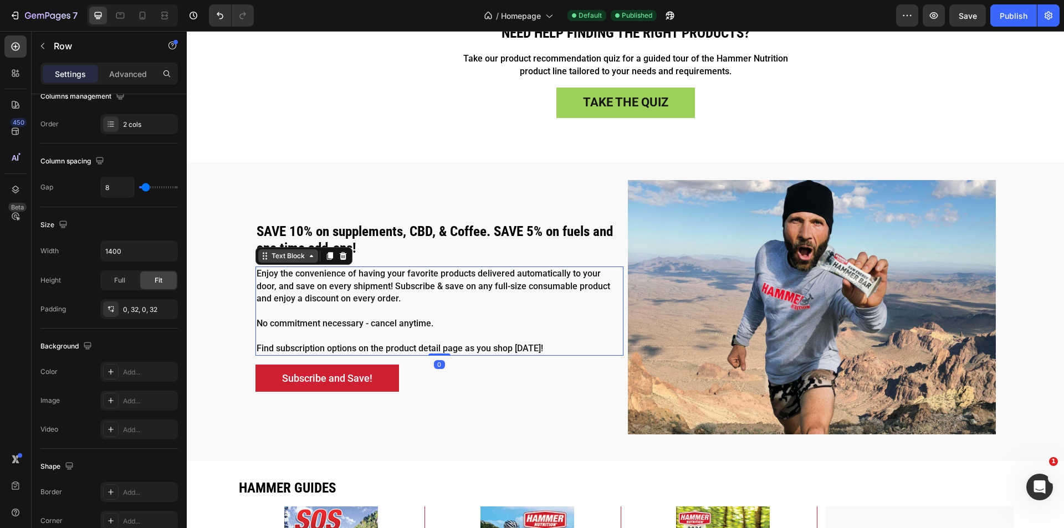
scroll to position [0, 0]
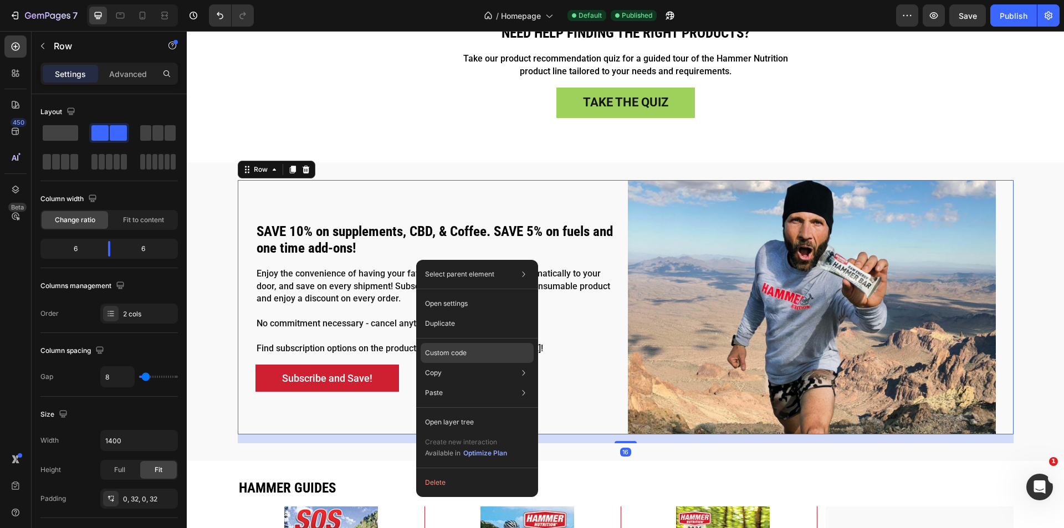
click at [471, 383] on div "Custom code" at bounding box center [476, 393] width 113 height 20
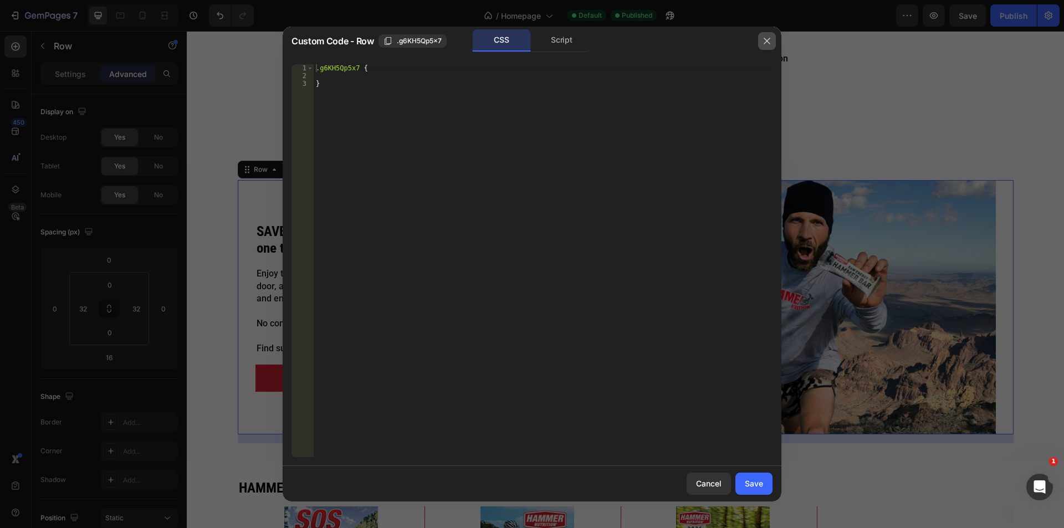
click at [766, 46] on button "button" at bounding box center [767, 41] width 18 height 18
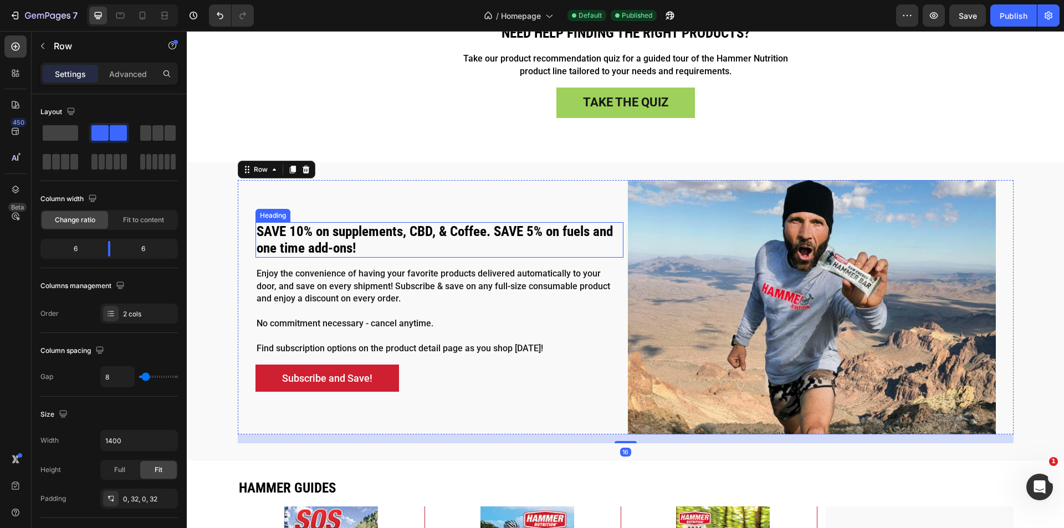
click at [341, 241] on h2 "SAVE 10% on supplements, CBD, & Coffee. SAVE 5% on fuels and one time add-ons!" at bounding box center [439, 239] width 368 height 35
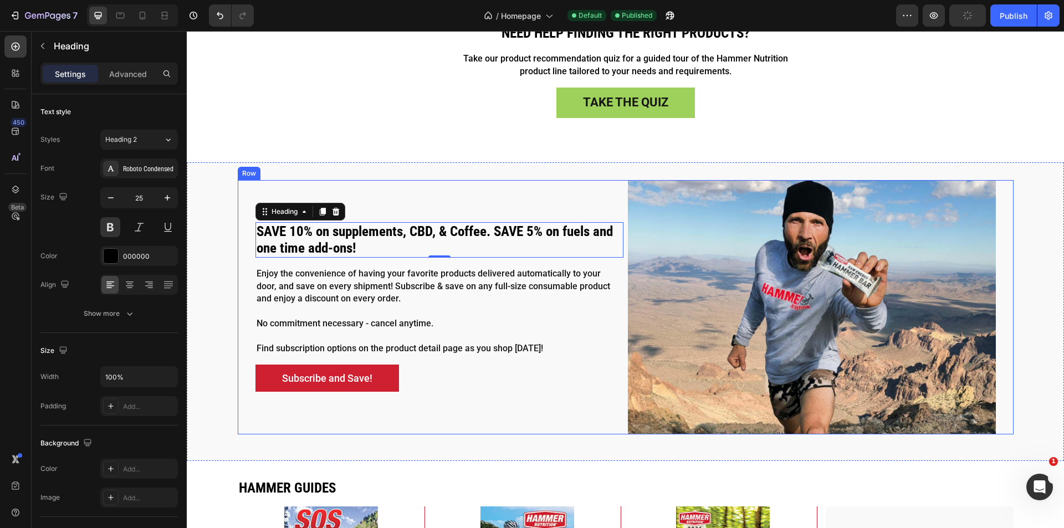
click at [245, 262] on div "SAVE 10% on supplements, CBD, & Coffee. SAVE 5% on fuels and one time add-ons! …" at bounding box center [626, 307] width 776 height 254
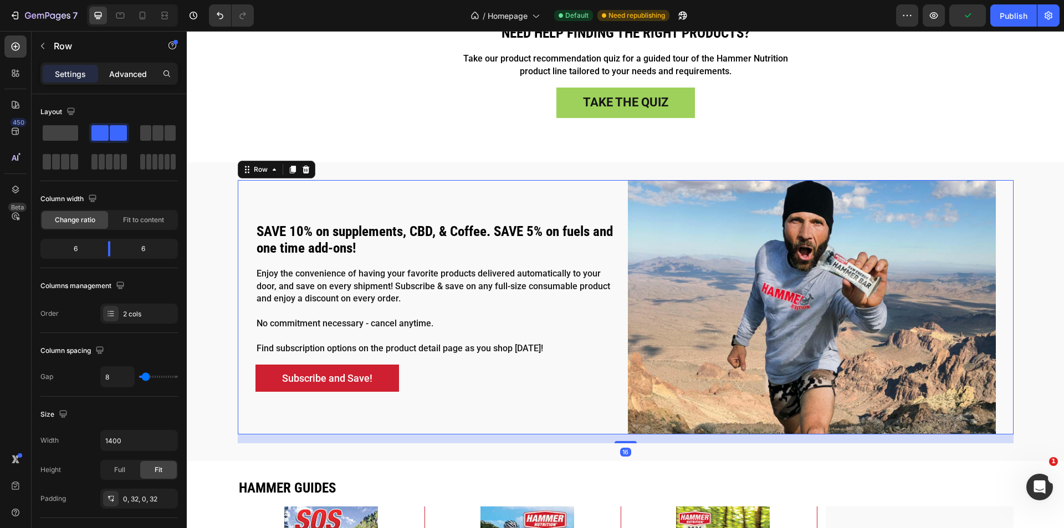
click at [152, 75] on div "Advanced" at bounding box center [127, 74] width 55 height 18
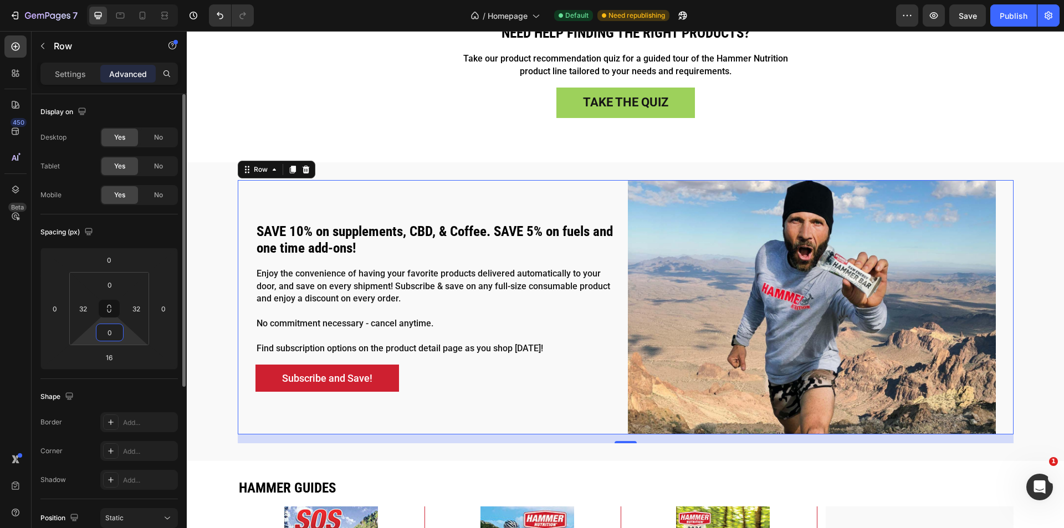
click at [114, 335] on input "0" at bounding box center [110, 332] width 22 height 17
click at [111, 304] on button at bounding box center [109, 309] width 21 height 18
click at [138, 309] on input "32" at bounding box center [136, 308] width 17 height 17
type input "0"
click at [143, 235] on div "Spacing (px)" at bounding box center [108, 232] width 137 height 18
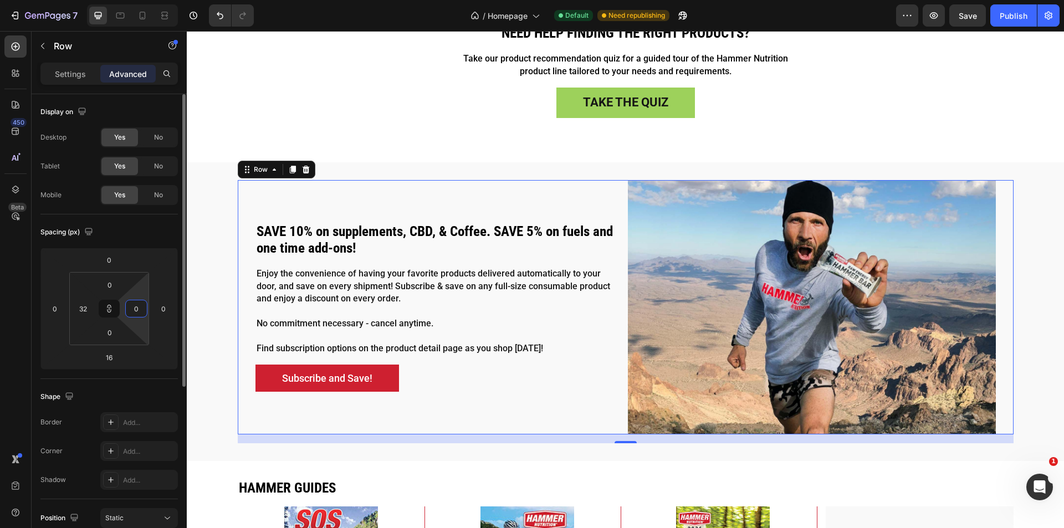
type input "0"
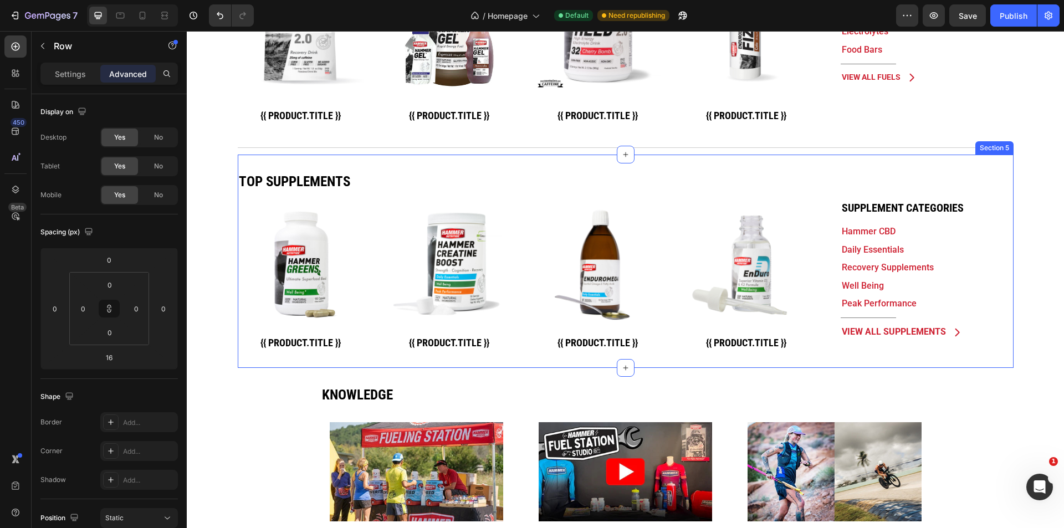
scroll to position [239, 0]
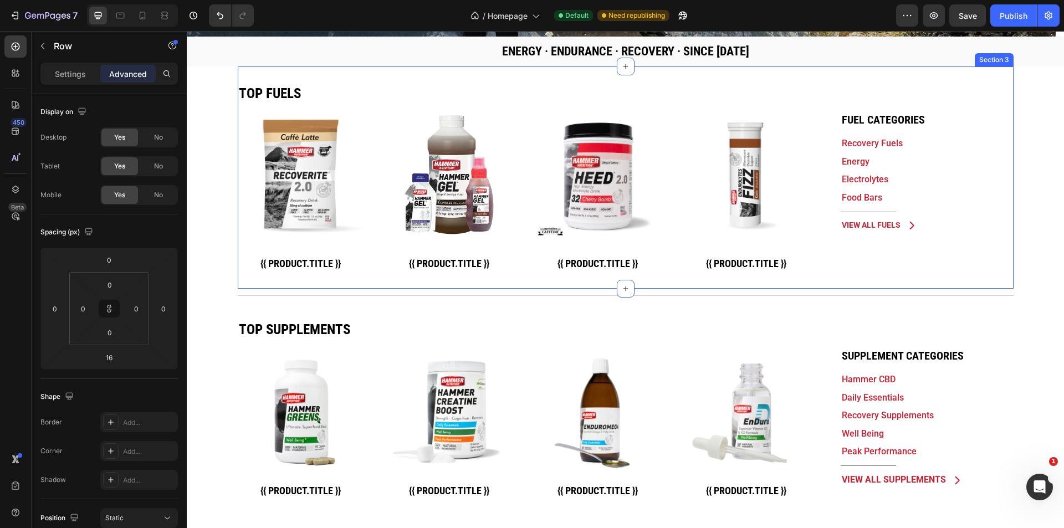
click at [290, 283] on div "Top fuels Heading Product Images {{ product.title }} Custom Code Row Product Li…" at bounding box center [626, 177] width 776 height 222
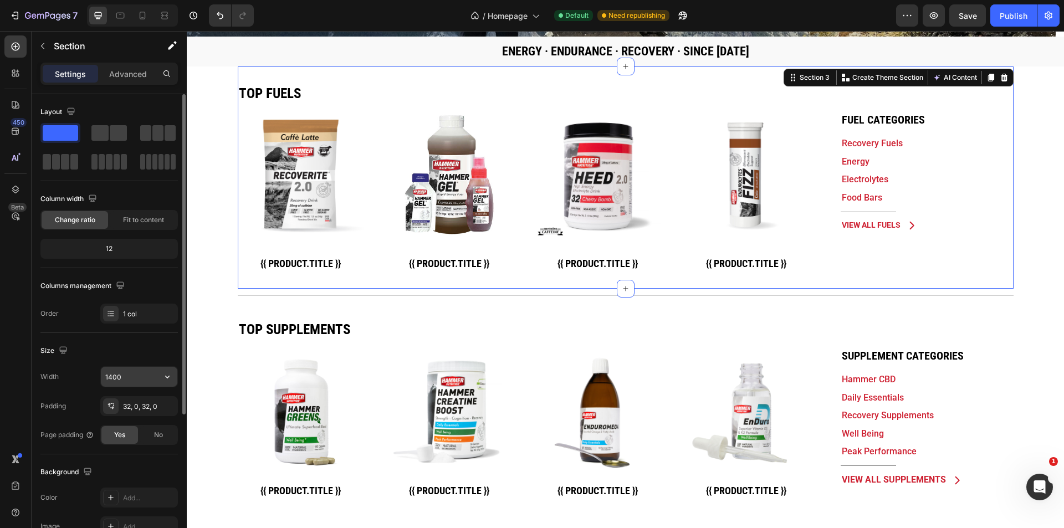
click at [111, 377] on input "1400" at bounding box center [139, 377] width 76 height 20
click at [114, 377] on input "1400" at bounding box center [139, 377] width 76 height 20
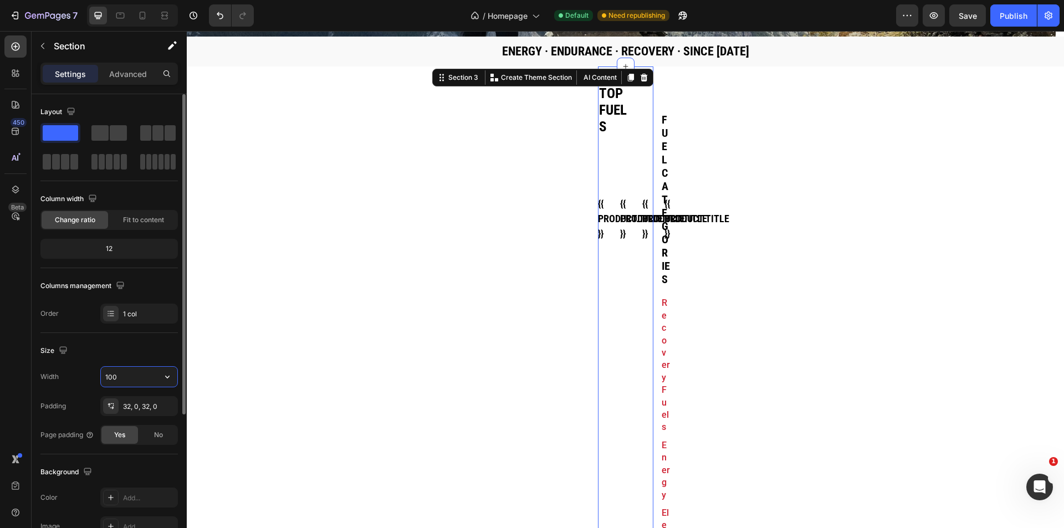
type input "1300"
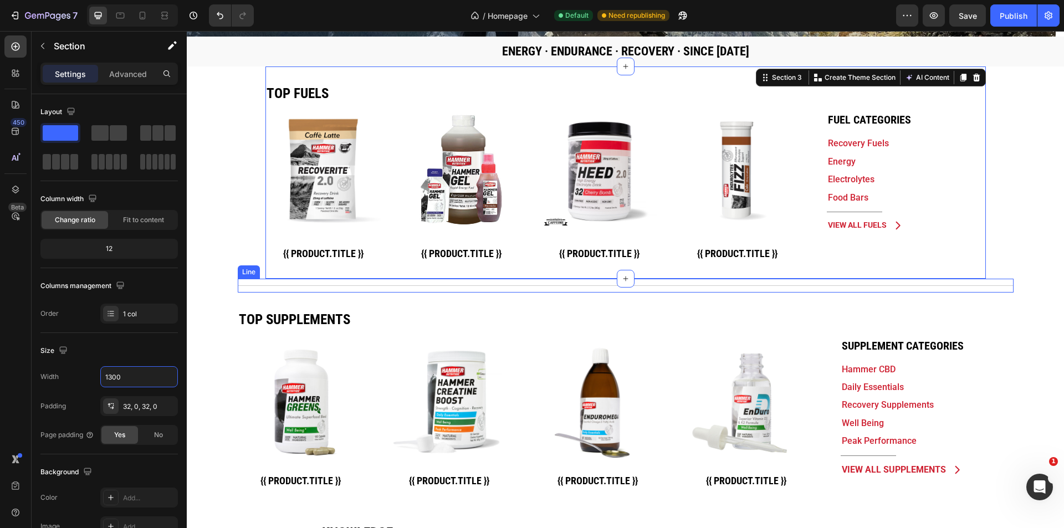
click at [350, 284] on div "Title Line" at bounding box center [626, 286] width 776 height 14
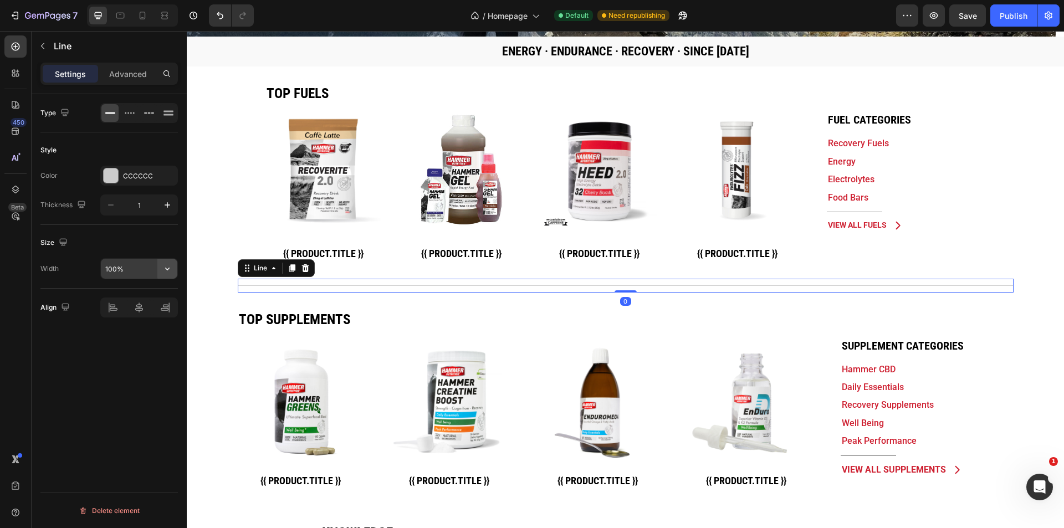
click at [167, 268] on icon "button" at bounding box center [167, 268] width 11 height 11
click at [259, 270] on div "Line" at bounding box center [261, 268] width 18 height 10
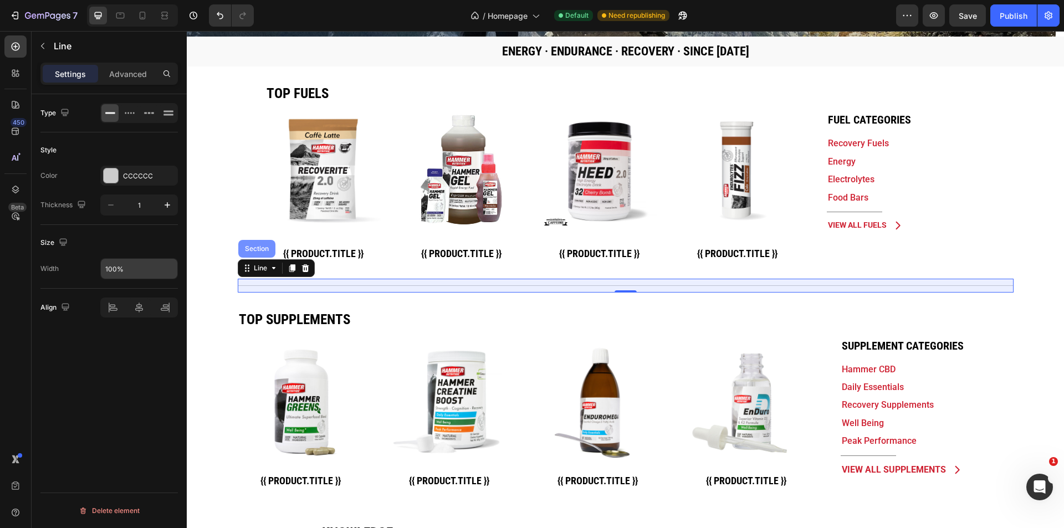
click at [255, 252] on div "Section" at bounding box center [257, 248] width 28 height 7
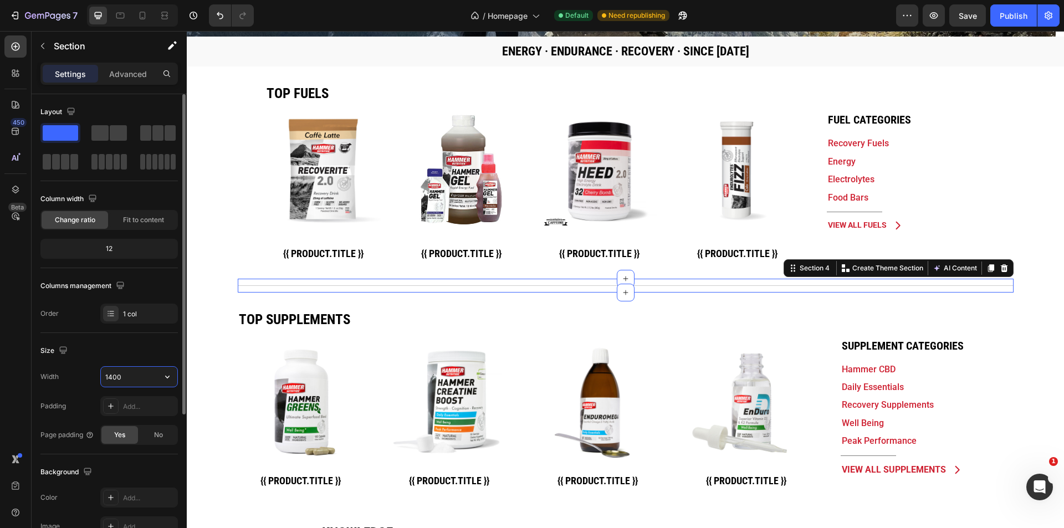
click at [116, 381] on input "1400" at bounding box center [139, 377] width 76 height 20
click at [111, 376] on input "1400" at bounding box center [139, 377] width 76 height 20
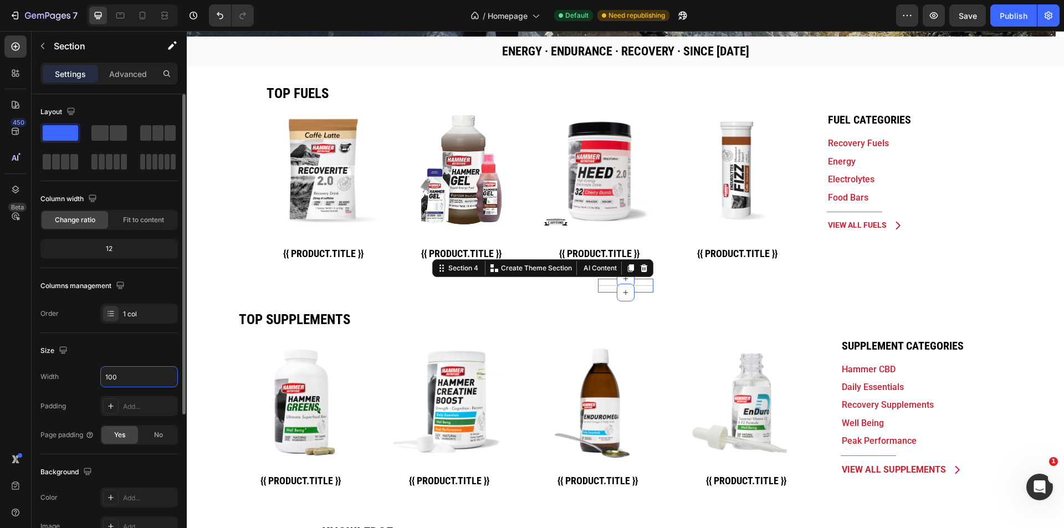
type input "1300"
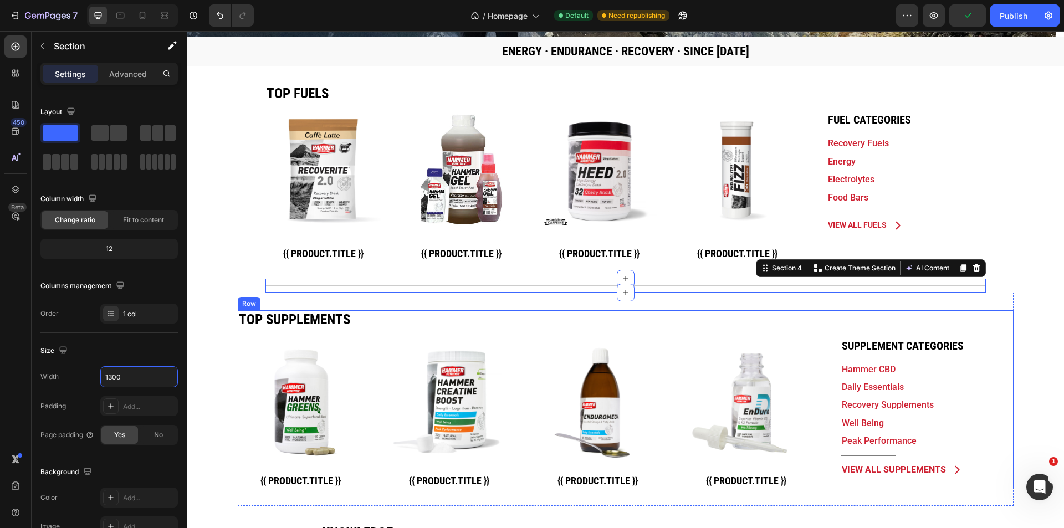
click at [368, 334] on div "Top Supplements Heading Product Images {{ product.title }} Custom Code Row Prod…" at bounding box center [524, 399] width 572 height 178
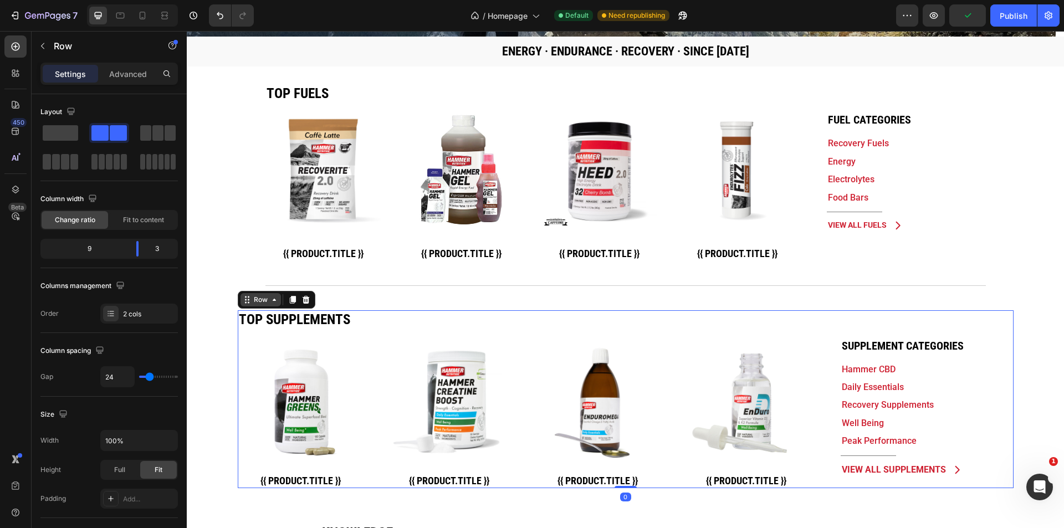
click at [273, 297] on icon at bounding box center [274, 299] width 9 height 9
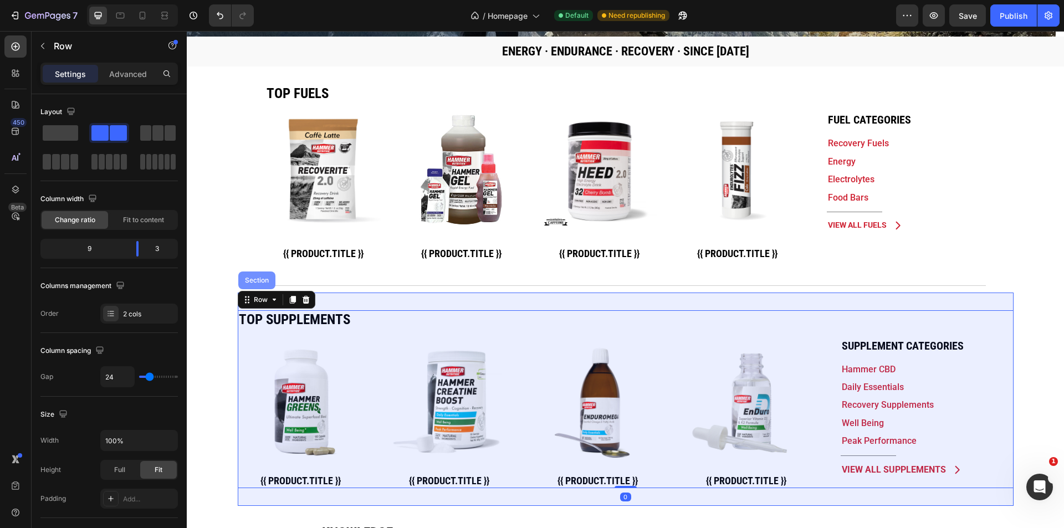
click at [258, 280] on div "Section" at bounding box center [257, 280] width 28 height 7
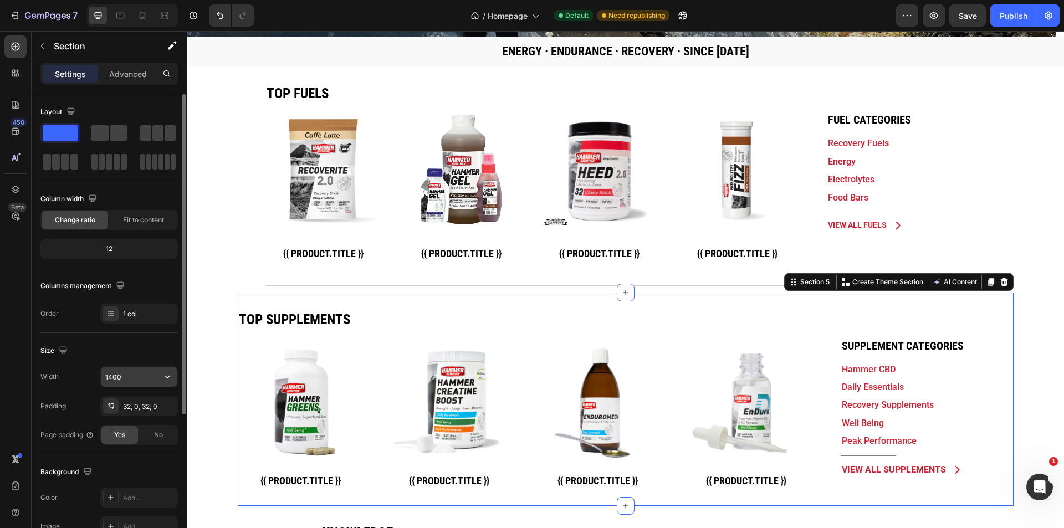
click at [115, 377] on input "1400" at bounding box center [139, 377] width 76 height 20
click at [111, 378] on input "1400" at bounding box center [139, 377] width 76 height 20
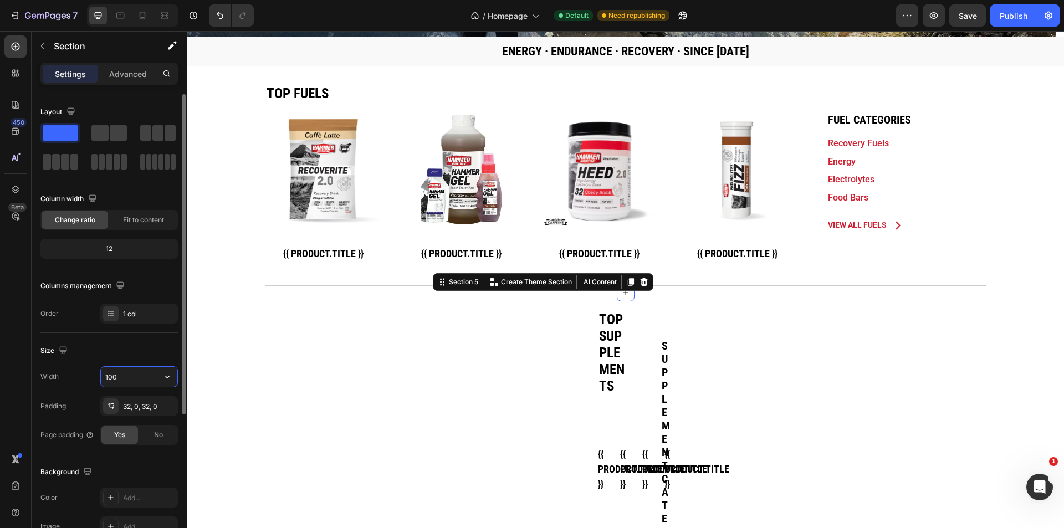
type input "1300"
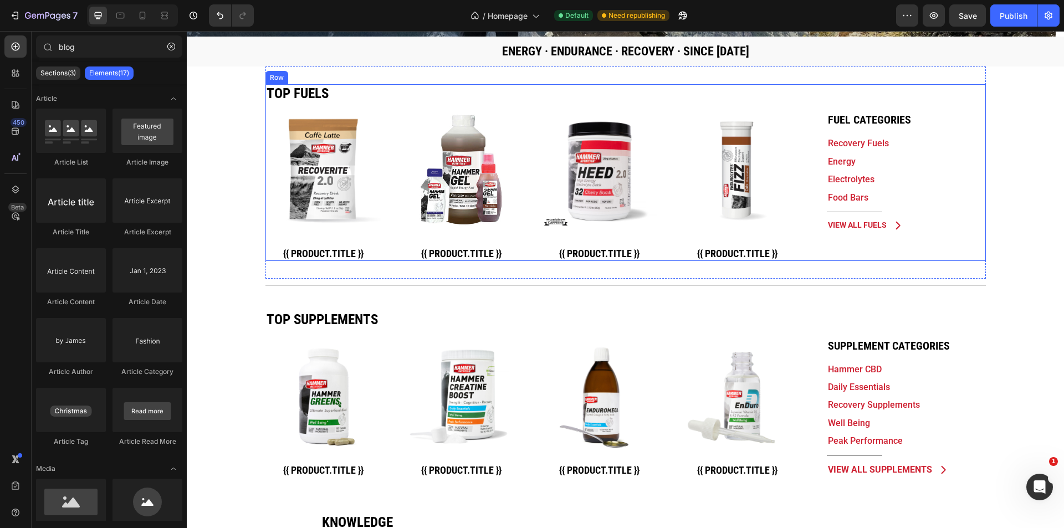
click at [914, 254] on div "Fuel Categories Heading Recovery Fuels Text Block Energy Text Block Electrolyte…" at bounding box center [897, 172] width 177 height 176
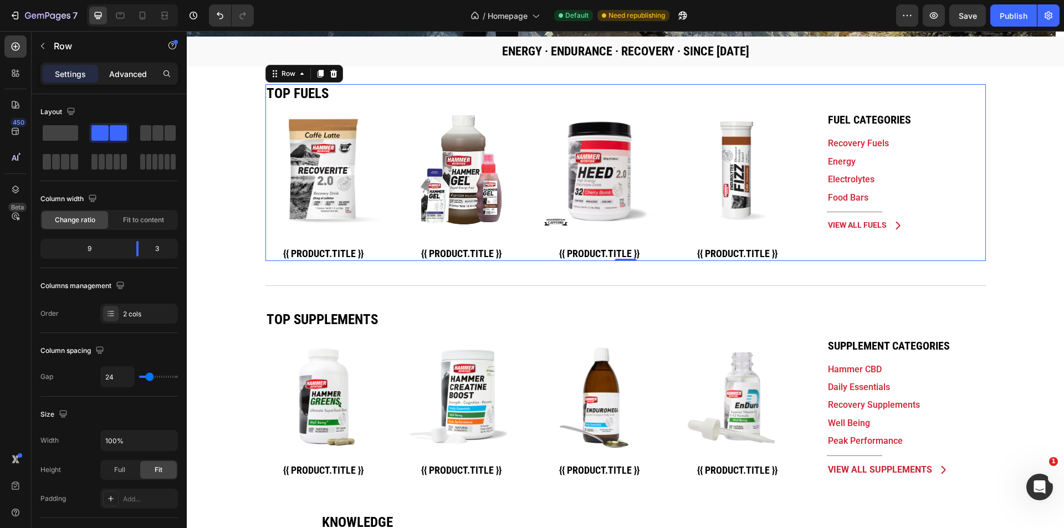
click at [138, 76] on p "Advanced" at bounding box center [128, 74] width 38 height 12
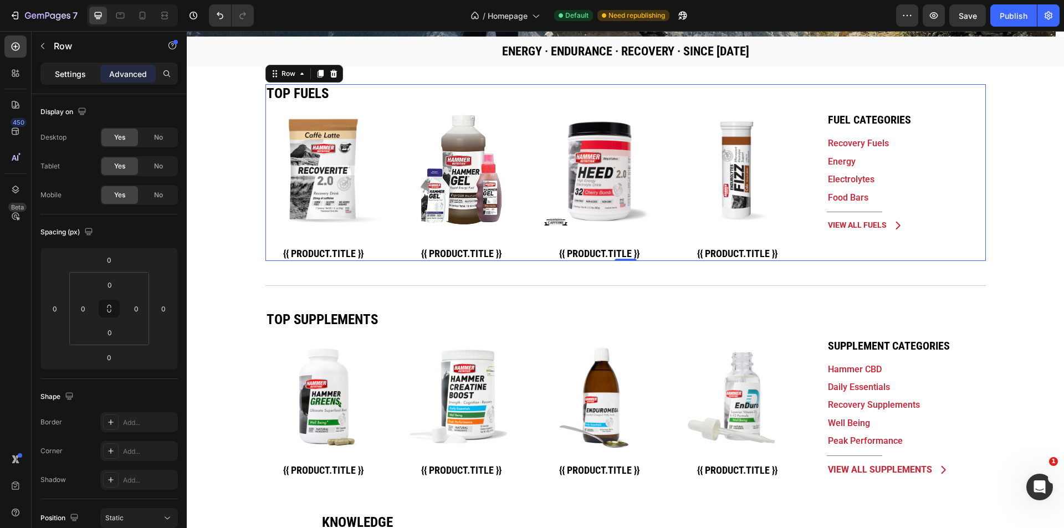
click at [72, 69] on p "Settings" at bounding box center [70, 74] width 31 height 12
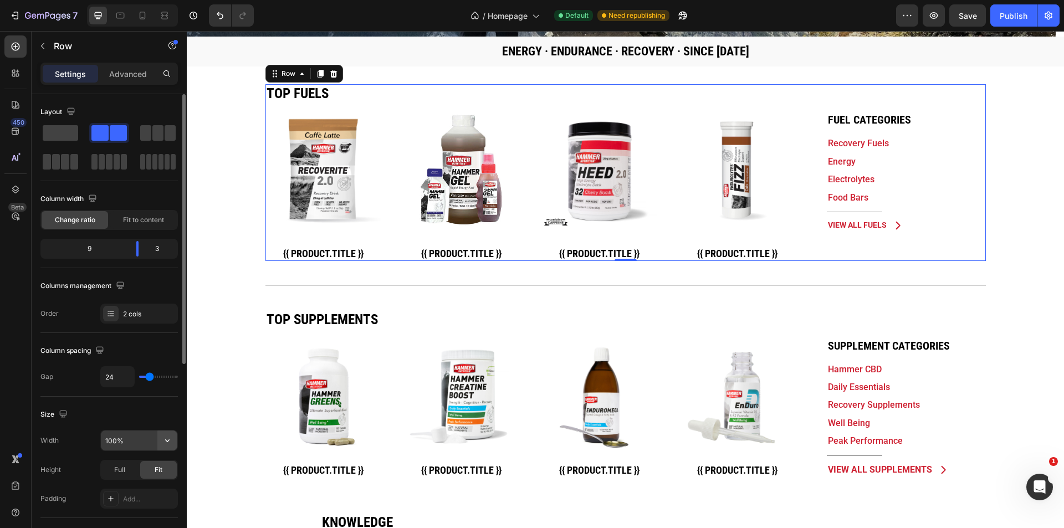
click at [167, 447] on button "button" at bounding box center [167, 440] width 20 height 20
click at [394, 152] on div "Product Images {{ product.title }} Custom Code Row Product List Product Images …" at bounding box center [530, 186] width 530 height 148
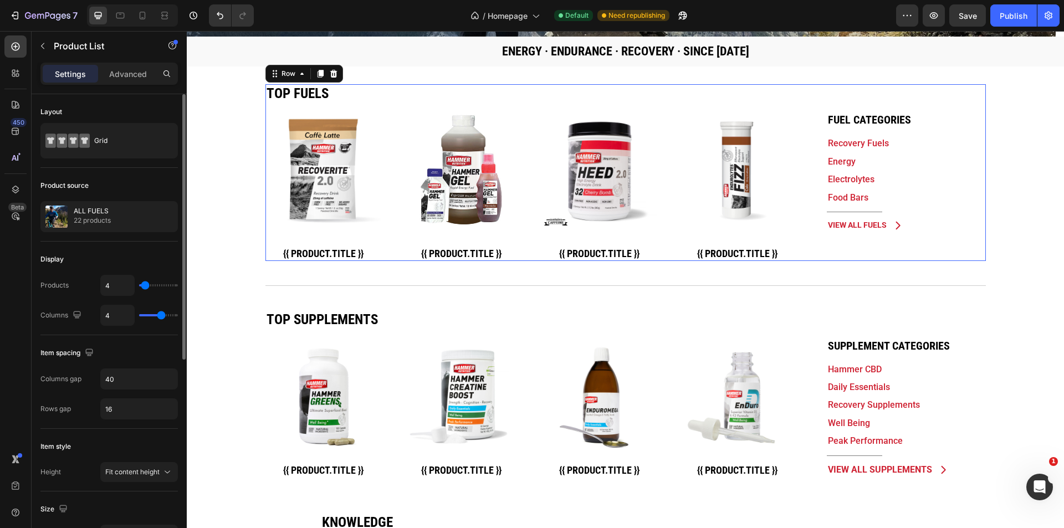
click at [892, 249] on div "Fuel Categories Heading Recovery Fuels Text Block Energy Text Block Electrolyte…" at bounding box center [897, 172] width 177 height 176
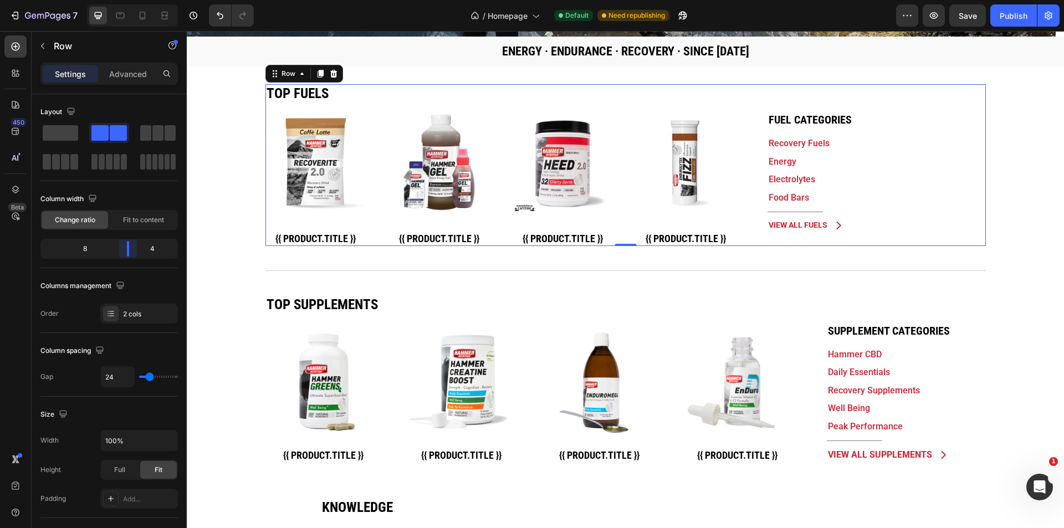
drag, startPoint x: 141, startPoint y: 247, endPoint x: 81, endPoint y: 250, distance: 59.3
click at [136, 0] on body "7 Version history / Homepage Default Need republishing Preview Save Publish 450…" at bounding box center [532, 0] width 1064 height 0
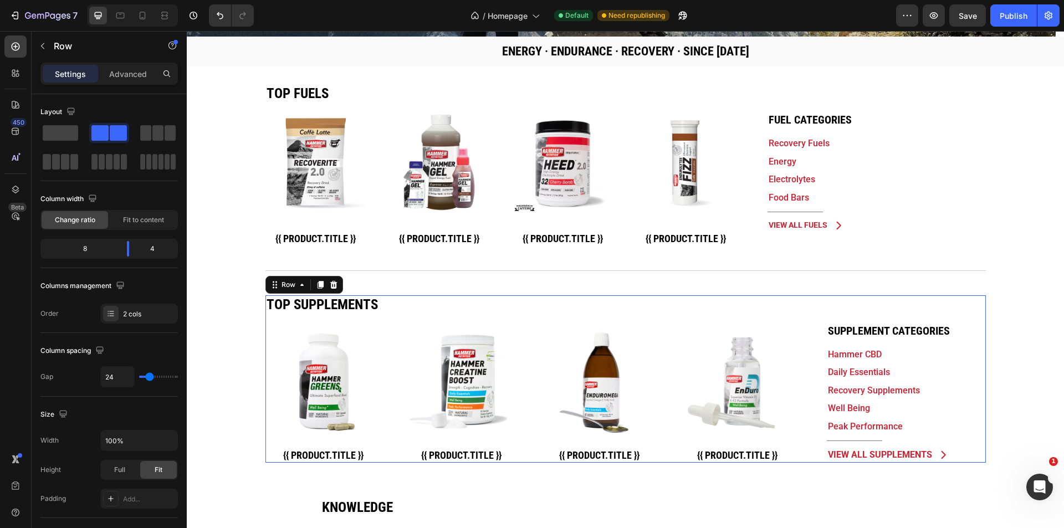
click at [809, 440] on div "Supplement Categories Heading Hammer CBD Text Block Daily Essentials Text Block…" at bounding box center [897, 378] width 177 height 167
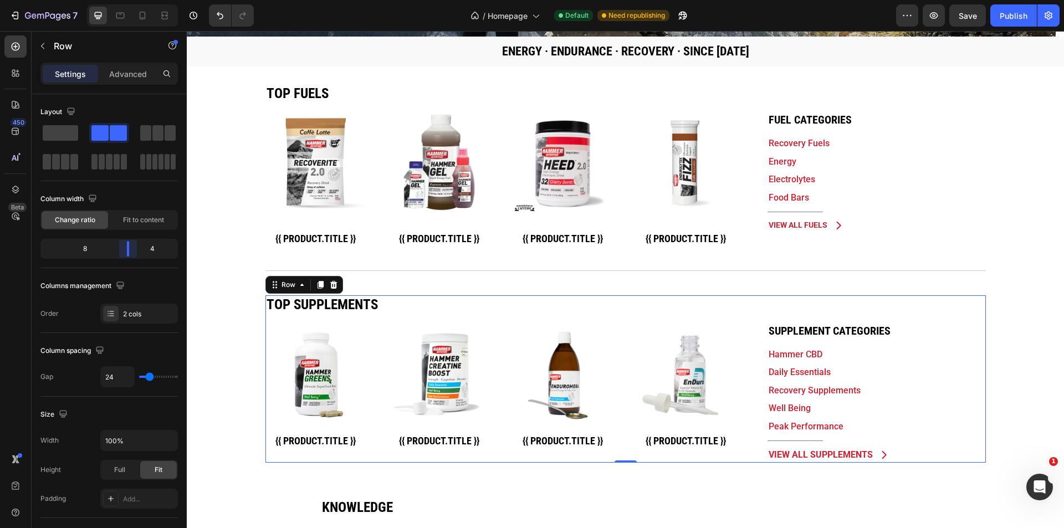
click at [134, 0] on body "7 Version history / Homepage Default Need republishing Preview Save Publish 450…" at bounding box center [532, 0] width 1064 height 0
click at [976, 18] on span "Save" at bounding box center [967, 15] width 18 height 9
click at [931, 19] on icon "button" at bounding box center [933, 15] width 11 height 11
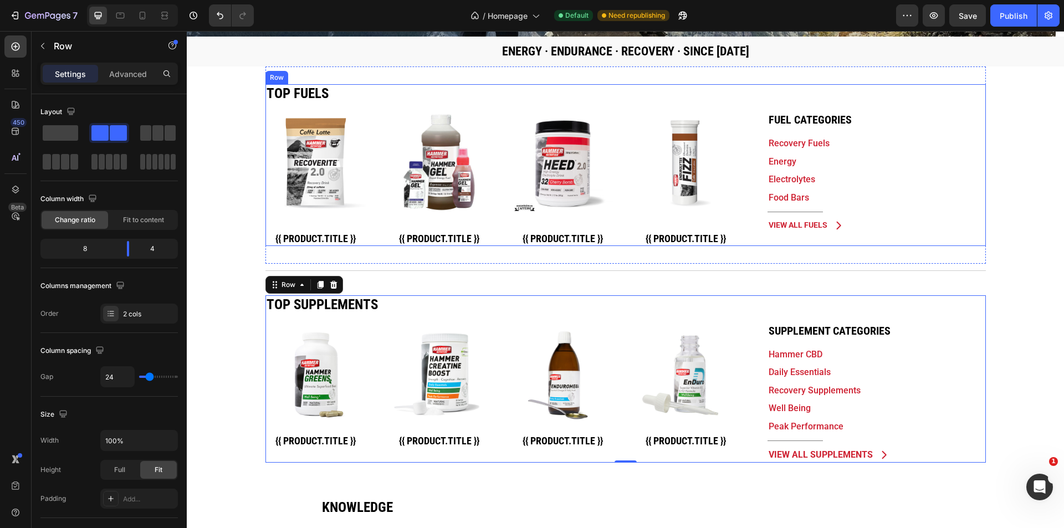
click at [745, 222] on div "Top fuels Heading Product Images {{ product.title }} Custom Code Row Product Li…" at bounding box center [625, 165] width 720 height 162
drag, startPoint x: 131, startPoint y: 252, endPoint x: 106, endPoint y: 139, distance: 115.7
click at [134, 0] on body "7 Version history / Homepage Default Need republishing Preview Save Publish 450…" at bounding box center [532, 0] width 1064 height 0
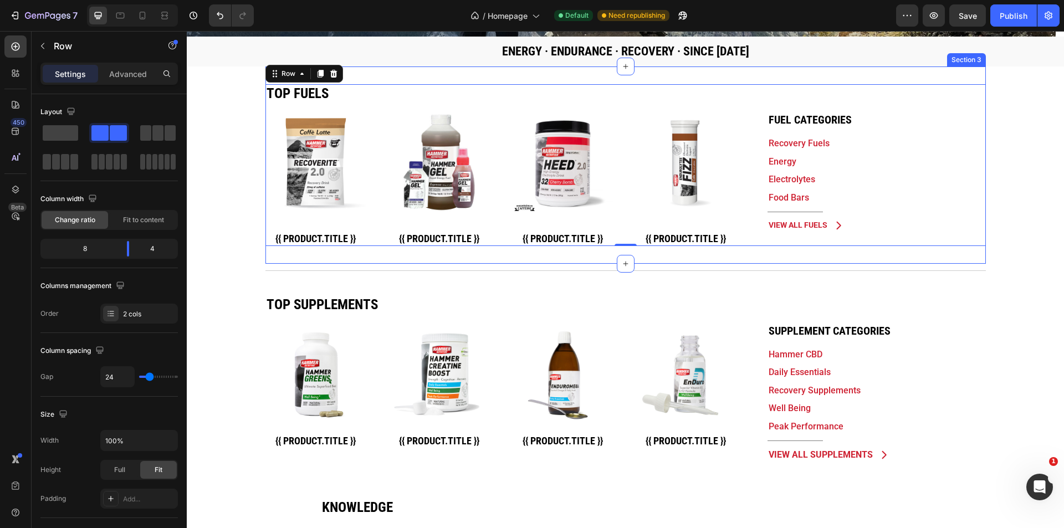
click at [273, 253] on div "Top fuels Heading Product Images {{ product.title }} Custom Code Row Product Li…" at bounding box center [625, 164] width 720 height 197
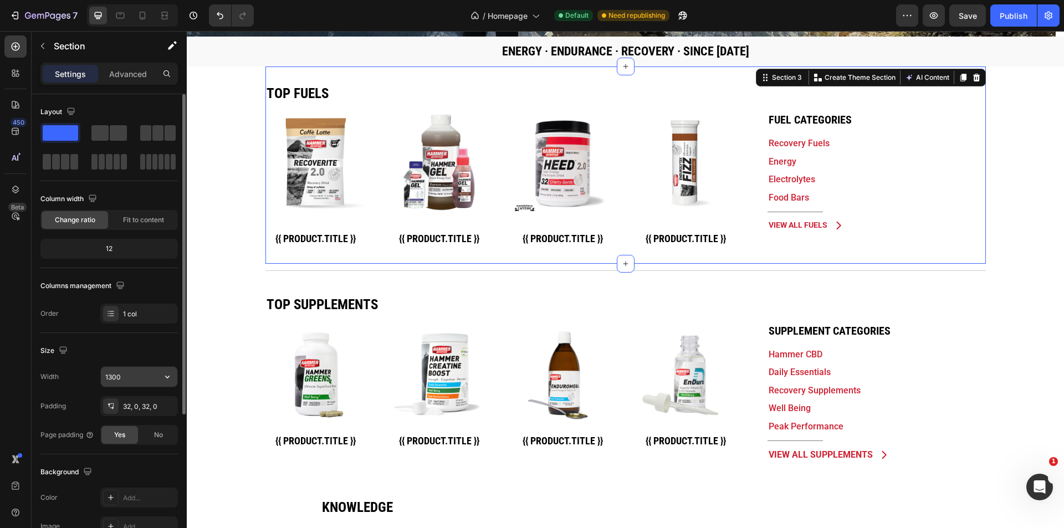
click at [119, 383] on input "1300" at bounding box center [139, 377] width 76 height 20
click at [113, 380] on input "1300" at bounding box center [139, 377] width 76 height 20
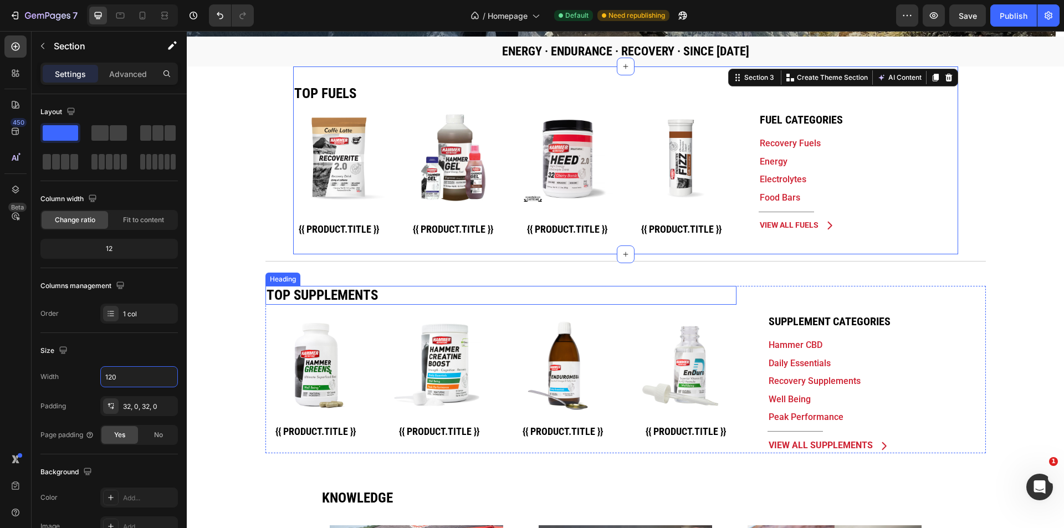
type input "1240"
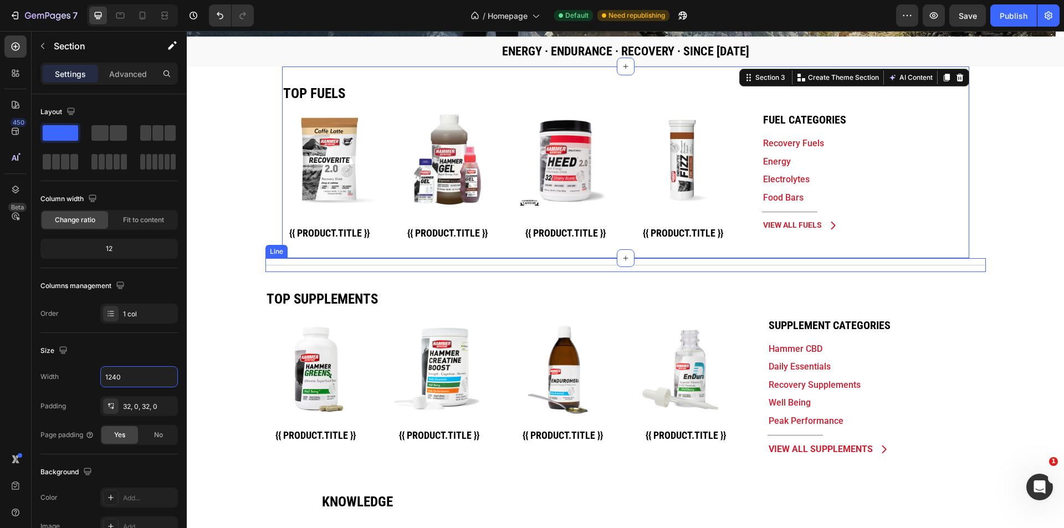
click at [302, 266] on div "Title Line" at bounding box center [625, 265] width 720 height 14
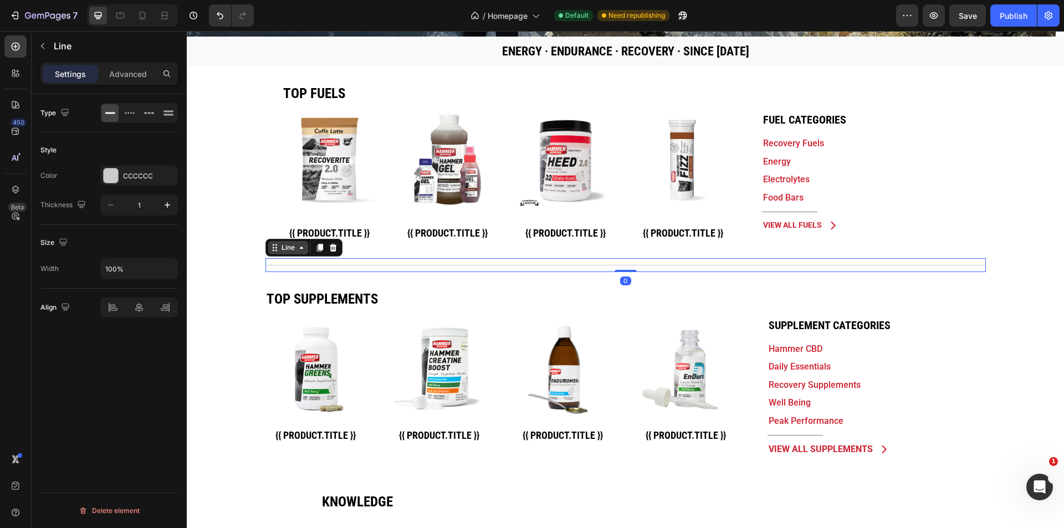
click at [284, 247] on div "Line" at bounding box center [288, 248] width 18 height 10
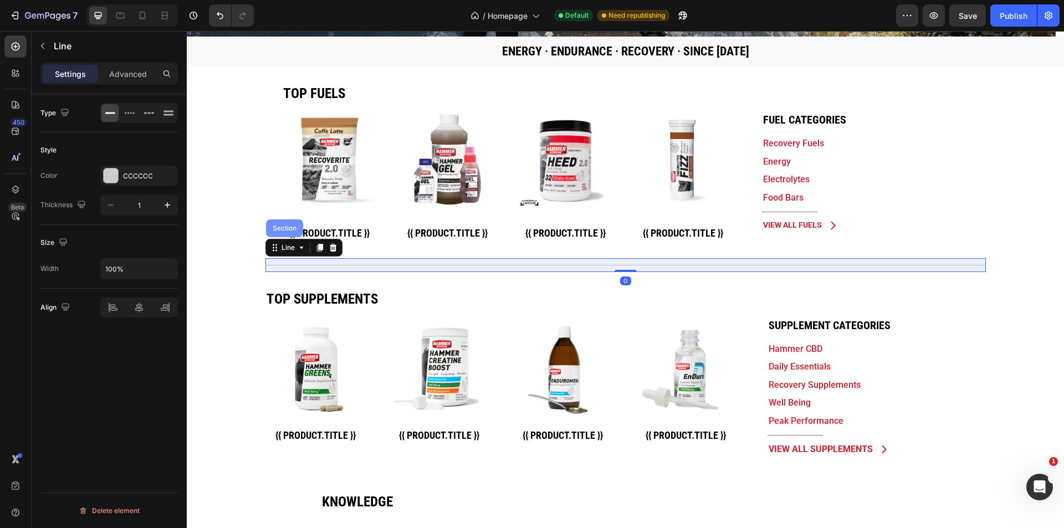
click at [284, 234] on div "Section" at bounding box center [284, 228] width 37 height 18
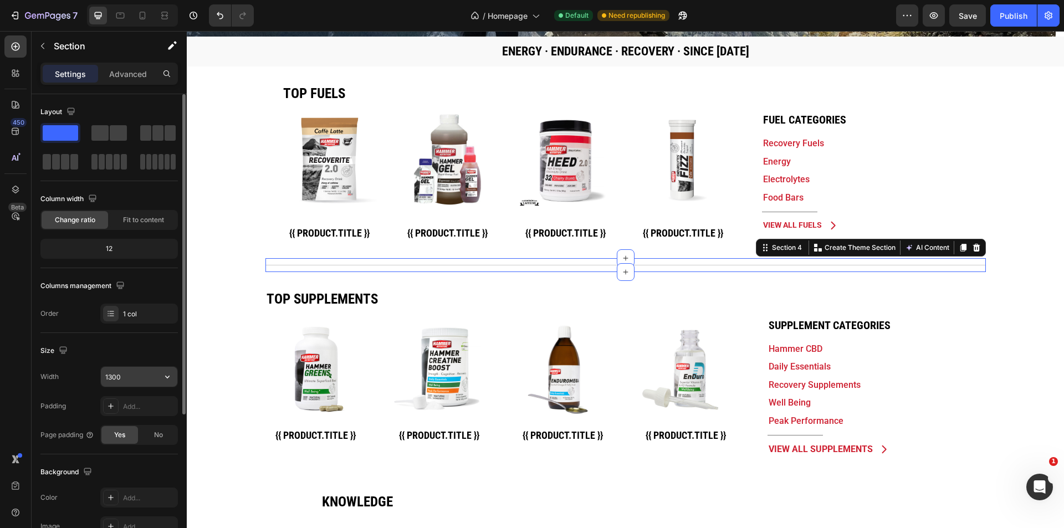
click at [115, 378] on input "1300" at bounding box center [139, 377] width 76 height 20
click at [117, 377] on input "1300" at bounding box center [139, 377] width 76 height 20
drag, startPoint x: 116, startPoint y: 377, endPoint x: 108, endPoint y: 378, distance: 7.8
click at [108, 378] on input "1300" at bounding box center [139, 377] width 76 height 20
type input "1240"
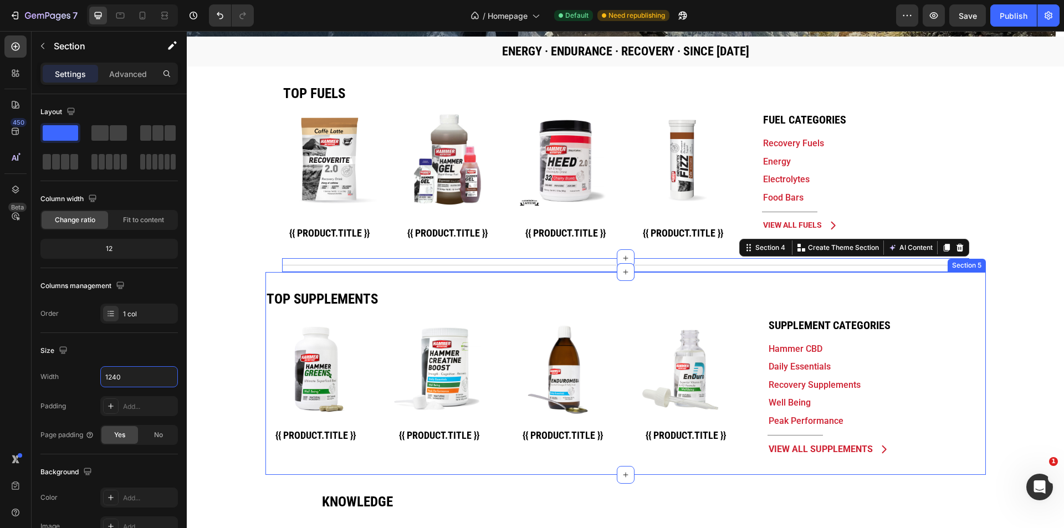
click at [365, 464] on div "Top Supplements Heading Product Images {{ product.title }} Custom Code Row Prod…" at bounding box center [625, 373] width 720 height 202
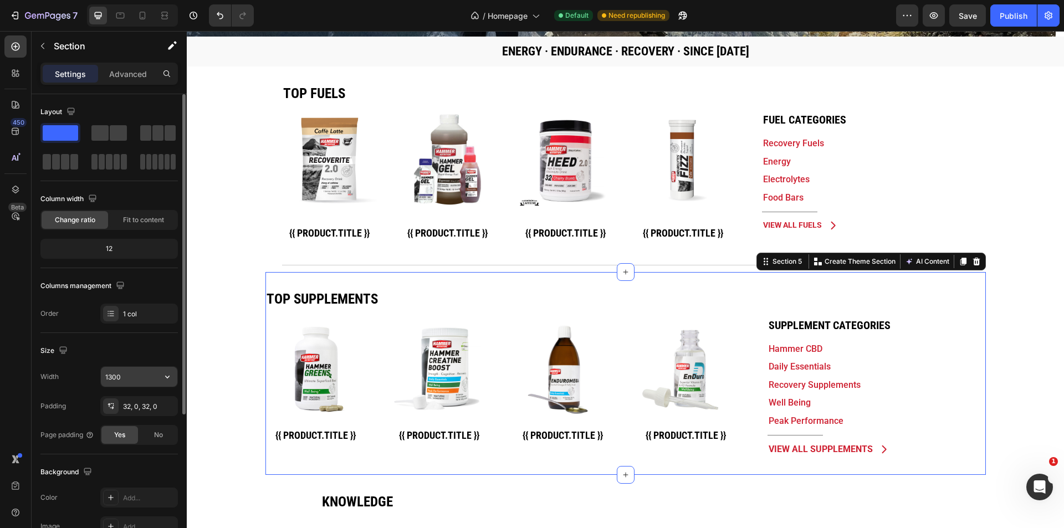
click at [117, 377] on input "1300" at bounding box center [139, 377] width 76 height 20
click at [116, 380] on input "1300" at bounding box center [139, 377] width 76 height 20
drag, startPoint x: 116, startPoint y: 378, endPoint x: 109, endPoint y: 376, distance: 7.0
click at [109, 376] on input "1300" at bounding box center [139, 377] width 76 height 20
type input "1240"
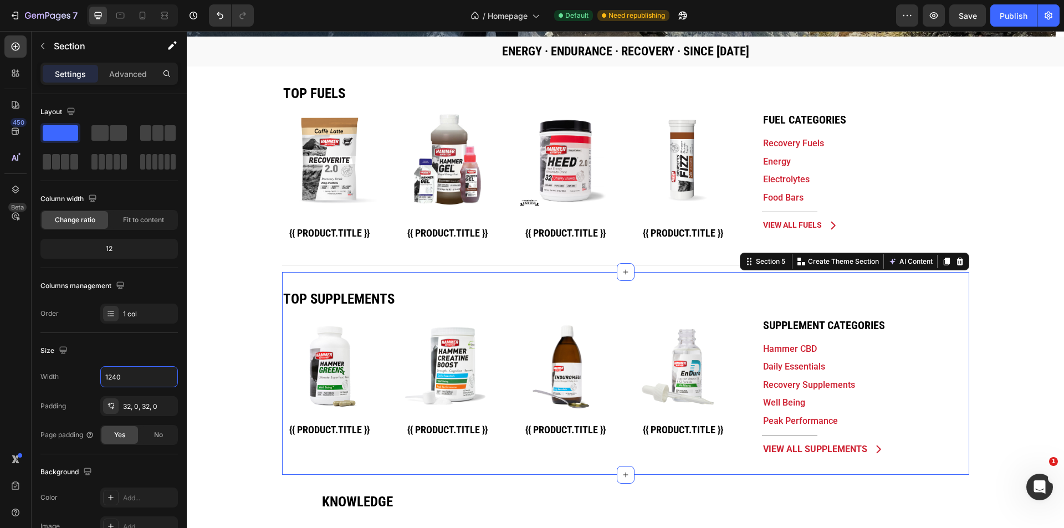
click at [895, 199] on div "Food Bars" at bounding box center [831, 198] width 138 height 14
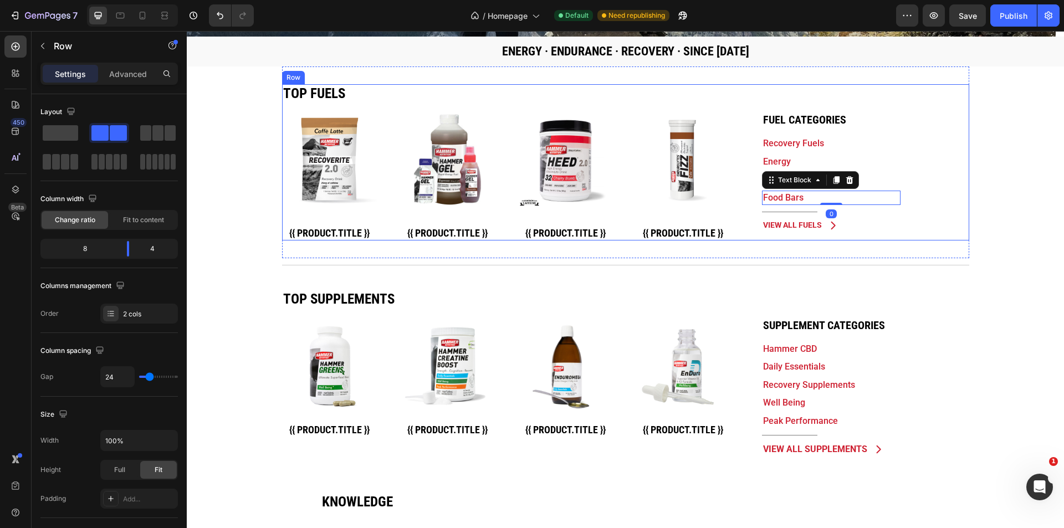
click at [931, 234] on div "Fuel Categories Heading Recovery Fuels Text Block Energy Text Block Electrolyte…" at bounding box center [856, 162] width 224 height 156
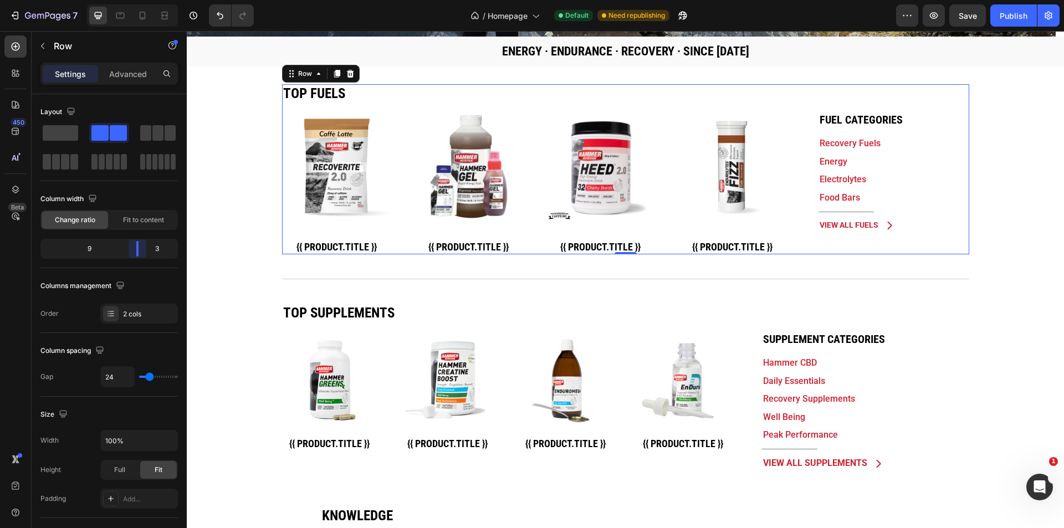
drag, startPoint x: 130, startPoint y: 254, endPoint x: 140, endPoint y: 254, distance: 10.0
click at [140, 0] on body "7 Version history / Homepage Default Need republishing Preview Save Publish 450…" at bounding box center [532, 0] width 1064 height 0
click at [140, 71] on p "Advanced" at bounding box center [128, 74] width 38 height 12
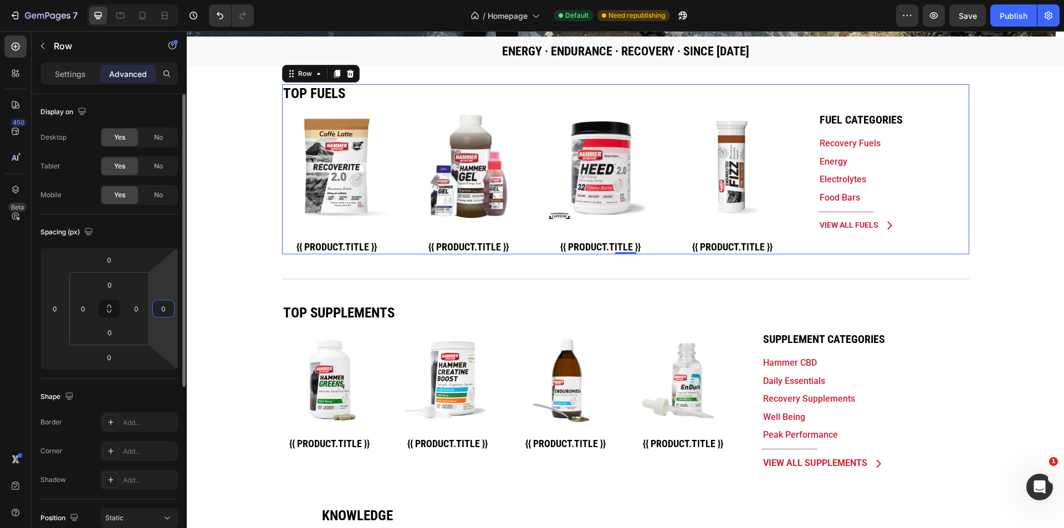
click at [162, 311] on input "0" at bounding box center [163, 308] width 17 height 17
type input "40"
click at [160, 232] on div "Spacing (px)" at bounding box center [108, 232] width 137 height 18
drag, startPoint x: 169, startPoint y: 304, endPoint x: 163, endPoint y: 311, distance: 8.7
click at [169, 305] on input "40" at bounding box center [163, 308] width 17 height 17
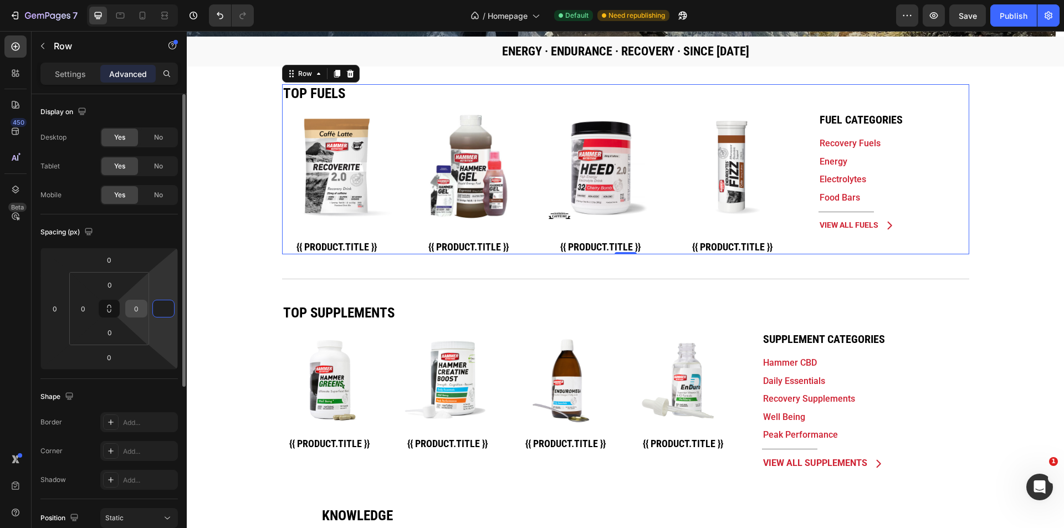
type input "0"
click at [129, 304] on input "0" at bounding box center [136, 308] width 17 height 17
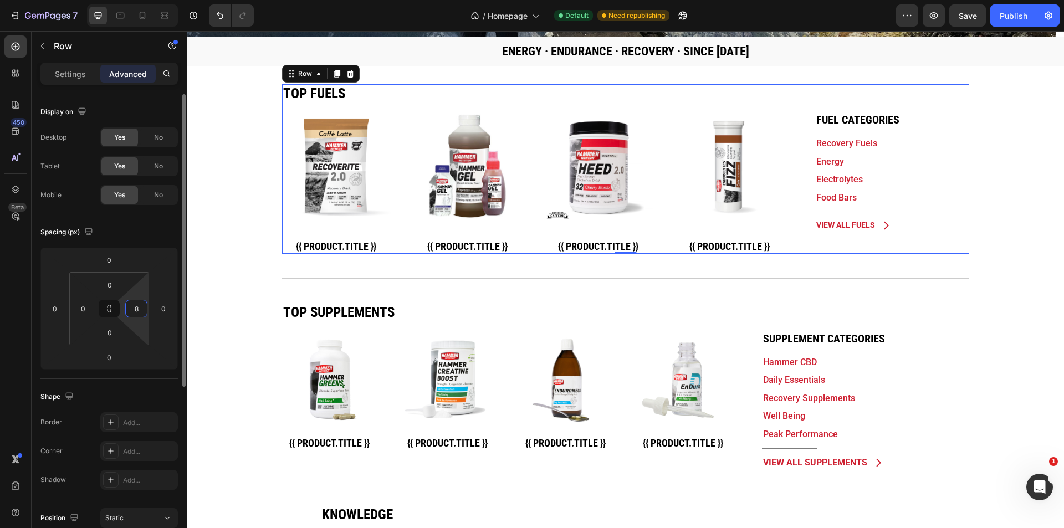
type input "80"
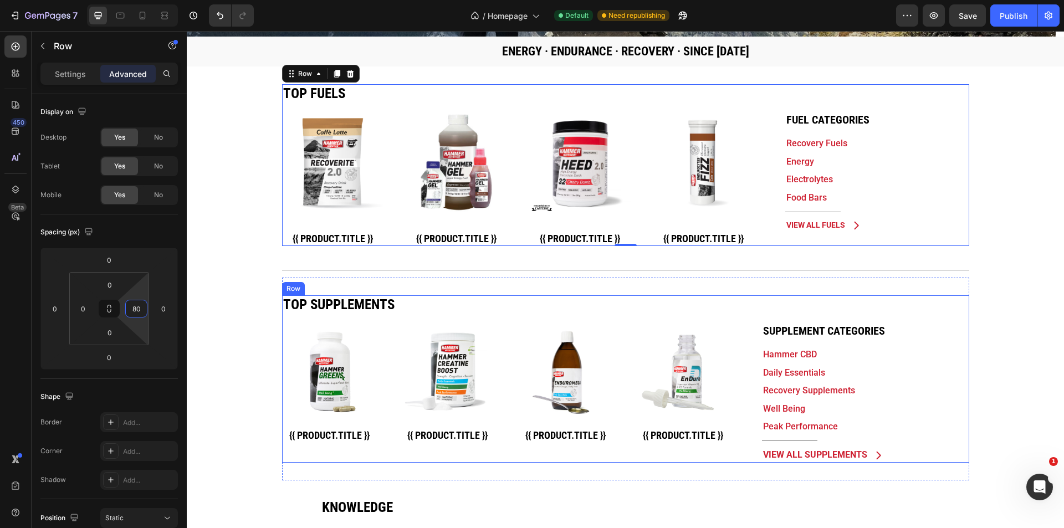
click at [936, 373] on div "Supplement Categories Heading Hammer CBD Text Block Daily Essentials Text Block…" at bounding box center [856, 378] width 224 height 167
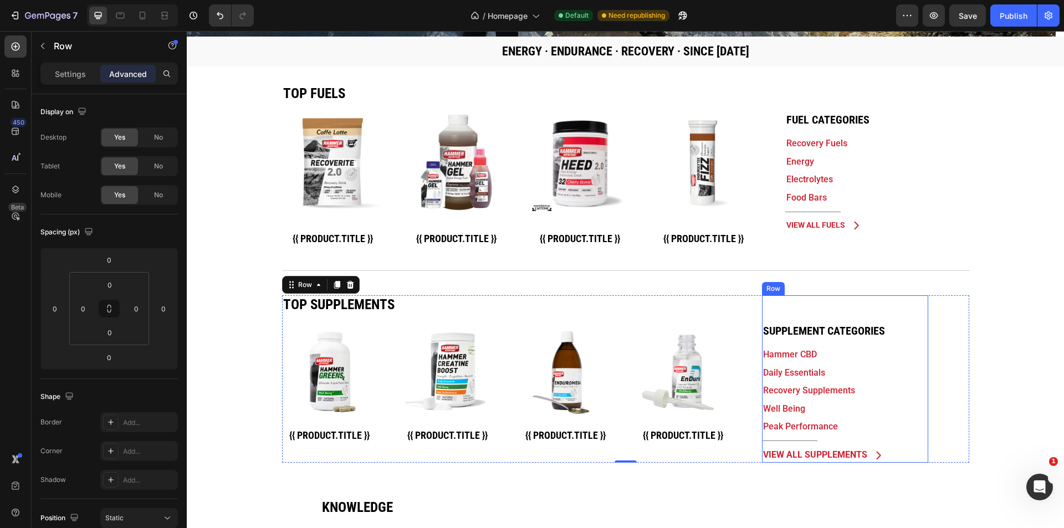
click at [846, 309] on div "Supplement Categories Heading Hammer CBD Text Block Daily Essentials Text Block…" at bounding box center [845, 378] width 166 height 167
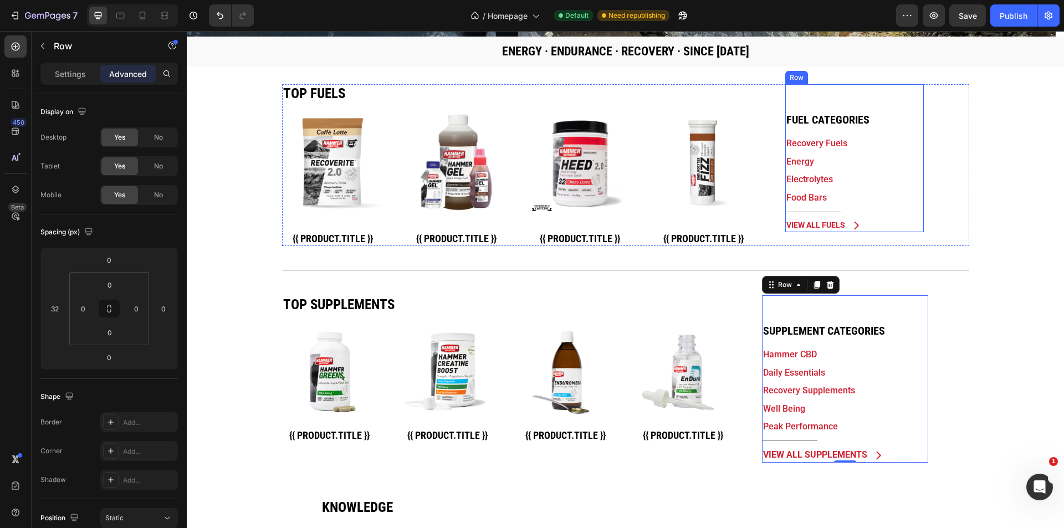
click at [833, 97] on div "Fuel Categories Heading Recovery Fuels Text Block Energy Text Block Electrolyte…" at bounding box center [854, 157] width 138 height 147
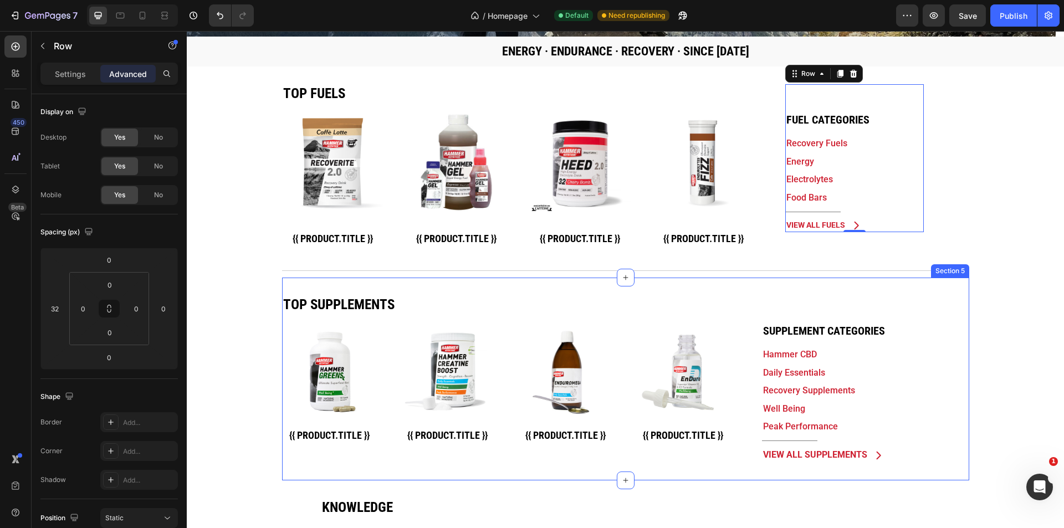
click at [398, 471] on div "Top Supplements Heading Product Images {{ product.title }} Custom Code Row Prod…" at bounding box center [625, 379] width 687 height 202
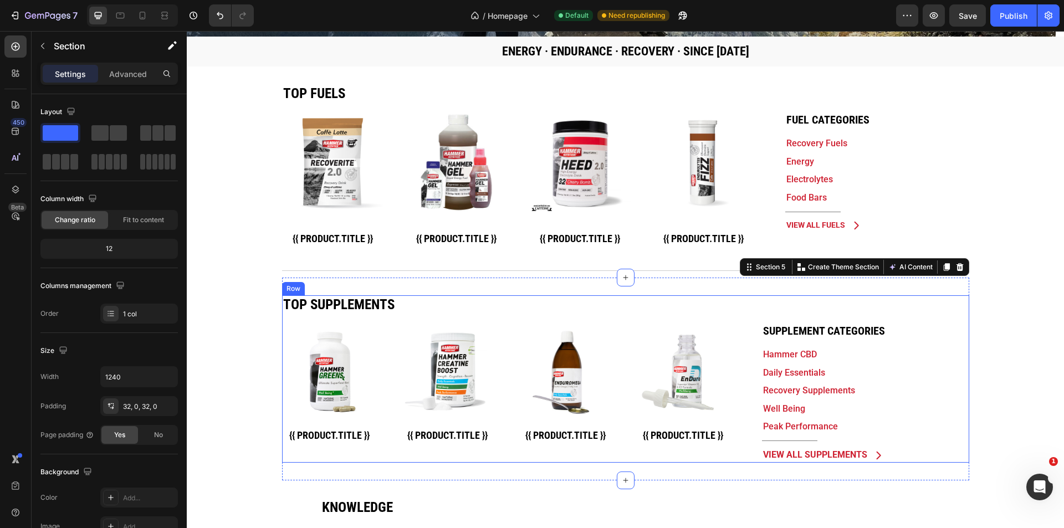
click at [750, 448] on div "Supplement Categories Heading Hammer CBD Text Block Daily Essentials Text Block…" at bounding box center [856, 378] width 224 height 167
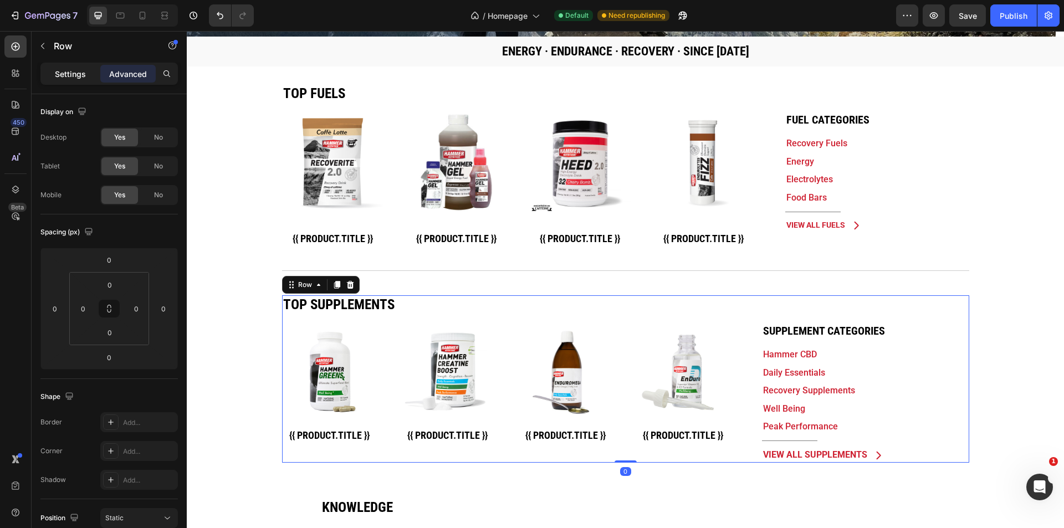
click at [71, 71] on p "Settings" at bounding box center [70, 74] width 31 height 12
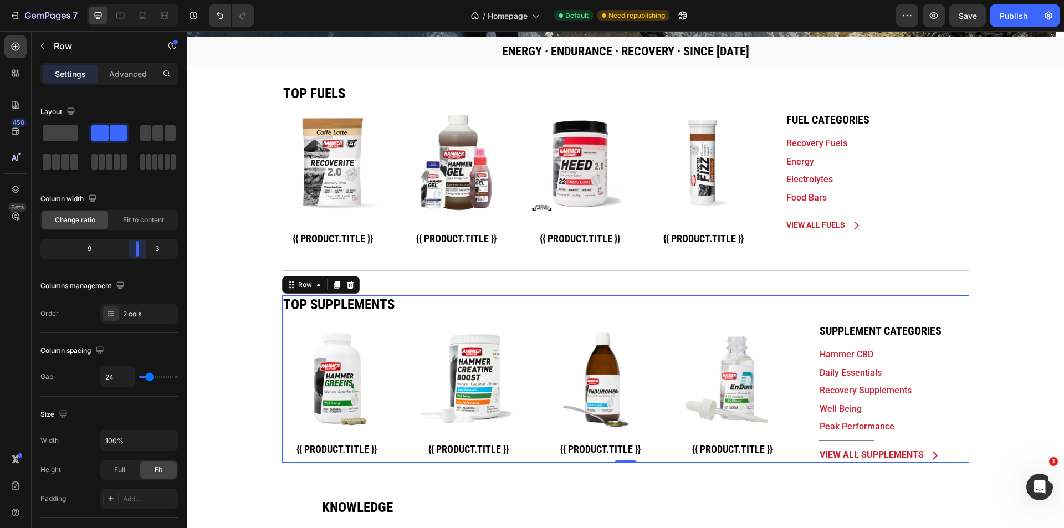
drag, startPoint x: 129, startPoint y: 246, endPoint x: 491, endPoint y: 291, distance: 365.1
click at [141, 0] on body "7 Version history / Homepage Default Need republishing Preview Save Publish 450…" at bounding box center [532, 0] width 1064 height 0
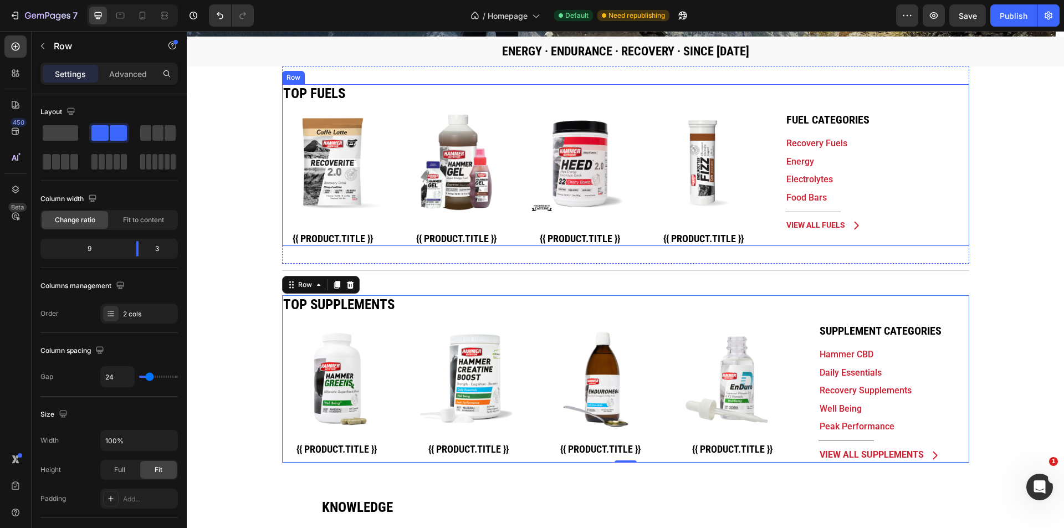
click at [921, 232] on div "Top fuels Heading Product Images {{ product.title }} Custom Code Row Product Li…" at bounding box center [625, 165] width 687 height 162
click at [129, 80] on div "Advanced" at bounding box center [127, 74] width 55 height 18
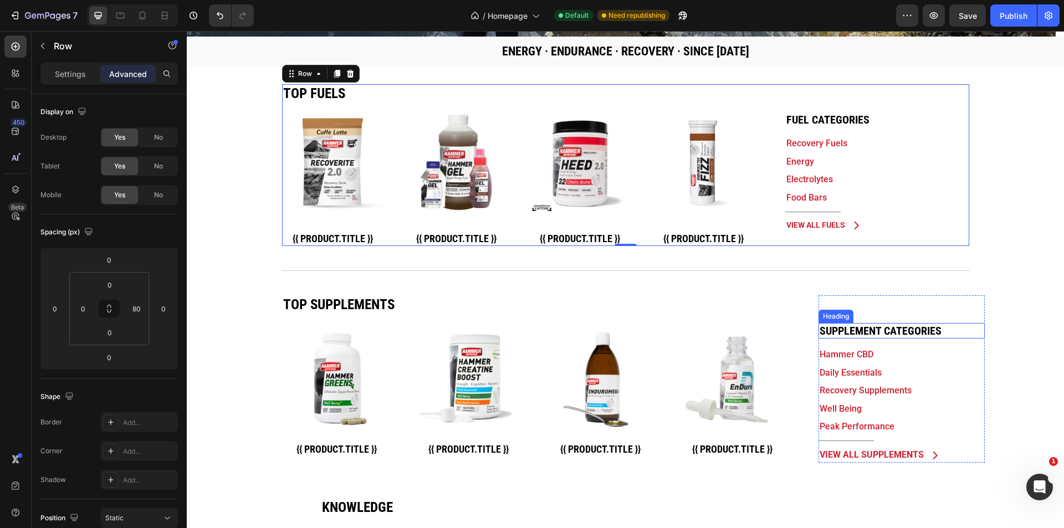
click at [968, 334] on h2 "Supplement Categories" at bounding box center [901, 331] width 166 height 16
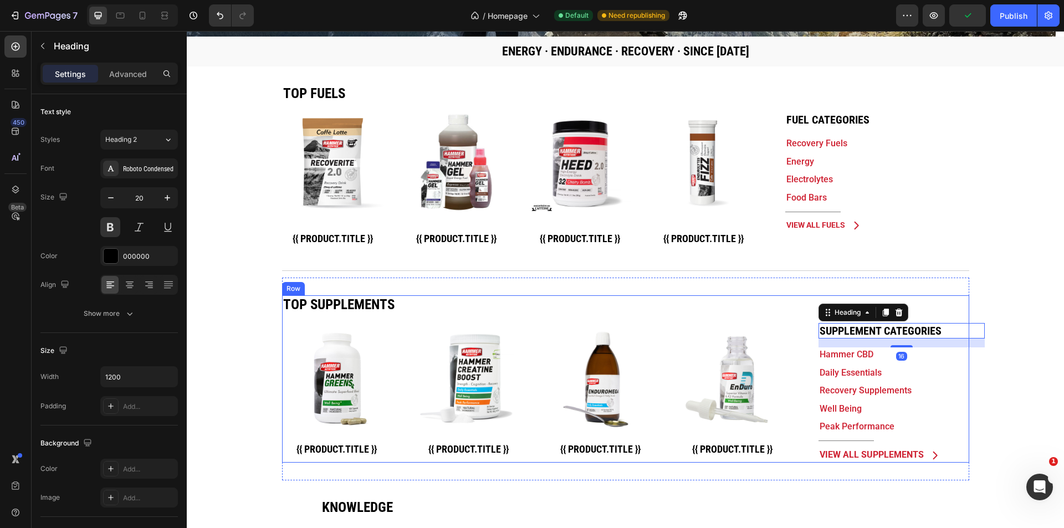
click at [810, 371] on div "Supplement Categories Heading 16 Hammer CBD Text Block Daily Essentials Text Bl…" at bounding box center [885, 378] width 168 height 167
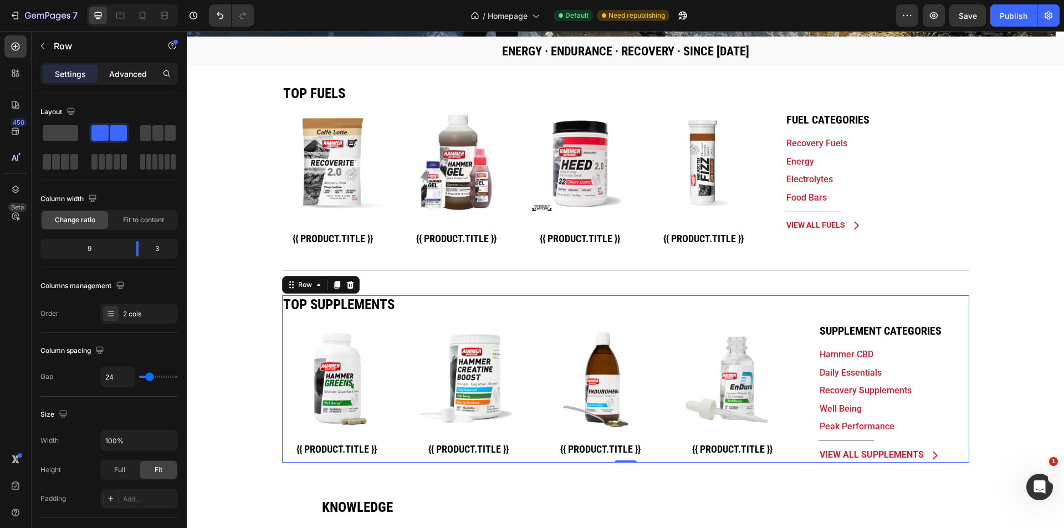
click at [134, 73] on p "Advanced" at bounding box center [128, 74] width 38 height 12
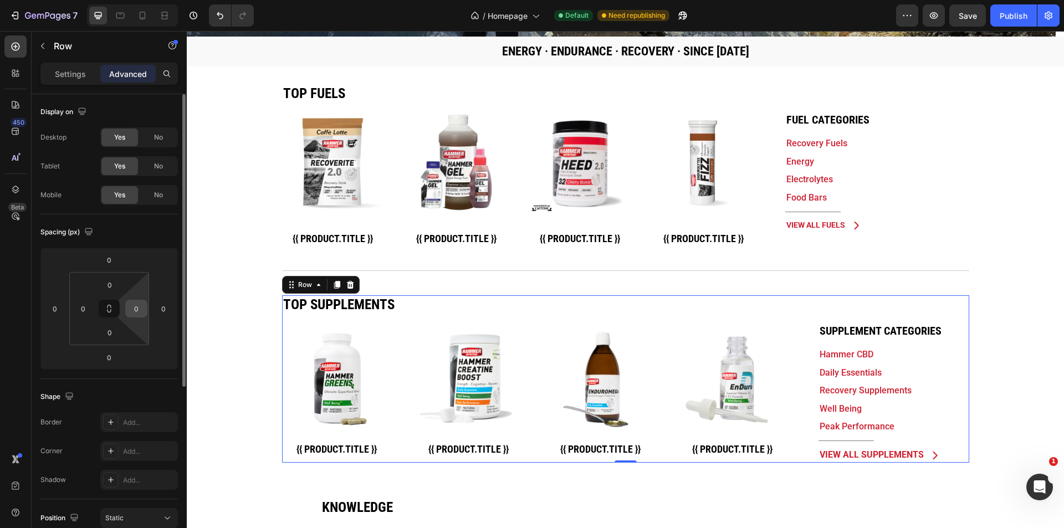
click at [136, 310] on input "0" at bounding box center [136, 308] width 17 height 17
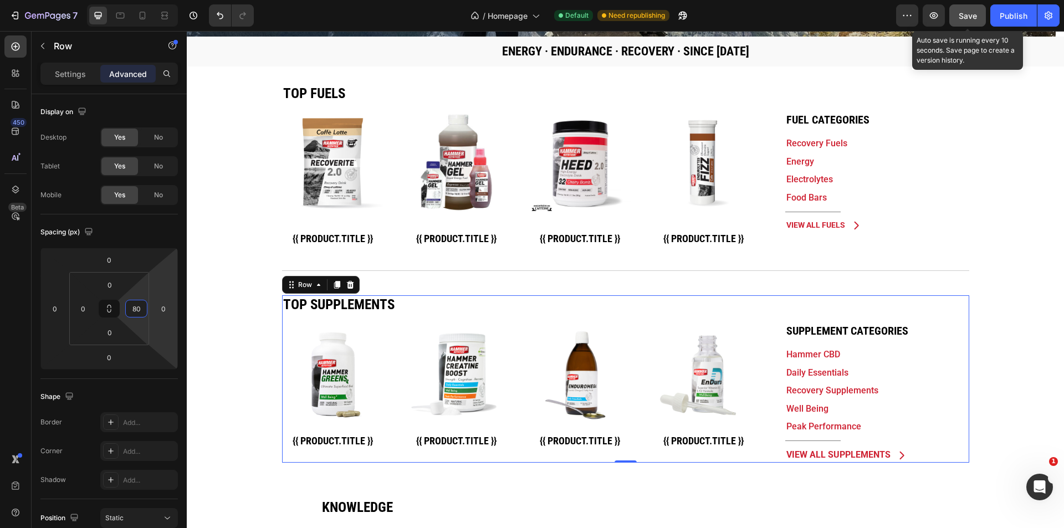
type input "80"
click at [979, 18] on button "Save" at bounding box center [967, 15] width 37 height 22
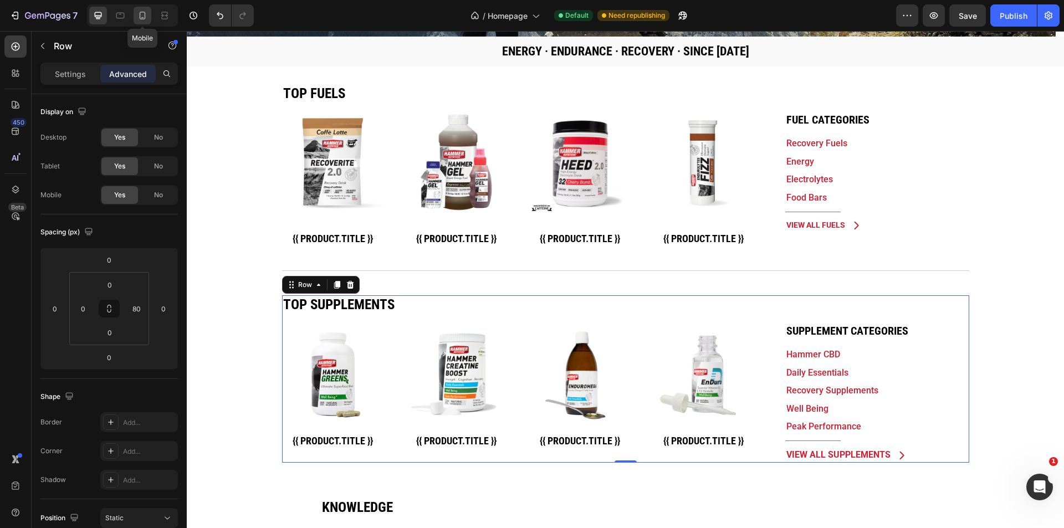
click at [147, 20] on icon at bounding box center [142, 15] width 11 height 11
type input "24"
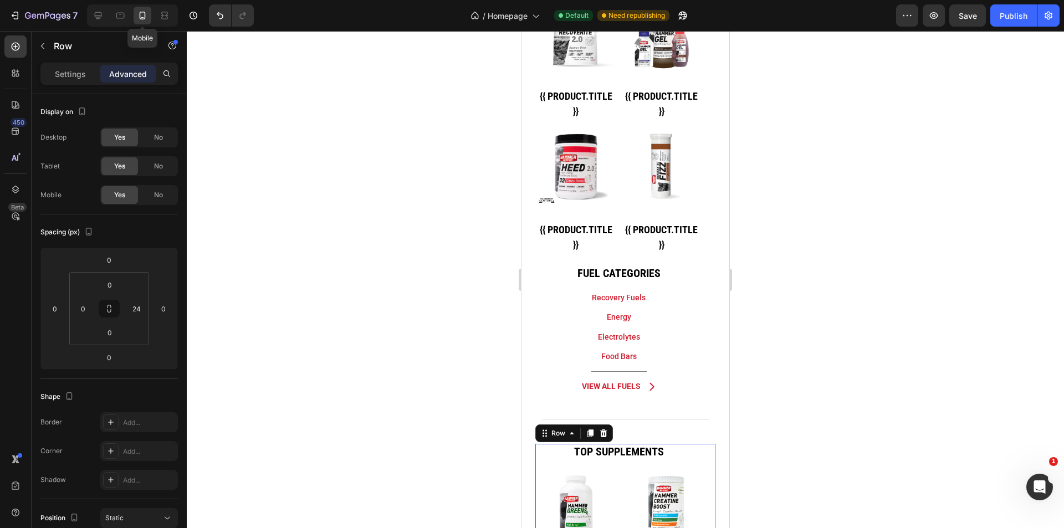
scroll to position [606, 0]
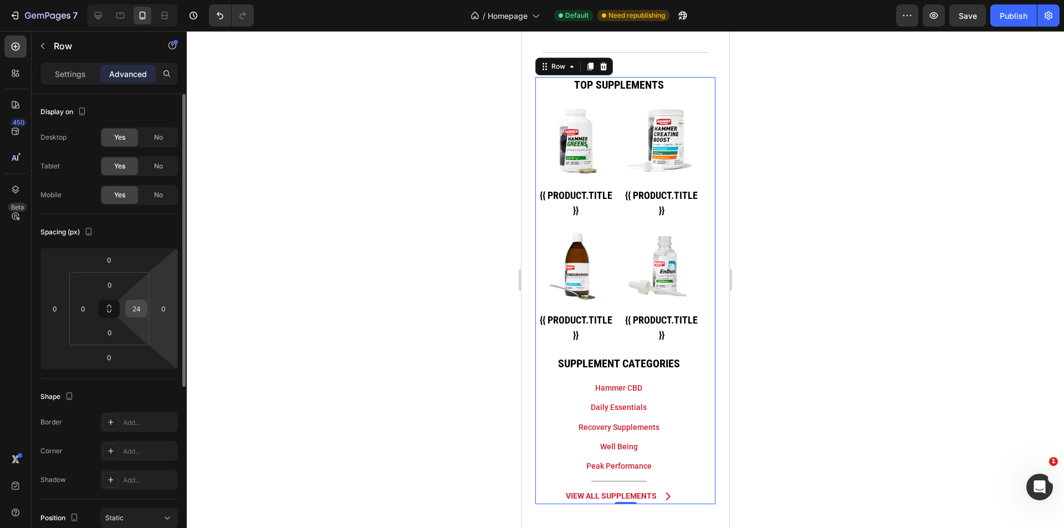
click at [142, 310] on input "24" at bounding box center [136, 308] width 17 height 17
type input "0"
click at [136, 229] on div "Spacing (px)" at bounding box center [108, 232] width 137 height 18
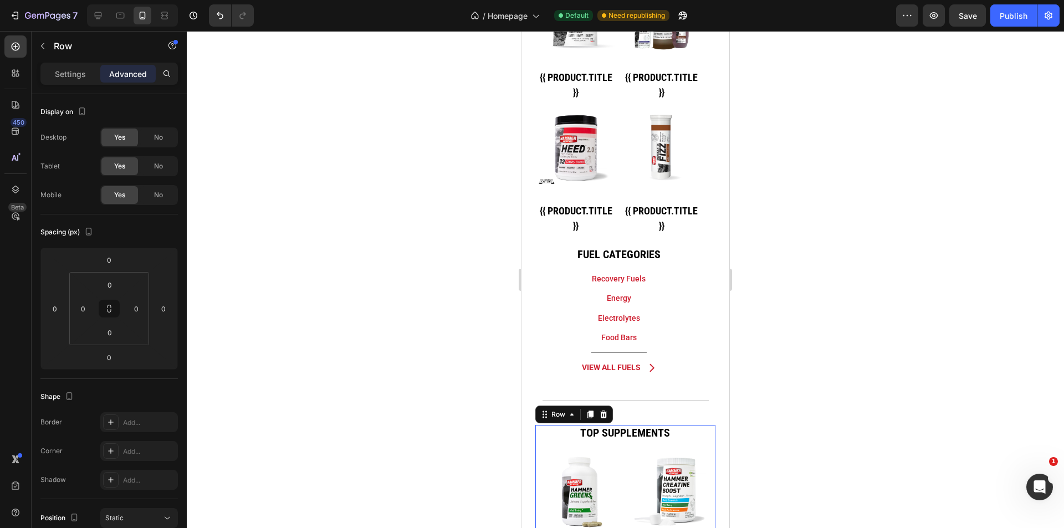
scroll to position [257, 0]
click at [699, 328] on div "Top fuels Heading Product Images {{ product.title }} Custom Code Row Product Li…" at bounding box center [625, 163] width 181 height 425
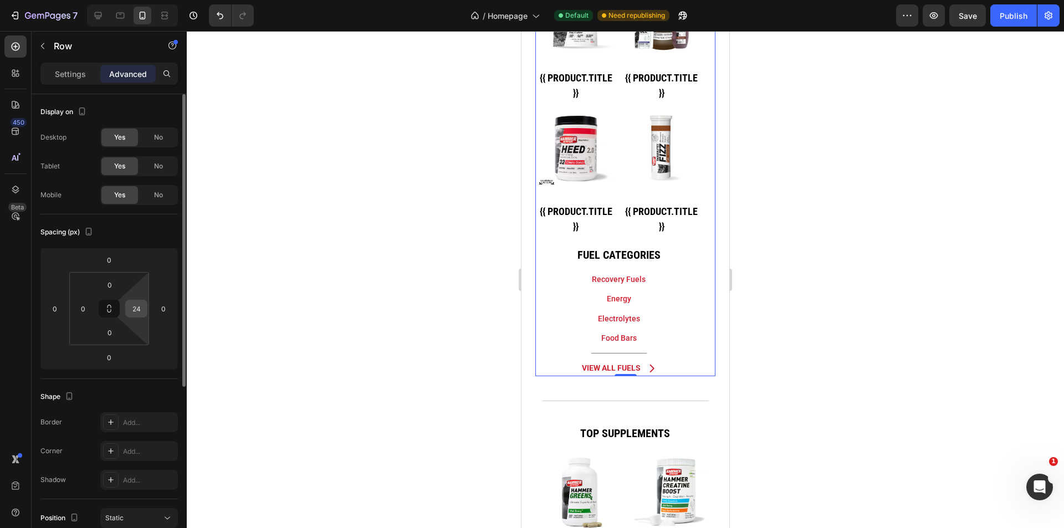
click at [138, 312] on input "24" at bounding box center [136, 308] width 17 height 17
click at [140, 229] on div "Spacing (px)" at bounding box center [108, 232] width 137 height 18
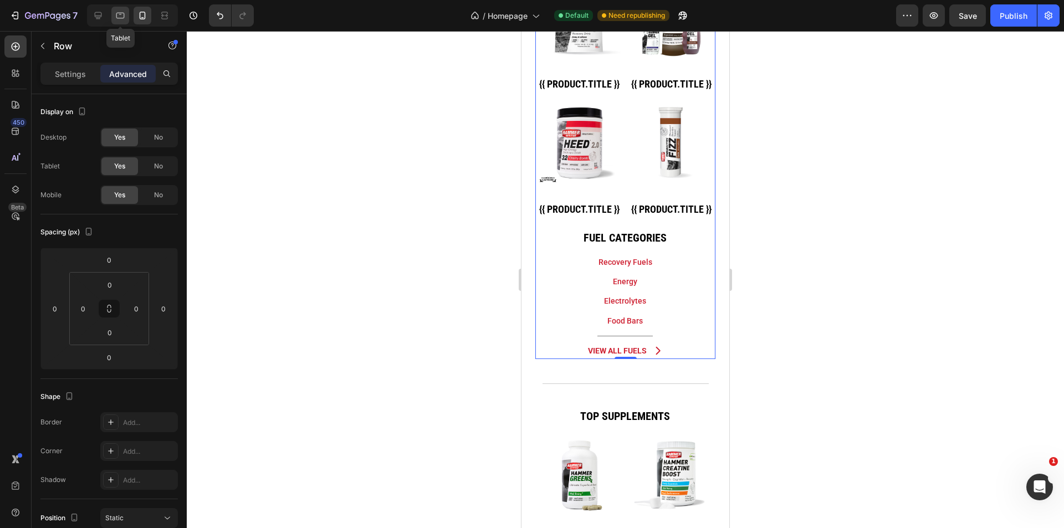
click at [129, 15] on div at bounding box center [120, 16] width 18 height 18
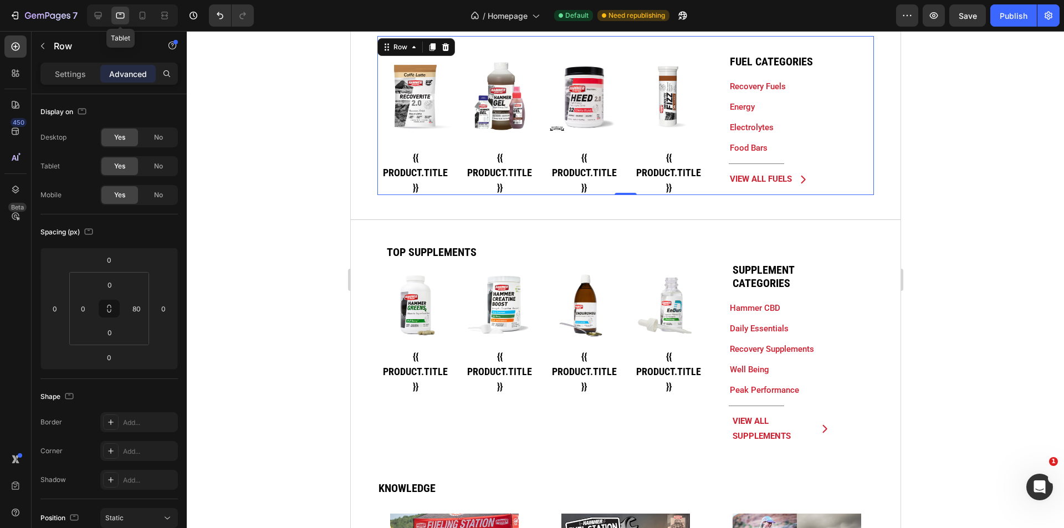
scroll to position [138, 0]
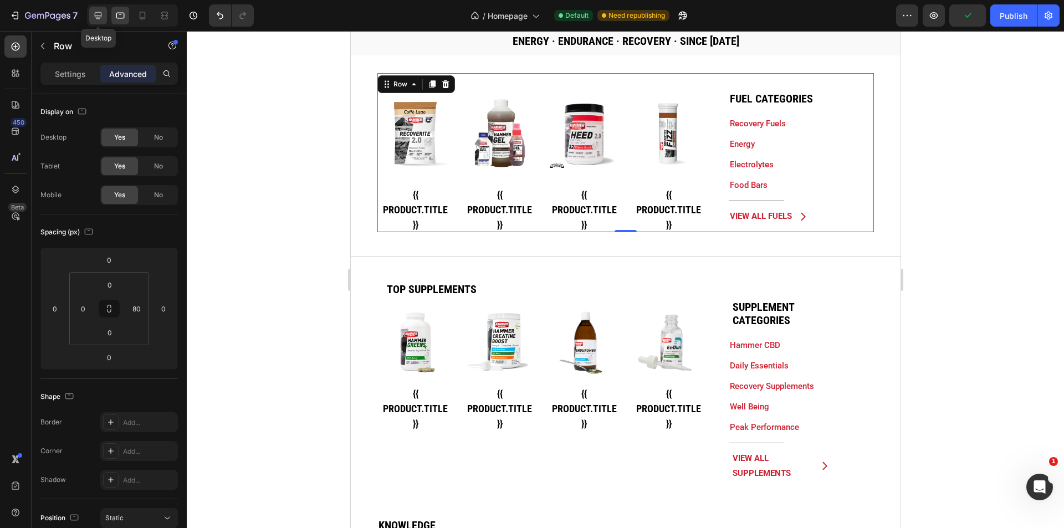
click at [99, 17] on icon at bounding box center [98, 15] width 7 height 7
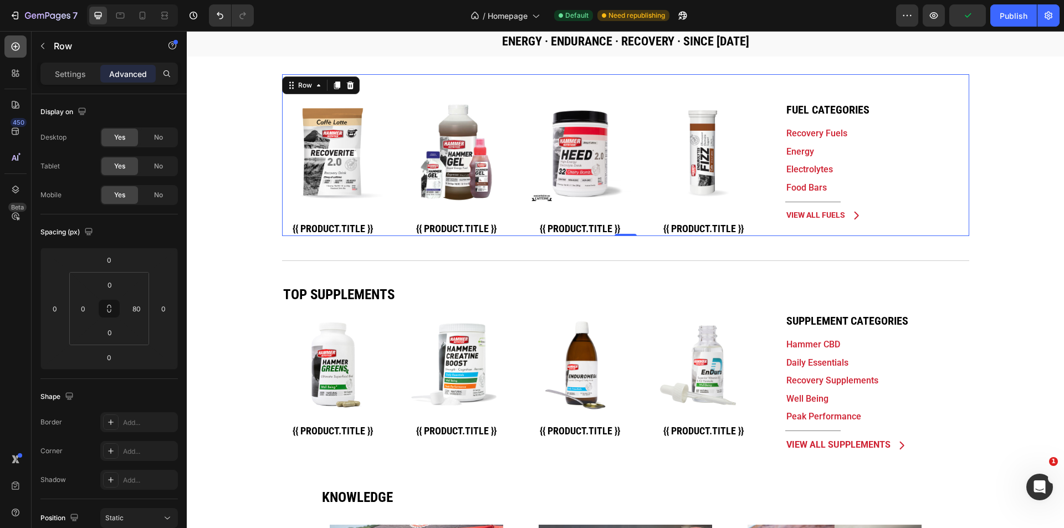
scroll to position [142, 0]
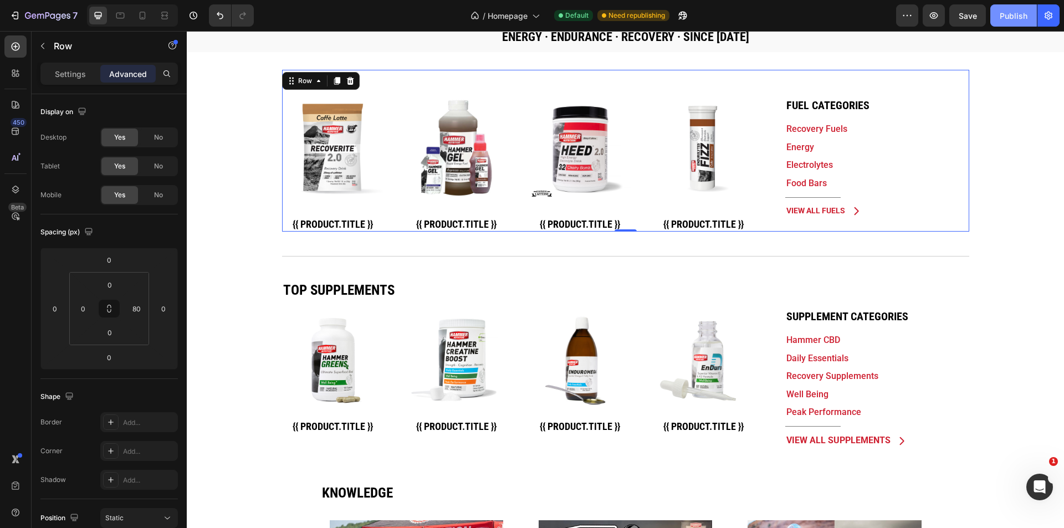
click at [1014, 17] on div "Publish" at bounding box center [1013, 16] width 28 height 12
click at [139, 312] on input "80" at bounding box center [136, 308] width 17 height 17
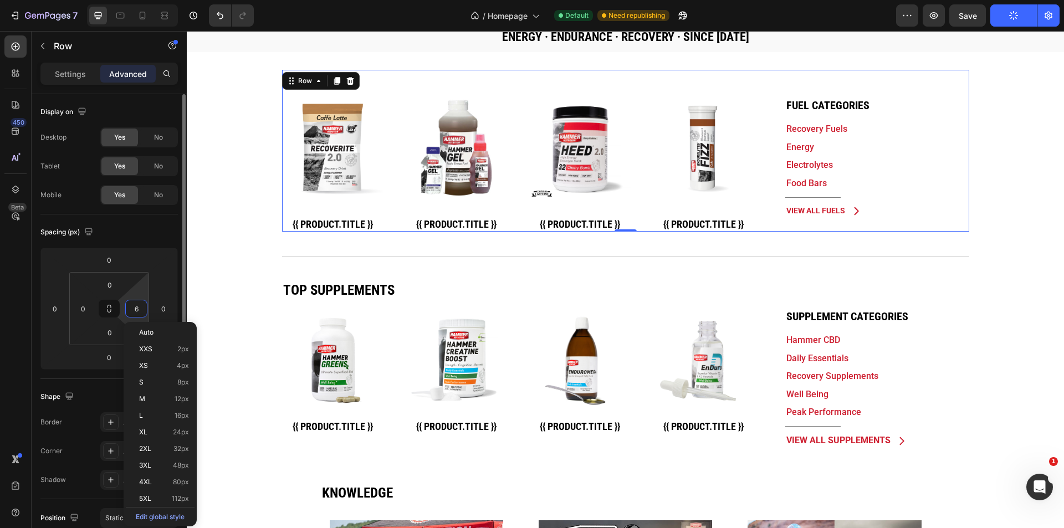
type input "60"
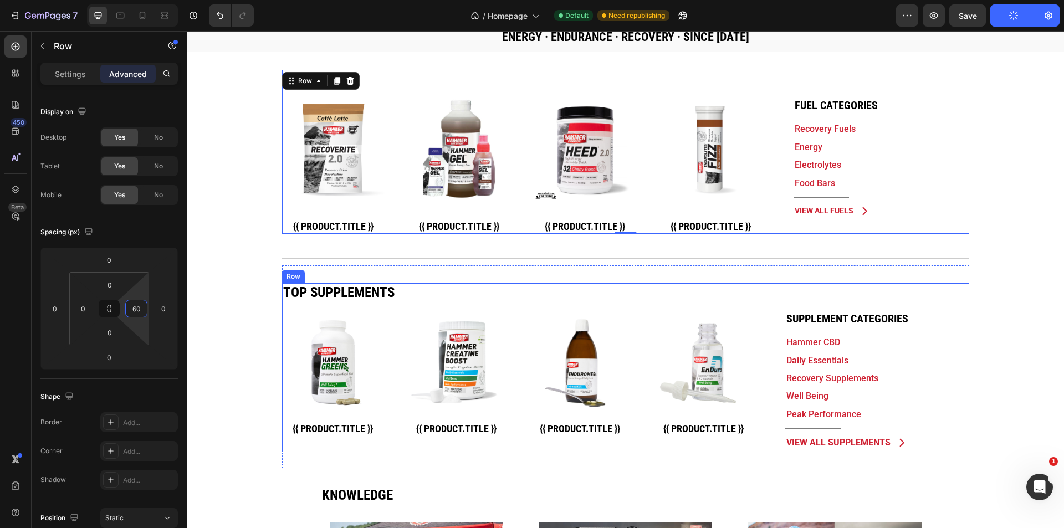
click at [941, 362] on div "Top Supplements Heading Product Images {{ product.title }} Custom Code Row Prod…" at bounding box center [625, 366] width 687 height 167
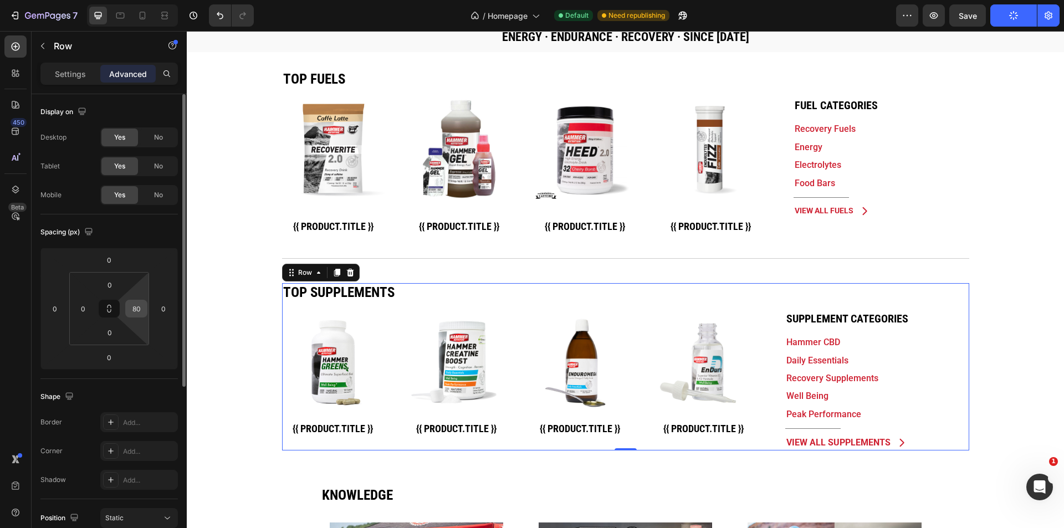
click at [132, 312] on input "80" at bounding box center [136, 308] width 17 height 17
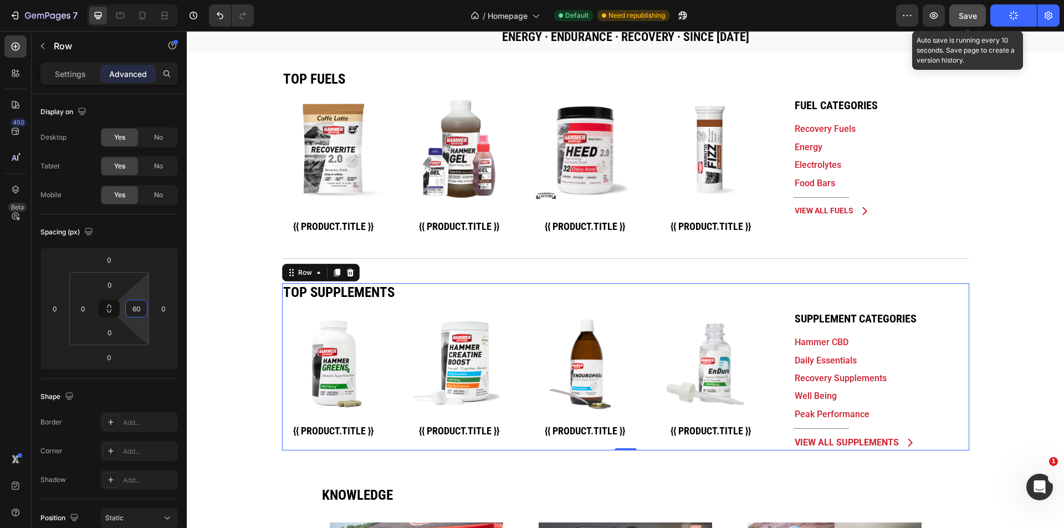
type input "60"
click at [964, 17] on span "Save" at bounding box center [967, 15] width 18 height 9
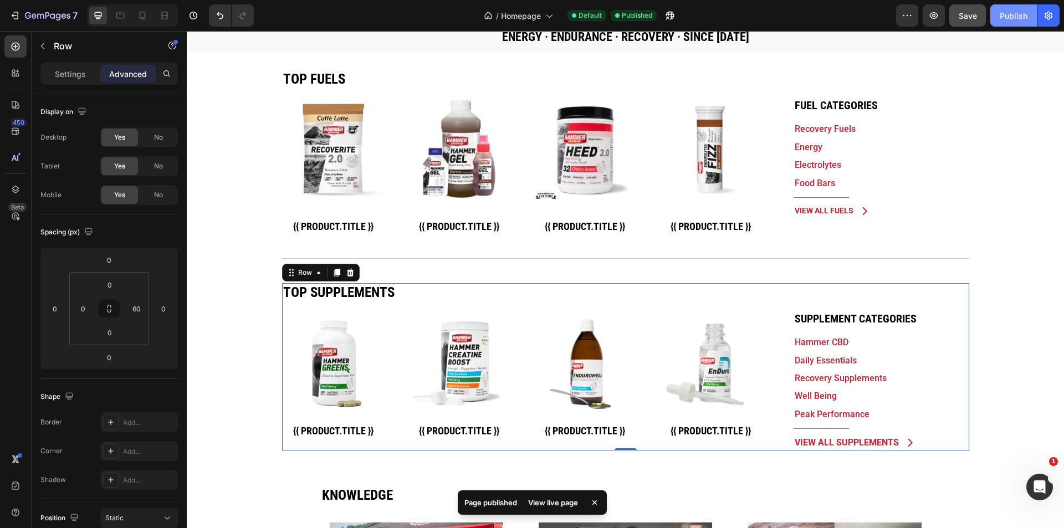
click at [1022, 12] on div "Publish" at bounding box center [1013, 16] width 28 height 12
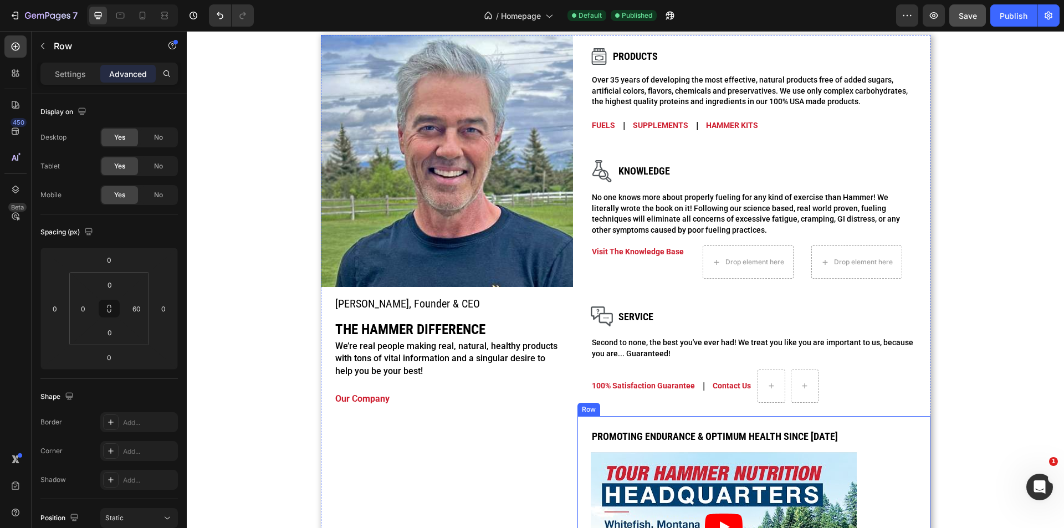
scroll to position [1176, 0]
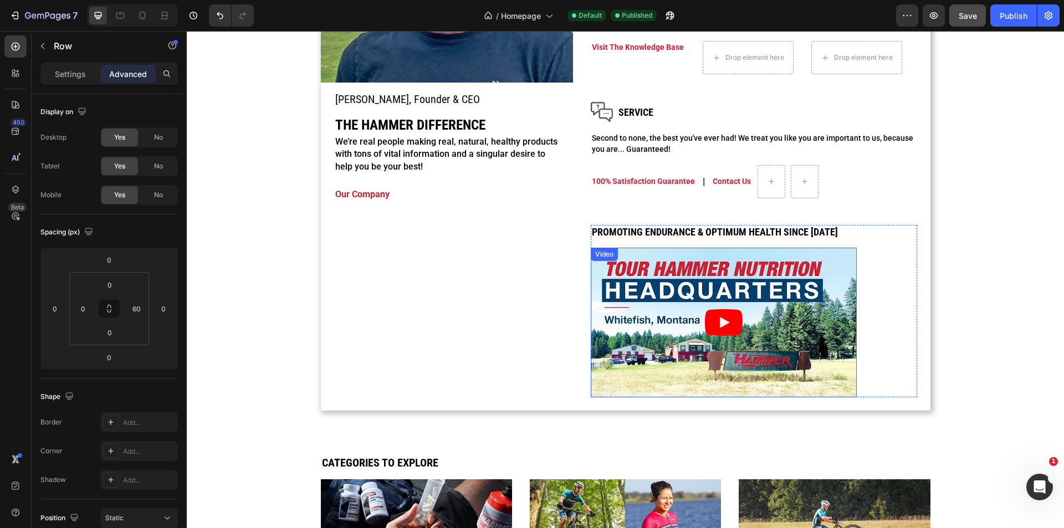
click at [628, 377] on article at bounding box center [724, 323] width 266 height 150
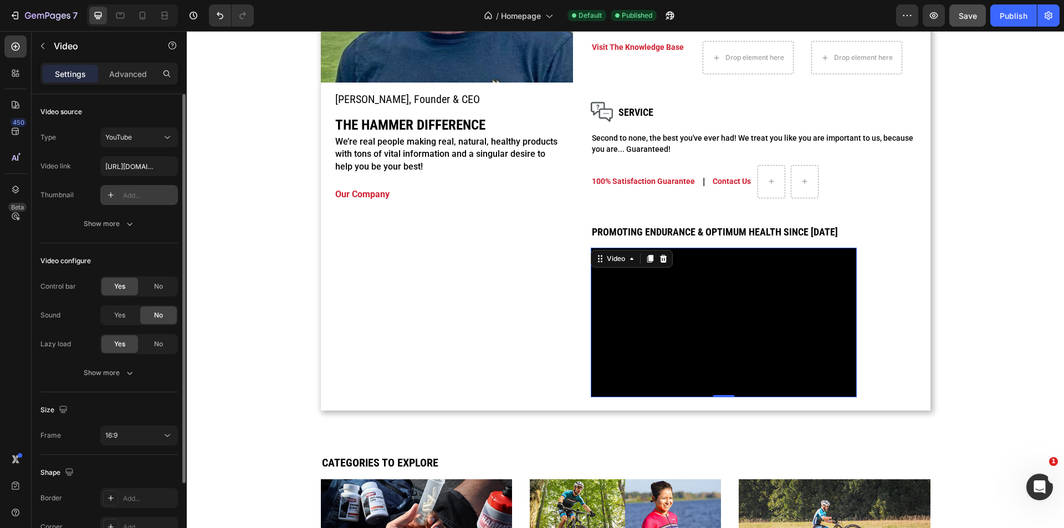
click at [120, 198] on div "Add..." at bounding box center [139, 195] width 78 height 20
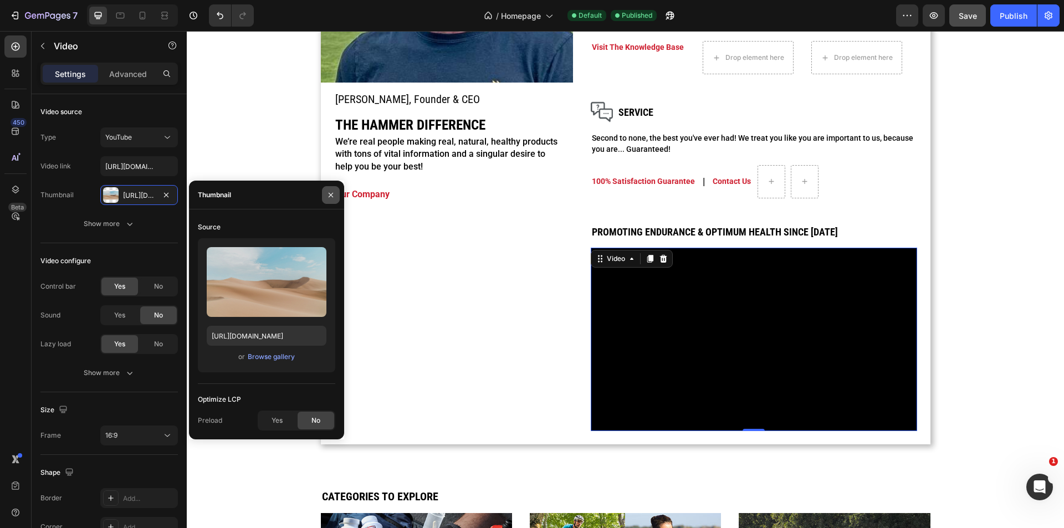
click at [330, 191] on icon "button" at bounding box center [330, 195] width 9 height 9
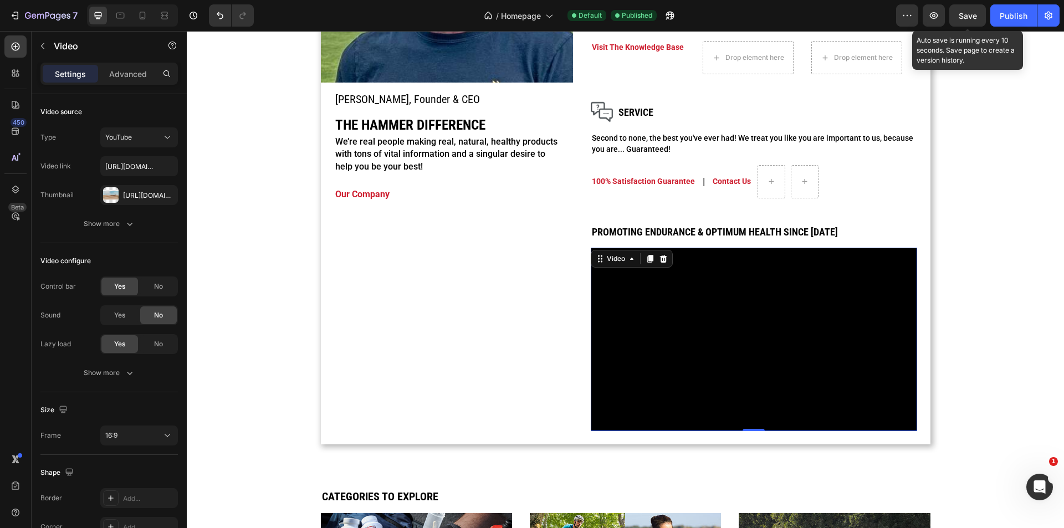
drag, startPoint x: 955, startPoint y: 19, endPoint x: 496, endPoint y: 30, distance: 459.4
click at [956, 19] on button "Save" at bounding box center [967, 15] width 37 height 22
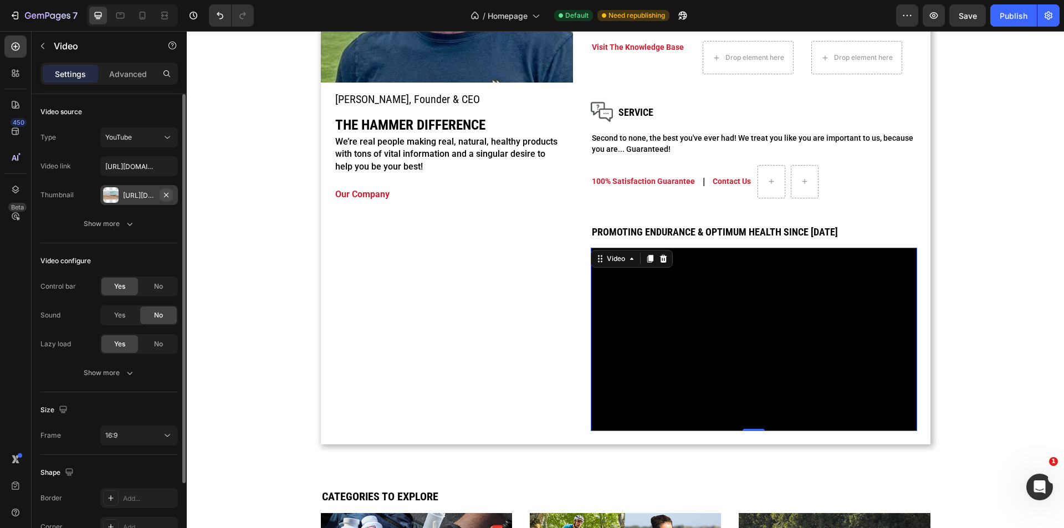
click at [166, 198] on icon "button" at bounding box center [166, 195] width 9 height 9
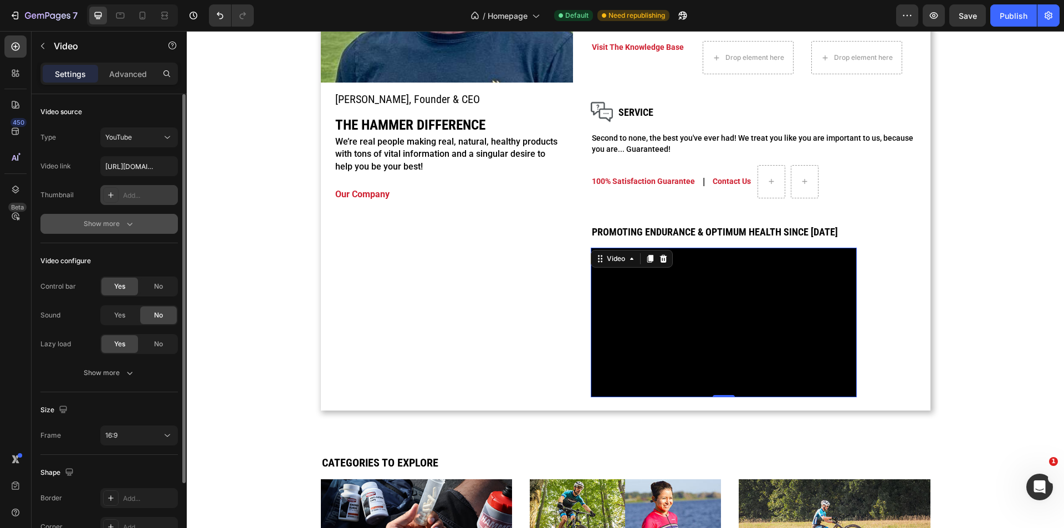
click at [109, 225] on div "Show more" at bounding box center [110, 223] width 52 height 11
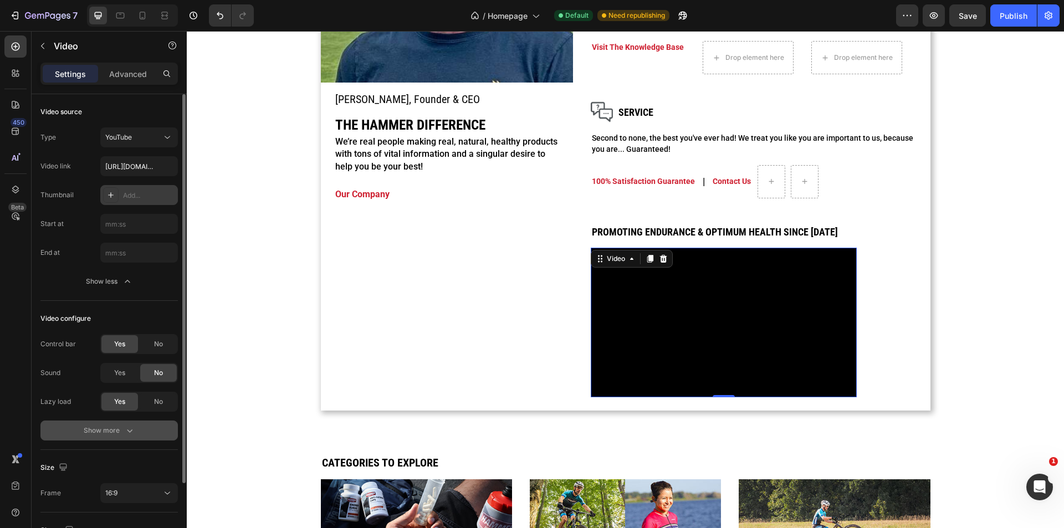
click at [109, 426] on div "Show more" at bounding box center [110, 430] width 52 height 11
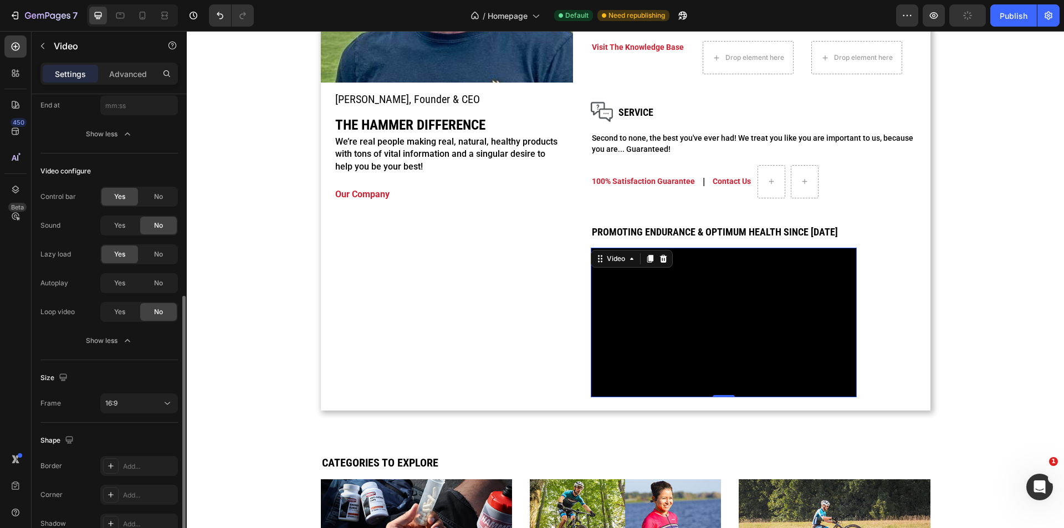
scroll to position [206, 0]
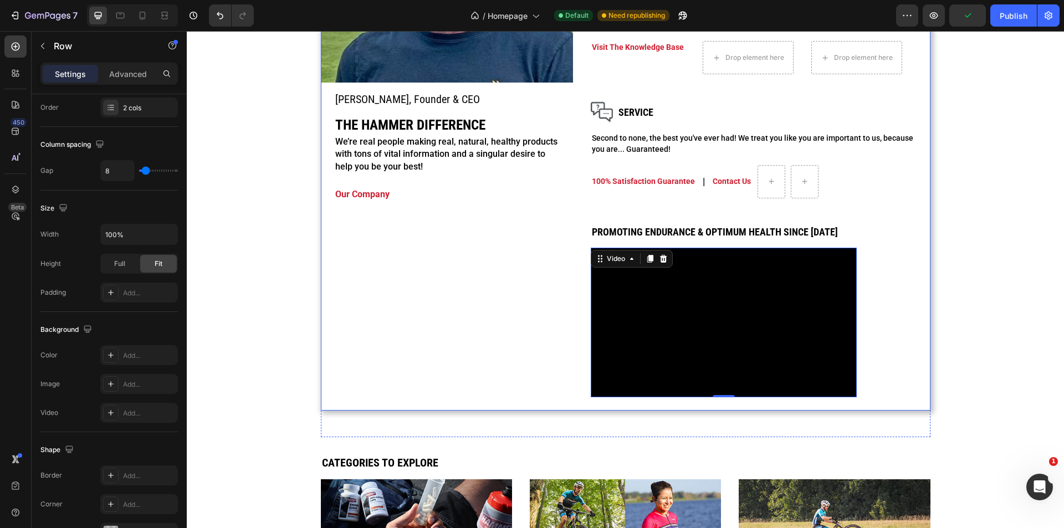
click at [438, 286] on div "Image [PERSON_NAME], Founder & CEO Heading The hammer difference Heading We’re …" at bounding box center [447, 120] width 252 height 580
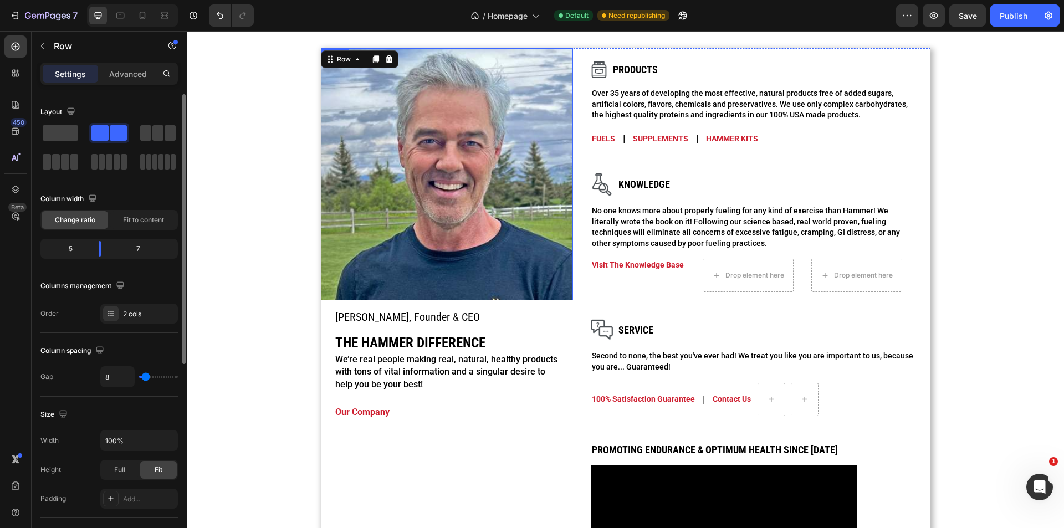
scroll to position [955, 0]
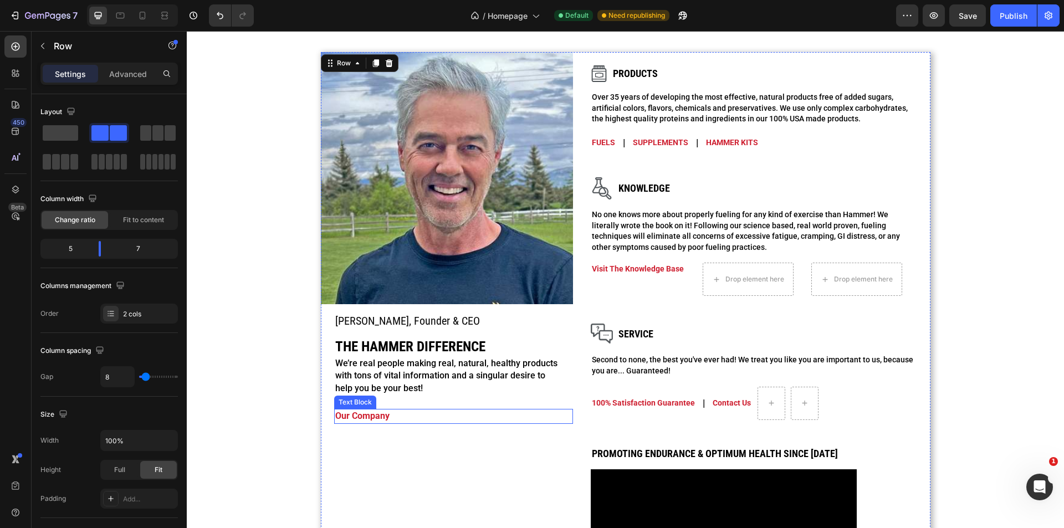
click at [386, 422] on p "our company" at bounding box center [453, 416] width 237 height 12
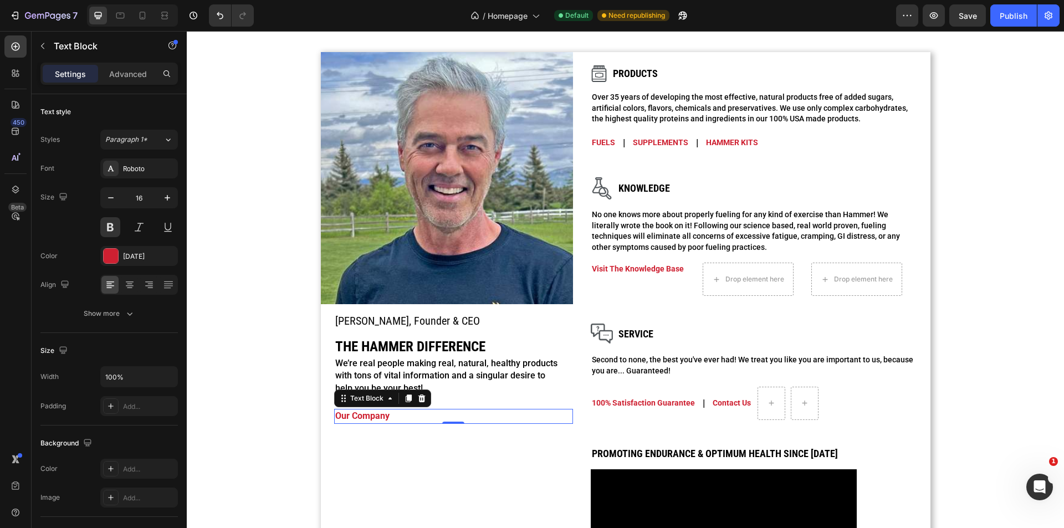
click at [362, 418] on link "our company" at bounding box center [362, 416] width 54 height 11
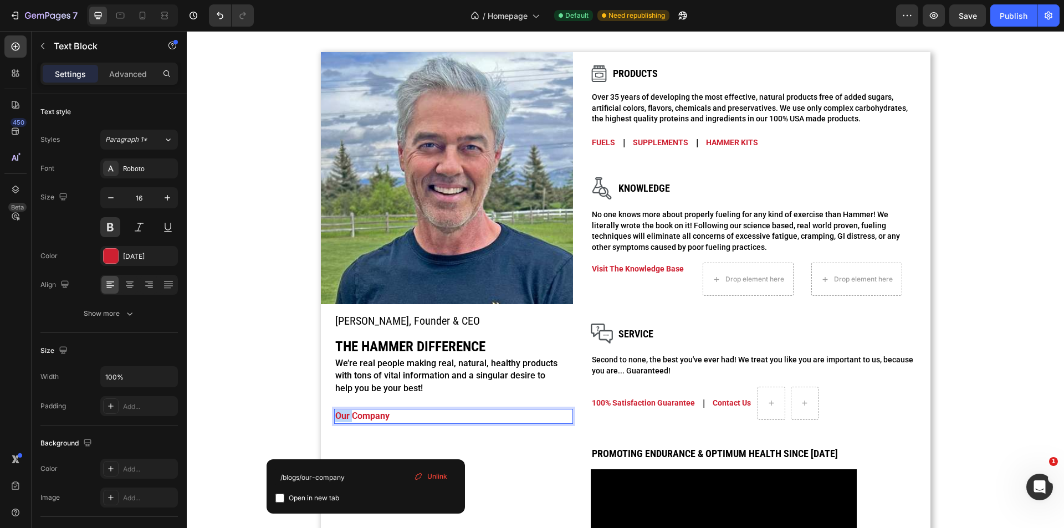
click at [362, 418] on link "our company" at bounding box center [362, 416] width 54 height 11
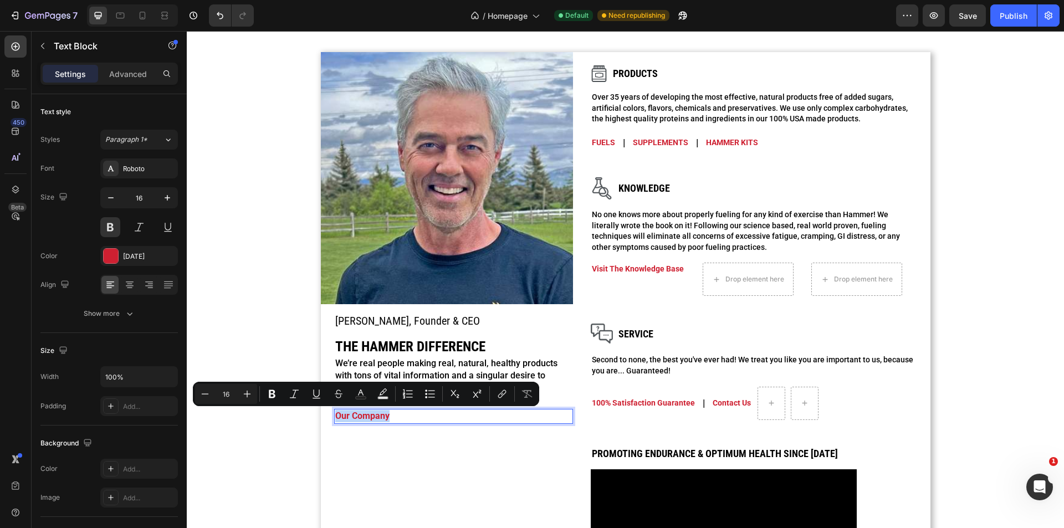
click at [362, 418] on link "our company" at bounding box center [362, 416] width 54 height 11
click at [500, 394] on icon "Editor contextual toolbar" at bounding box center [499, 393] width 5 height 6
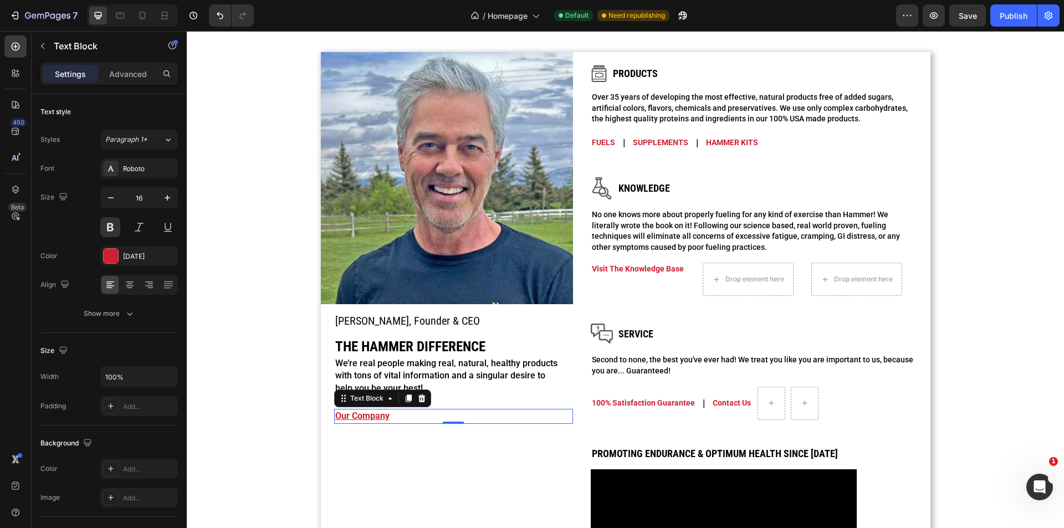
click at [388, 418] on p "our company" at bounding box center [453, 416] width 237 height 12
click at [388, 418] on p "our company ⁠⁠⁠⁠⁠⁠⁠" at bounding box center [453, 416] width 237 height 12
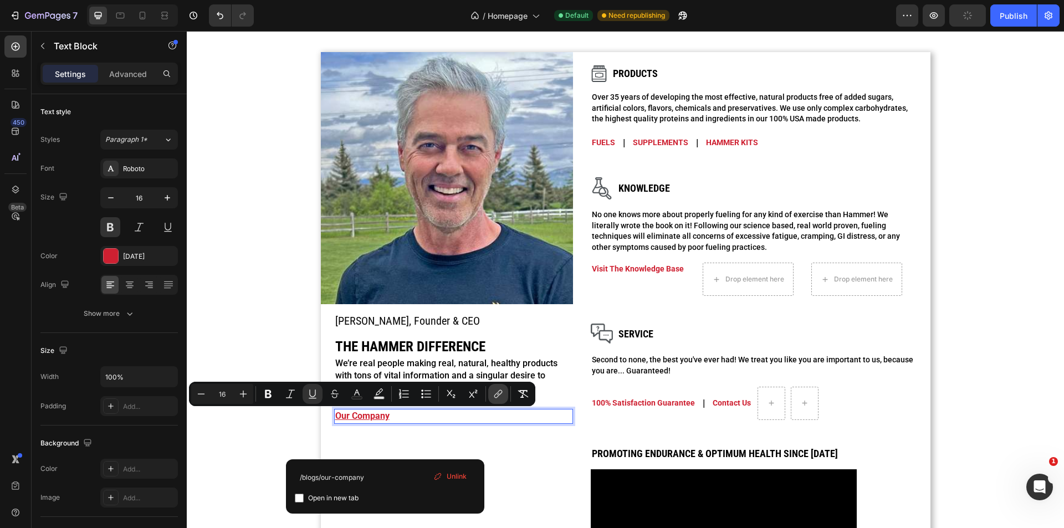
click at [497, 391] on icon "Editor contextual toolbar" at bounding box center [497, 393] width 11 height 11
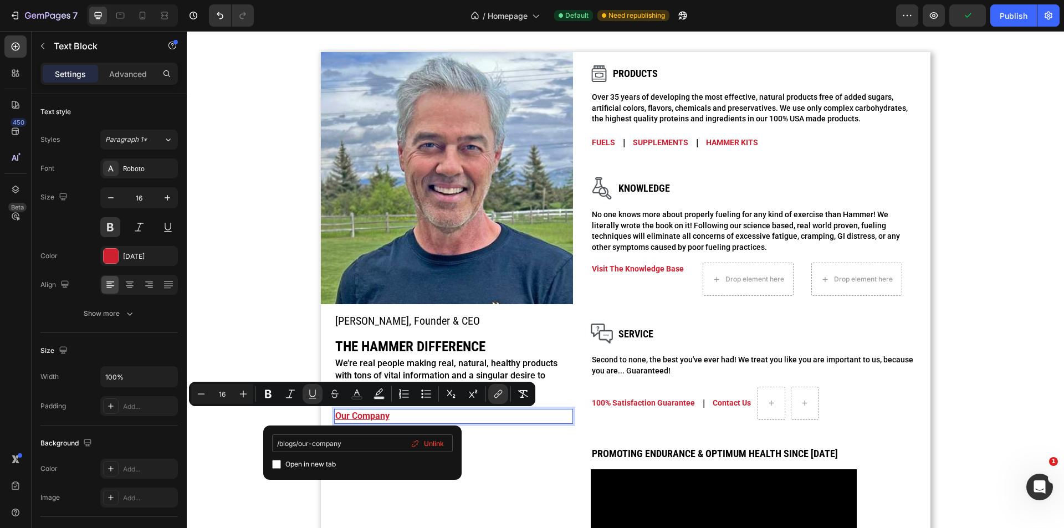
type input "/pages/our-company"
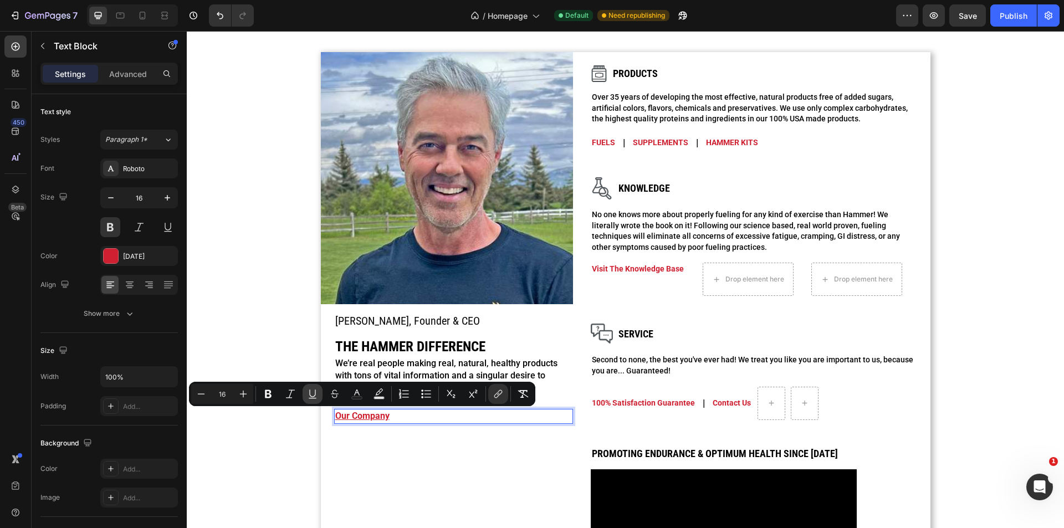
click at [312, 396] on icon "Editor contextual toolbar" at bounding box center [312, 393] width 11 height 11
click at [402, 410] on p "our company" at bounding box center [453, 416] width 237 height 12
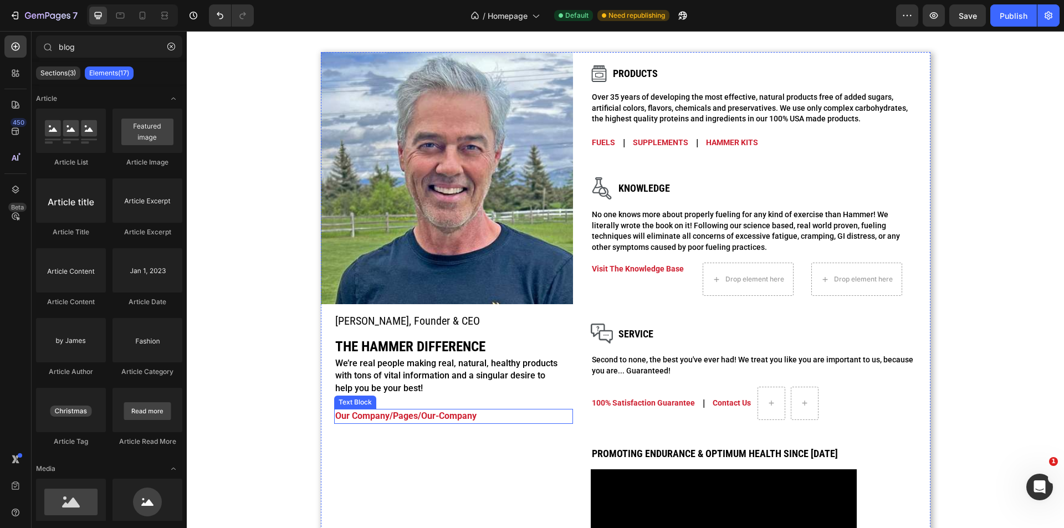
click at [420, 417] on link "our company/pages/our-company" at bounding box center [405, 416] width 141 height 11
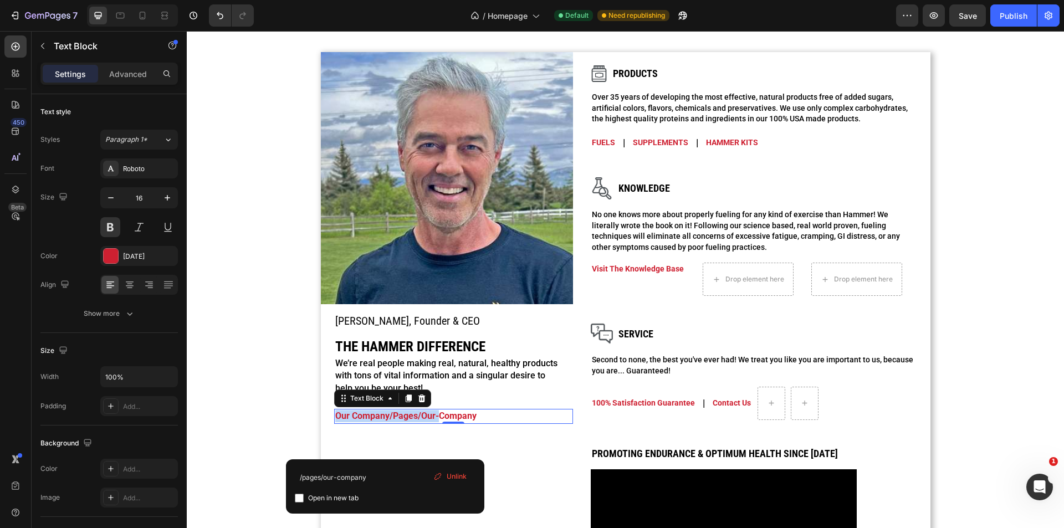
click at [489, 422] on p "our company/pages/our-company" at bounding box center [453, 416] width 237 height 12
click at [490, 425] on div "Image [PERSON_NAME], Founder & CEO Heading The hammer difference Heading We’re …" at bounding box center [447, 342] width 252 height 580
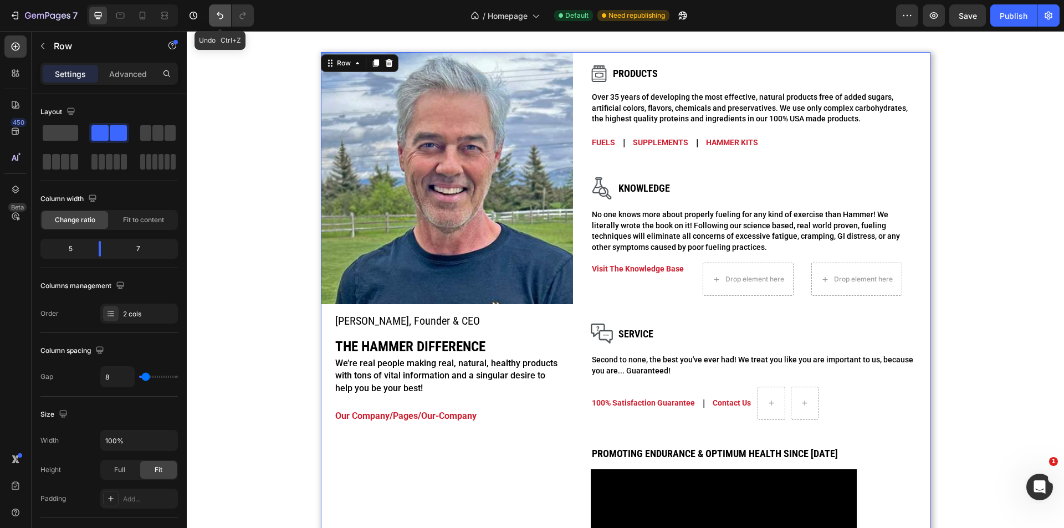
click at [220, 19] on icon "Undo/Redo" at bounding box center [219, 15] width 11 height 11
click at [224, 11] on icon "Undo/Redo" at bounding box center [219, 15] width 11 height 11
click at [1010, 23] on button "Publish" at bounding box center [1013, 15] width 47 height 22
click at [577, 433] on div "Promoting Endurance & Optimum Health since [DATE] Heading Video Row Row" at bounding box center [753, 532] width 353 height 199
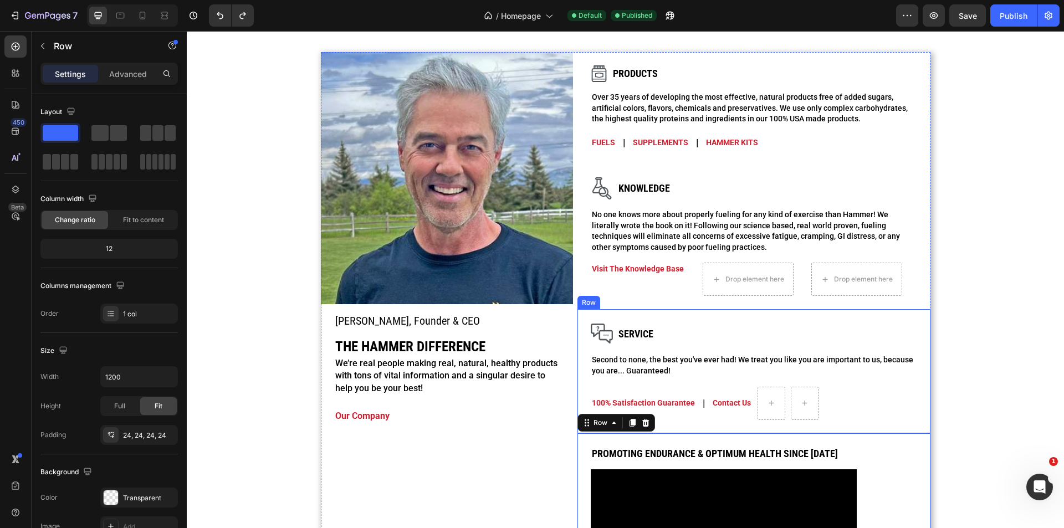
click at [577, 393] on div "Image Service Heading Row Second to none, the best you've ever had! We treat yo…" at bounding box center [753, 371] width 353 height 124
click at [542, 467] on div "Image [PERSON_NAME], Founder & CEO Heading The hammer difference Heading We’re …" at bounding box center [447, 342] width 252 height 580
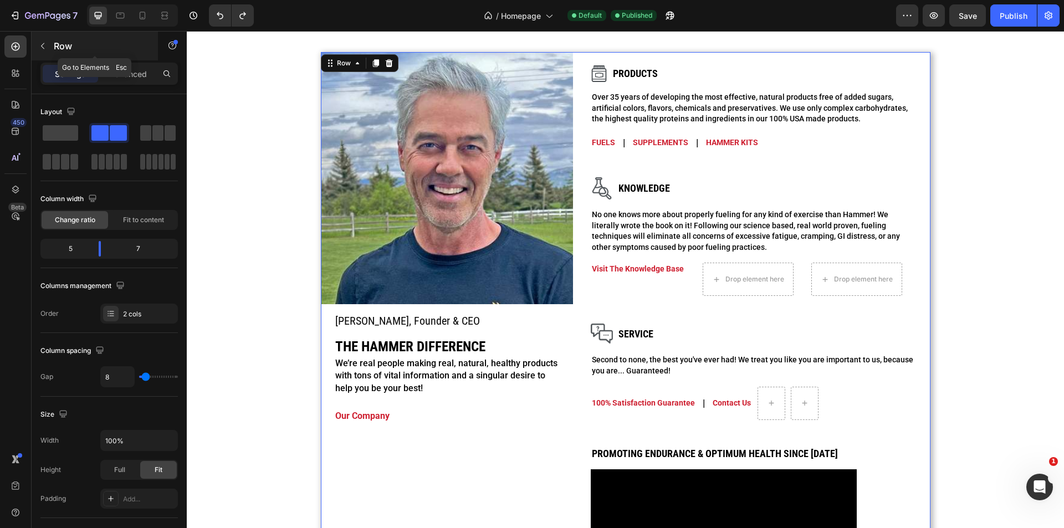
click at [46, 44] on icon "button" at bounding box center [42, 46] width 9 height 9
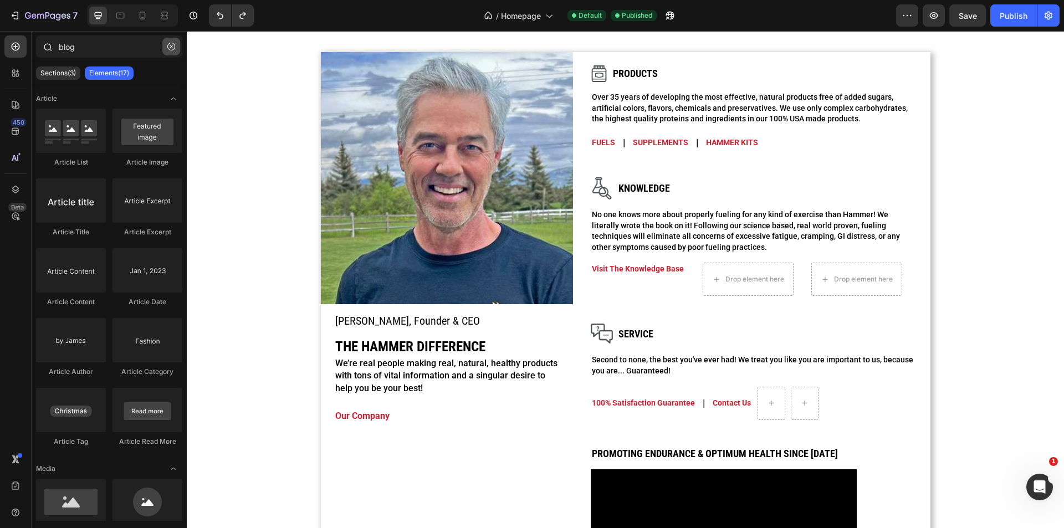
click at [173, 44] on icon "button" at bounding box center [171, 47] width 8 height 8
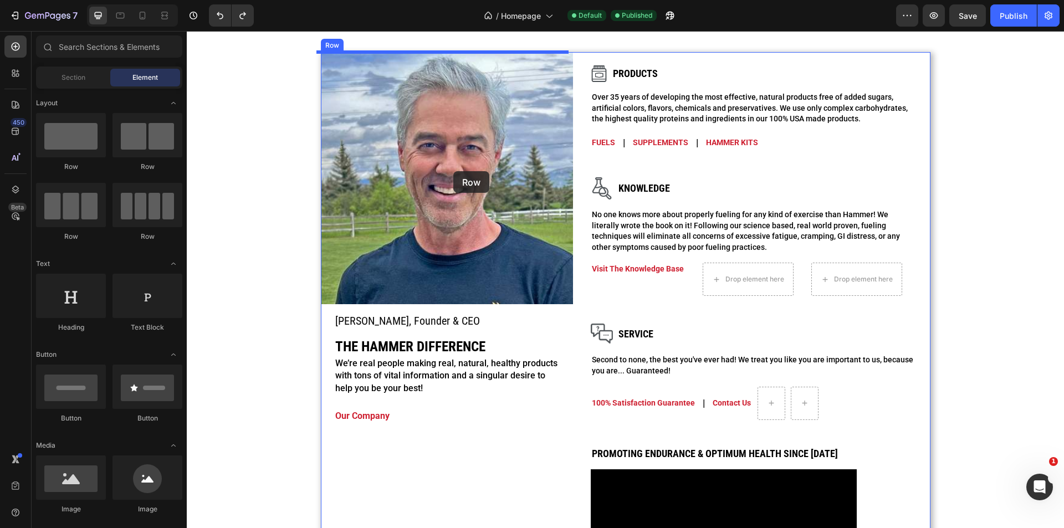
drag, startPoint x: 308, startPoint y: 199, endPoint x: 453, endPoint y: 171, distance: 147.8
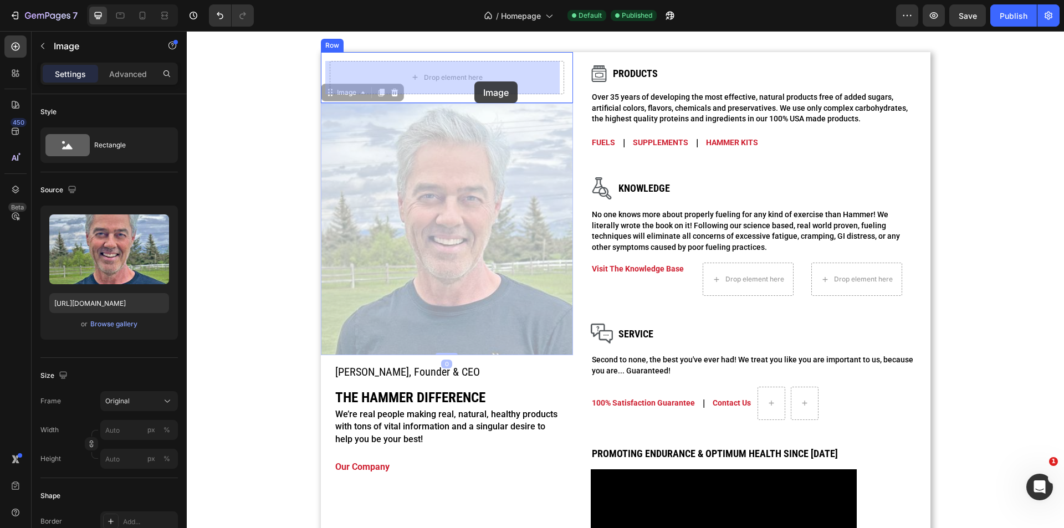
drag, startPoint x: 481, startPoint y: 124, endPoint x: 474, endPoint y: 81, distance: 42.6
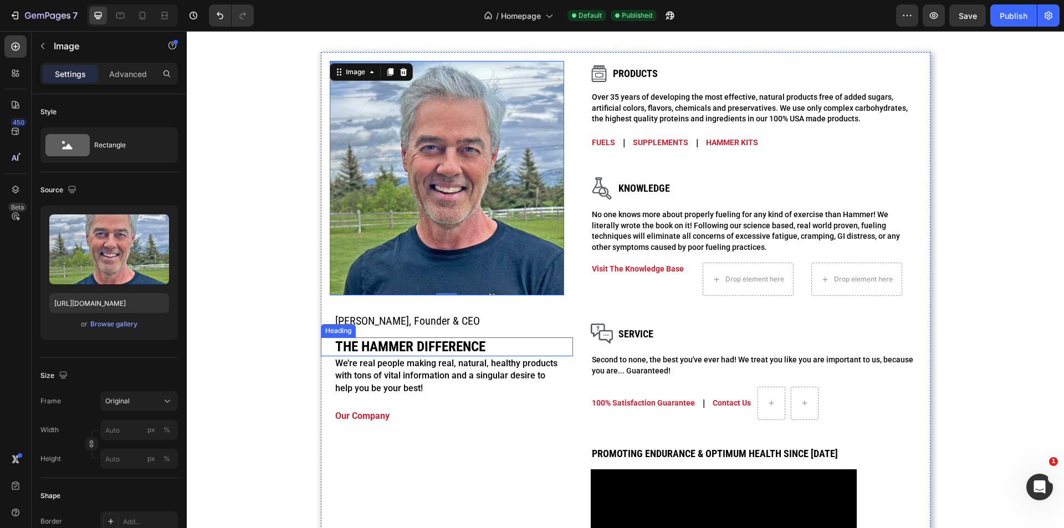
click at [341, 332] on div "Heading" at bounding box center [338, 331] width 30 height 10
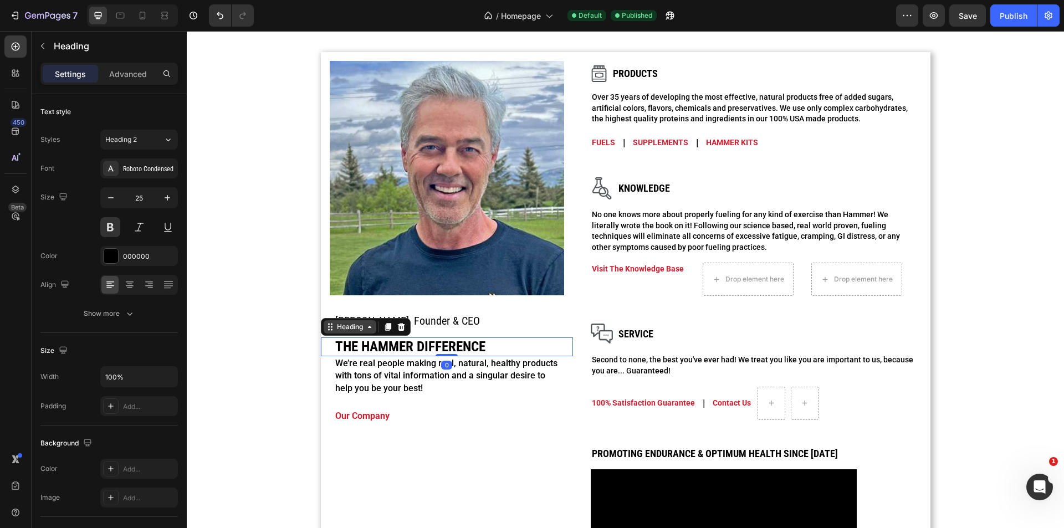
click at [358, 329] on div "Heading" at bounding box center [350, 327] width 30 height 10
click at [426, 457] on div "Image Row [PERSON_NAME], Founder & CEO Heading The hammer difference Heading Ro…" at bounding box center [447, 342] width 252 height 580
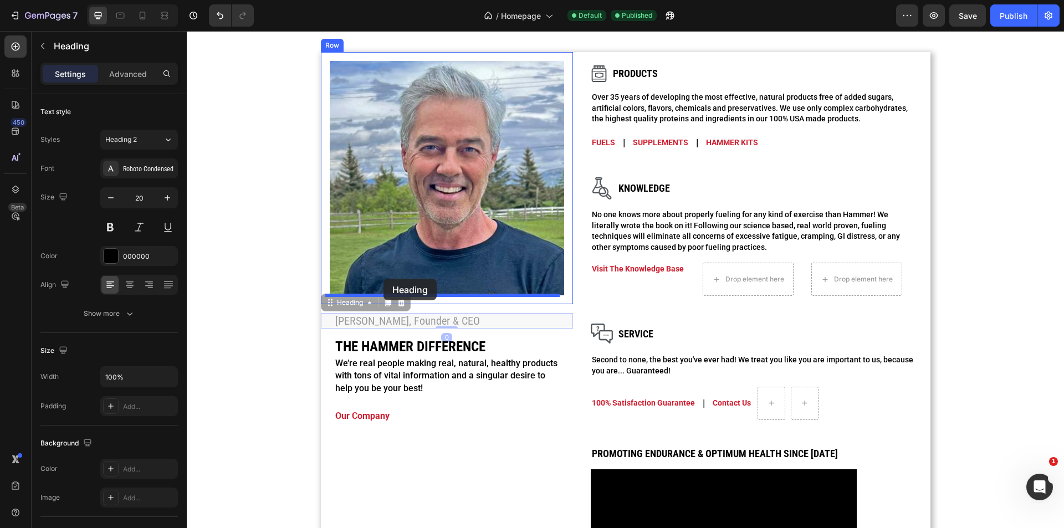
drag, startPoint x: 382, startPoint y: 318, endPoint x: 383, endPoint y: 279, distance: 39.3
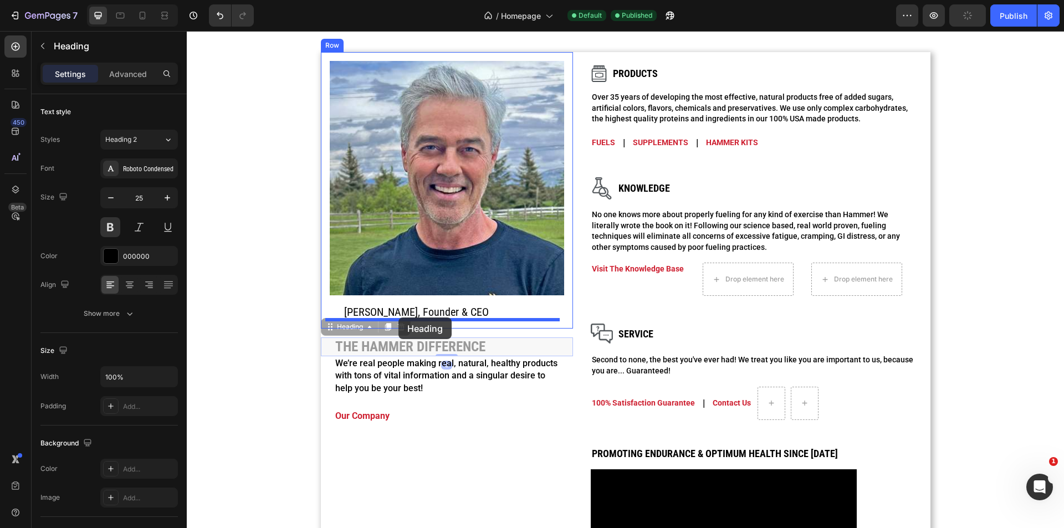
drag, startPoint x: 402, startPoint y: 353, endPoint x: 398, endPoint y: 317, distance: 36.2
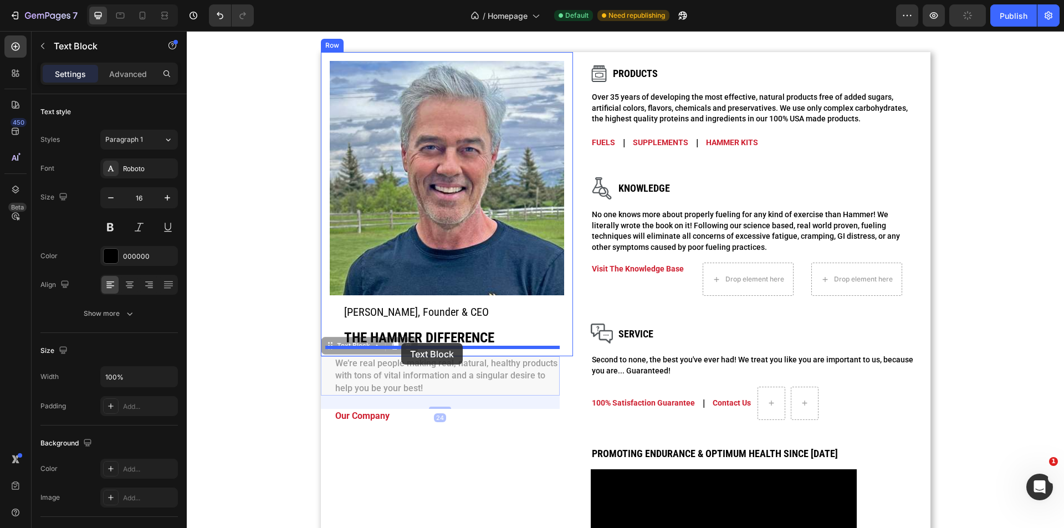
drag, startPoint x: 389, startPoint y: 384, endPoint x: 401, endPoint y: 342, distance: 43.3
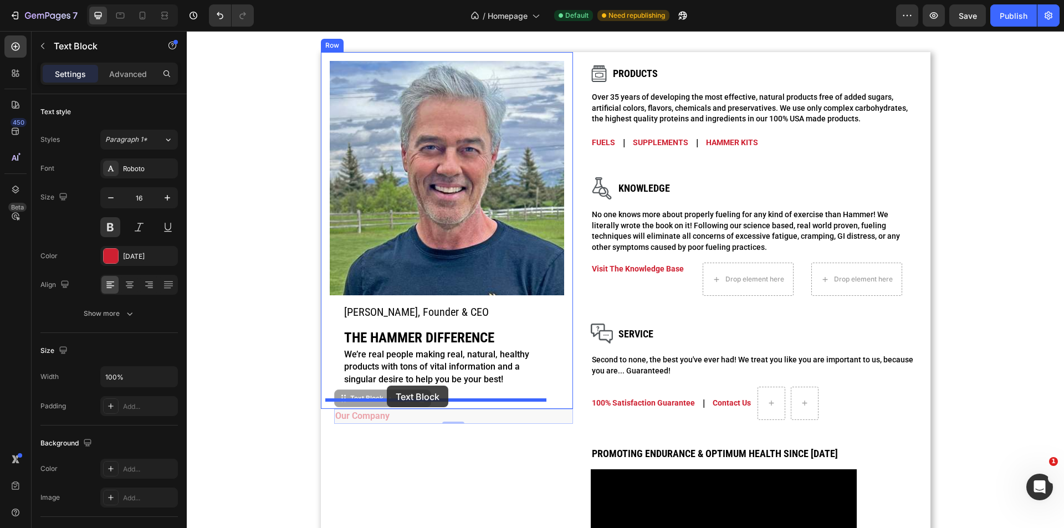
drag, startPoint x: 369, startPoint y: 410, endPoint x: 387, endPoint y: 386, distance: 30.1
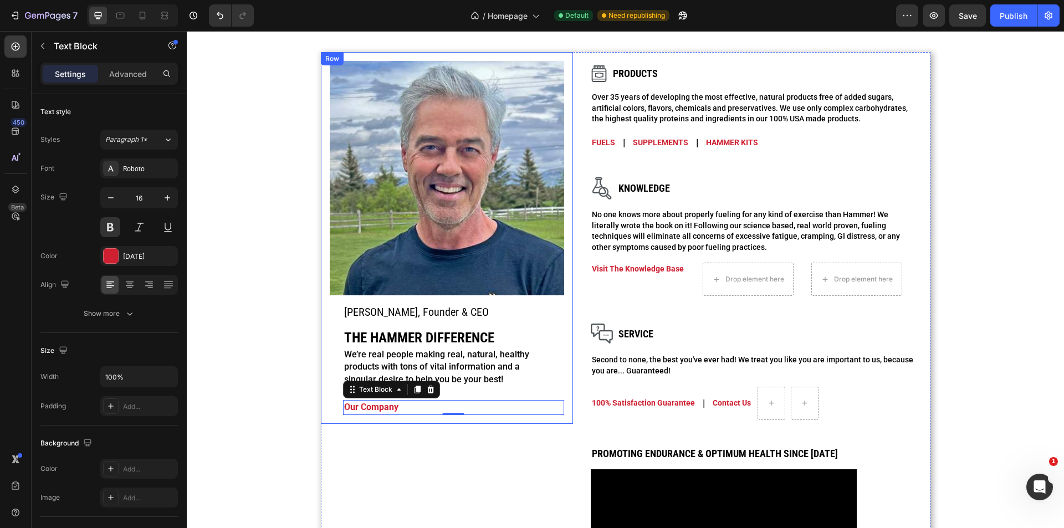
click at [321, 282] on div "Image [PERSON_NAME], Founder & CEO Heading The hammer difference Heading We’re …" at bounding box center [447, 238] width 252 height 372
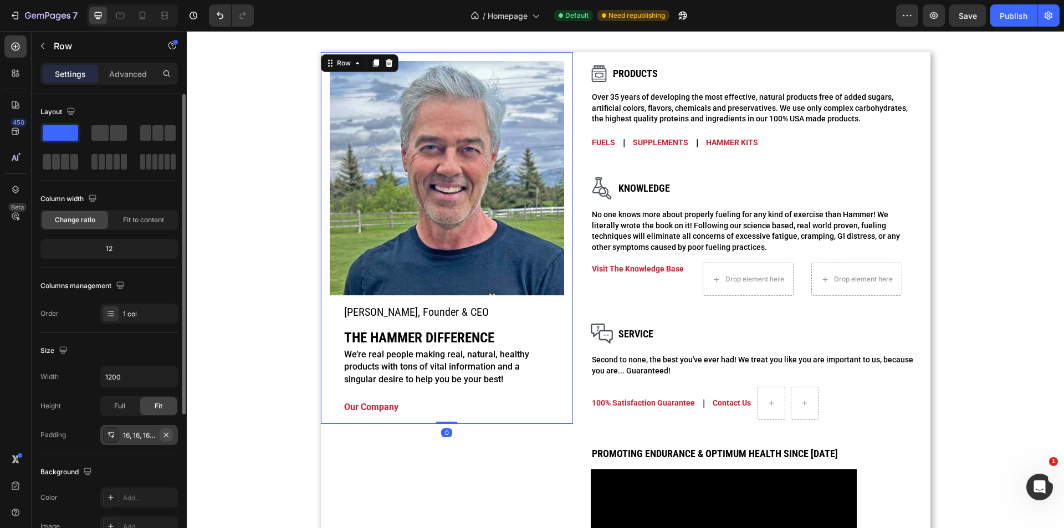
click at [168, 435] on icon "button" at bounding box center [166, 434] width 9 height 9
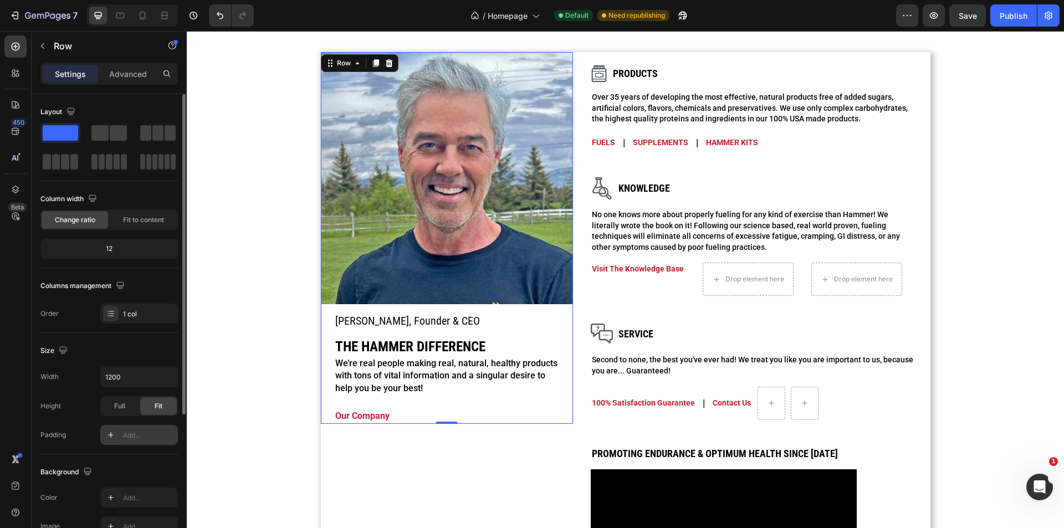
click at [432, 307] on div "Image [PERSON_NAME], Founder & CEO Heading The hammer difference Heading We’re …" at bounding box center [447, 238] width 252 height 372
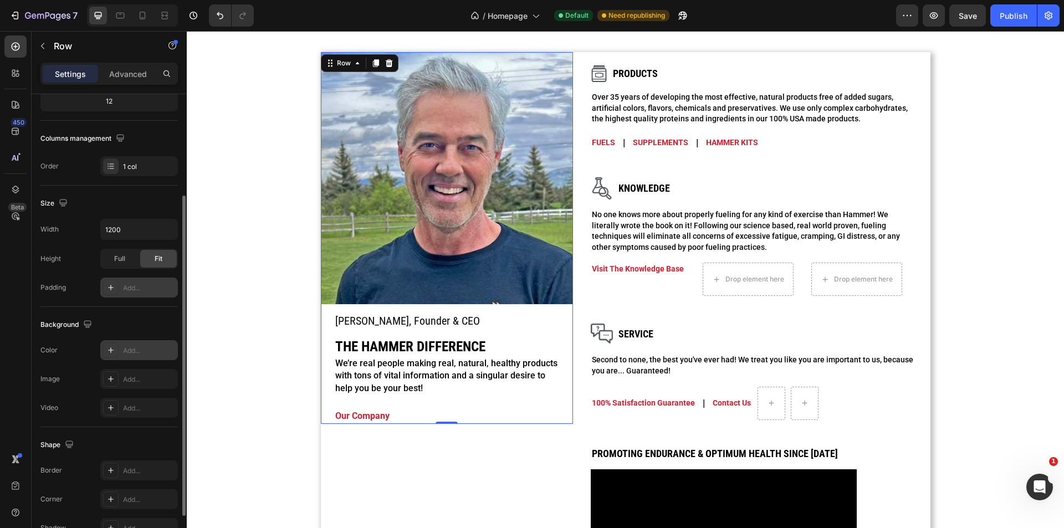
click at [132, 341] on div "Add..." at bounding box center [139, 350] width 78 height 20
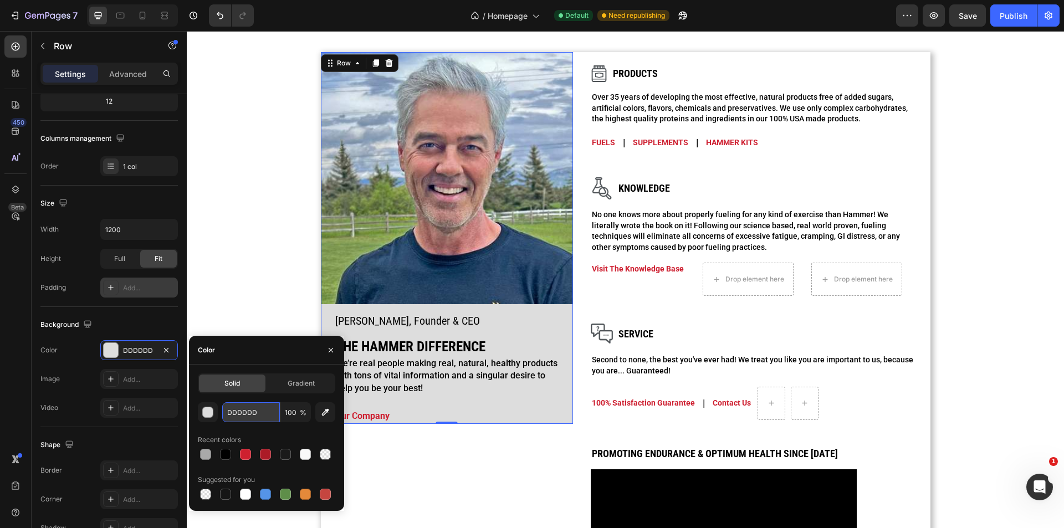
click at [245, 412] on input "DDDDDD" at bounding box center [251, 412] width 58 height 20
paste input "#f7f3ef"
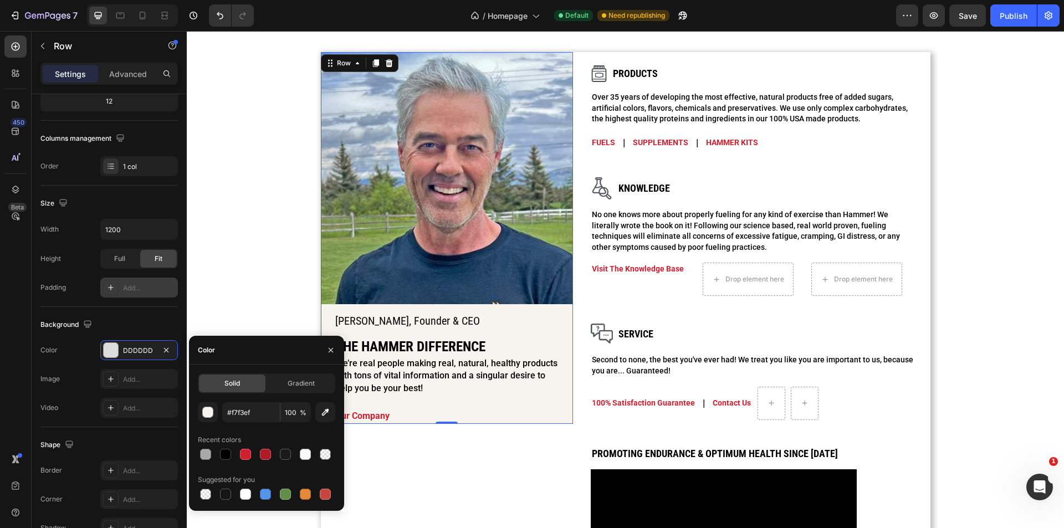
click at [280, 358] on div "Color" at bounding box center [266, 350] width 155 height 29
type input "F7F3EF"
click at [331, 348] on icon "button" at bounding box center [330, 350] width 9 height 9
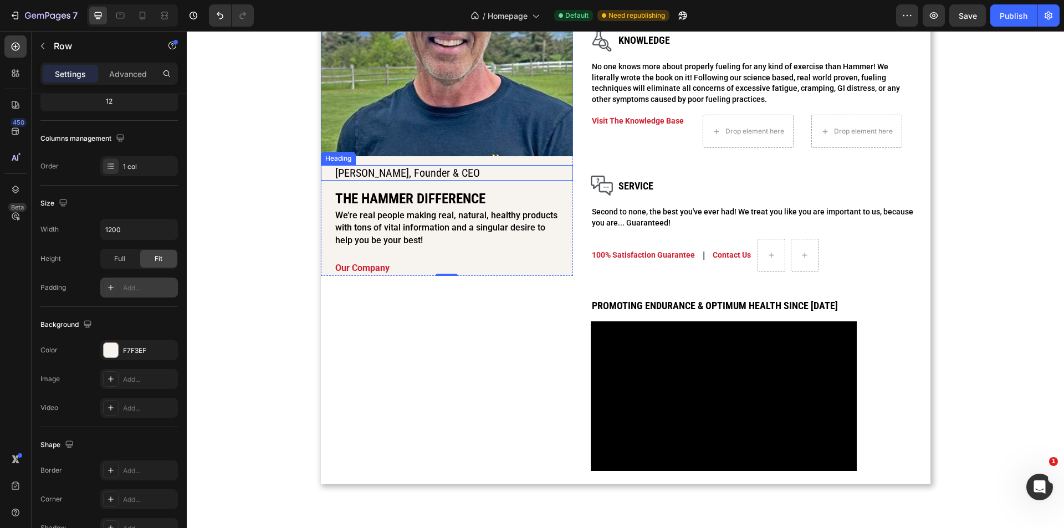
scroll to position [881, 0]
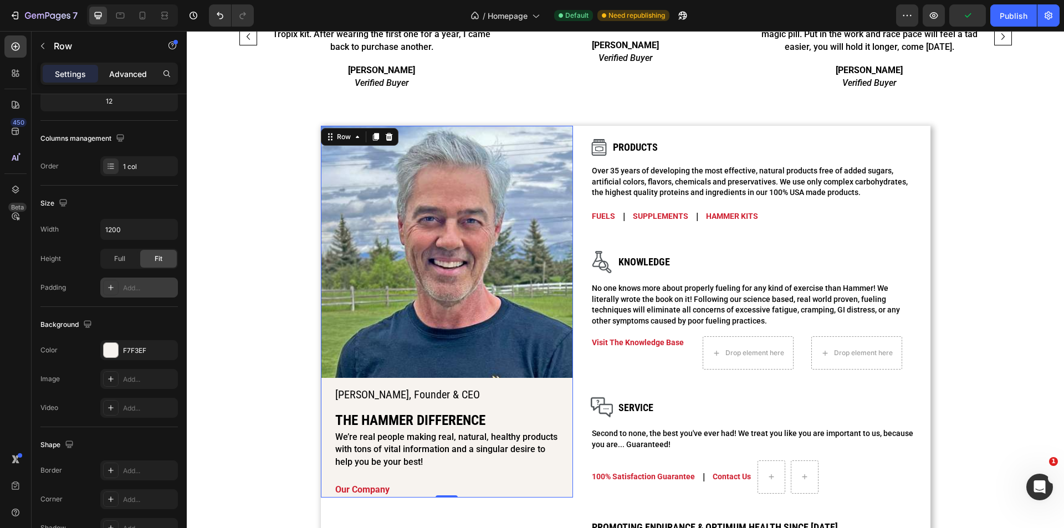
click at [134, 75] on p "Advanced" at bounding box center [128, 74] width 38 height 12
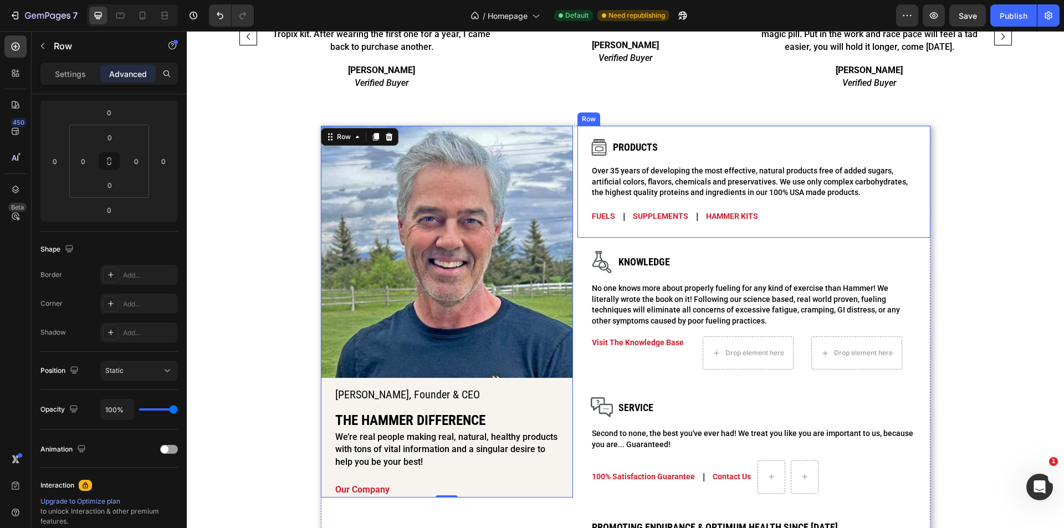
click at [581, 223] on div "Image Products Heading Row Over 35 years of developing the most effective, natu…" at bounding box center [753, 182] width 353 height 112
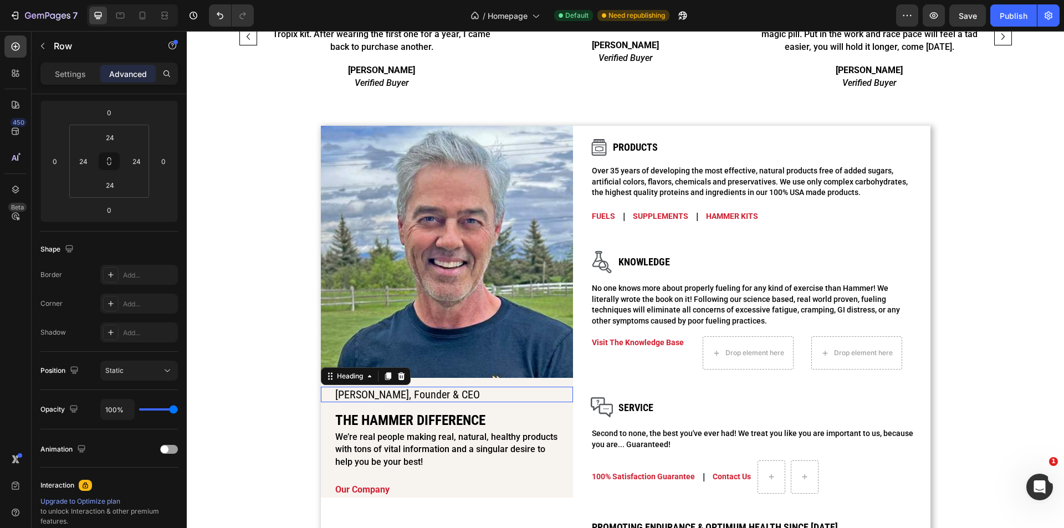
click at [323, 393] on div "[PERSON_NAME], Founder & CEO Heading 0" at bounding box center [447, 395] width 252 height 16
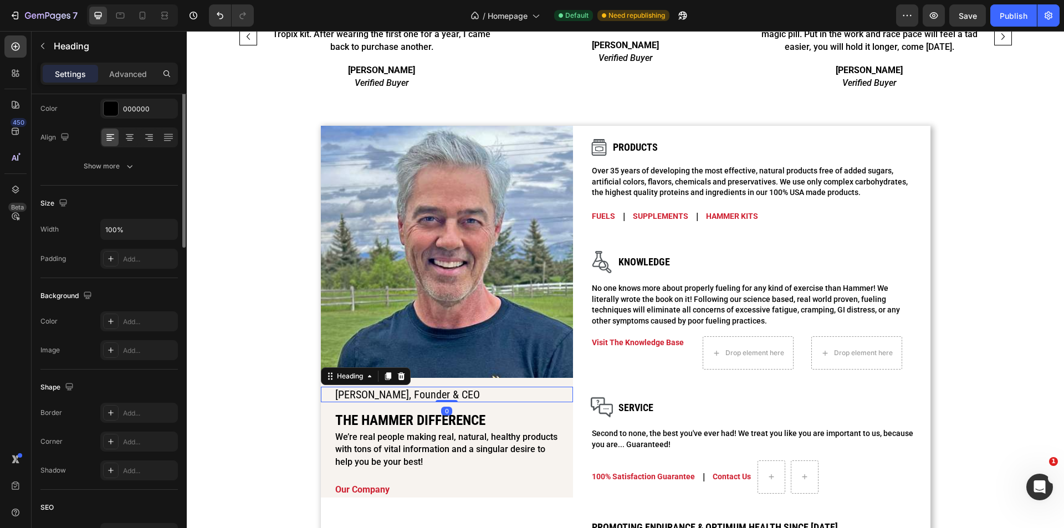
scroll to position [0, 0]
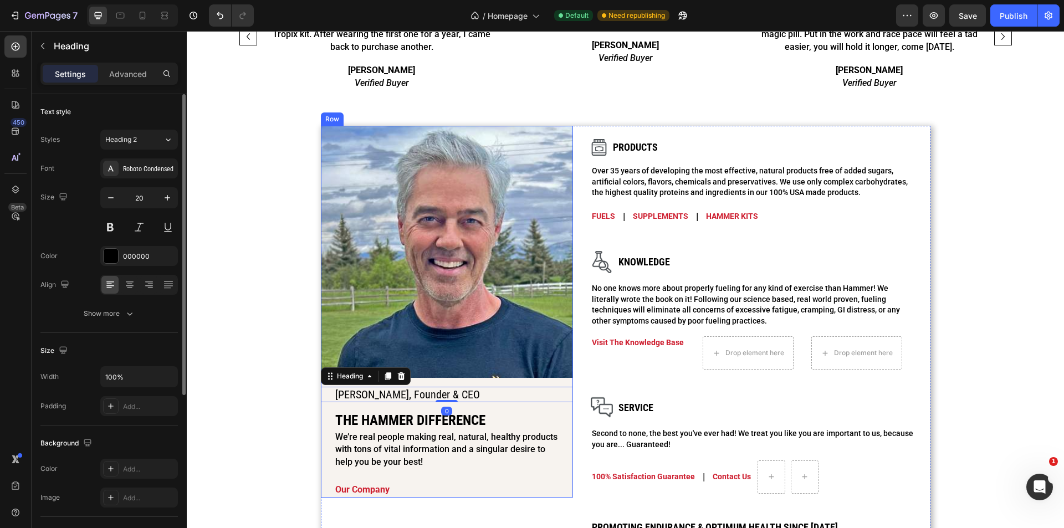
click at [428, 384] on div "Image [PERSON_NAME], Founder & CEO Heading 0 The hammer difference Heading We’r…" at bounding box center [447, 312] width 252 height 372
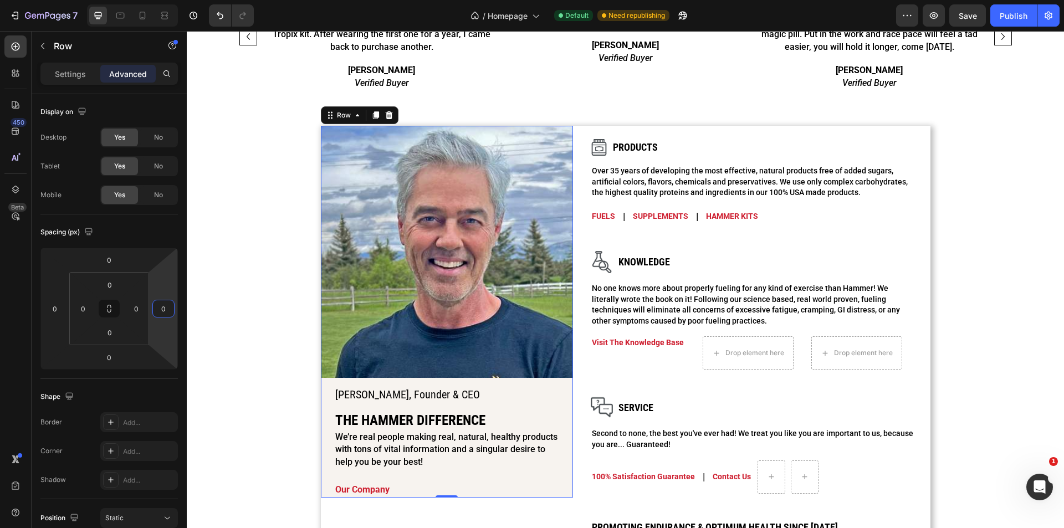
click at [163, 314] on input "0" at bounding box center [163, 308] width 17 height 17
type input "16"
click at [162, 225] on div "Spacing (px)" at bounding box center [108, 232] width 137 height 18
click at [159, 309] on input "16" at bounding box center [163, 308] width 17 height 17
type input "0"
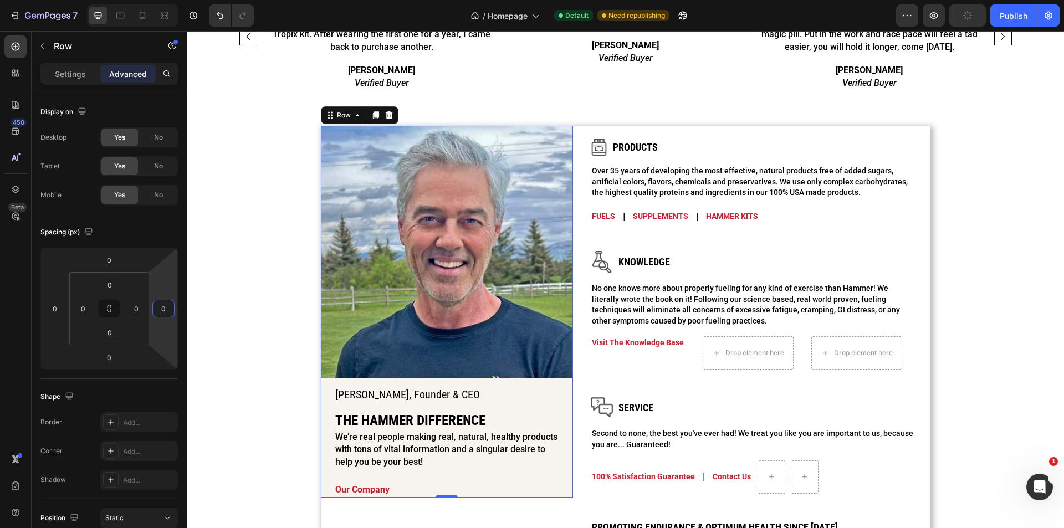
click at [114, 229] on div "Spacing (px)" at bounding box center [108, 232] width 137 height 18
click at [75, 74] on p "Settings" at bounding box center [70, 74] width 31 height 12
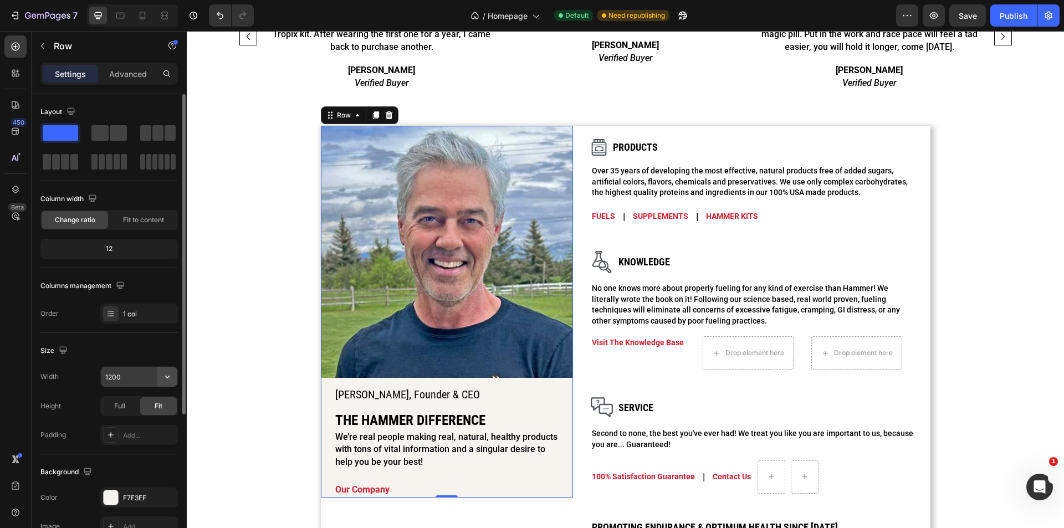
click at [166, 377] on icon "button" at bounding box center [167, 377] width 4 height 3
click at [127, 424] on p "Full 100%" at bounding box center [136, 426] width 63 height 10
click at [130, 371] on input "100%" at bounding box center [139, 377] width 76 height 20
click at [135, 359] on div "Size Width calc(100% - 16px) Height Full Fit Padding Add..." at bounding box center [108, 393] width 137 height 121
type input "100%"
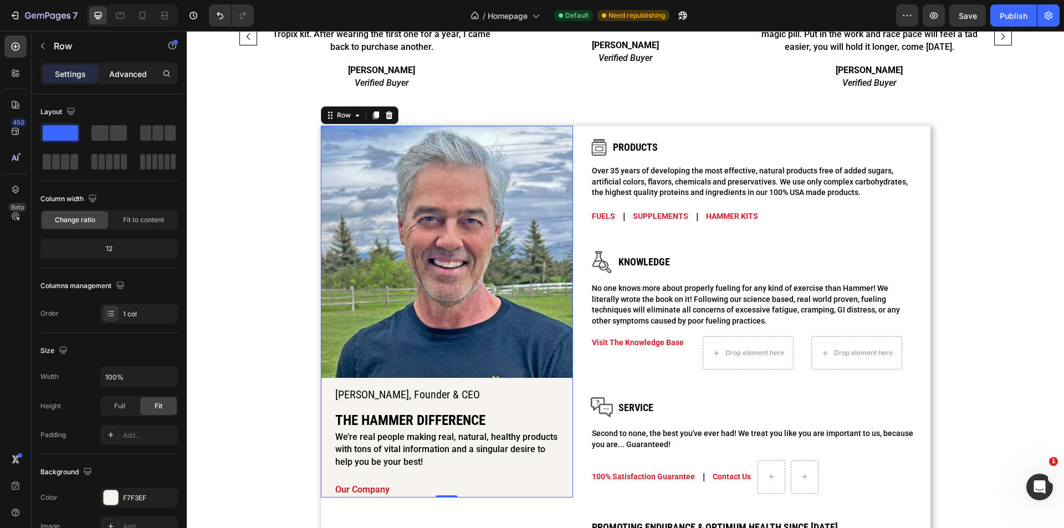
click at [125, 69] on p "Advanced" at bounding box center [128, 74] width 38 height 12
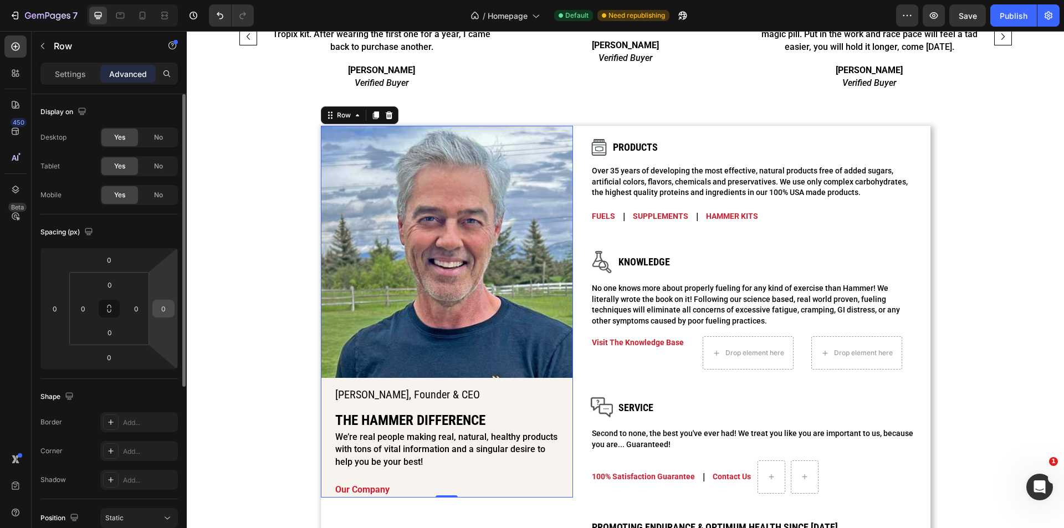
click at [162, 311] on input "0" at bounding box center [163, 308] width 17 height 17
type input "16"
drag, startPoint x: 125, startPoint y: 236, endPoint x: 132, endPoint y: 251, distance: 16.4
click at [125, 235] on div "Spacing (px)" at bounding box center [108, 232] width 137 height 18
click at [164, 311] on input "16" at bounding box center [163, 308] width 17 height 17
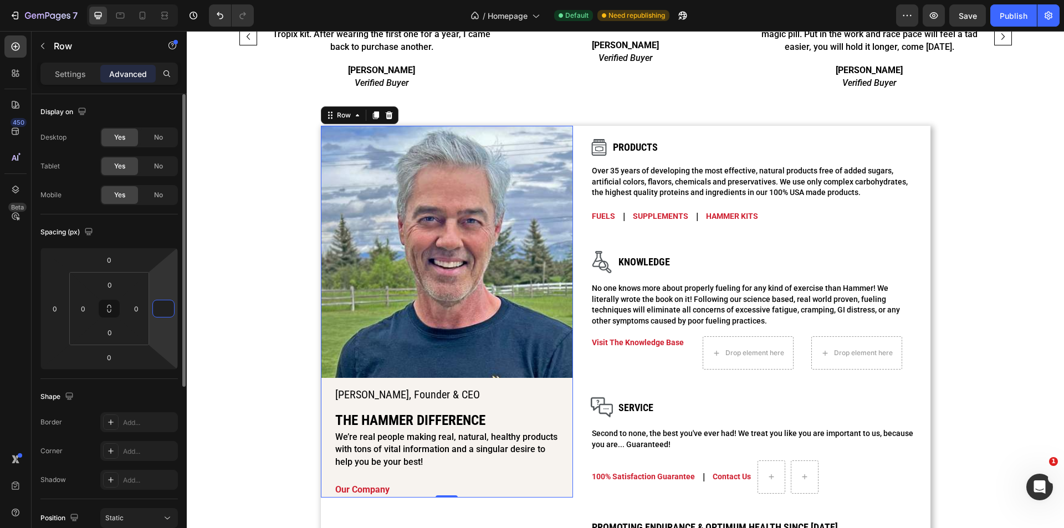
type input "0"
click at [140, 238] on div "Spacing (px)" at bounding box center [108, 232] width 137 height 18
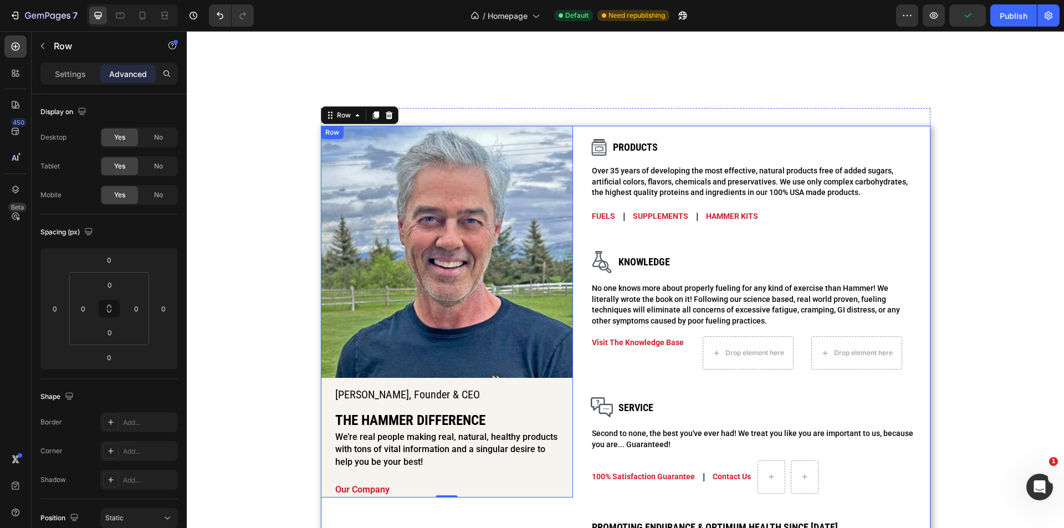
scroll to position [1102, 0]
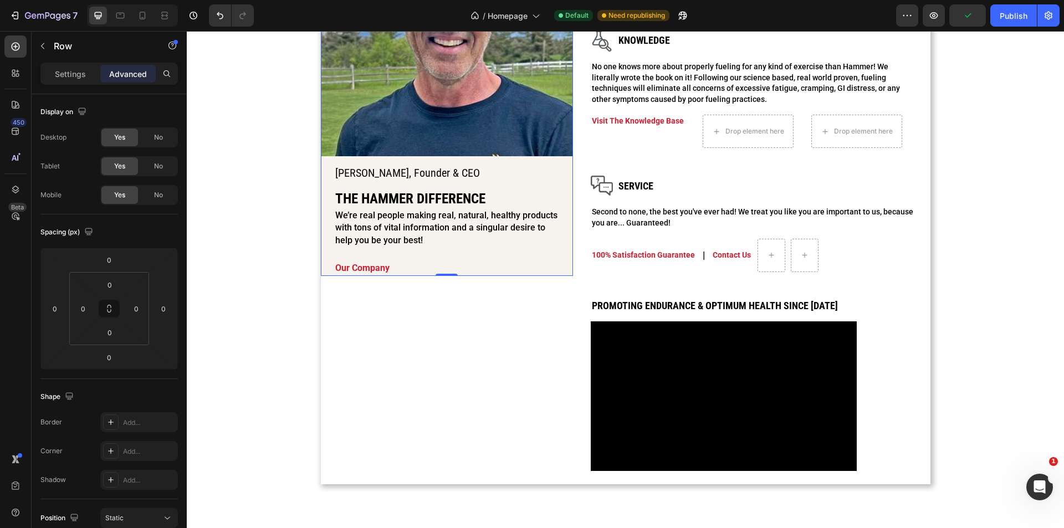
click at [321, 252] on div "Image [PERSON_NAME], Founder & CEO Heading The hammer difference Heading We’re …" at bounding box center [447, 90] width 252 height 372
click at [138, 312] on input "0" at bounding box center [136, 308] width 17 height 17
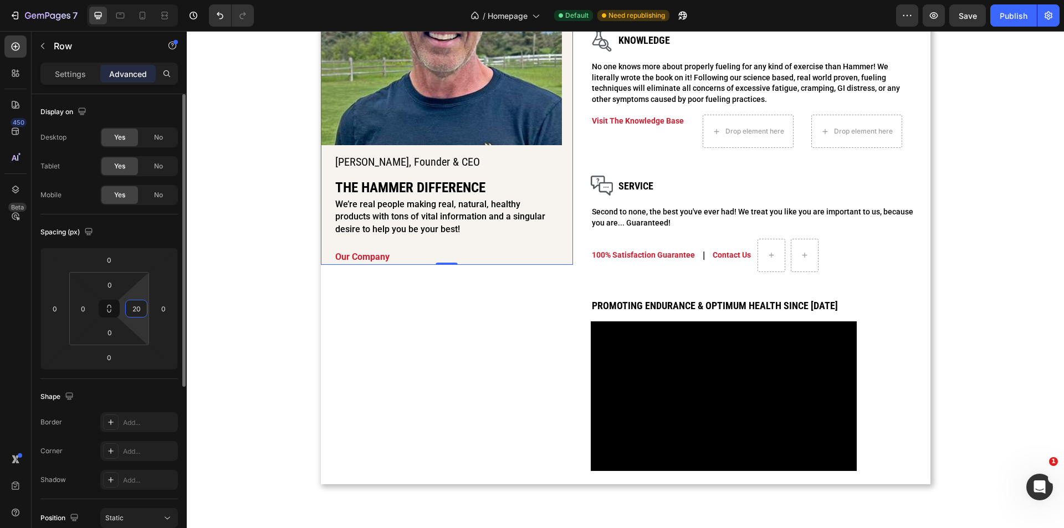
type input "20"
type input "0"
click at [164, 310] on input "0" at bounding box center [163, 308] width 17 height 17
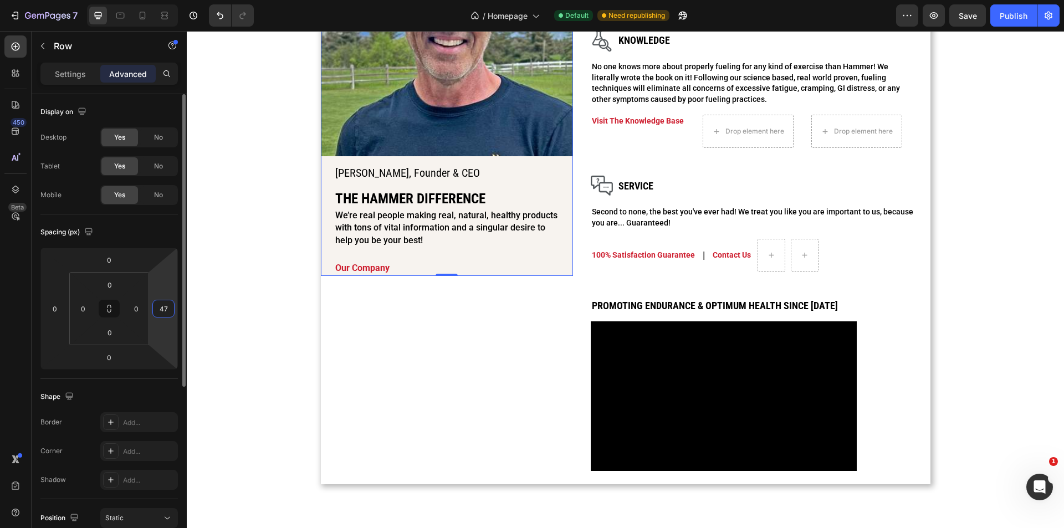
type input "48"
type input "0"
click at [142, 234] on div "Spacing (px)" at bounding box center [108, 232] width 137 height 18
click at [75, 70] on p "Settings" at bounding box center [70, 74] width 31 height 12
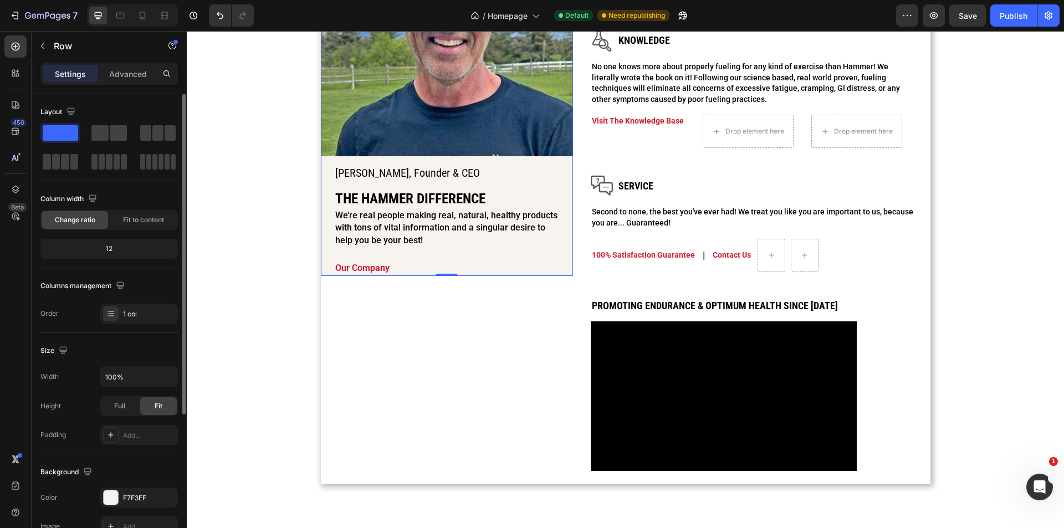
scroll to position [147, 0]
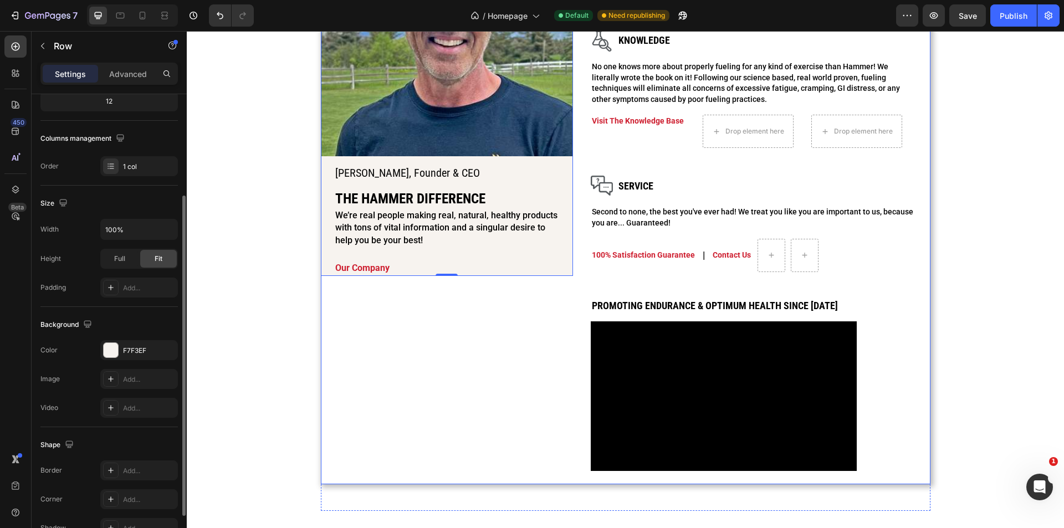
click at [463, 393] on div "Image [PERSON_NAME], Founder & CEO Heading The hammer difference Heading We’re …" at bounding box center [447, 194] width 252 height 580
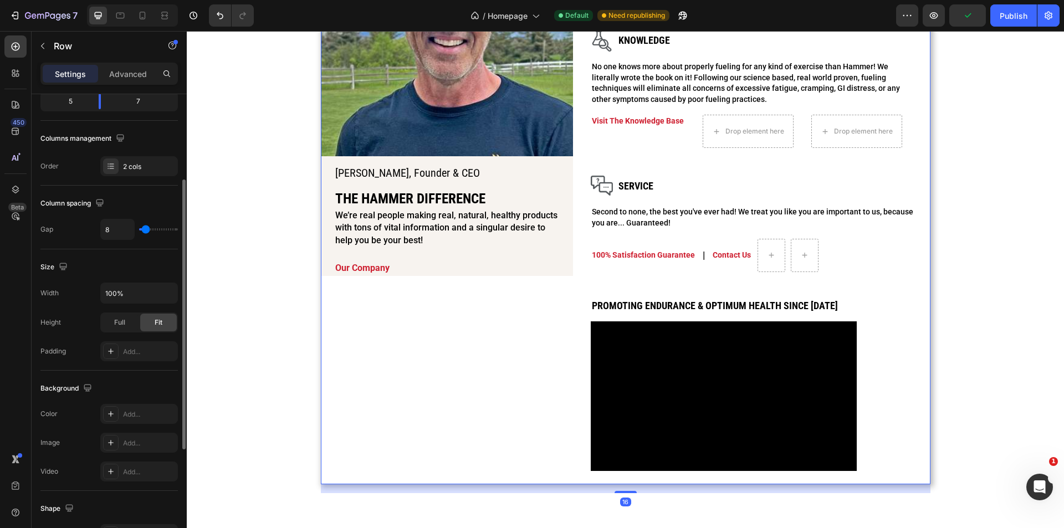
type input "13"
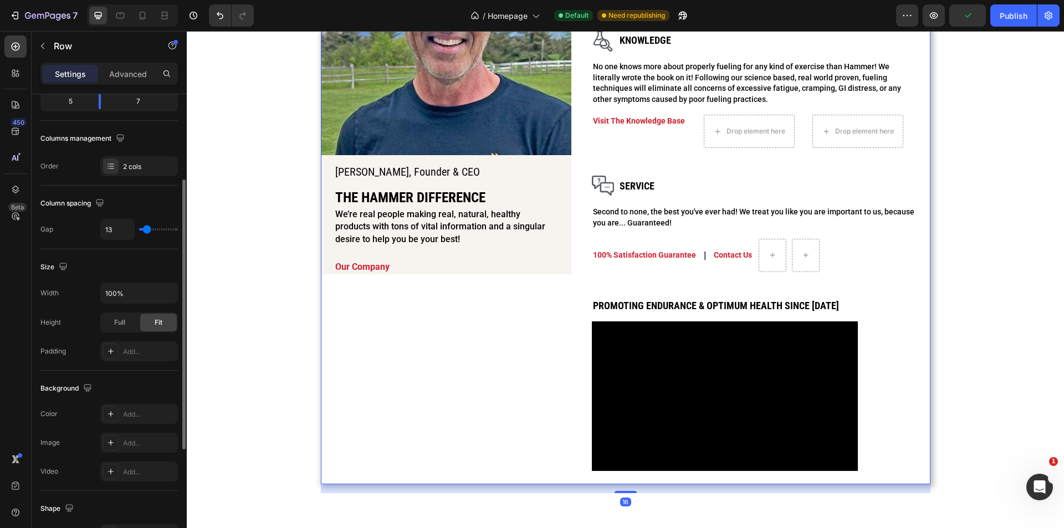
type input "16"
type input "20"
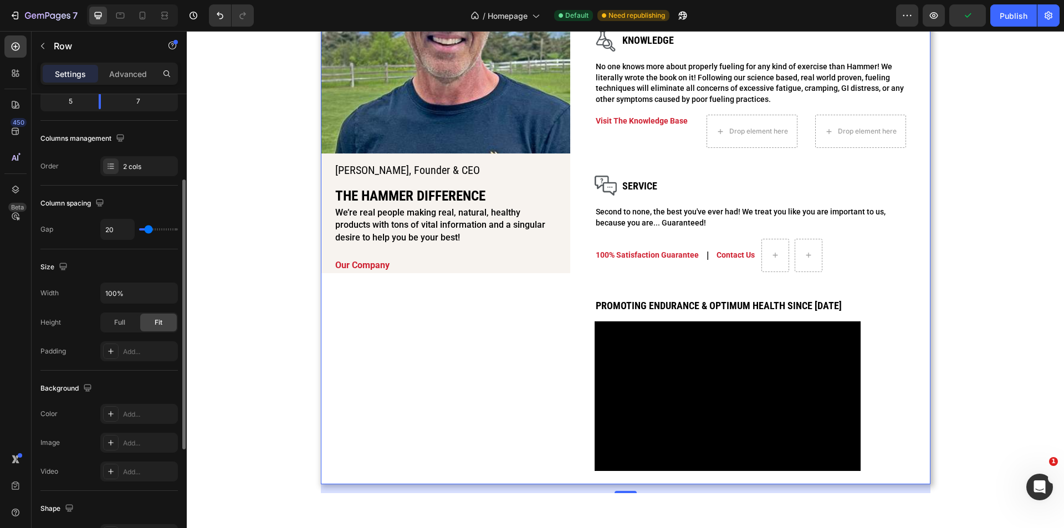
type input "24"
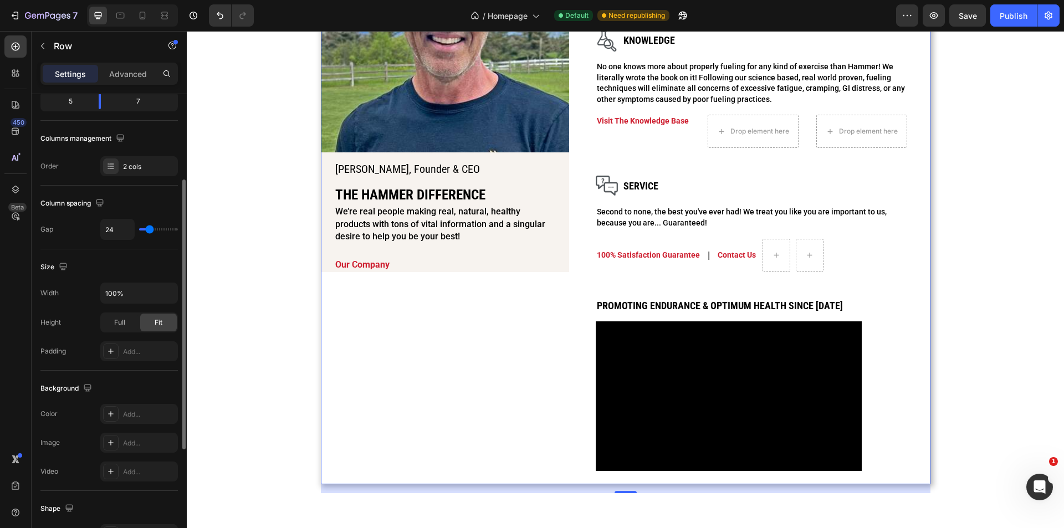
type input "22"
type input "20"
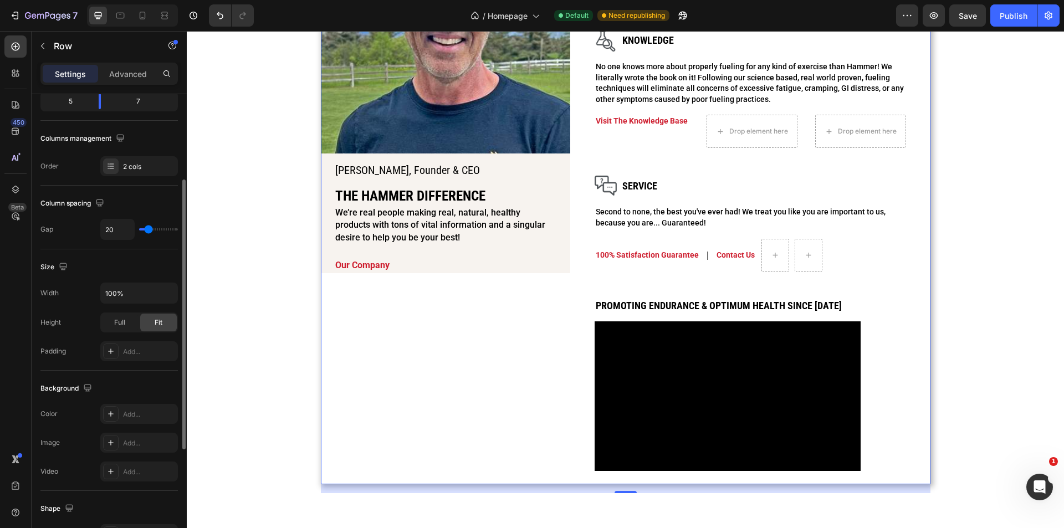
type input "20"
click at [148, 229] on input "range" at bounding box center [158, 229] width 39 height 2
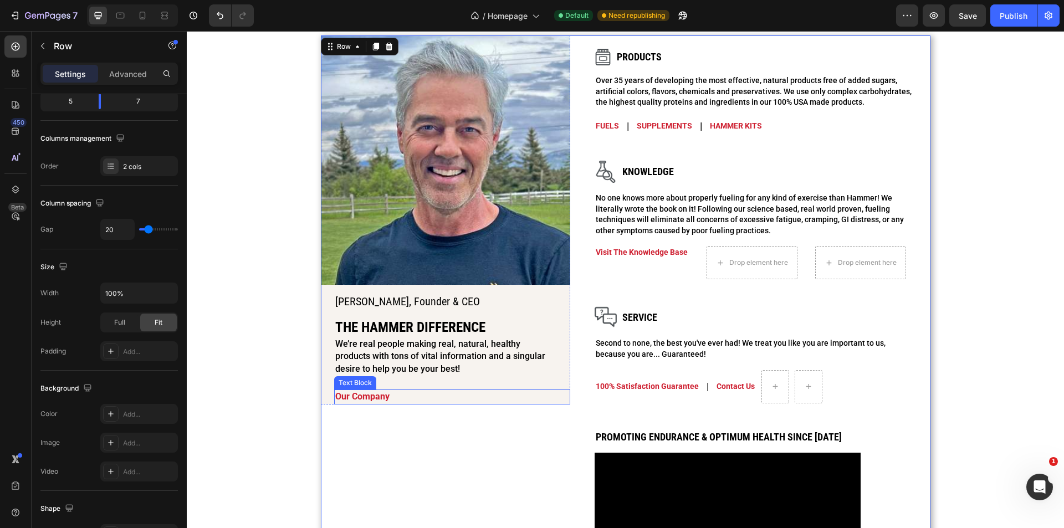
scroll to position [955, 0]
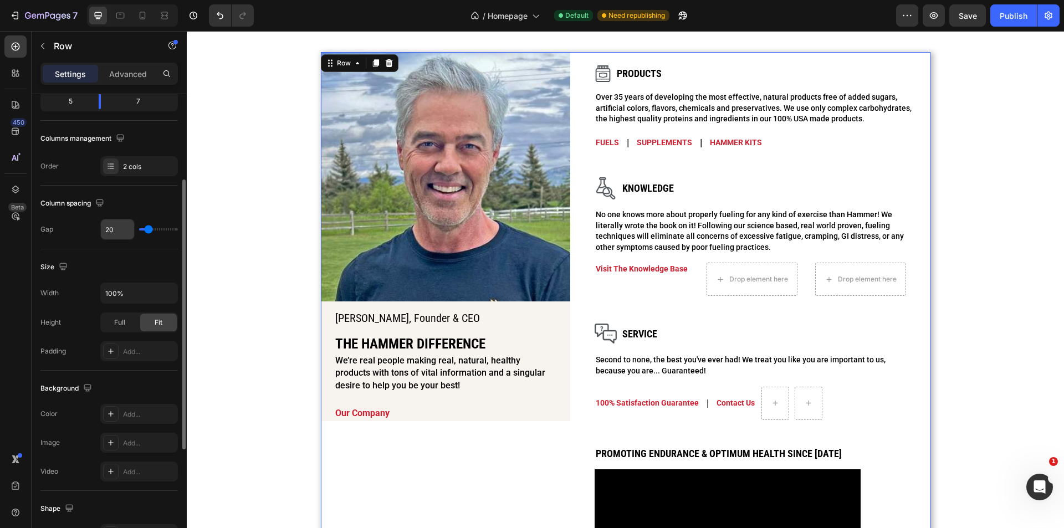
click at [121, 230] on input "20" at bounding box center [117, 229] width 33 height 20
type input "21"
type input "22"
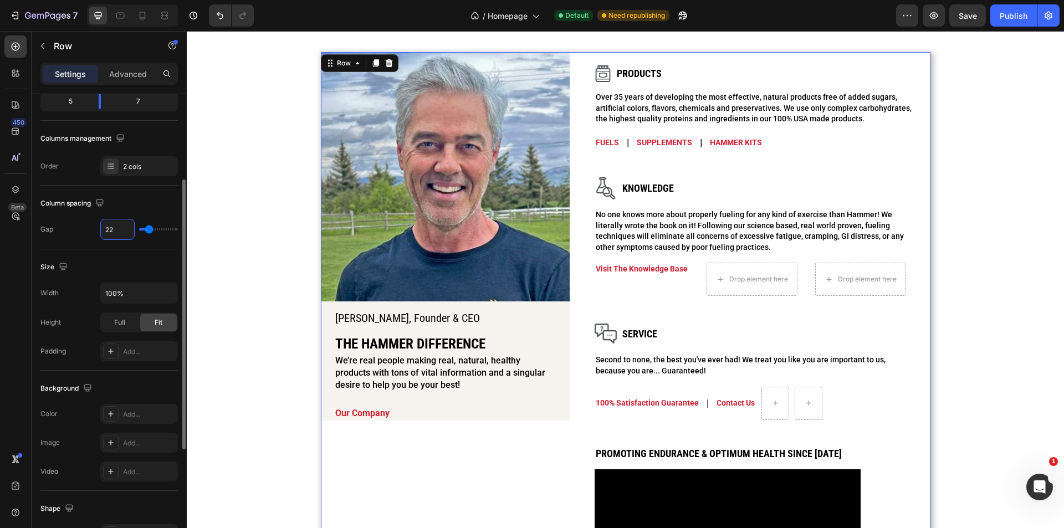
type input "23"
type input "24"
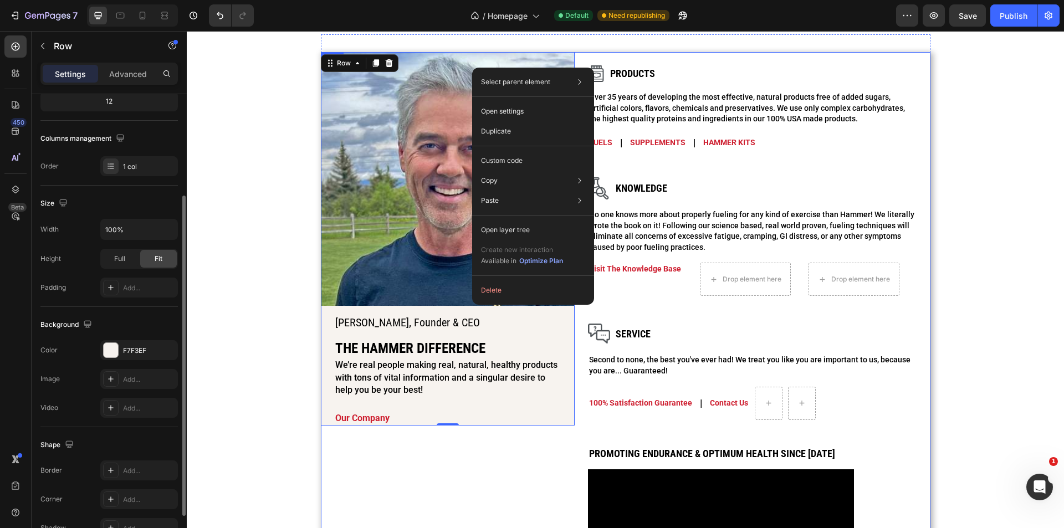
click at [465, 519] on div "Image [PERSON_NAME], Founder & CEO Heading The hammer difference Heading We’re …" at bounding box center [448, 342] width 254 height 580
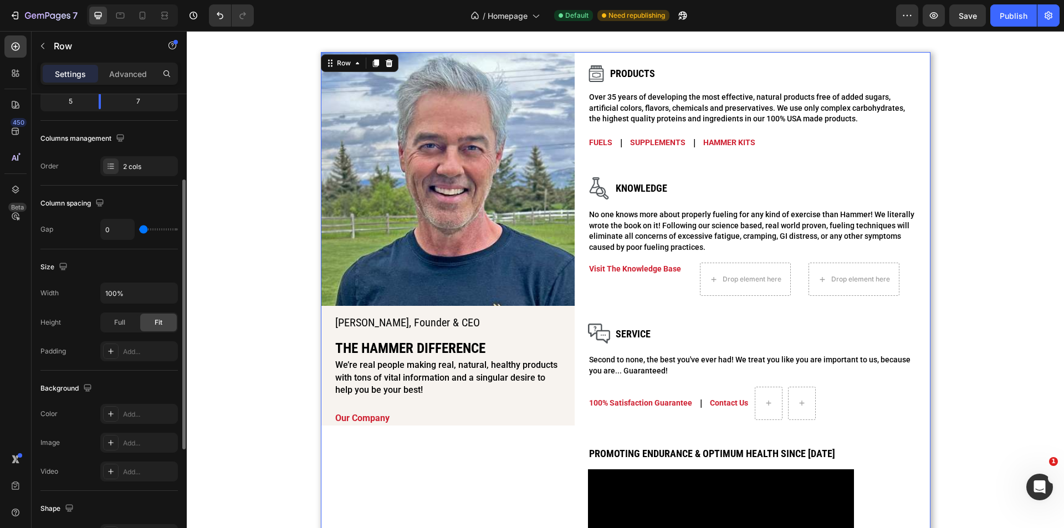
click at [507, 501] on div "Image [PERSON_NAME], Founder & CEO Heading The hammer difference Heading We’re …" at bounding box center [448, 342] width 254 height 580
click at [535, 457] on div "Image [PERSON_NAME], Founder & CEO Heading The hammer difference Heading We’re …" at bounding box center [448, 342] width 254 height 580
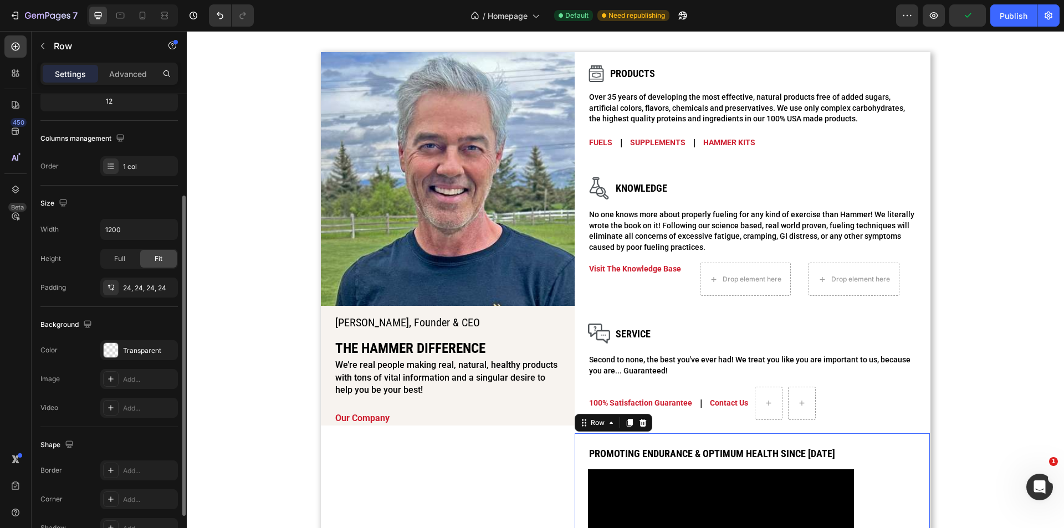
click at [576, 451] on div "Promoting Endurance & Optimum Health since [DATE] Heading Video Row Row 0" at bounding box center [752, 532] width 356 height 199
click at [536, 457] on div "Image [PERSON_NAME], Founder & CEO Heading The hammer difference Heading We’re …" at bounding box center [448, 342] width 254 height 580
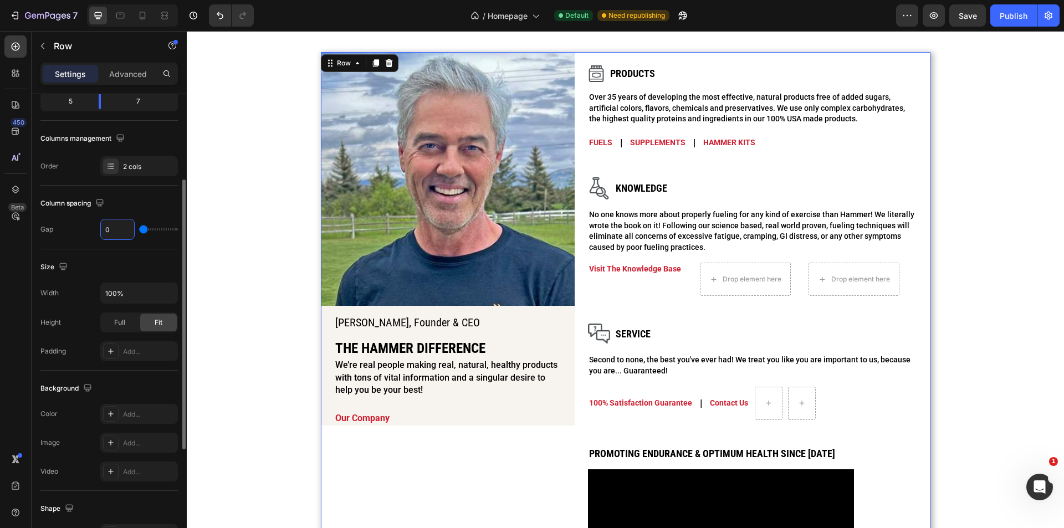
click at [121, 232] on input "0" at bounding box center [117, 229] width 33 height 20
type input "2"
type input "24"
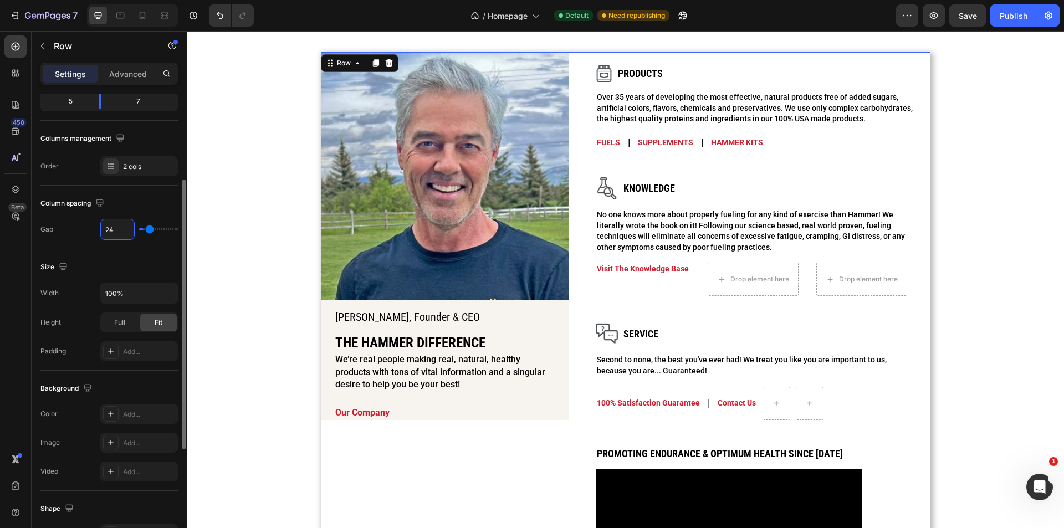
type input "24"
click at [458, 304] on div "Image [PERSON_NAME], Founder & CEO Heading The hammer difference Heading We’re …" at bounding box center [445, 236] width 248 height 368
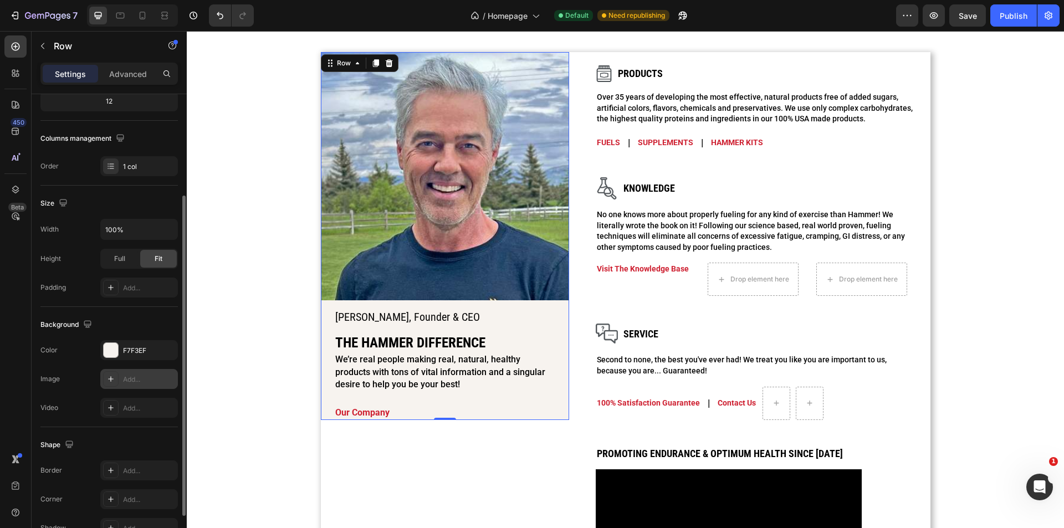
scroll to position [211, 0]
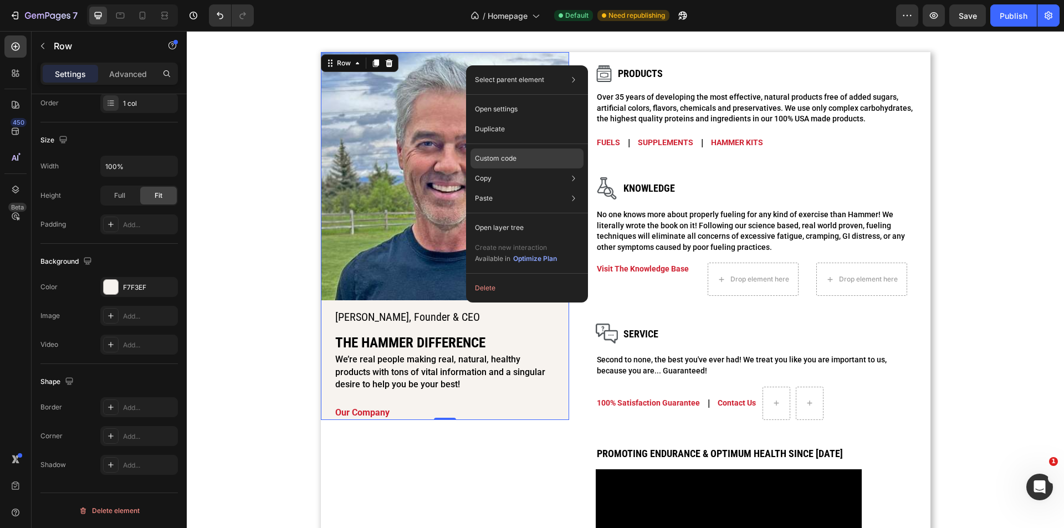
click at [514, 157] on p "Custom code" at bounding box center [496, 158] width 42 height 10
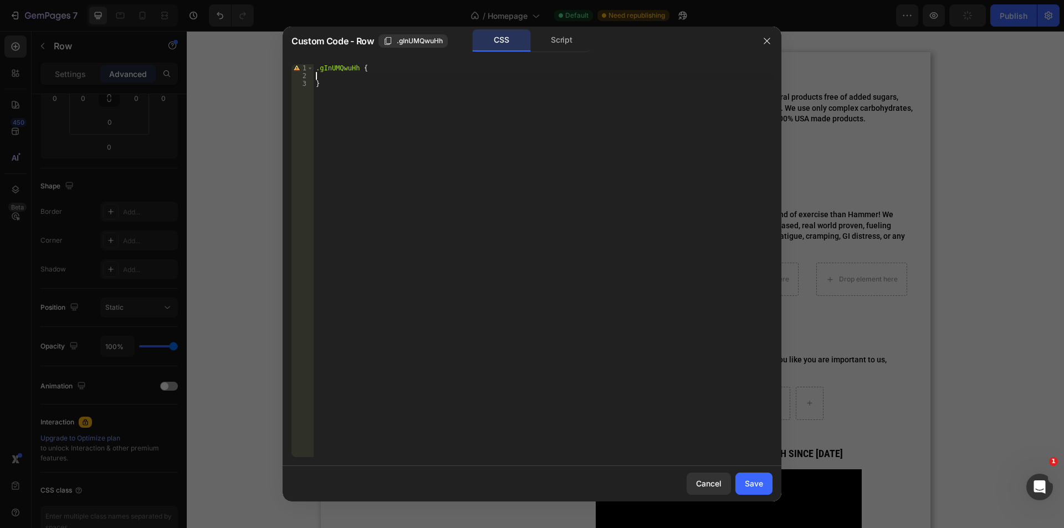
click at [380, 76] on div ".gInUMQwuHh { }" at bounding box center [543, 268] width 459 height 408
type textarea "height: 100%"
drag, startPoint x: 769, startPoint y: 481, endPoint x: 141, endPoint y: 473, distance: 628.8
click at [769, 481] on button "Save" at bounding box center [753, 484] width 37 height 22
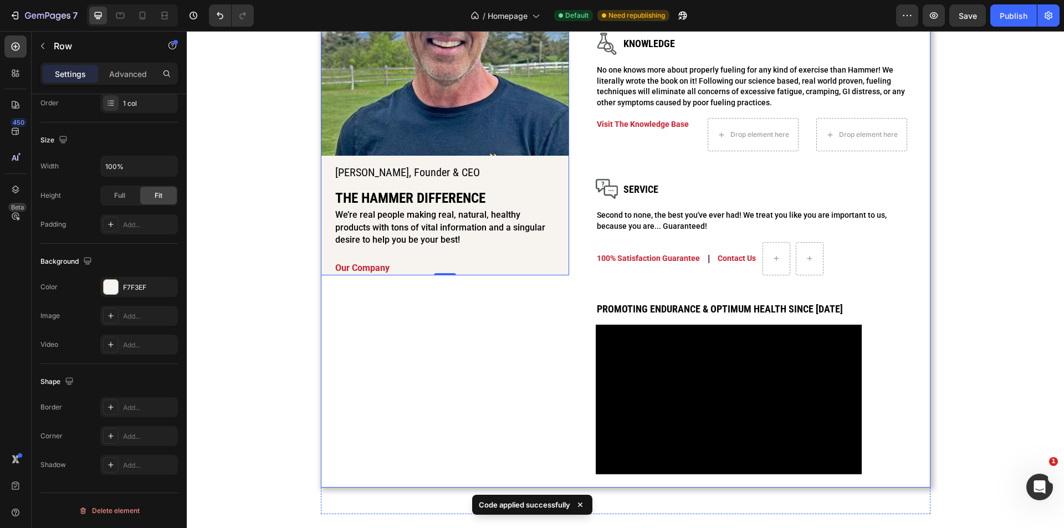
scroll to position [1102, 0]
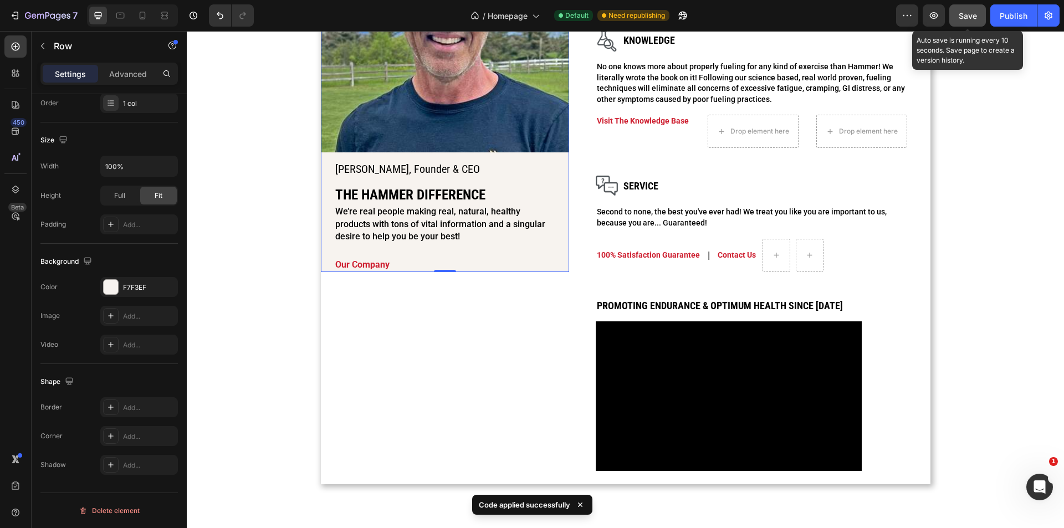
drag, startPoint x: 981, startPoint y: 17, endPoint x: 2, endPoint y: 45, distance: 979.3
click at [981, 17] on button "Save" at bounding box center [967, 15] width 37 height 22
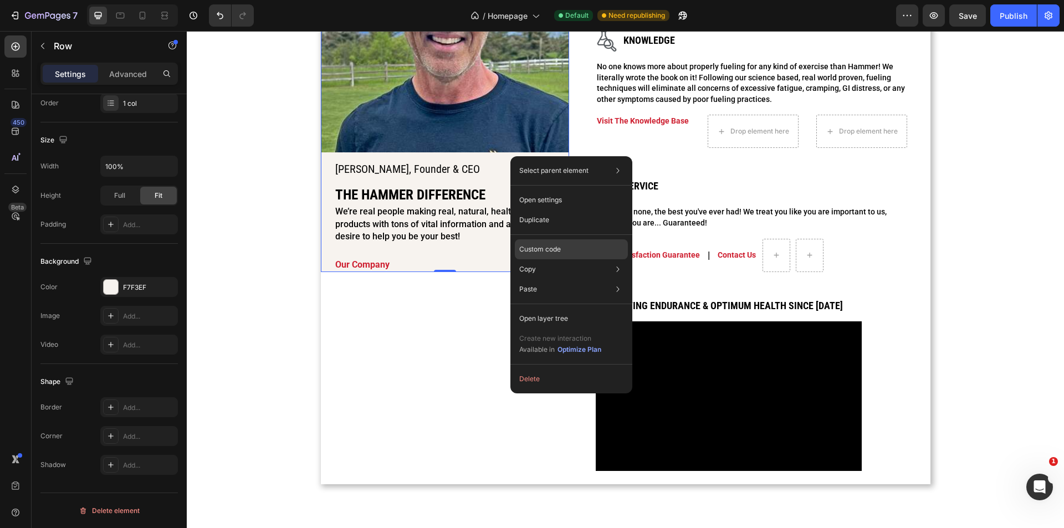
click at [568, 279] on div "Custom code" at bounding box center [571, 289] width 113 height 20
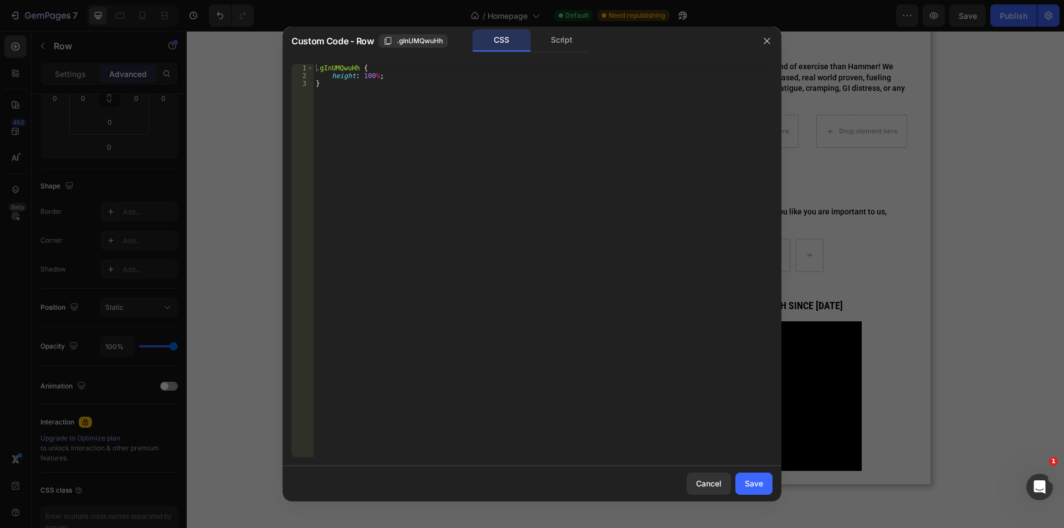
click at [374, 77] on div ".gInUMQwuHh { height : 100 % ; }" at bounding box center [543, 268] width 459 height 408
type textarea "height: 100% !;"
click at [745, 489] on div "Save" at bounding box center [754, 484] width 18 height 12
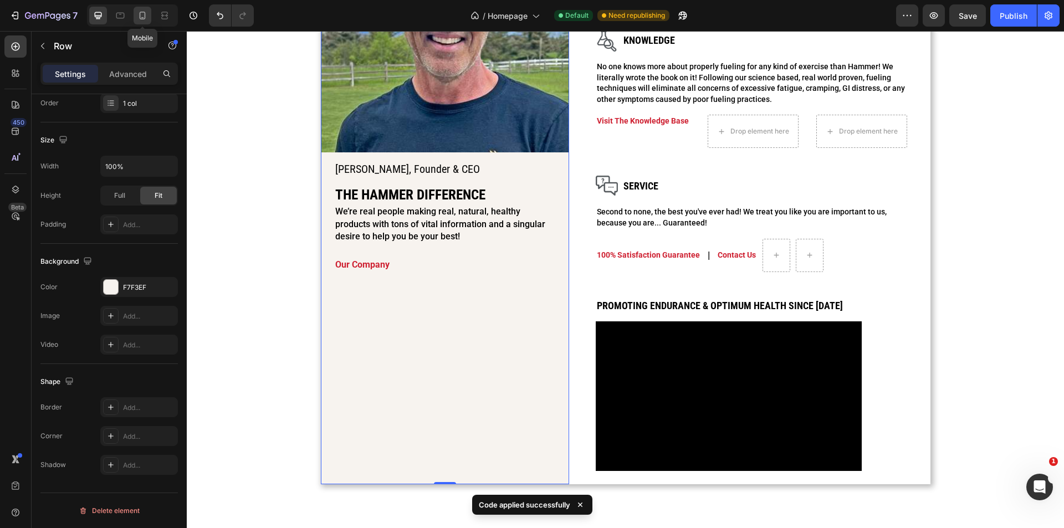
click at [142, 19] on icon at bounding box center [143, 16] width 6 height 8
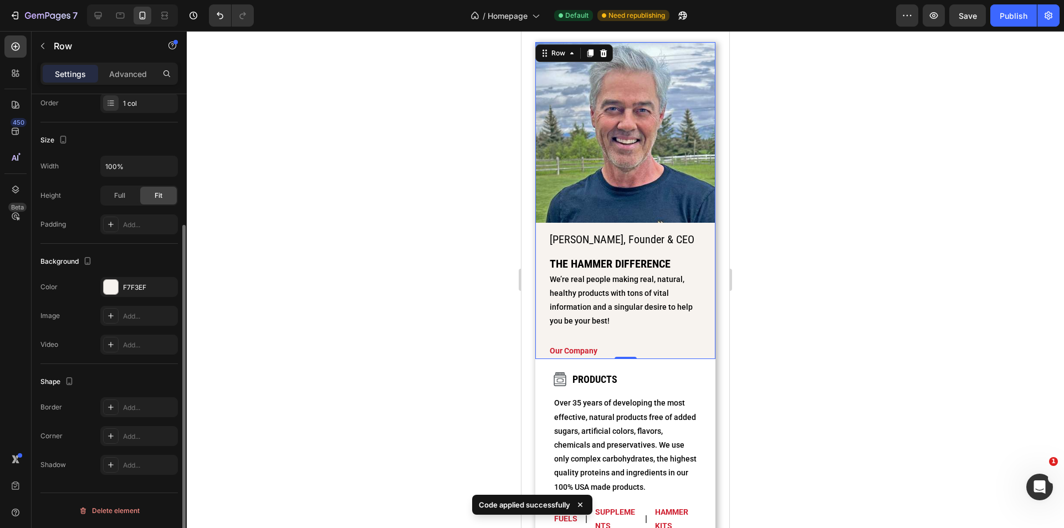
scroll to position [919, 0]
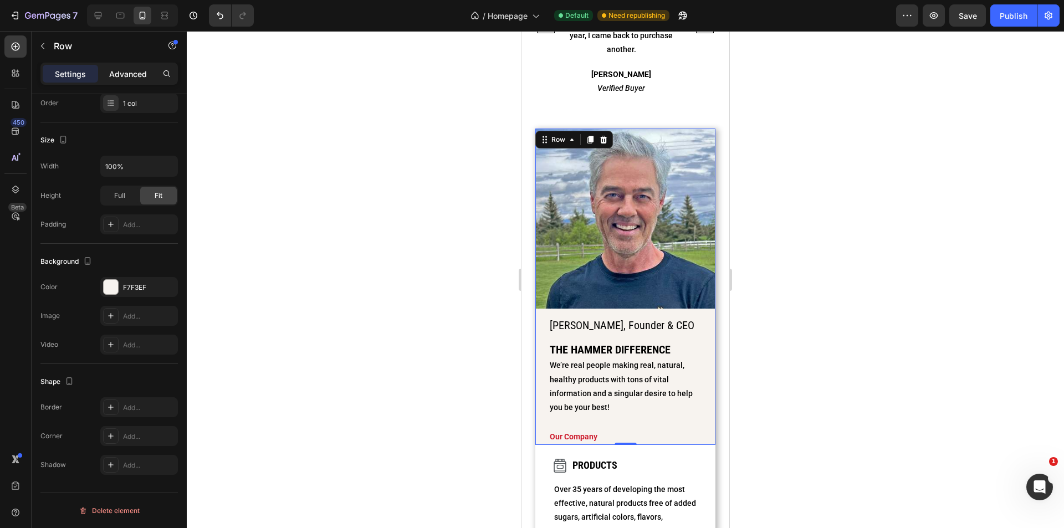
click at [130, 70] on p "Advanced" at bounding box center [128, 74] width 38 height 12
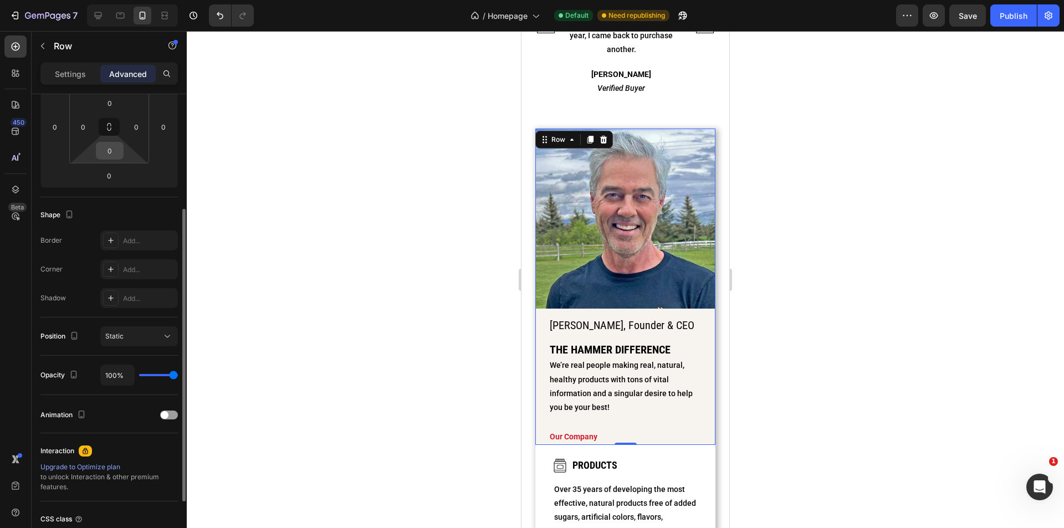
click at [109, 157] on input "0" at bounding box center [110, 150] width 22 height 17
click at [108, 152] on input "16" at bounding box center [110, 150] width 22 height 17
click at [110, 153] on input "16" at bounding box center [110, 150] width 22 height 17
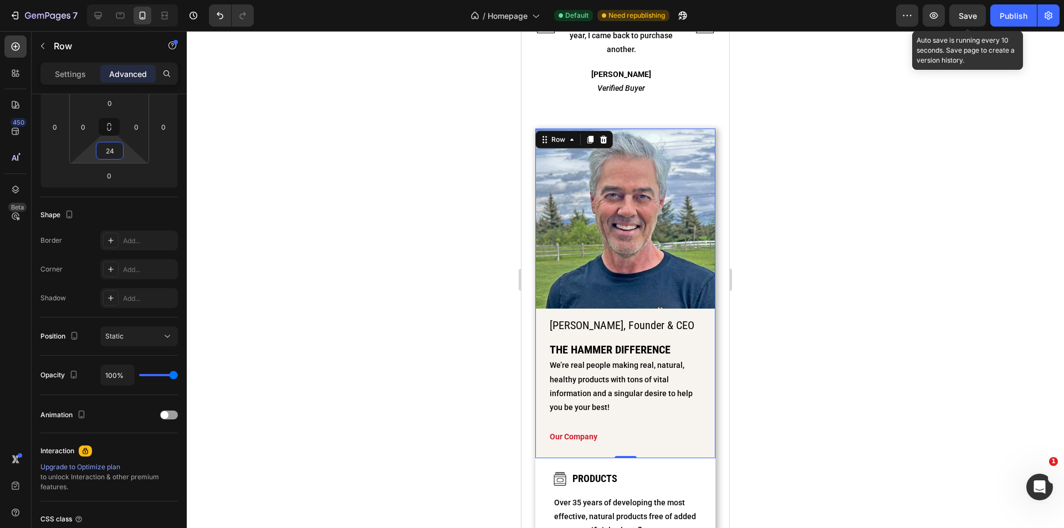
click at [980, 21] on button "Save" at bounding box center [967, 15] width 37 height 22
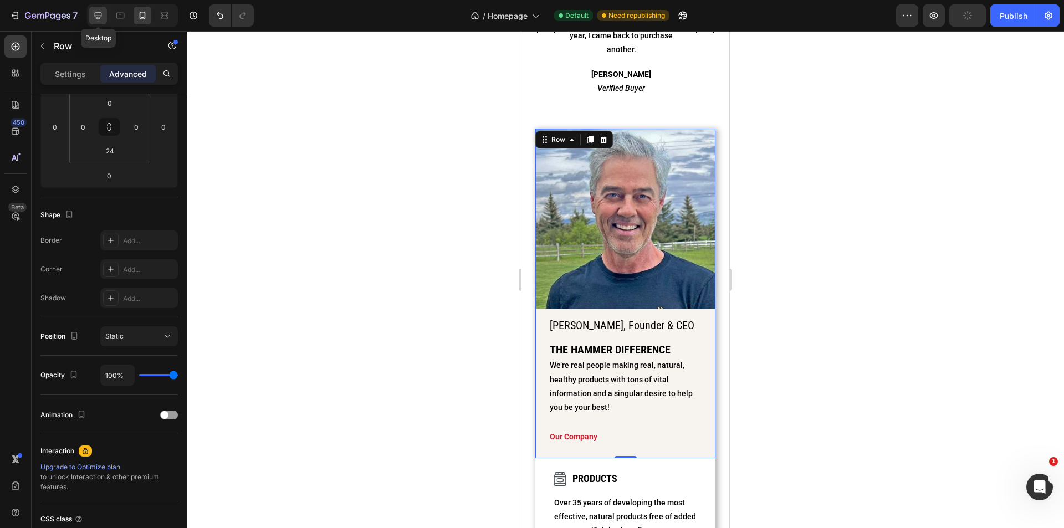
click at [101, 13] on icon at bounding box center [98, 15] width 11 height 11
type input "0"
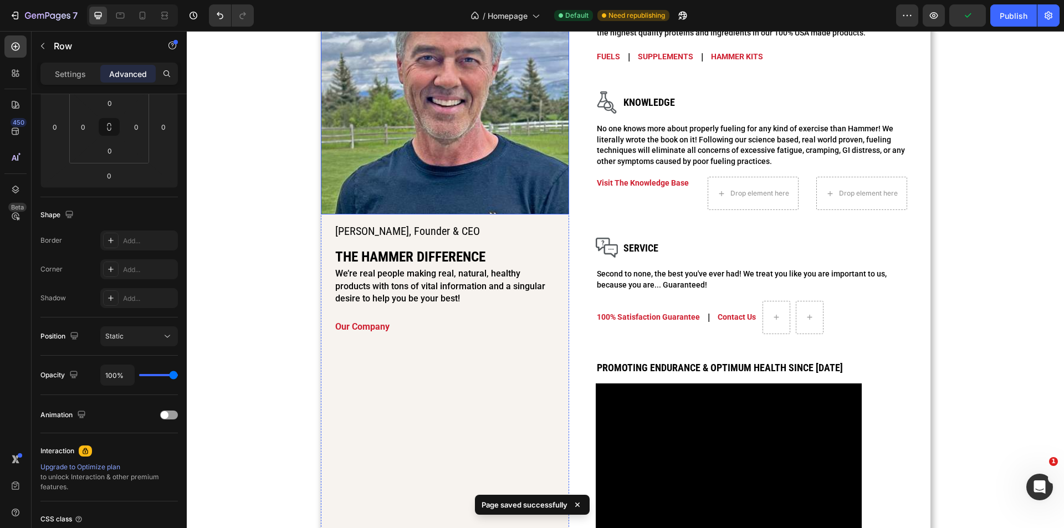
scroll to position [1158, 0]
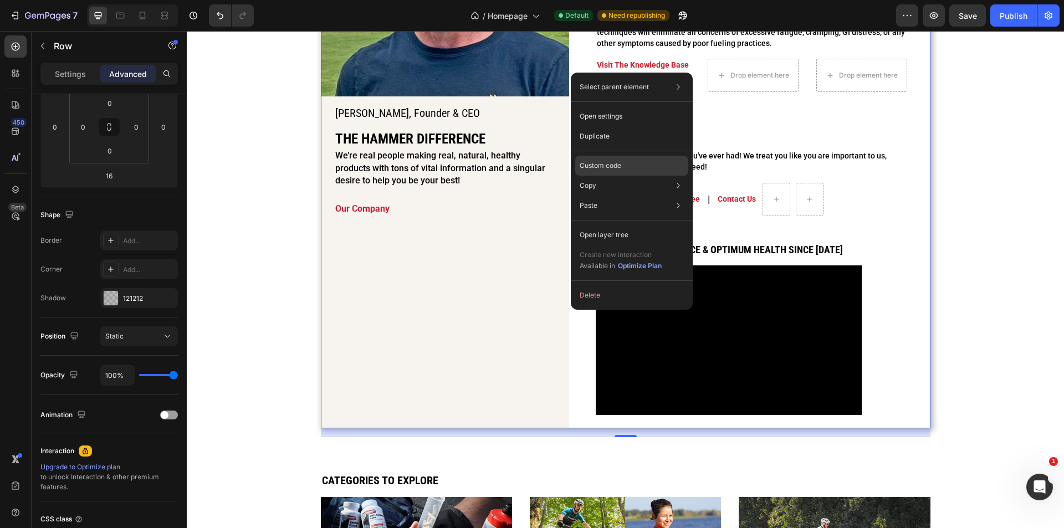
click at [639, 196] on div "Custom code" at bounding box center [631, 206] width 113 height 20
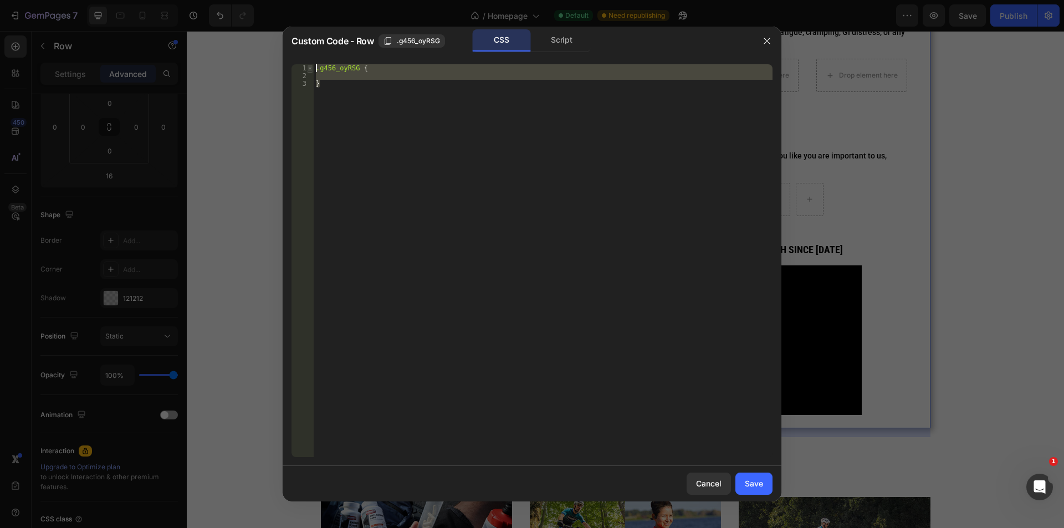
drag, startPoint x: 333, startPoint y: 90, endPoint x: 310, endPoint y: 68, distance: 32.1
click at [310, 68] on div "} 1 2 3 .g456_oyRSG { } ההההההההההההההההההההההההההההההההההההההההההההההההההההההה…" at bounding box center [531, 260] width 481 height 393
click at [322, 105] on div ".g456_oyRSG { }" at bounding box center [543, 260] width 459 height 393
type textarea "}"
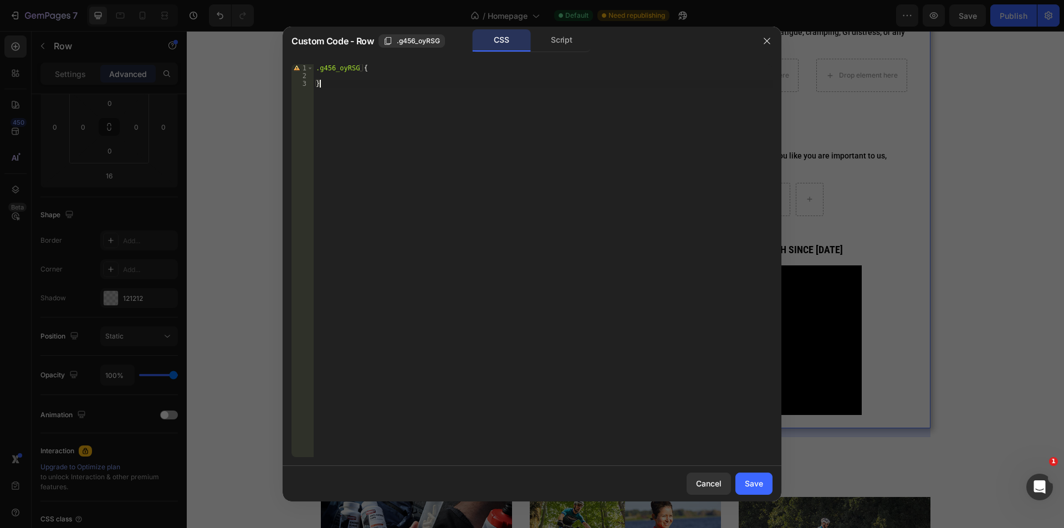
paste textarea "}"
click at [358, 90] on div ".g456_oyRSG { } .g456_oyRSG { }" at bounding box center [543, 268] width 459 height 408
type textarea ".g456_oyRSG p > a:hover {"
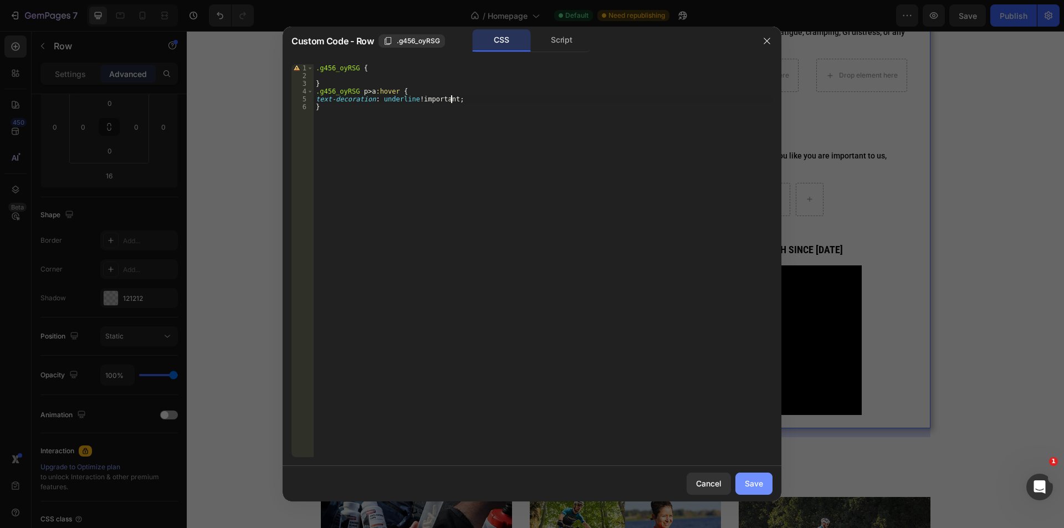
type textarea "text-decoration: underline !;"
click at [760, 486] on div "Save" at bounding box center [754, 484] width 18 height 12
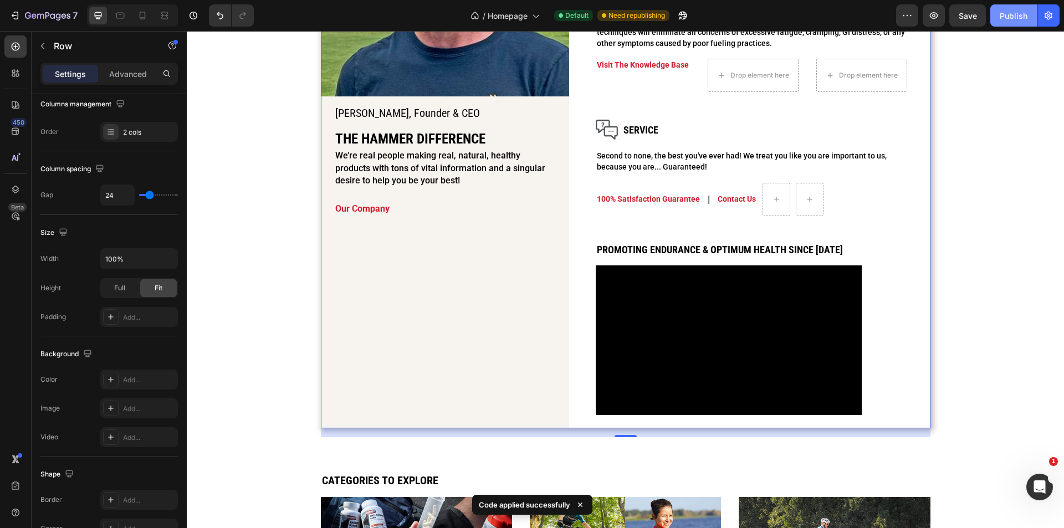
click at [1005, 17] on div "Publish" at bounding box center [1013, 16] width 28 height 12
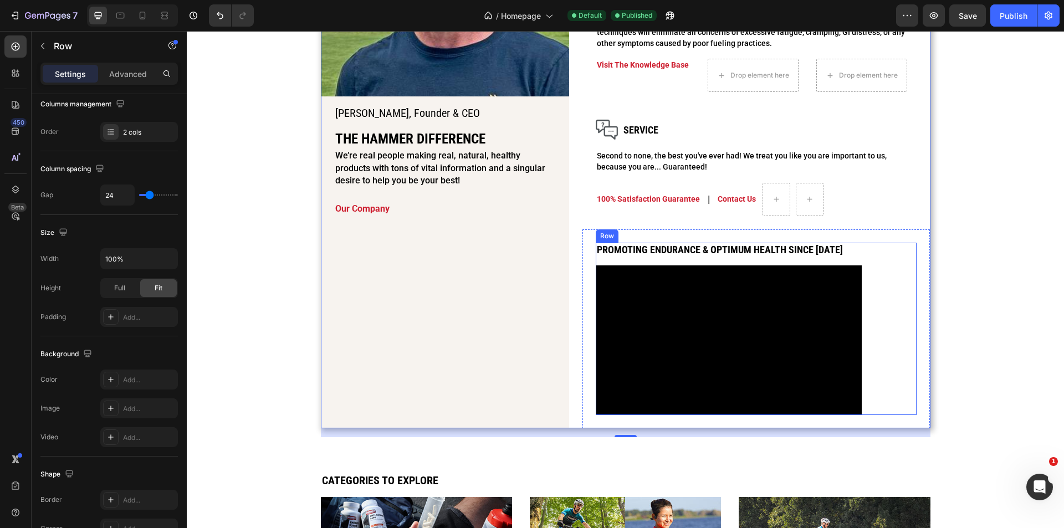
click at [895, 370] on div "Promoting Endurance & Optimum Health since [DATE] Heading Video Row" at bounding box center [756, 329] width 321 height 173
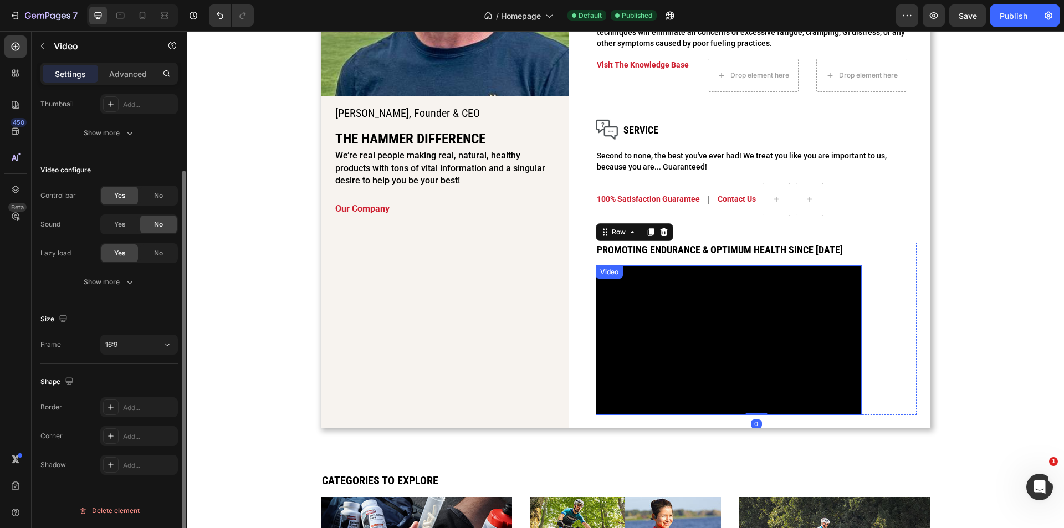
scroll to position [0, 0]
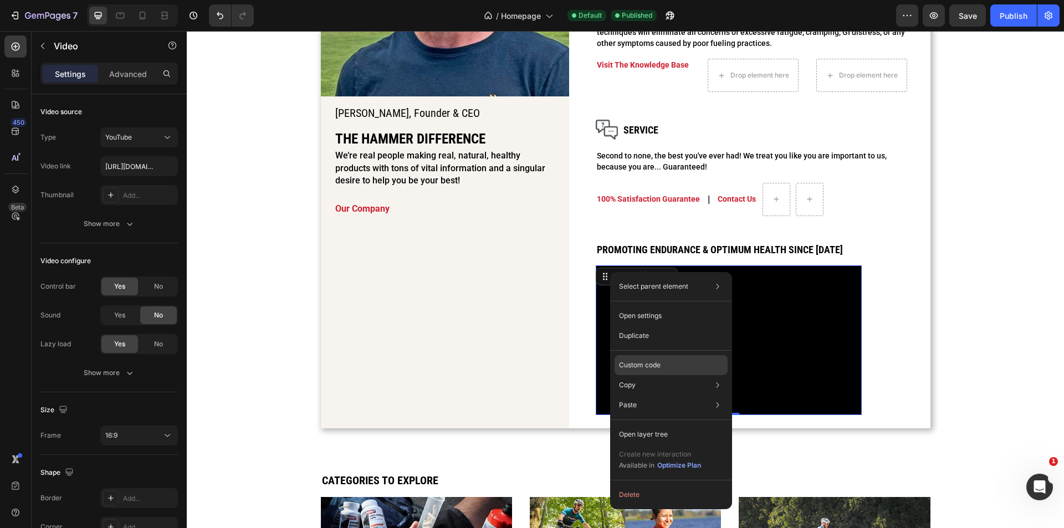
click at [647, 363] on p "Custom code" at bounding box center [640, 365] width 42 height 10
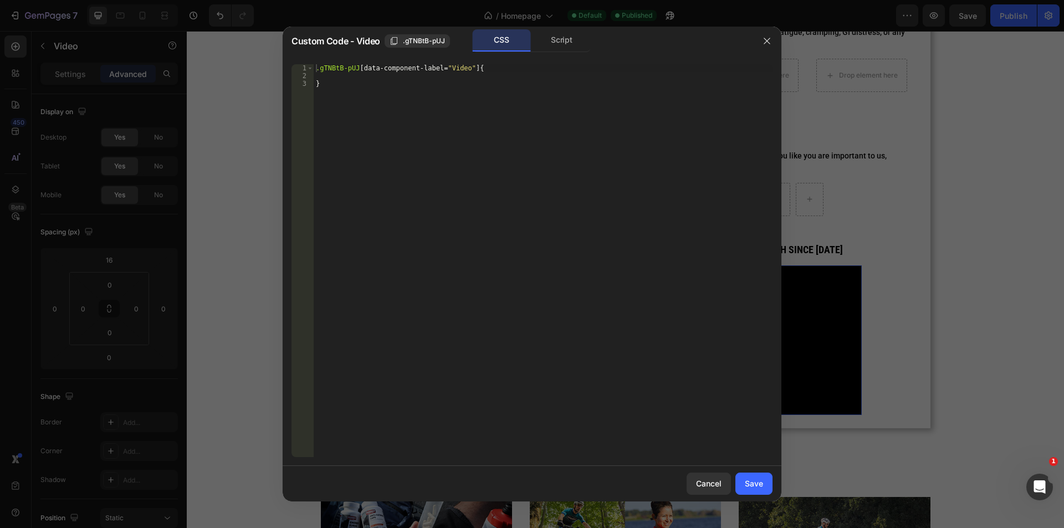
click at [458, 109] on div ".gTNBtB-pUJ [ data-component-label = " Video " ] { }" at bounding box center [543, 268] width 459 height 408
click at [402, 70] on div ".gTNBtB-pUJ [ data-component-label = " Video " ] { }" at bounding box center [543, 268] width 459 height 408
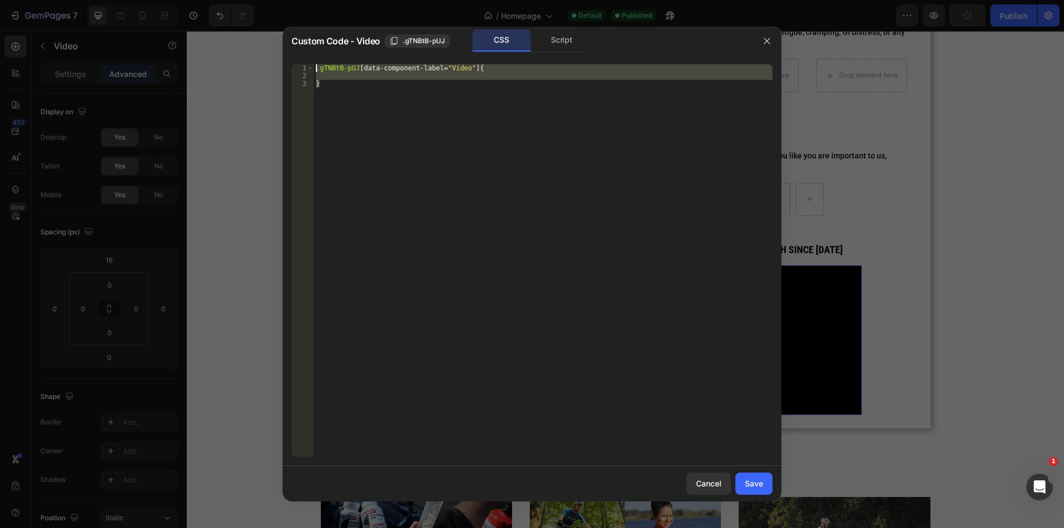
drag, startPoint x: 363, startPoint y: 97, endPoint x: 305, endPoint y: 55, distance: 71.5
click at [305, 55] on div ".gTNBtB-pUJ[data-component-label="Video"] { 1 2 3 .gTNBtB-pUJ [ data-component-…" at bounding box center [532, 260] width 499 height 411
click at [364, 156] on div ".gTNBtB-pUJ [ data-component-label = " Video " ] { }" at bounding box center [543, 260] width 459 height 393
type textarea "}"
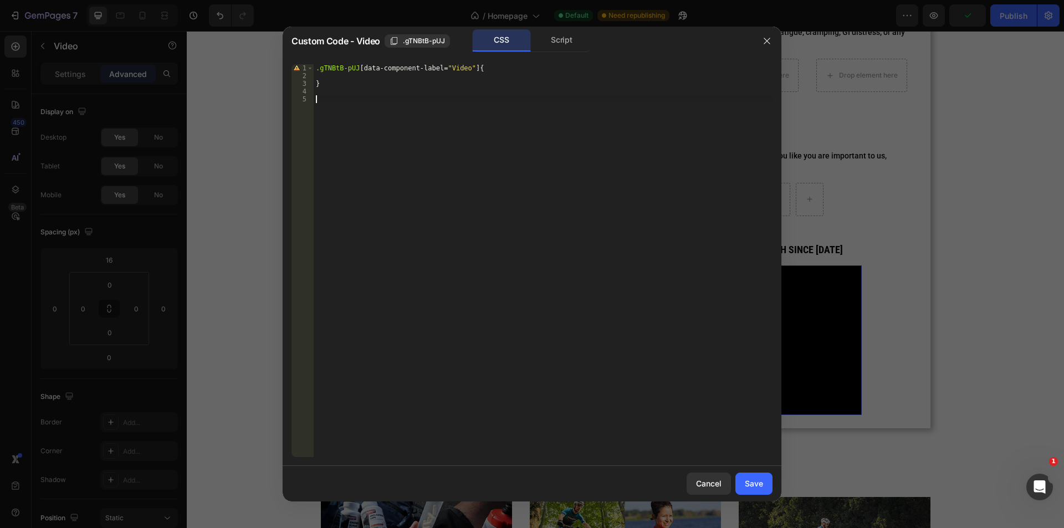
paste textarea "}"
click at [466, 102] on div ".gTNBtB-pUJ [ data-component-label = " Video " ] { } .gTNBtB-pUJ [ data-compone…" at bounding box center [543, 268] width 459 height 408
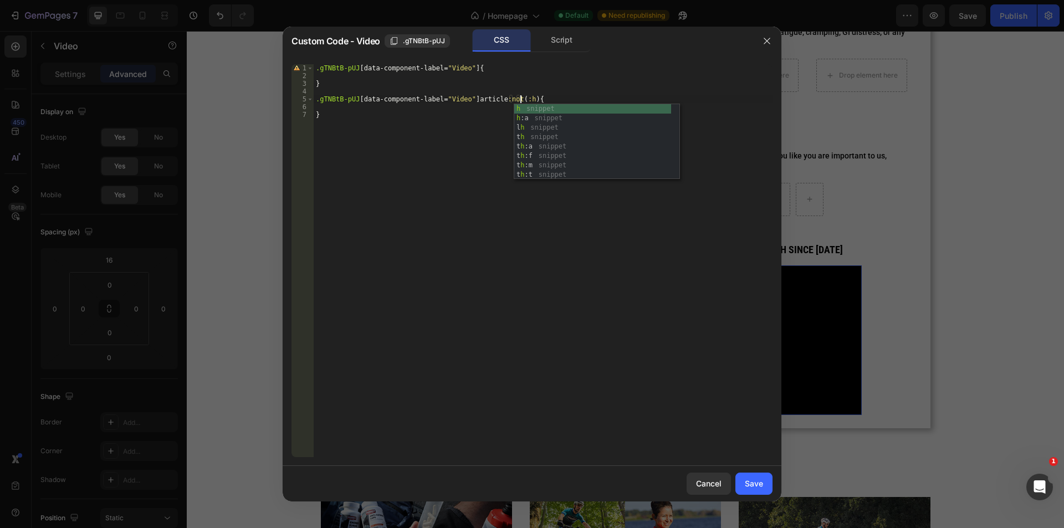
scroll to position [0, 17]
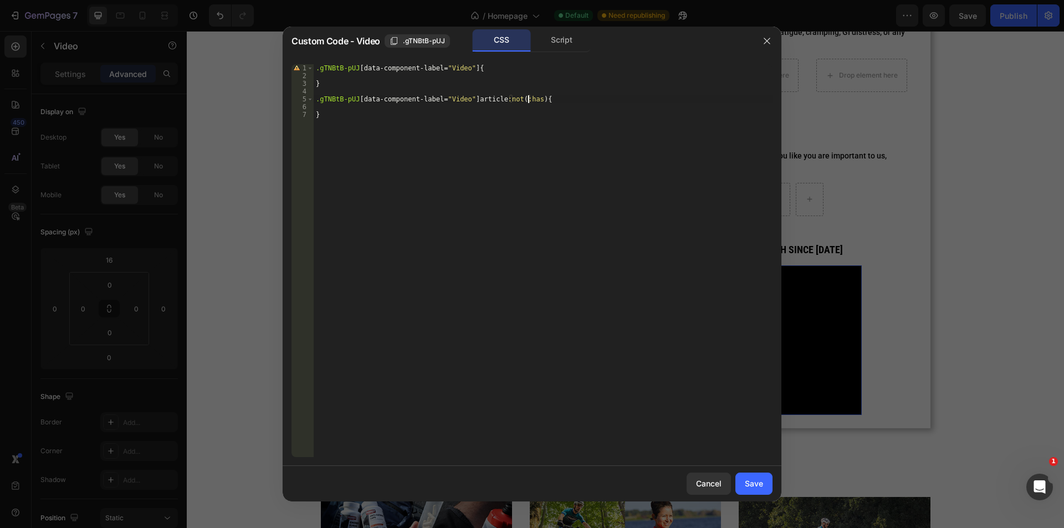
click at [528, 100] on div ".gTNBtB-pUJ [ data-component-label = " Video " ] { } .gTNBtB-pUJ [ data-compone…" at bounding box center [543, 268] width 459 height 408
type textarea ".gTNBtB-pUJ[data-component-label="Video"] article:not(:has(iframe)) {"
click at [504, 107] on div ".gTNBtB-pUJ [ data-component-label = " Video " ] { } .gTNBtB-pUJ [ data-compone…" at bounding box center [543, 268] width 459 height 408
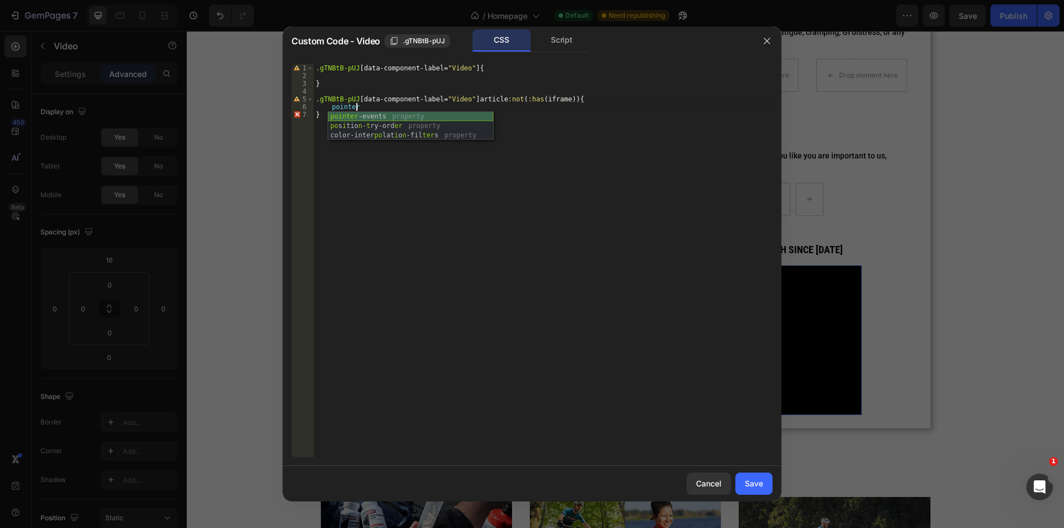
click at [396, 117] on div "pointer -events property po s i tio n - t ry-ord er property color-inter po lat…" at bounding box center [410, 135] width 165 height 47
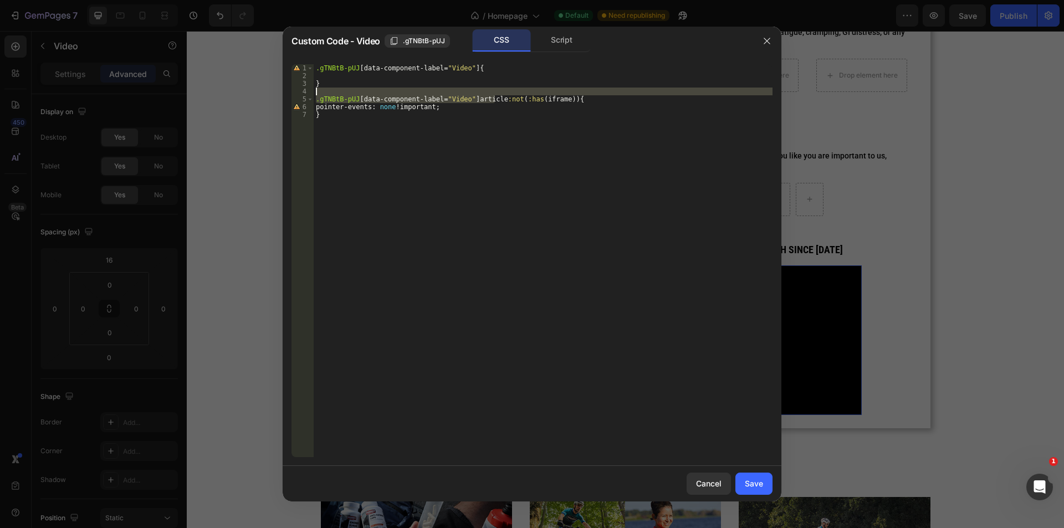
drag, startPoint x: 494, startPoint y: 101, endPoint x: 492, endPoint y: 91, distance: 10.0
click at [492, 91] on div ".gTNBtB-pUJ [ data-component-label = " Video " ] { } .gTNBtB-pUJ [ data-compone…" at bounding box center [543, 268] width 459 height 408
click at [424, 127] on div ".gTNBtB-pUJ [ data-component-label = " Video " ] { } .gTNBtB-pUJ [ data-compone…" at bounding box center [543, 268] width 459 height 408
paste textarea ".gTNBtB-pUJ[data-component-label="Video"] article"
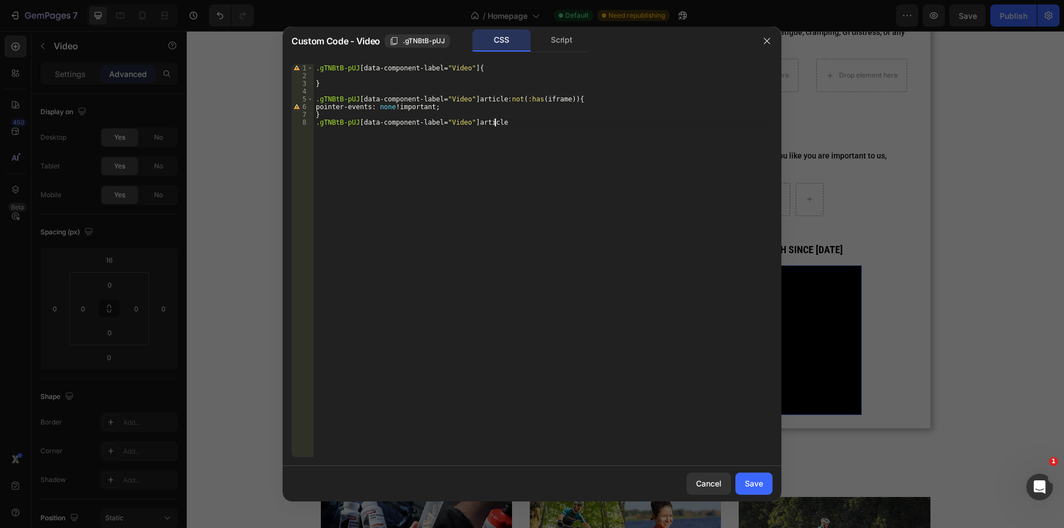
scroll to position [0, 14]
click at [404, 71] on div ".gTNBtB-pUJ [ data-component-label = " Video " ] { } .gTNBtB-pUJ [ data-compone…" at bounding box center [543, 268] width 459 height 408
click at [516, 125] on div ".gTNBtB-pUJ [ data-component-label = " Video " ] { } .gTNBtB-pUJ [ data-compone…" at bounding box center [543, 268] width 459 height 408
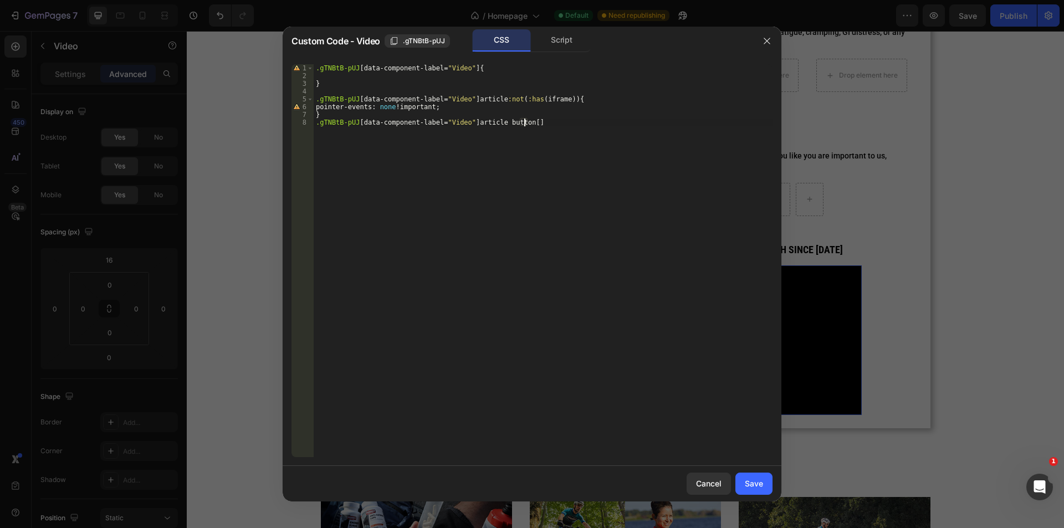
paste textarea "aria-label="Play""
type textarea ".gTNBtB-pUJ[data-component-label="Video"] article button[aria-label="Play"] {"
type textarea "pointer-events: all !;"
click at [748, 485] on div "Save" at bounding box center [754, 484] width 18 height 12
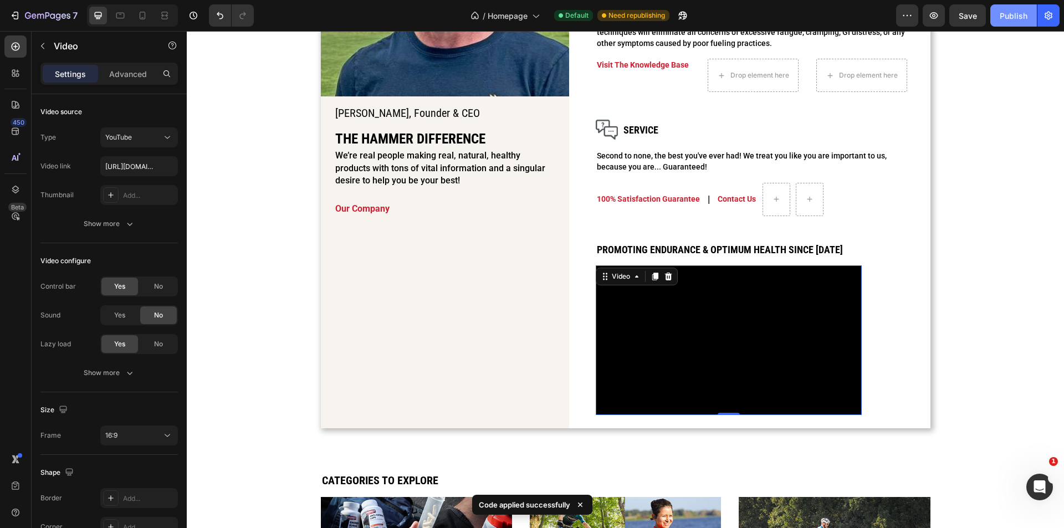
click at [1025, 16] on div "Publish" at bounding box center [1013, 16] width 28 height 12
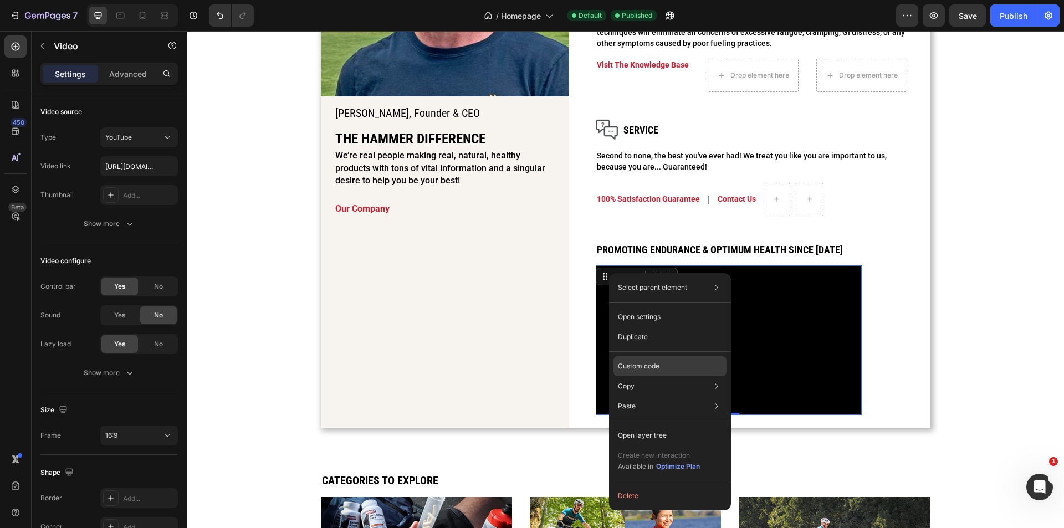
click at [645, 362] on p "Custom code" at bounding box center [639, 366] width 42 height 10
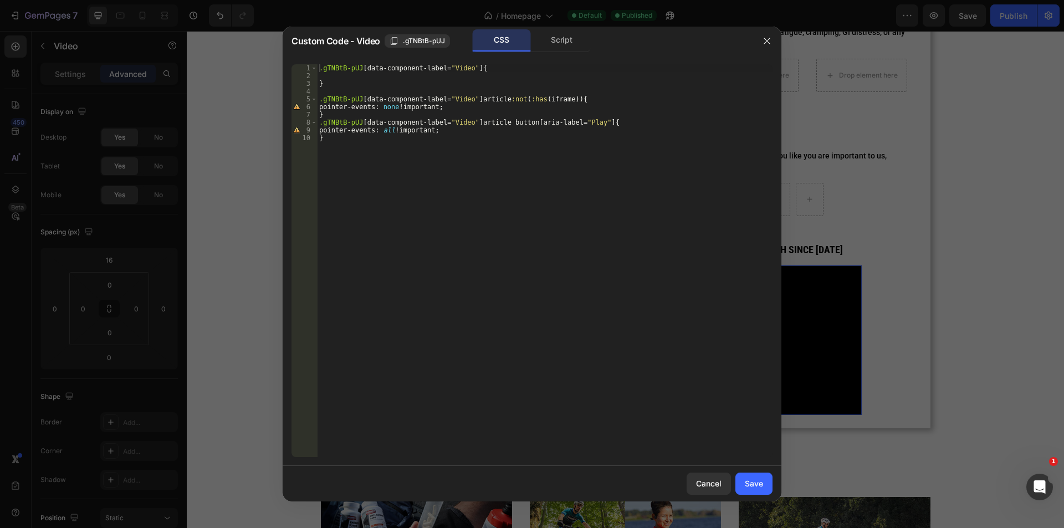
click at [417, 195] on div ".gTNBtB-pUJ [ data-component-label = " Video " ] { } .gTNBtB-pUJ [ data-compone…" at bounding box center [544, 268] width 455 height 408
click at [484, 102] on div ".gTNBtB-pUJ [ data-component-label = " Video " ] { } .gTNBtB-pUJ [ data-compone…" at bounding box center [544, 268] width 455 height 408
click at [516, 98] on div ".gTNBtB-pUJ [ data-component-label = " Video " ] { } .gTNBtB-pUJ [ data-compone…" at bounding box center [544, 268] width 455 height 408
paste textarea "article"
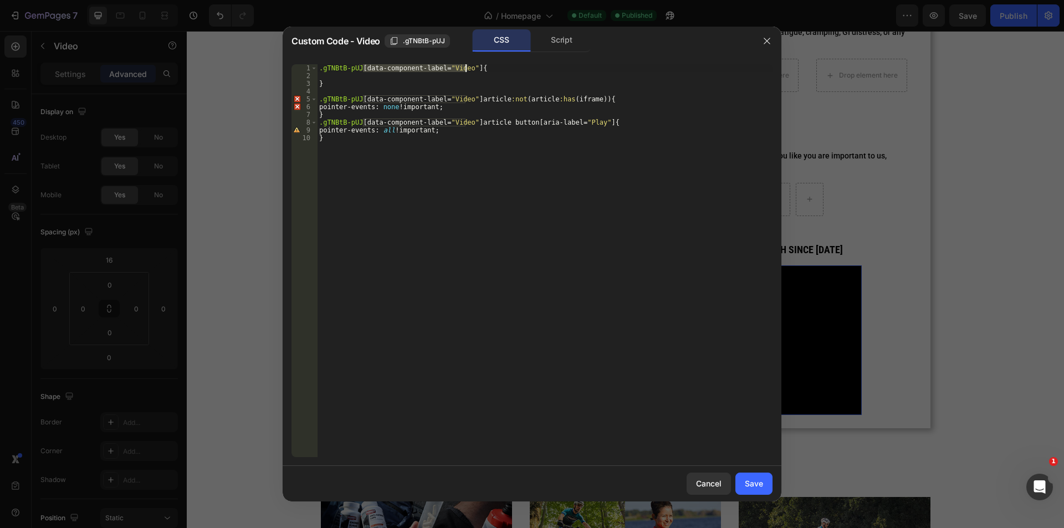
drag, startPoint x: 363, startPoint y: 66, endPoint x: 466, endPoint y: 64, distance: 102.5
click at [466, 64] on div ".gTNBtB-pUJ [ data-component-label = " Video " ] { } .gTNBtB-pUJ [ data-compone…" at bounding box center [544, 268] width 455 height 408
drag, startPoint x: 358, startPoint y: 99, endPoint x: 239, endPoint y: 283, distance: 219.6
click at [325, 100] on div ".gTNBtB-pUJ [ data-component-label = " Video " ] { } .gTNBtB-pUJ [ data-compone…" at bounding box center [544, 268] width 455 height 408
click at [436, 84] on div ".gTNBtB-pUJ [ data-component-label = " Video " ] { } .gTNBtB-pUJ [ data-compone…" at bounding box center [544, 268] width 455 height 408
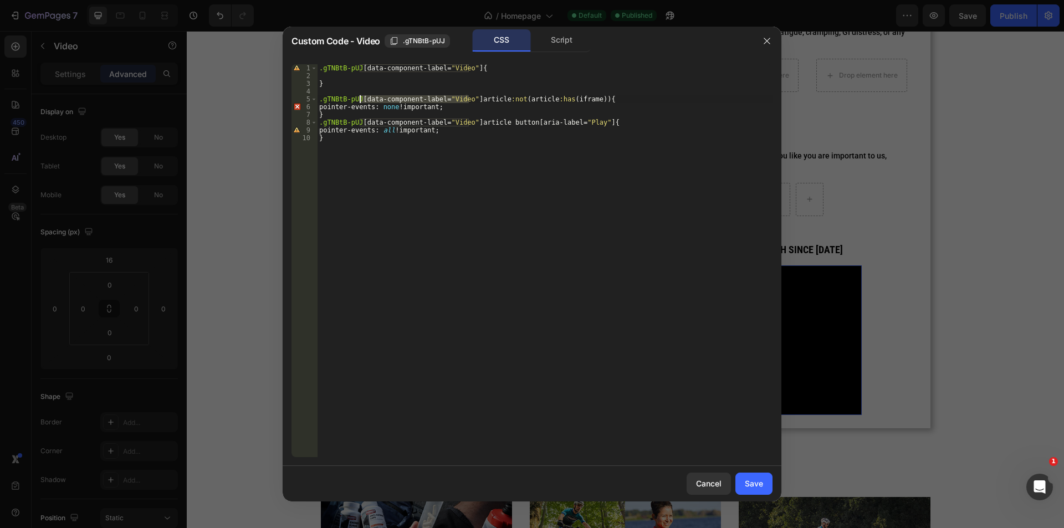
drag, startPoint x: 470, startPoint y: 99, endPoint x: 361, endPoint y: 103, distance: 109.2
click at [360, 101] on div ".gTNBtB-pUJ [ data-component-label = " Video " ] { } .gTNBtB-pUJ [ data-compone…" at bounding box center [544, 268] width 455 height 408
drag, startPoint x: 361, startPoint y: 123, endPoint x: 469, endPoint y: 120, distance: 108.6
click at [469, 120] on div ".gTNBtB-pUJ [ data-component-label = " Video " ] { } .gTNBtB-pUJ article :not (…" at bounding box center [544, 268] width 455 height 408
type textarea ".gTNBtB-pUJ article button[aria-label="Play"] {"
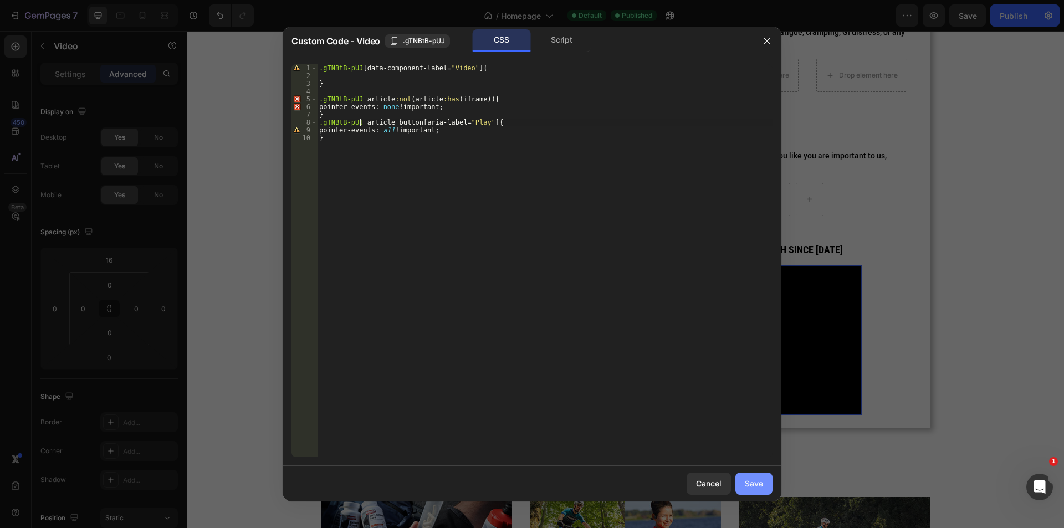
click at [747, 479] on div "Save" at bounding box center [754, 484] width 18 height 12
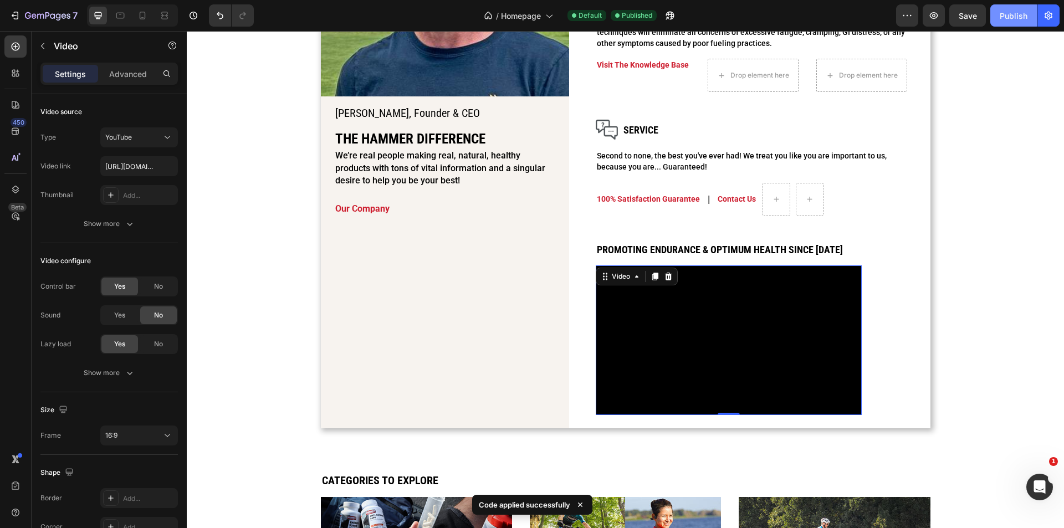
drag, startPoint x: 1014, startPoint y: 20, endPoint x: 366, endPoint y: 14, distance: 648.2
click at [1014, 20] on div "Publish" at bounding box center [1013, 16] width 28 height 12
